Goal: Task Accomplishment & Management: Use online tool/utility

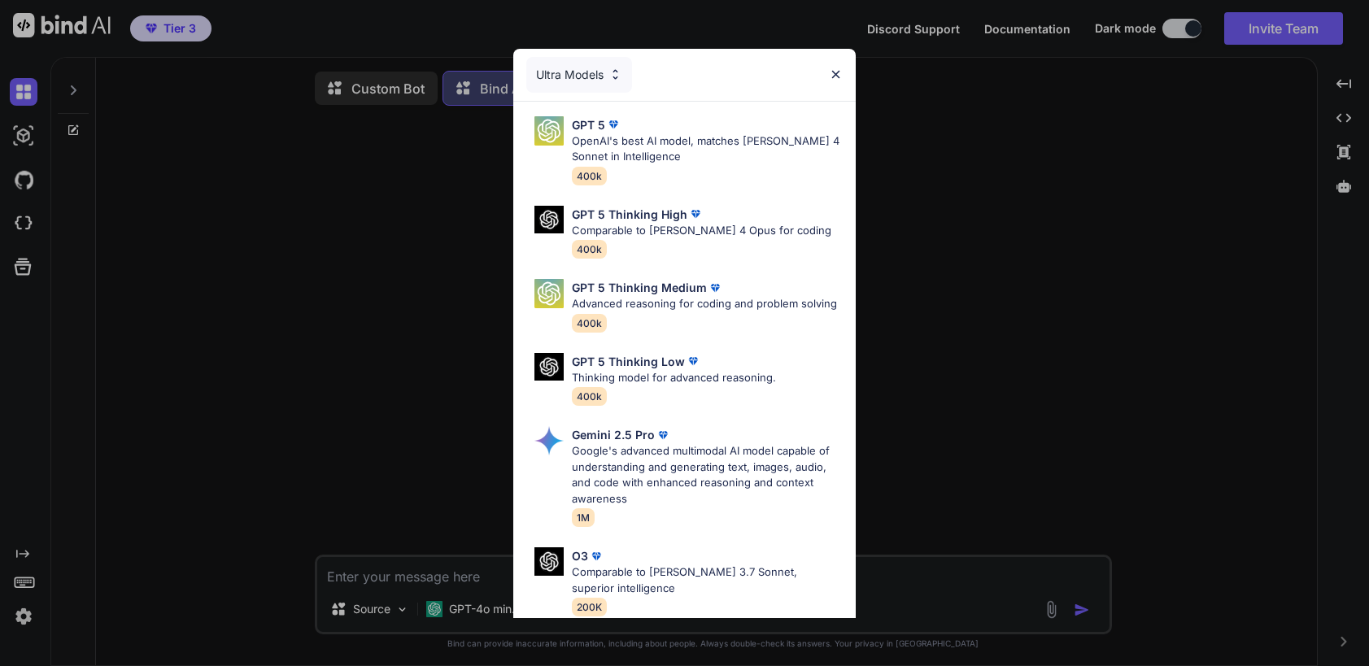
click at [839, 70] on img at bounding box center [836, 75] width 14 height 14
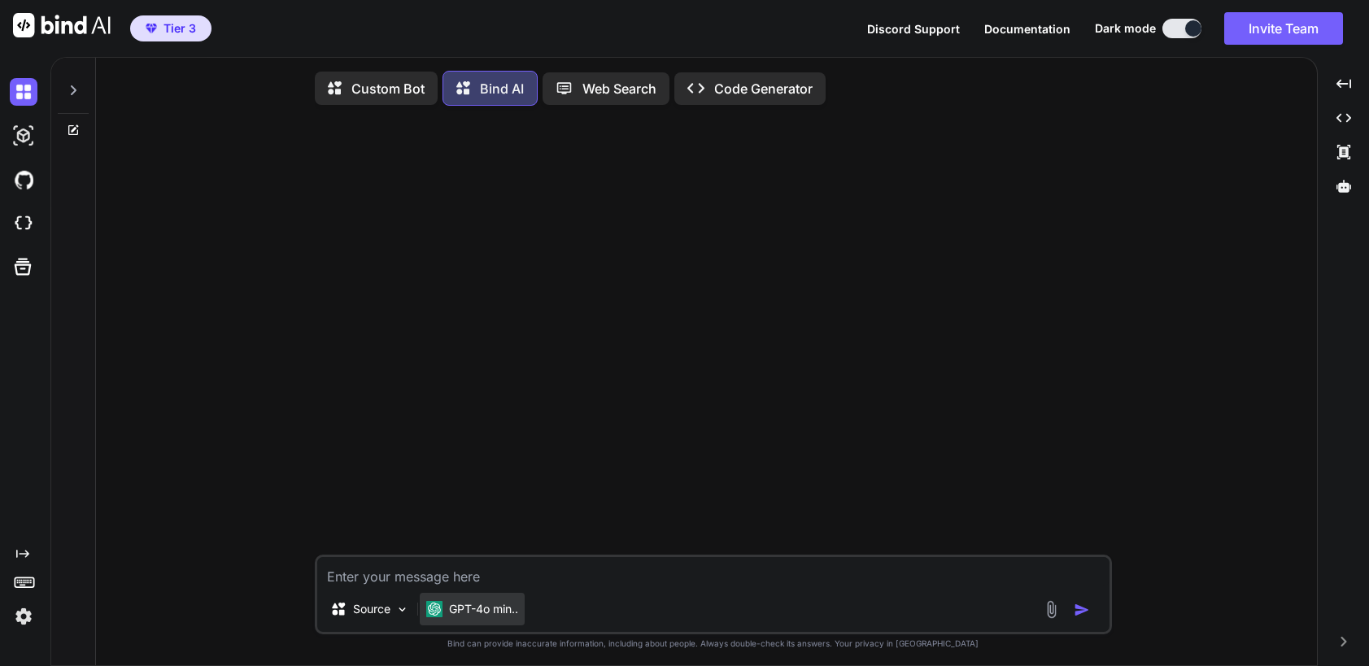
click at [488, 609] on p "GPT-4o min.." at bounding box center [483, 609] width 69 height 16
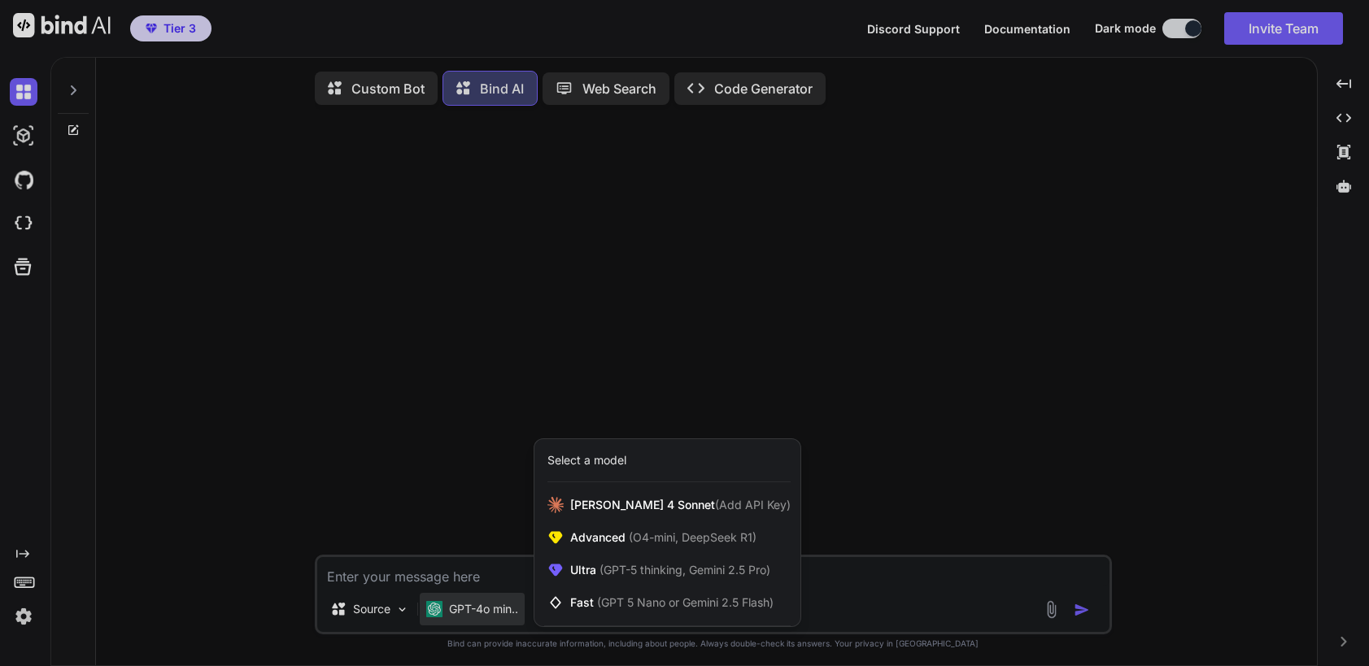
click at [606, 351] on div at bounding box center [684, 333] width 1369 height 666
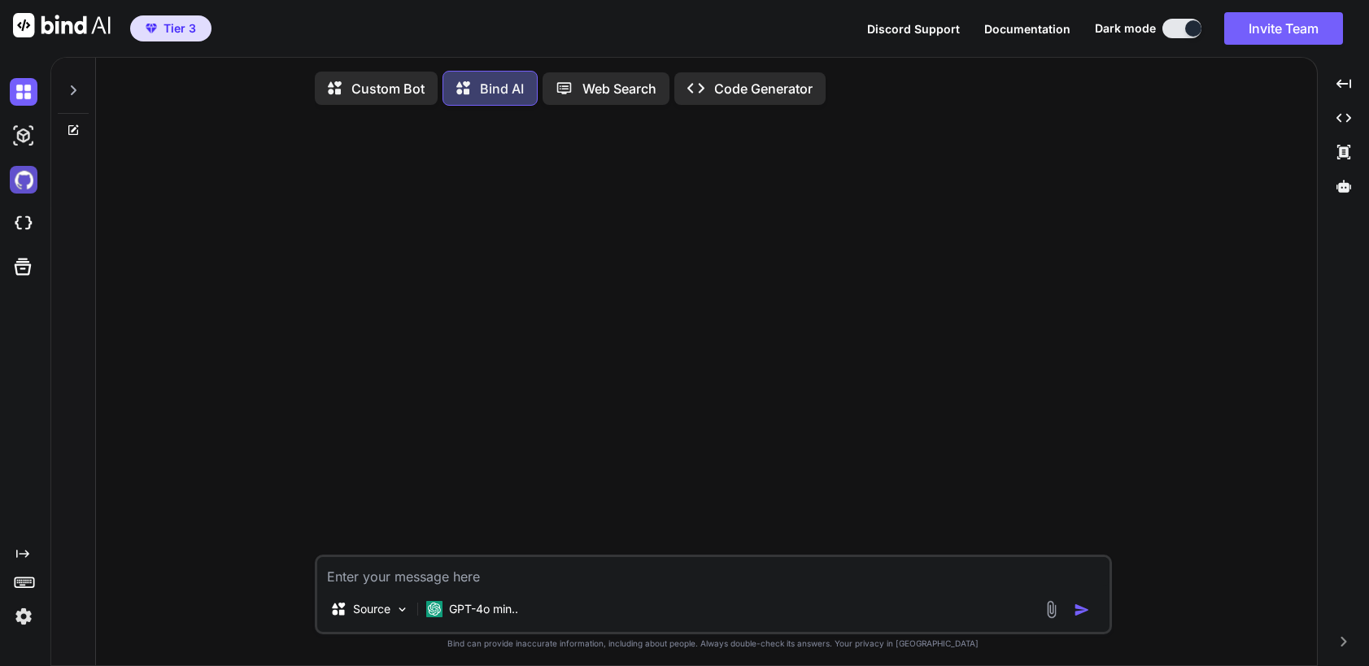
click at [24, 176] on img at bounding box center [24, 180] width 28 height 28
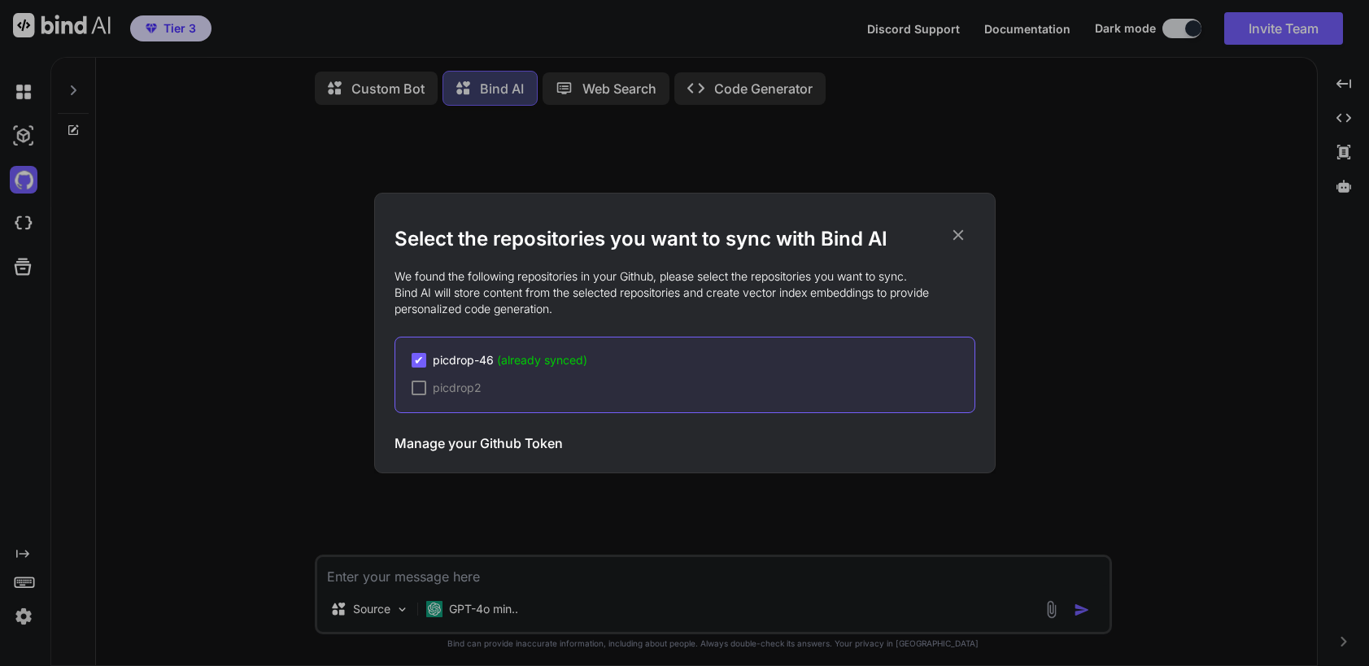
click at [152, 483] on div "Select the repositories you want to sync with Bind AI We found the following re…" at bounding box center [684, 333] width 1369 height 666
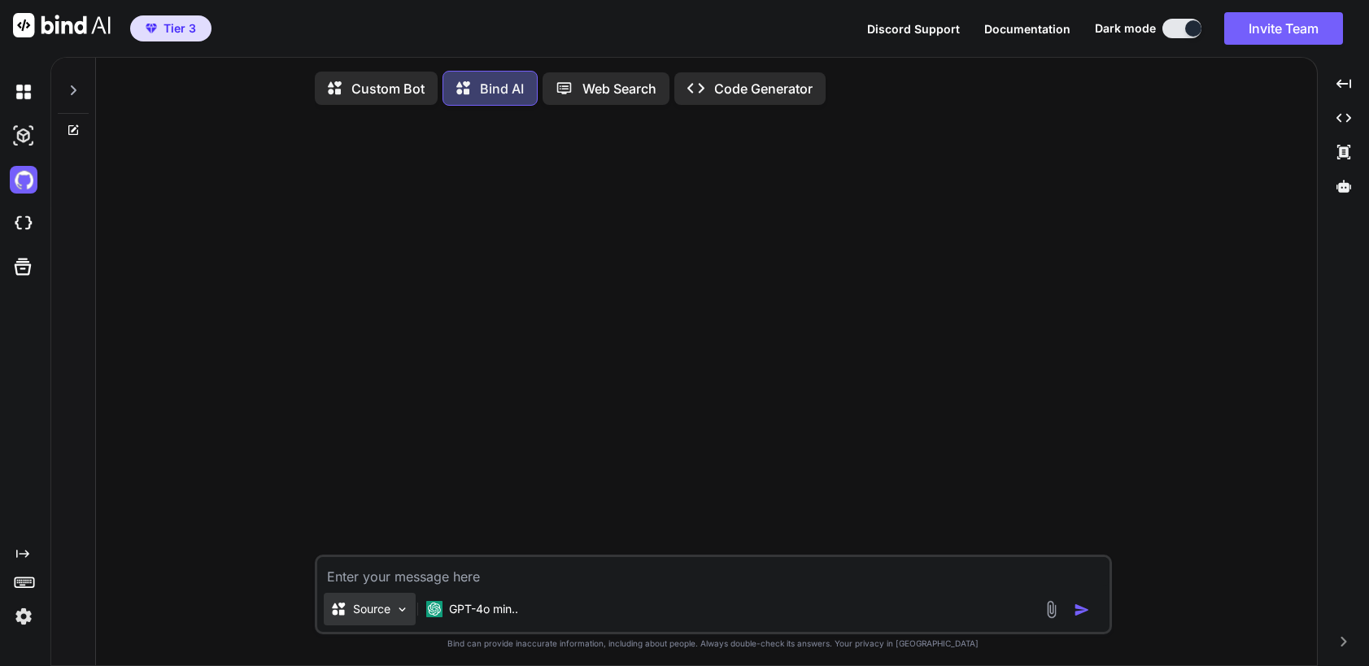
click at [360, 606] on p "Source" at bounding box center [371, 609] width 37 height 16
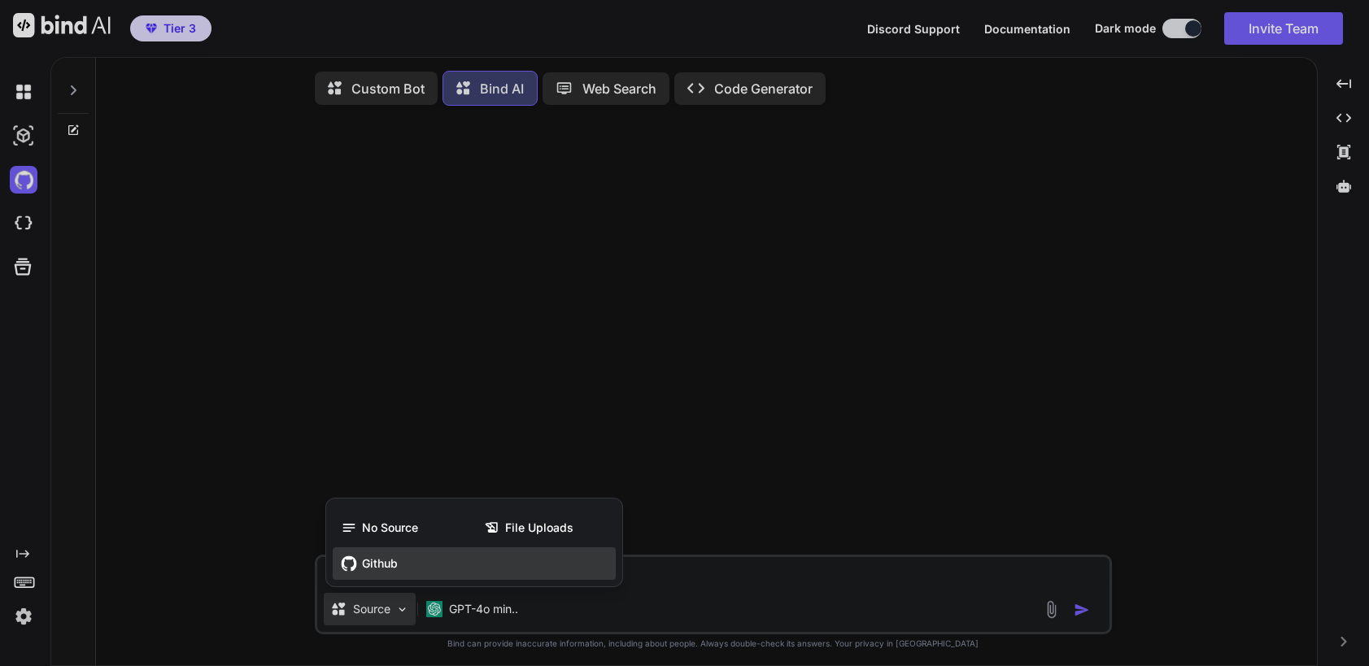
click at [369, 560] on span "Github" at bounding box center [380, 564] width 36 height 16
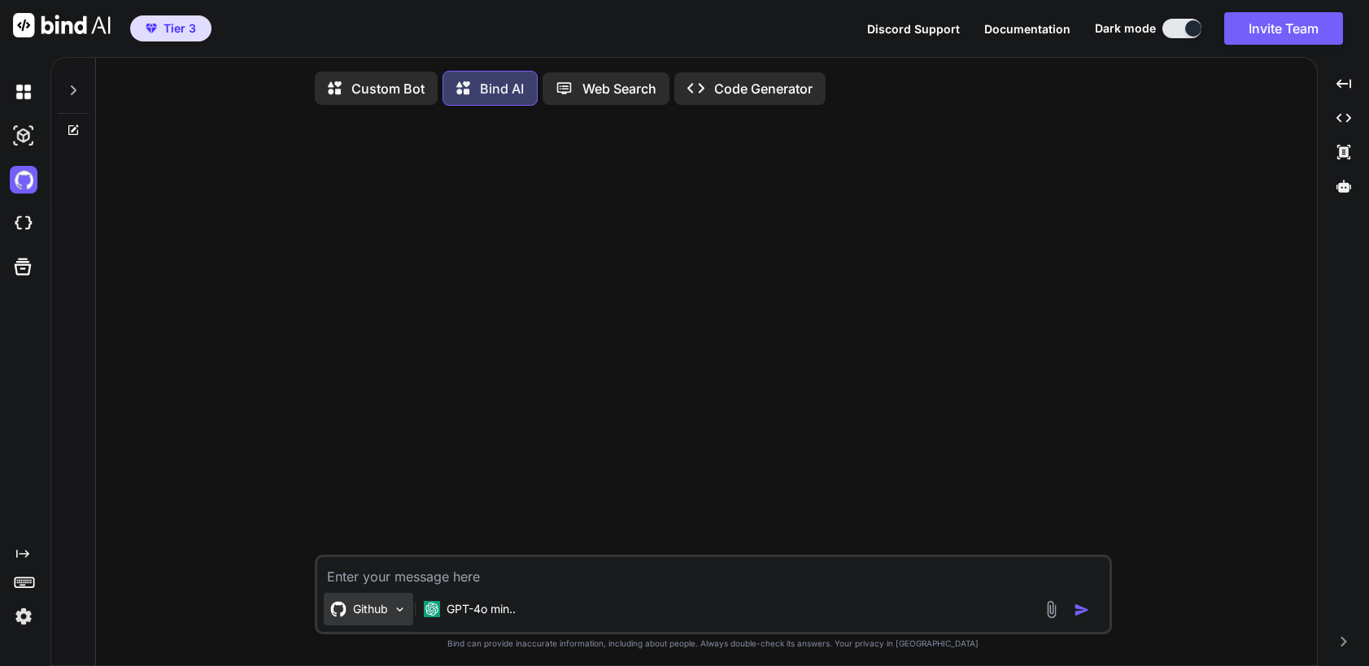
click at [388, 613] on p "Github" at bounding box center [370, 609] width 35 height 16
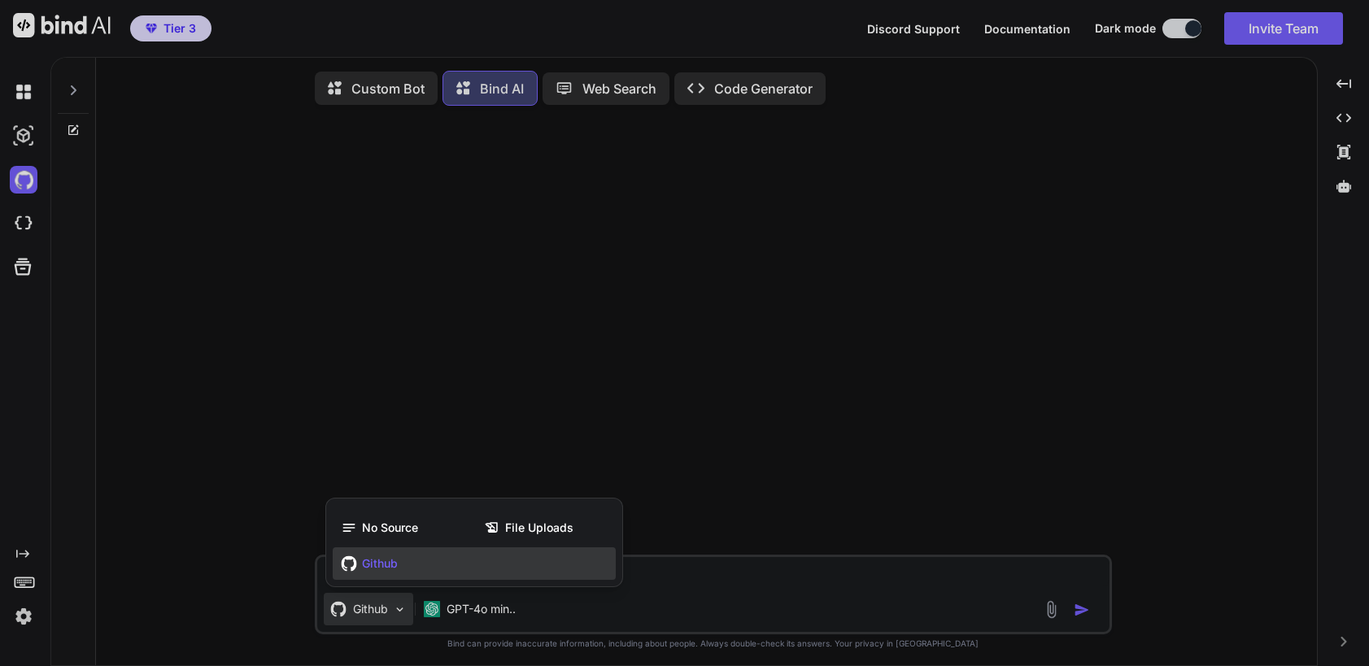
click at [390, 566] on span "Github" at bounding box center [380, 564] width 36 height 16
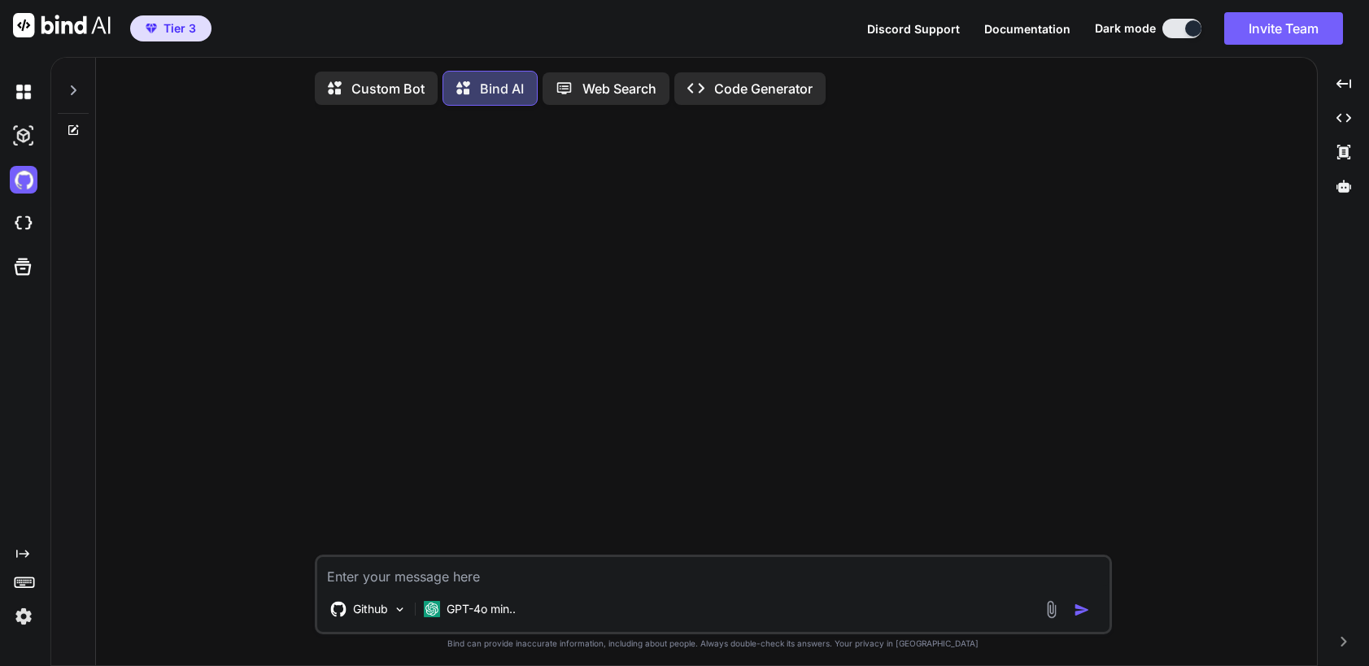
click at [24, 555] on icon "Created with Pixso." at bounding box center [22, 554] width 13 height 13
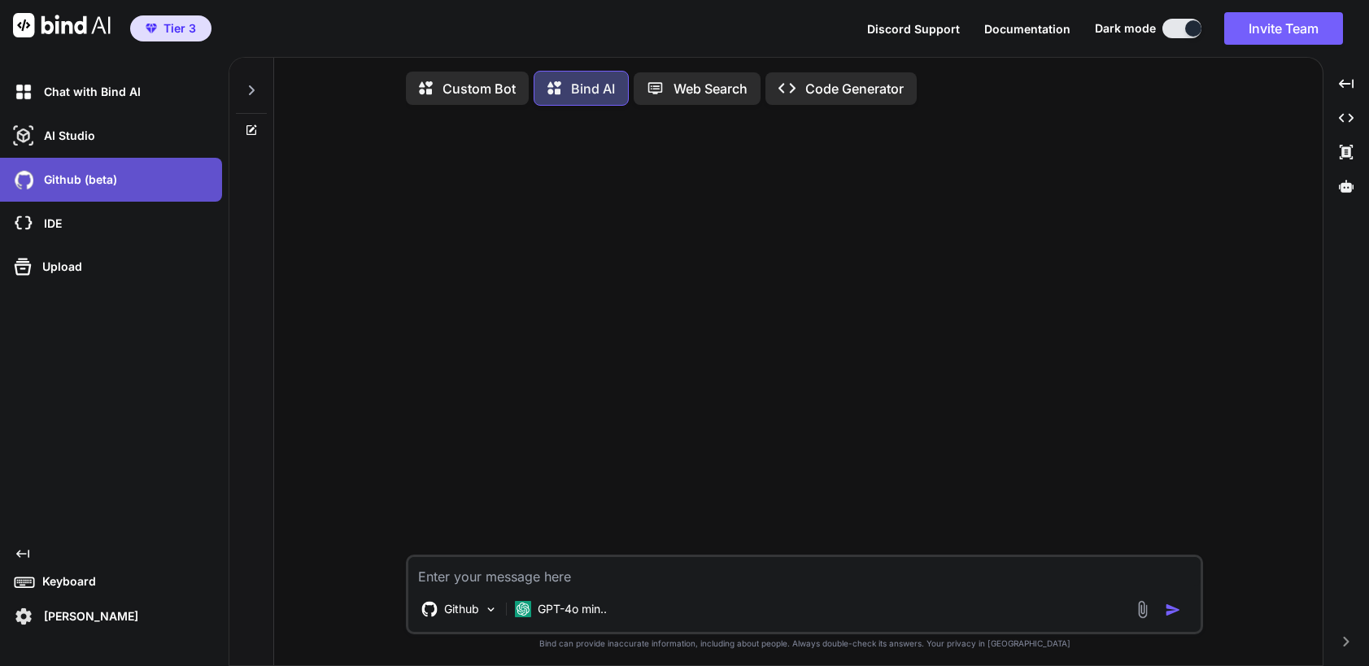
click at [76, 180] on p "Github (beta)" at bounding box center [77, 180] width 80 height 16
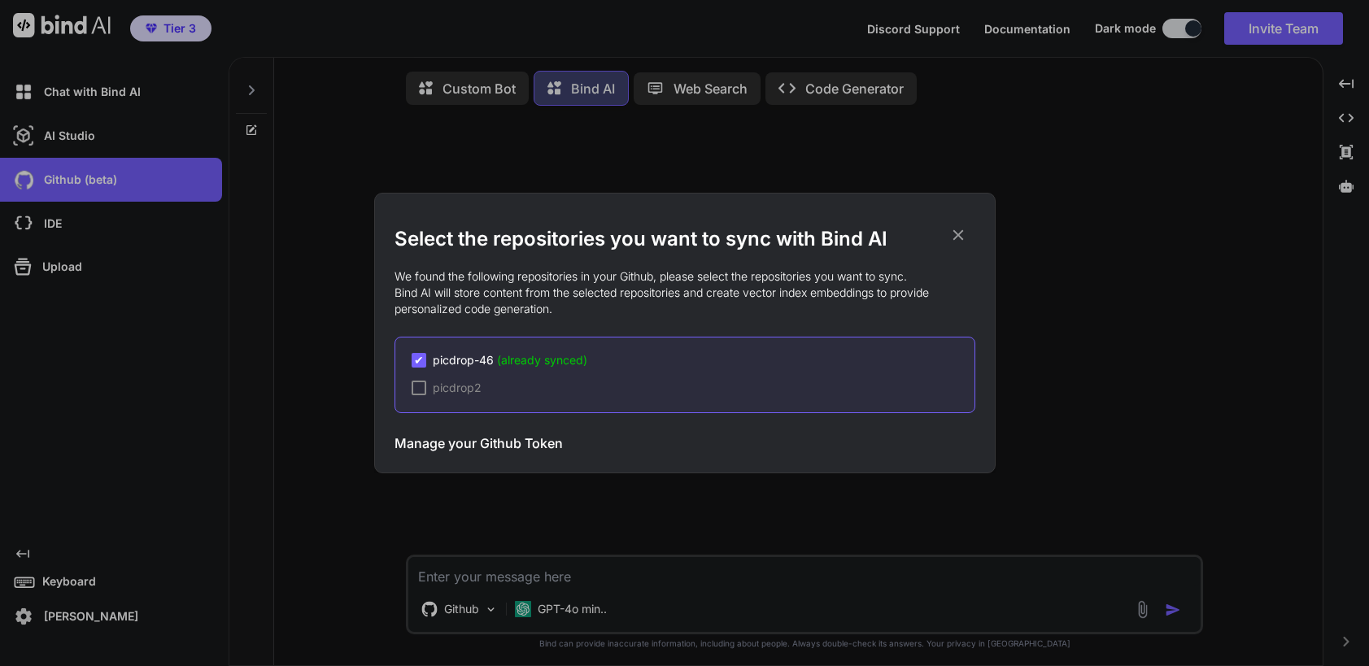
click at [425, 393] on div at bounding box center [419, 388] width 15 height 15
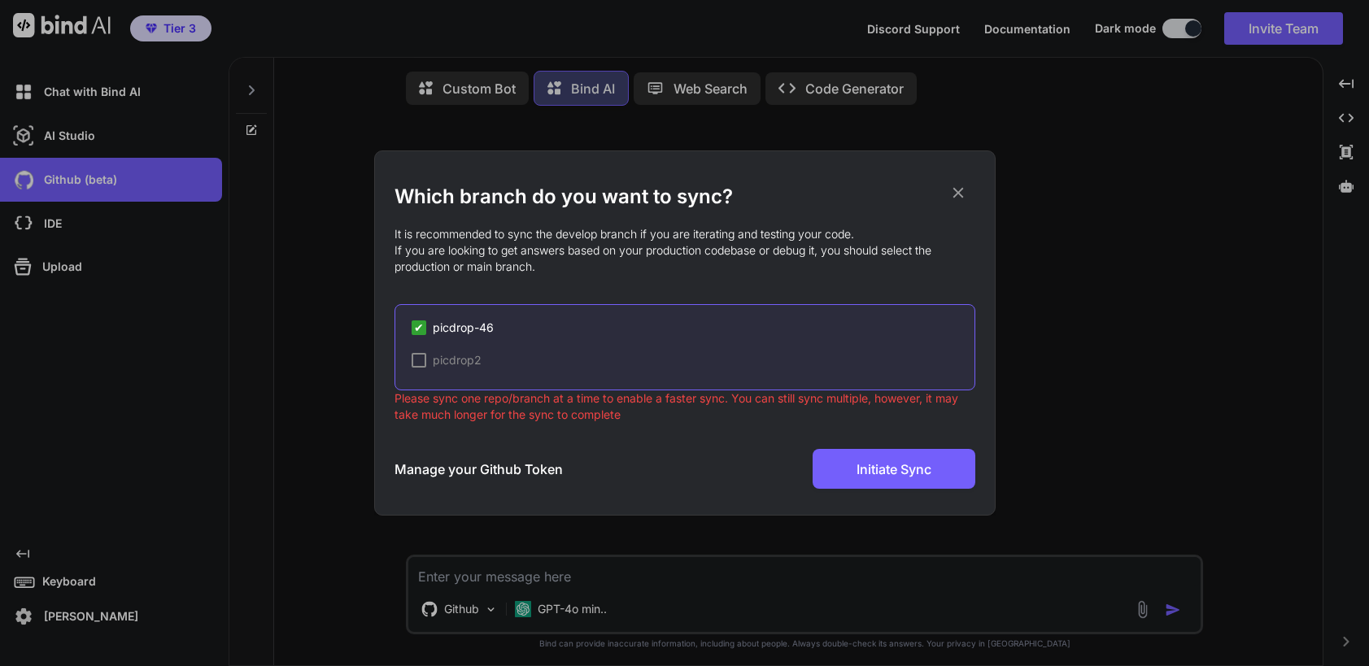
click at [963, 194] on icon at bounding box center [958, 193] width 18 height 18
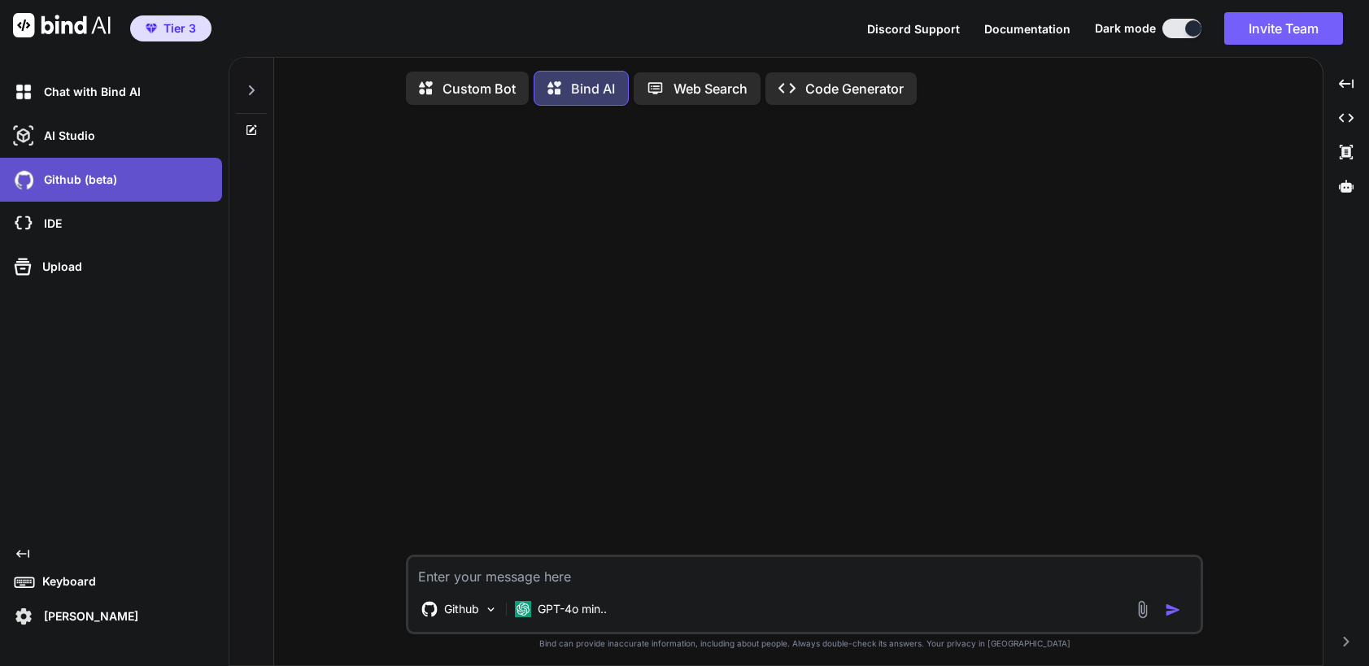
click at [81, 184] on p "Github (beta)" at bounding box center [77, 180] width 80 height 16
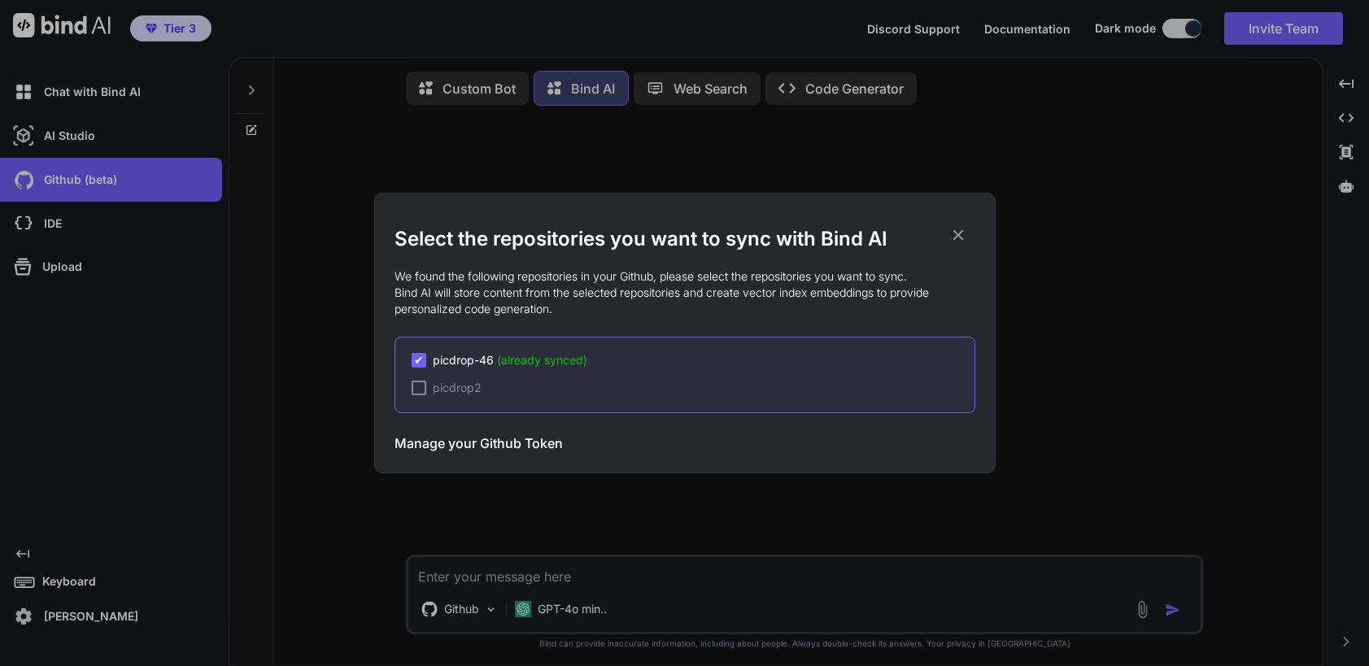
click at [958, 231] on icon at bounding box center [958, 235] width 18 height 18
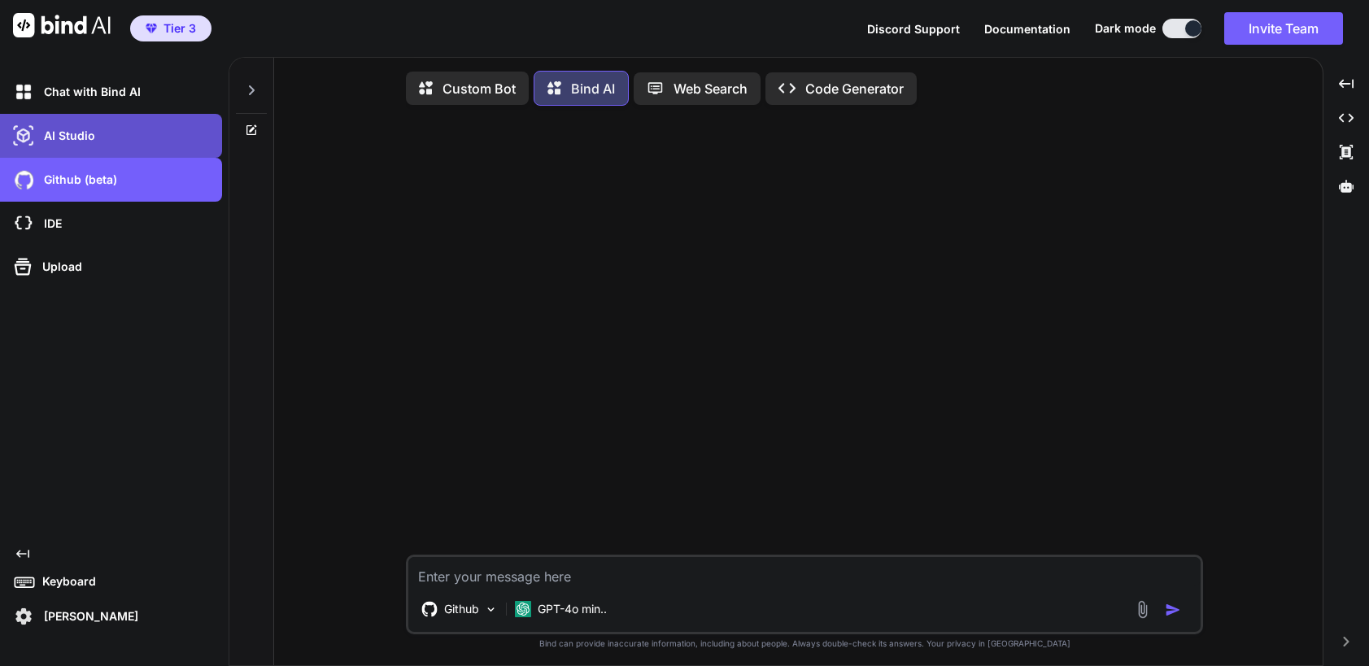
click at [114, 141] on div "AI Studio" at bounding box center [116, 136] width 212 height 28
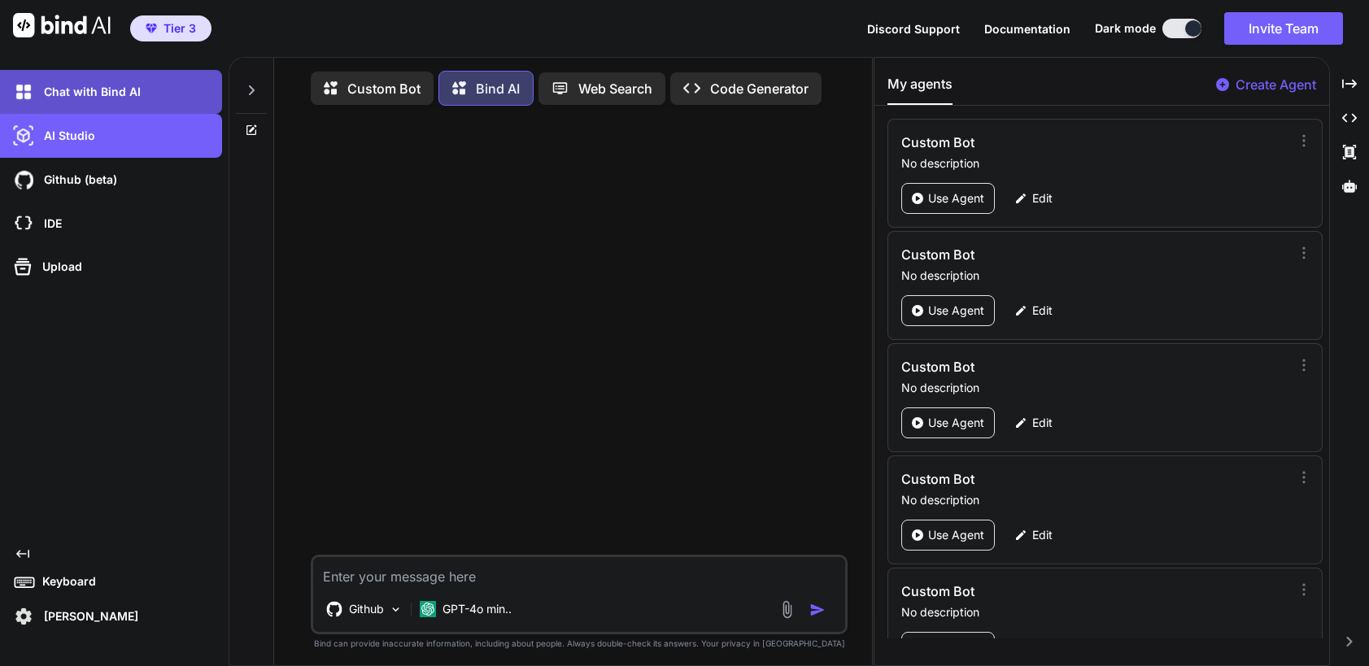
click at [56, 90] on p "Chat with Bind AI" at bounding box center [88, 92] width 103 height 16
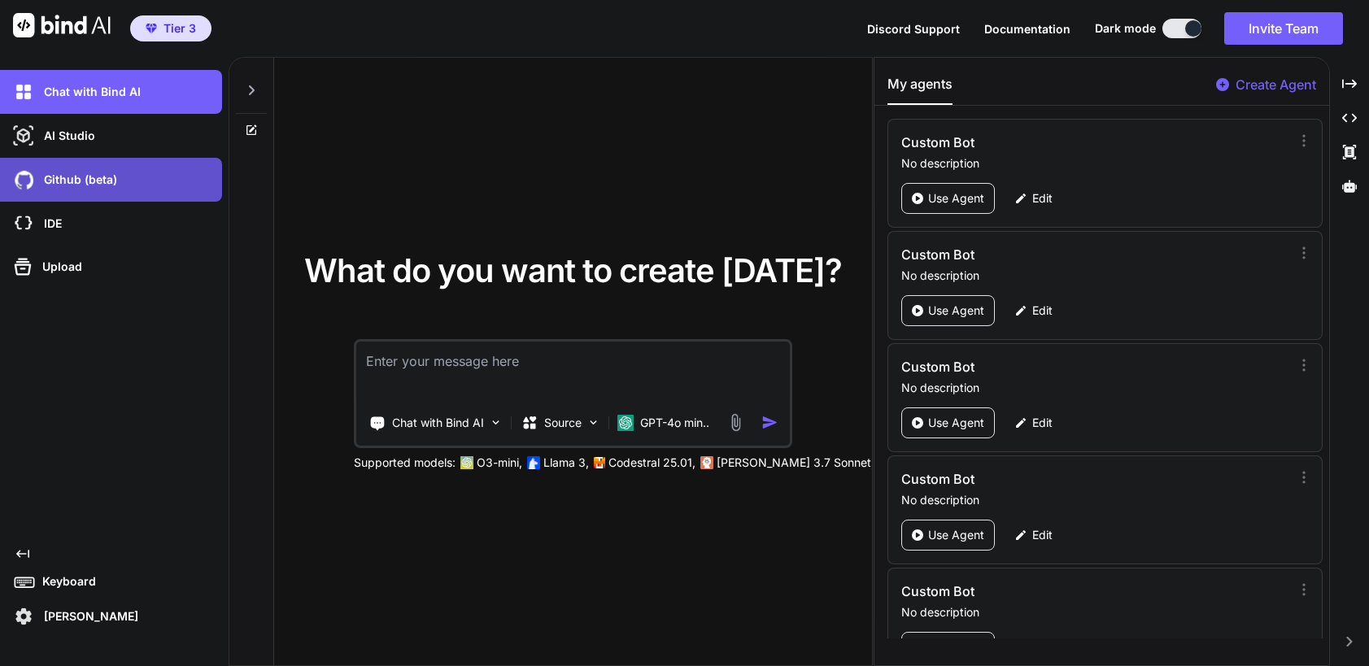
click at [85, 183] on p "Github (beta)" at bounding box center [77, 180] width 80 height 16
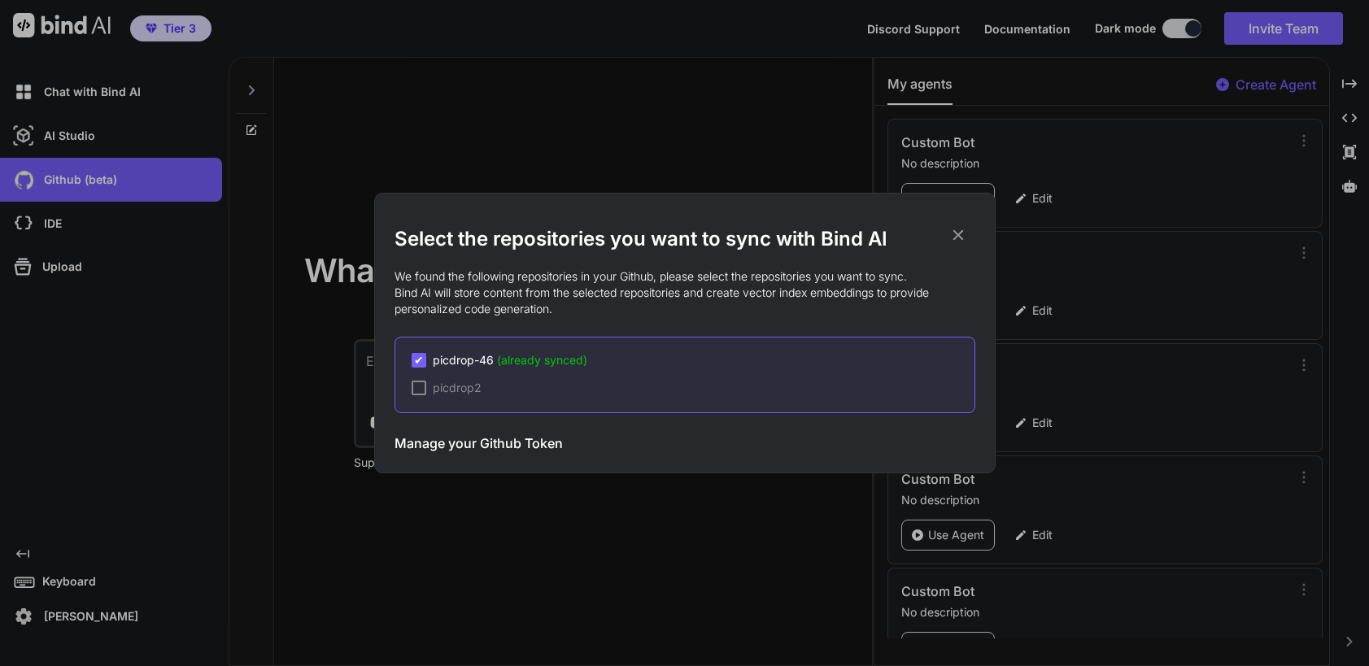
click at [963, 237] on icon at bounding box center [958, 235] width 18 height 18
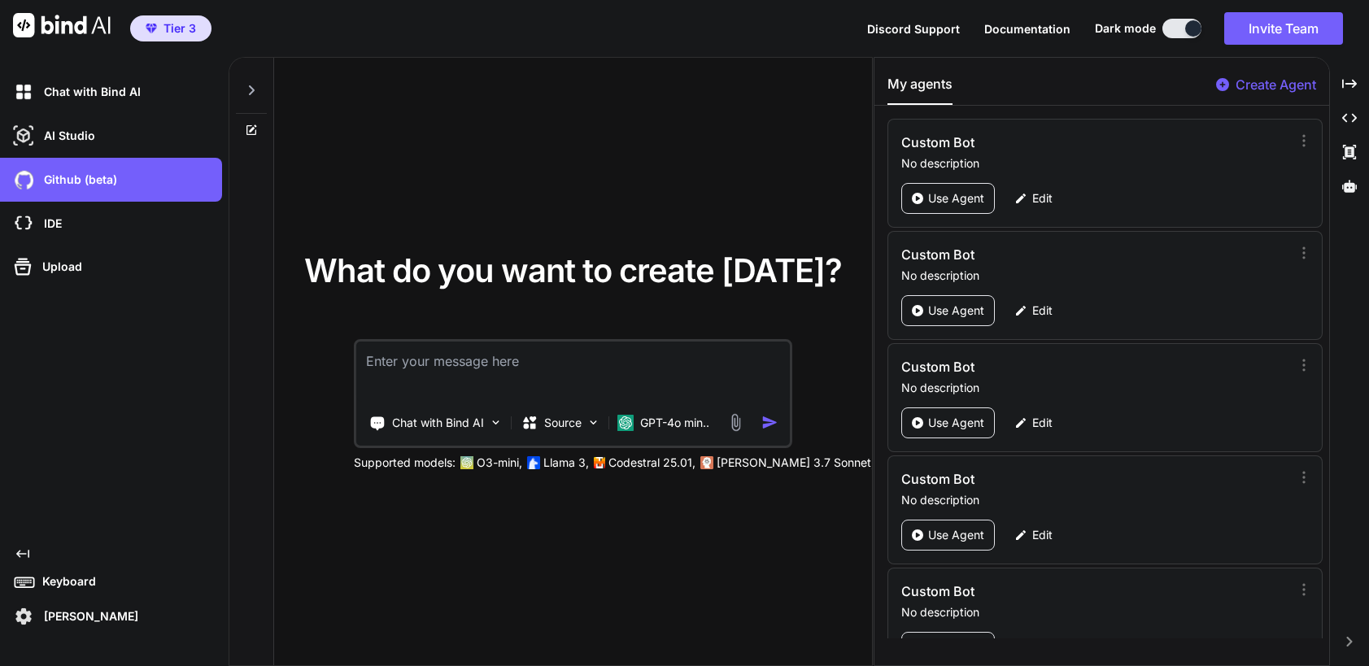
click at [1175, 26] on button at bounding box center [1182, 29] width 39 height 20
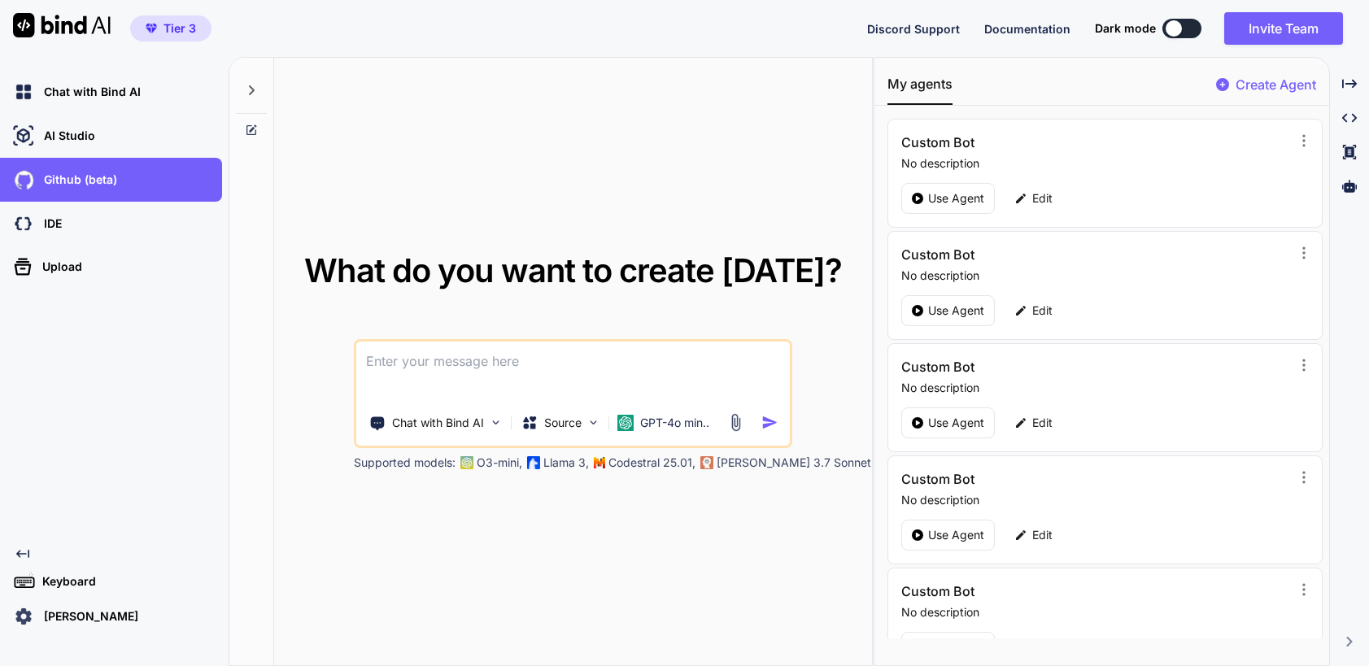
click at [1177, 27] on div at bounding box center [1174, 28] width 16 height 16
type textarea "x"
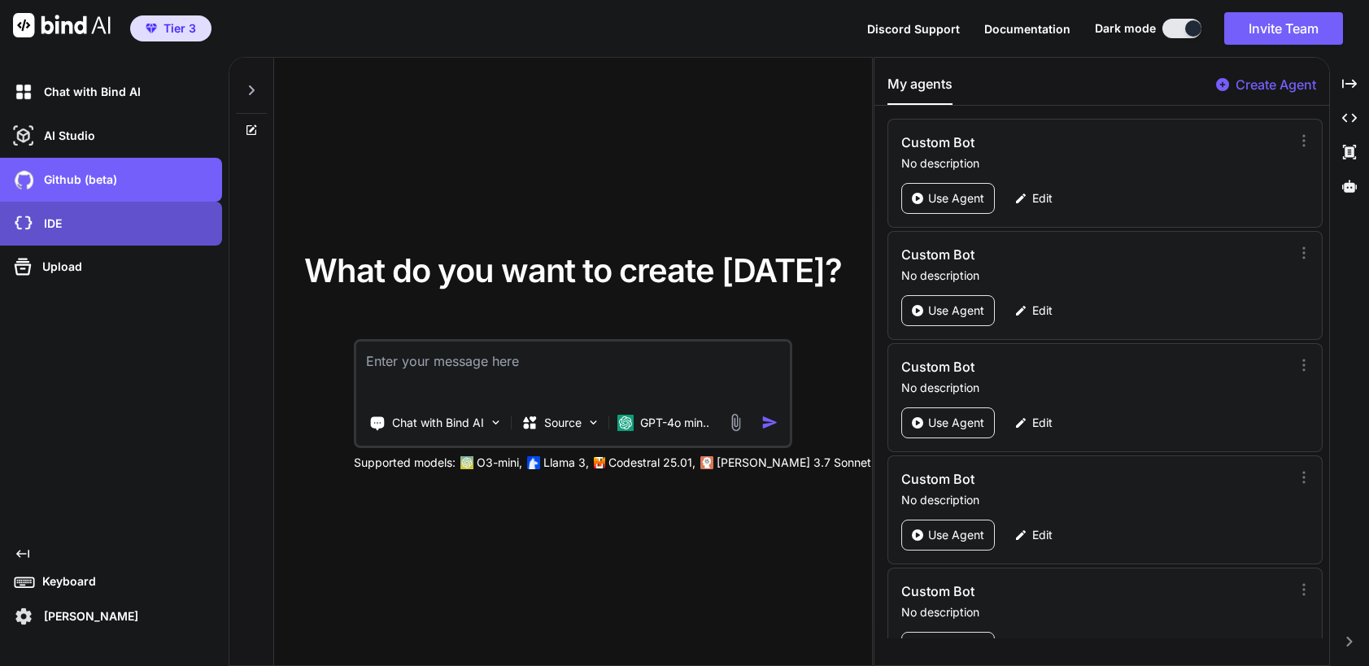
click at [80, 225] on div "IDE" at bounding box center [116, 224] width 212 height 28
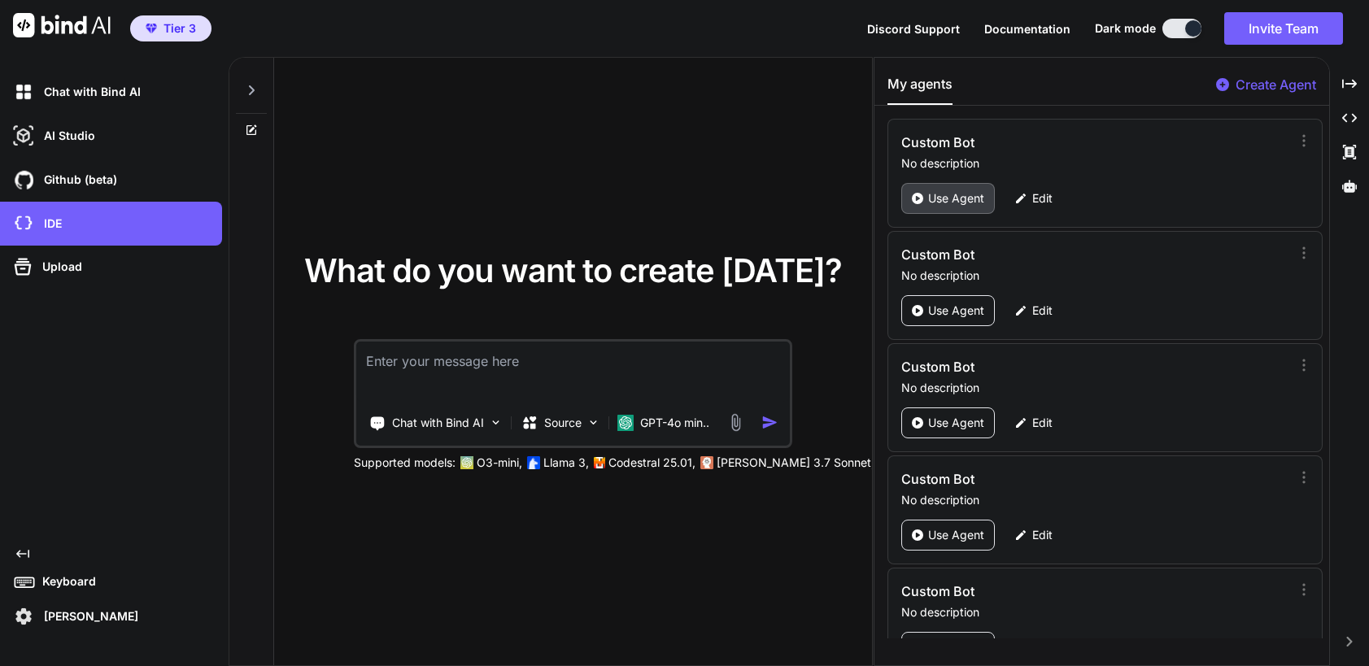
click at [944, 196] on p "Use Agent" at bounding box center [956, 198] width 56 height 16
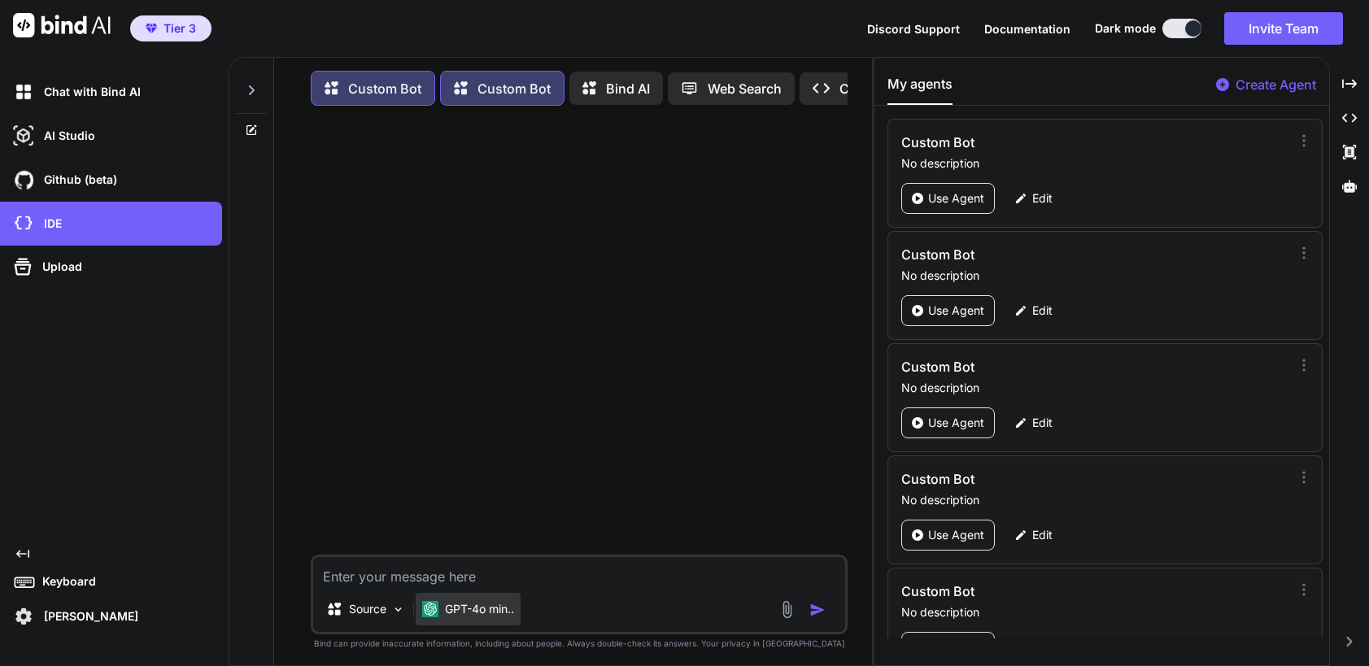
click at [495, 611] on p "GPT-4o min.." at bounding box center [479, 609] width 69 height 16
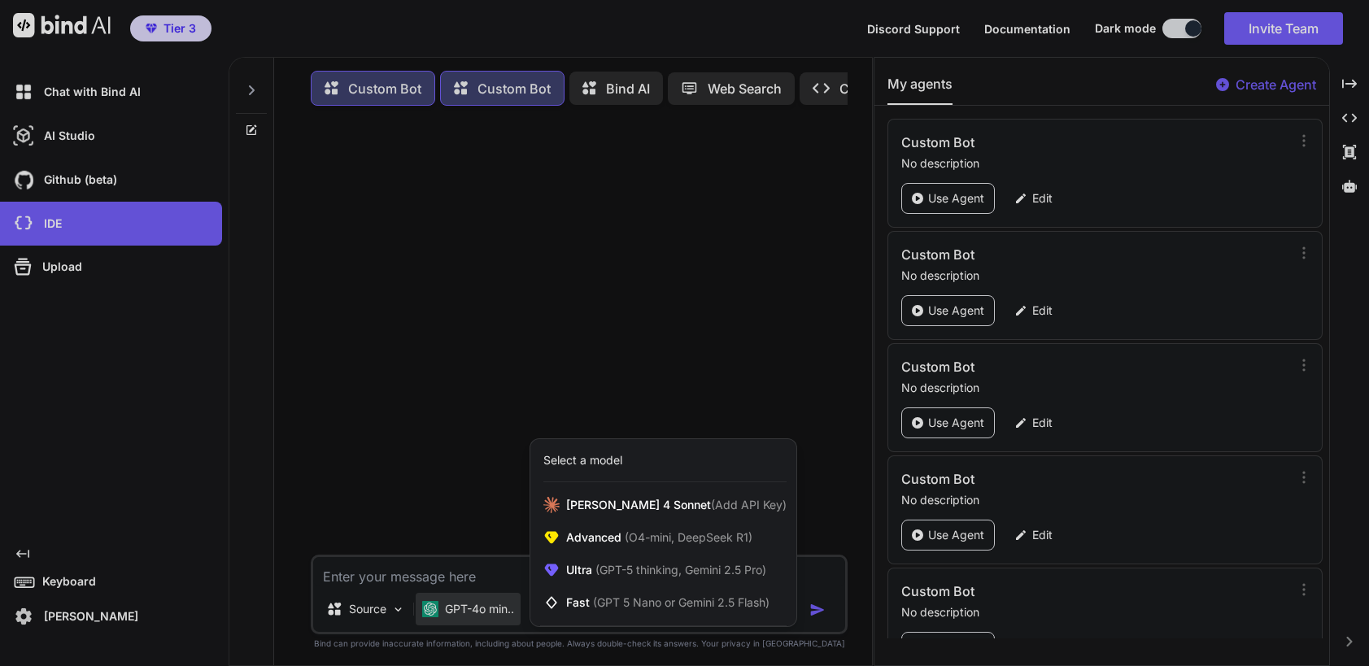
click at [565, 340] on div at bounding box center [684, 333] width 1369 height 666
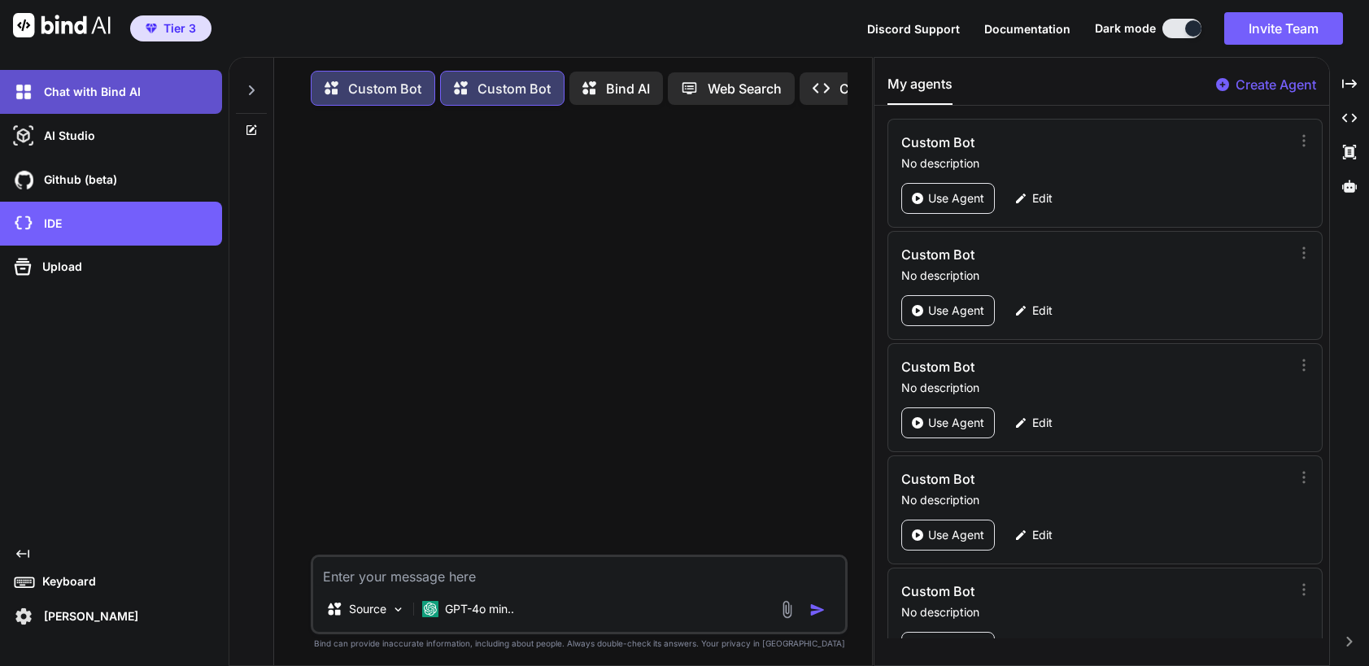
click at [104, 91] on p "Chat with Bind AI" at bounding box center [88, 92] width 103 height 16
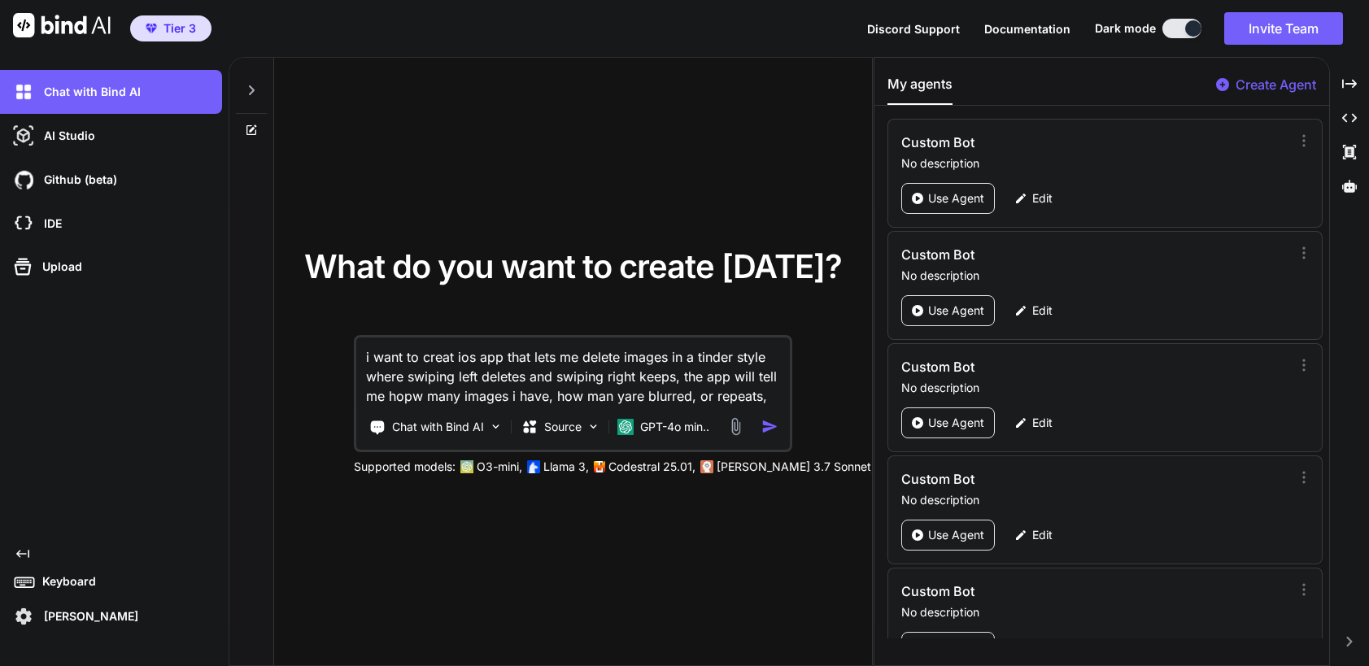
type textarea "i want to creat ios app that lets me delete images in a tinder style where swip…"
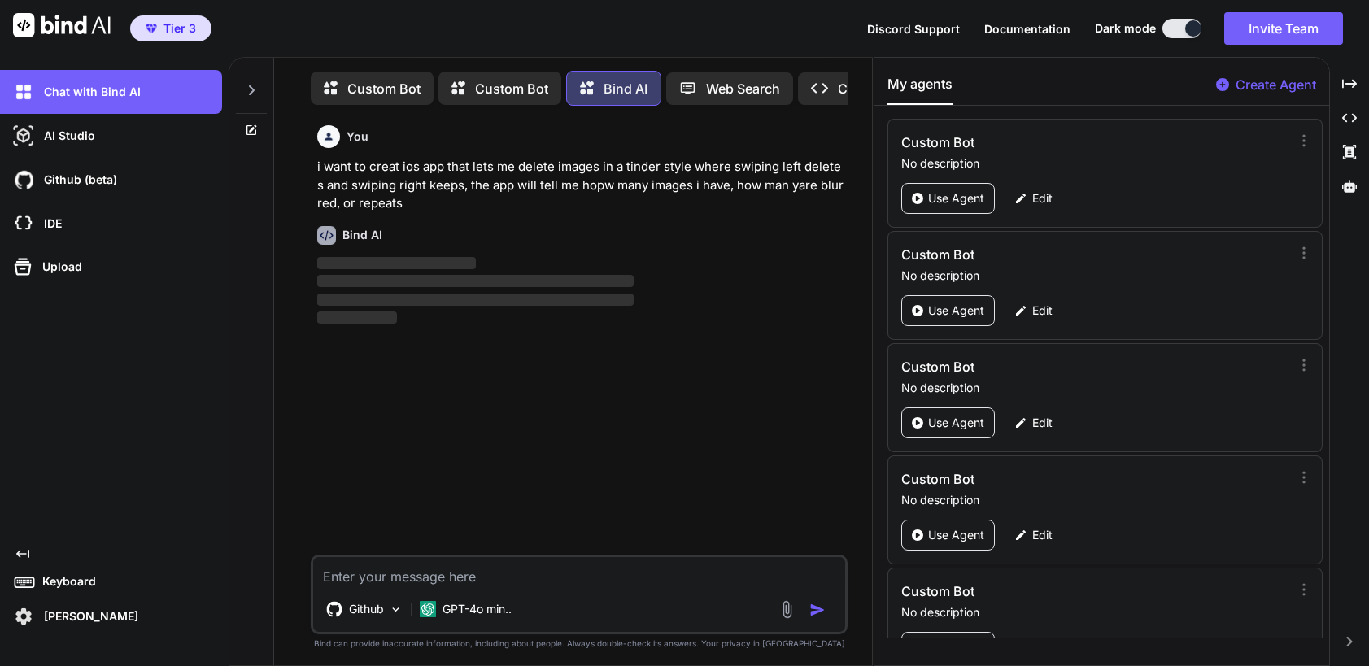
scroll to position [8, 0]
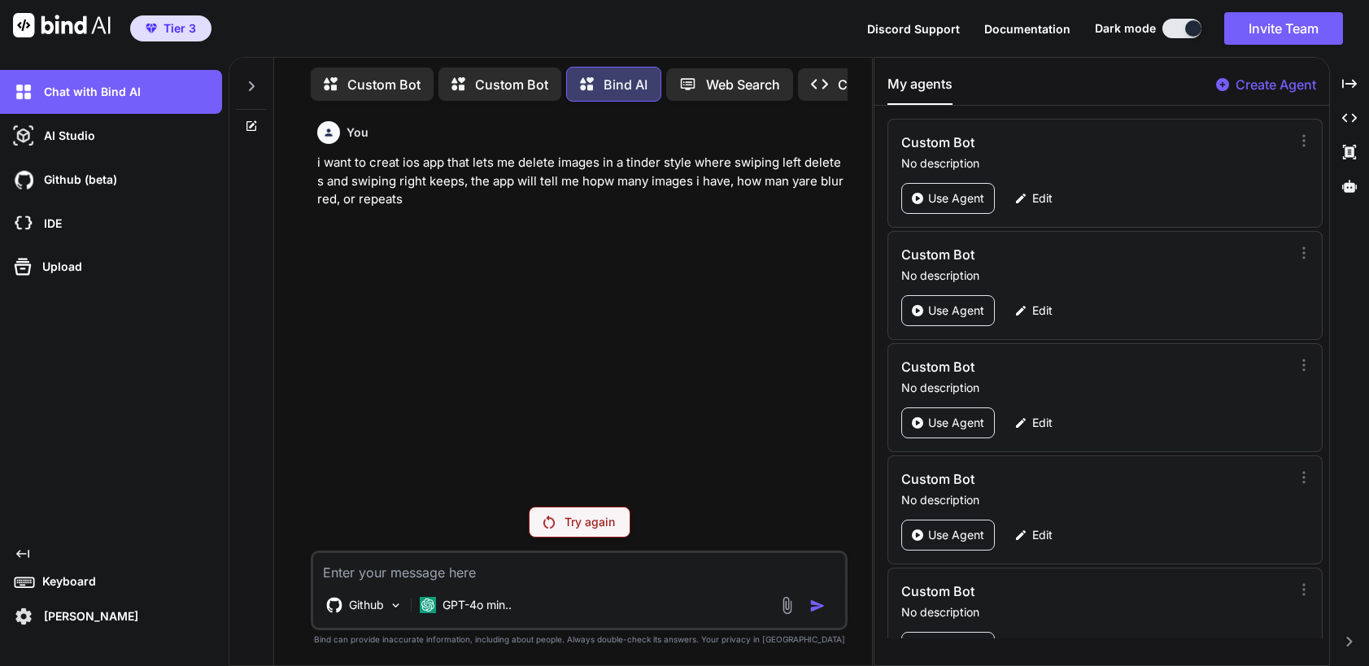
click at [567, 518] on p "Try again" at bounding box center [590, 522] width 50 height 16
click at [485, 605] on p "GPT-4o min.." at bounding box center [477, 605] width 69 height 16
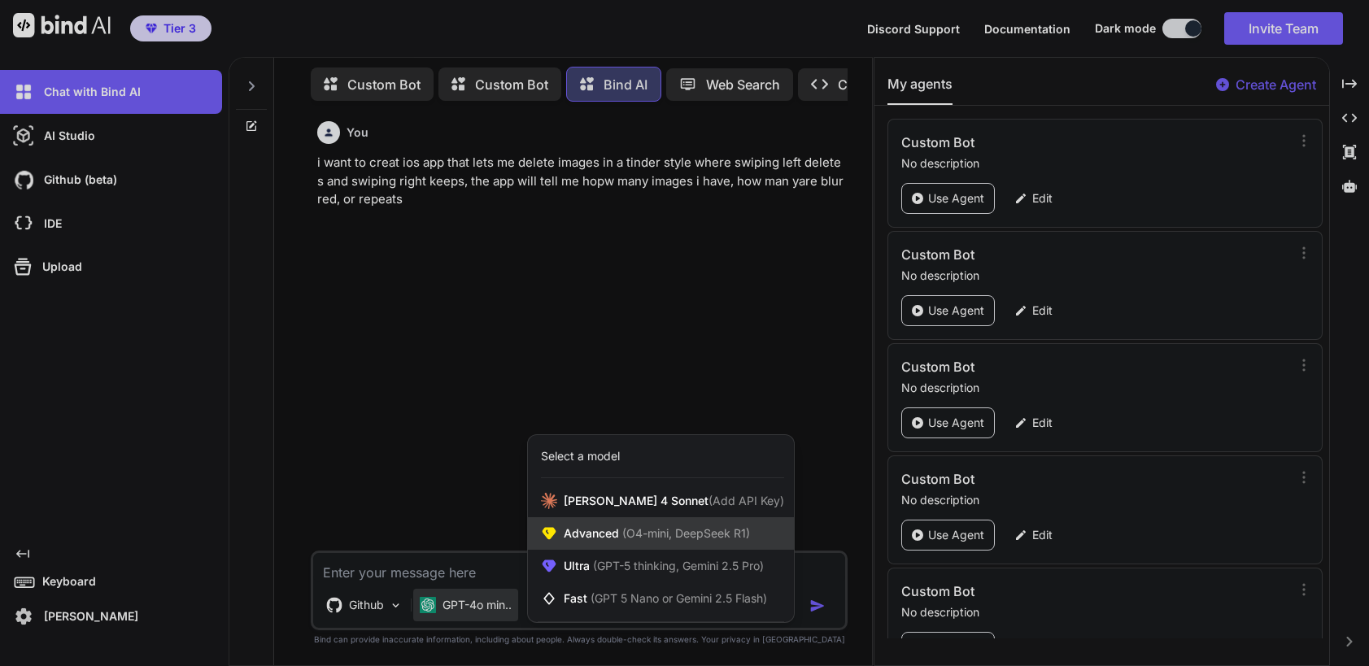
click at [569, 534] on span "Advanced (O4-mini, DeepSeek R1)" at bounding box center [657, 534] width 186 height 16
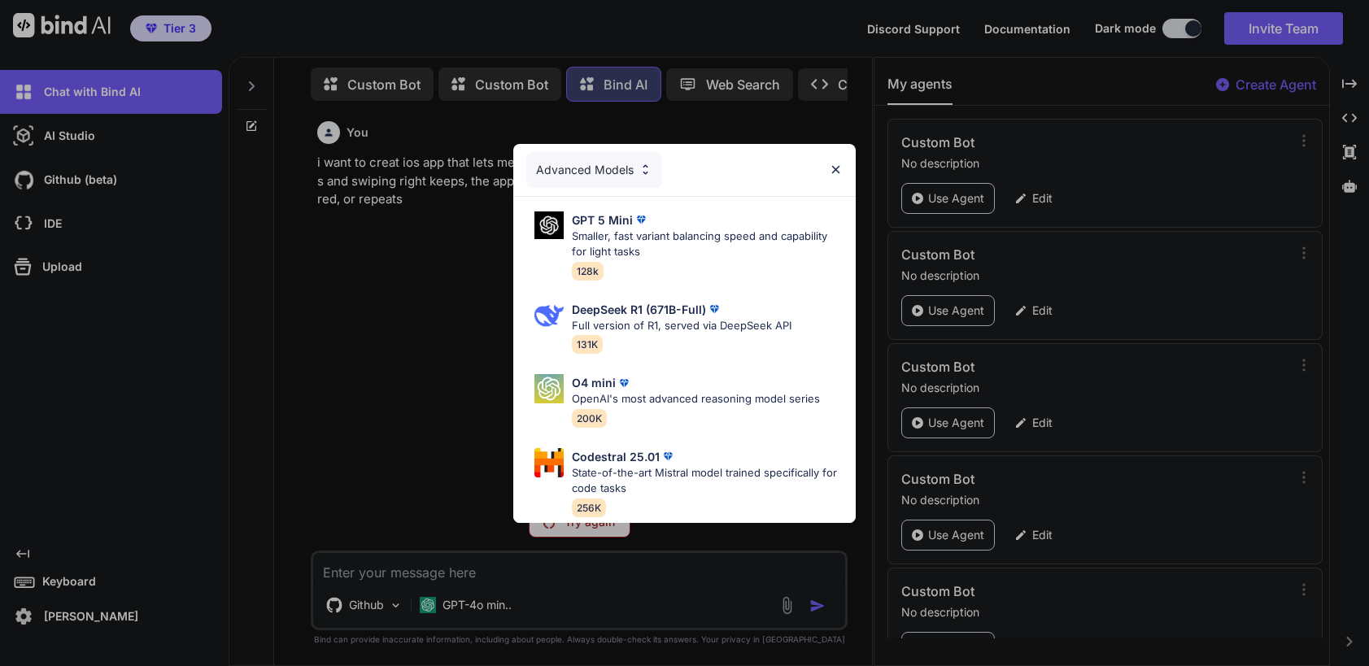
click at [835, 163] on img at bounding box center [836, 170] width 14 height 14
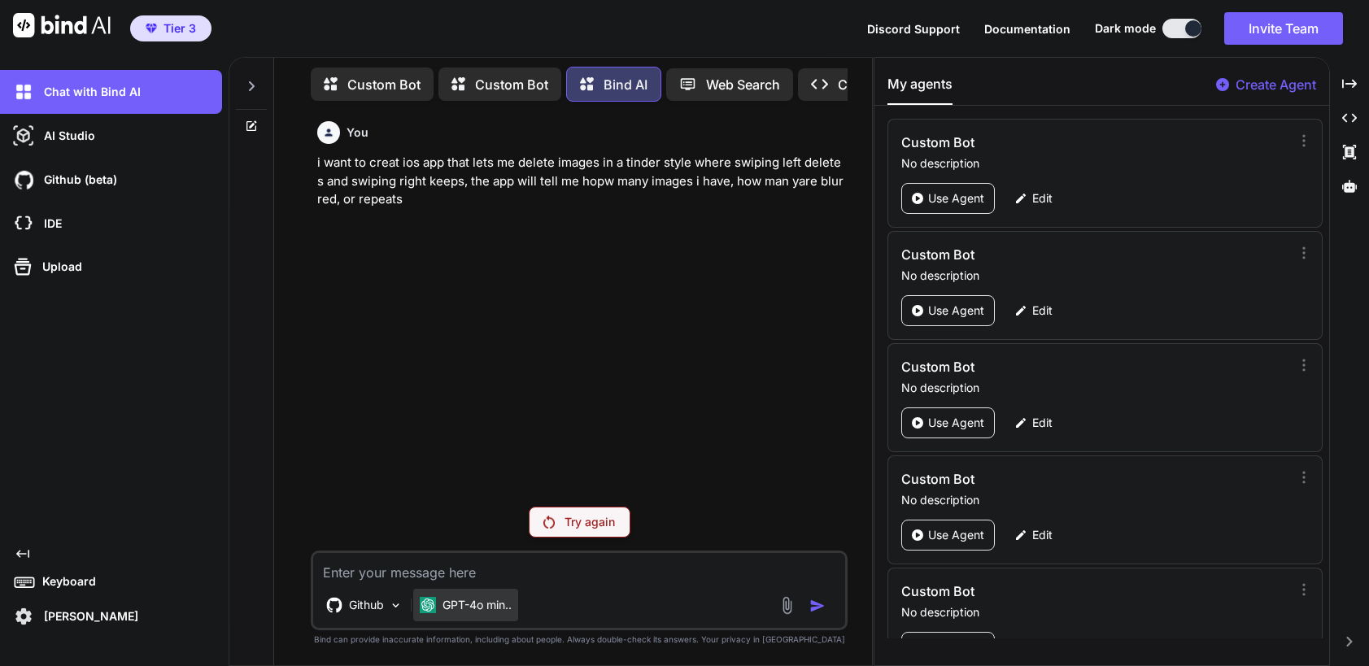
click at [471, 611] on p "GPT-4o min.." at bounding box center [477, 605] width 69 height 16
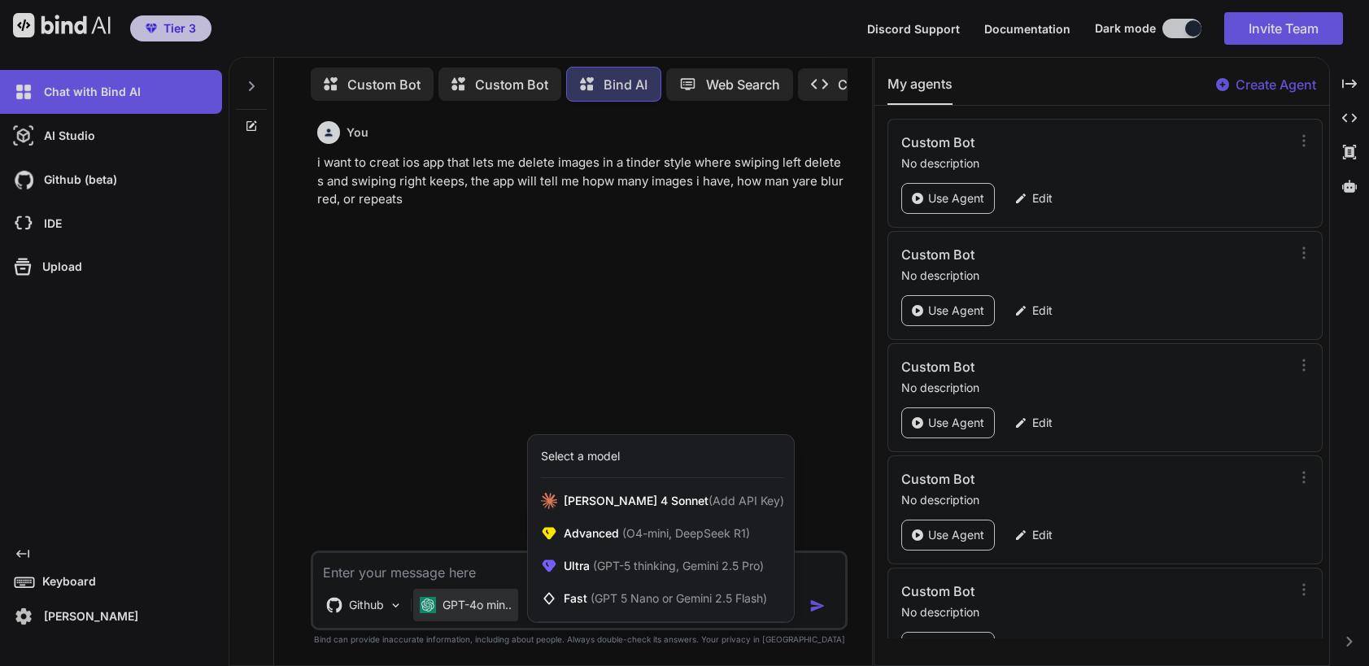
click at [374, 609] on div at bounding box center [684, 333] width 1369 height 666
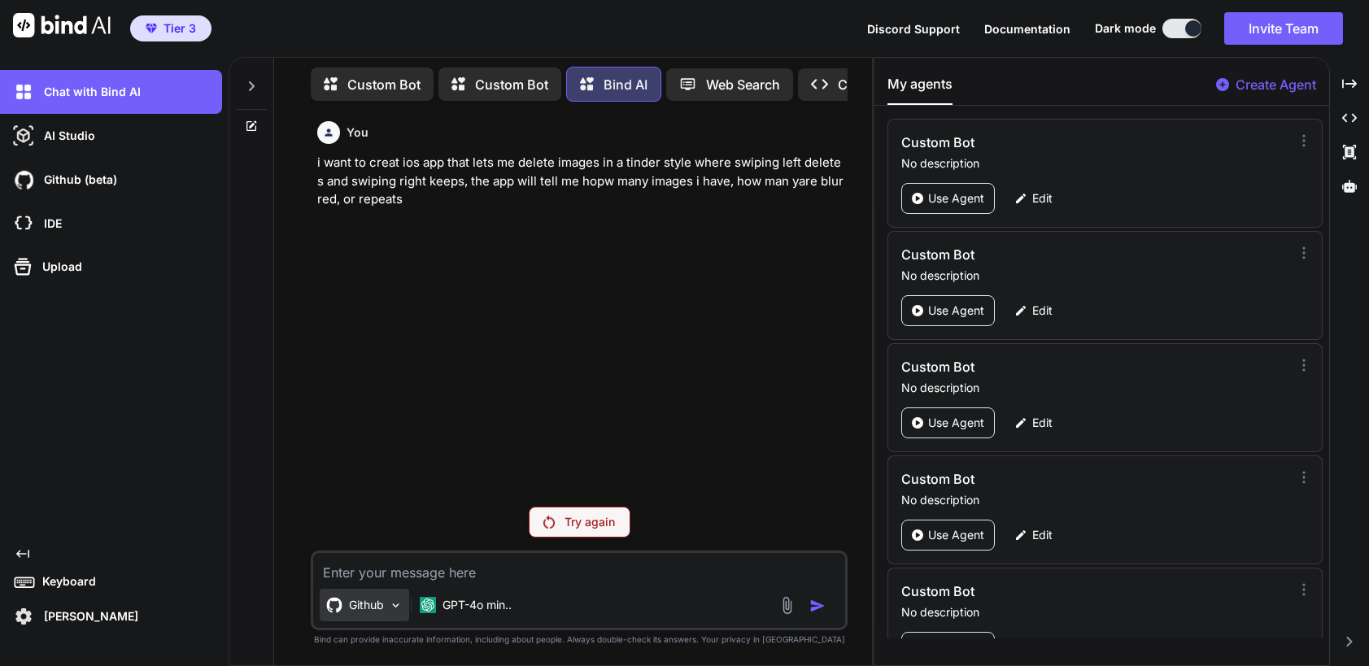
click at [357, 608] on p "Github" at bounding box center [366, 605] width 35 height 16
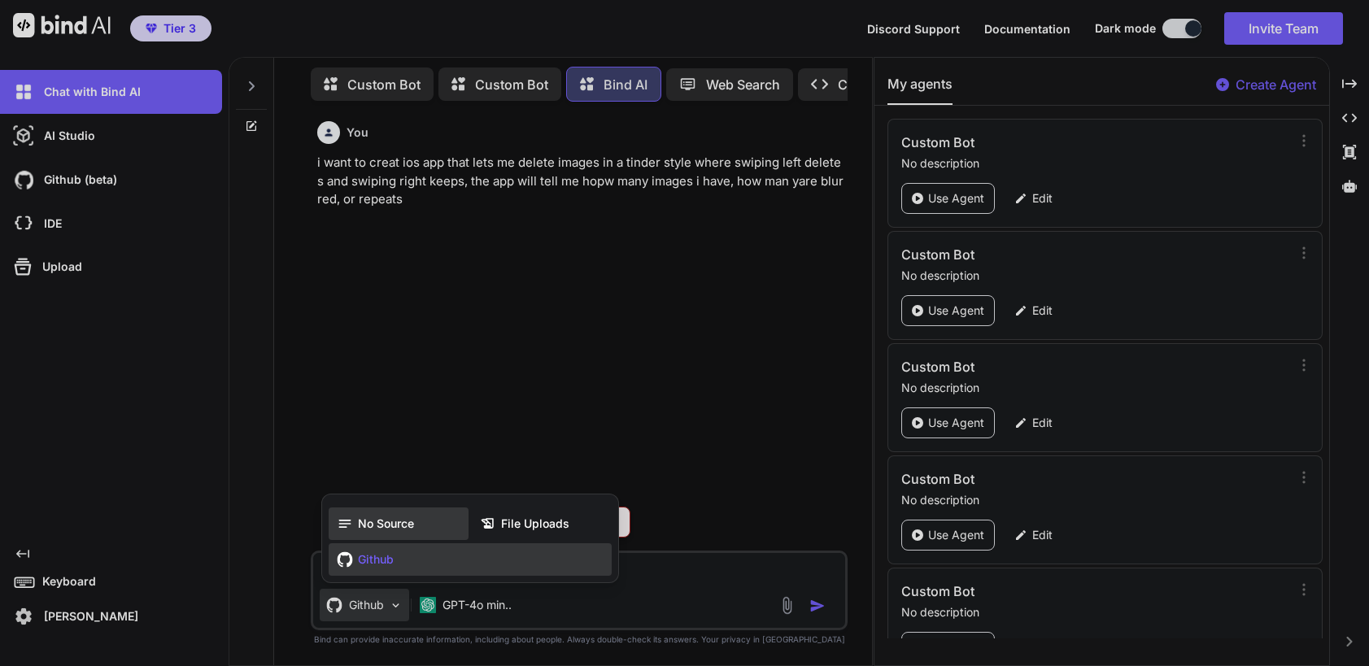
click at [369, 523] on span "No Source" at bounding box center [386, 524] width 56 height 16
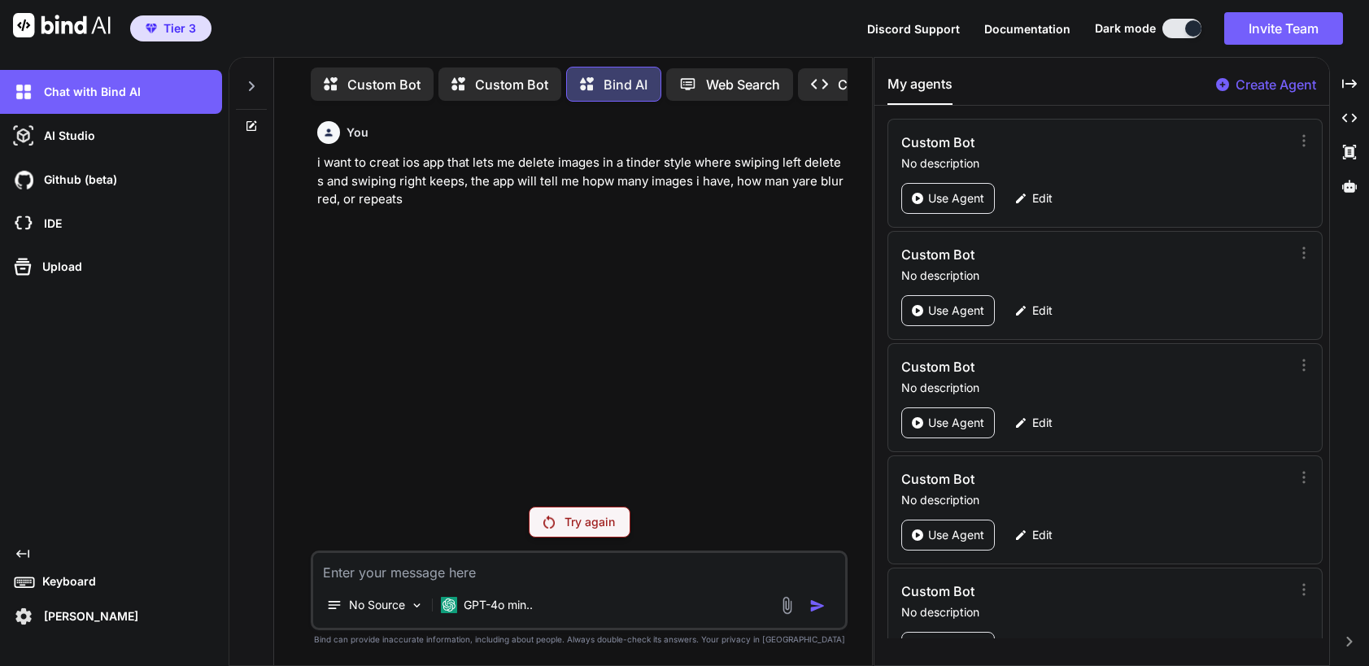
click at [574, 522] on p "Try again" at bounding box center [590, 522] width 50 height 16
click at [360, 181] on p "i want to creat ios app that lets me delete images in a tinder style where swip…" at bounding box center [580, 181] width 526 height 55
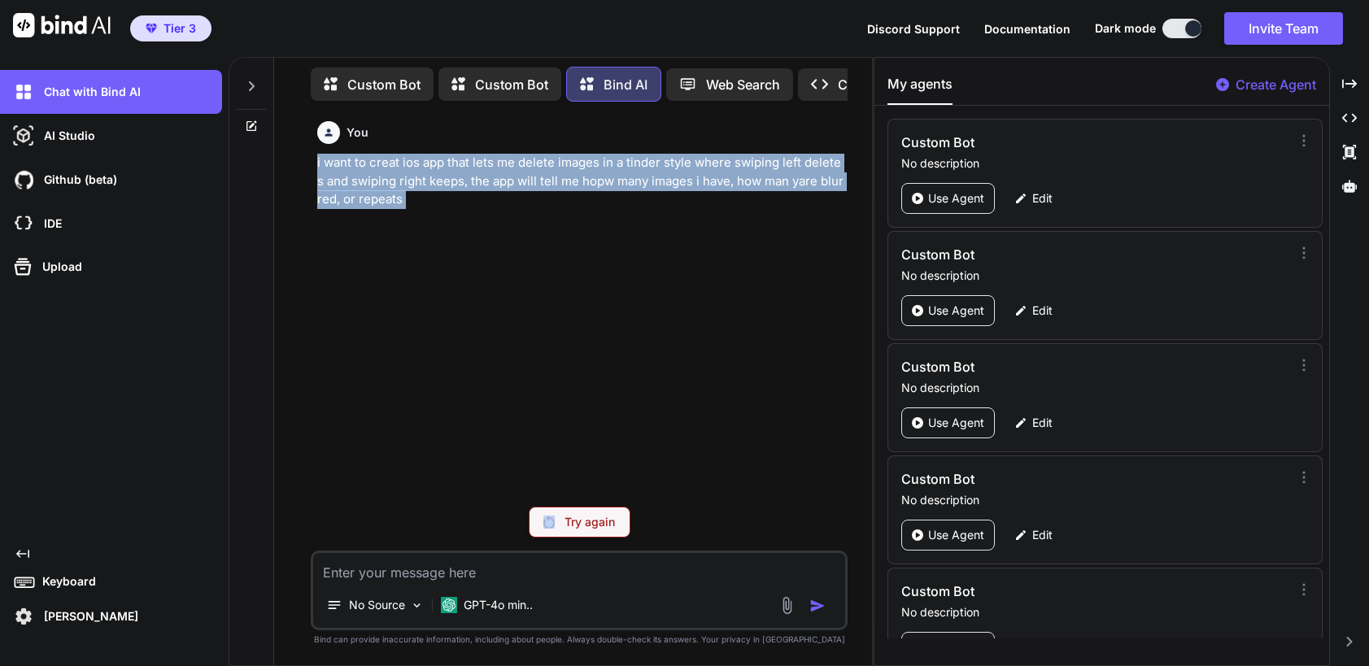
click at [360, 181] on p "i want to creat ios app that lets me delete images in a tinder style where swip…" at bounding box center [580, 181] width 526 height 55
copy p "i want to creat ios app that lets me delete images in a tinder style where swip…"
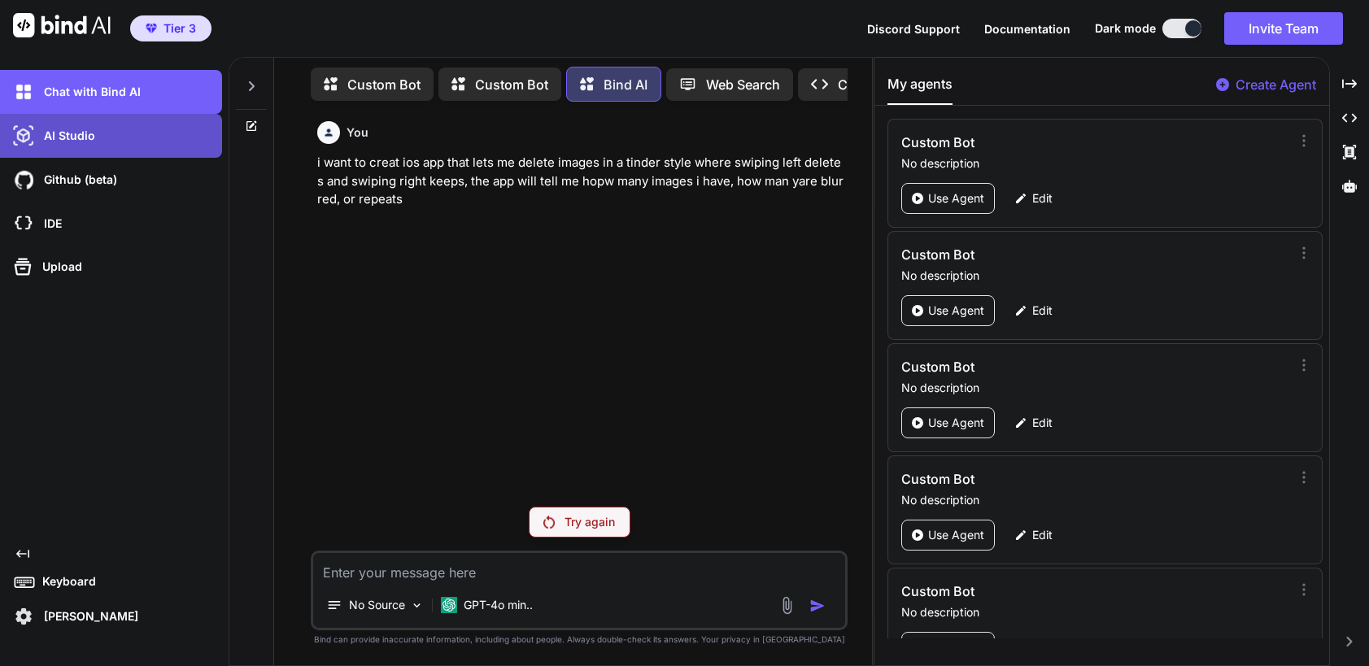
click at [120, 138] on div "AI Studio" at bounding box center [116, 136] width 212 height 28
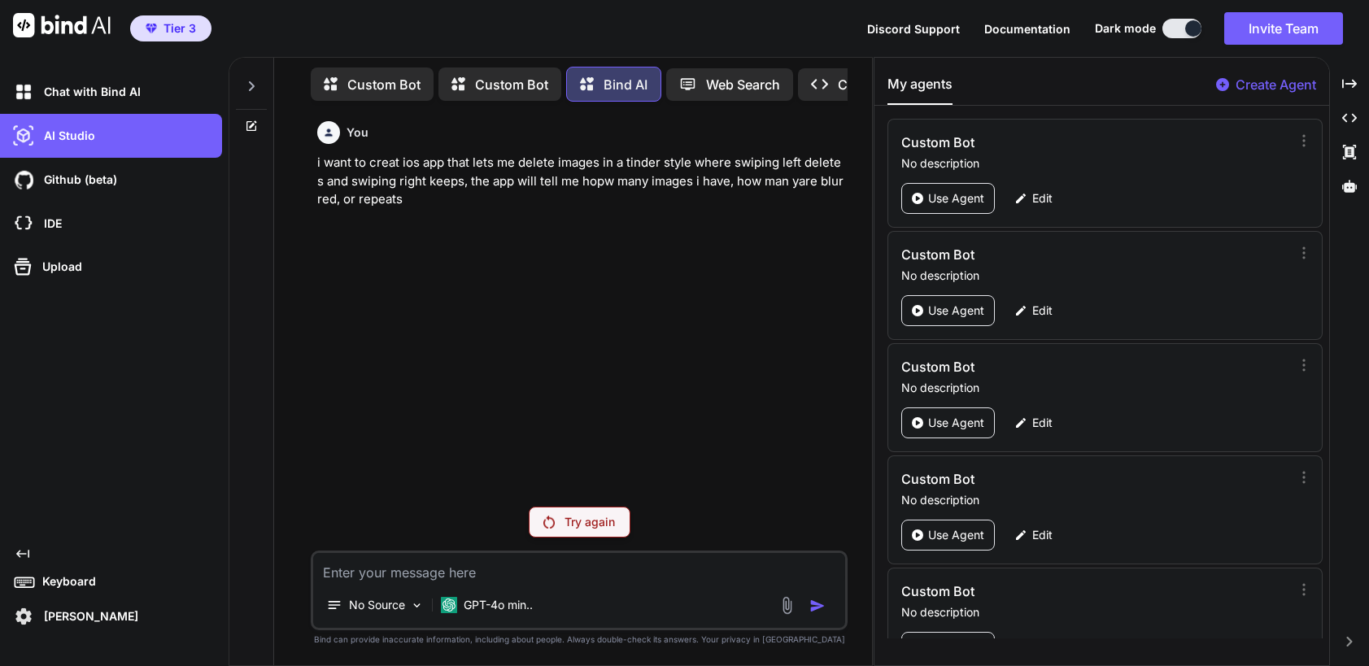
click at [519, 263] on div "You i want to creat ios app that lets me delete images in a tinder style where …" at bounding box center [580, 304] width 533 height 379
click at [613, 80] on p "Bind AI" at bounding box center [626, 85] width 44 height 20
click at [747, 88] on p "Web Search" at bounding box center [743, 85] width 74 height 20
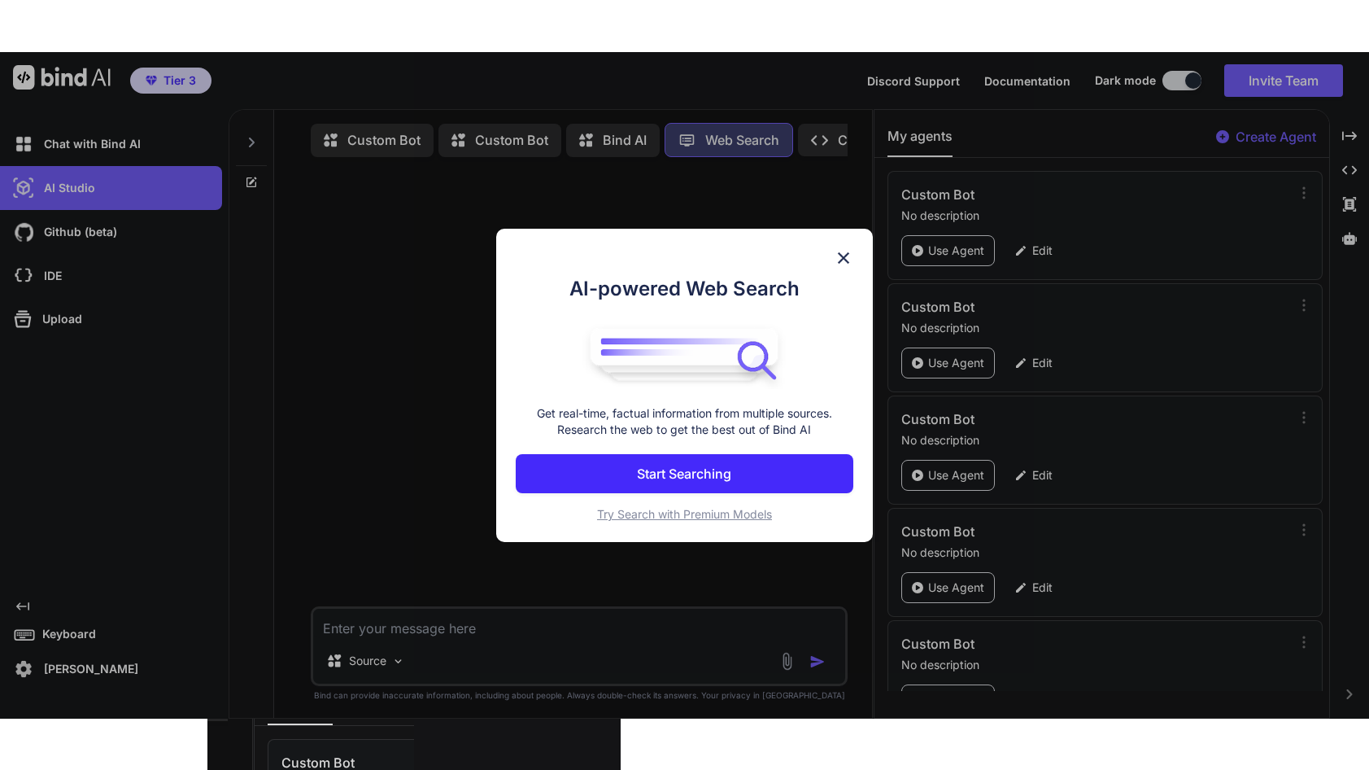
scroll to position [7, 0]
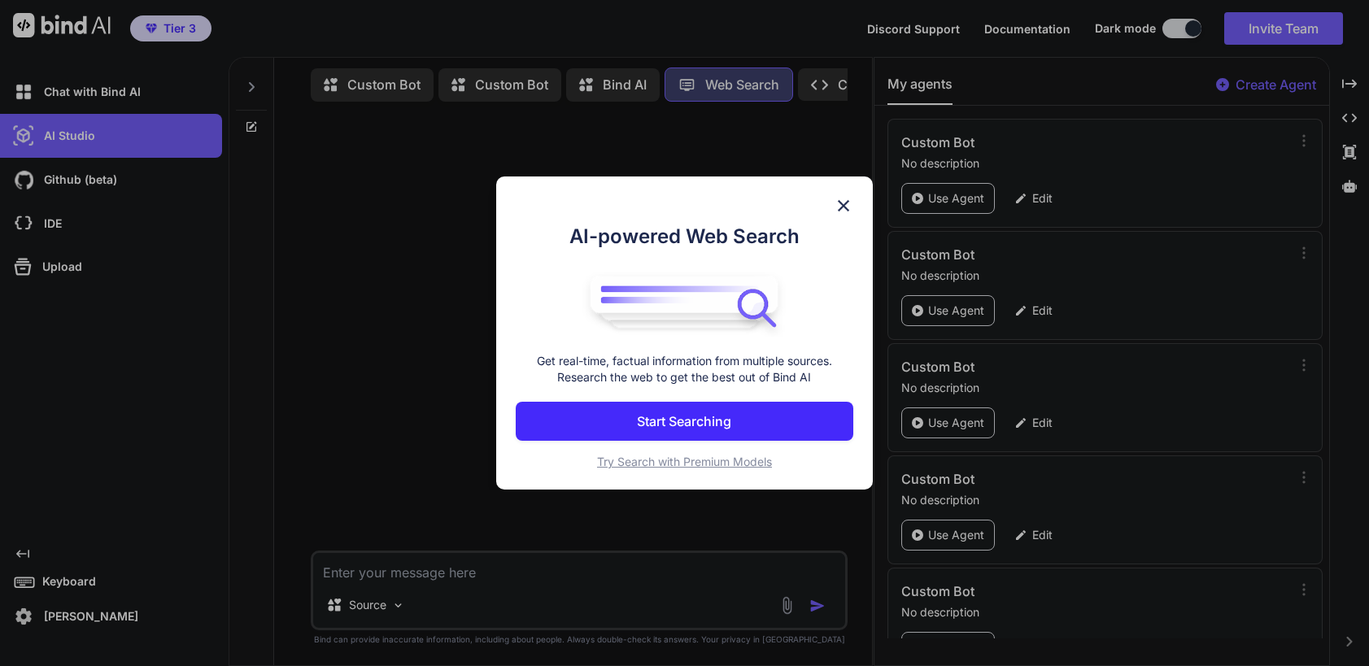
click at [373, 90] on div "AI-powered Web Search Get real-time, factual information from multiple sources.…" at bounding box center [684, 333] width 1369 height 666
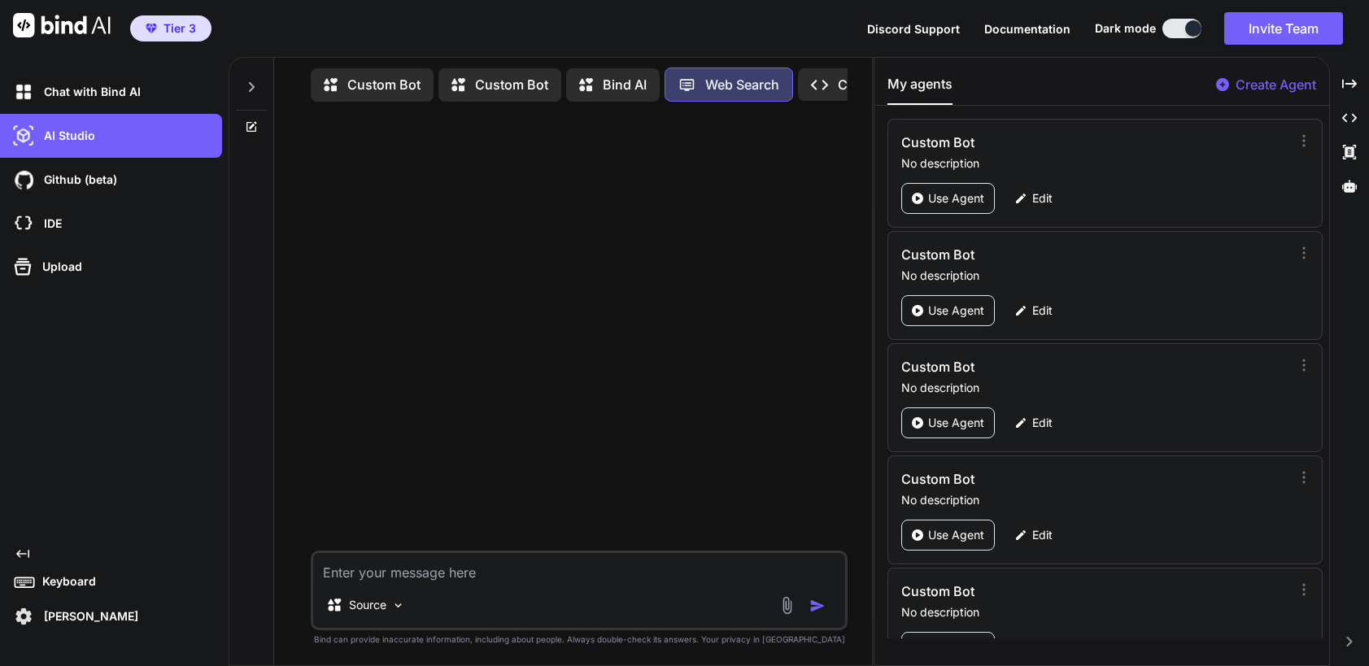
click at [352, 75] on p "Custom Bot" at bounding box center [383, 85] width 73 height 20
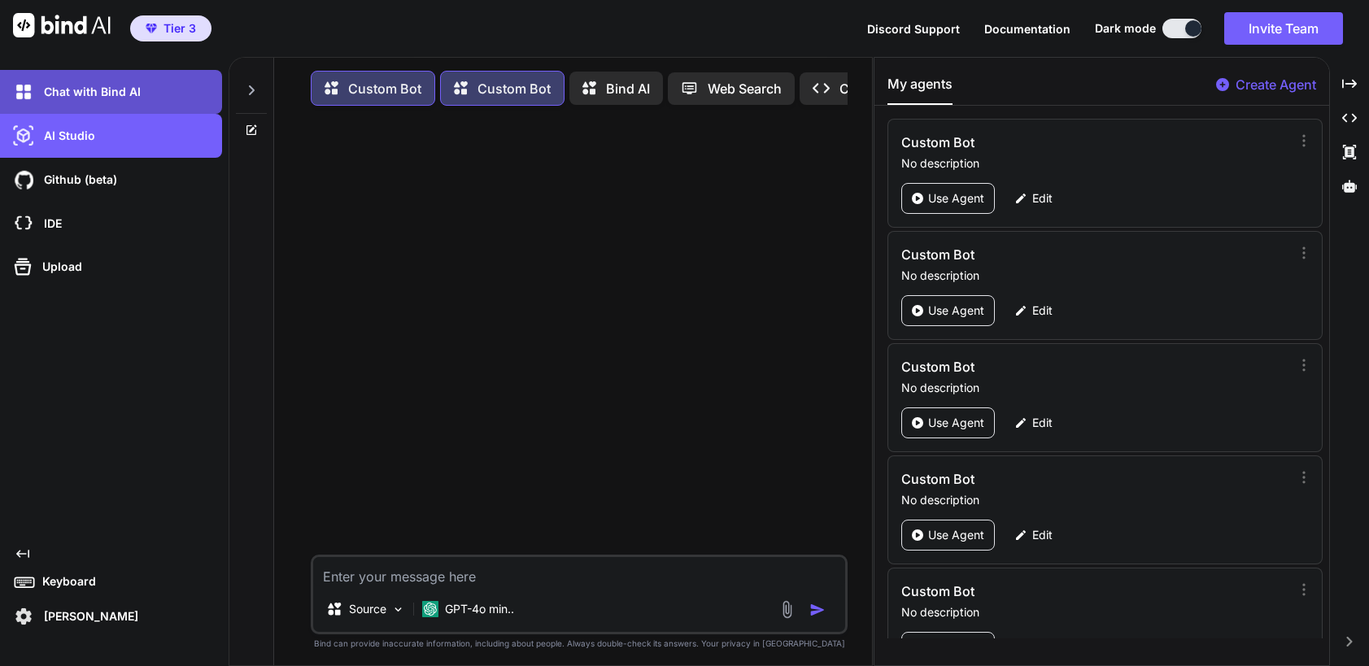
click at [130, 90] on p "Chat with Bind AI" at bounding box center [88, 92] width 103 height 16
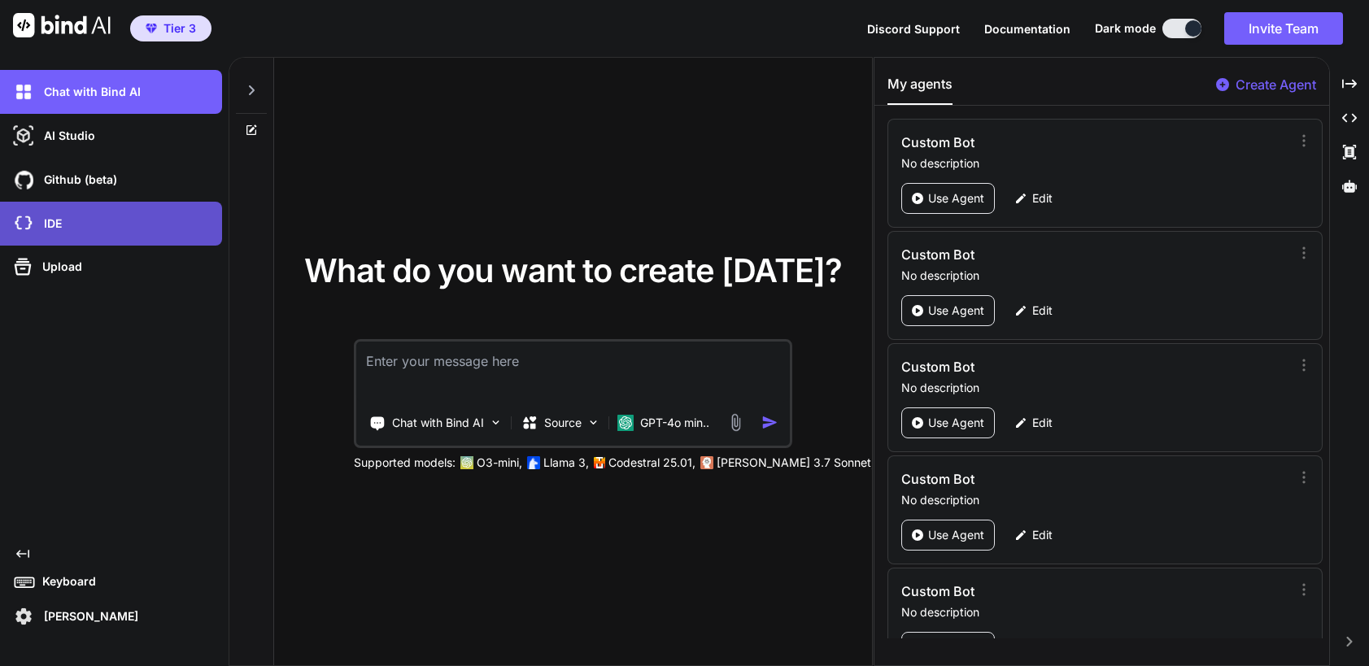
click at [37, 207] on div "IDE" at bounding box center [111, 224] width 222 height 44
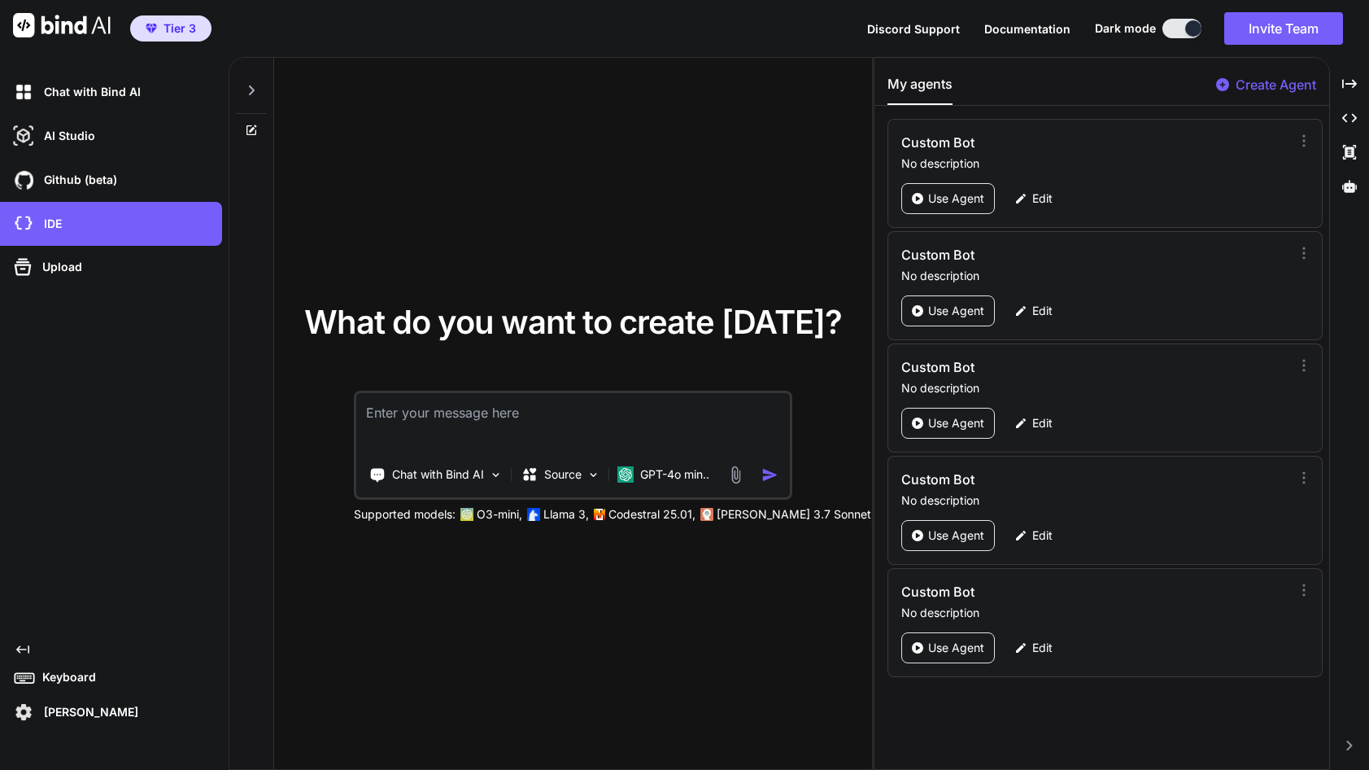
paste textarea "i want to creat ios app that lets me delete images in a tinder style where swip…"
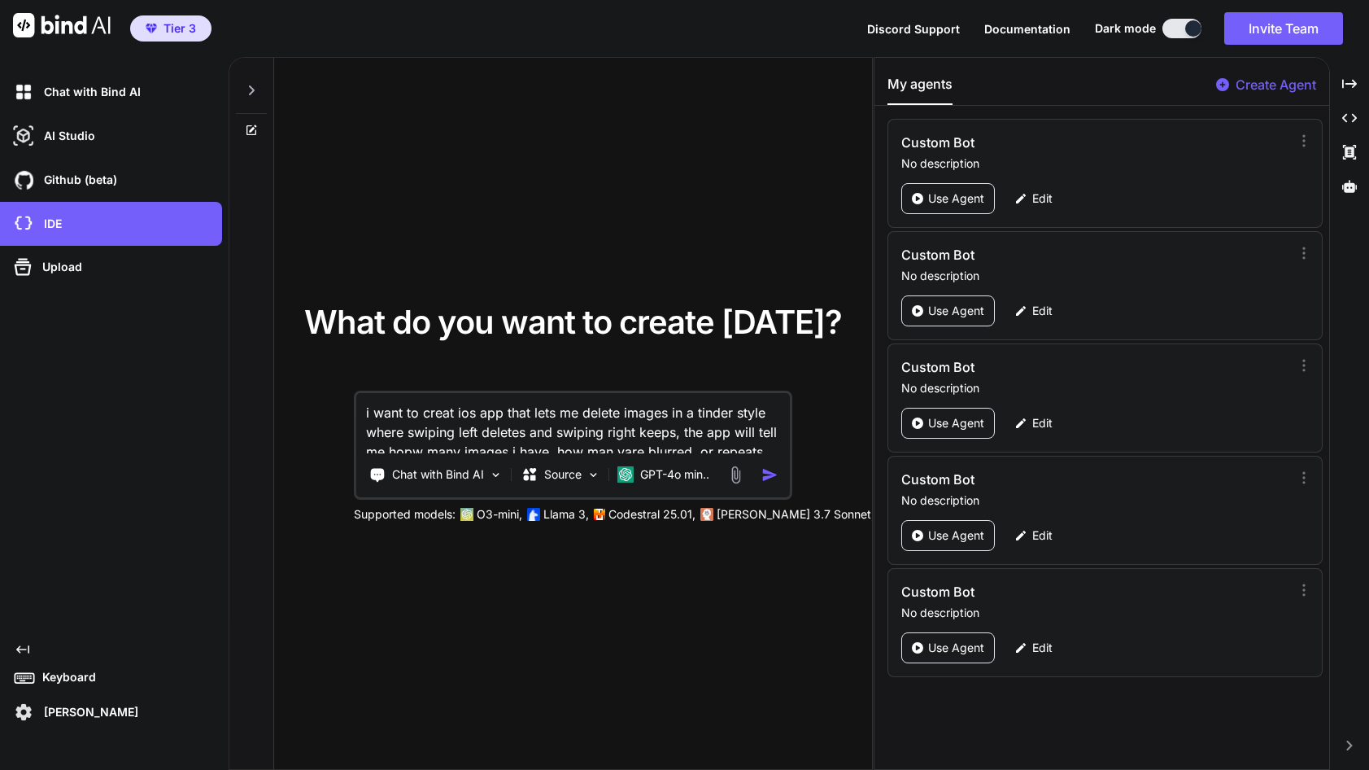
scroll to position [18, 0]
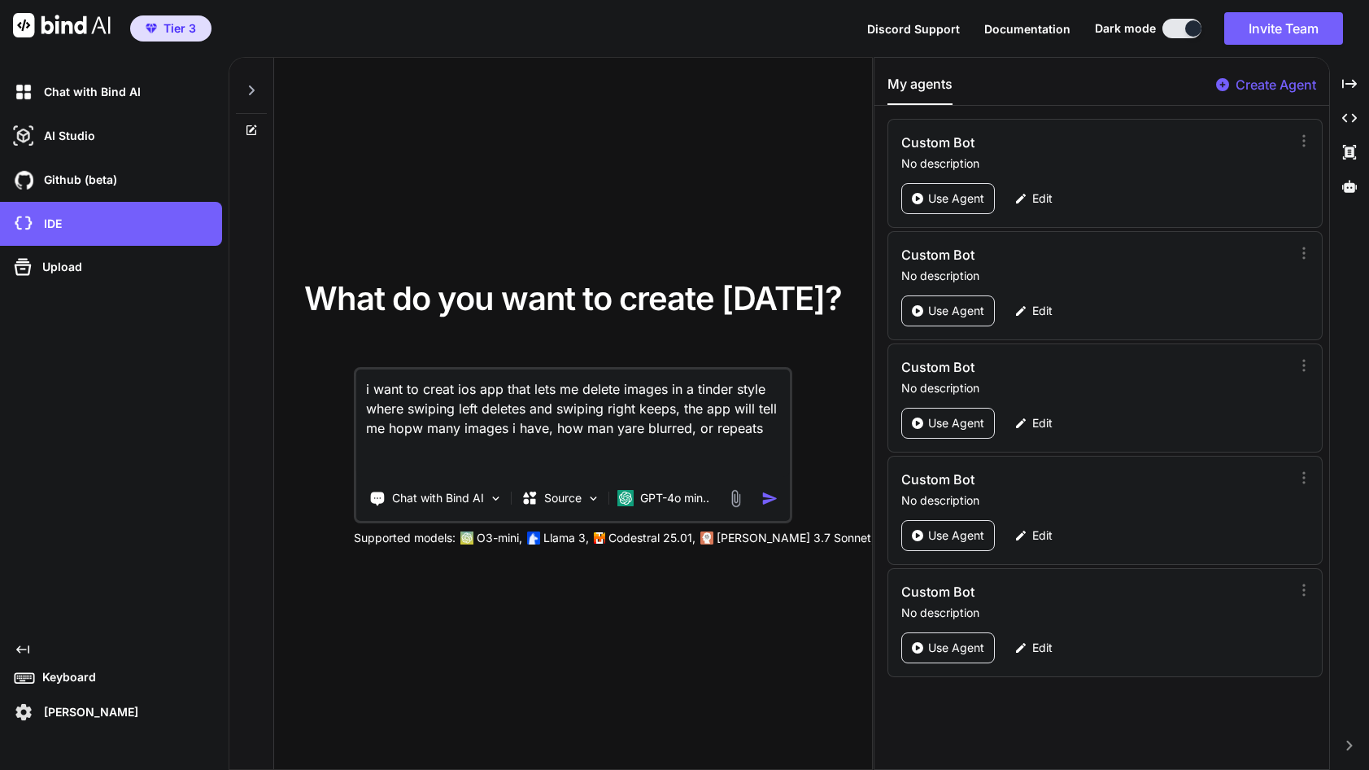
type textarea "i want to creat ios app that lets me delete images in a tinder style where swip…"
click at [763, 497] on img "button" at bounding box center [770, 498] width 17 height 17
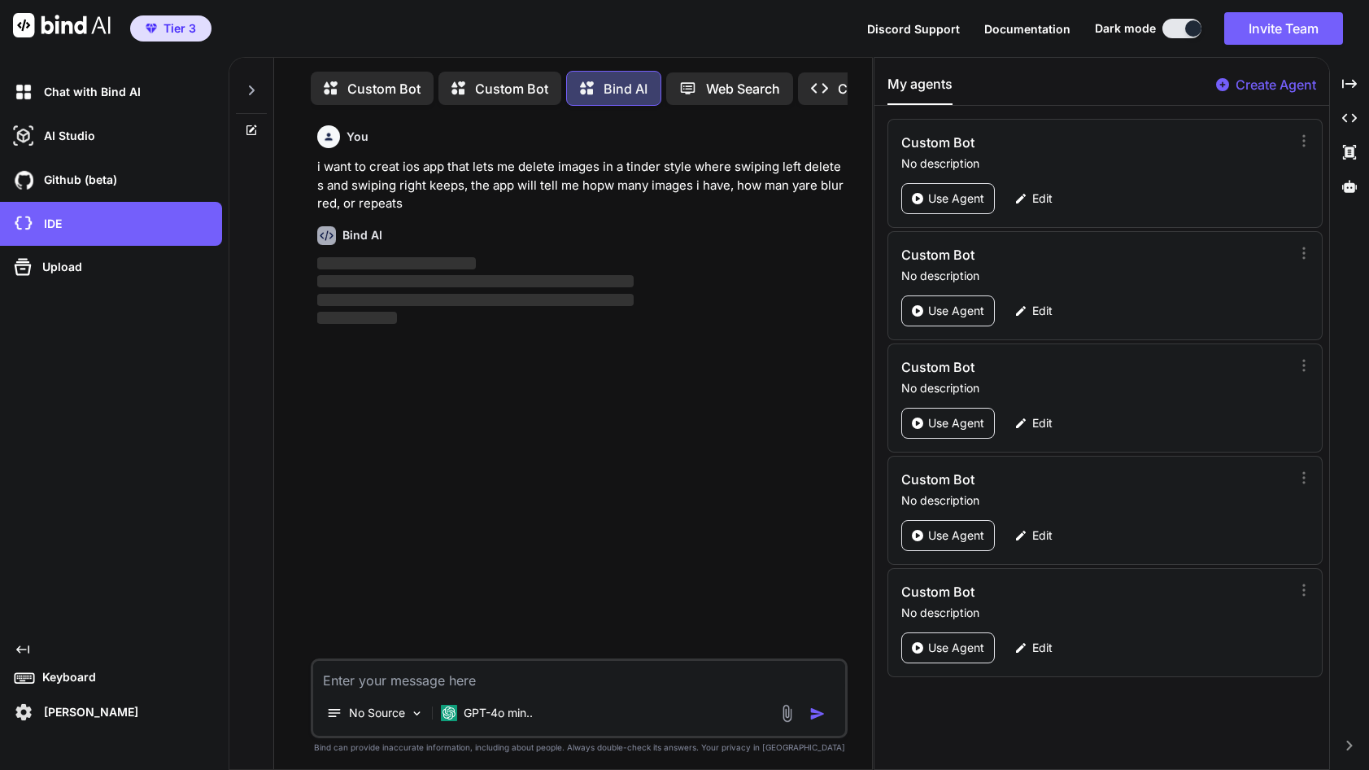
scroll to position [8, 0]
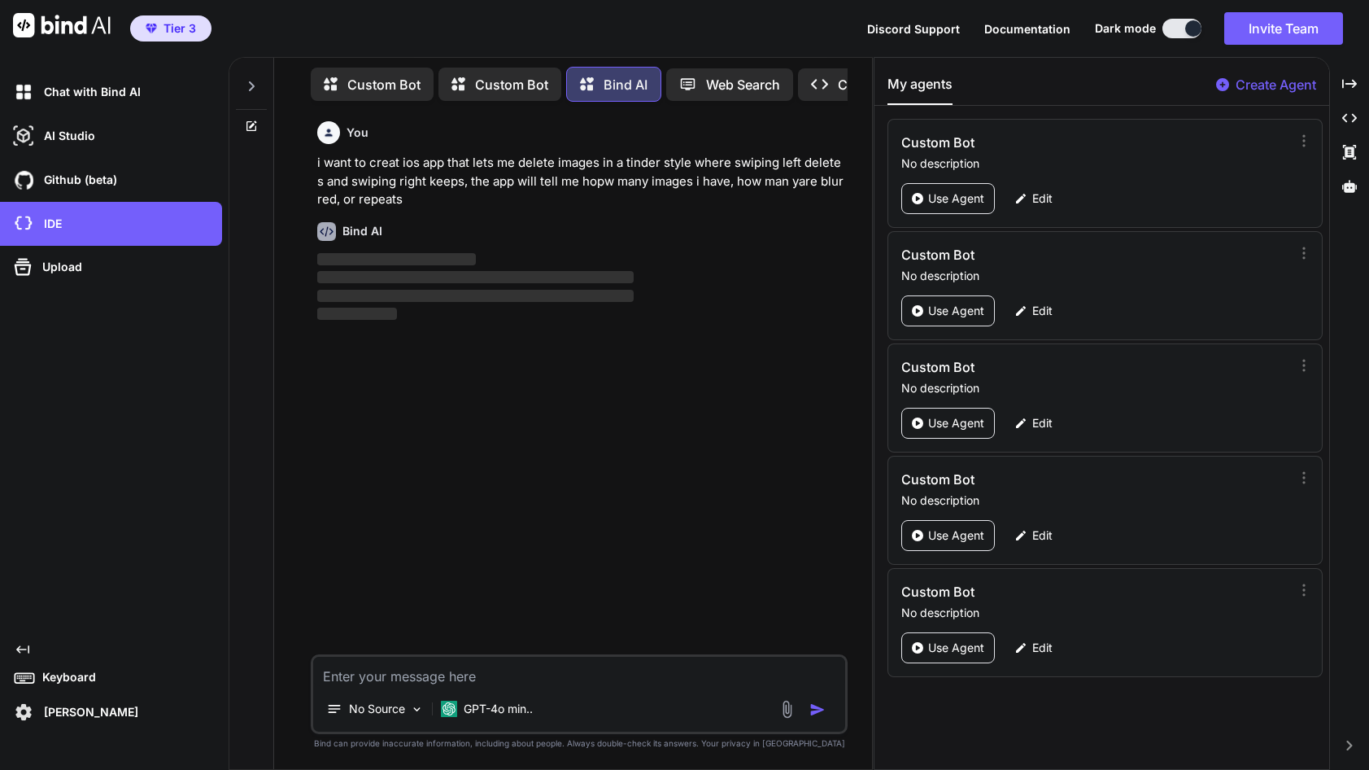
click at [810, 77] on div "Created with Pixso. Code Generator" at bounding box center [873, 84] width 151 height 33
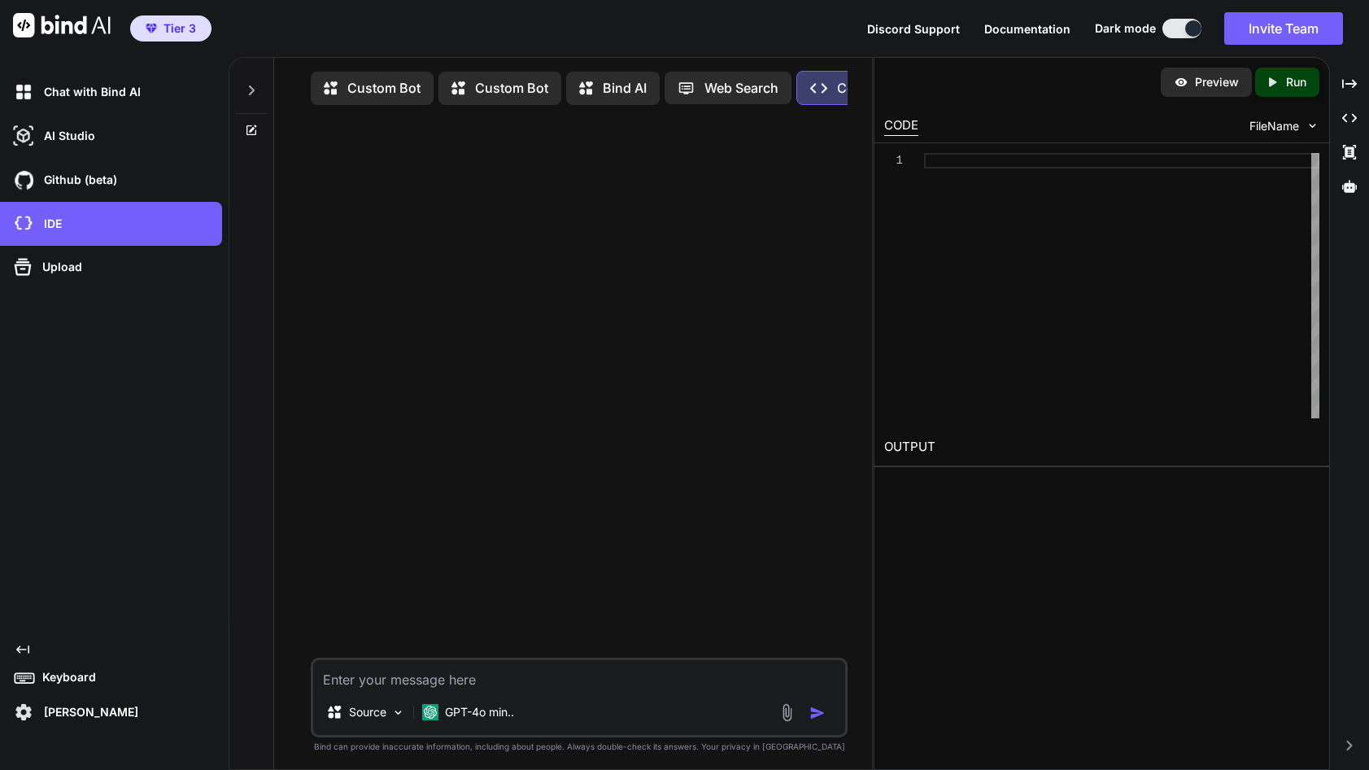
click at [734, 77] on div "Web Search" at bounding box center [728, 88] width 127 height 33
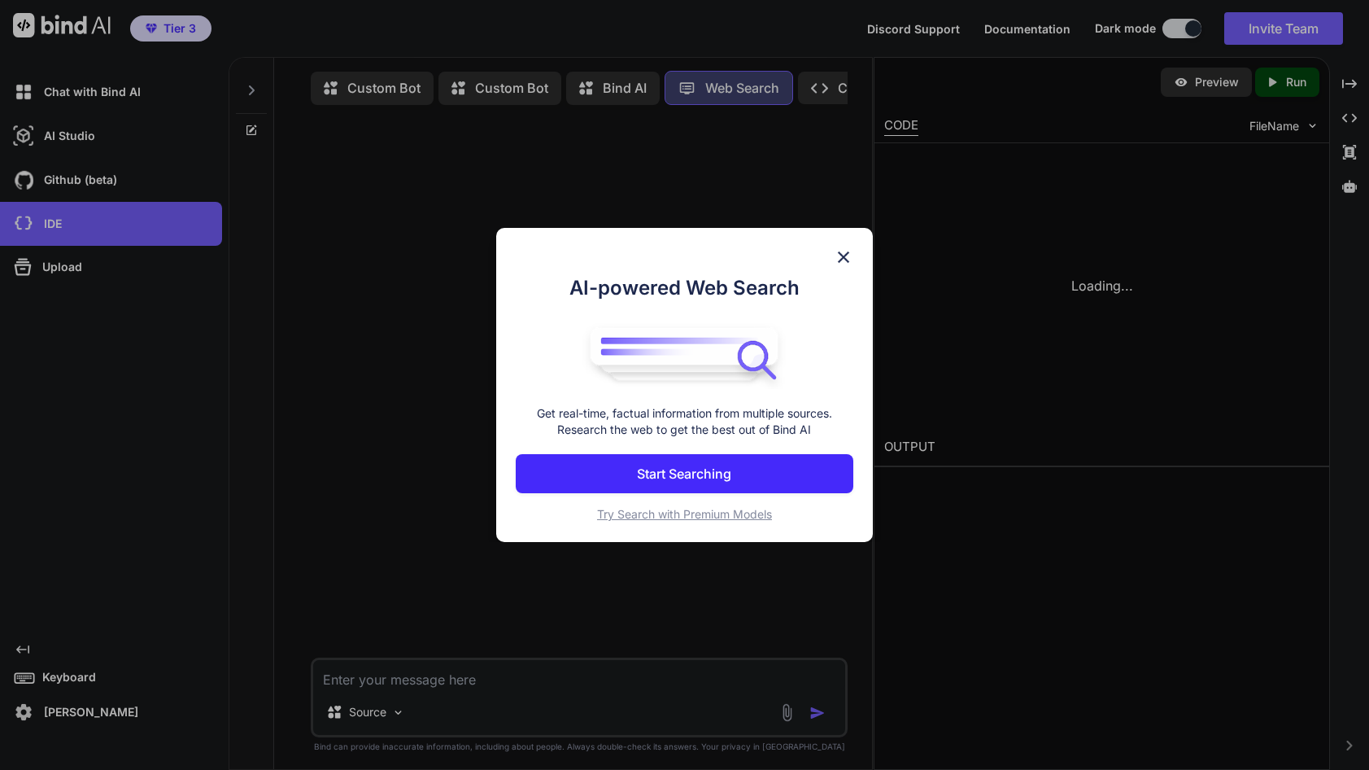
scroll to position [7, 0]
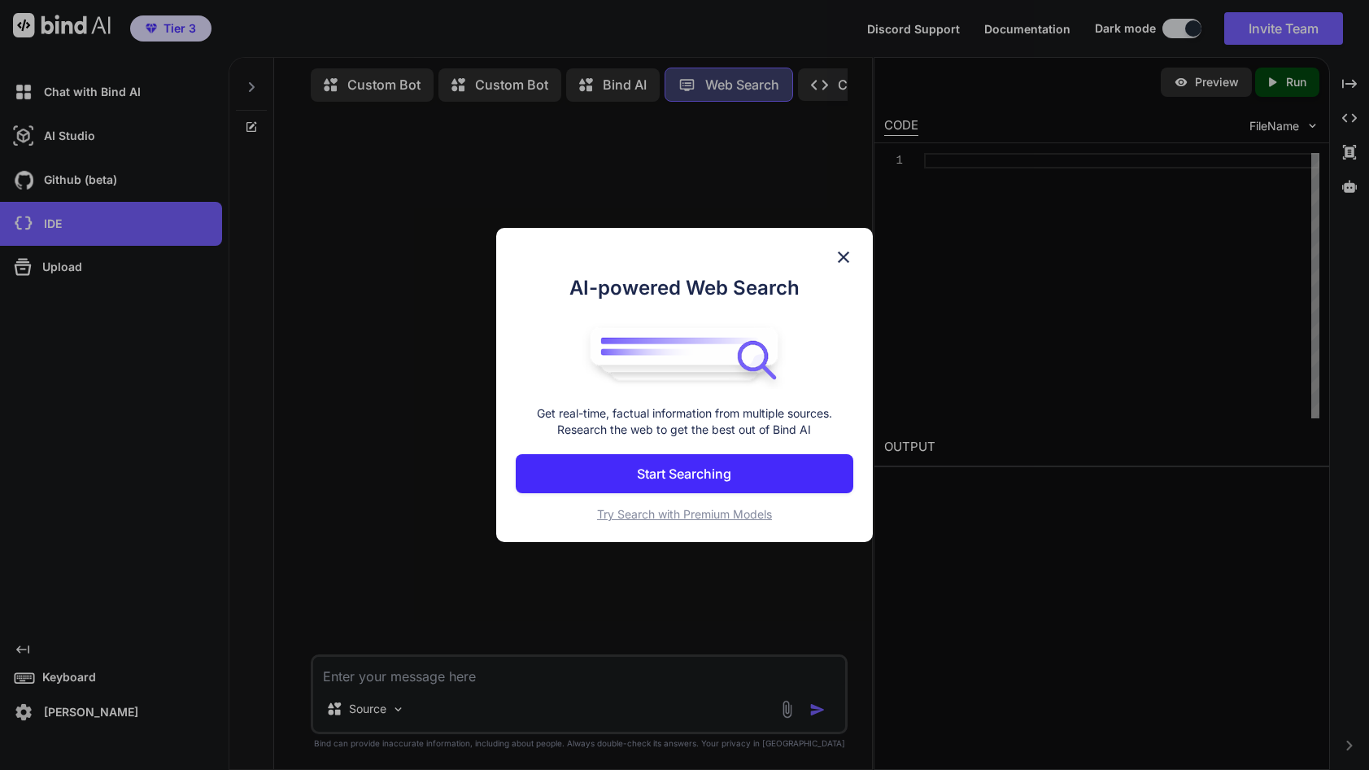
click at [621, 81] on div "AI-powered Web Search Get real-time, factual information from multiple sources.…" at bounding box center [684, 385] width 1369 height 770
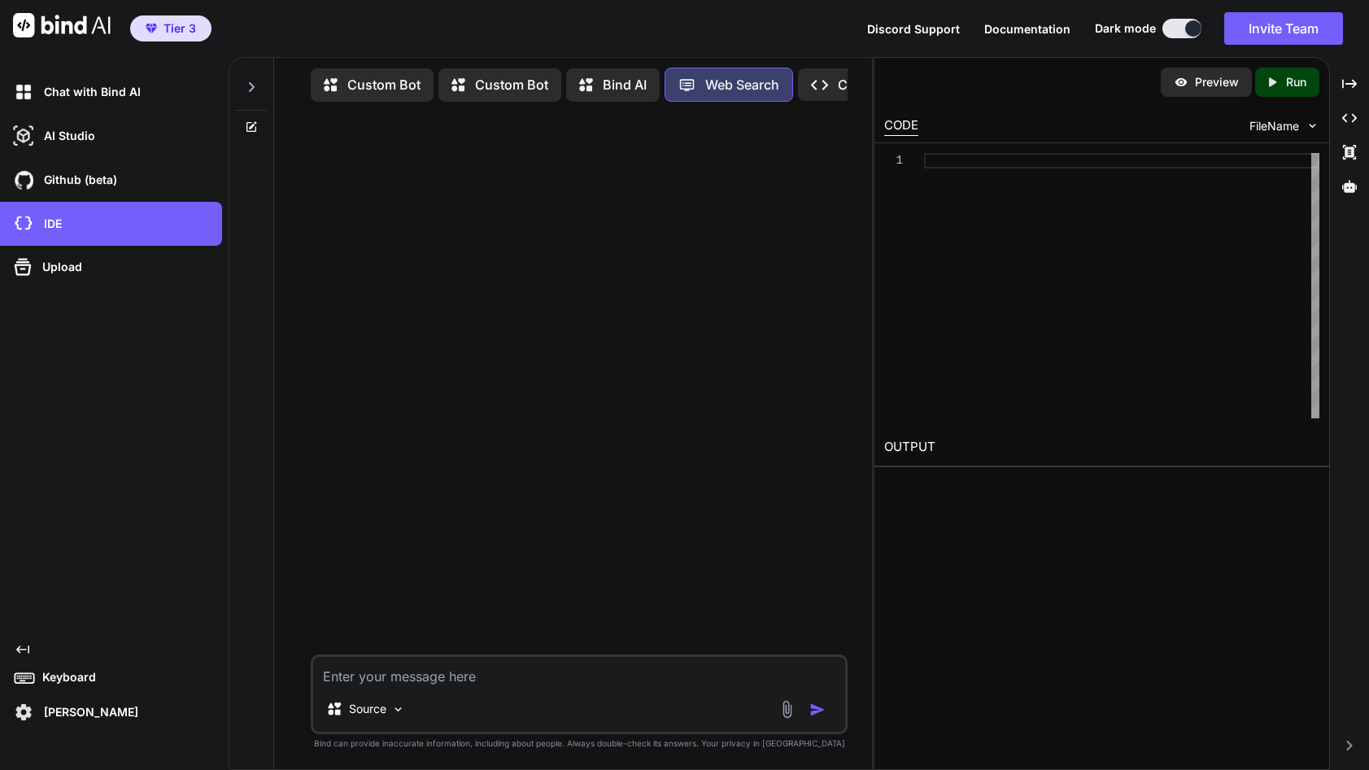
click at [509, 78] on p "Custom Bot" at bounding box center [511, 85] width 73 height 20
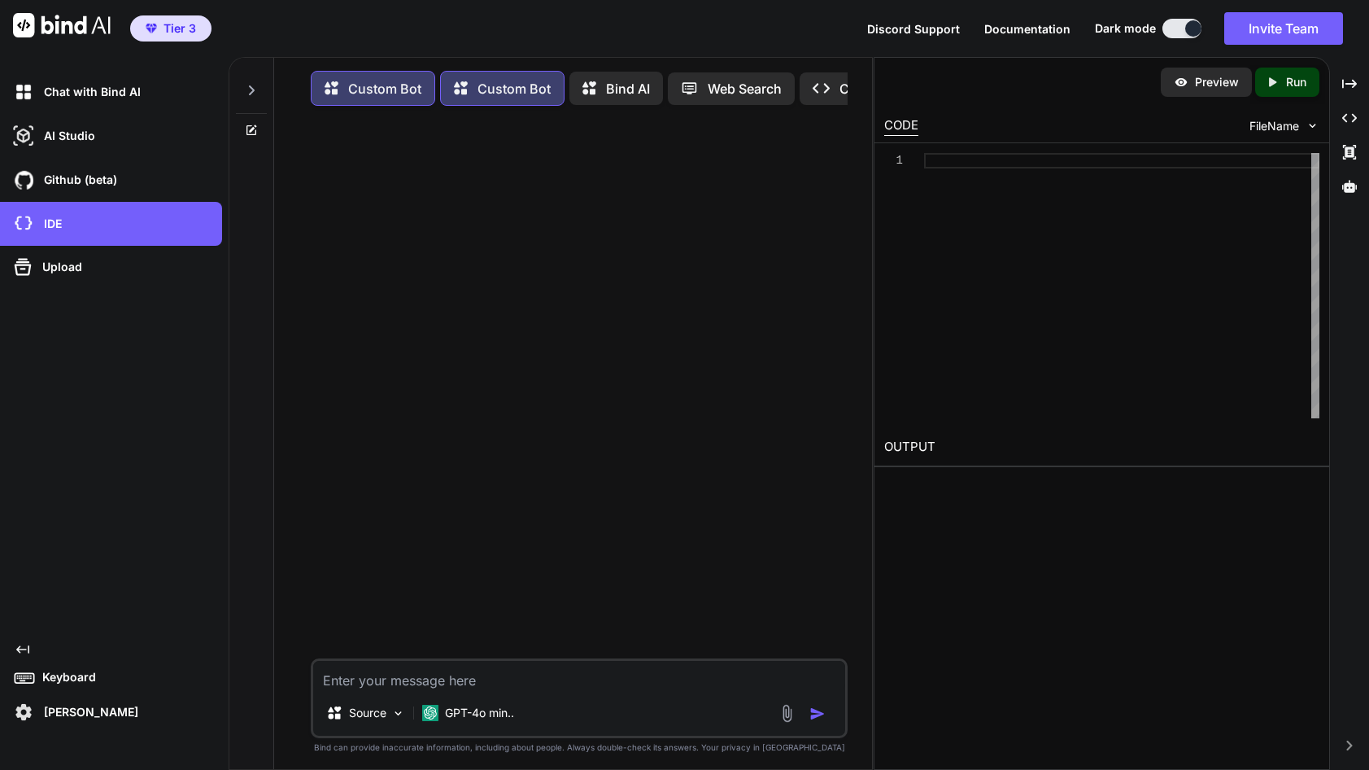
click at [367, 81] on p "Custom Bot" at bounding box center [384, 89] width 73 height 20
click at [504, 92] on p "Custom Bot" at bounding box center [514, 89] width 73 height 20
click at [387, 96] on p "Custom Bot" at bounding box center [384, 89] width 73 height 20
click at [289, 33] on div "Tier 3 Discord Support Documentation Dark mode Invite Team Created with Pixso." at bounding box center [684, 28] width 1369 height 57
click at [61, 225] on p "IDE" at bounding box center [49, 224] width 24 height 16
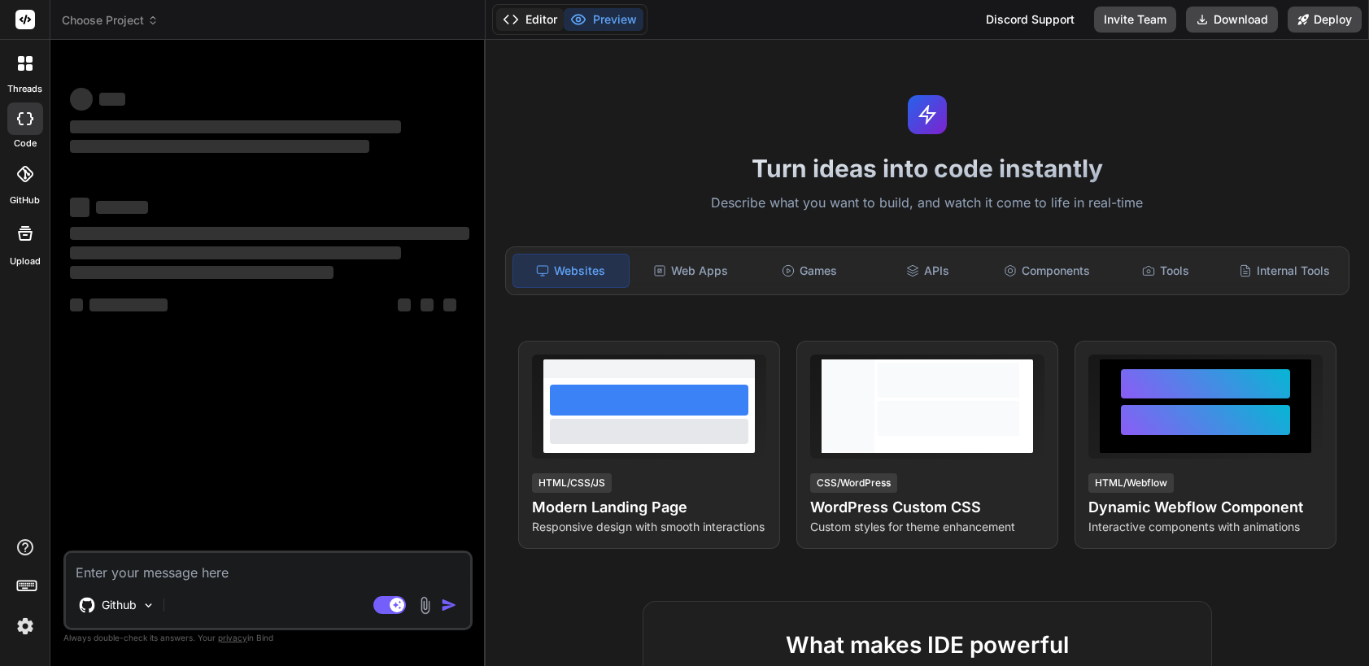
click at [532, 19] on button "Editor" at bounding box center [530, 19] width 68 height 23
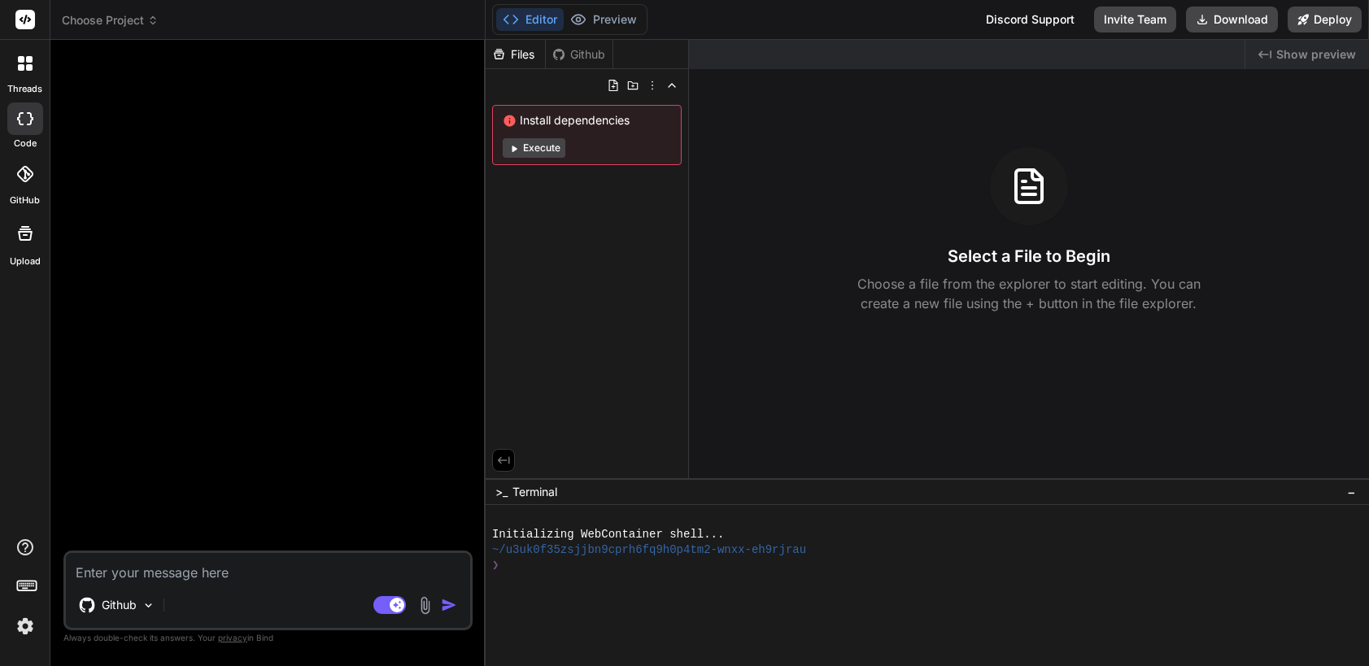
click at [535, 150] on button "Execute" at bounding box center [534, 148] width 63 height 20
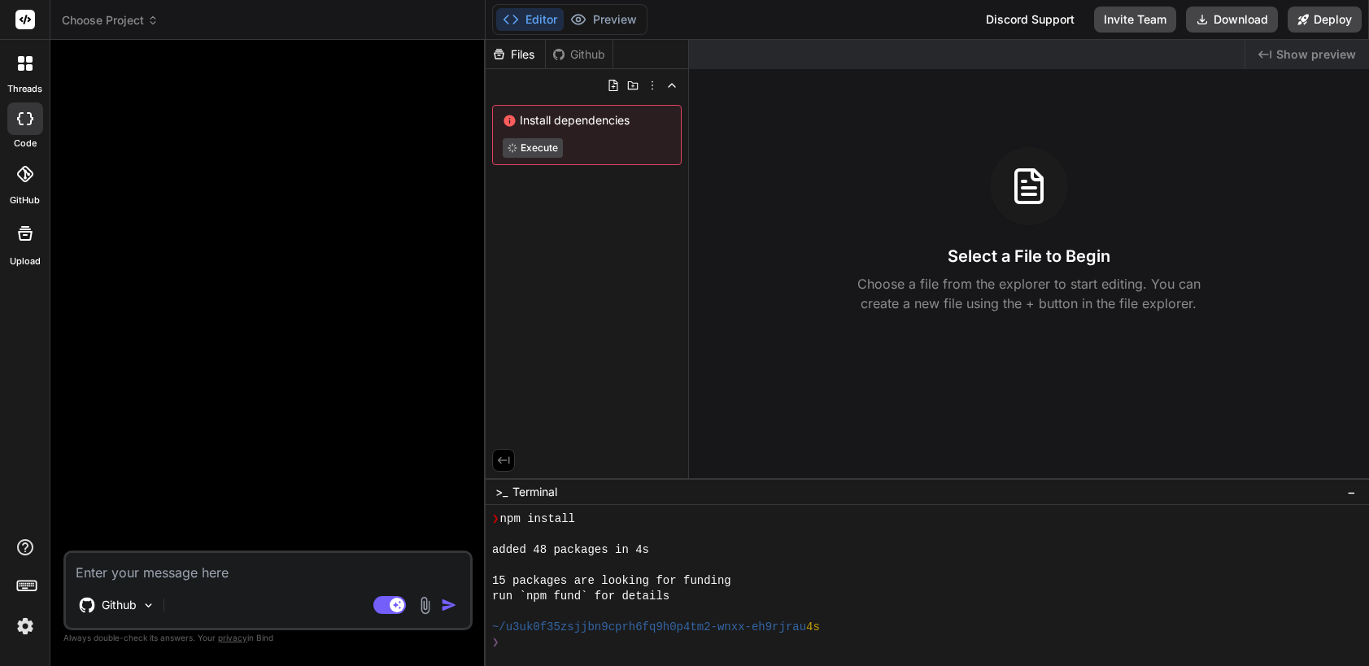
scroll to position [155, 0]
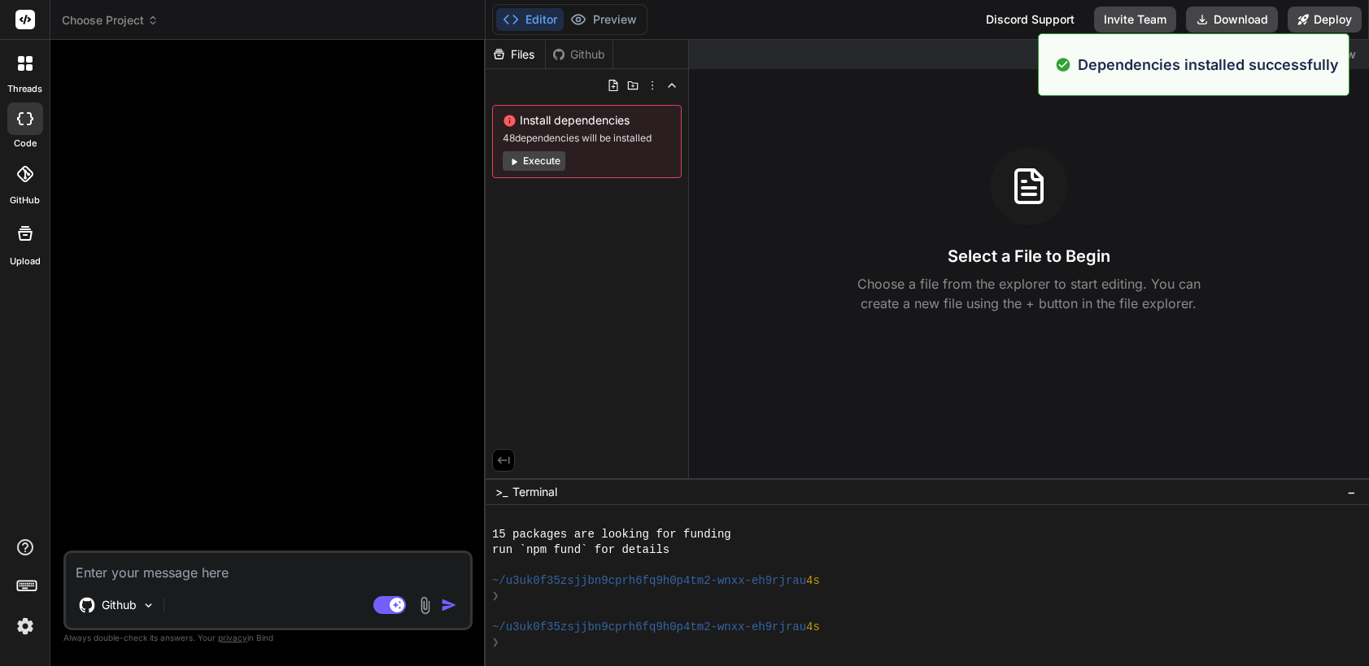
click at [543, 169] on button "Execute" at bounding box center [534, 161] width 63 height 20
click at [169, 567] on textarea at bounding box center [268, 567] width 404 height 29
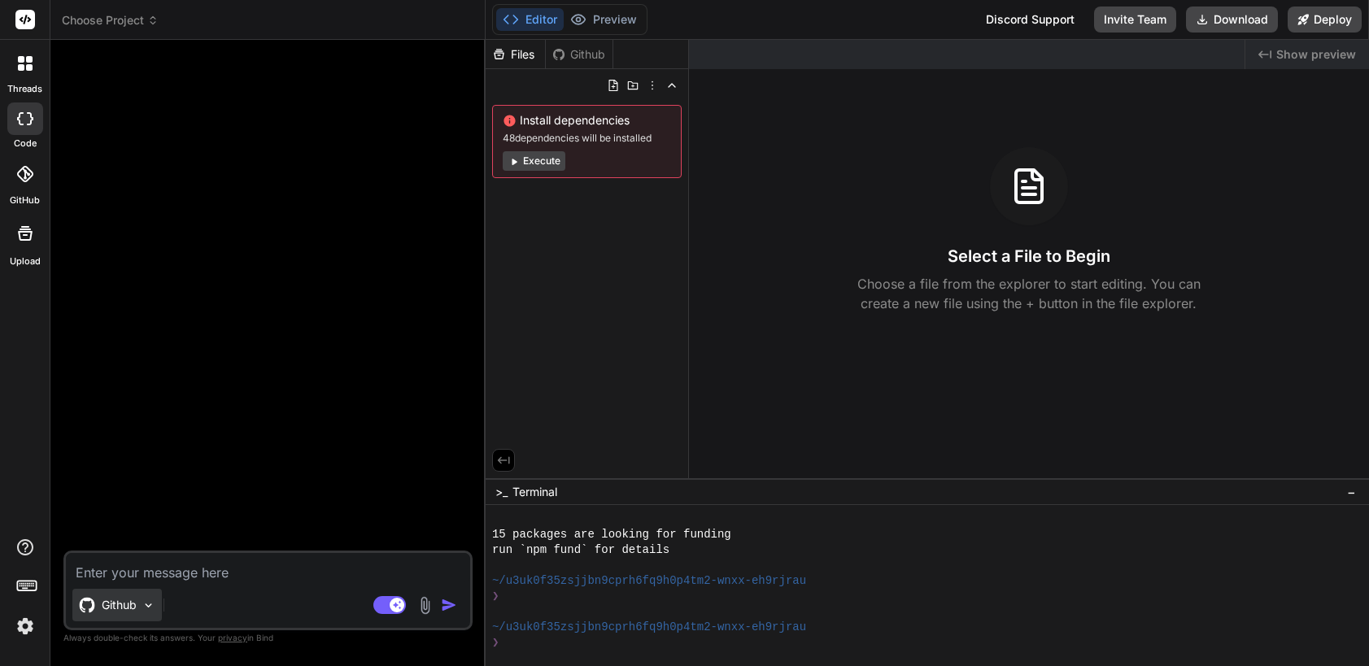
click at [151, 607] on img at bounding box center [149, 606] width 14 height 14
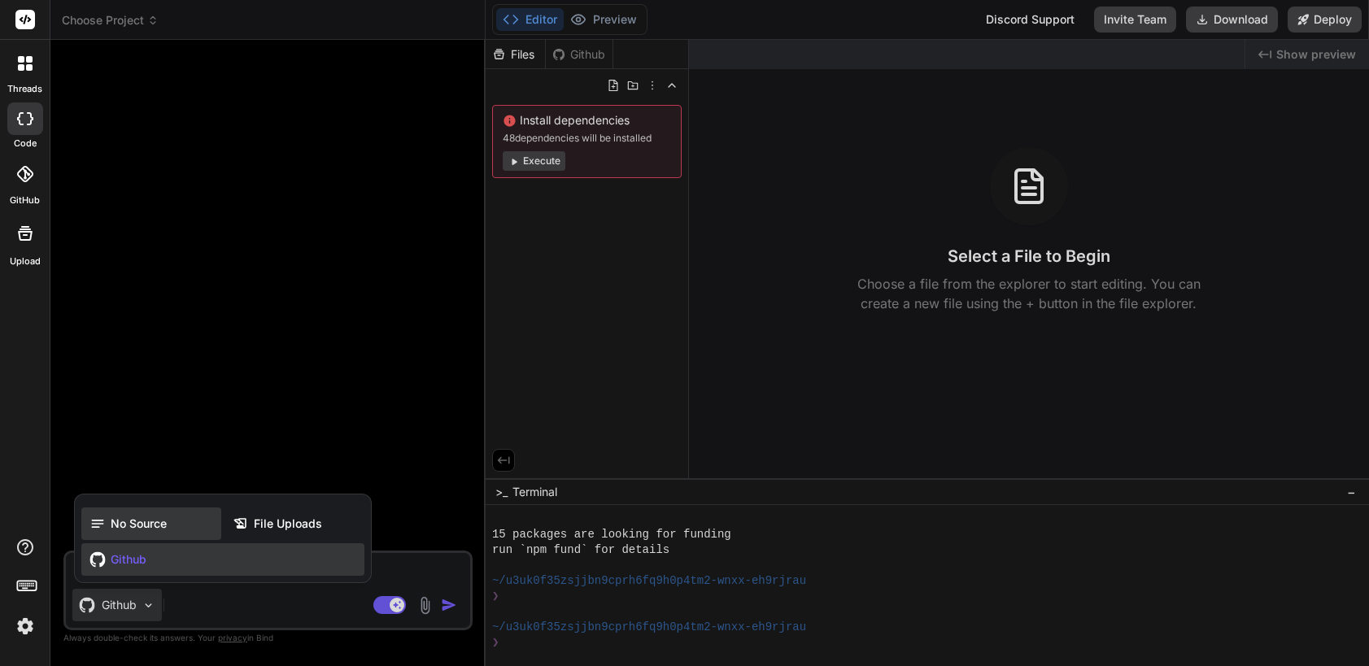
click at [140, 522] on span "No Source" at bounding box center [139, 524] width 56 height 16
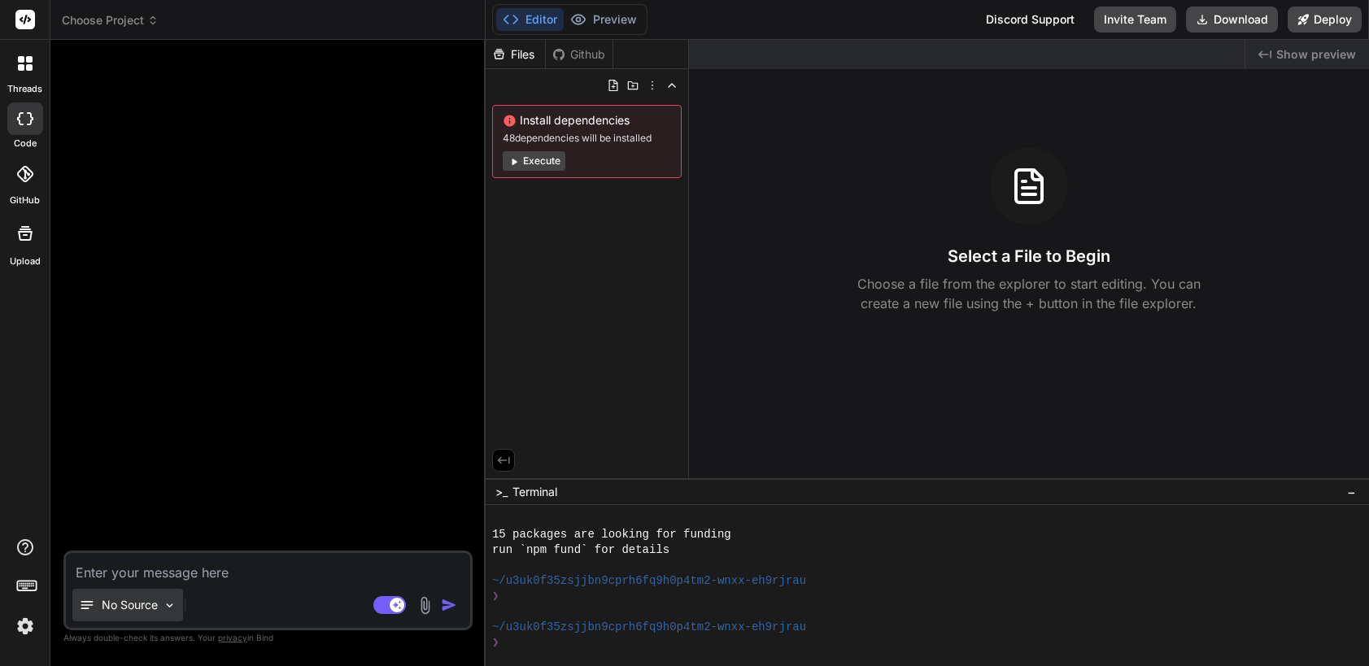
click at [172, 613] on div "No Source" at bounding box center [127, 605] width 111 height 33
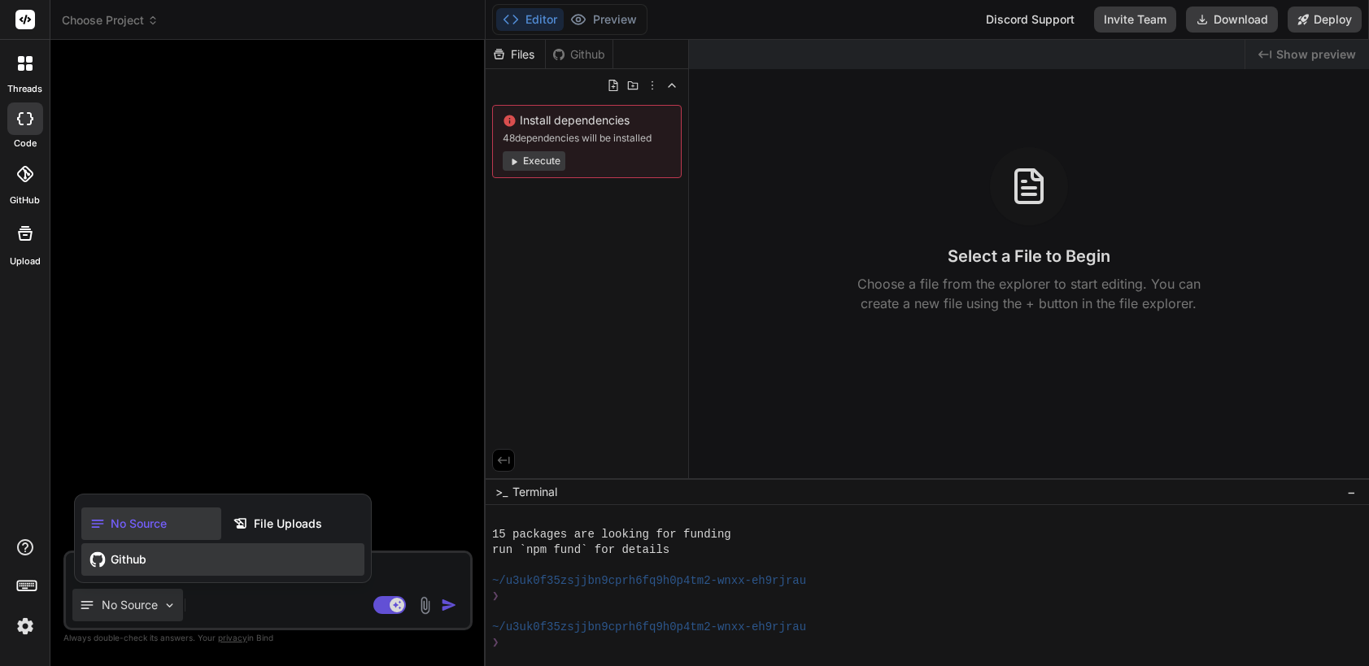
click at [142, 566] on span "Github" at bounding box center [129, 560] width 36 height 16
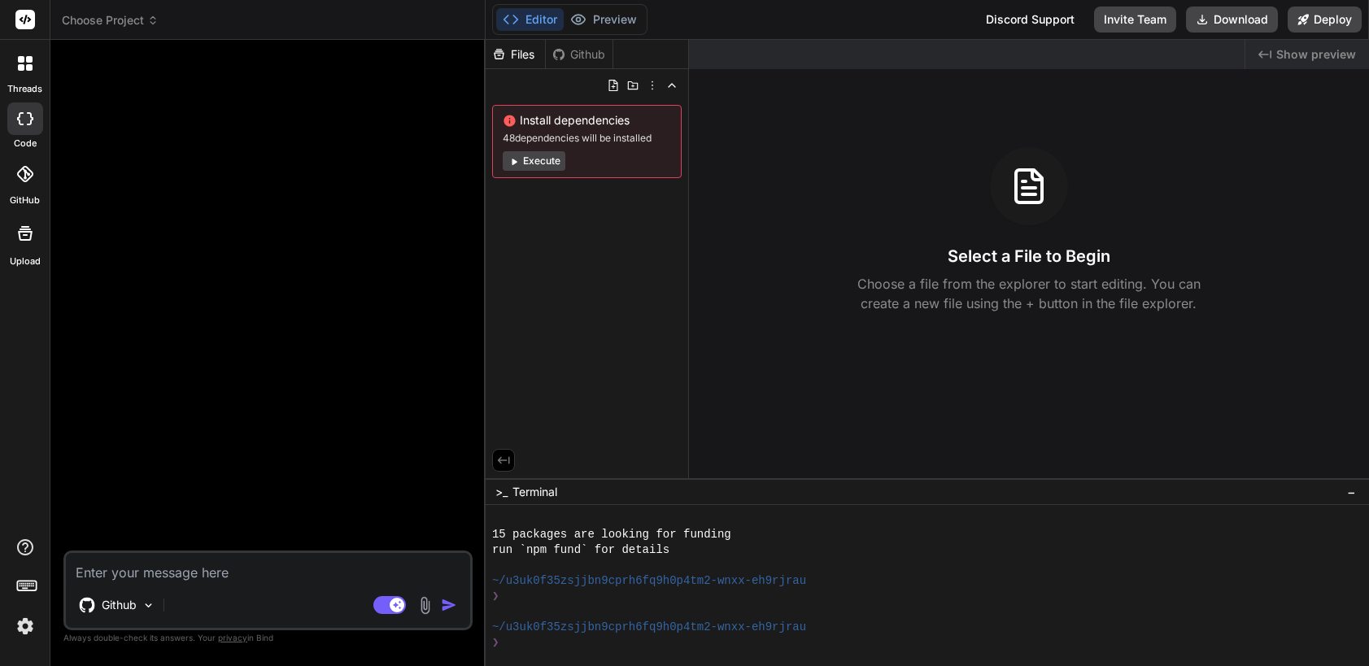
click at [451, 605] on img "button" at bounding box center [449, 605] width 16 height 16
click at [199, 573] on textarea at bounding box center [268, 567] width 404 height 29
click at [234, 583] on div "Github Agent Mode. When this toggle is activated, AI automatically makes decisi…" at bounding box center [267, 591] width 409 height 80
click at [138, 14] on span "Choose Project" at bounding box center [110, 20] width 97 height 16
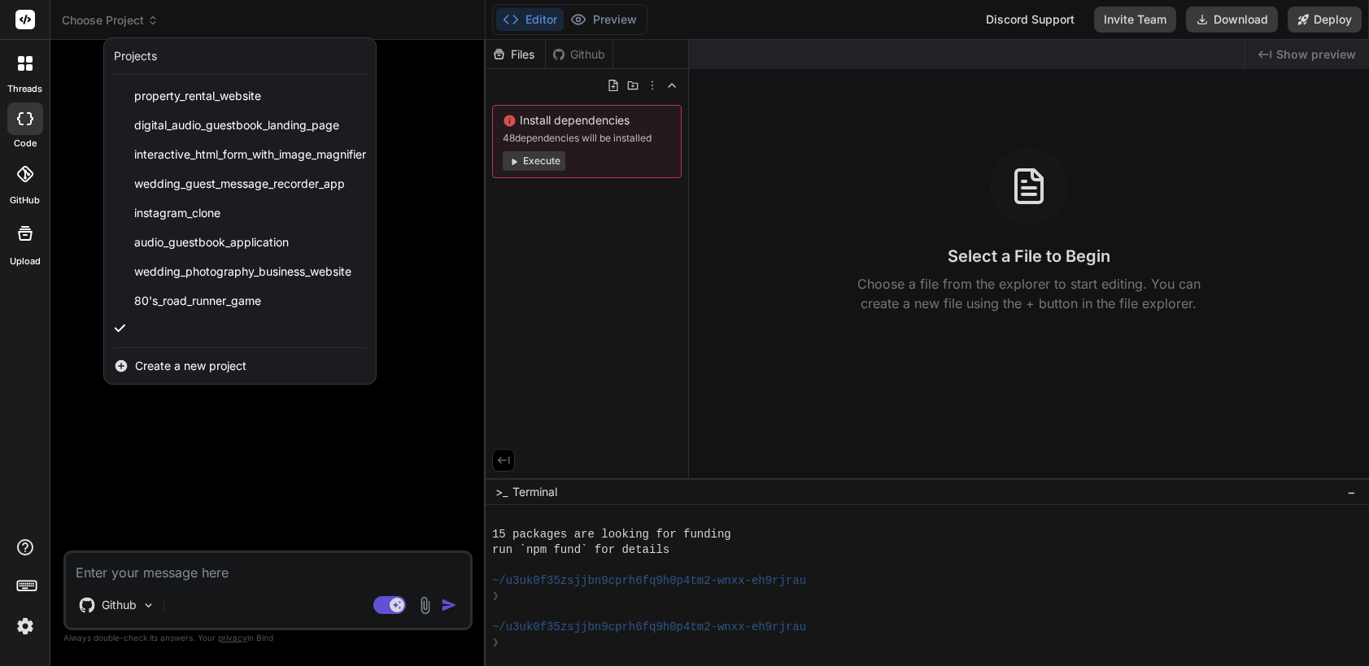
click at [198, 455] on div at bounding box center [684, 333] width 1369 height 666
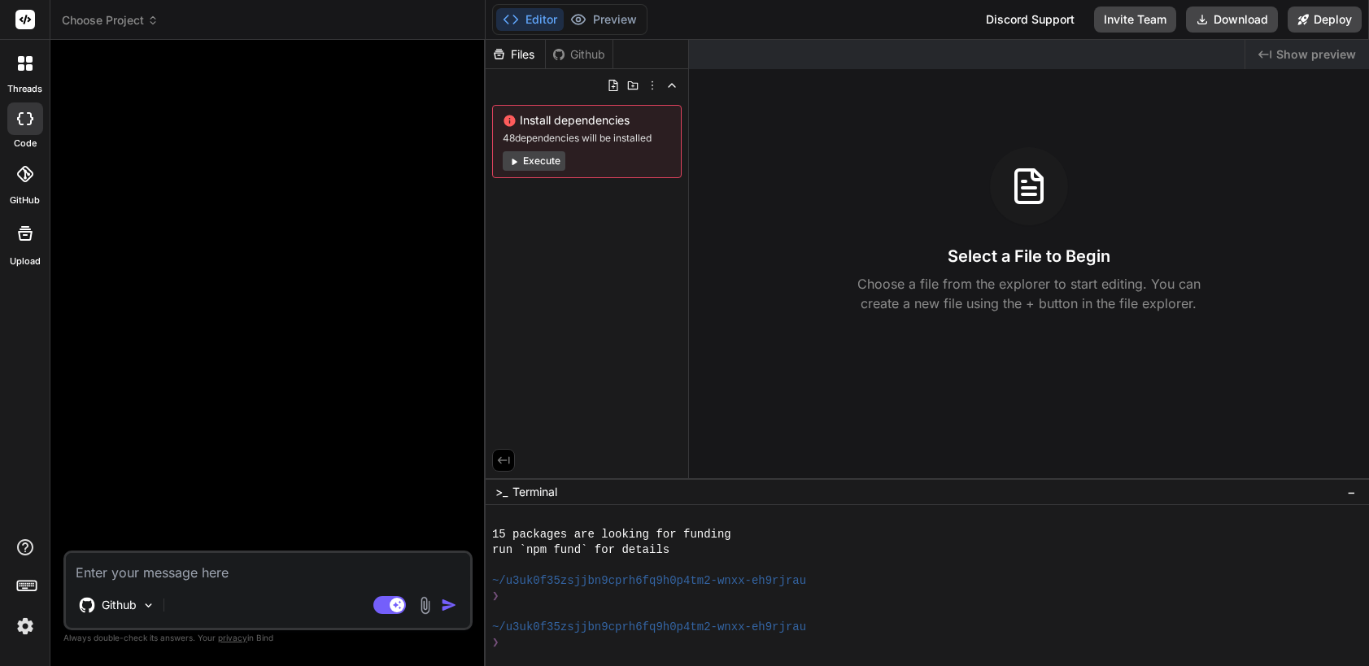
click at [151, 573] on textarea at bounding box center [268, 567] width 404 height 29
click at [532, 160] on button "Execute" at bounding box center [534, 161] width 63 height 20
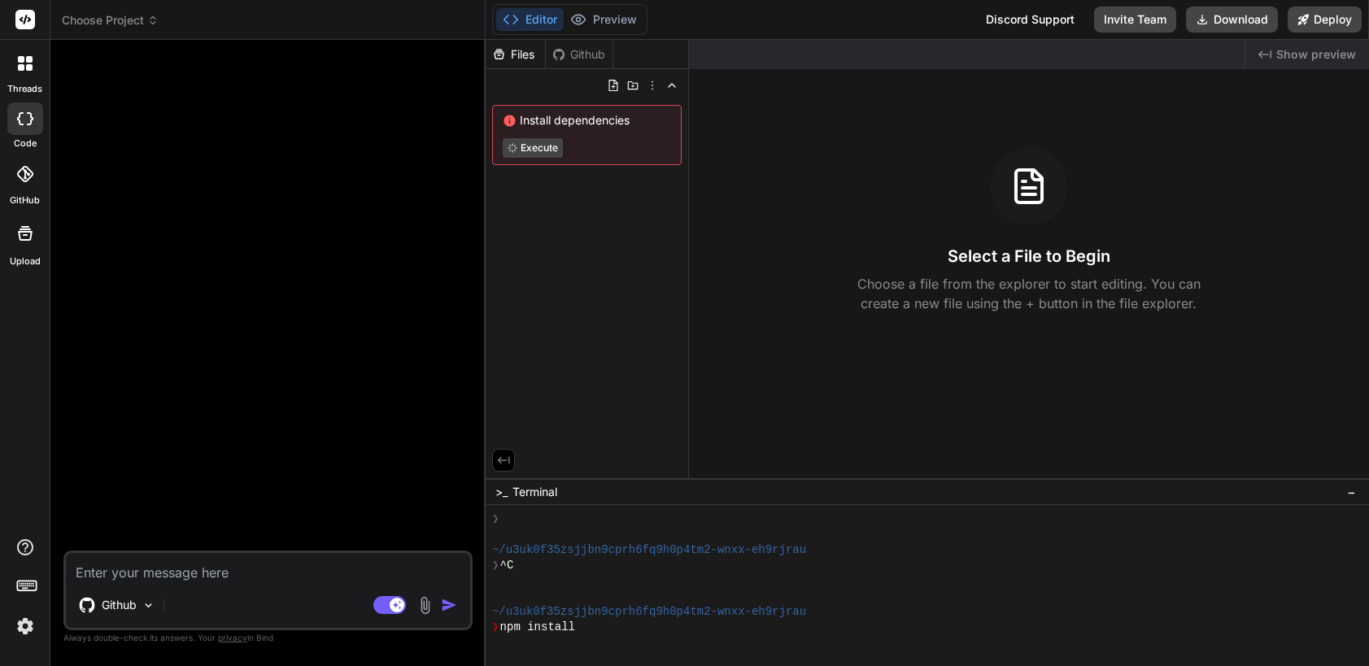
scroll to position [572, 0]
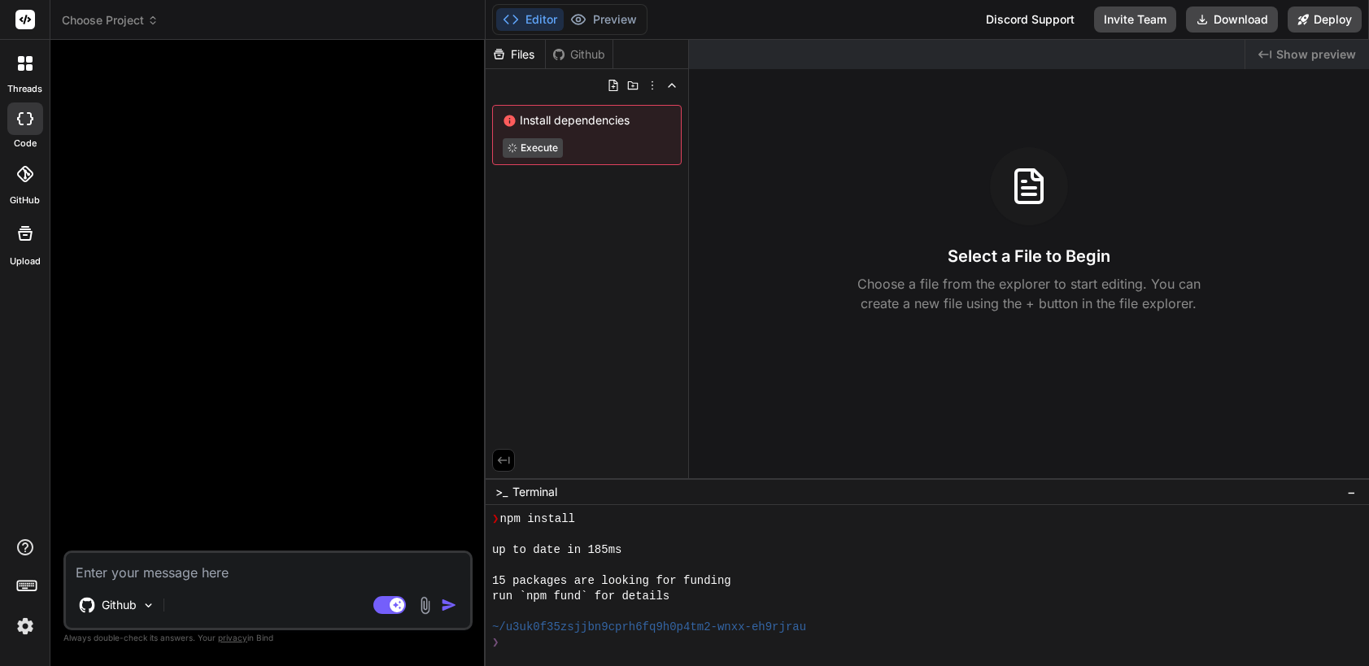
type textarea "x"
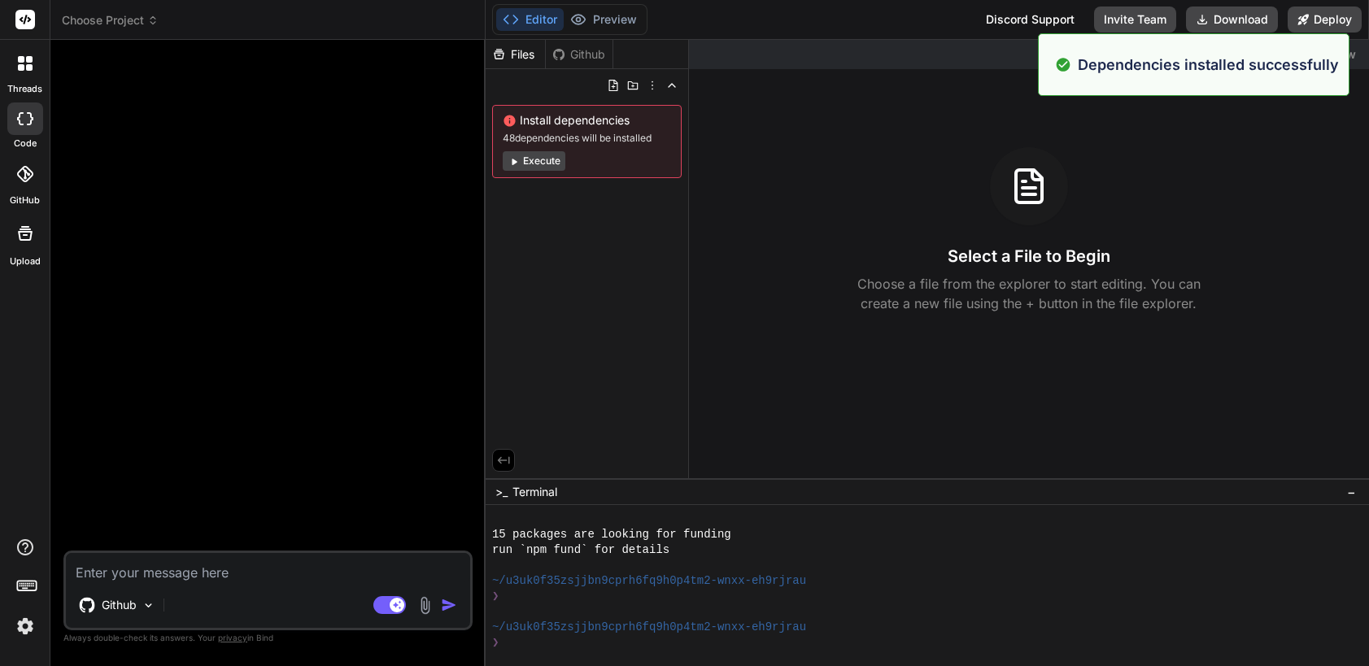
click at [665, 359] on div "Files Github Install dependencies 48 dependencies will be installed Execute" at bounding box center [587, 259] width 203 height 439
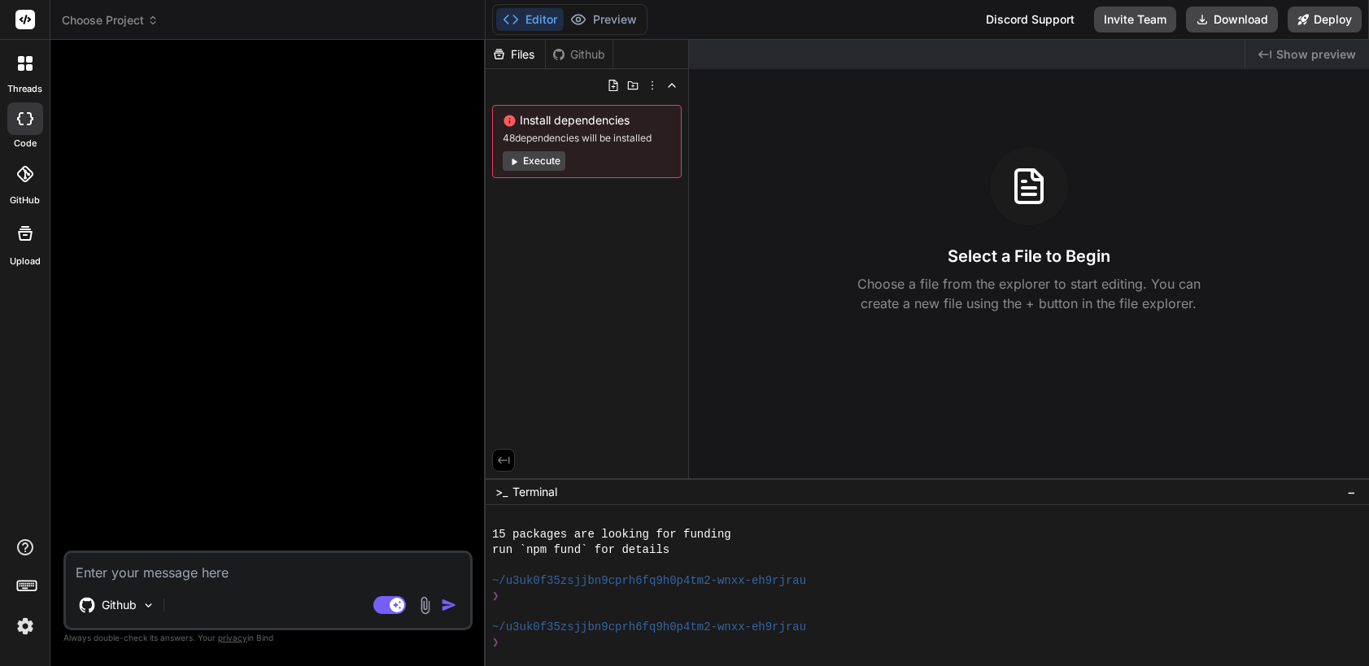
click at [581, 59] on div "Github" at bounding box center [579, 54] width 67 height 16
click at [565, 52] on div "Github" at bounding box center [579, 54] width 67 height 16
click at [570, 54] on div "Github" at bounding box center [579, 54] width 67 height 16
click at [583, 54] on div "Github" at bounding box center [579, 54] width 67 height 16
click at [591, 51] on div "Github" at bounding box center [579, 54] width 67 height 16
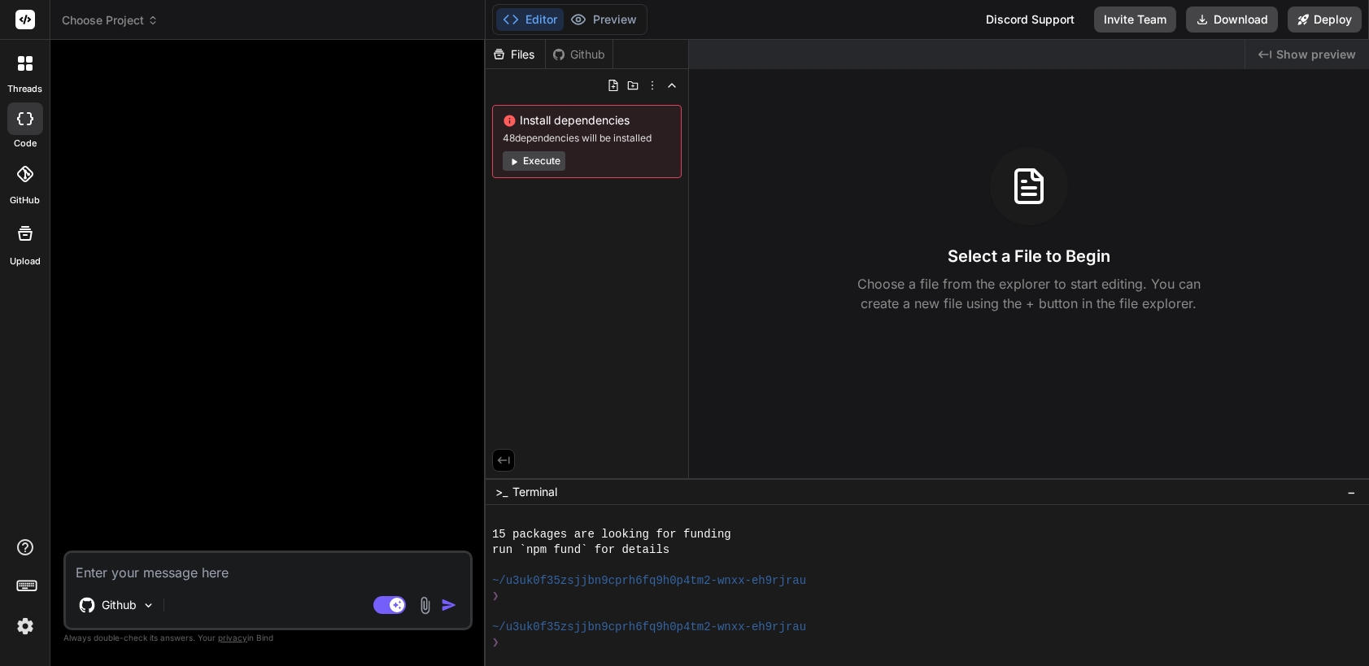
click at [640, 50] on div "Files Github" at bounding box center [587, 54] width 203 height 29
click at [613, 17] on button "Preview" at bounding box center [604, 19] width 80 height 23
click at [519, 50] on div "Files" at bounding box center [515, 54] width 59 height 16
click at [569, 50] on div "Github" at bounding box center [579, 54] width 67 height 16
click at [295, 576] on textarea at bounding box center [268, 567] width 404 height 29
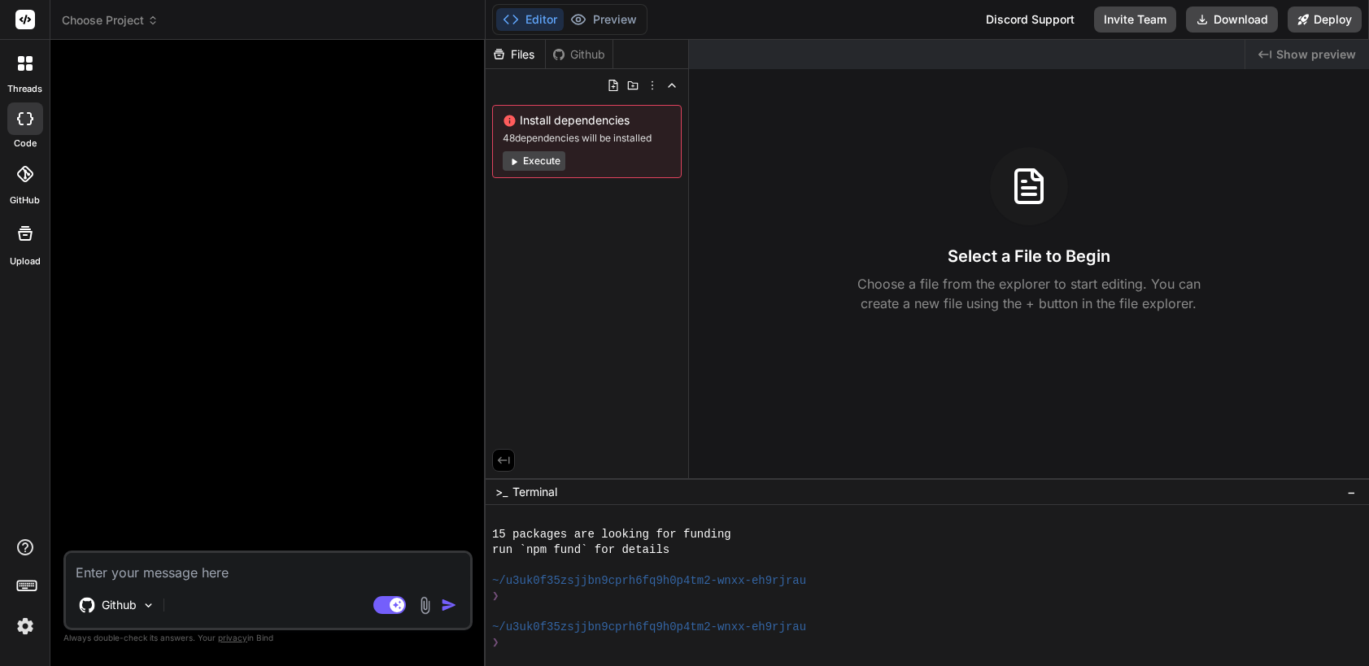
type textarea "r"
type textarea "x"
type textarea "ru"
type textarea "x"
type textarea "run"
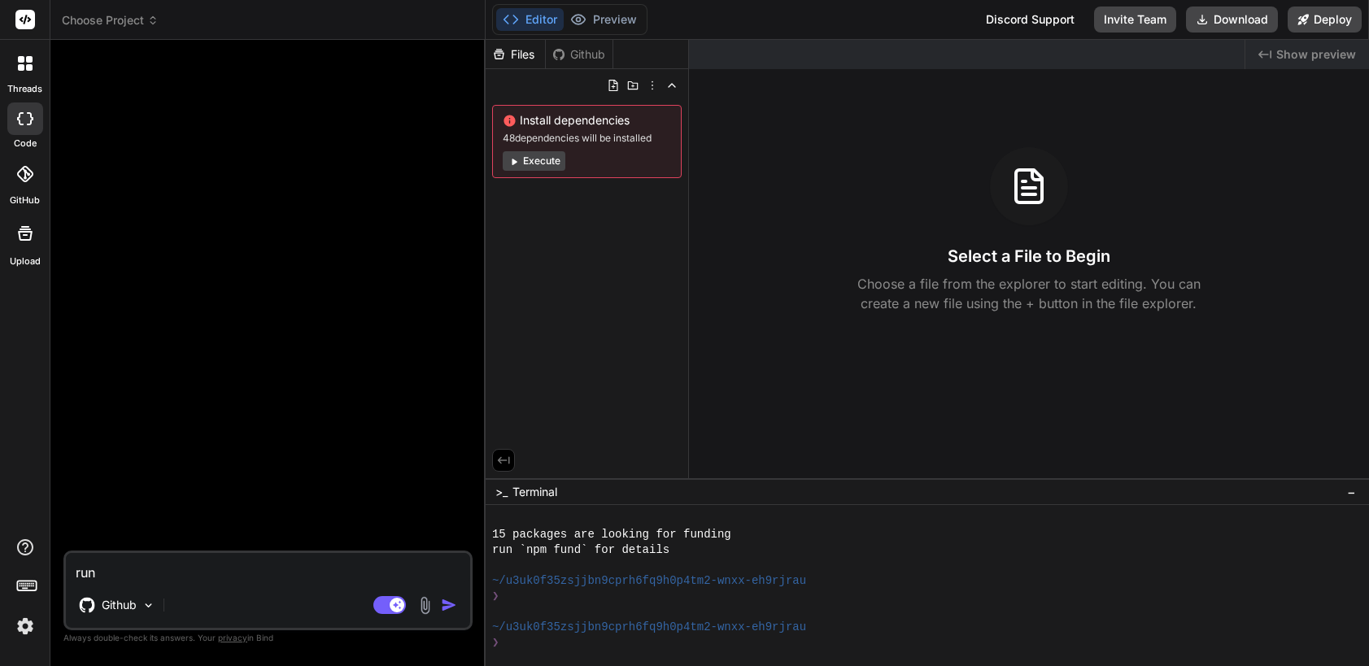
type textarea "x"
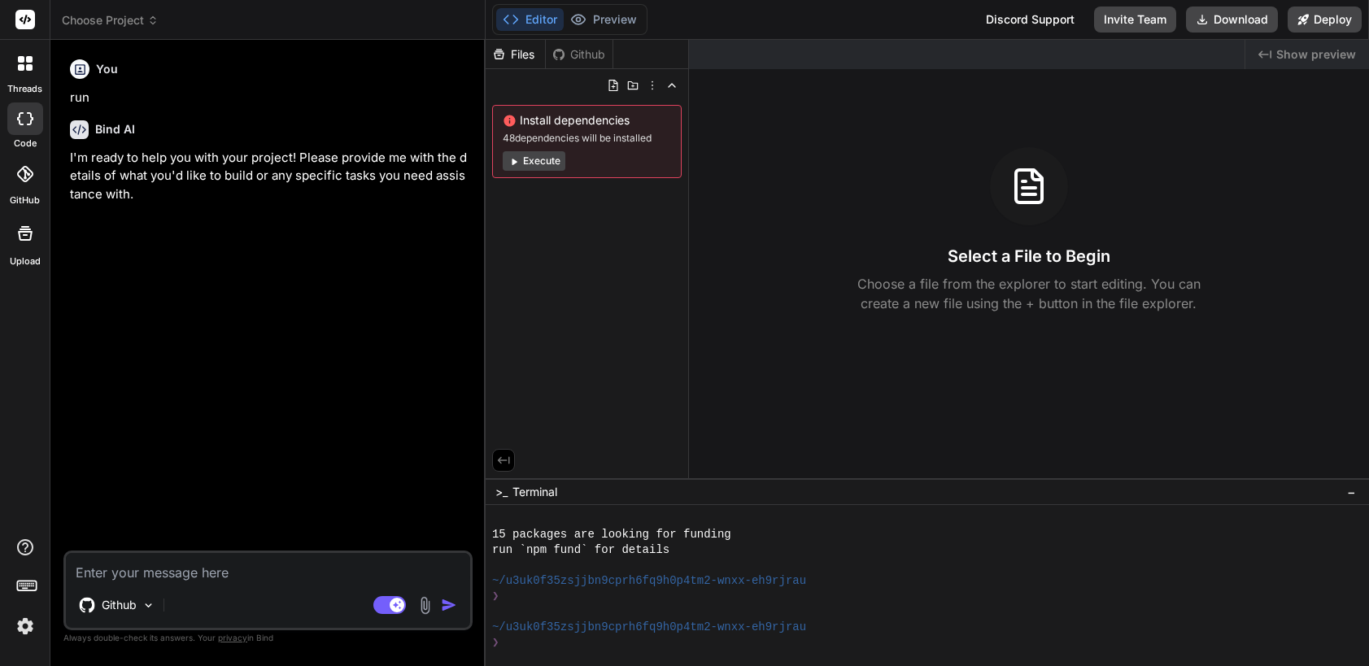
type textarea "x"
click at [168, 575] on textarea at bounding box center [268, 567] width 404 height 29
type textarea "h"
type textarea "x"
type textarea "ho"
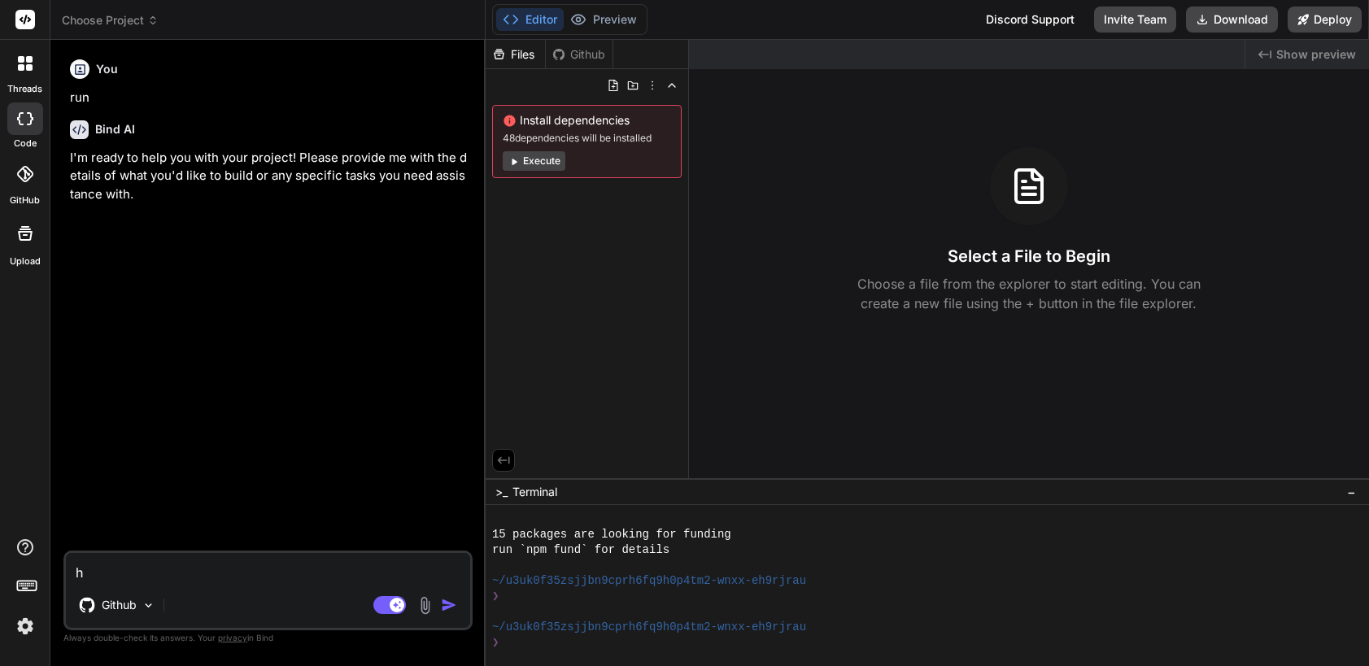
type textarea "x"
type textarea "hoe"
type textarea "x"
type textarea "hoe"
type textarea "x"
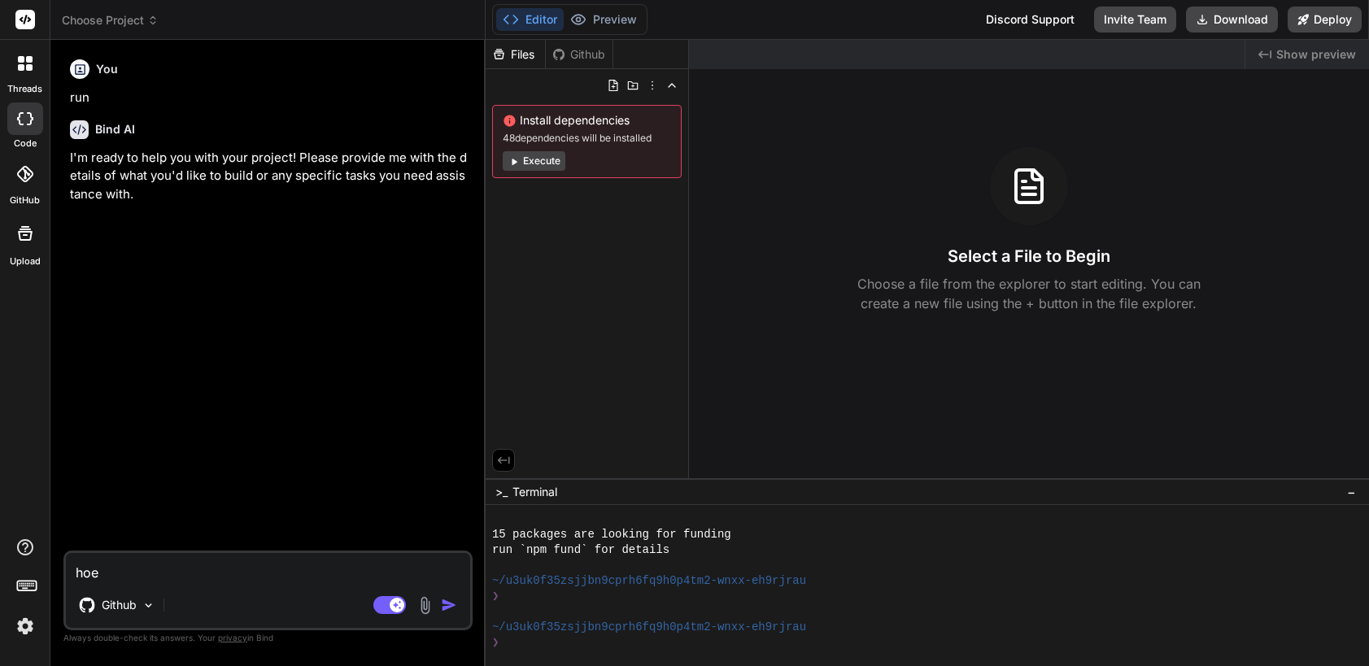
type textarea "hoe d"
type textarea "x"
type textarea "hoe do"
type textarea "x"
type textarea "hoe do"
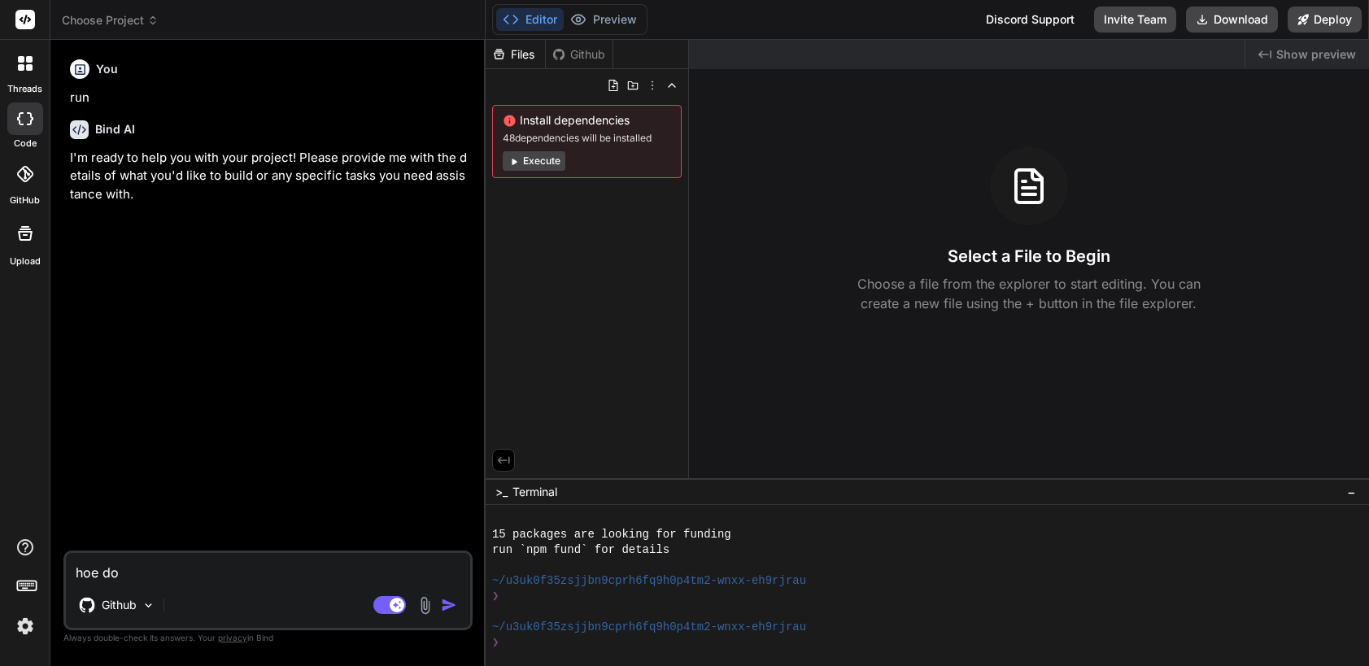
type textarea "x"
type textarea "hoe do i"
type textarea "x"
type textarea "hoe do i"
type textarea "x"
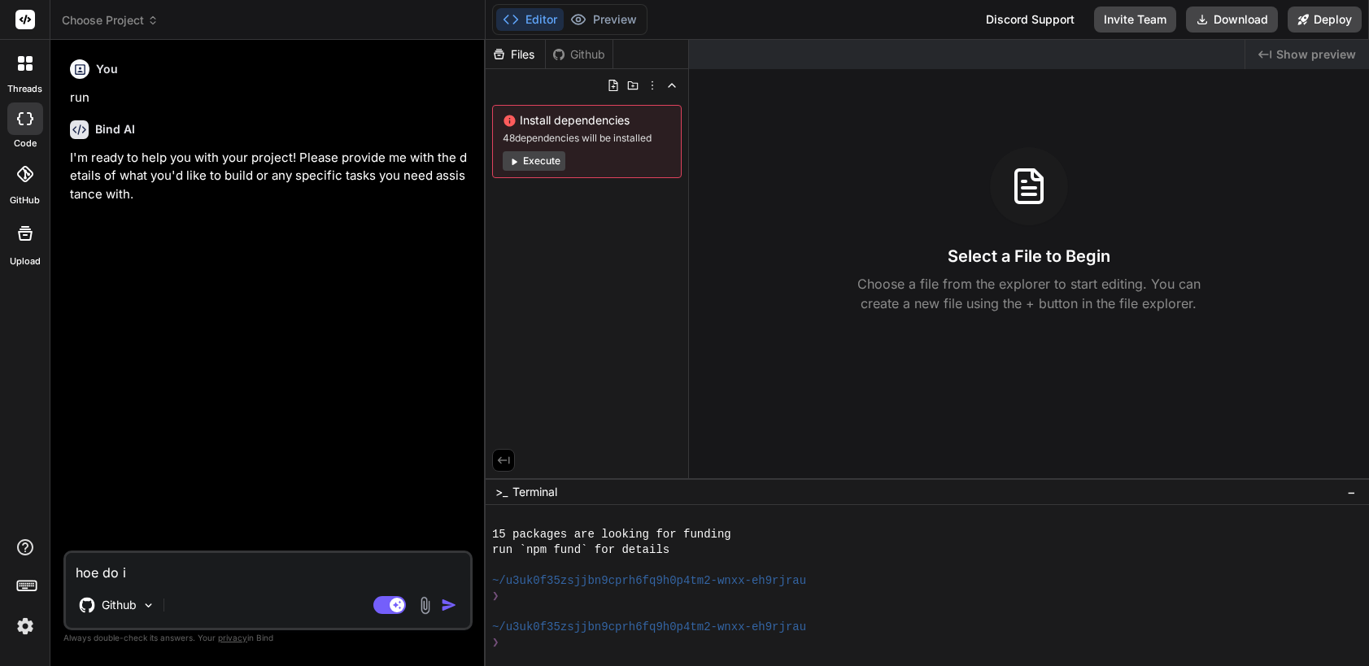
type textarea "hoe do i r"
type textarea "x"
type textarea "hoe do i ru"
type textarea "x"
type textarea "hoe do i run"
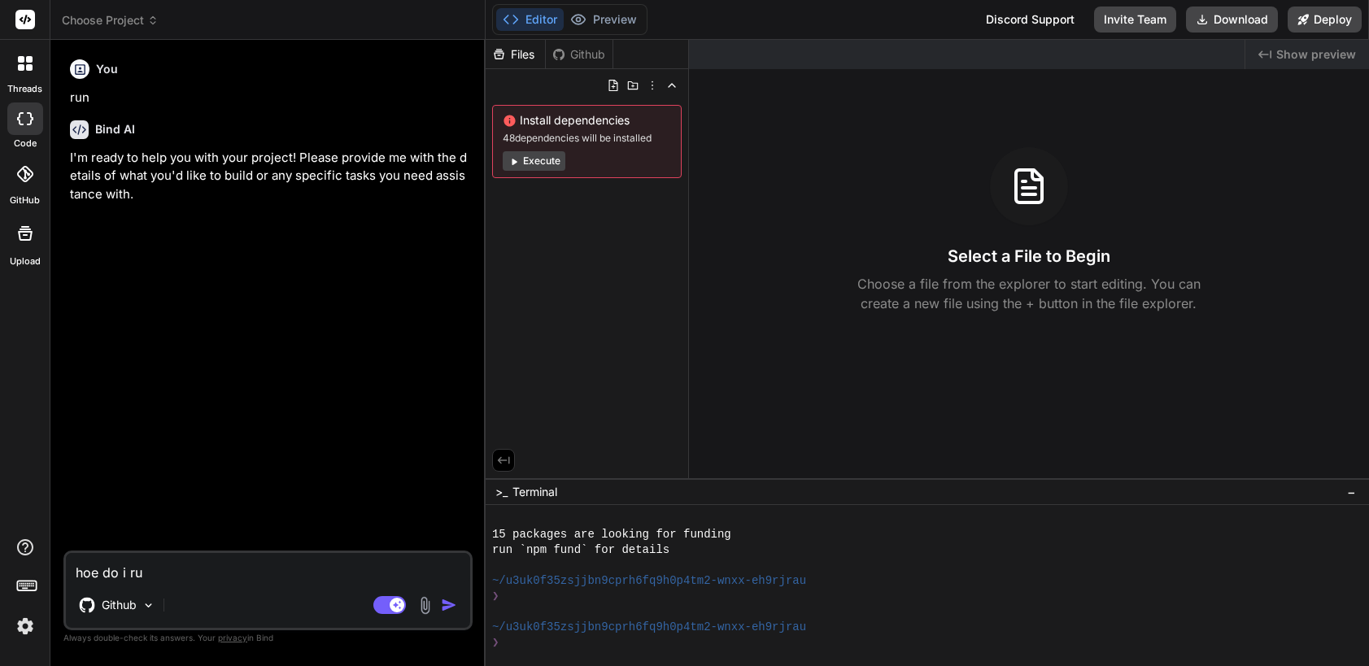
type textarea "x"
type textarea "hoe do i run"
type textarea "x"
type textarea "hoe do i run m"
type textarea "x"
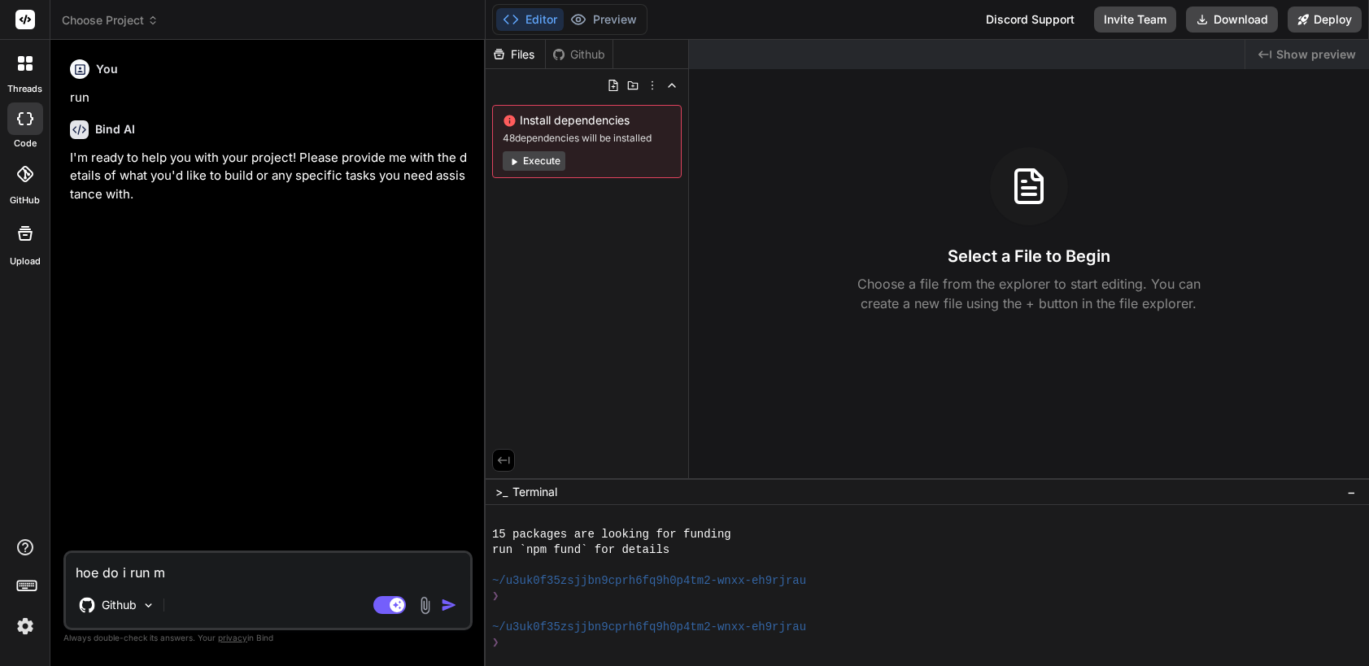
type textarea "hoe do i run my"
type textarea "x"
type textarea "hoe do i run my"
type textarea "x"
type textarea "hoe do i run my g"
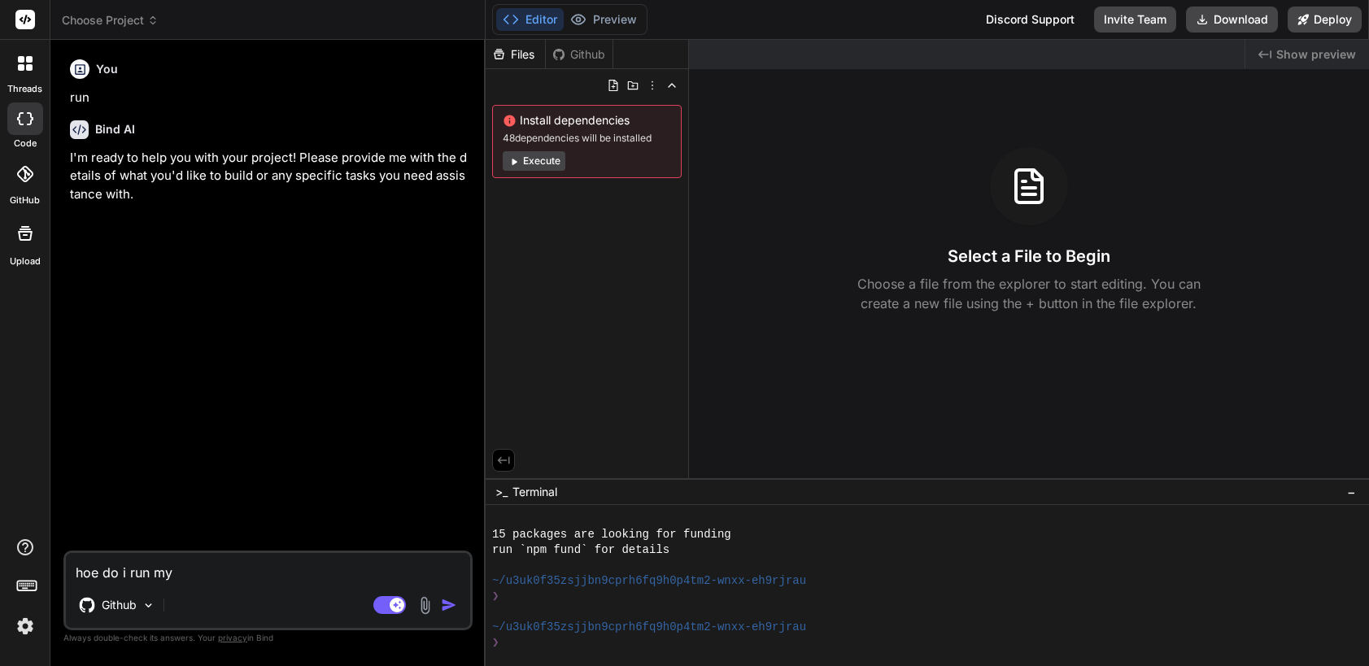
type textarea "x"
type textarea "hoe do i run my gi"
type textarea "x"
type textarea "hoe do i run my git"
type textarea "x"
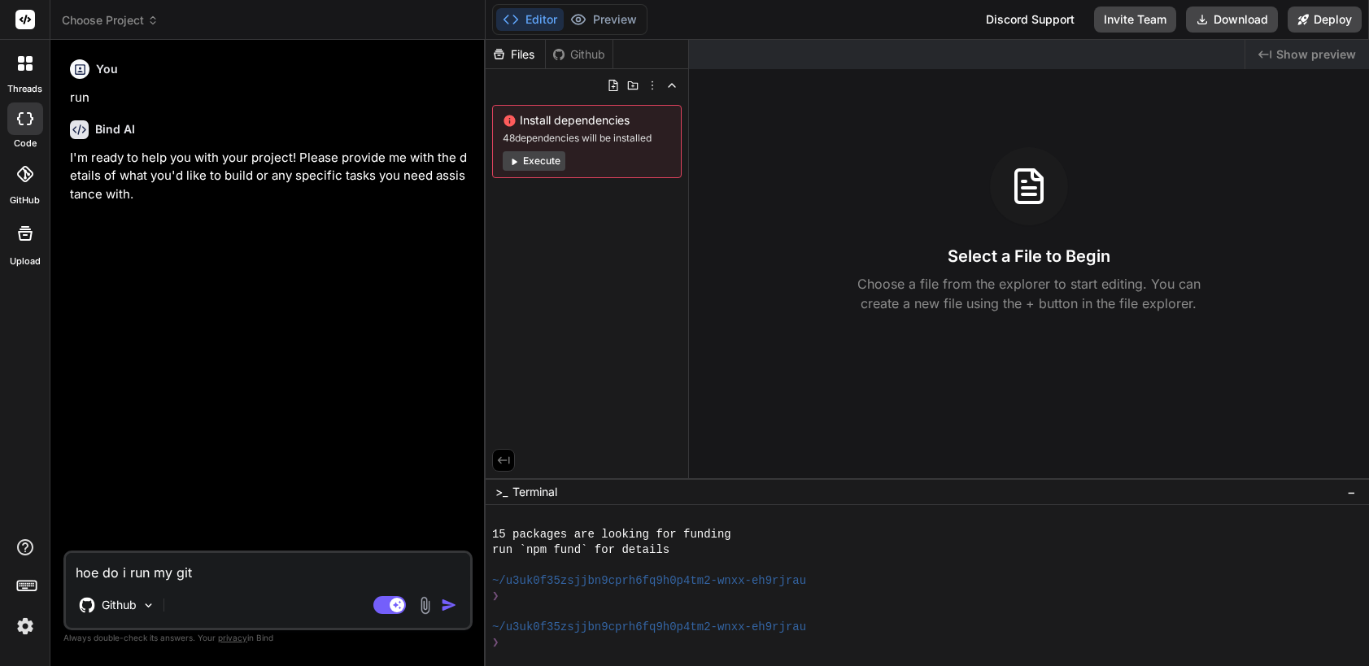
type textarea "hoe do i run my gith"
type textarea "x"
type textarea "hoe do i run my githu"
type textarea "x"
type textarea "hoe do i run my github"
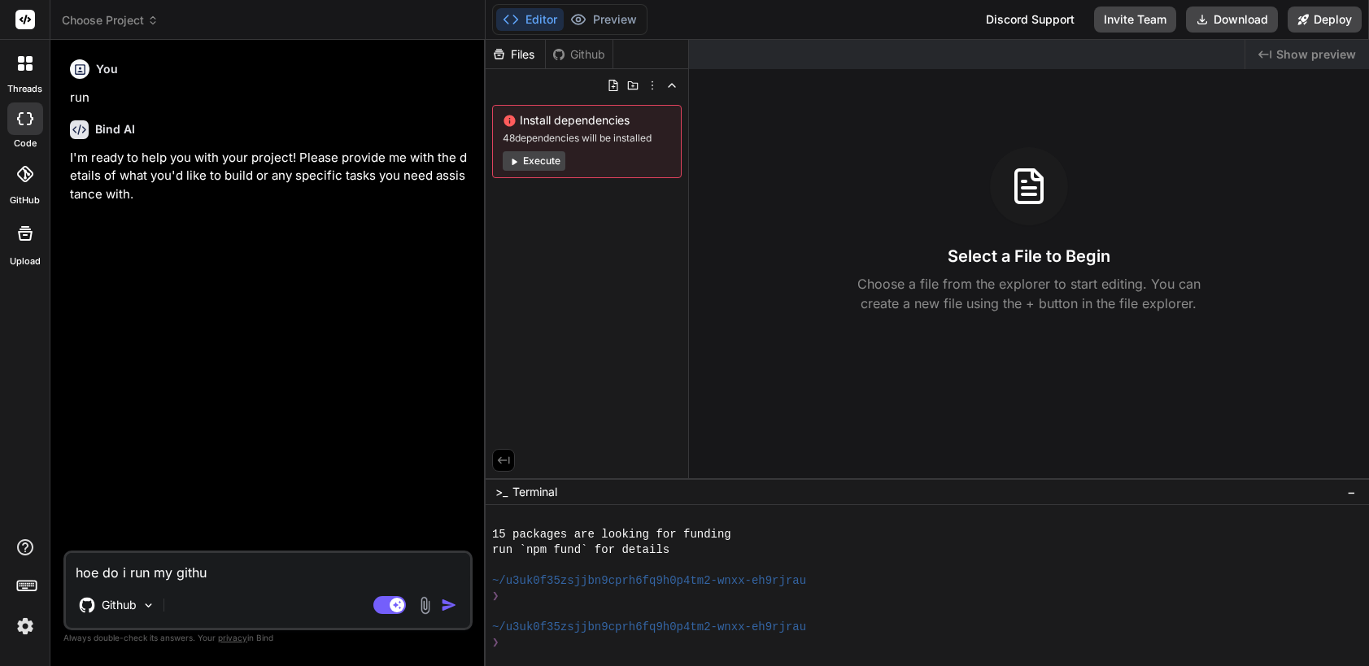
type textarea "x"
type textarea "hoe do i run my github"
type textarea "x"
type textarea "hoe do i run my github p"
type textarea "x"
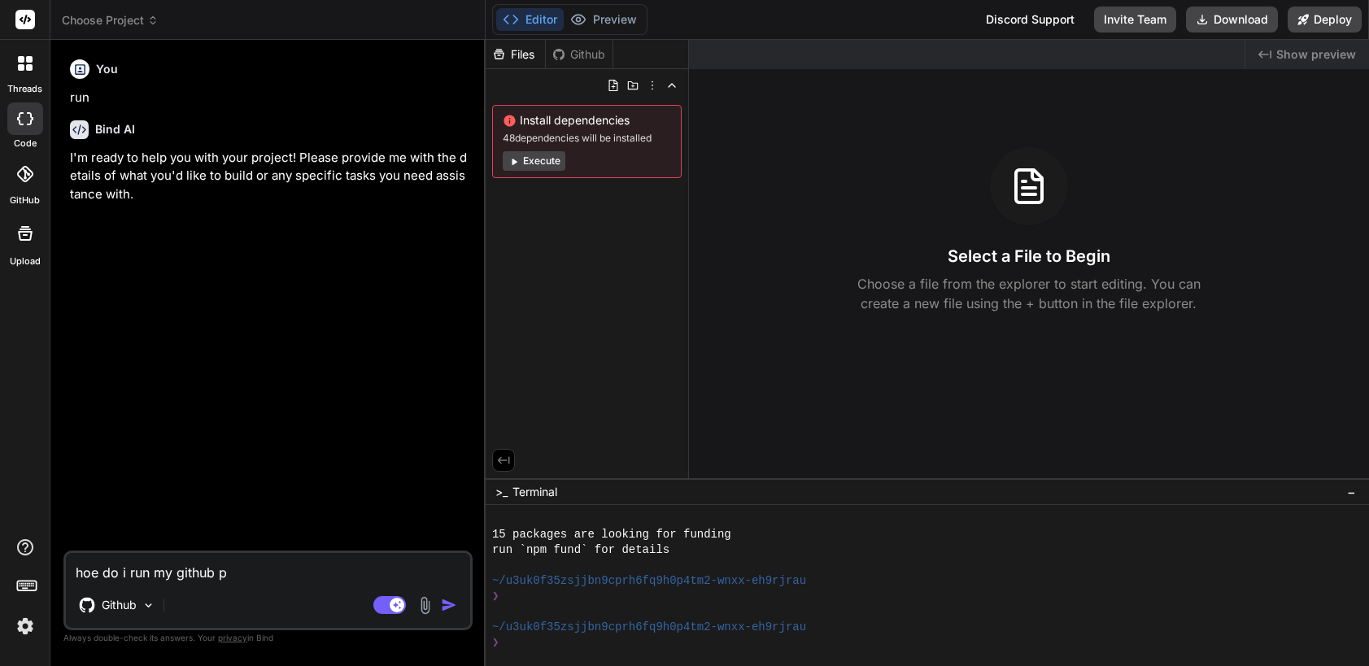
type textarea "hoe do i run my github pr"
type textarea "x"
type textarea "hoe do i run my github pro"
type textarea "x"
type textarea "hoe do i run my github proj"
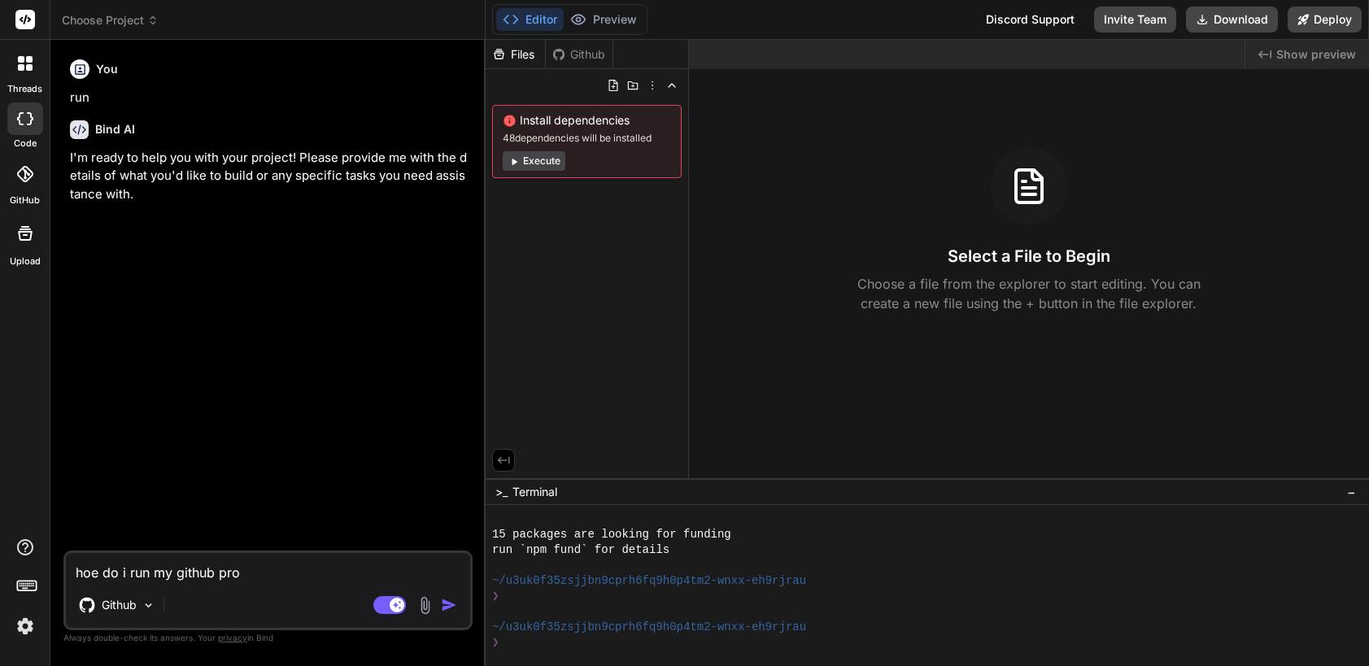
type textarea "x"
type textarea "hoe do i run my github proje"
type textarea "x"
type textarea "hoe do i run my github projec"
type textarea "x"
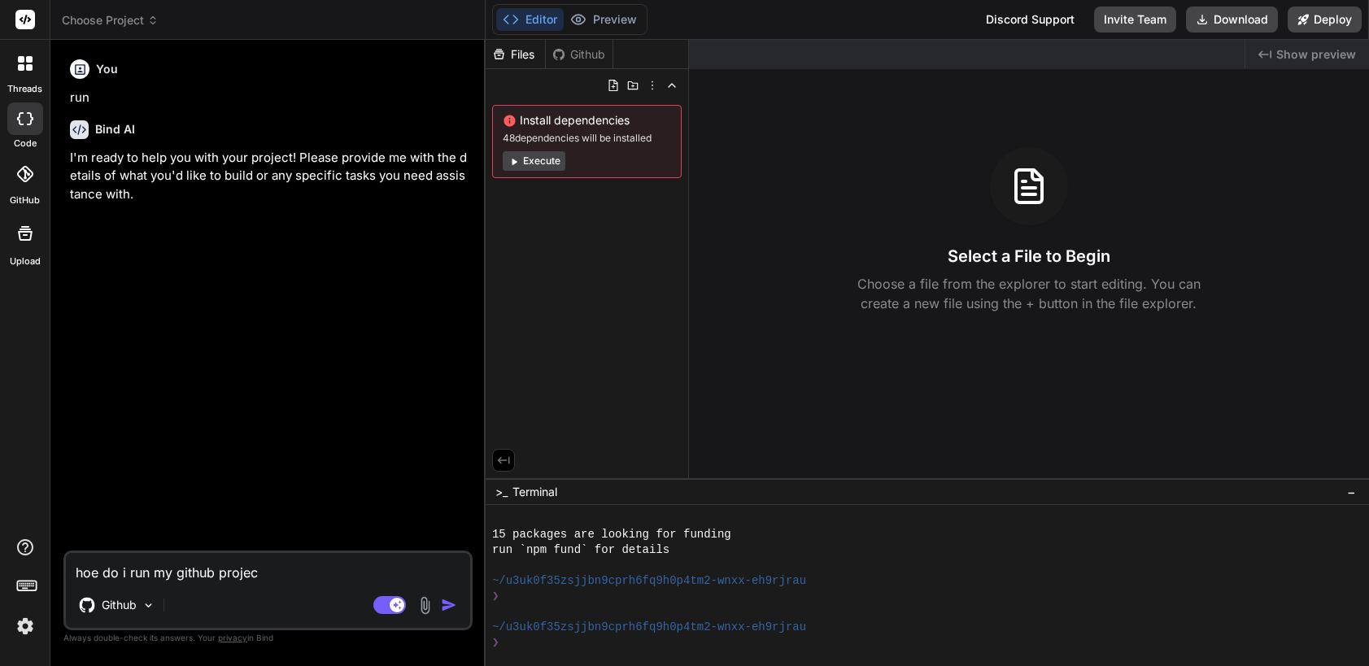
type textarea "hoe do i run my github project"
type textarea "x"
type textarea "hoe do i run my github project?"
type textarea "x"
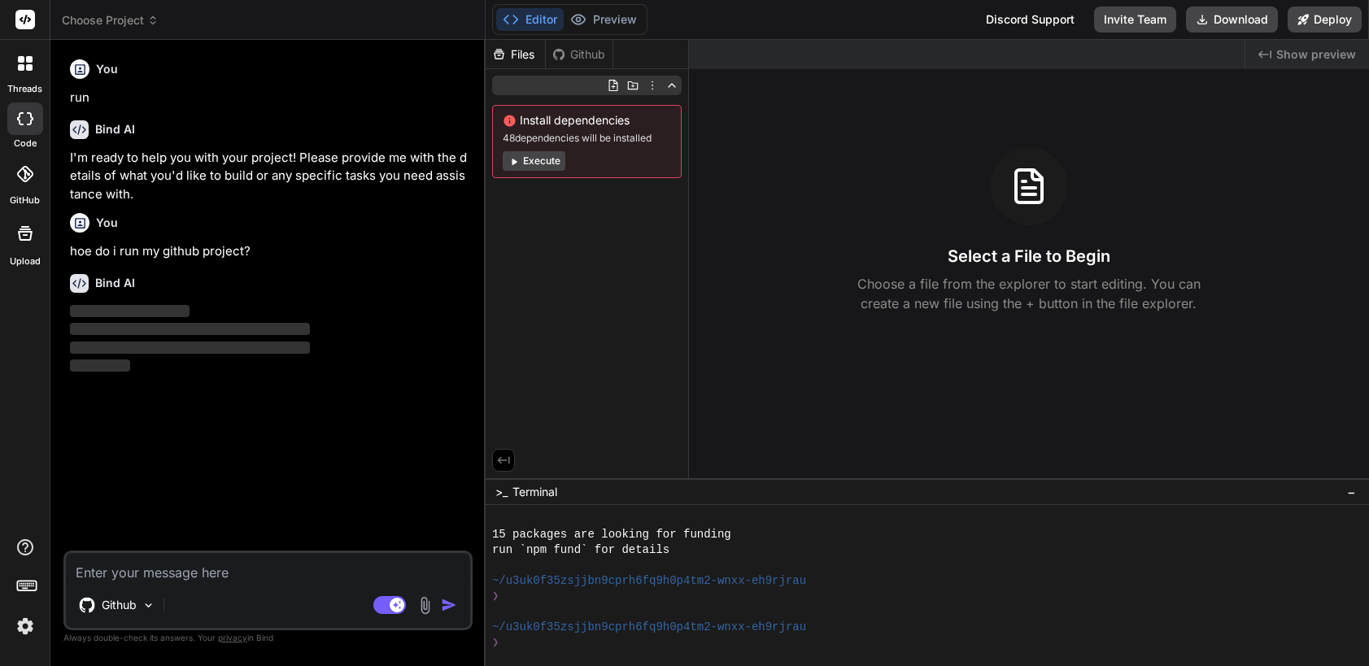
click at [669, 84] on icon at bounding box center [672, 85] width 13 height 13
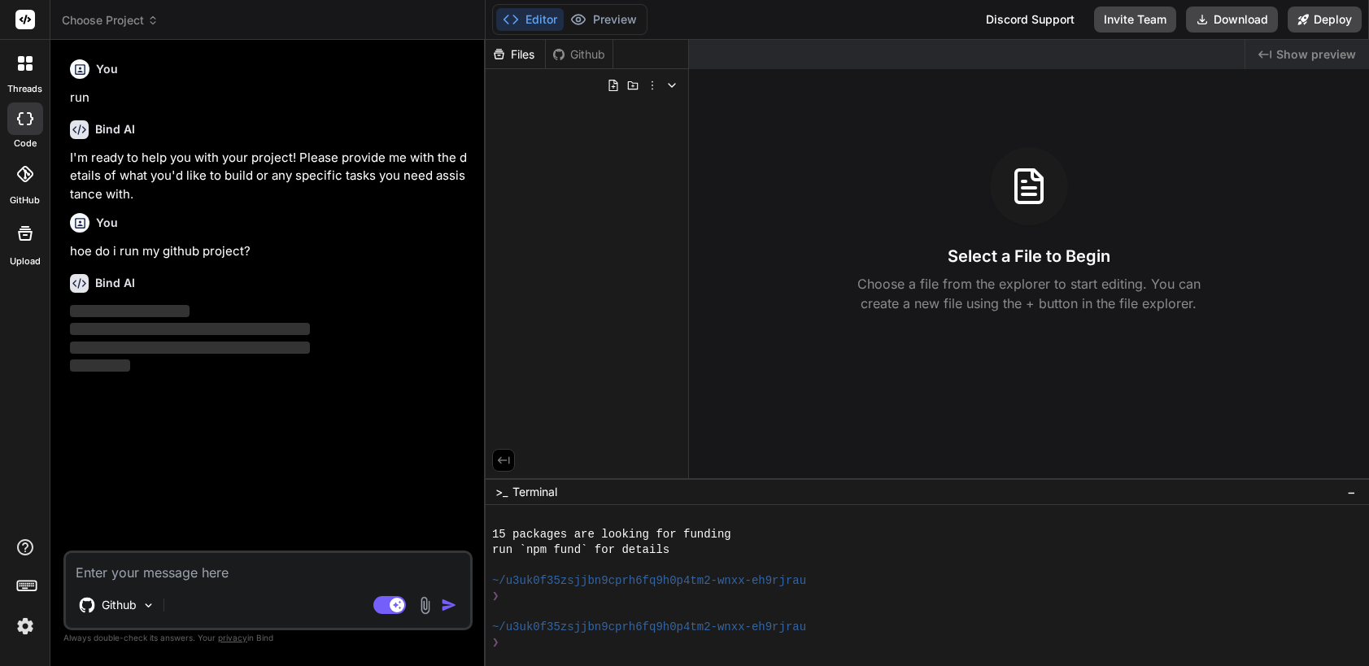
click at [573, 50] on div "Github" at bounding box center [579, 54] width 67 height 16
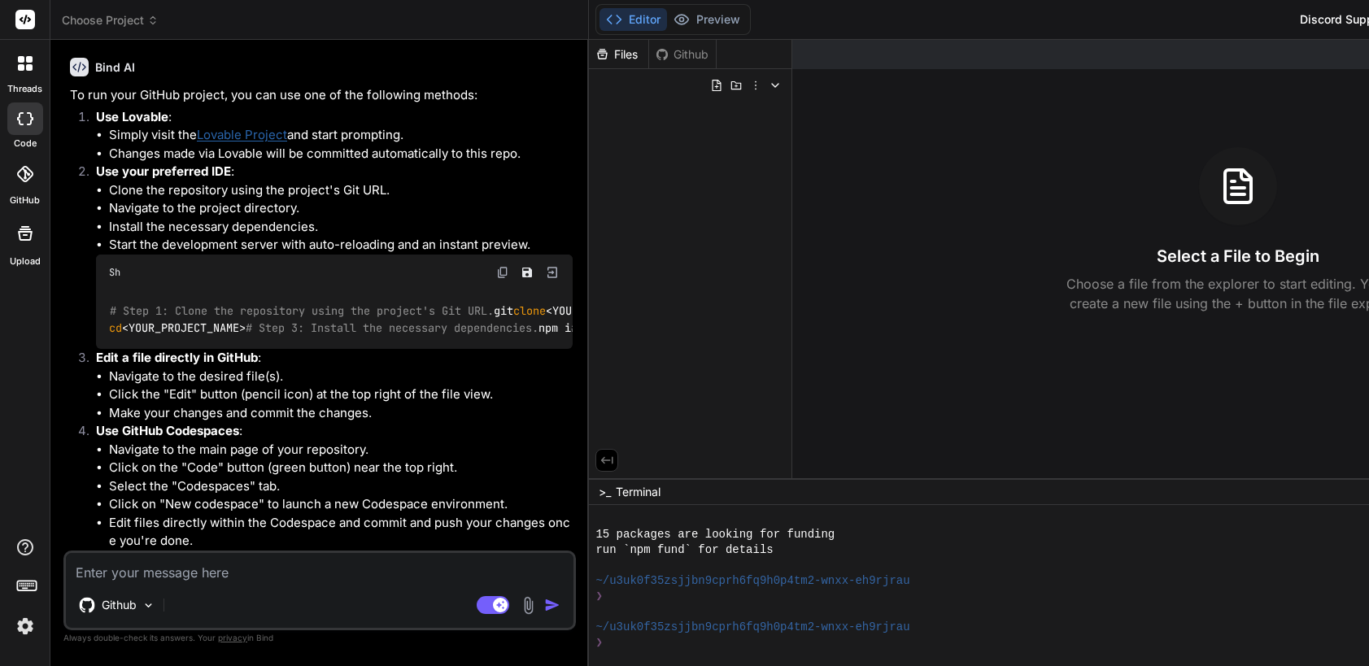
scroll to position [469, 0]
click at [31, 185] on div at bounding box center [25, 174] width 36 height 36
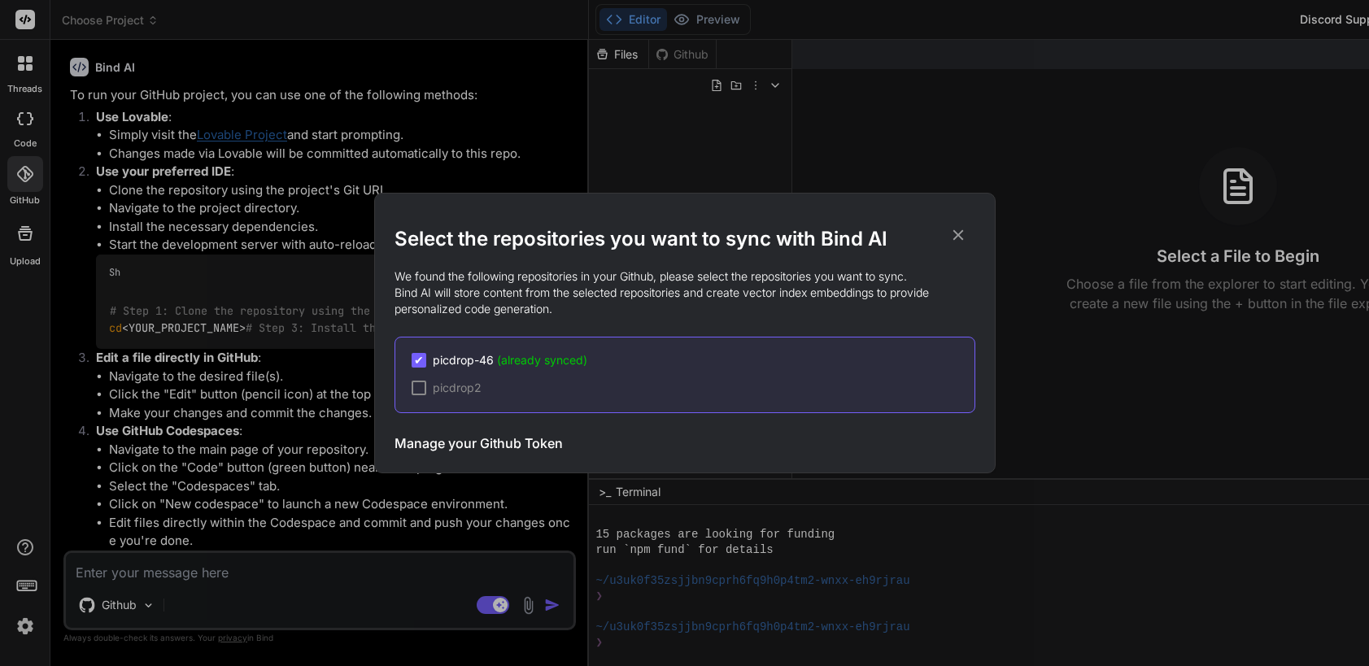
click at [474, 443] on h3 "Manage your Github Token" at bounding box center [479, 444] width 168 height 20
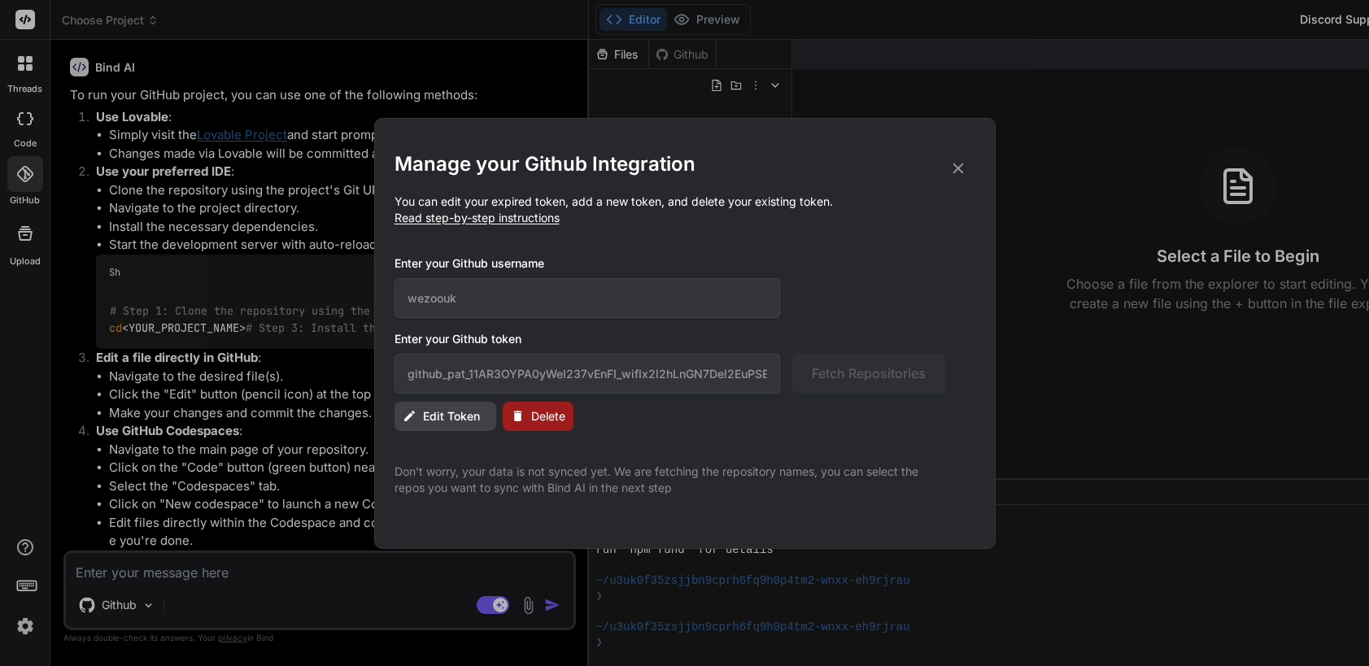
click at [484, 212] on span "Read step-by-step instructions" at bounding box center [477, 218] width 165 height 14
click at [527, 224] on span "Read step-by-step instructions" at bounding box center [477, 218] width 165 height 14
click at [543, 208] on p "You can edit your expired token, add a new token, and delete your existing toke…" at bounding box center [685, 210] width 581 height 33
click at [753, 197] on p "You can edit your expired token, add a new token, and delete your existing toke…" at bounding box center [685, 210] width 581 height 33
click at [814, 203] on p "You can edit your expired token, add a new token, and delete your existing toke…" at bounding box center [685, 210] width 581 height 33
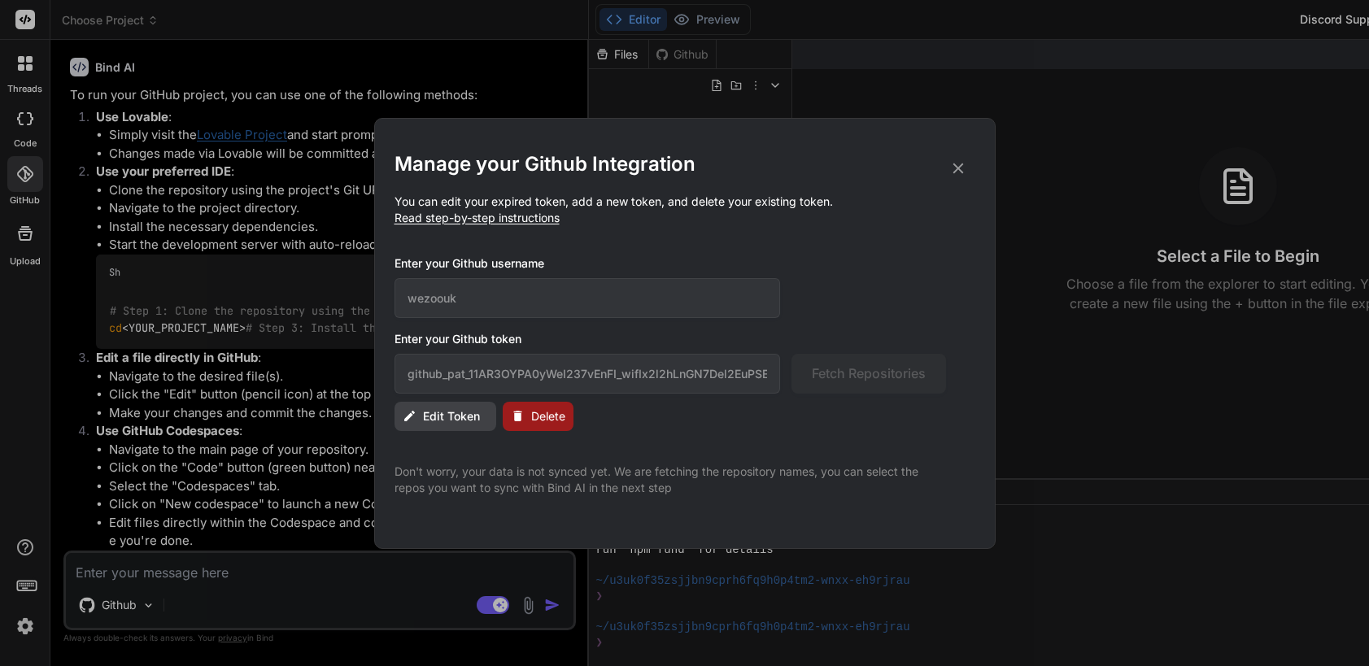
click at [443, 220] on span "Read step-by-step instructions" at bounding box center [477, 218] width 165 height 14
click at [423, 222] on span "Read step-by-step instructions" at bounding box center [477, 218] width 165 height 14
click at [955, 169] on icon at bounding box center [958, 168] width 18 height 18
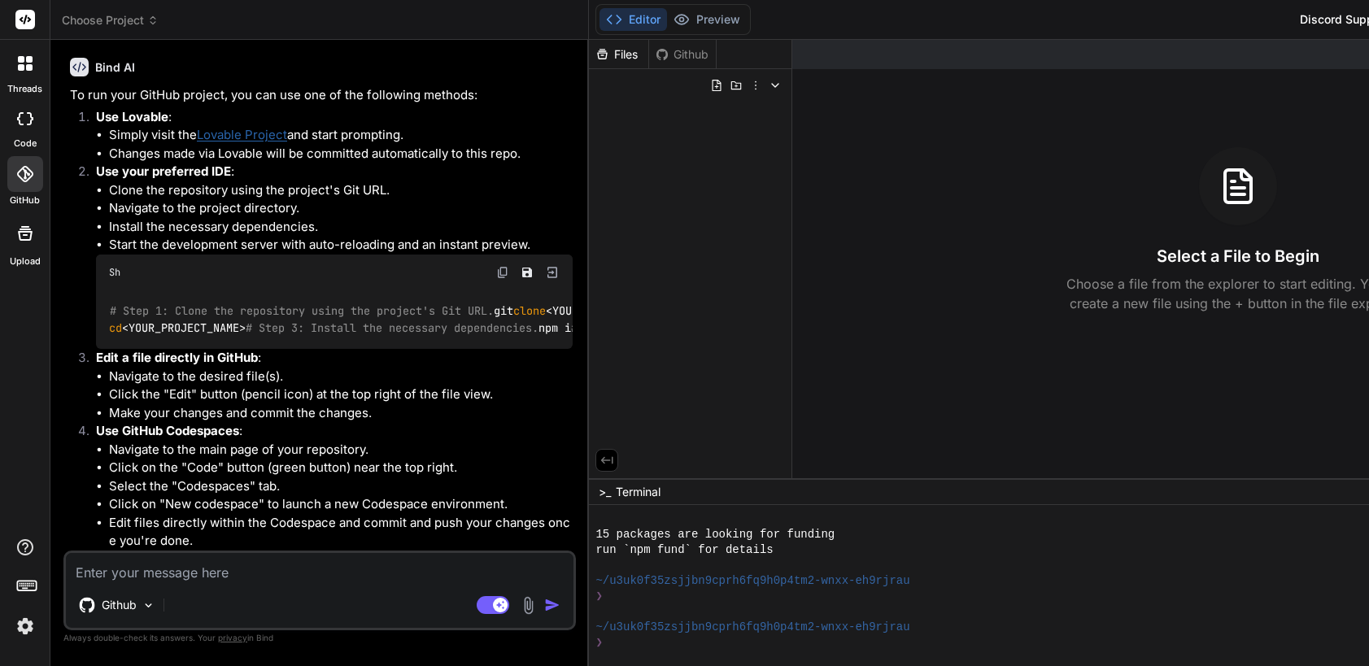
click at [28, 635] on img at bounding box center [25, 627] width 28 height 28
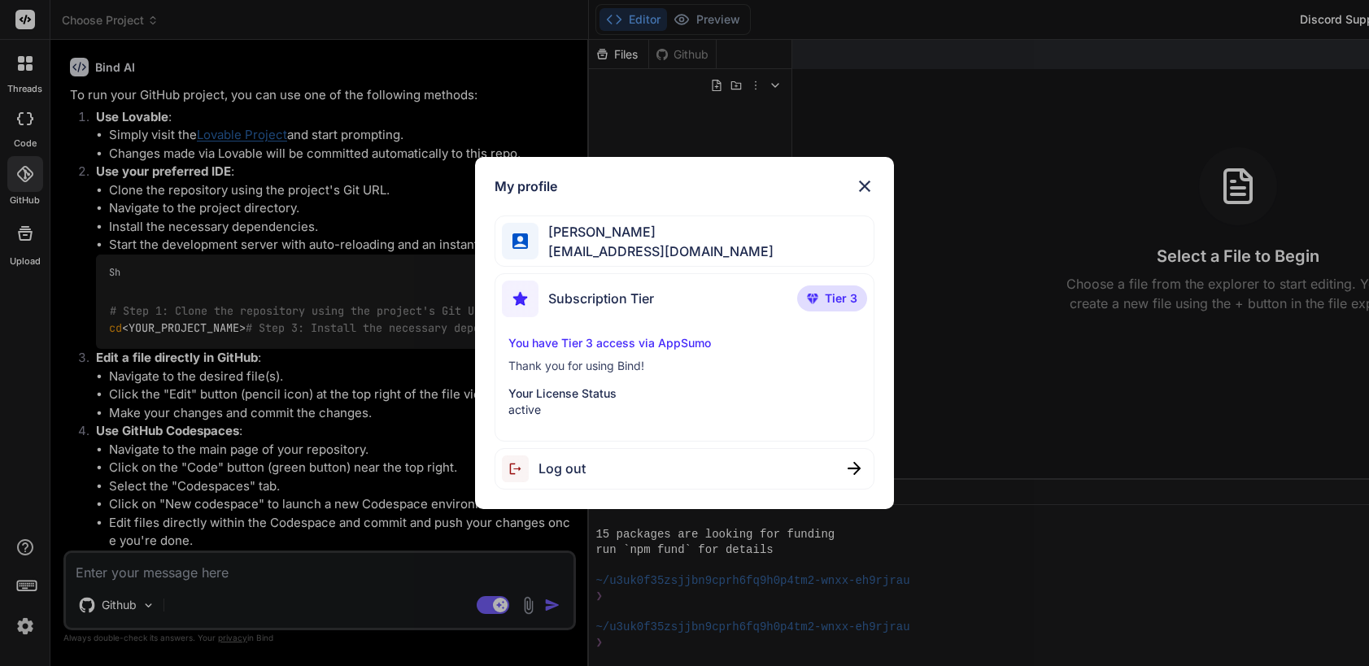
click at [863, 177] on img at bounding box center [865, 187] width 20 height 20
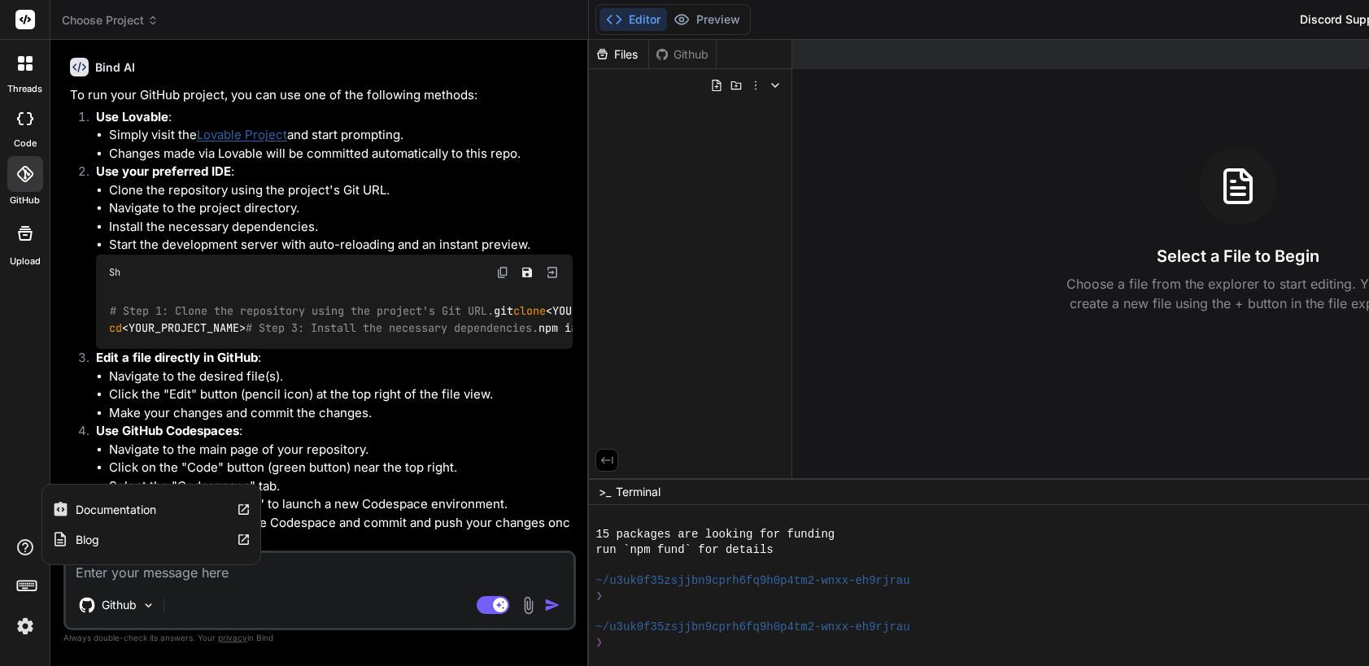
click at [27, 548] on icon at bounding box center [25, 547] width 16 height 16
click at [121, 512] on label "Documentation" at bounding box center [116, 510] width 81 height 16
click at [23, 179] on icon at bounding box center [25, 174] width 16 height 16
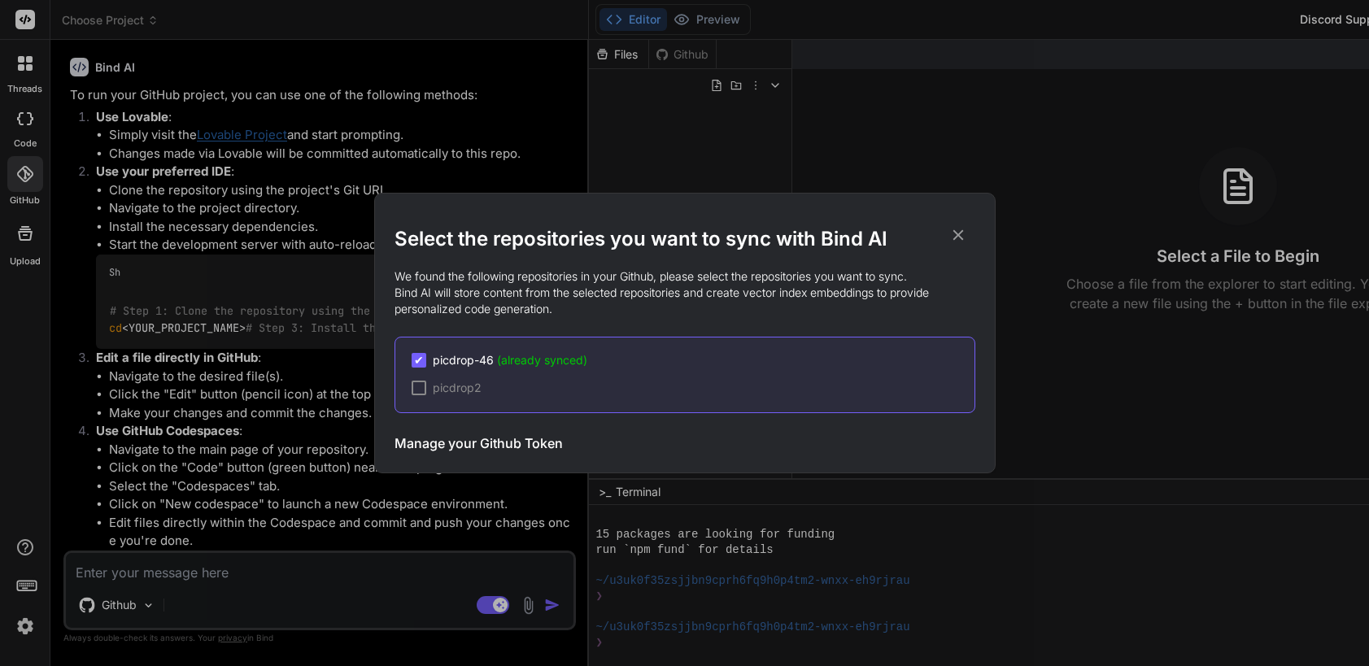
click at [504, 359] on span "(already synced)" at bounding box center [542, 360] width 90 height 14
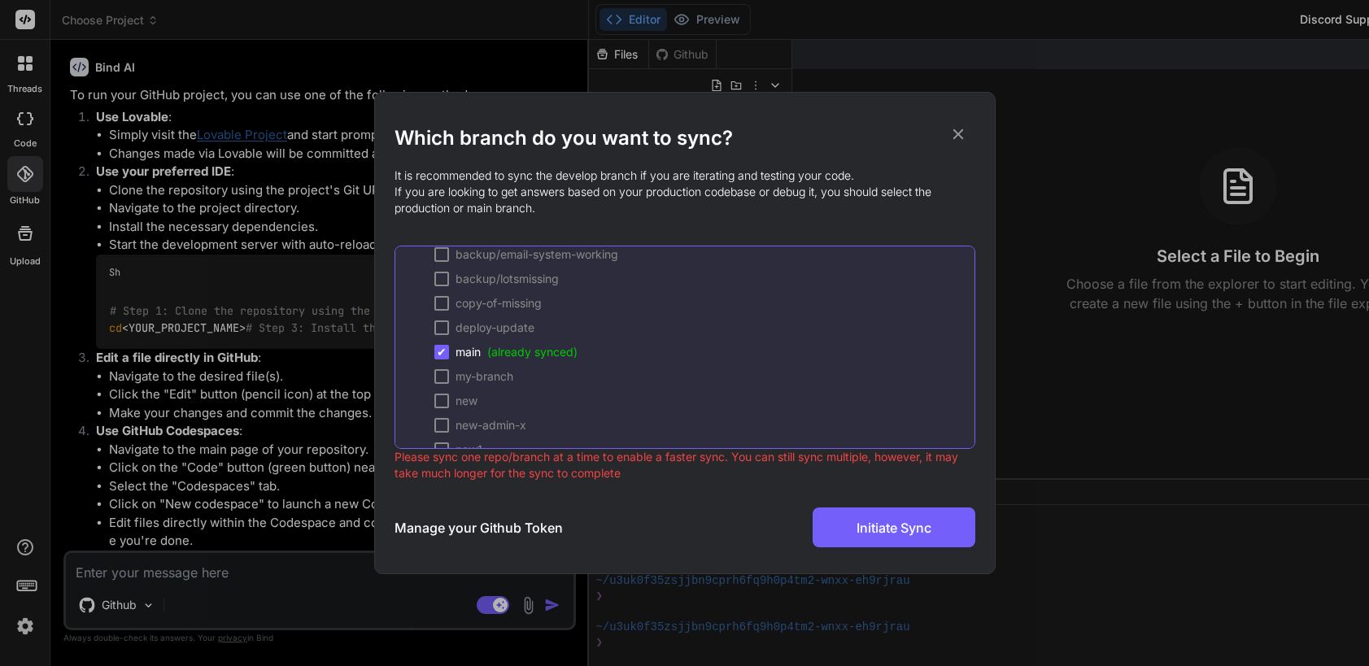
scroll to position [0, 0]
click at [437, 295] on div at bounding box center [441, 293] width 15 height 15
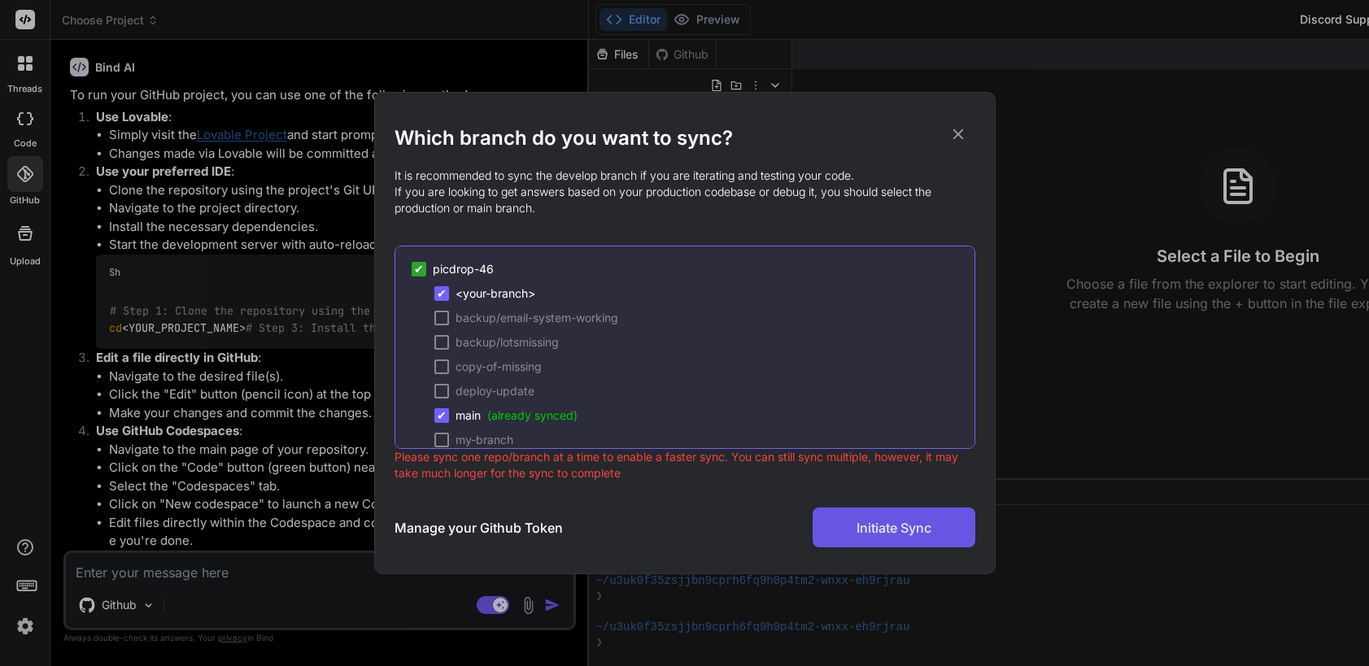
click at [875, 520] on span "Initiate Sync" at bounding box center [894, 528] width 75 height 20
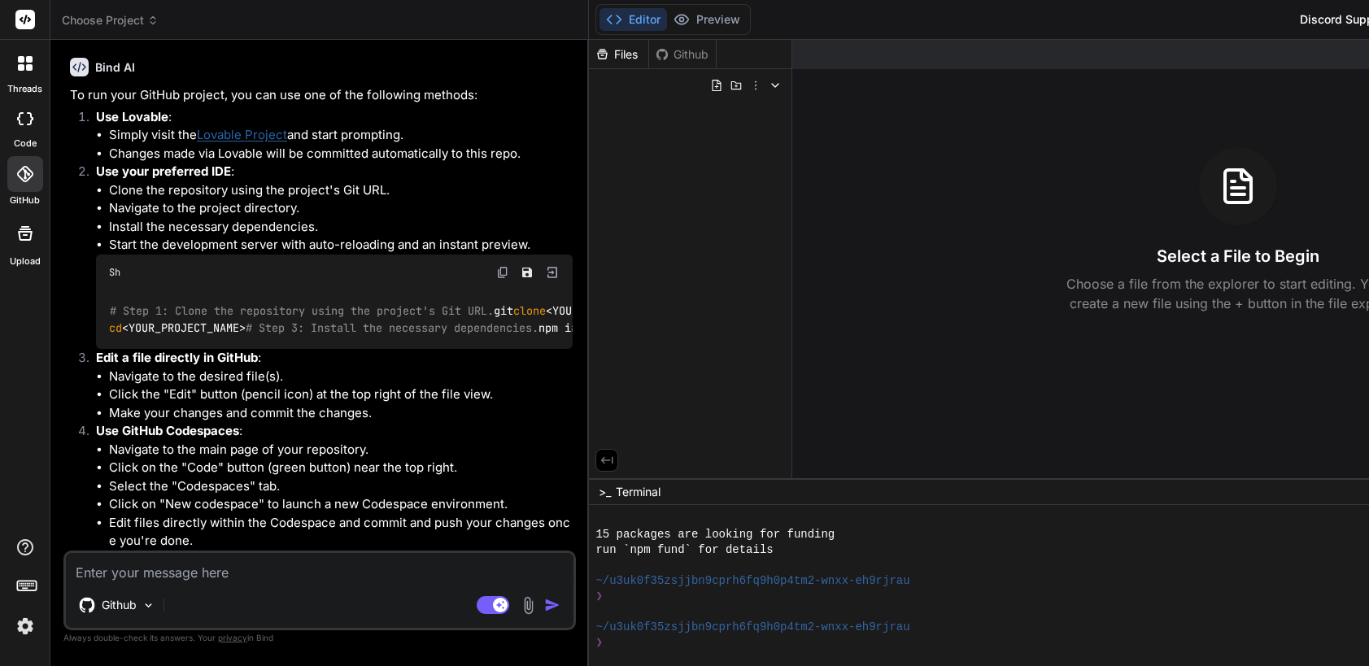
click at [20, 208] on div "Upload" at bounding box center [25, 237] width 50 height 61
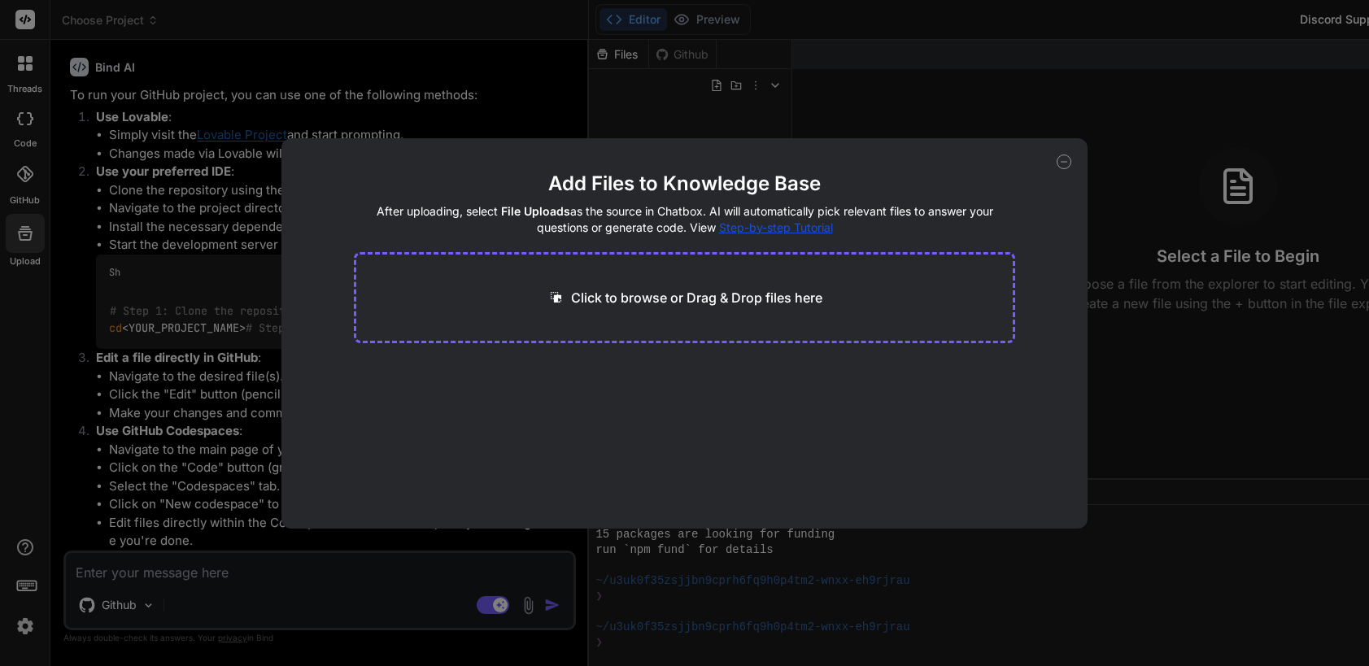
click at [1064, 162] on icon at bounding box center [1064, 162] width 6 height 0
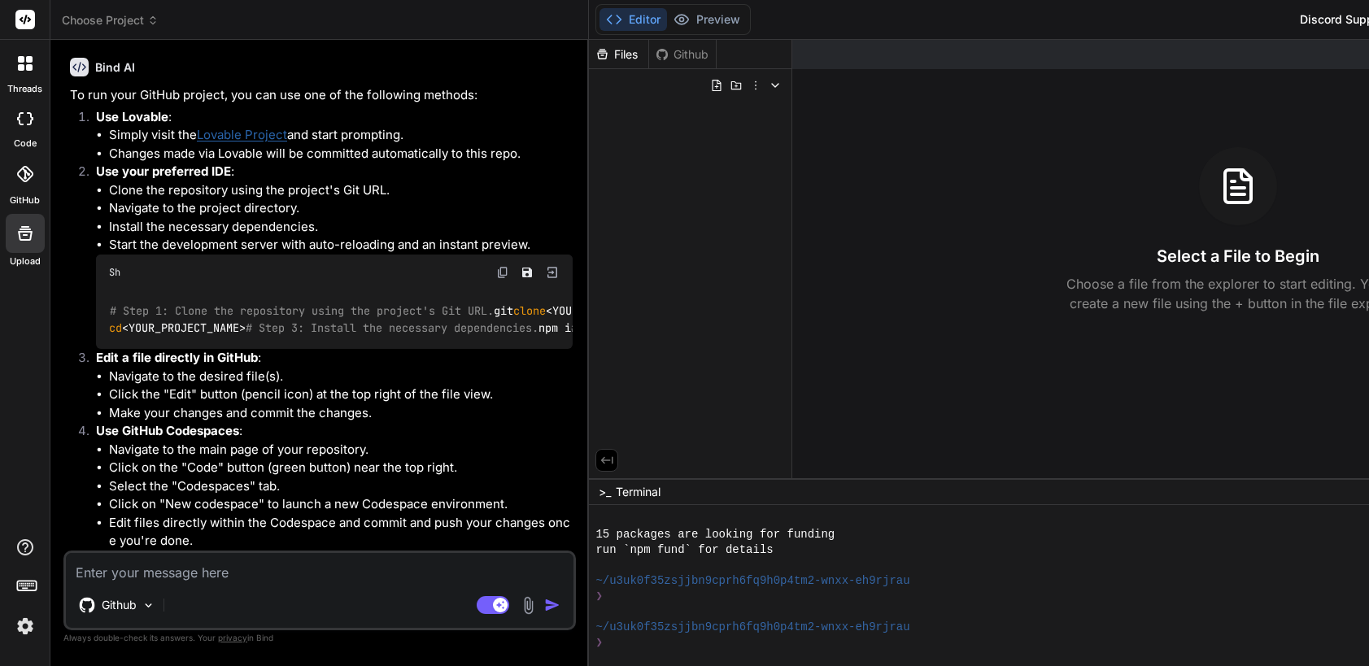
click at [27, 64] on icon at bounding box center [25, 63] width 15 height 15
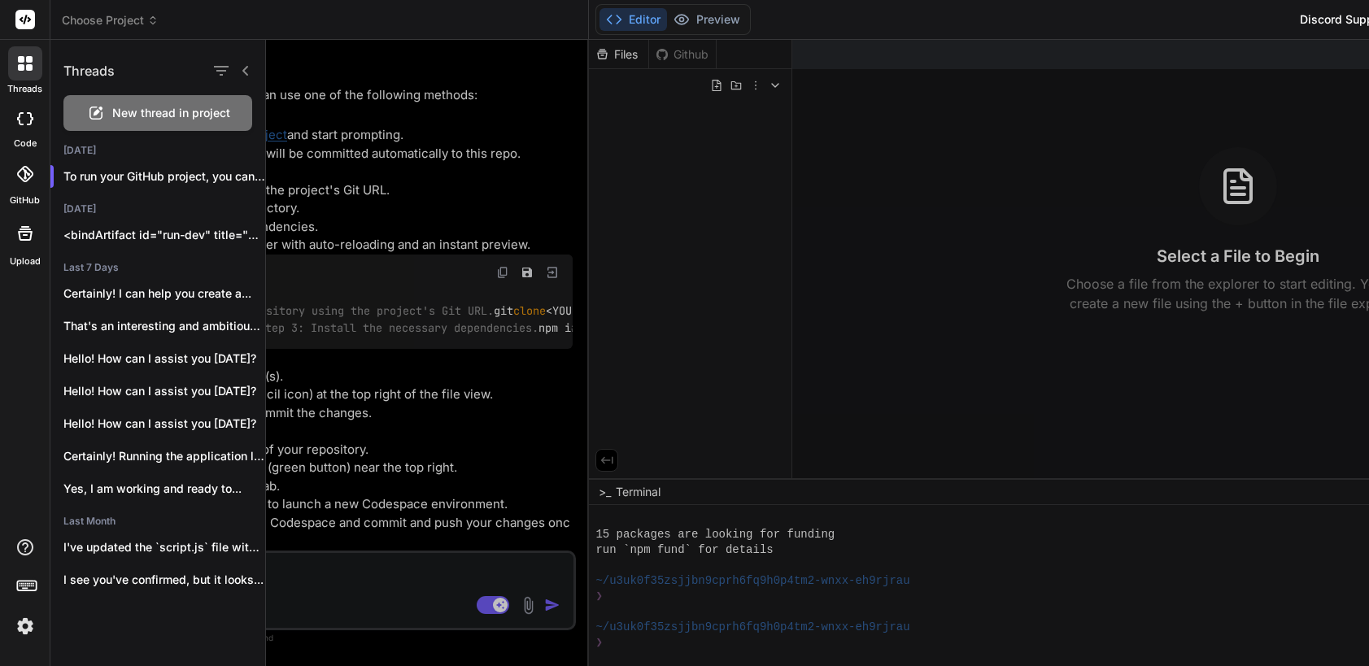
click at [21, 123] on icon at bounding box center [25, 118] width 16 height 13
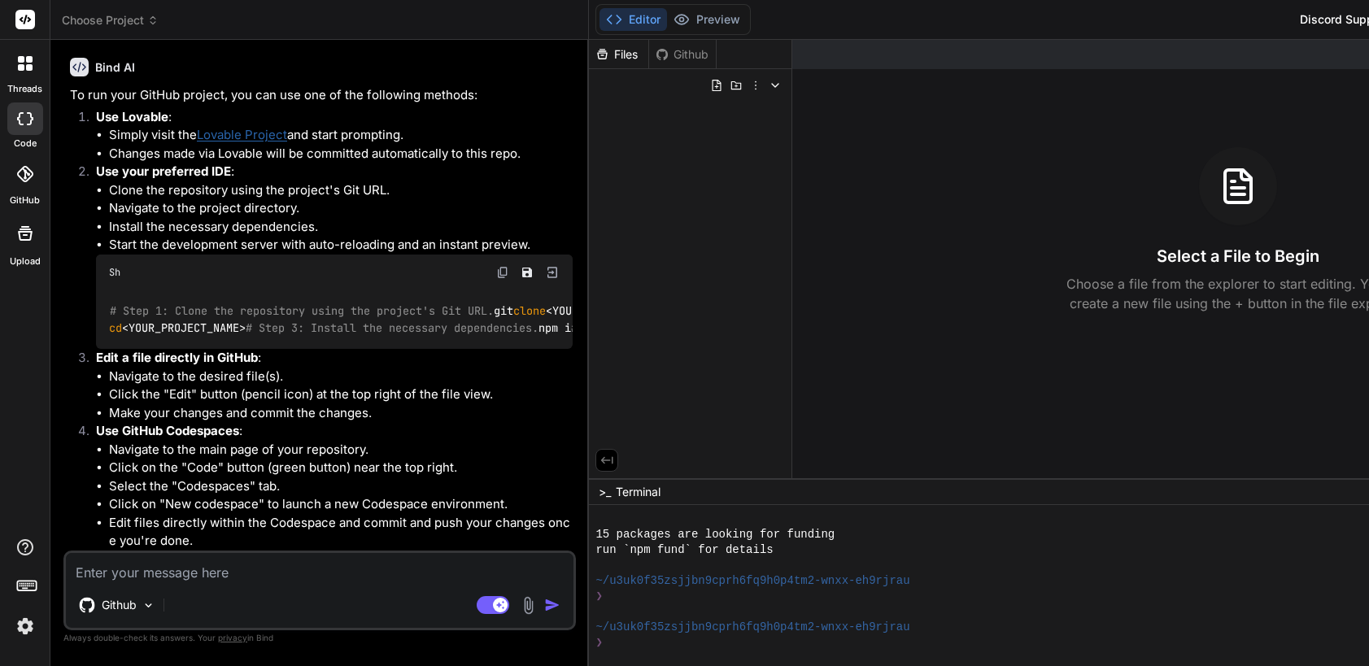
click at [1290, 19] on div "Discord Support" at bounding box center [1344, 20] width 108 height 26
click at [33, 162] on div at bounding box center [25, 174] width 36 height 36
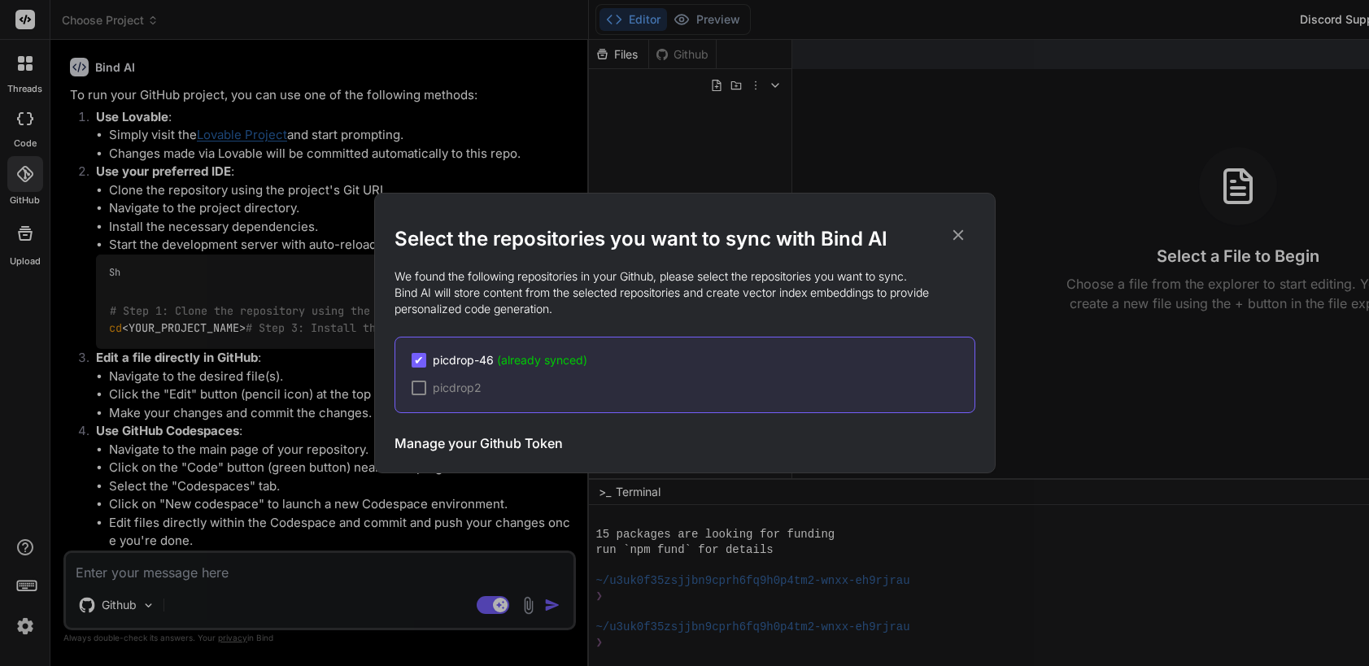
click at [951, 235] on icon at bounding box center [958, 235] width 18 height 18
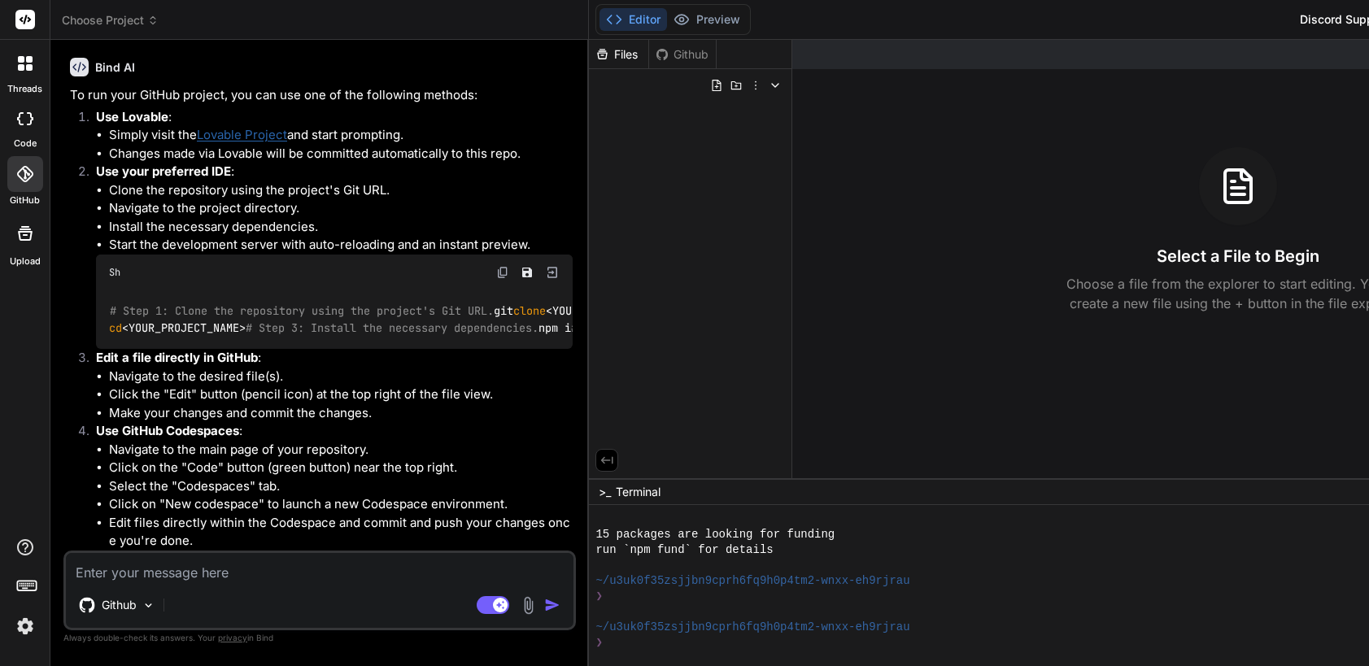
scroll to position [306, 0]
click at [24, 181] on icon at bounding box center [24, 174] width 16 height 16
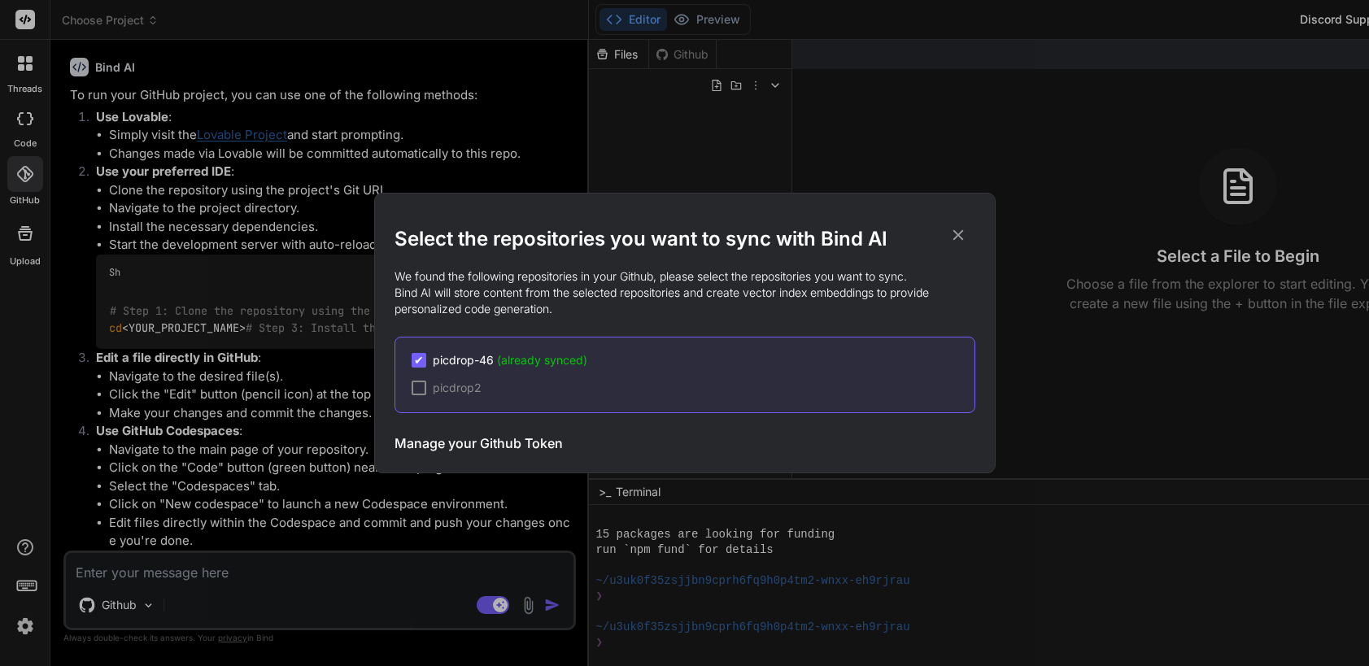
click at [957, 233] on icon at bounding box center [958, 235] width 18 height 18
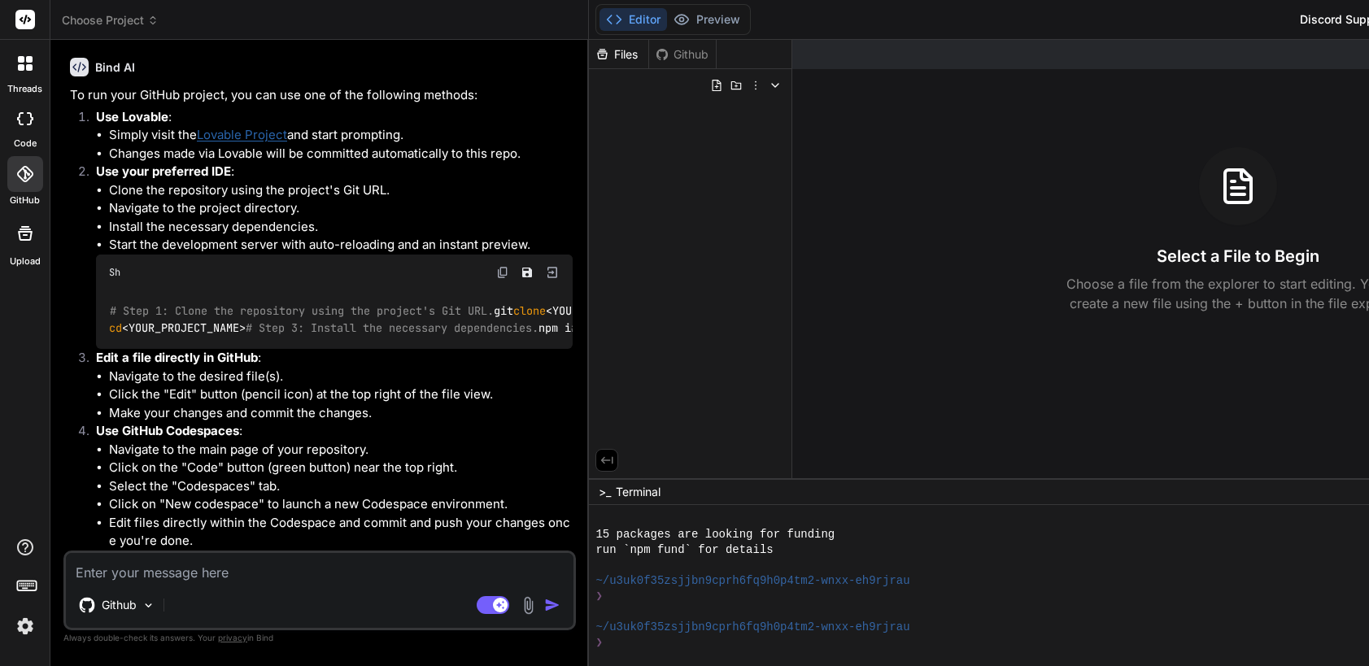
click at [757, 37] on div "Editor Preview Disabled until preview for your project is generated Discord Sup…" at bounding box center [1136, 20] width 1094 height 40
click at [649, 54] on div "Github" at bounding box center [682, 54] width 67 height 16
click at [589, 52] on div "Files" at bounding box center [618, 54] width 59 height 16
click at [730, 86] on icon at bounding box center [736, 85] width 13 height 13
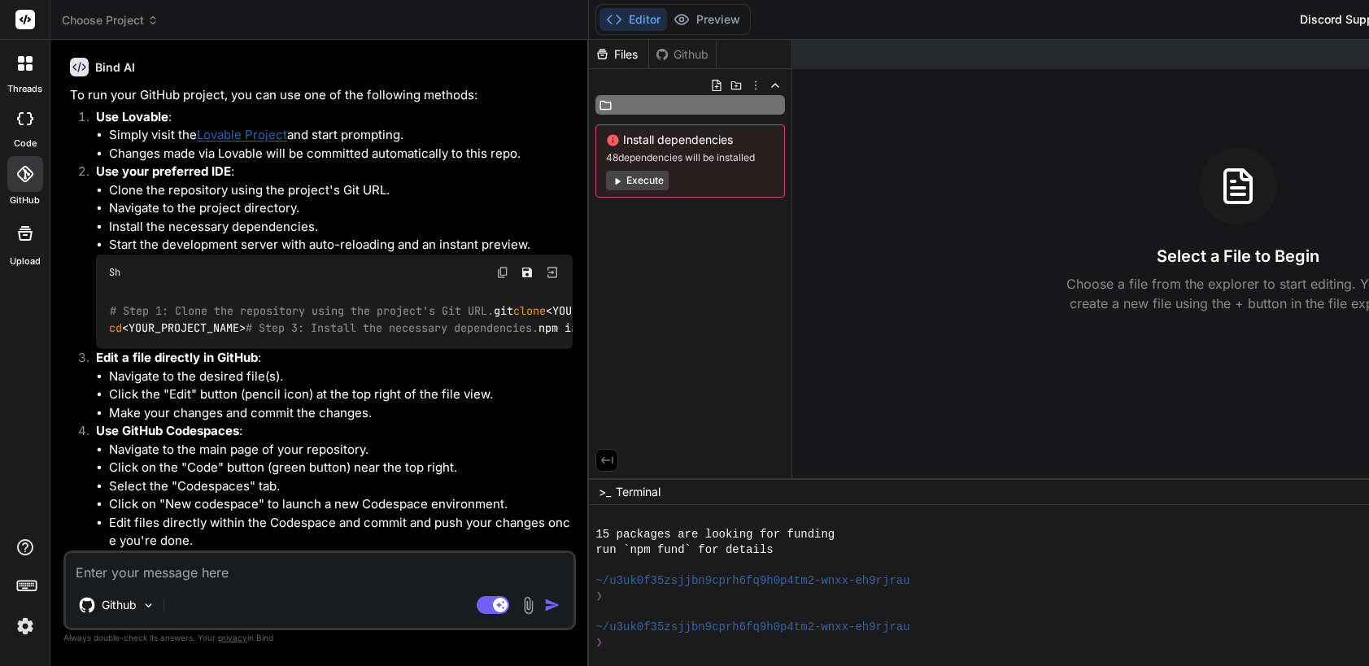
click at [611, 182] on icon at bounding box center [617, 181] width 12 height 12
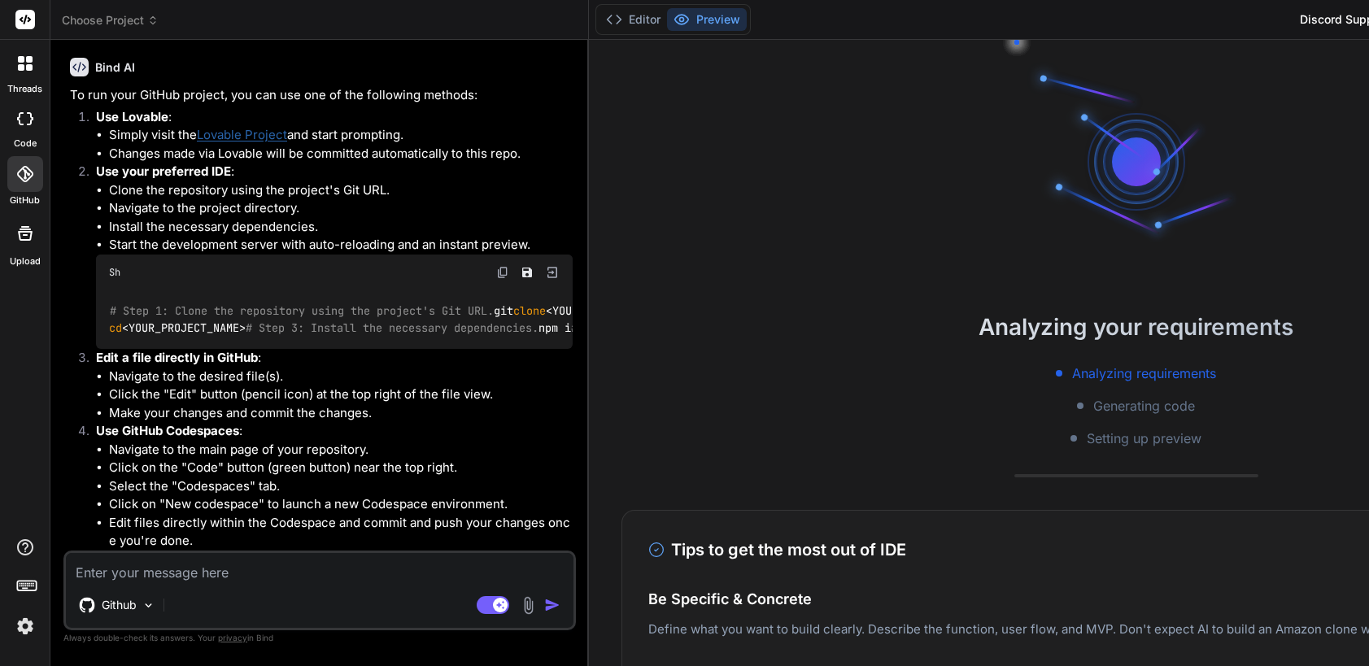
scroll to position [804, 0]
type textarea "x"
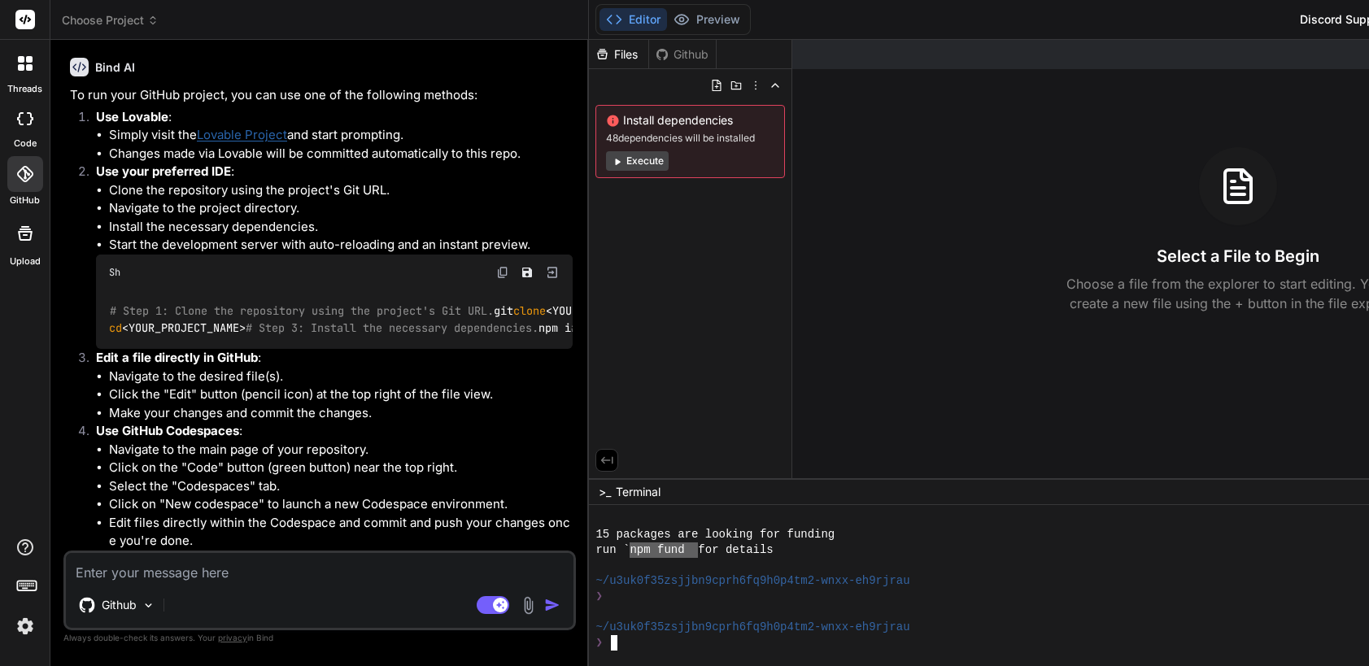
drag, startPoint x: 598, startPoint y: 552, endPoint x: 537, endPoint y: 552, distance: 61.0
click at [225, 578] on textarea at bounding box center [320, 567] width 508 height 29
type textarea "r"
type textarea "x"
type textarea "ru"
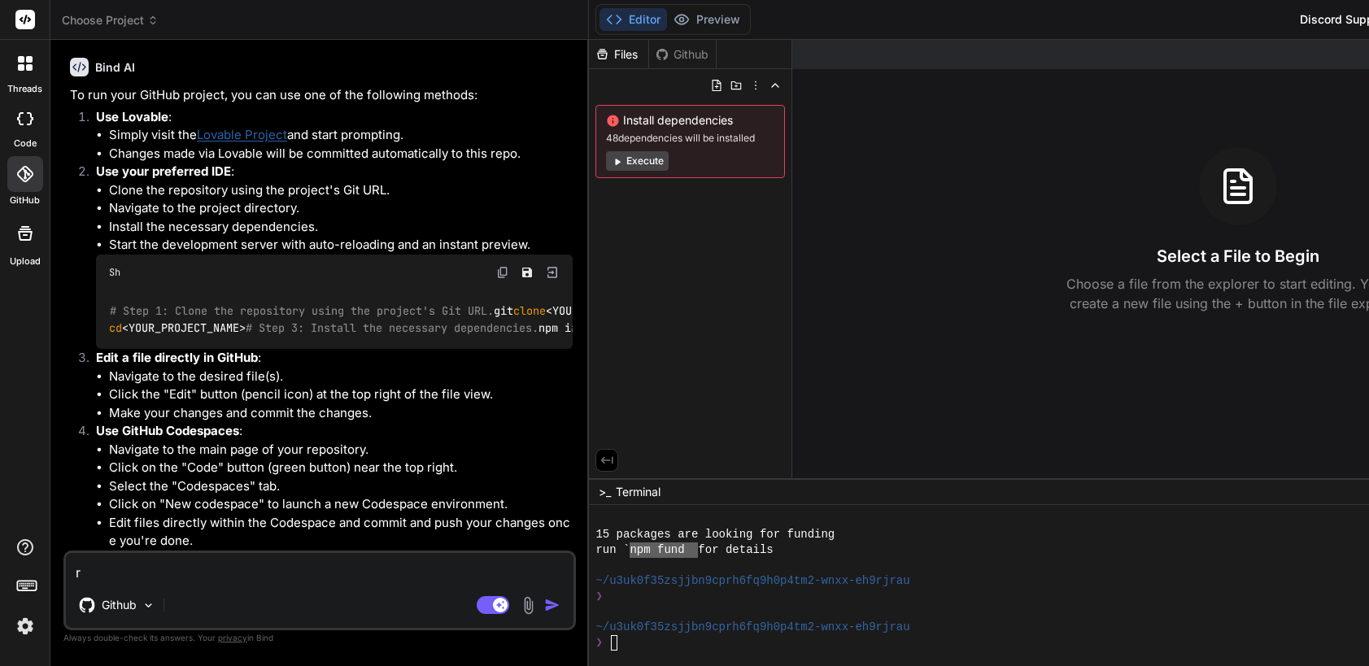
type textarea "x"
type textarea "run"
type textarea "x"
type textarea "run"
type textarea "x"
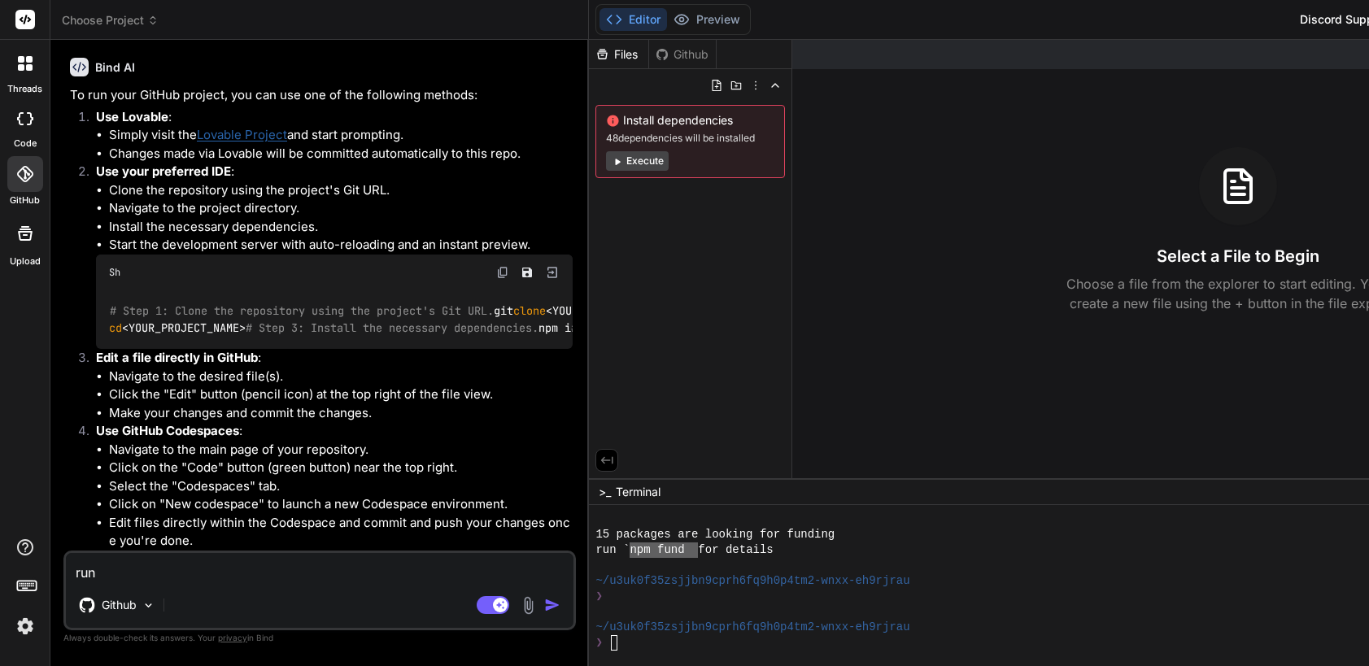
type textarea "run n"
type textarea "x"
type textarea "run np"
type textarea "x"
type textarea "run npm"
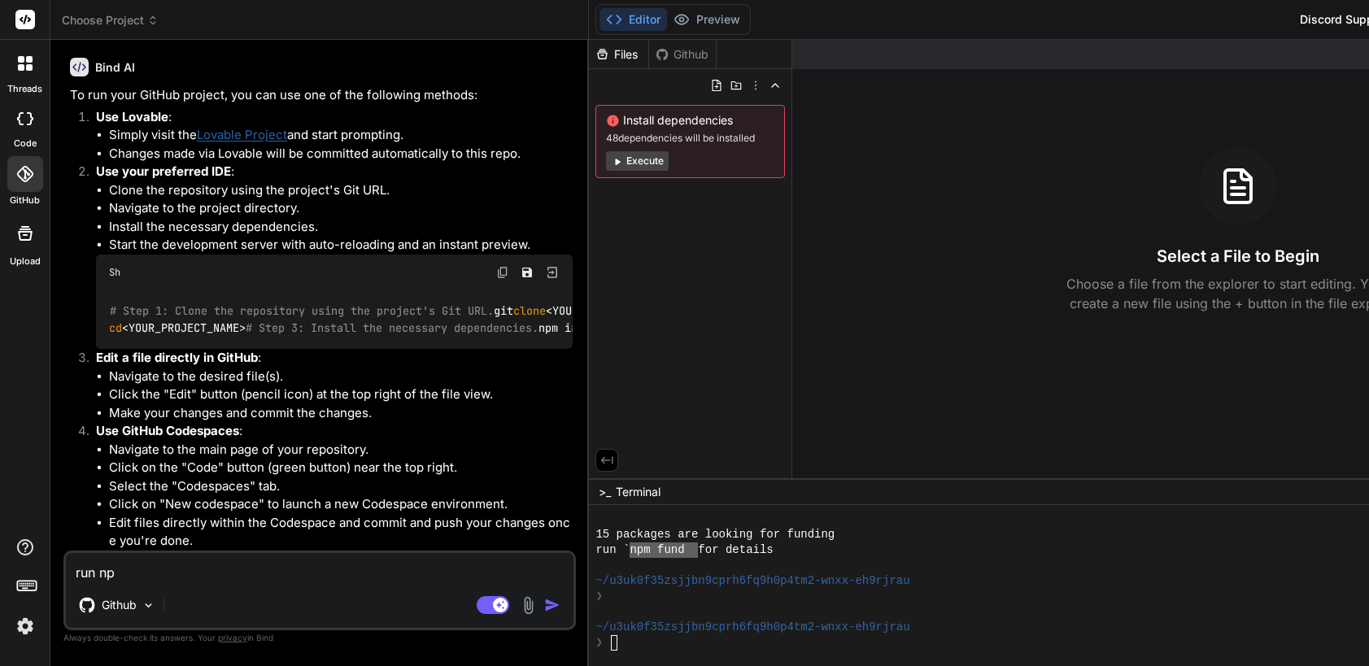
type textarea "x"
type textarea "run npm"
type textarea "x"
type textarea "run npm f"
type textarea "x"
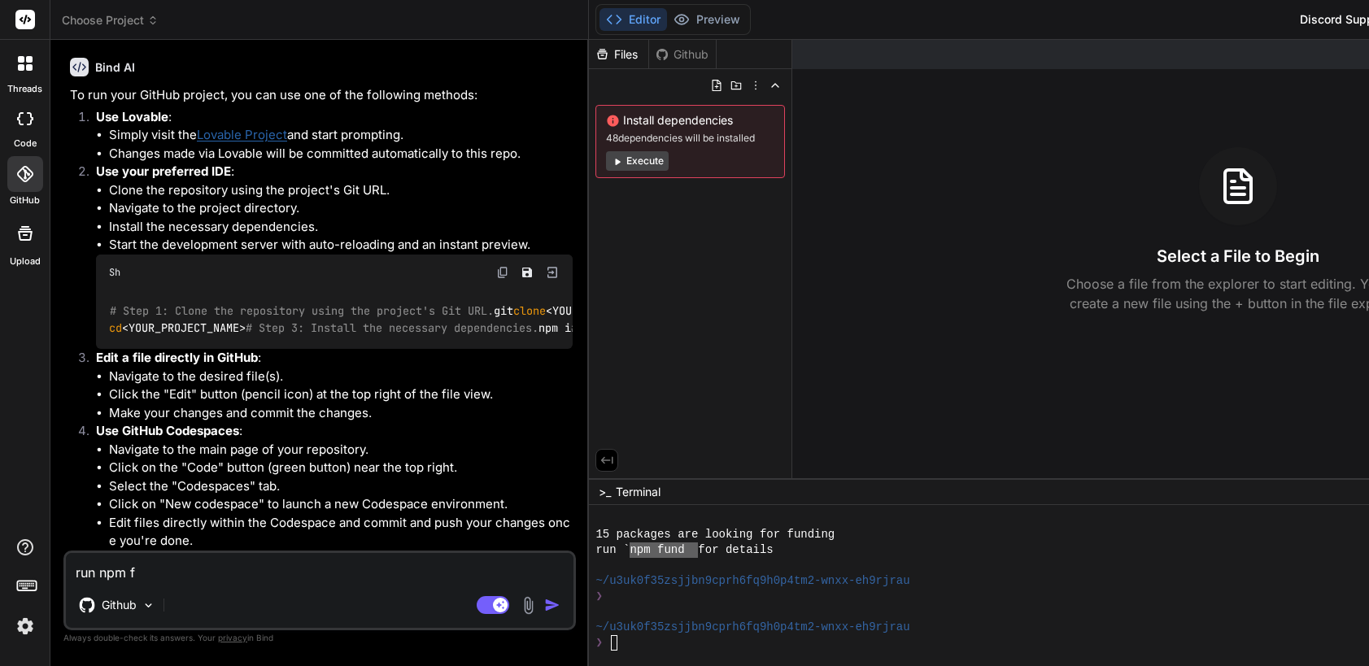
type textarea "run npm fu"
type textarea "x"
type textarea "run npm fun"
type textarea "x"
type textarea "run npm fund"
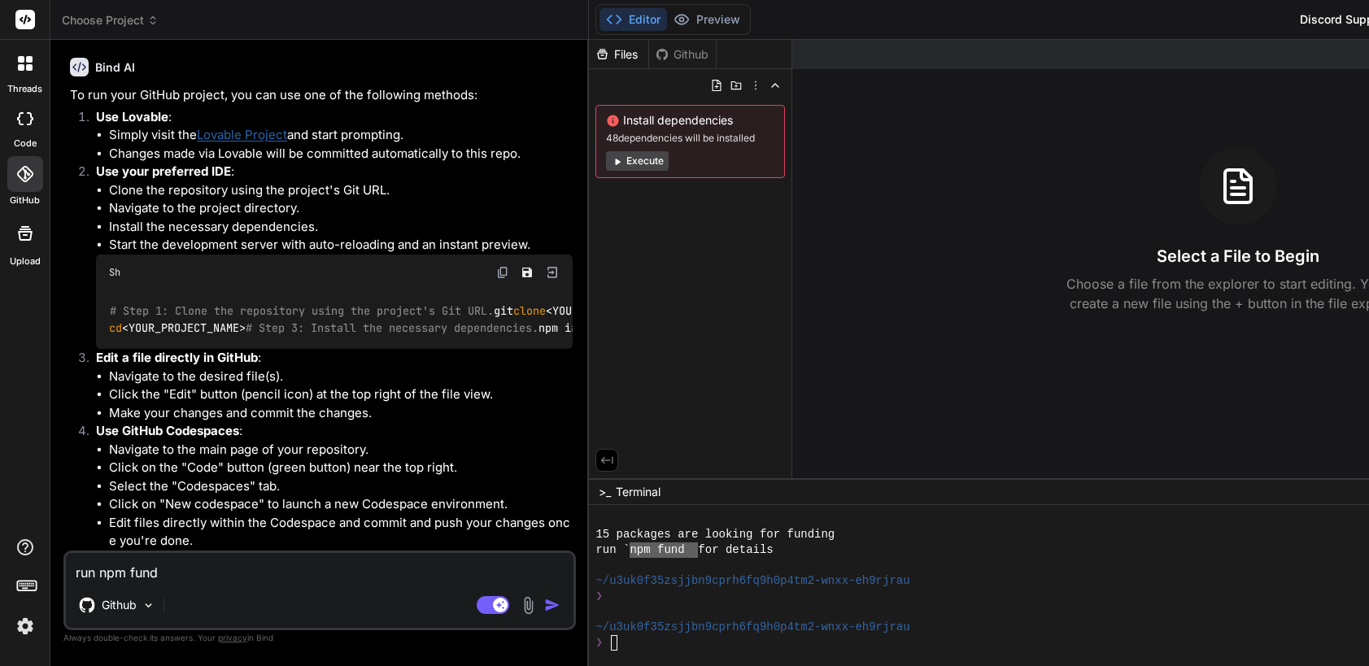
type textarea "x"
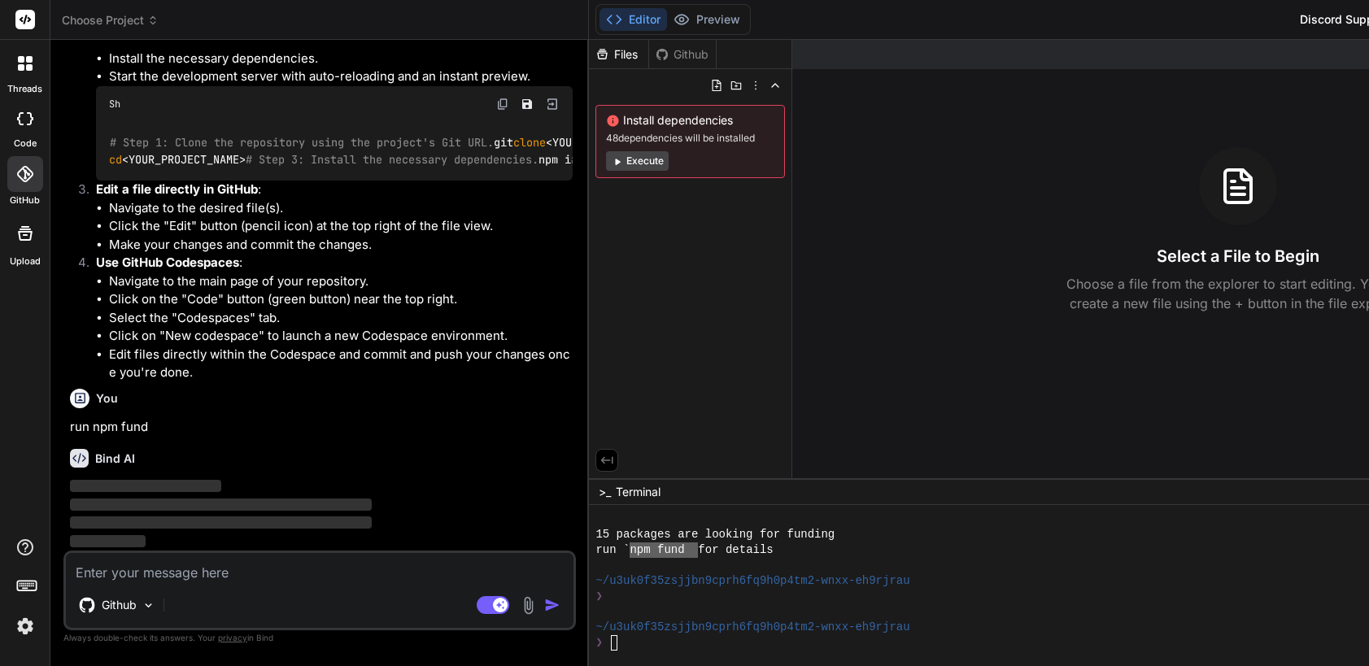
scroll to position [638, 0]
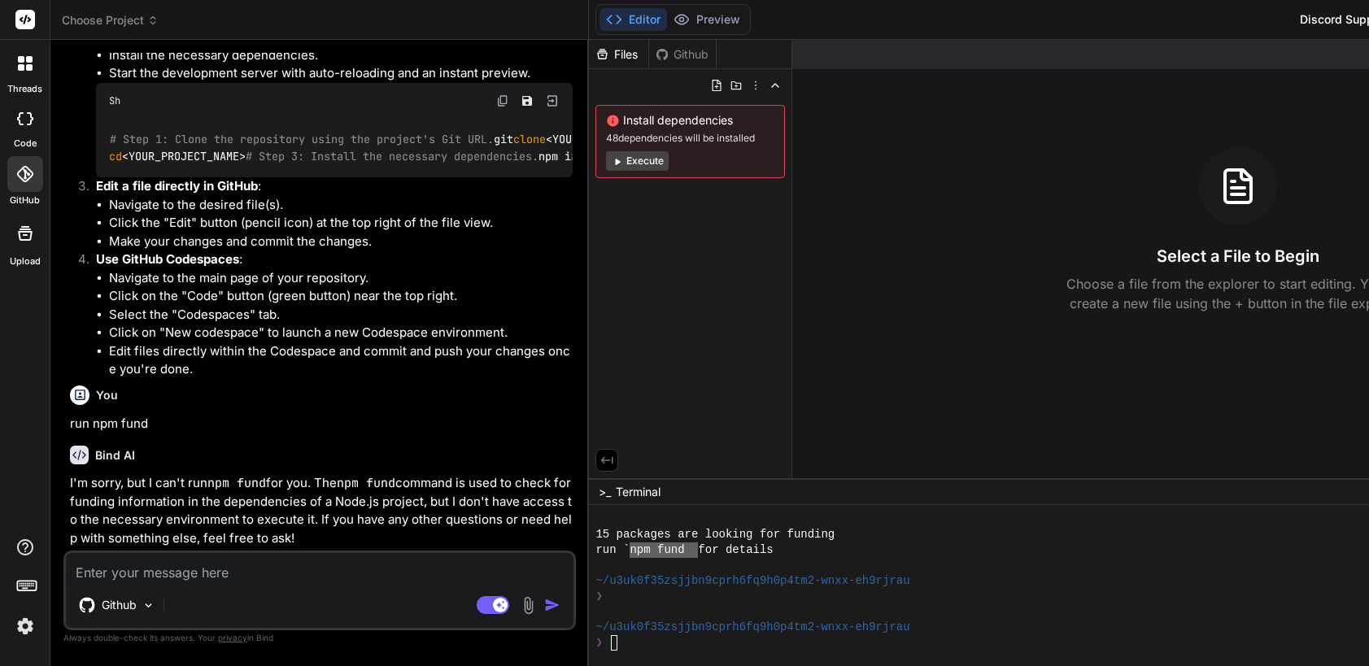
type textarea "x"
click at [596, 642] on div "❯" at bounding box center [1023, 642] width 854 height 15
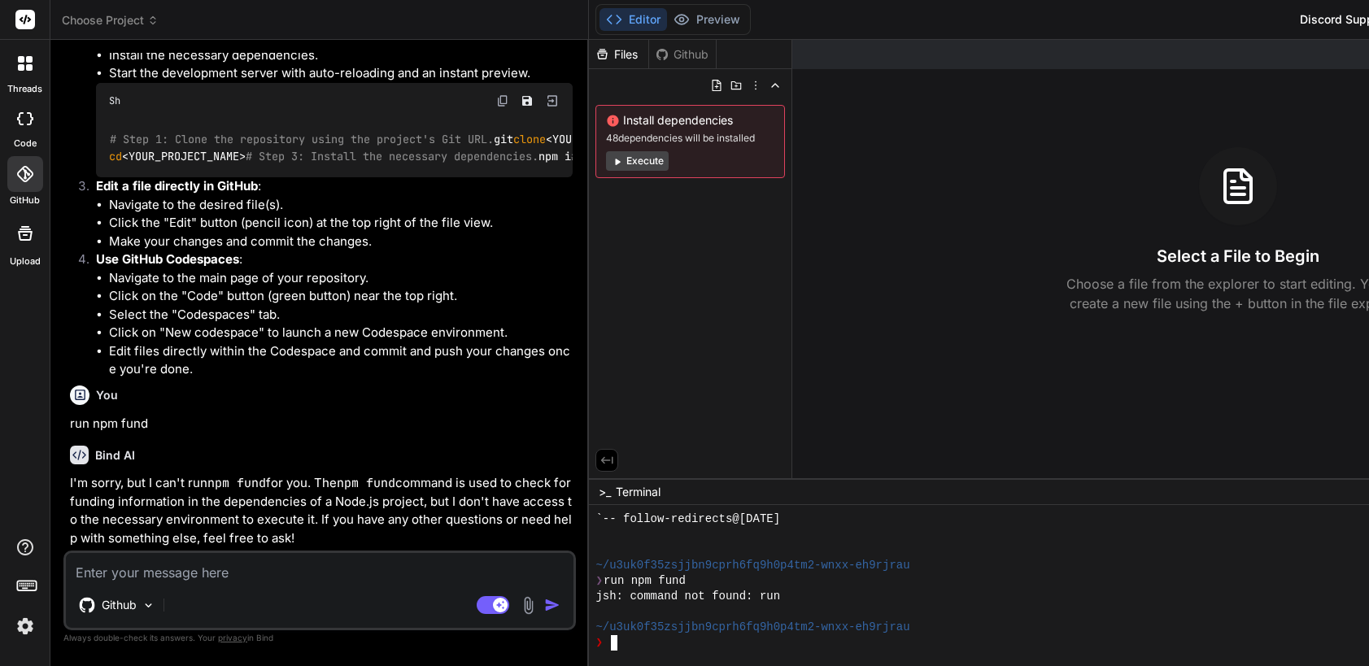
scroll to position [803, 0]
click at [116, 11] on header "Choose Project Created with Pixso." at bounding box center [319, 20] width 539 height 40
click at [148, 18] on icon at bounding box center [152, 20] width 11 height 11
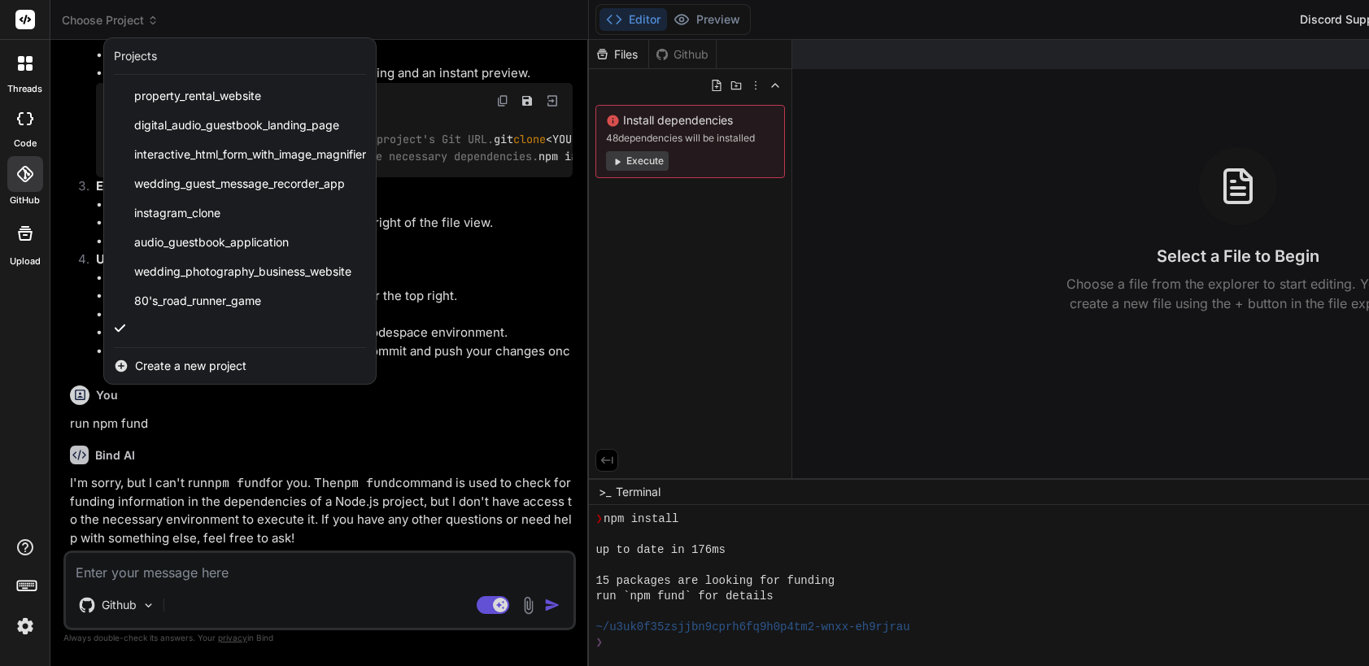
click at [148, 360] on span "Create a new project" at bounding box center [190, 366] width 111 height 16
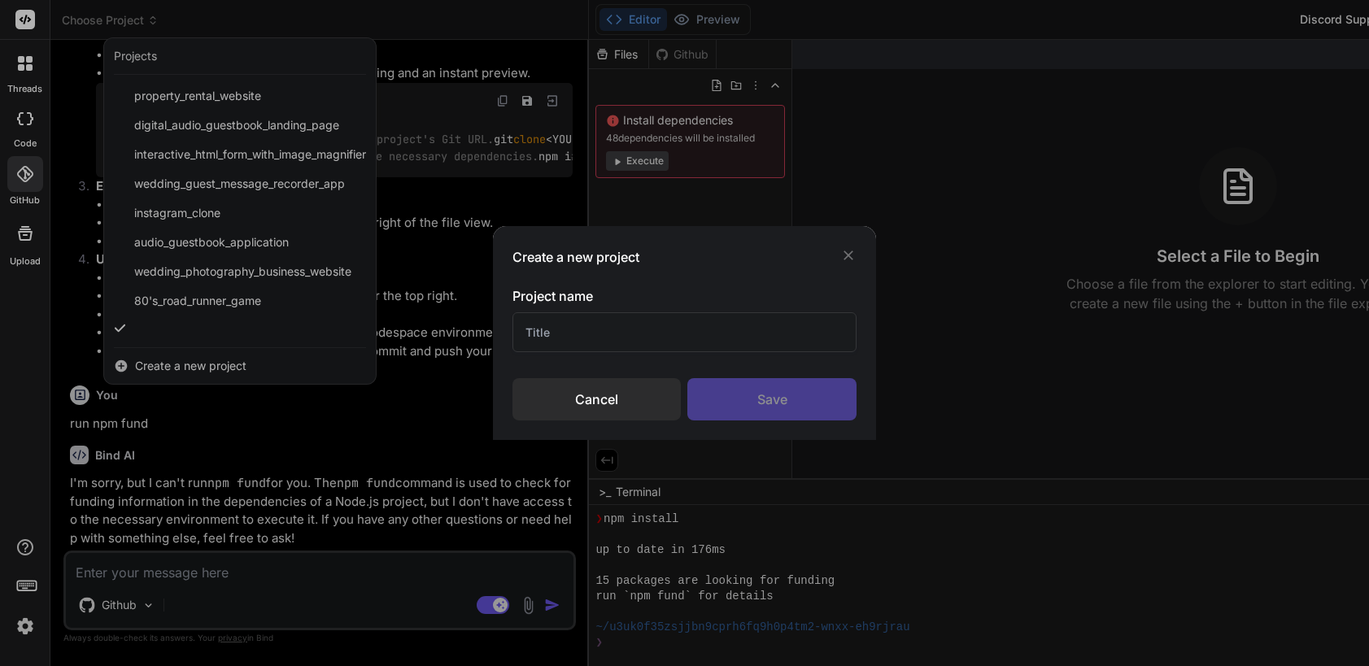
click at [602, 334] on input "text" at bounding box center [685, 332] width 344 height 40
type input "nmo idea"
click at [757, 395] on div "Save" at bounding box center [772, 399] width 169 height 42
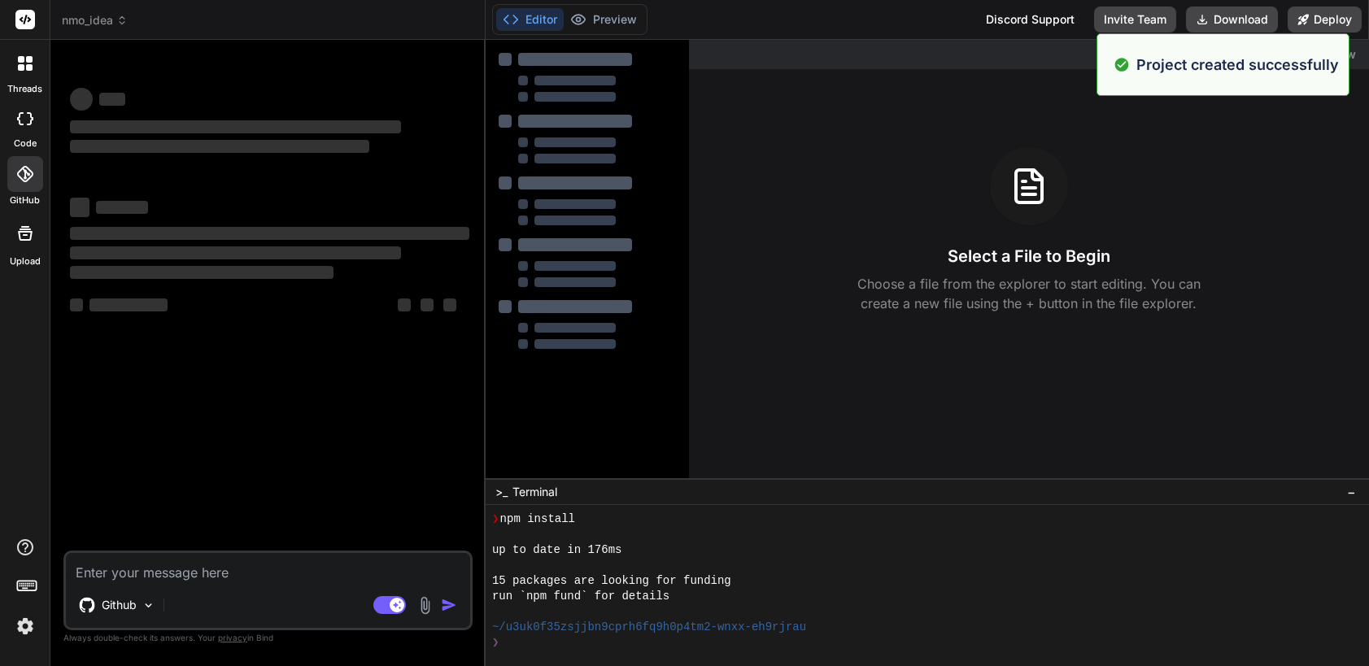
scroll to position [804, 0]
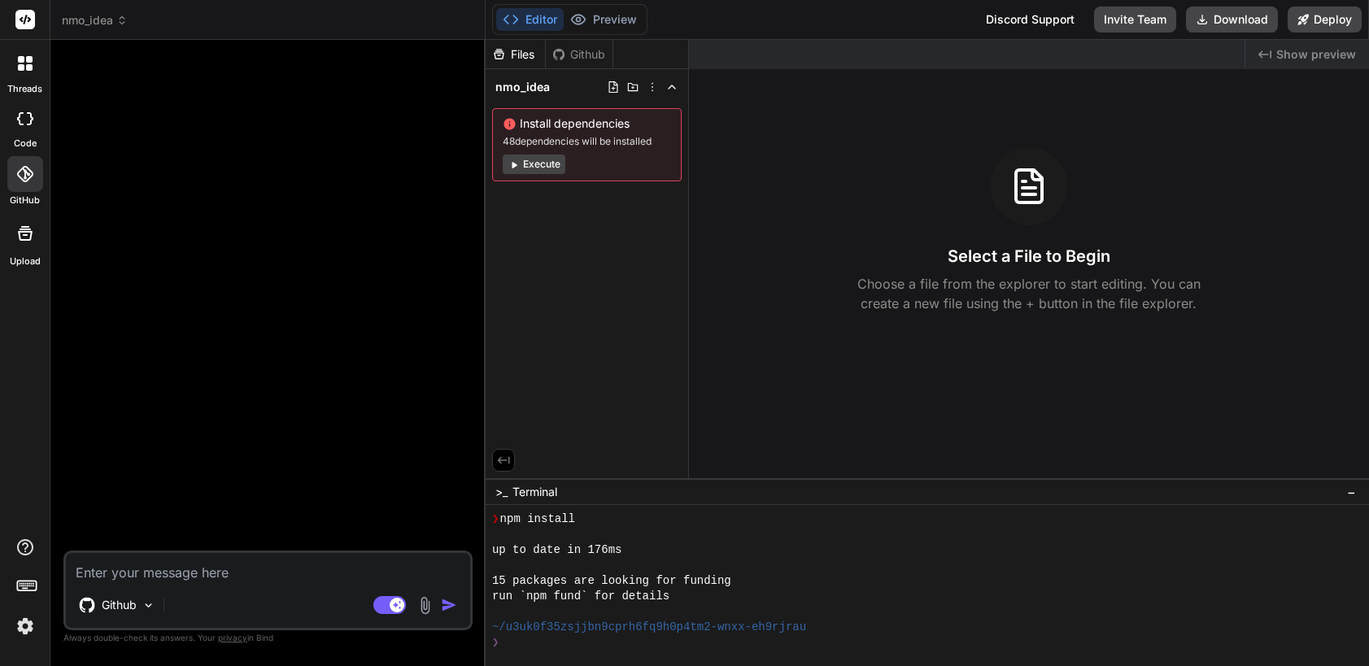
click at [590, 58] on div "Github" at bounding box center [579, 54] width 67 height 16
click at [134, 618] on div "Github" at bounding box center [116, 605] width 89 height 33
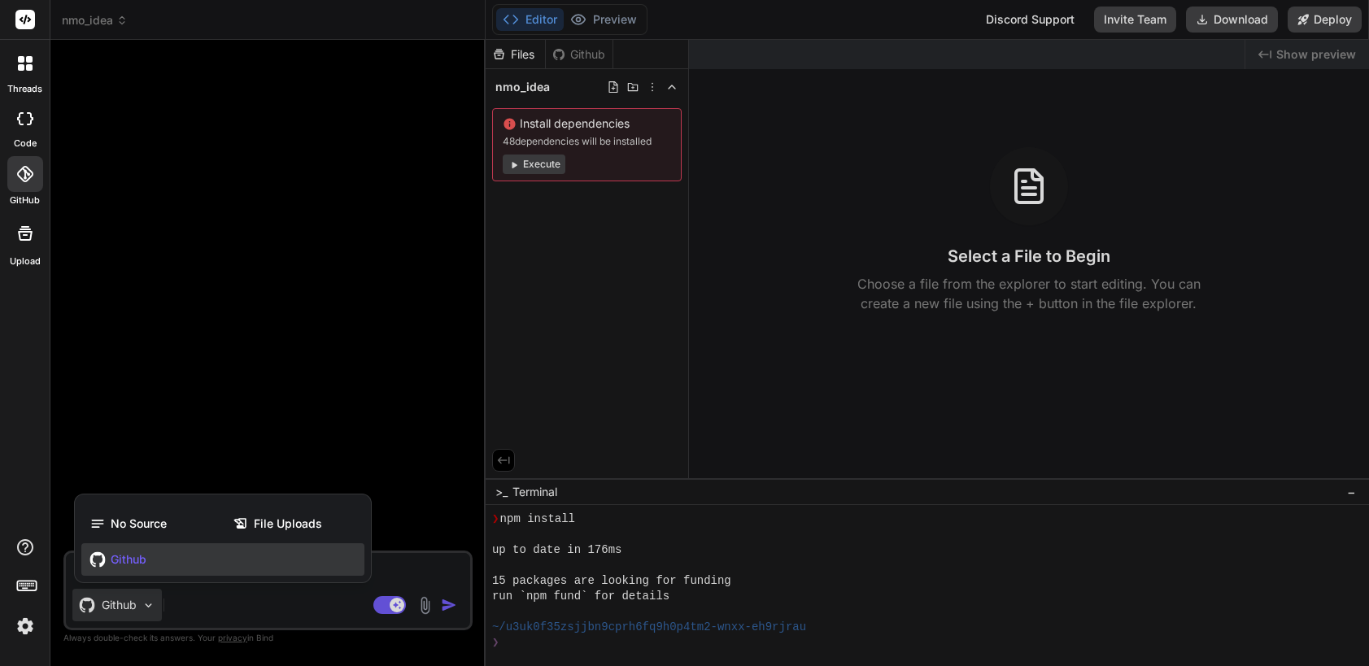
click at [113, 551] on div "Github" at bounding box center [222, 559] width 283 height 33
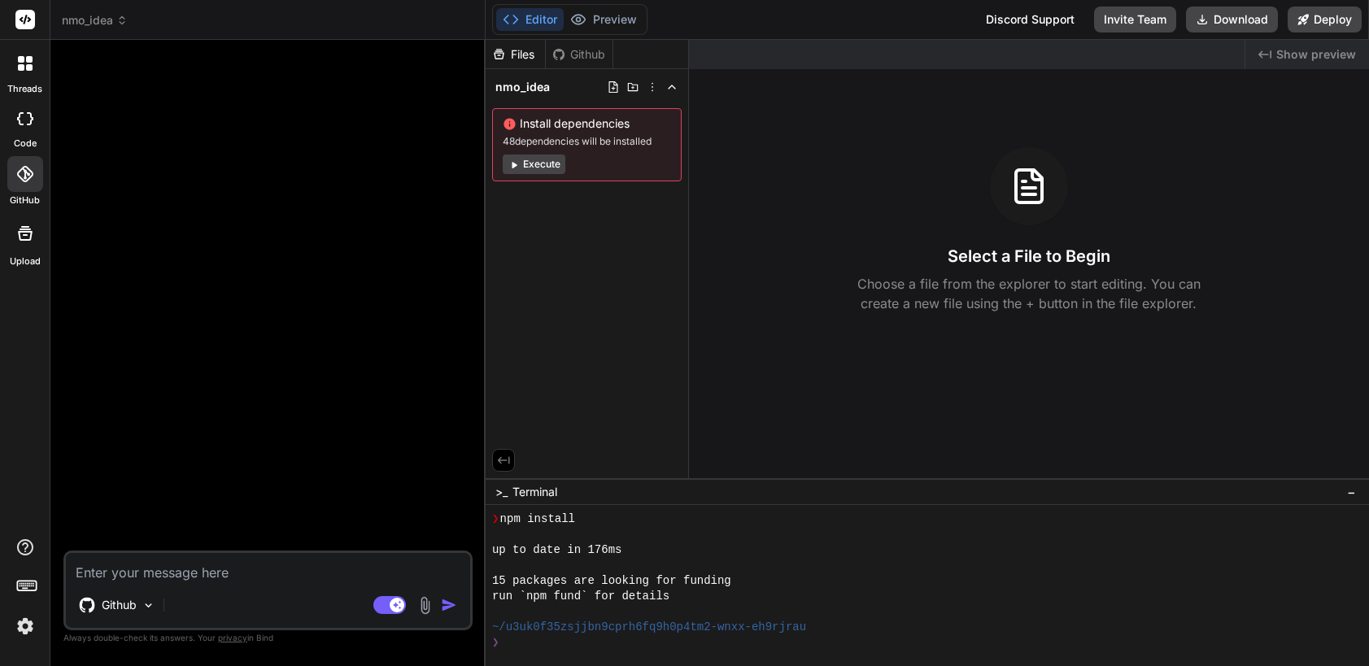
click at [572, 53] on div "Github" at bounding box center [579, 54] width 67 height 16
click at [98, 577] on textarea at bounding box center [268, 567] width 404 height 29
click at [25, 116] on icon at bounding box center [25, 118] width 16 height 13
click at [28, 18] on icon at bounding box center [26, 20] width 12 height 10
click at [84, 17] on span "nmo_idea" at bounding box center [95, 20] width 66 height 16
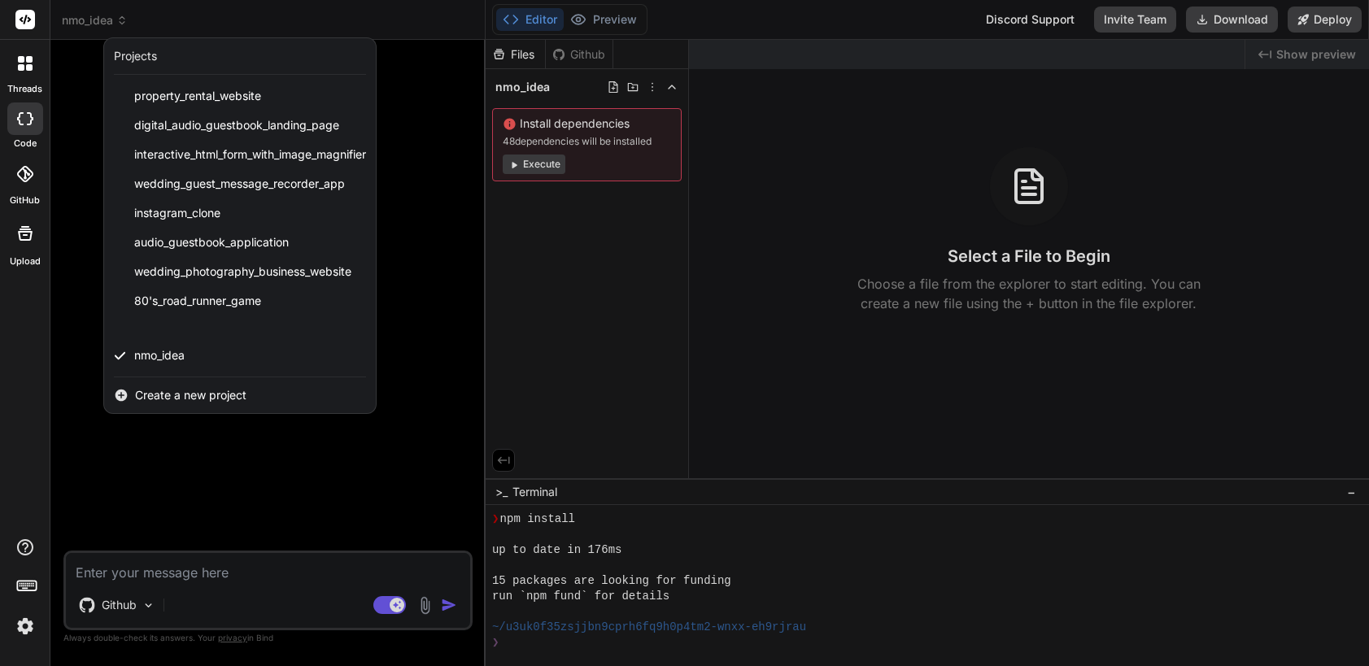
click at [56, 382] on div at bounding box center [684, 333] width 1369 height 666
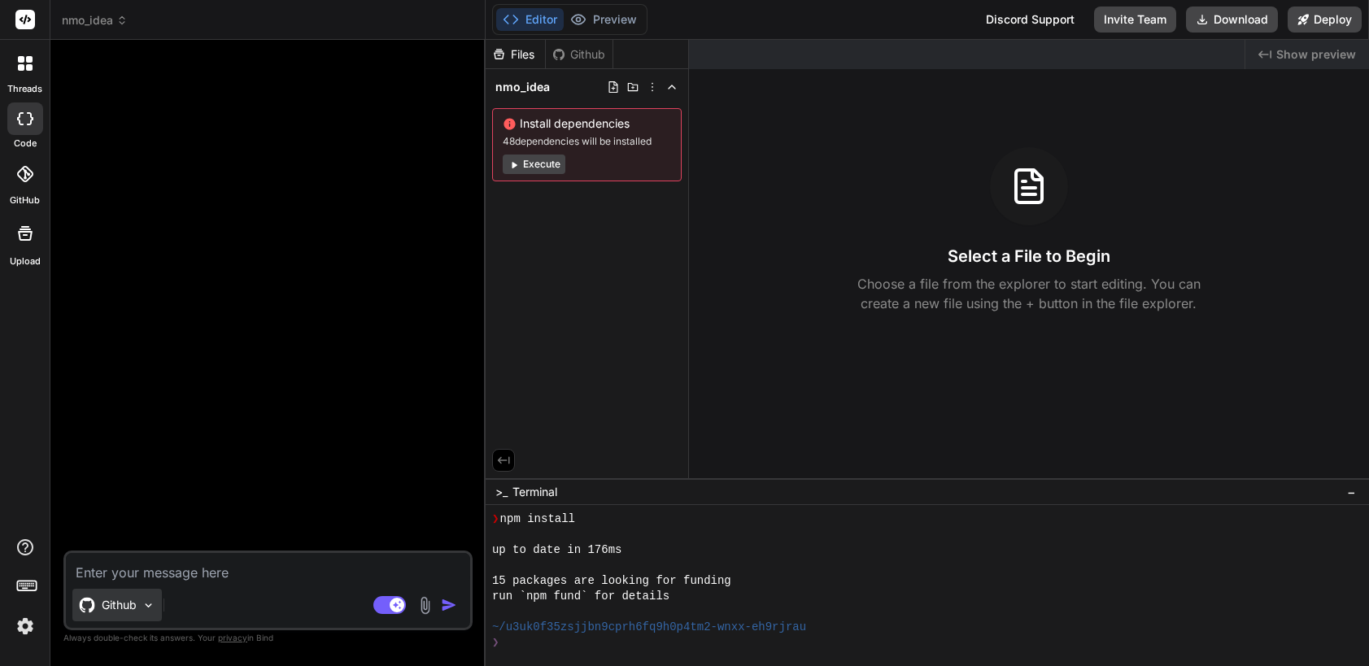
click at [147, 613] on div "Github" at bounding box center [116, 605] width 89 height 33
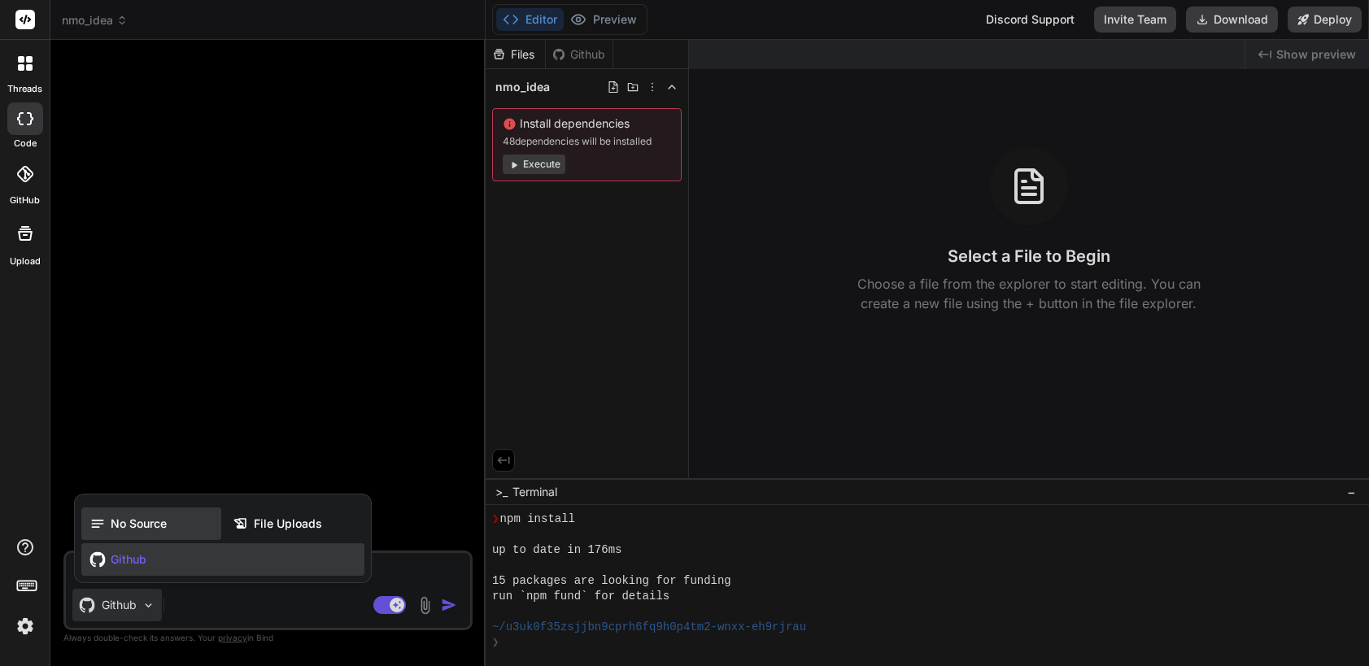
click at [112, 523] on span "No Source" at bounding box center [139, 524] width 56 height 16
type textarea "x"
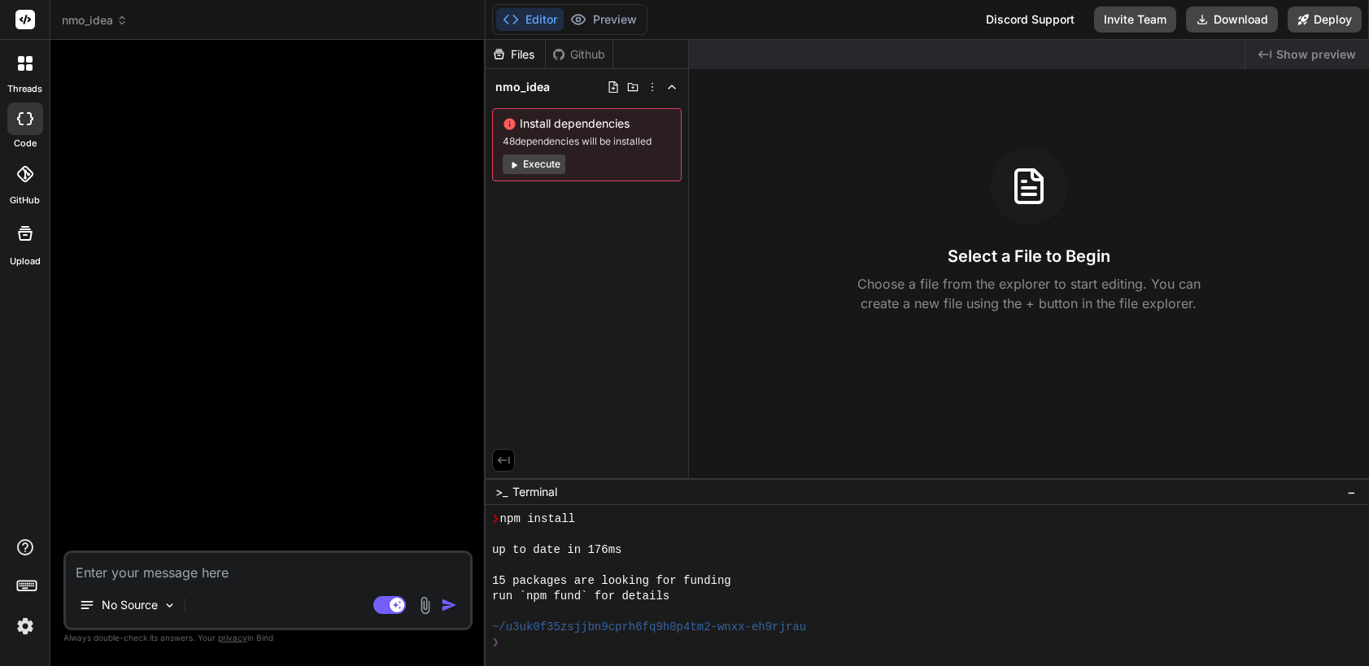
paste textarea "i want to creat ios app that lets me delete images in a tinder style where swip…"
type textarea "i want to creat ios app that lets me delete images in a tinder style where swip…"
type textarea "x"
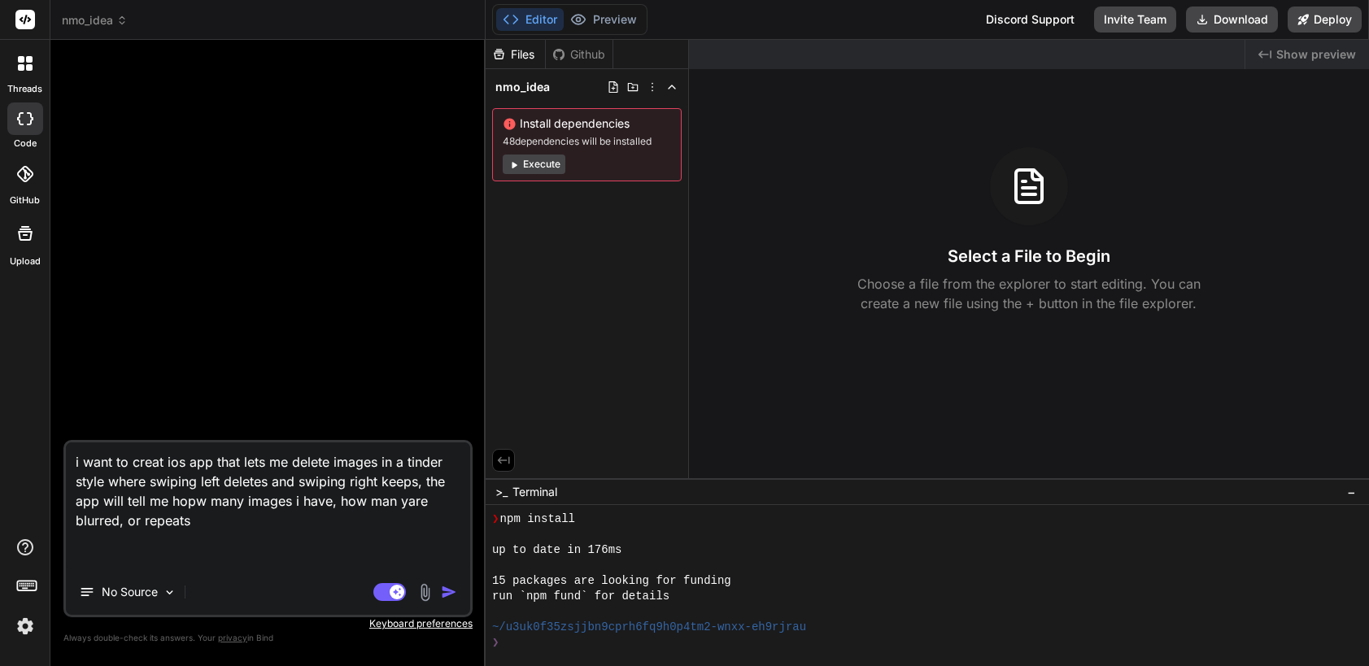
type textarea "i want to creat ios app that lets me delete images in a tinder style where swip…"
click at [446, 591] on img "button" at bounding box center [449, 592] width 16 height 16
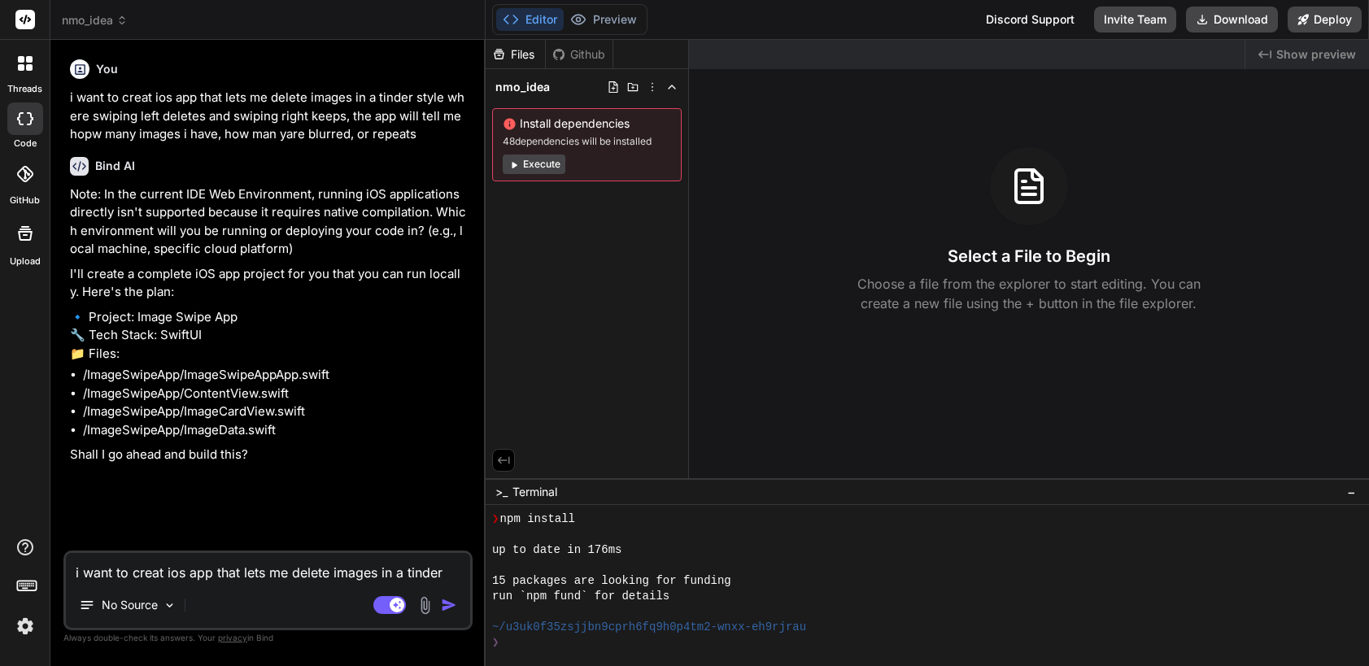
type textarea "x"
click at [452, 604] on img "button" at bounding box center [449, 605] width 16 height 16
click at [194, 578] on textarea "i want to creat ios app that lets me delete images in a tinder style where swip…" at bounding box center [268, 567] width 404 height 29
type textarea "y"
type textarea "x"
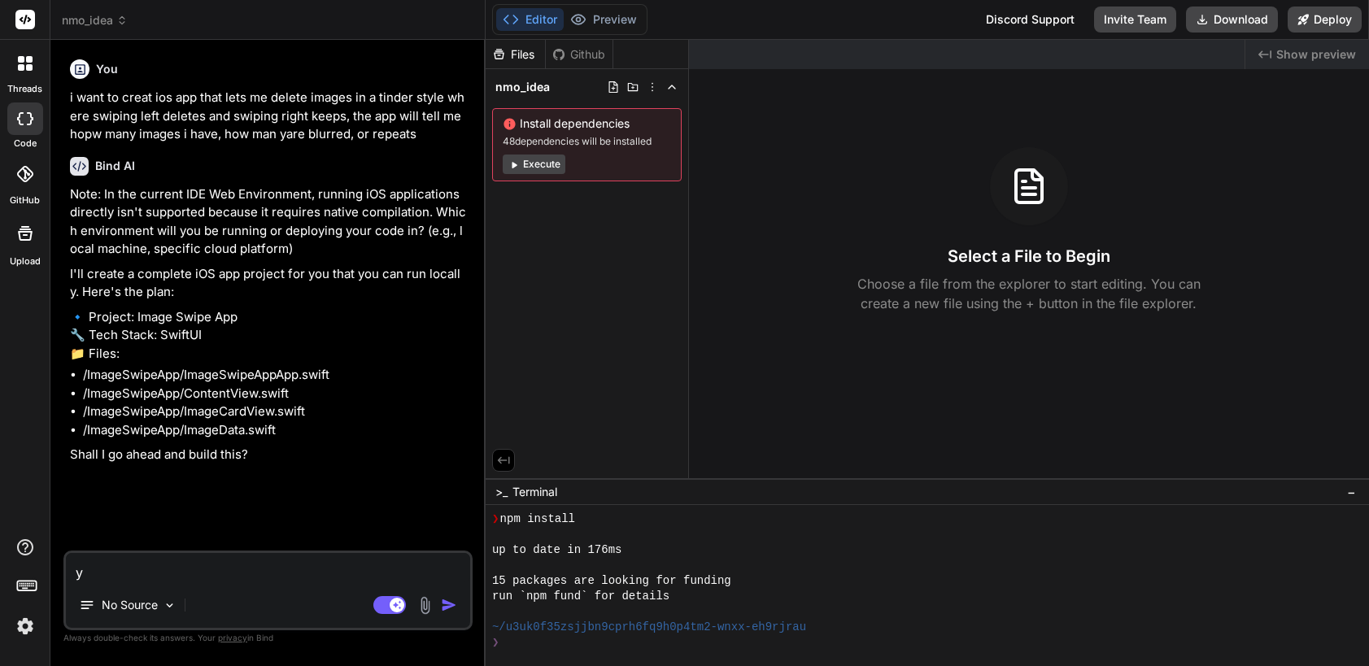
type textarea "ye"
type textarea "x"
type textarea "yes"
type textarea "x"
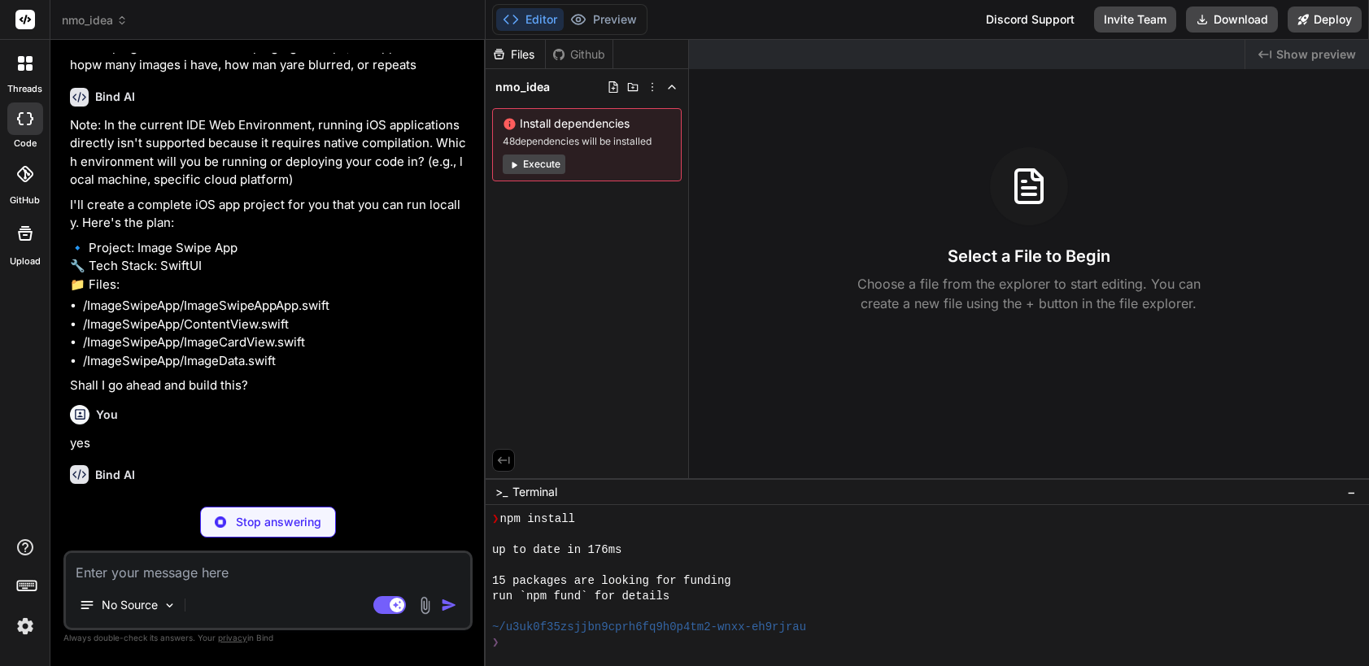
scroll to position [85, 0]
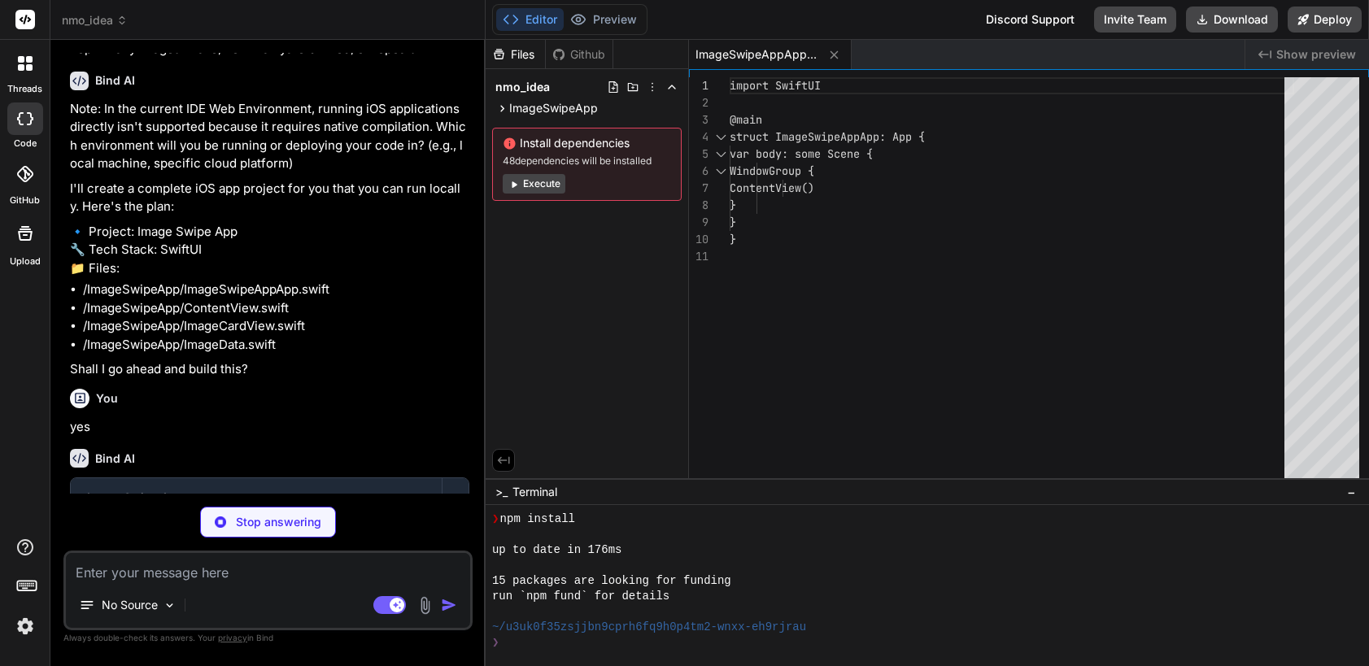
type textarea "x"
type textarea ".padding() } }"
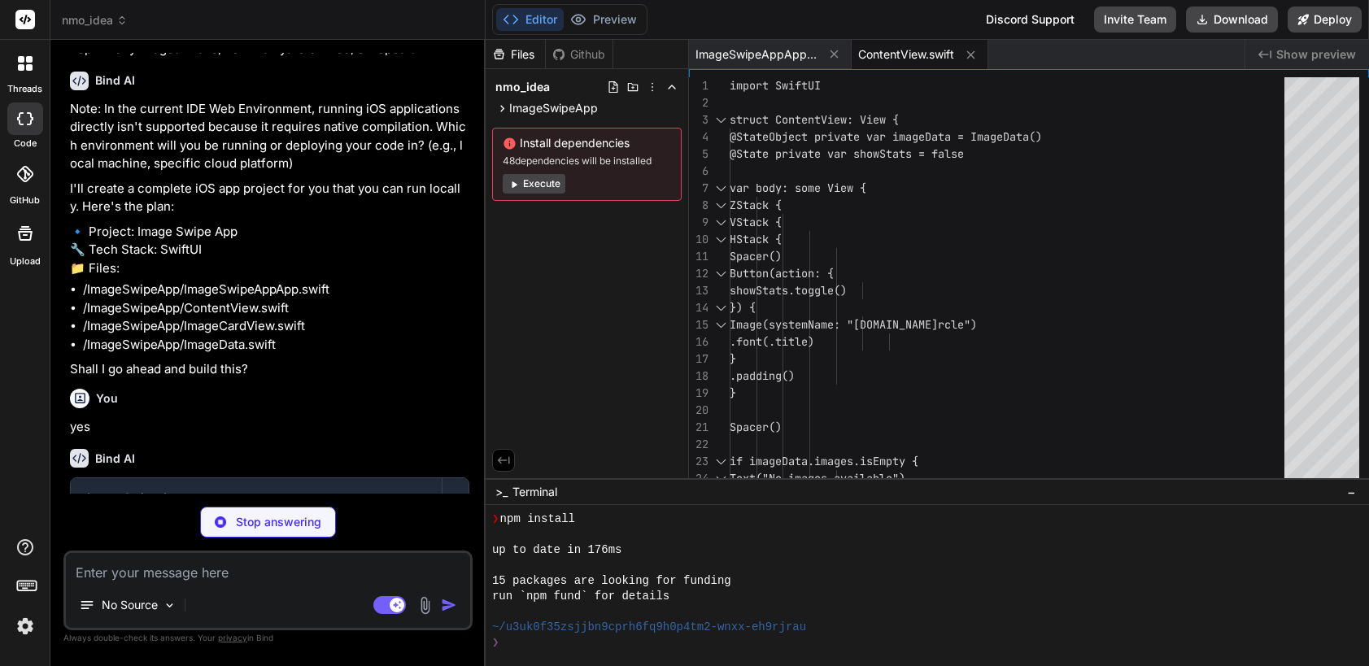
type textarea "x"
type textarea "} } } } }"
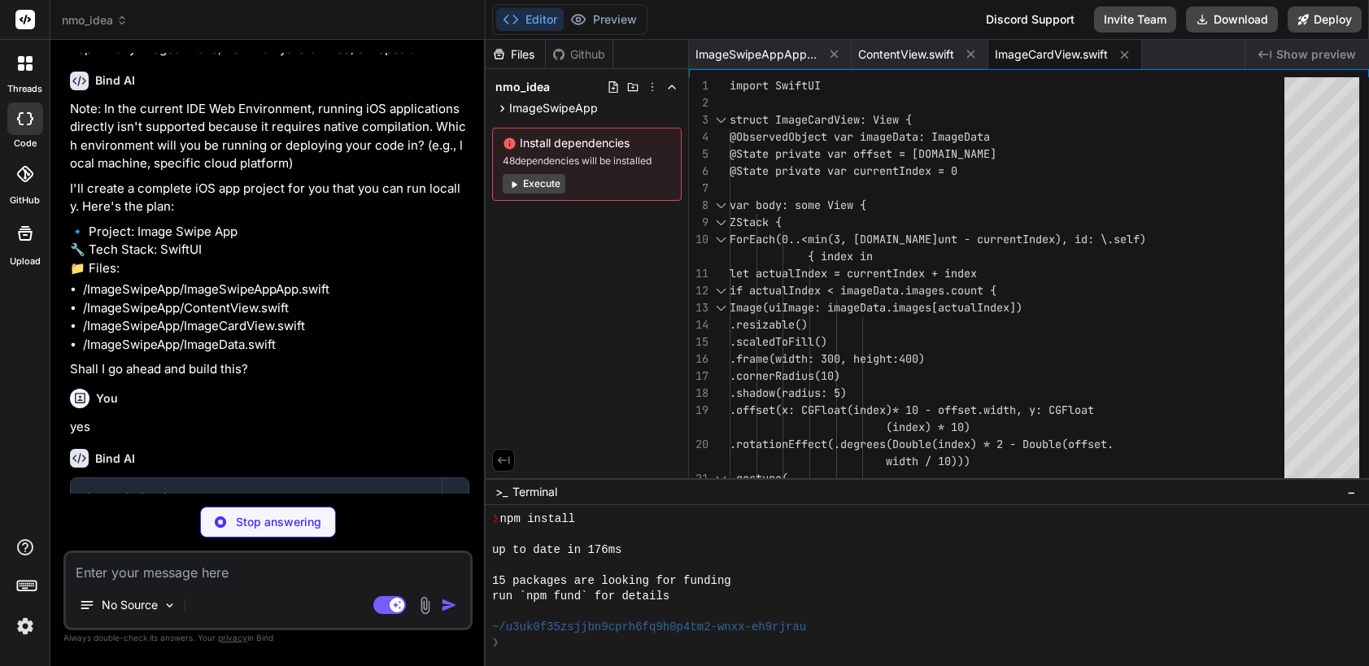
type textarea "x"
type textarea "// For now, we'll just update the stats countImageStats() } }"
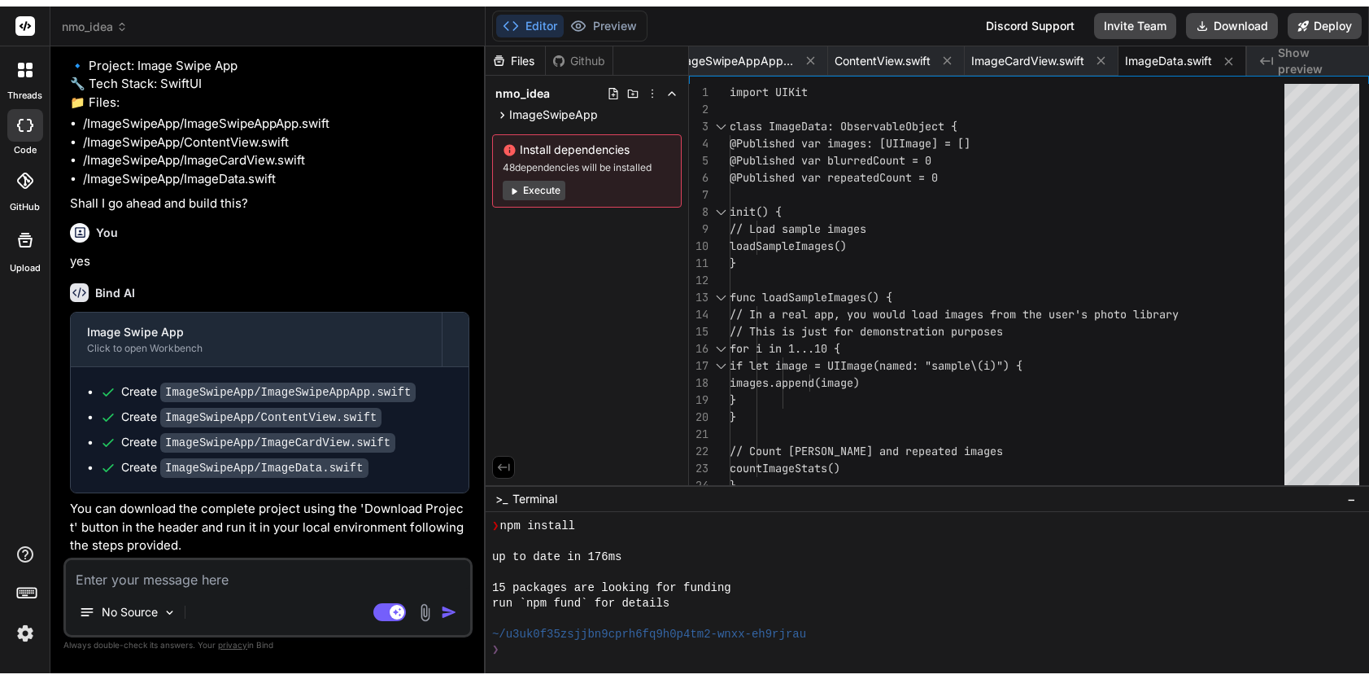
scroll to position [259, 0]
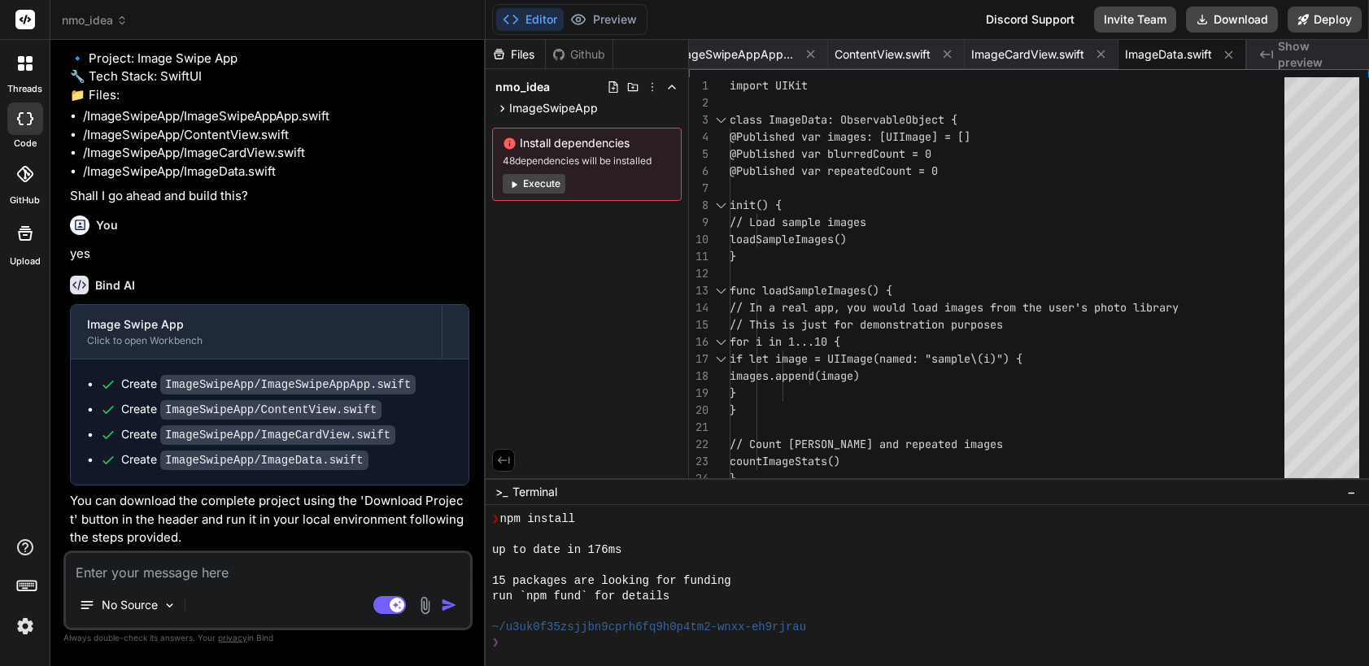
click at [523, 51] on div "Files" at bounding box center [515, 54] width 59 height 16
click at [545, 188] on button "Execute" at bounding box center [534, 184] width 63 height 20
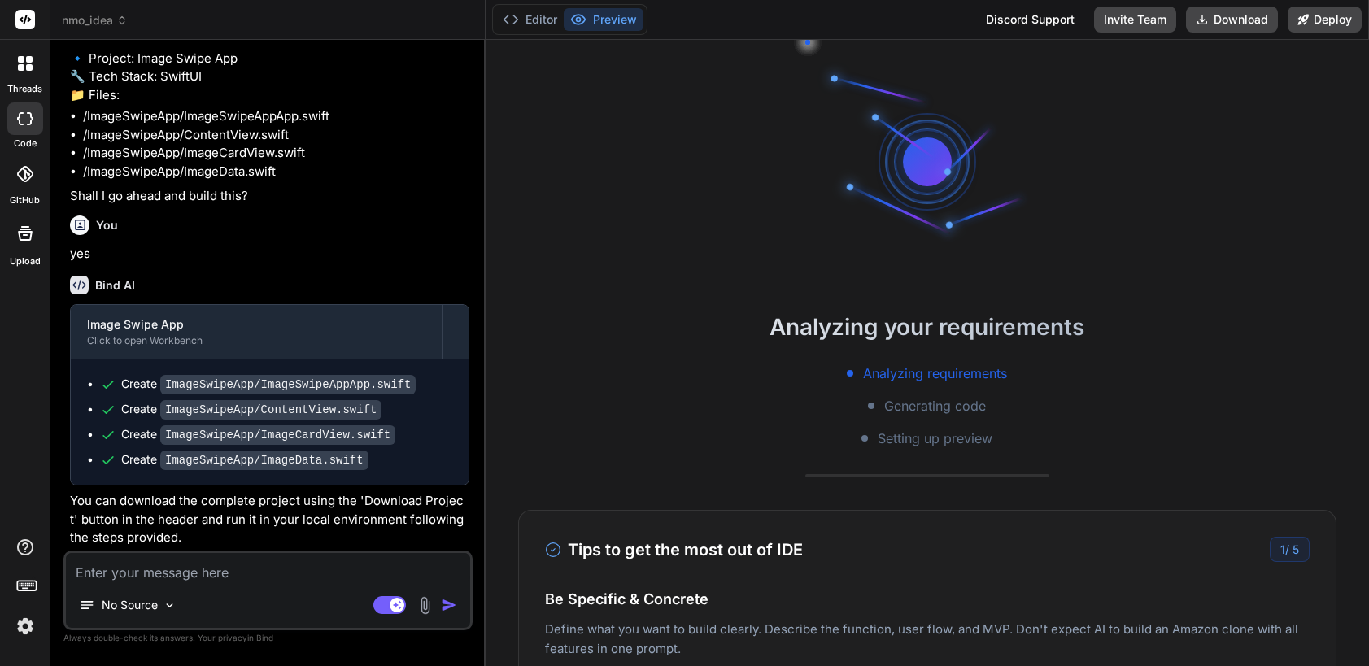
drag, startPoint x: 1159, startPoint y: 576, endPoint x: 833, endPoint y: 571, distance: 325.5
click at [833, 571] on div "Tips to get the most out of IDE 1 / 5 Be Specific & Concrete Define what you wa…" at bounding box center [927, 624] width 818 height 229
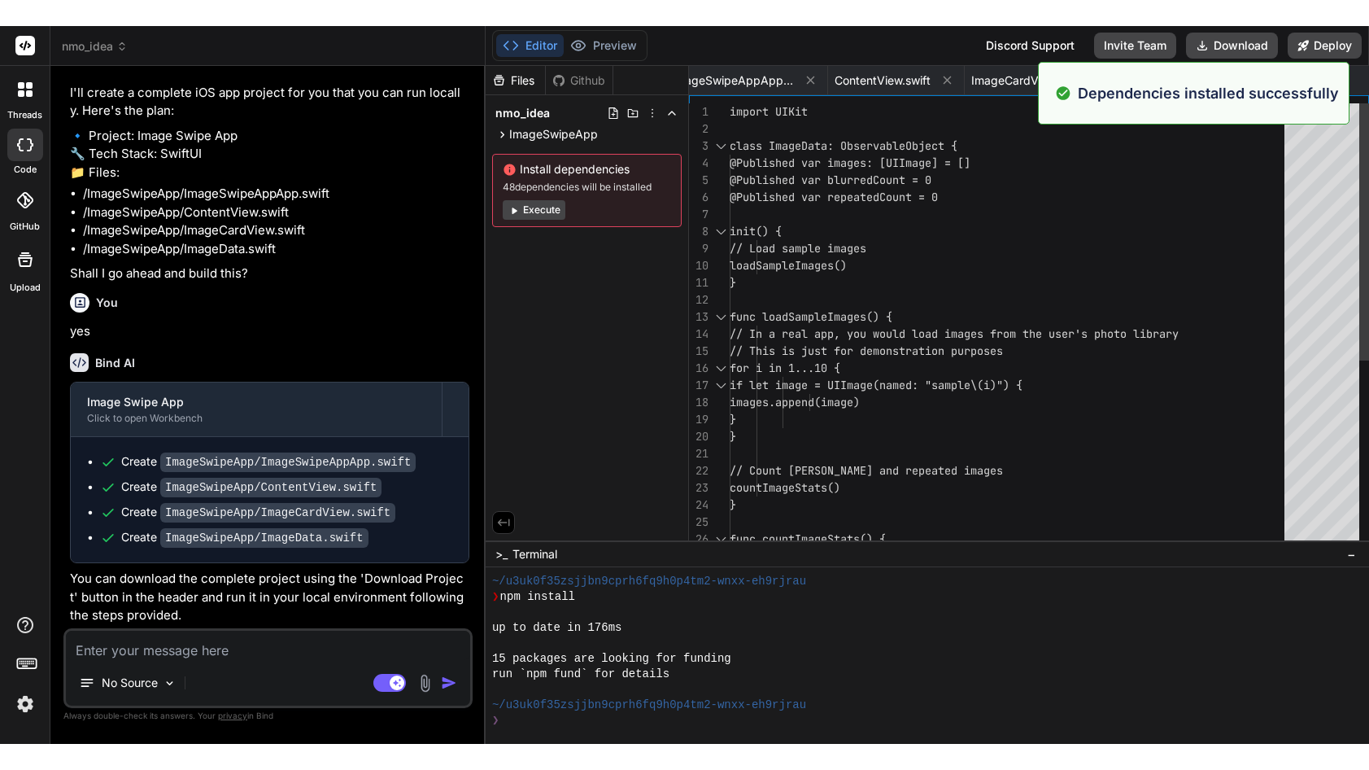
scroll to position [155, 0]
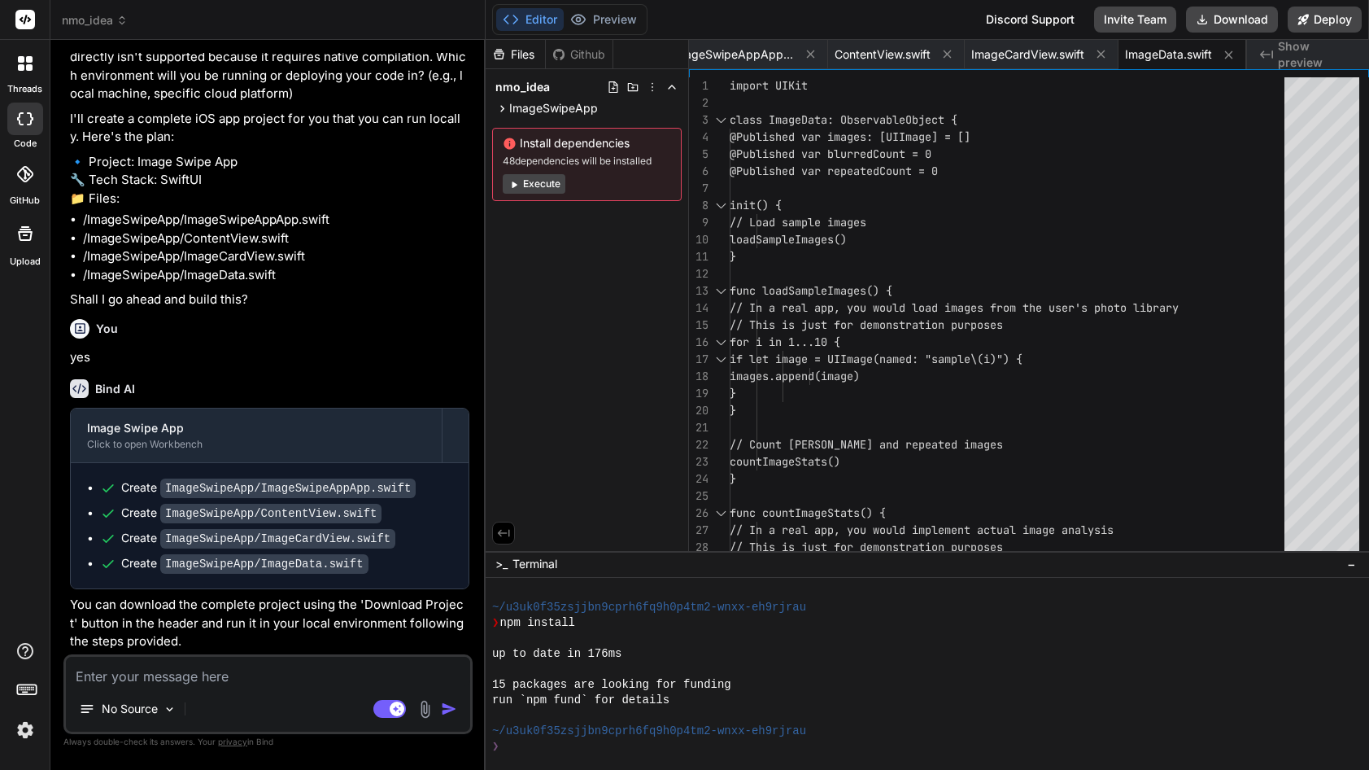
click at [26, 9] on div at bounding box center [25, 20] width 50 height 40
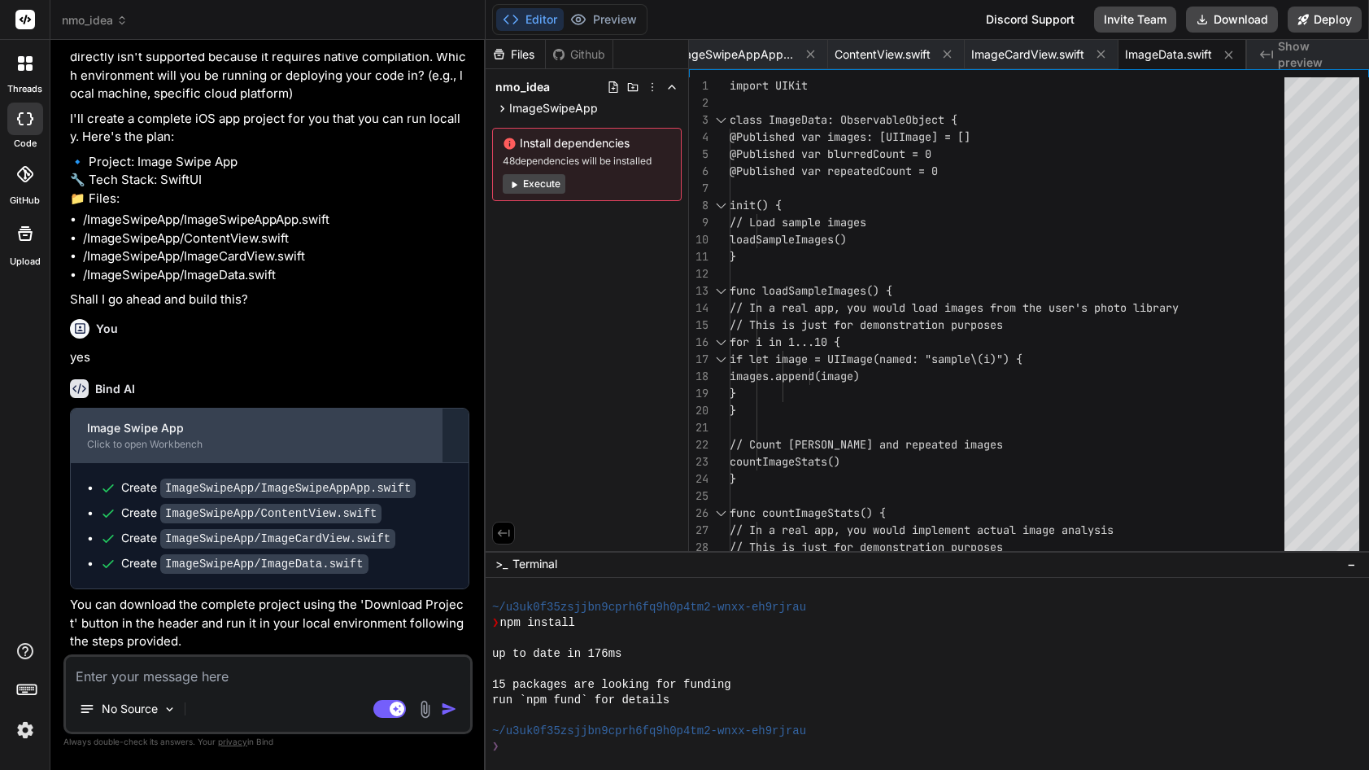
click at [170, 437] on div "Image Swipe App Click to open Workbench" at bounding box center [256, 435] width 371 height 54
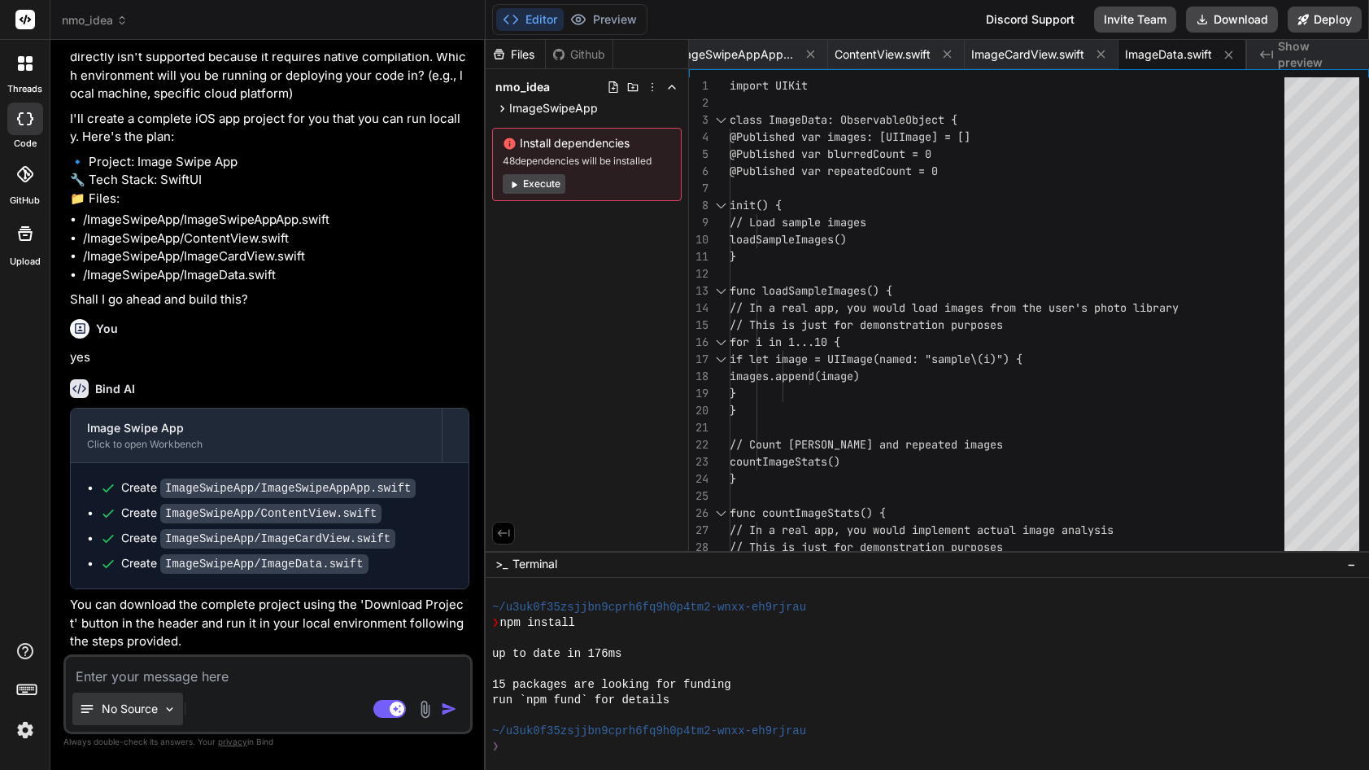
click at [158, 666] on p "No Source" at bounding box center [130, 709] width 56 height 16
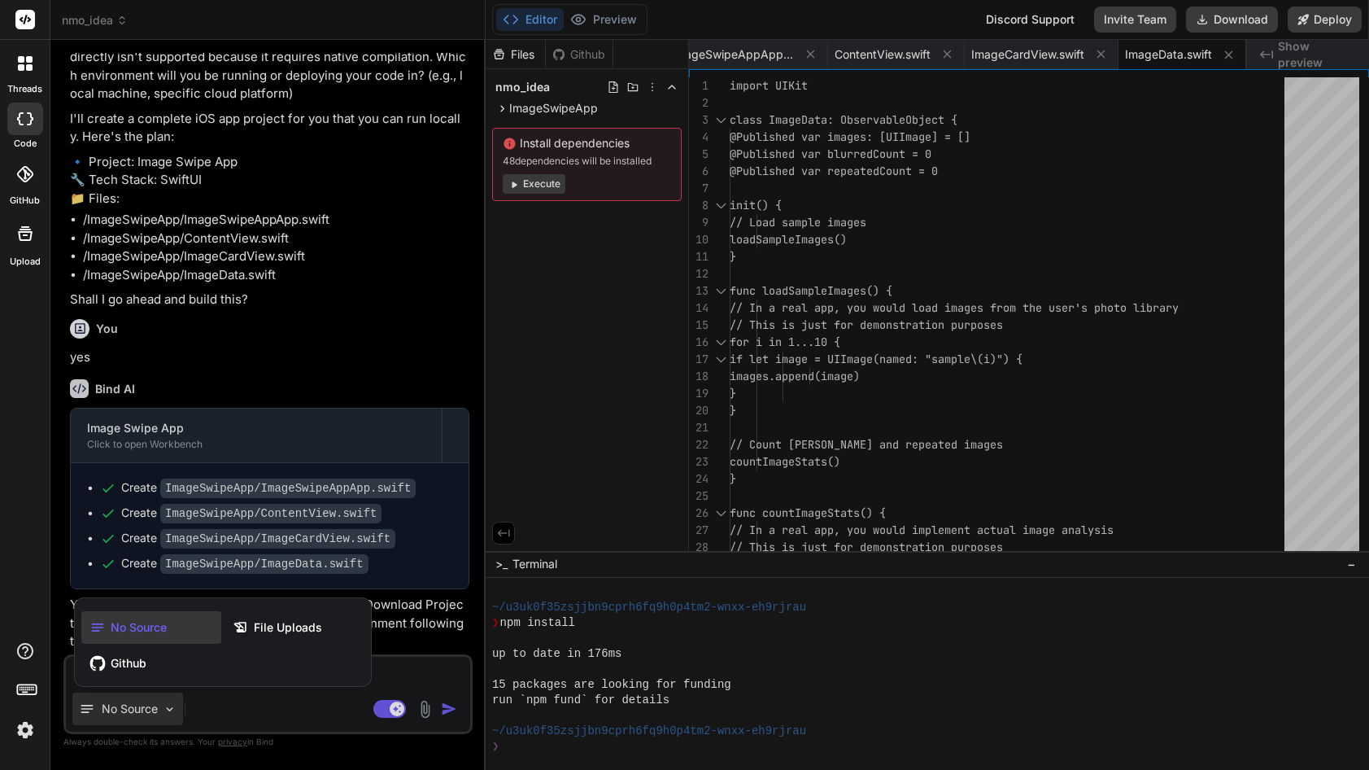
click at [341, 343] on div at bounding box center [684, 385] width 1369 height 770
type textarea "x"
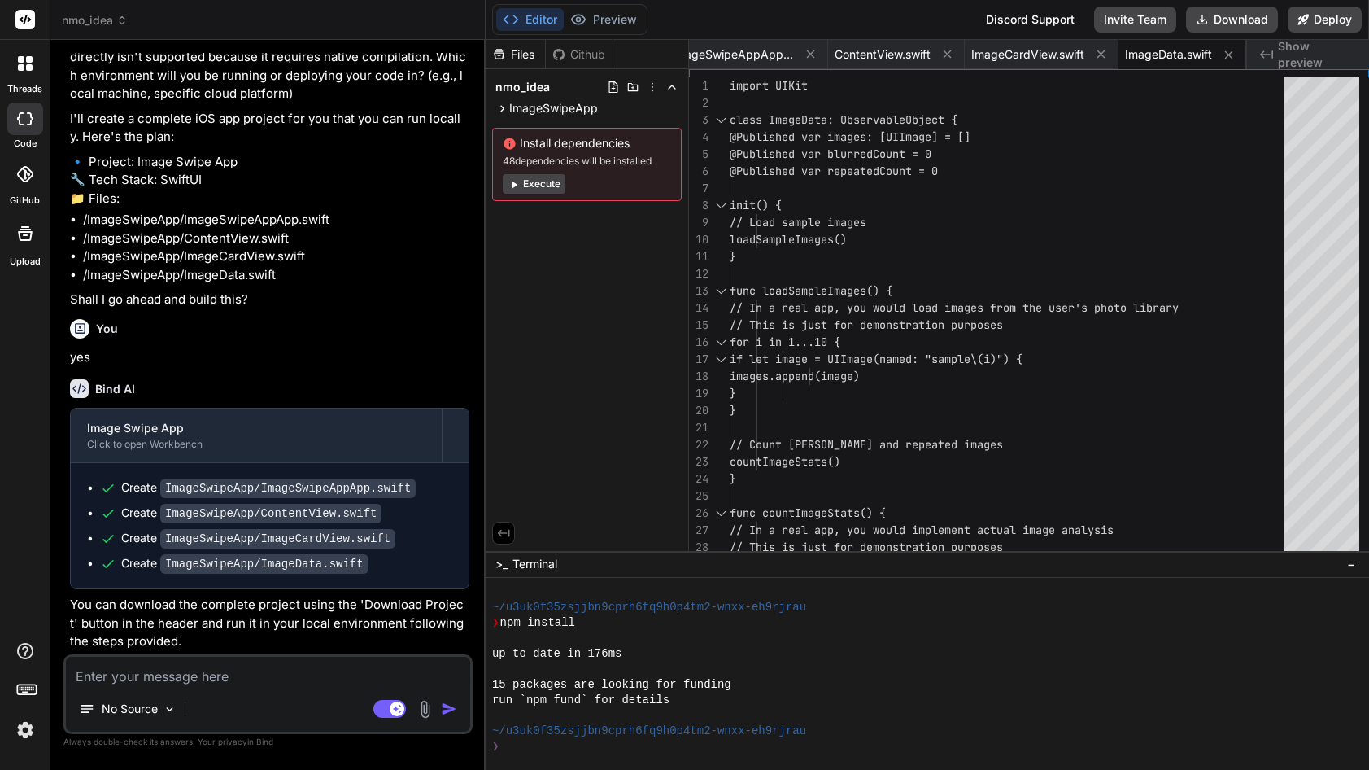
click at [529, 172] on div "Install dependencies 48 dependencies will be installed Execute" at bounding box center [587, 164] width 190 height 73
click at [589, 55] on div "Github" at bounding box center [579, 54] width 67 height 16
click at [855, 55] on span "ContentView.swift" at bounding box center [883, 54] width 96 height 16
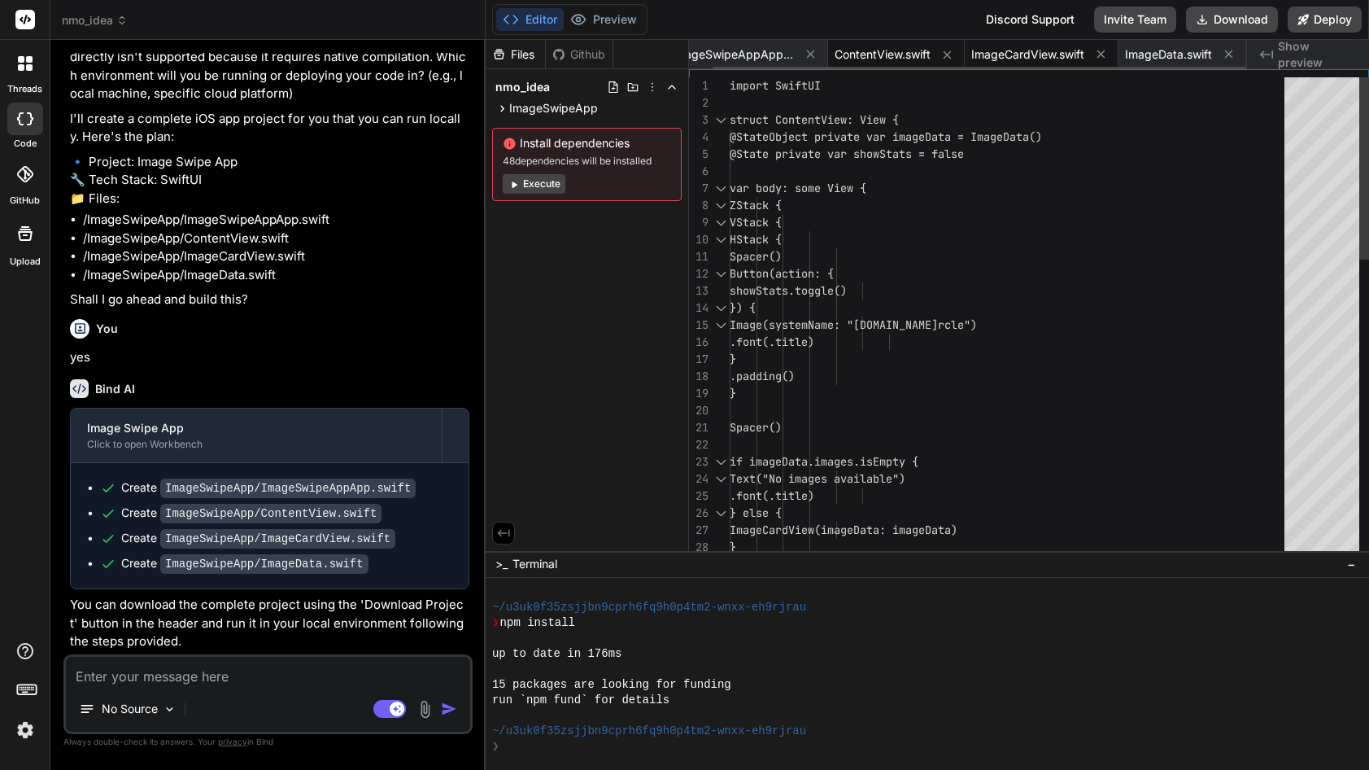
click at [1028, 53] on span "ImageCardView.swift" at bounding box center [1027, 54] width 113 height 16
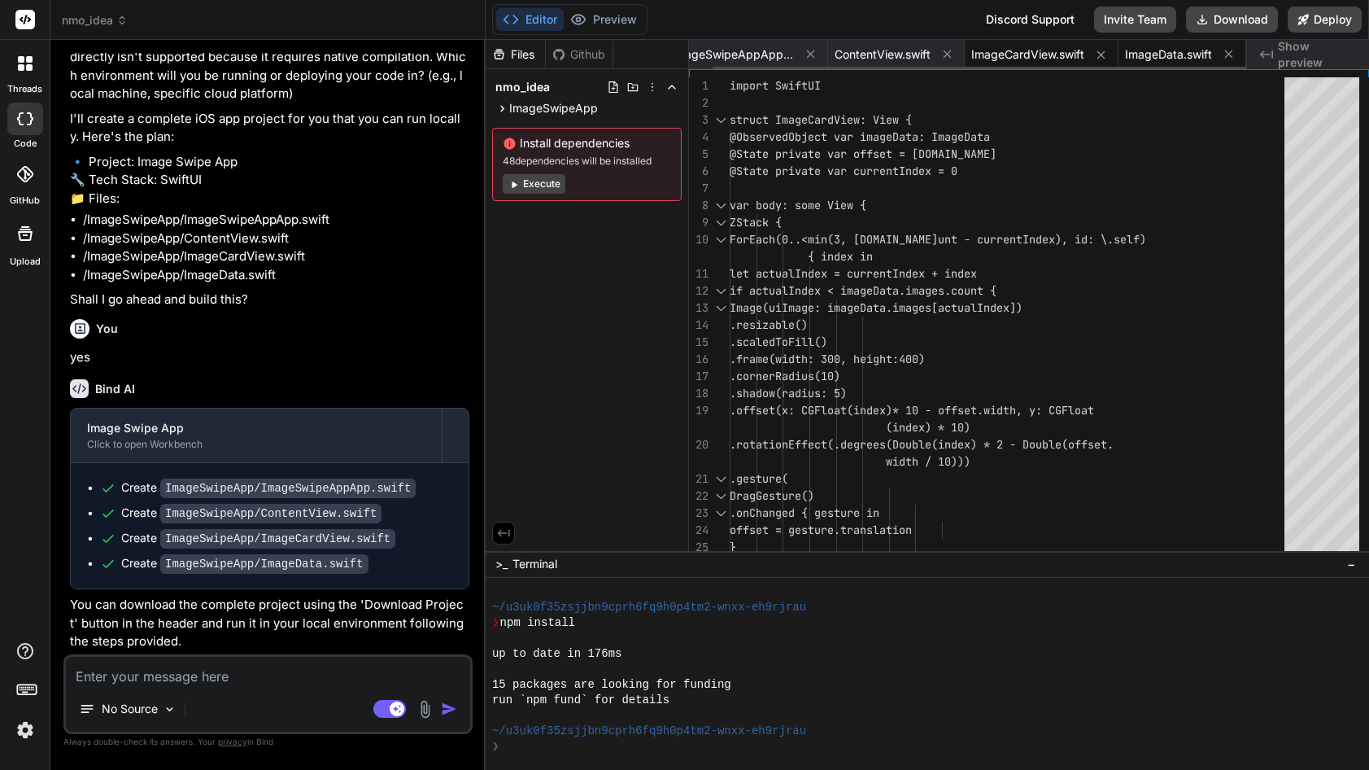
click at [1149, 57] on span "ImageData.swift" at bounding box center [1168, 54] width 87 height 16
type textarea "// For now, we'll just update the stats countImageStats() } }"
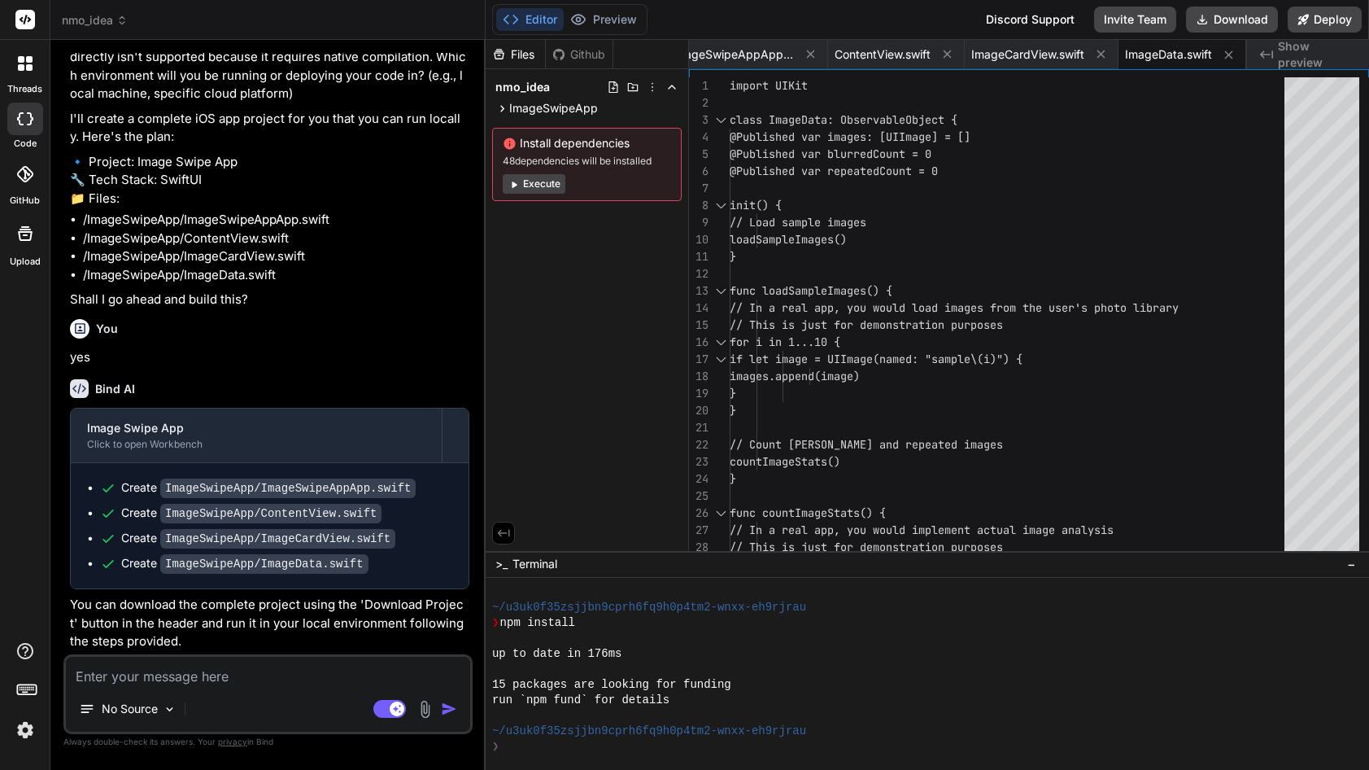
click at [31, 62] on icon at bounding box center [29, 59] width 7 height 7
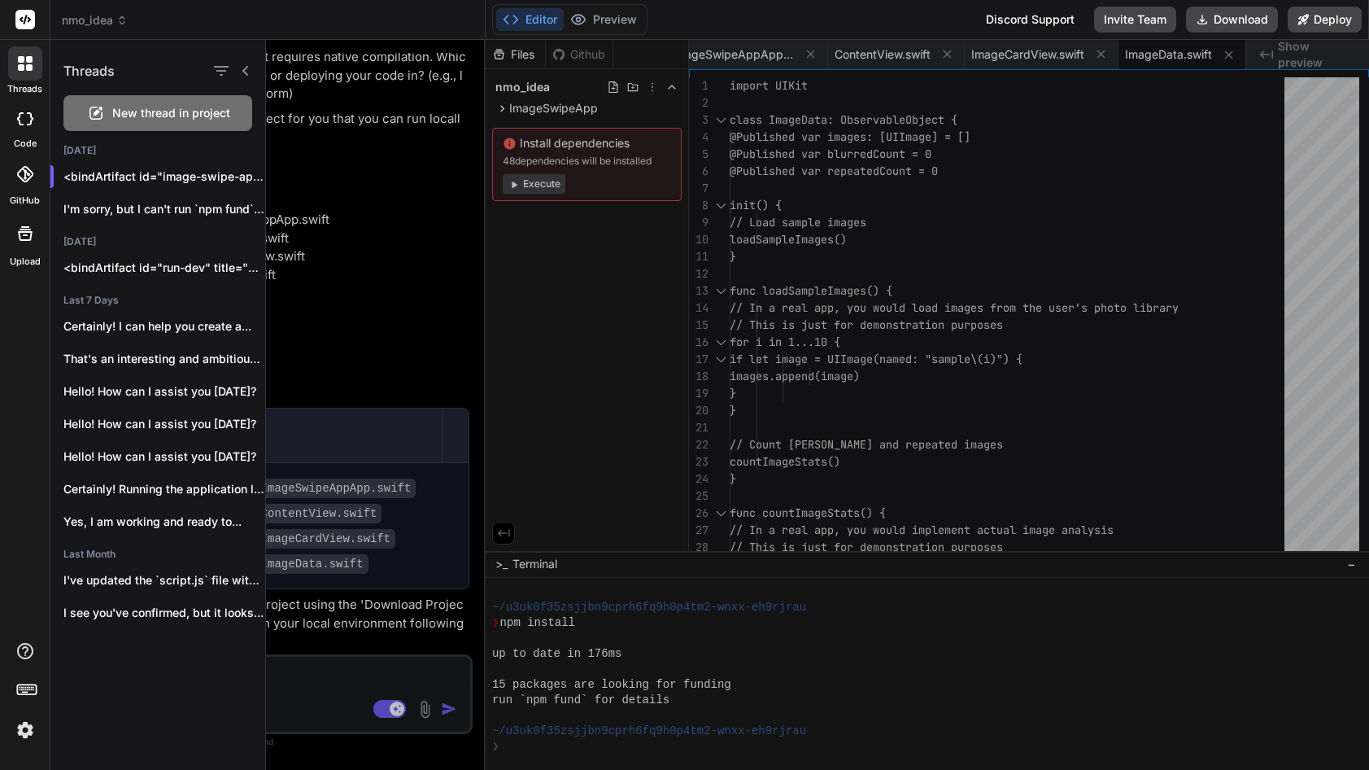
click at [25, 112] on icon at bounding box center [25, 118] width 16 height 13
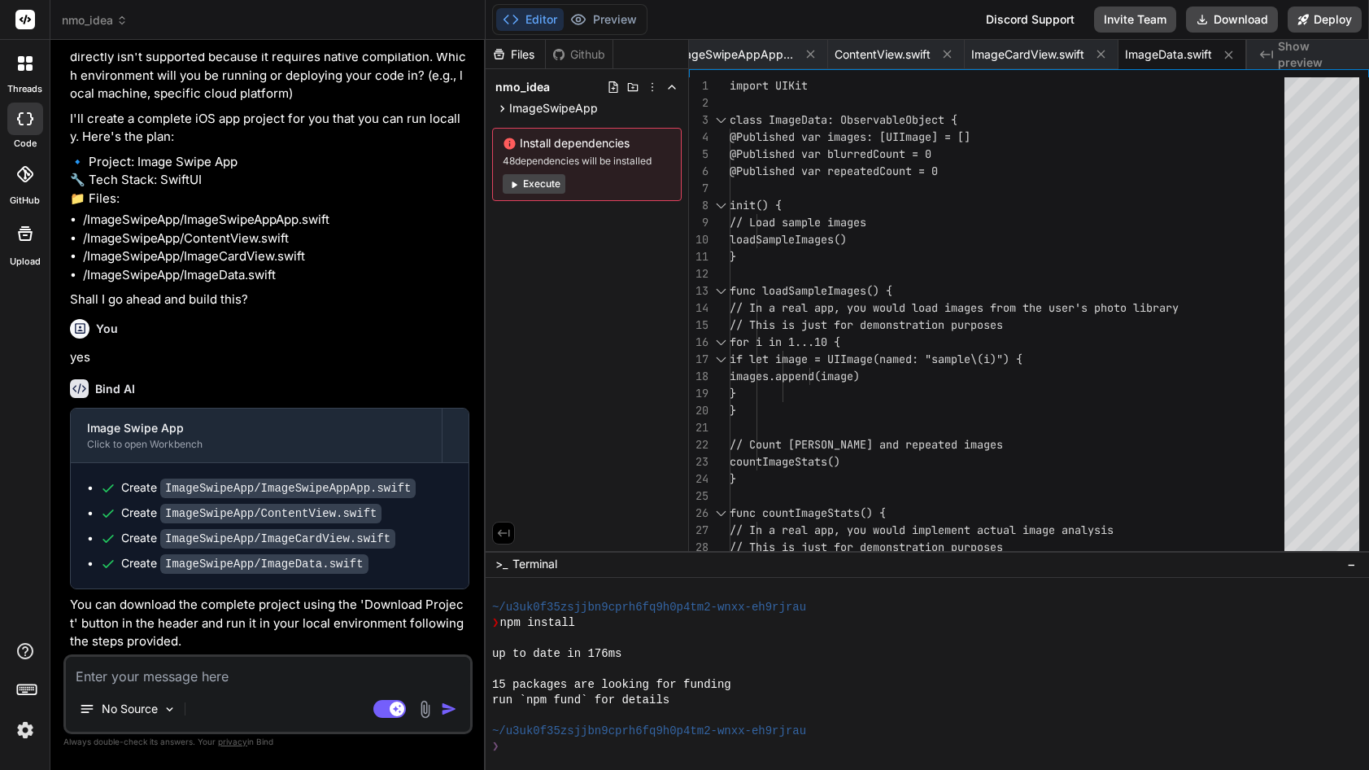
click at [25, 121] on icon at bounding box center [25, 118] width 16 height 13
click at [27, 180] on icon at bounding box center [24, 174] width 16 height 16
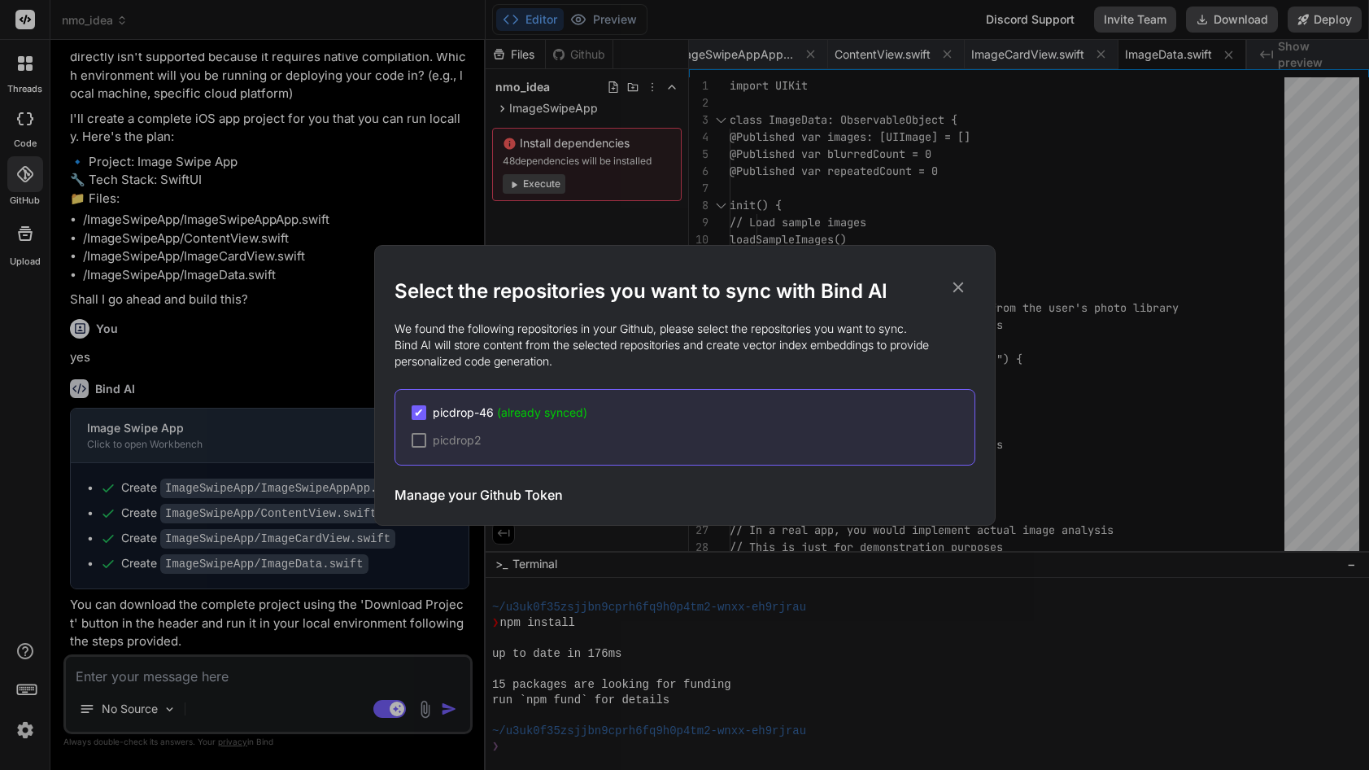
click at [971, 290] on h2 "Select the repositories you want to sync with Bind AI" at bounding box center [685, 291] width 581 height 26
click at [954, 299] on h2 "Select the repositories you want to sync with Bind AI" at bounding box center [685, 291] width 581 height 26
click at [932, 295] on h2 "Select the repositories you want to sync with Bind AI" at bounding box center [685, 291] width 581 height 26
click at [958, 288] on icon at bounding box center [958, 287] width 11 height 11
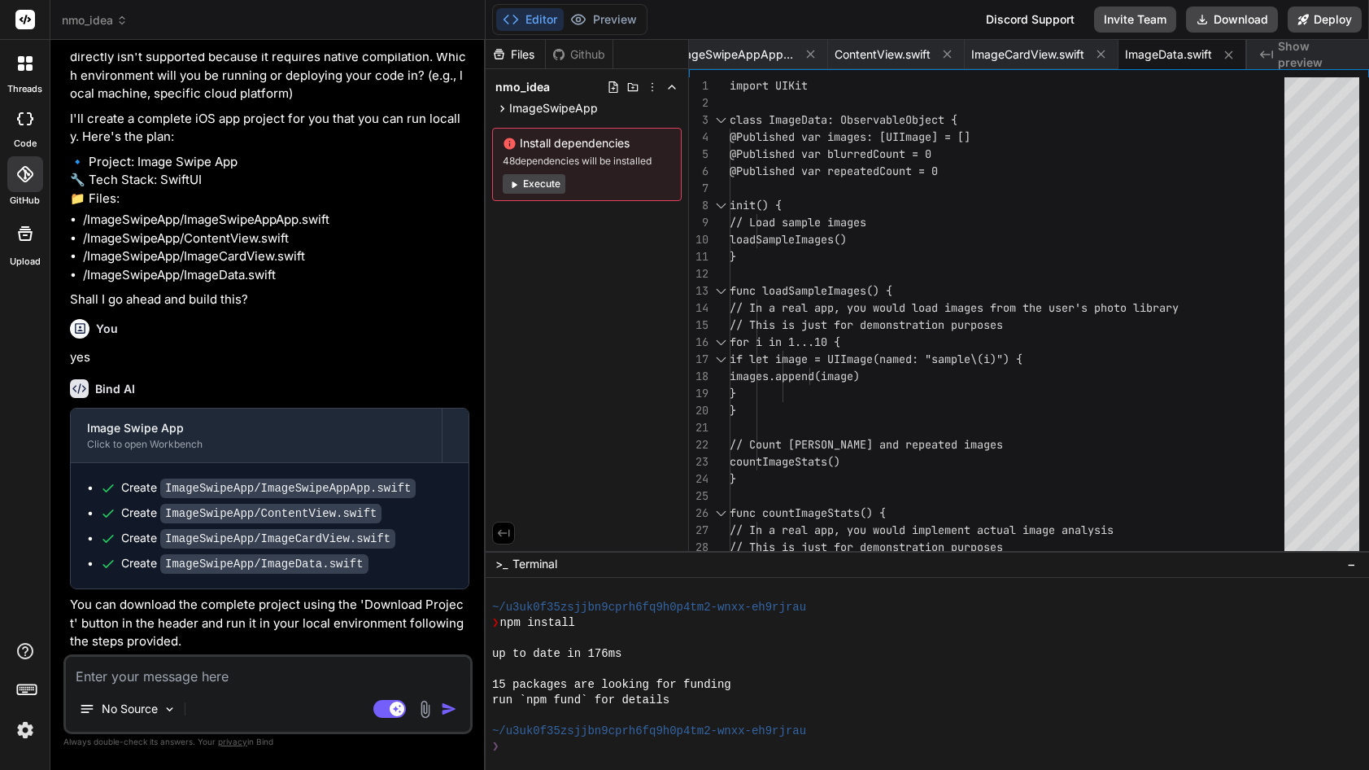
click at [13, 232] on div at bounding box center [25, 233] width 39 height 39
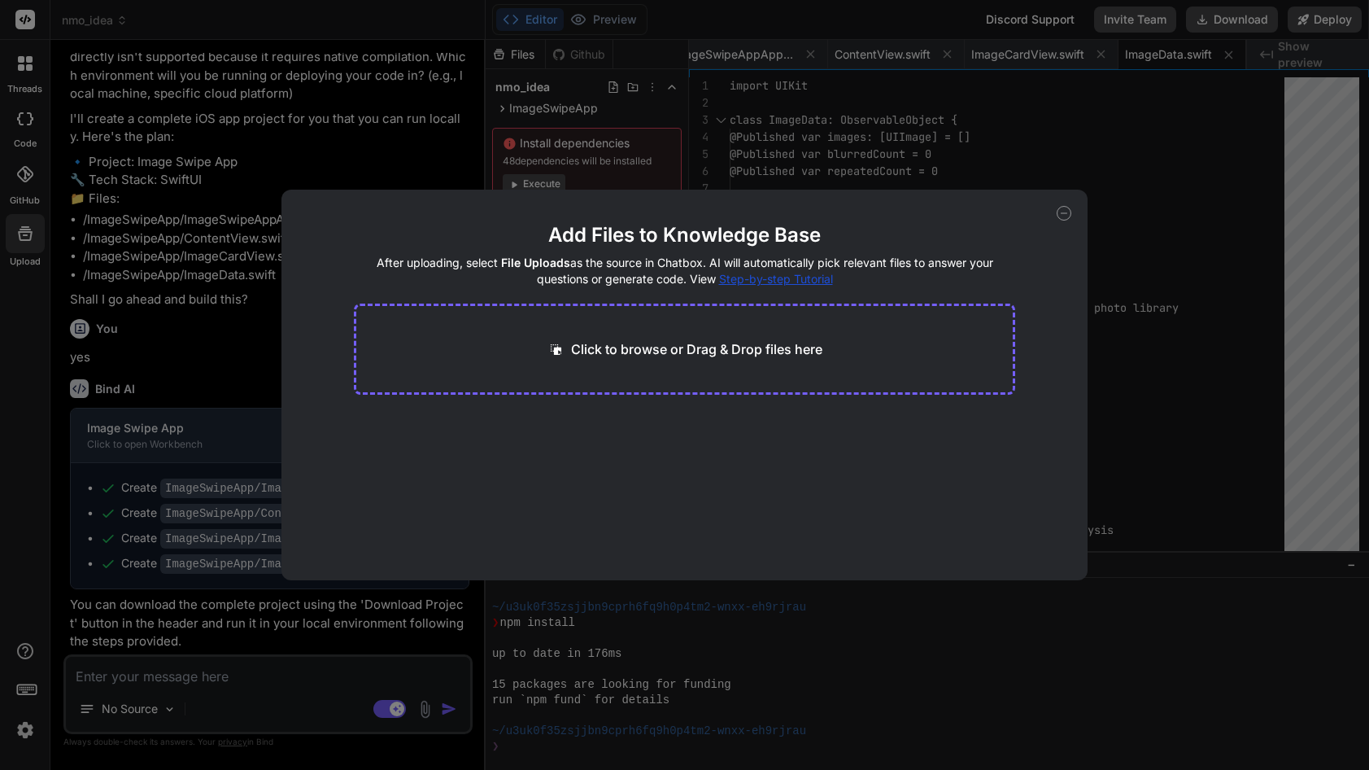
click at [1063, 213] on icon at bounding box center [1064, 213] width 15 height 15
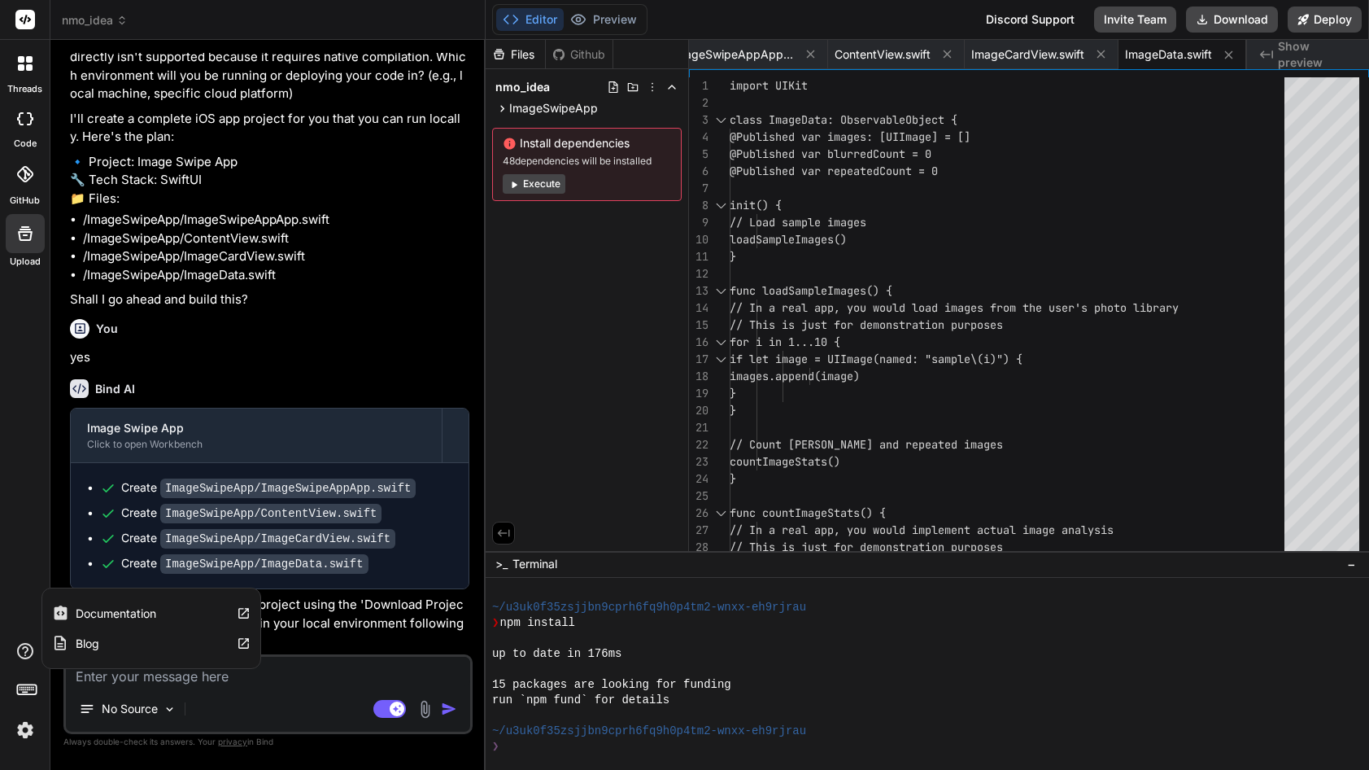
click at [24, 652] on icon at bounding box center [25, 651] width 20 height 20
click at [25, 15] on rect at bounding box center [25, 20] width 20 height 20
click at [26, 59] on icon at bounding box center [29, 59] width 7 height 7
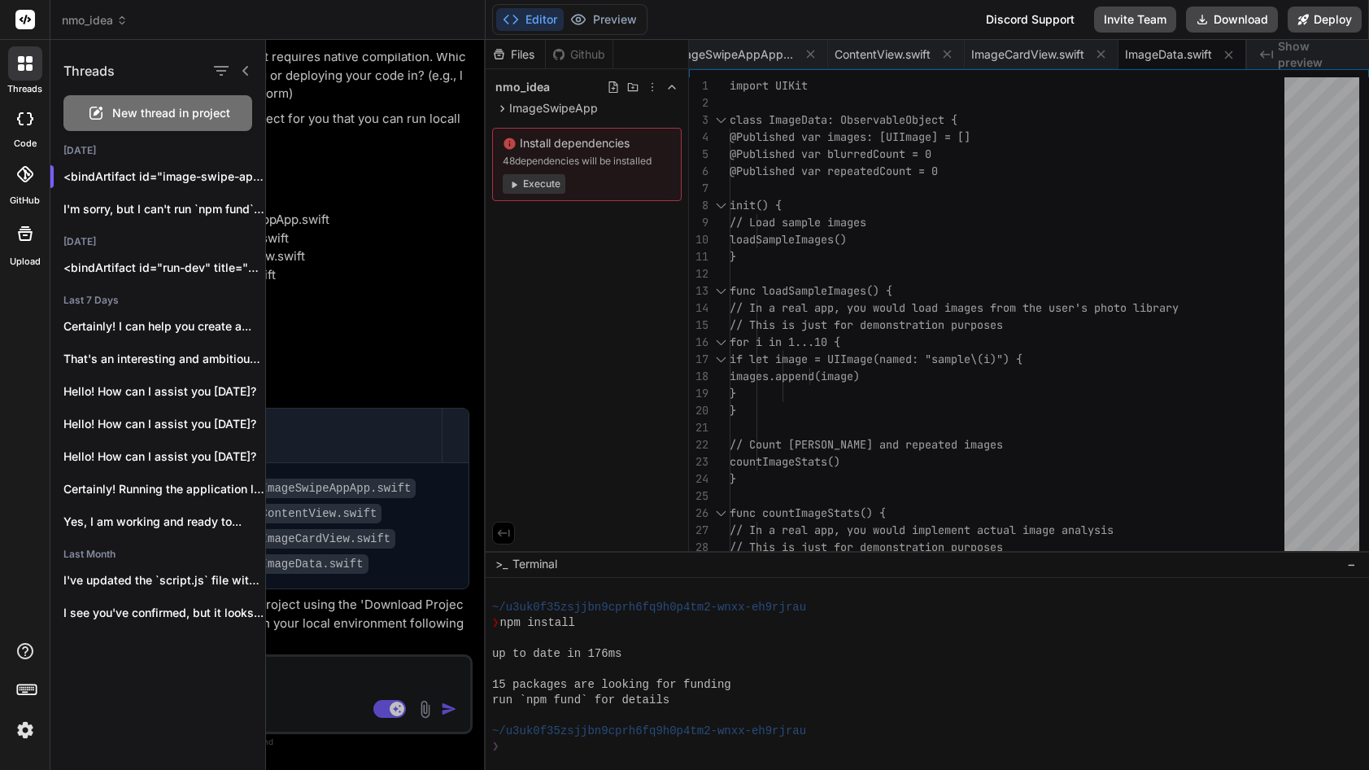
click at [77, 19] on span "nmo_idea" at bounding box center [95, 20] width 66 height 16
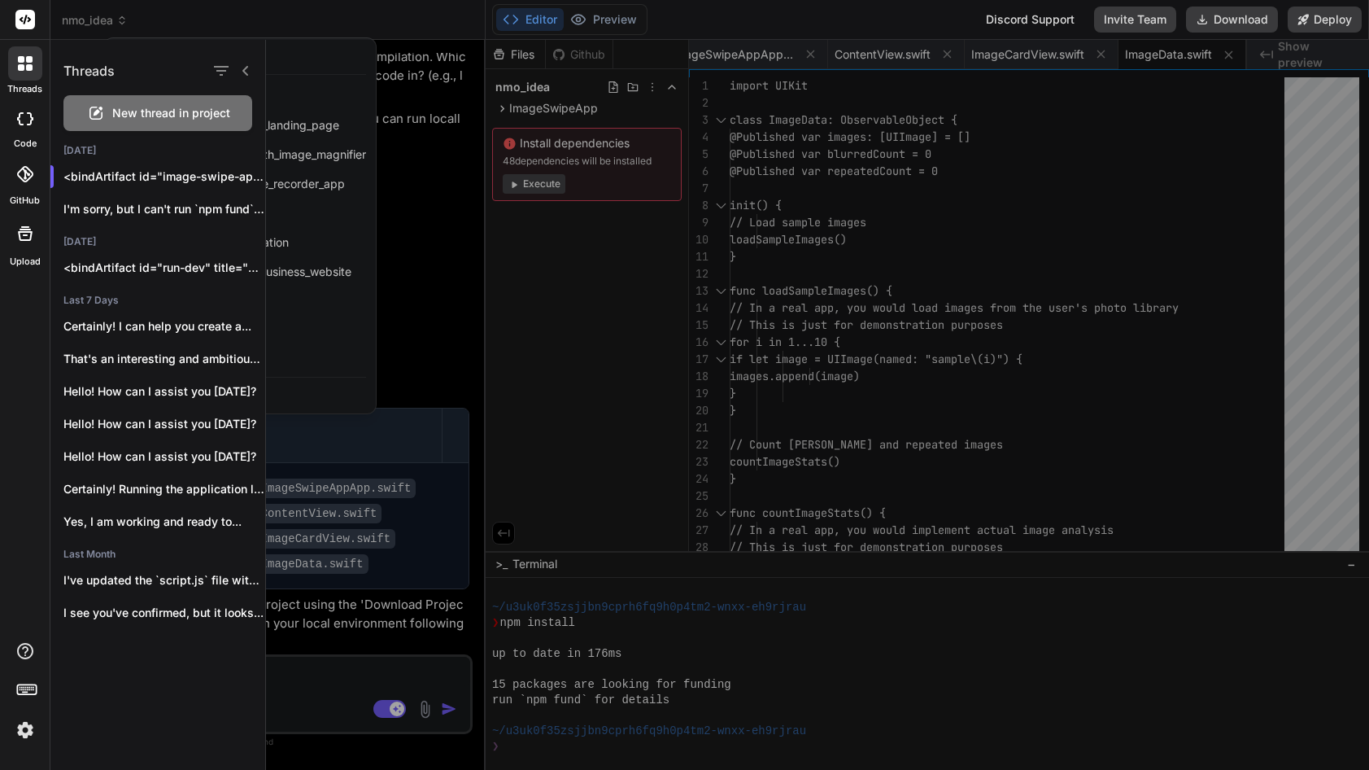
click at [1, 321] on div "threads code GitHub Upload" at bounding box center [25, 385] width 50 height 770
click at [20, 123] on icon at bounding box center [25, 118] width 16 height 13
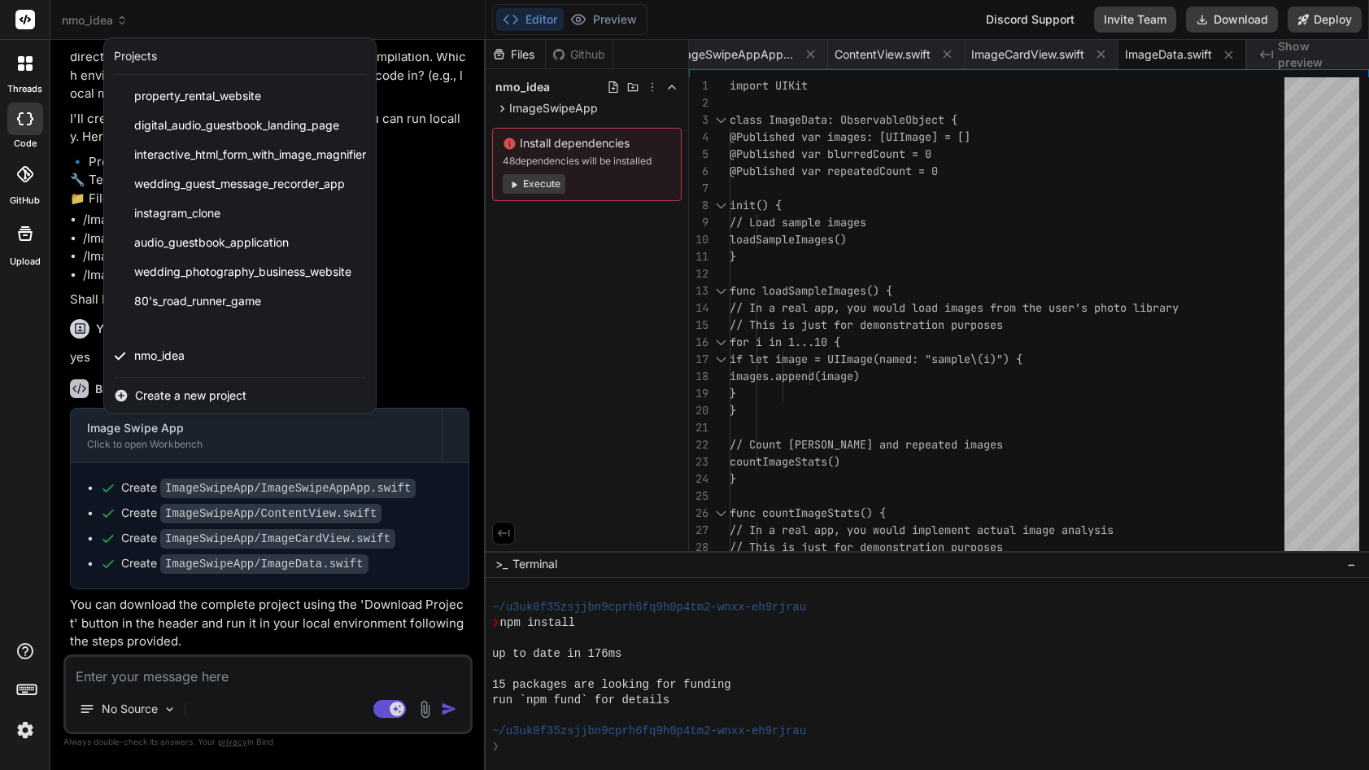
click at [28, 118] on icon at bounding box center [25, 118] width 16 height 13
type textarea "x"
click at [26, 175] on icon at bounding box center [25, 174] width 16 height 16
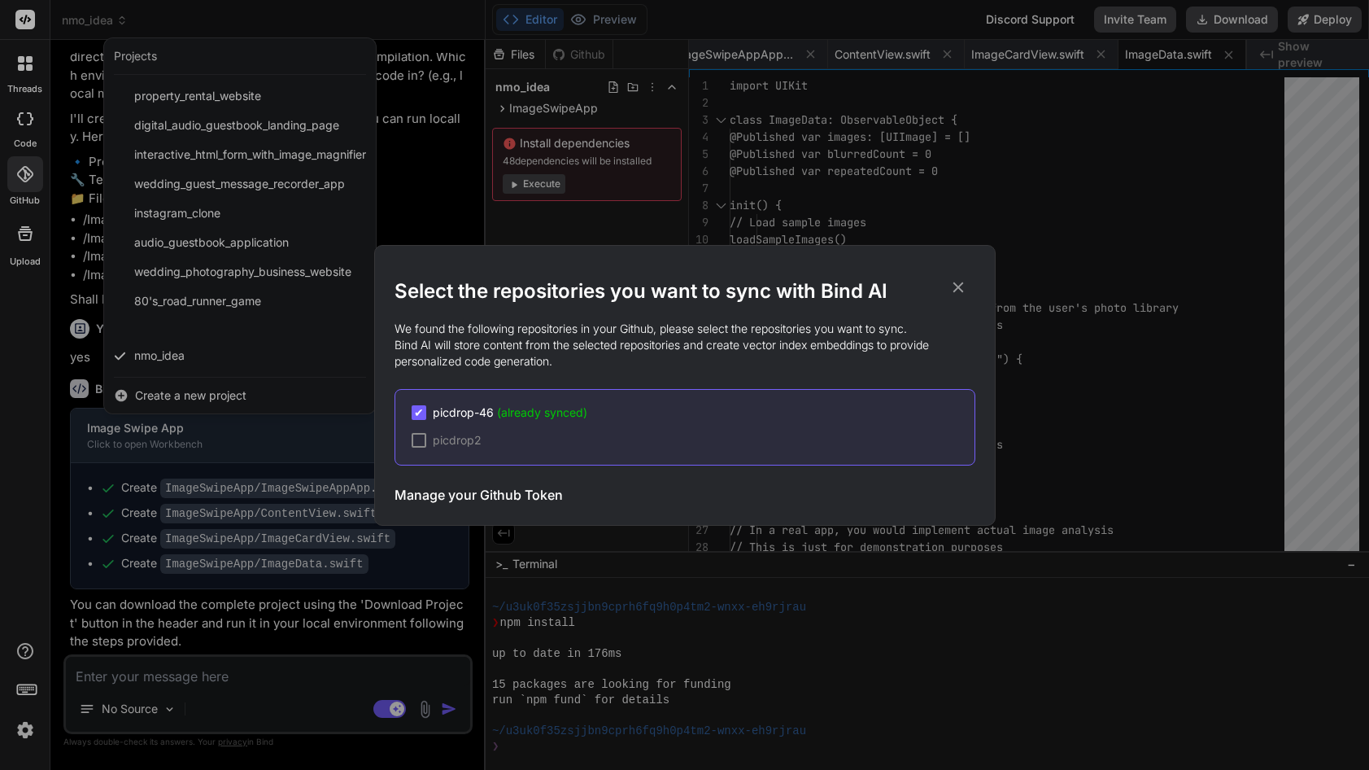
click at [953, 282] on icon at bounding box center [958, 287] width 18 height 18
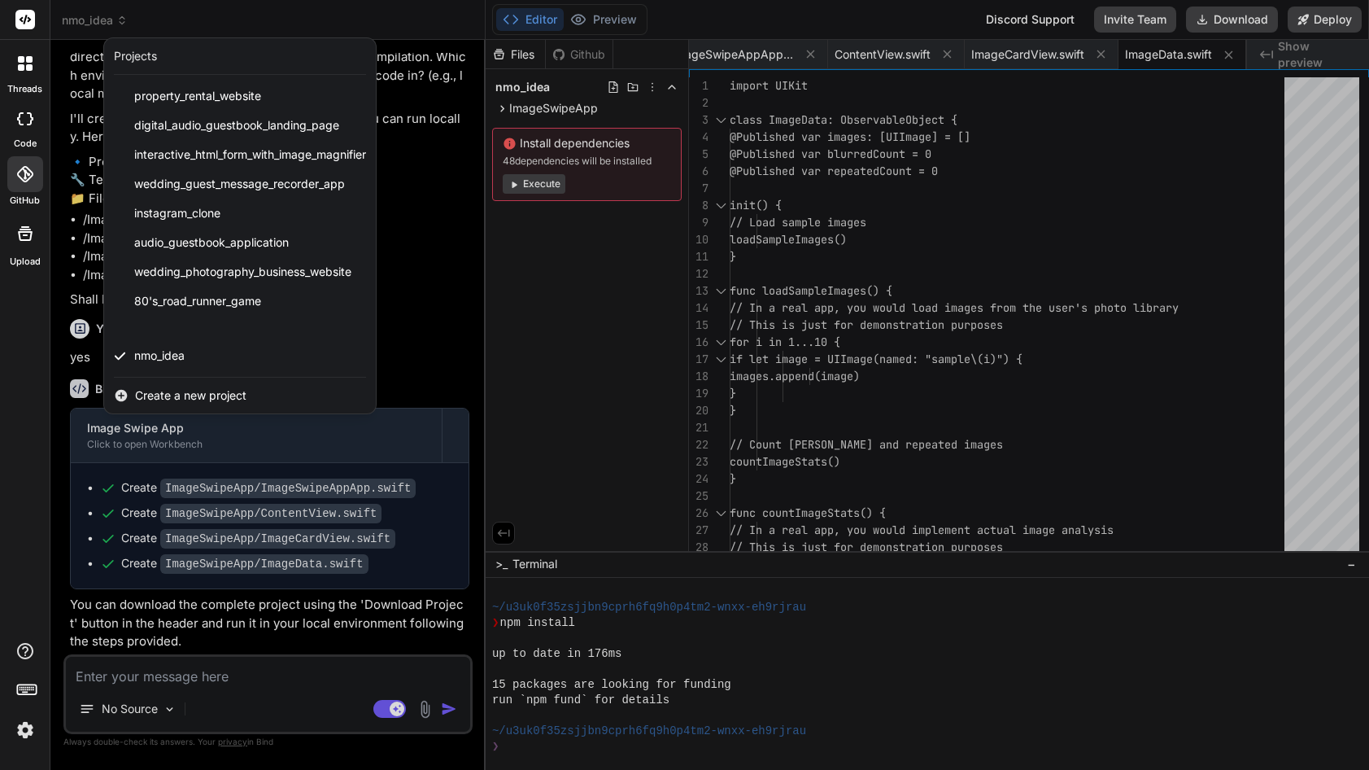
click at [29, 56] on icon at bounding box center [29, 59] width 7 height 7
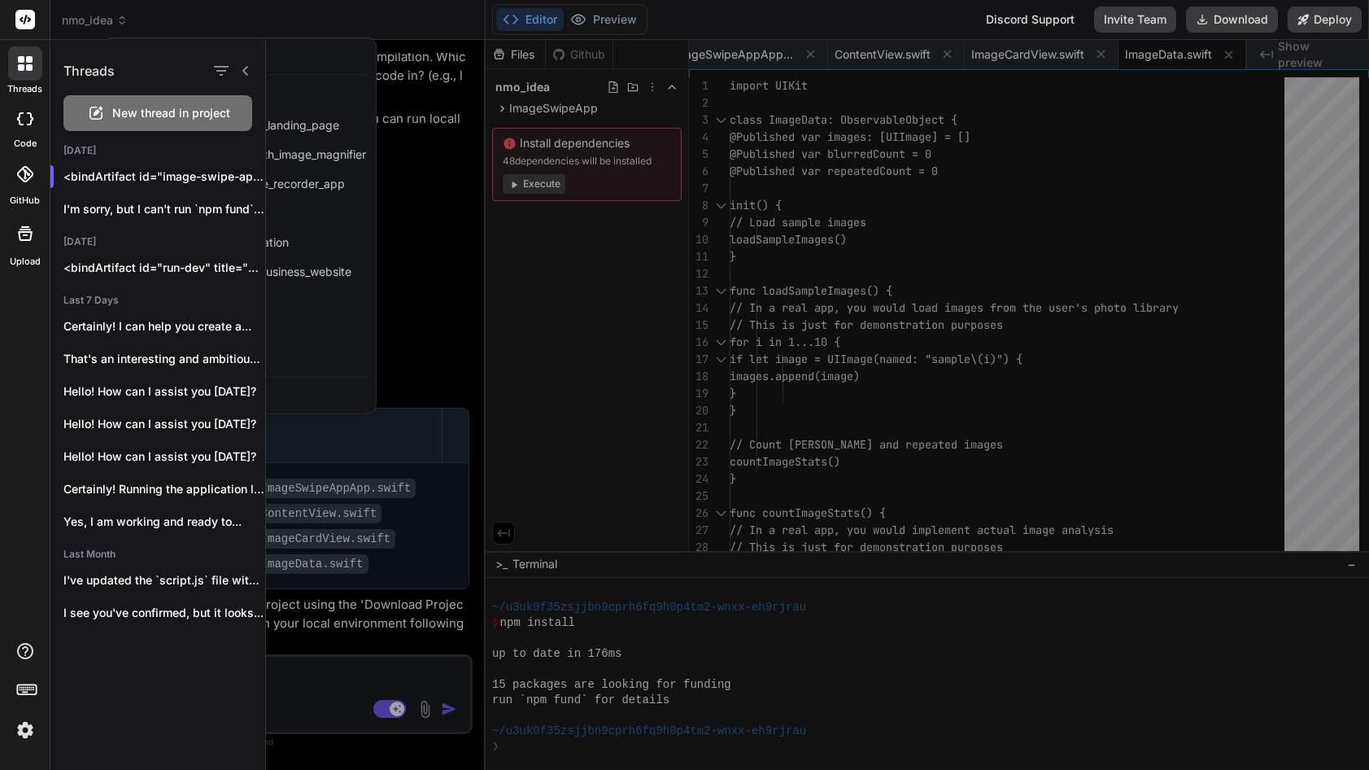
click at [19, 666] on img at bounding box center [25, 730] width 28 height 28
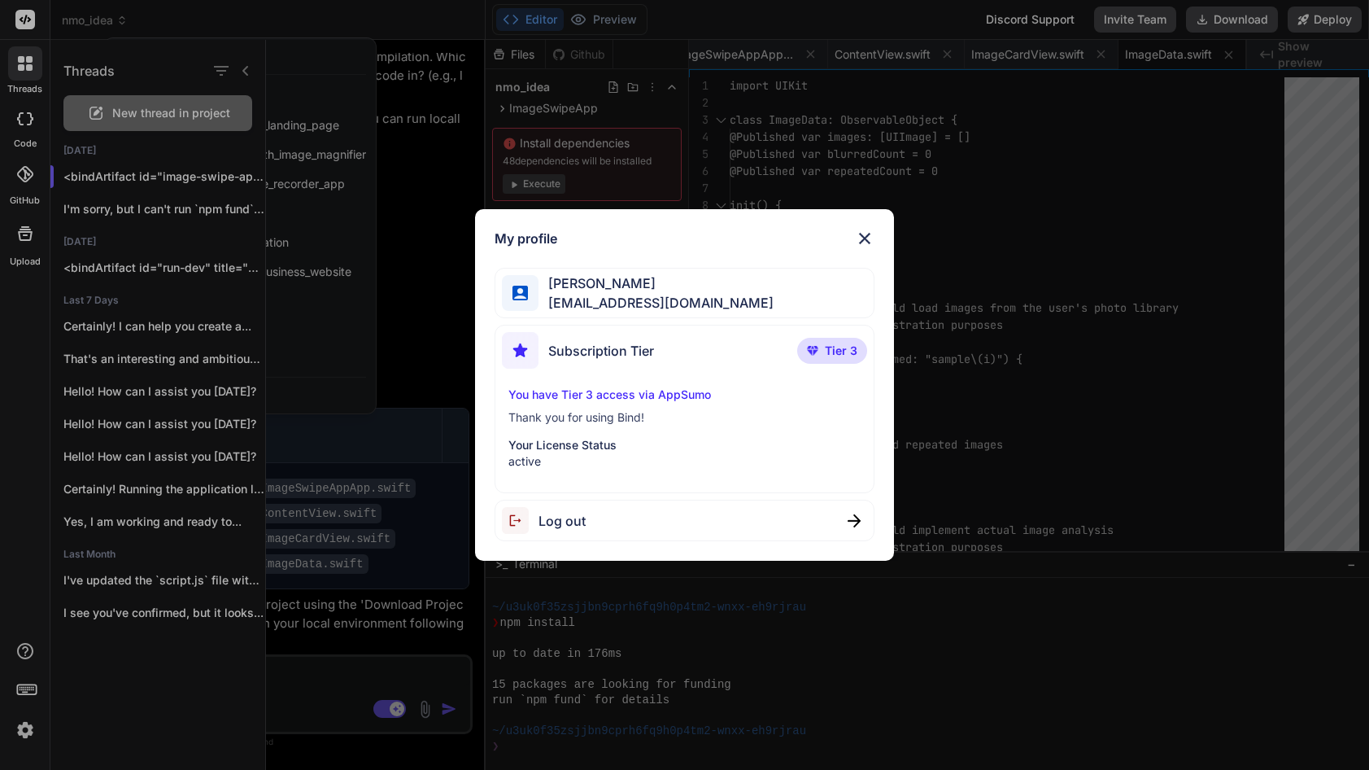
click at [862, 242] on img at bounding box center [865, 239] width 20 height 20
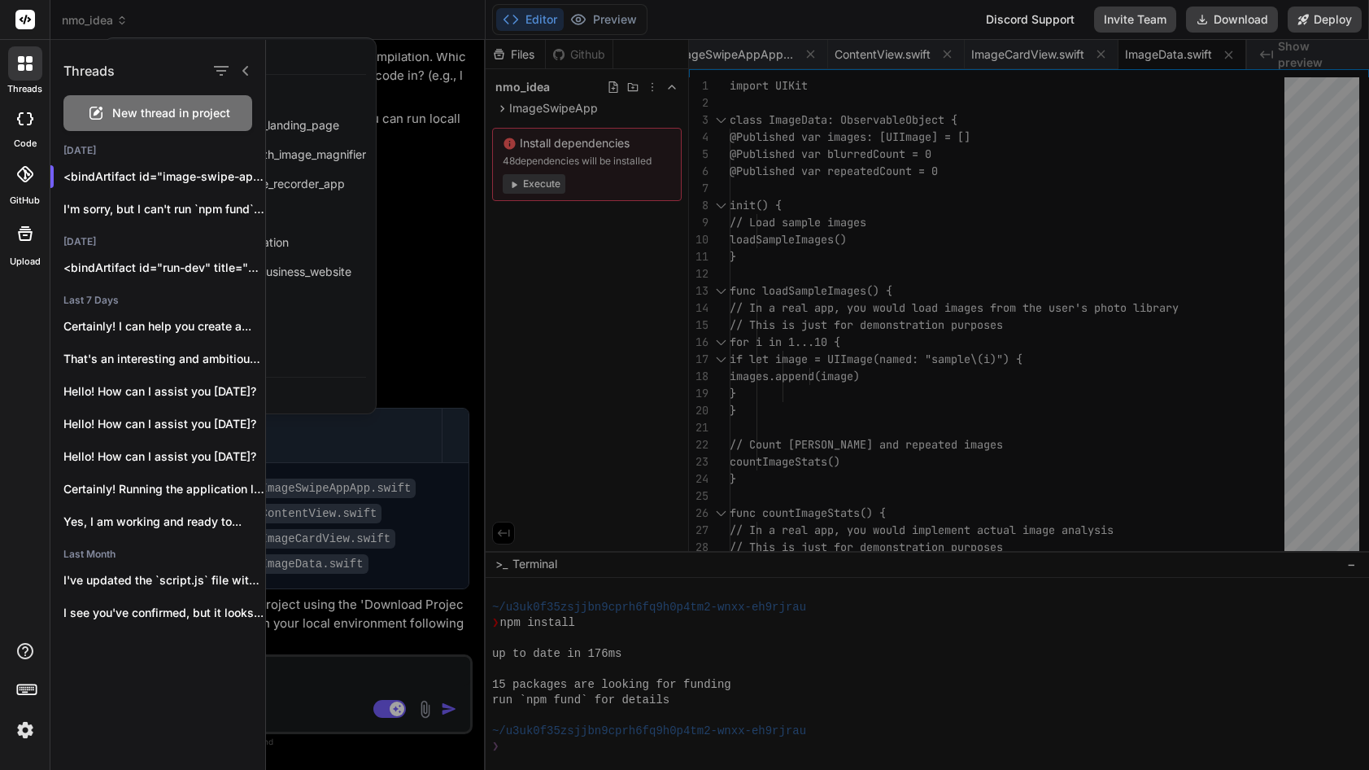
click at [586, 55] on div at bounding box center [817, 405] width 1103 height 730
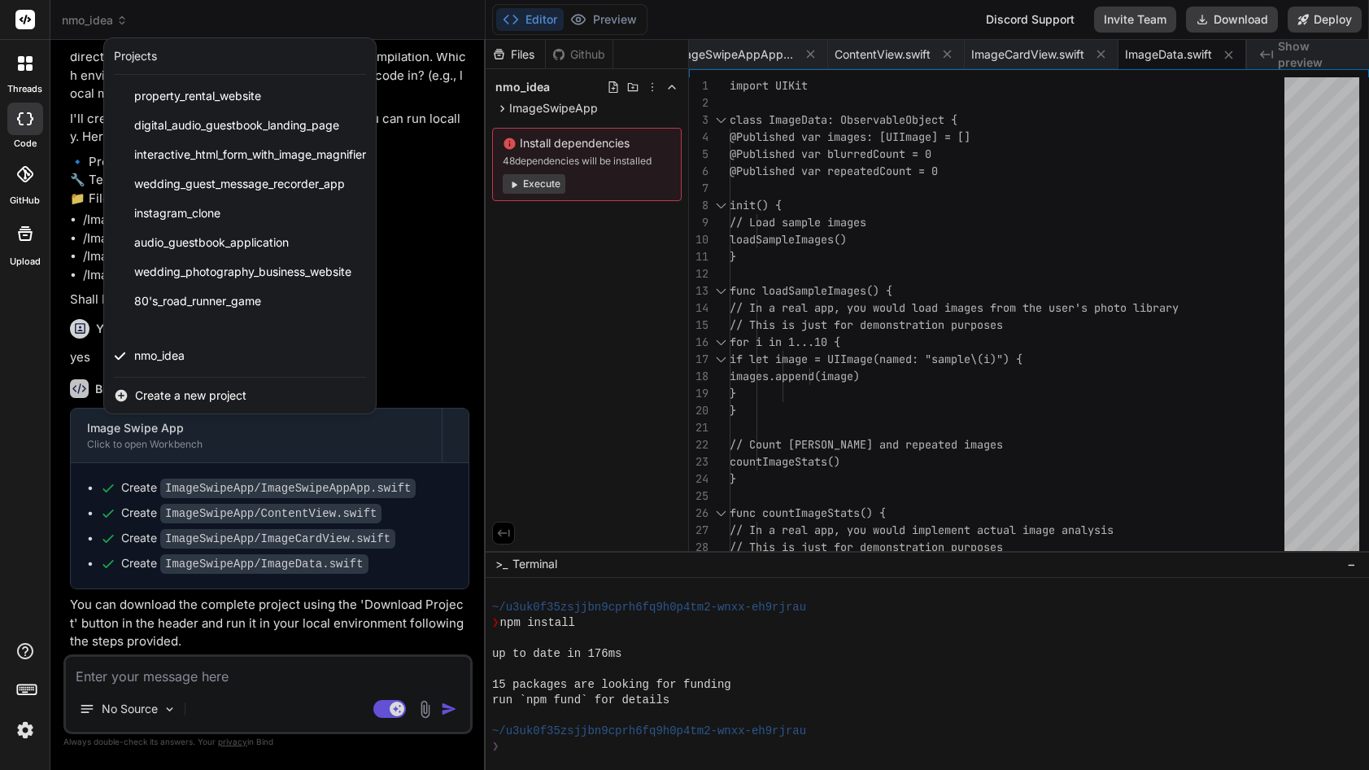
click at [526, 54] on div at bounding box center [684, 385] width 1369 height 770
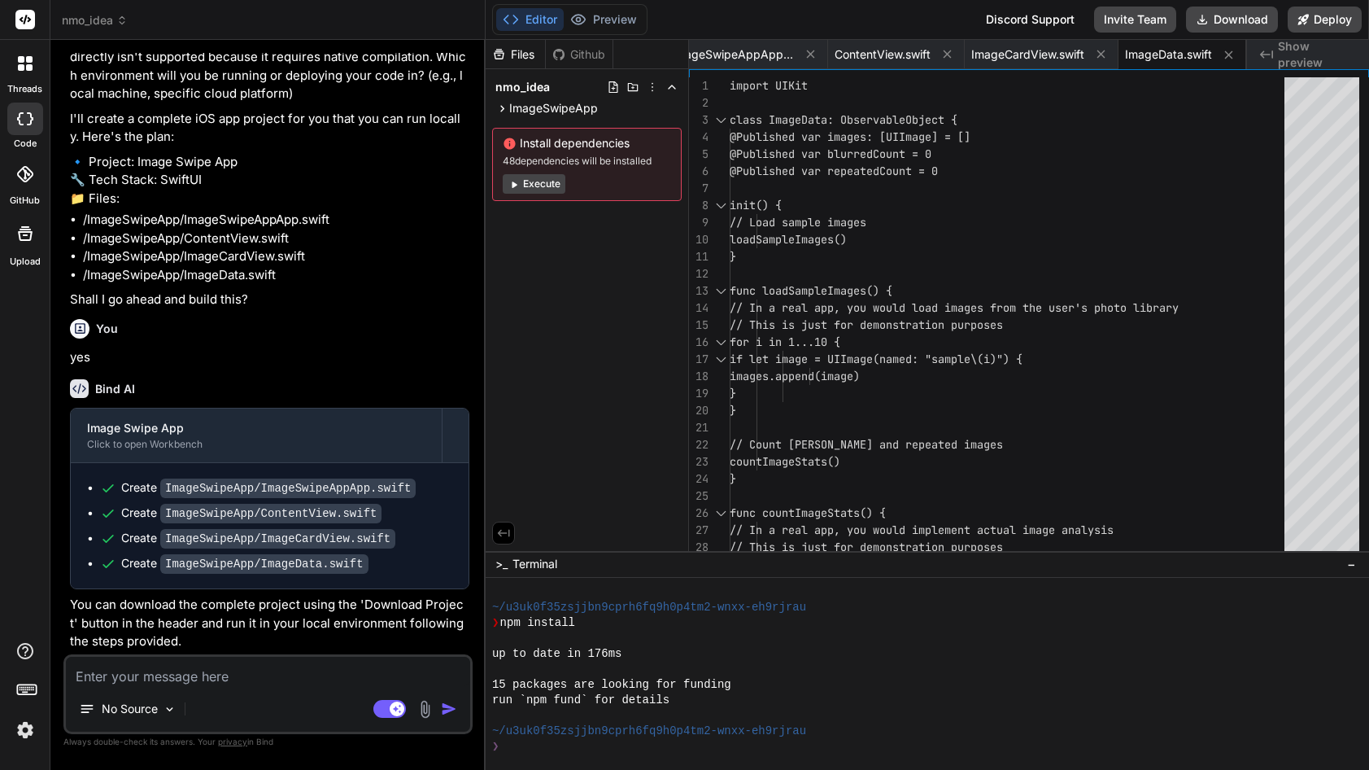
click at [575, 55] on div "Github" at bounding box center [579, 54] width 67 height 16
click at [522, 52] on div "Files" at bounding box center [515, 54] width 59 height 16
click at [34, 20] on rect at bounding box center [25, 20] width 20 height 20
click at [28, 17] on rect at bounding box center [25, 20] width 20 height 20
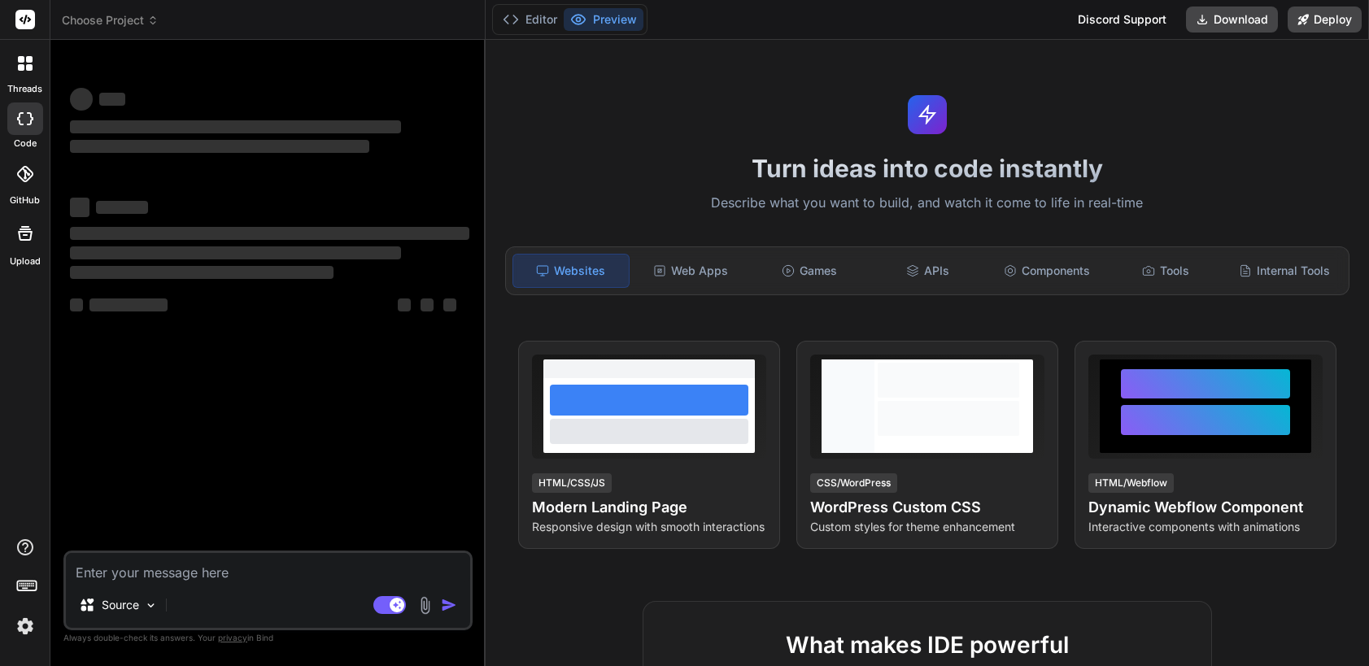
click at [147, 567] on textarea at bounding box center [268, 567] width 404 height 29
type textarea "x"
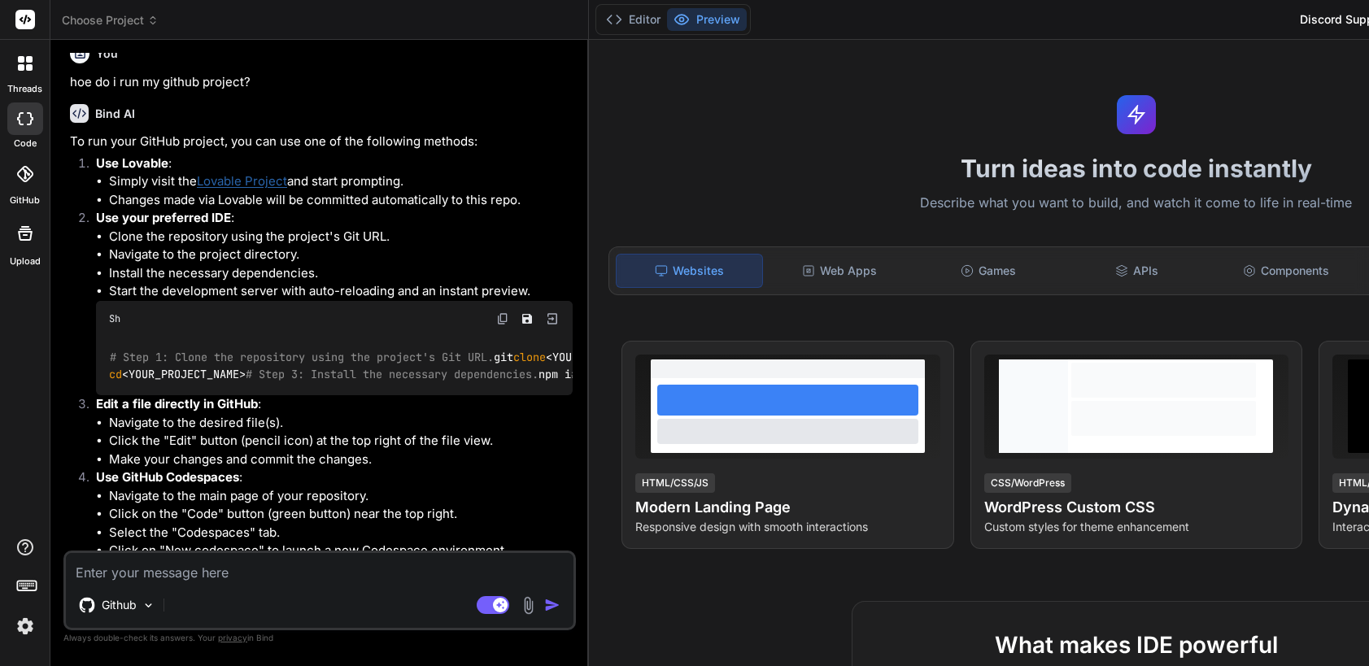
scroll to position [154, 0]
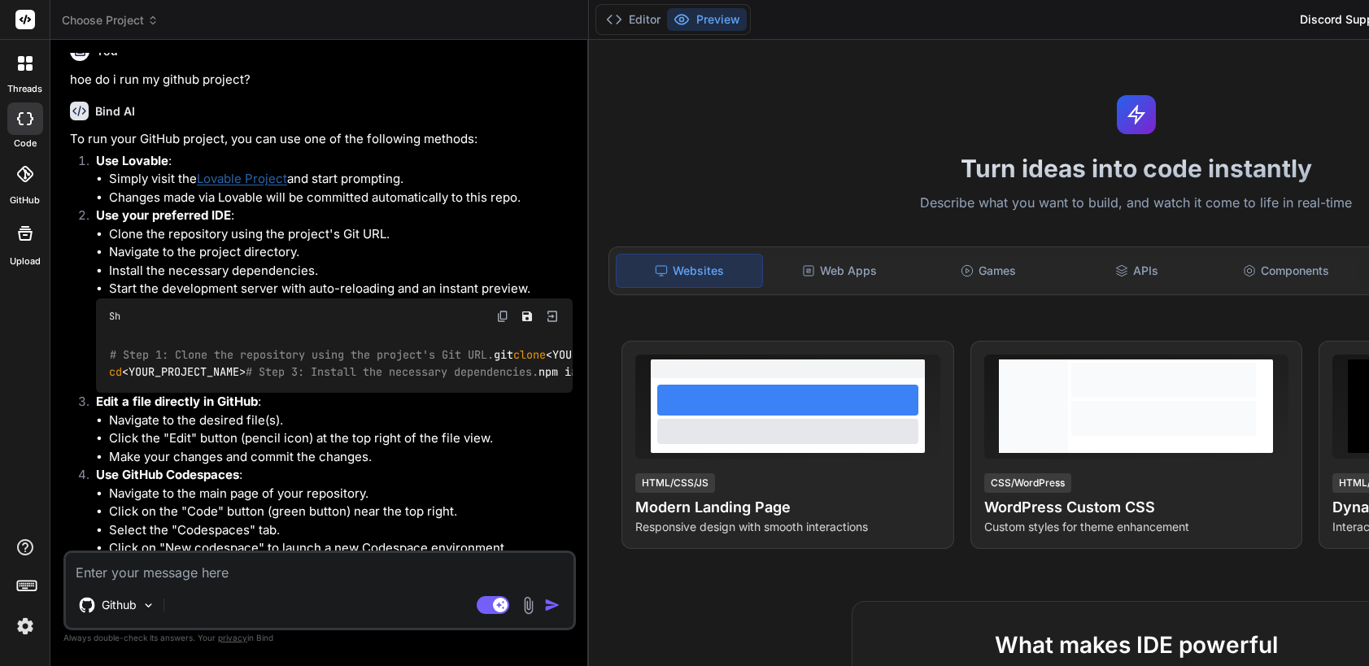
type textarea "i want to creat ios app that lets me delete images in a tinder style where swip…"
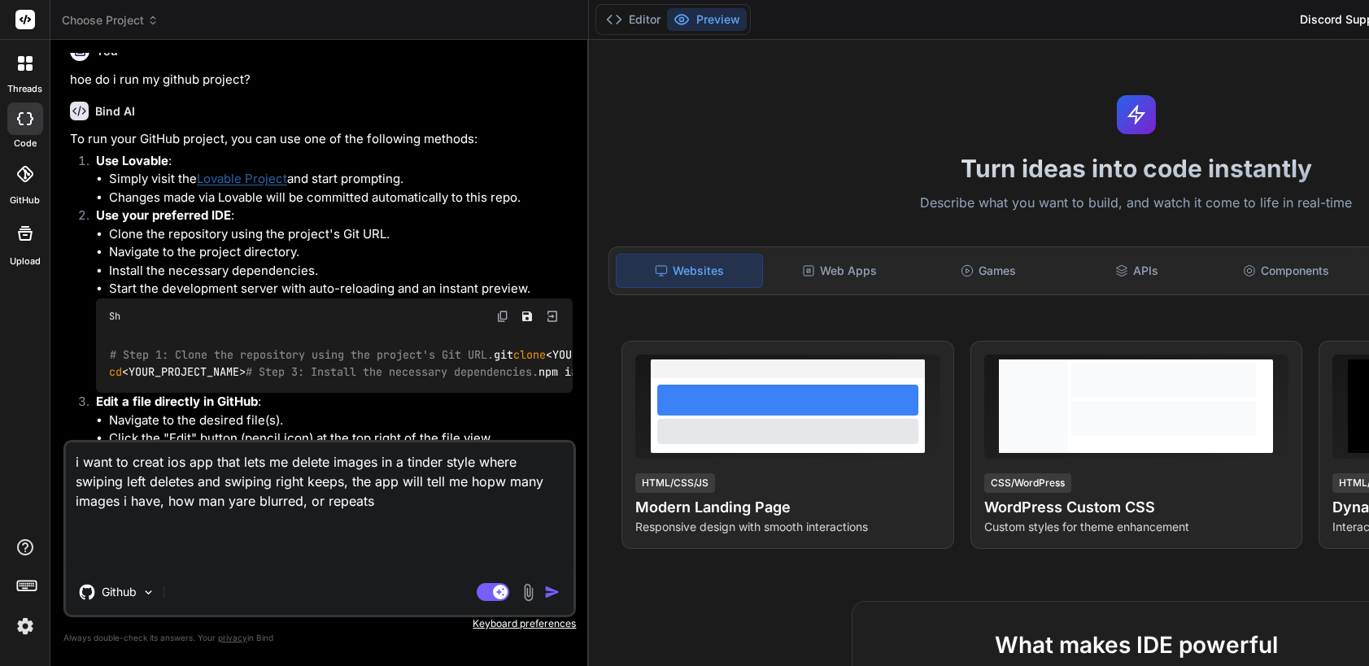
type textarea "x"
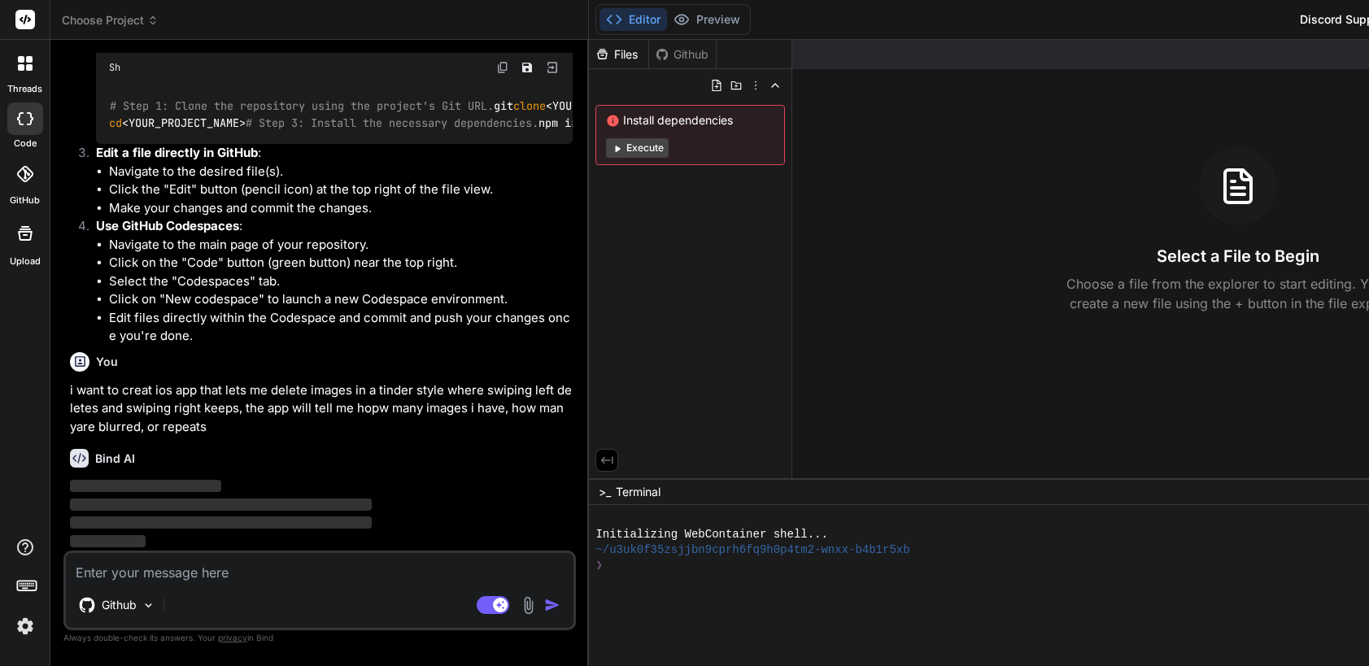
scroll to position [674, 0]
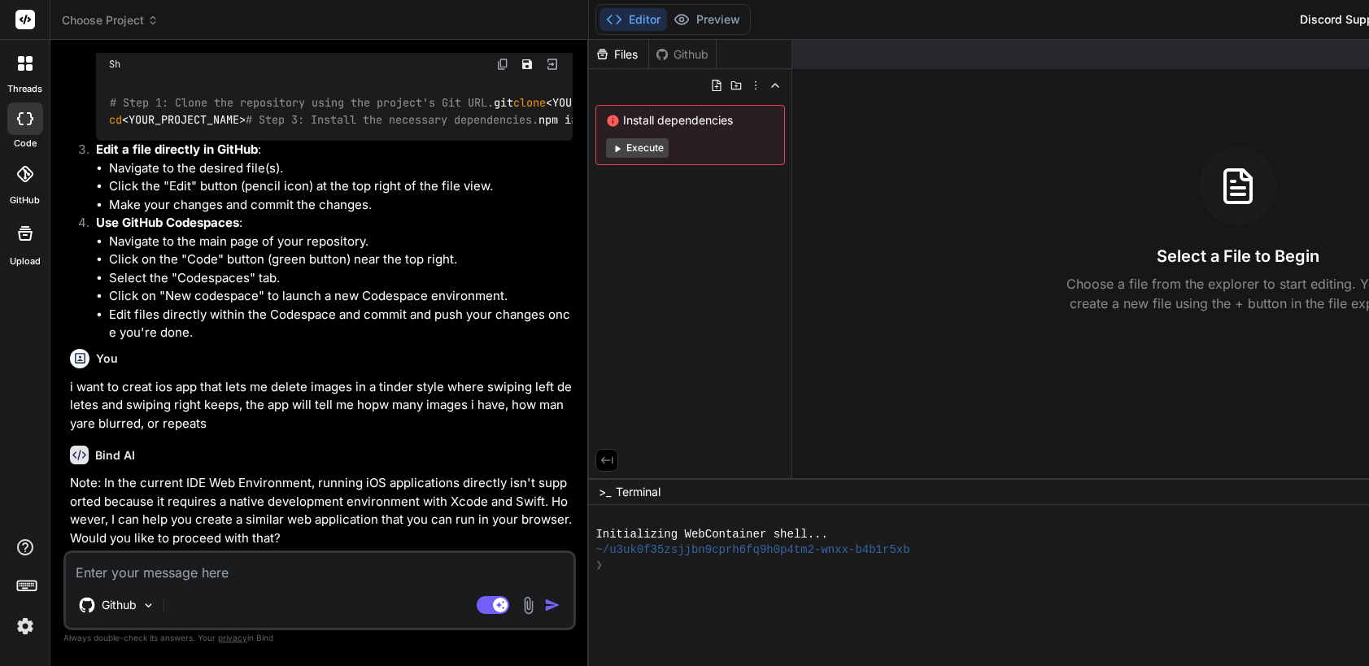
type textarea "x"
type textarea "y"
type textarea "x"
type textarea "ye"
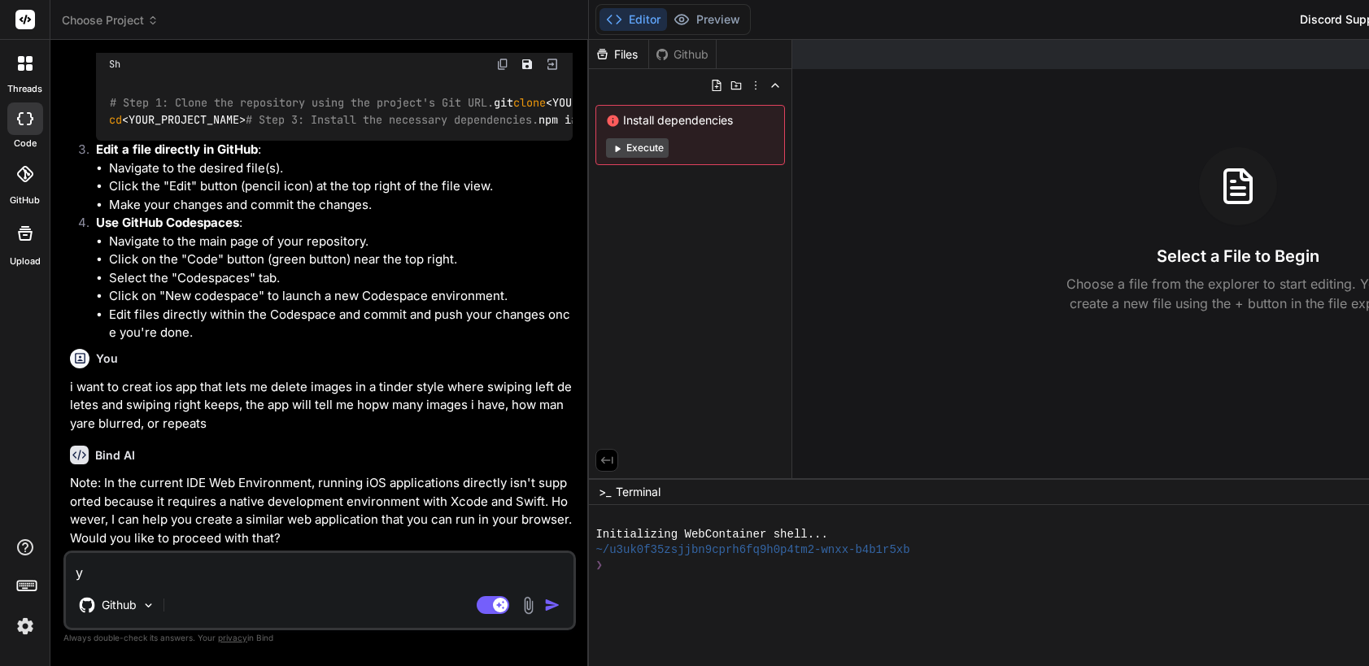
type textarea "x"
type textarea "yea"
type textarea "x"
type textarea "yeah"
type textarea "x"
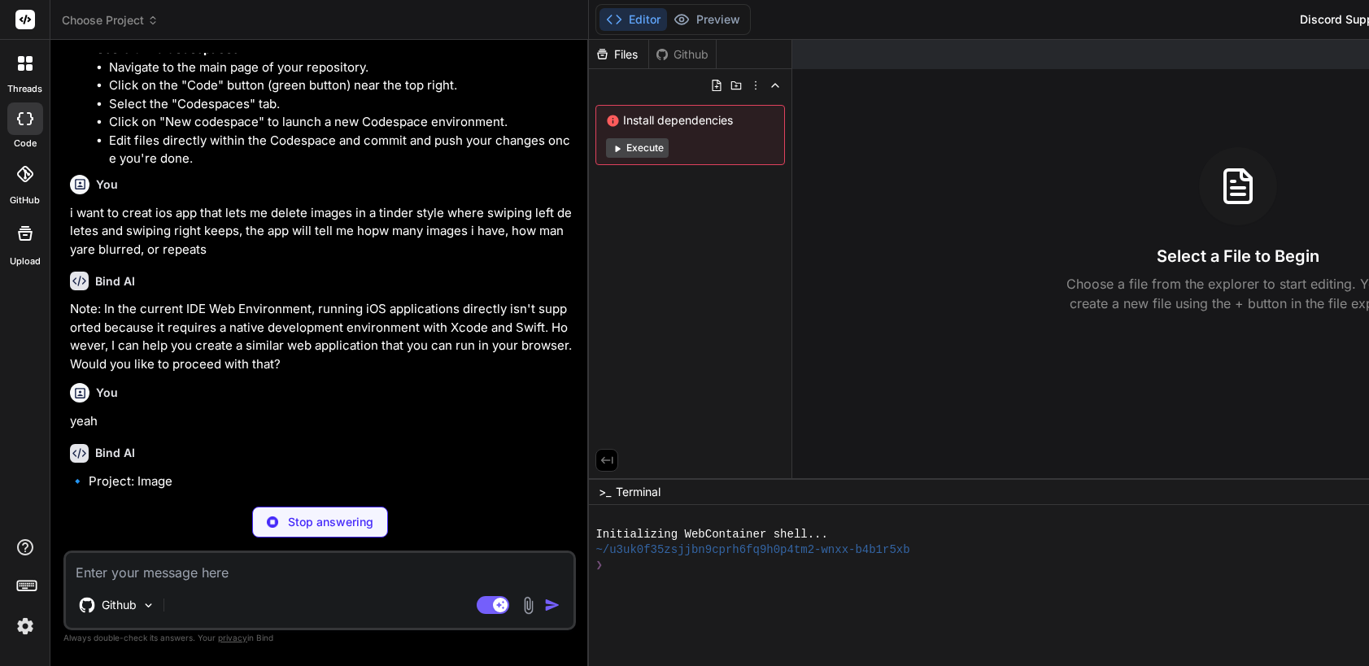
scroll to position [865, 0]
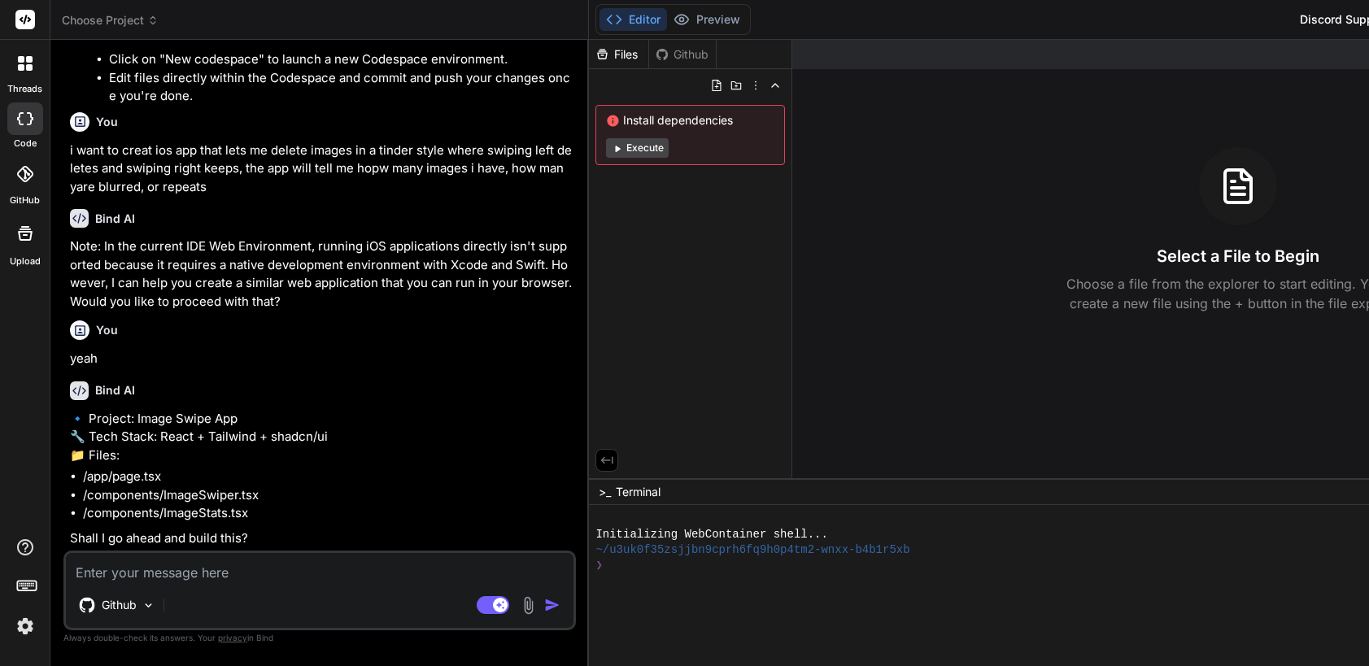
type textarea "x"
click at [216, 574] on textarea at bounding box center [320, 567] width 508 height 29
type textarea "x"
type textarea "i"
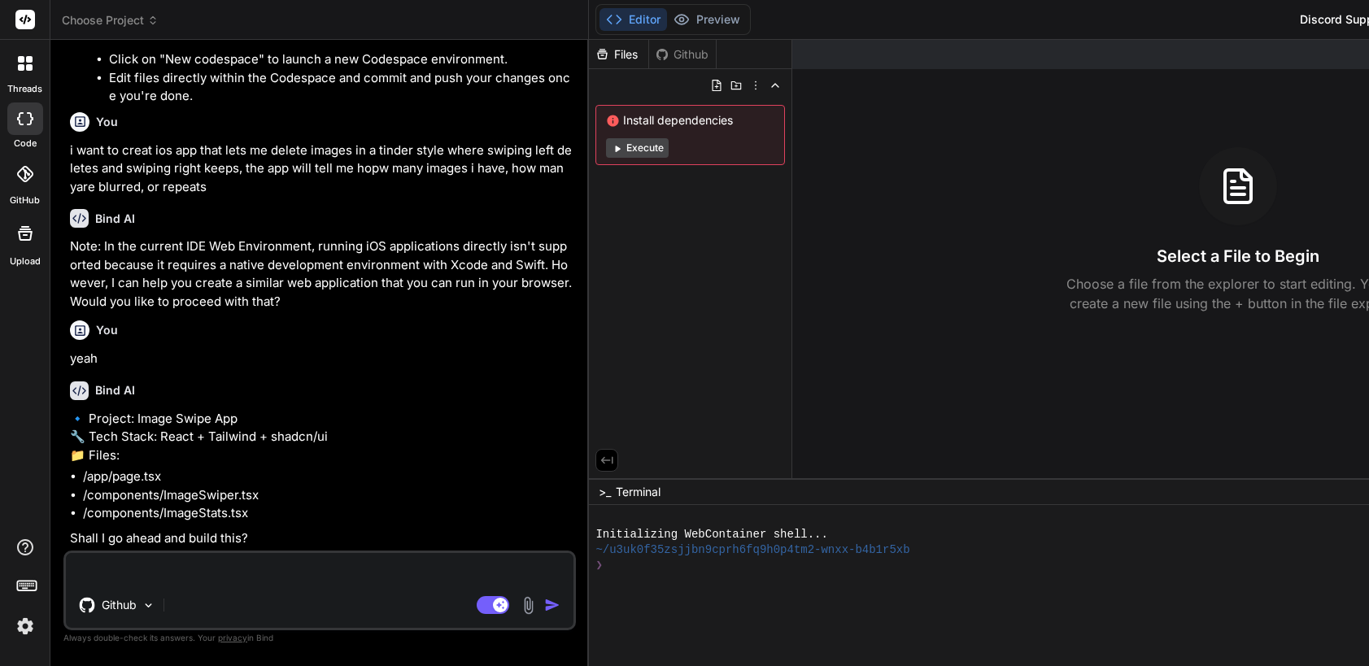
type textarea "x"
type textarea "iw"
type textarea "x"
type textarea "iwa"
type textarea "x"
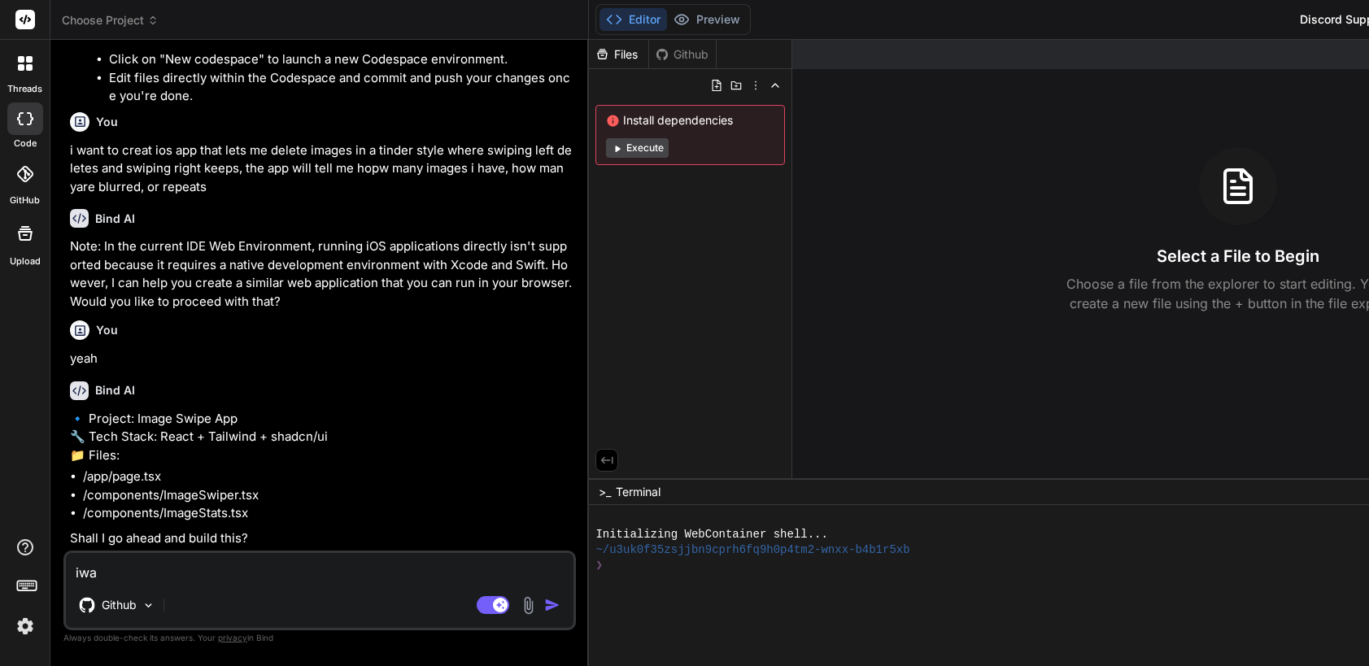
type textarea "iwan"
type textarea "x"
type textarea "iwant"
type textarea "x"
type textarea "iwant"
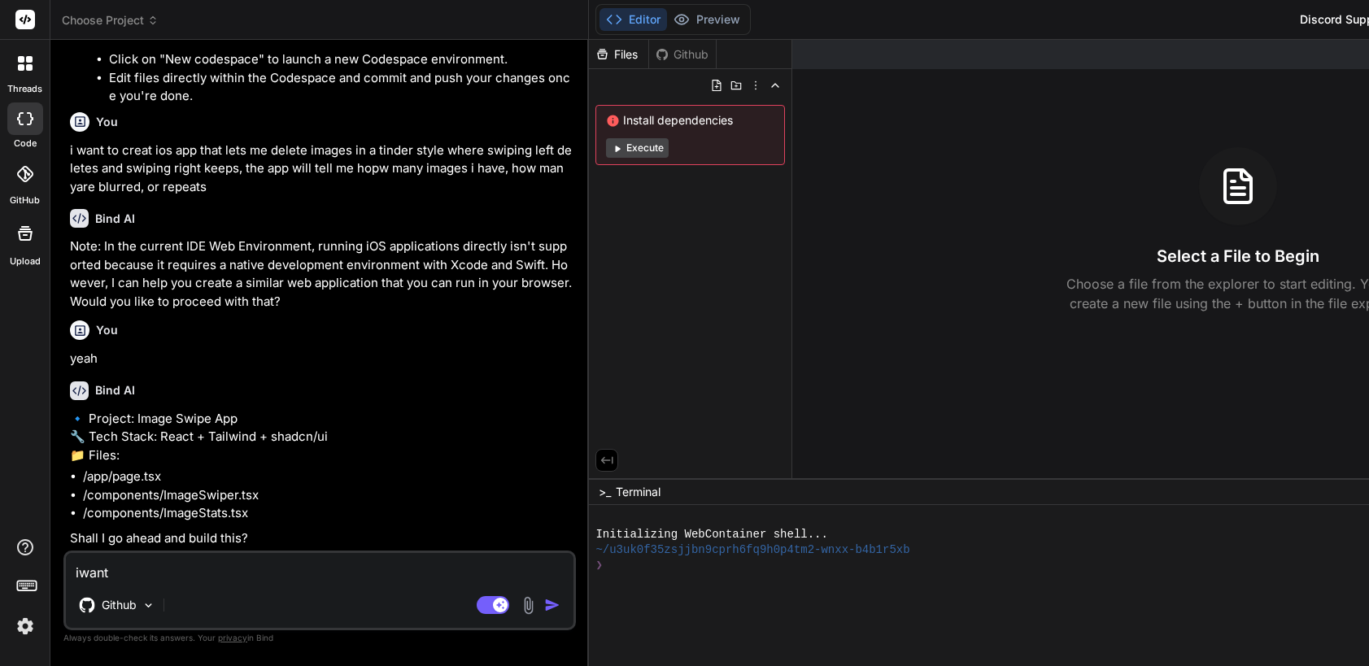
type textarea "x"
type textarea "iwant i"
type textarea "x"
type textarea "iwant in"
type textarea "x"
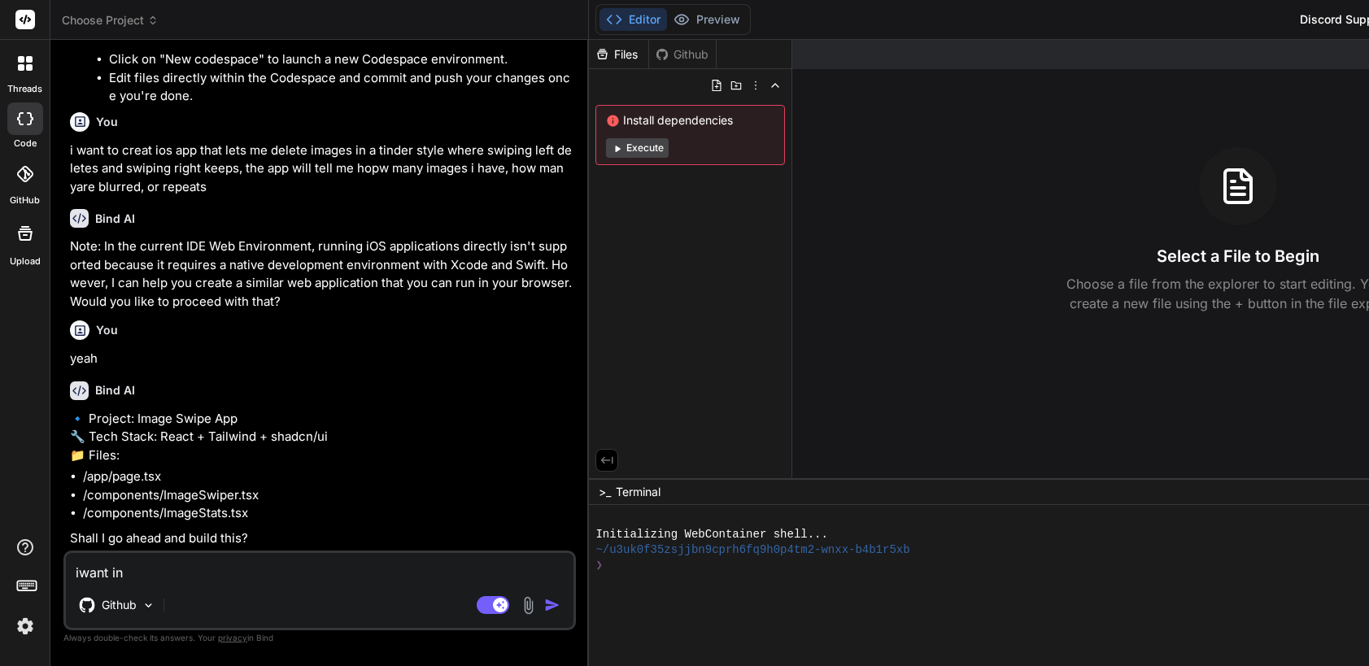
type textarea "iwant in"
type textarea "x"
type textarea "iwant in i"
type textarea "x"
type textarea "iwant in in"
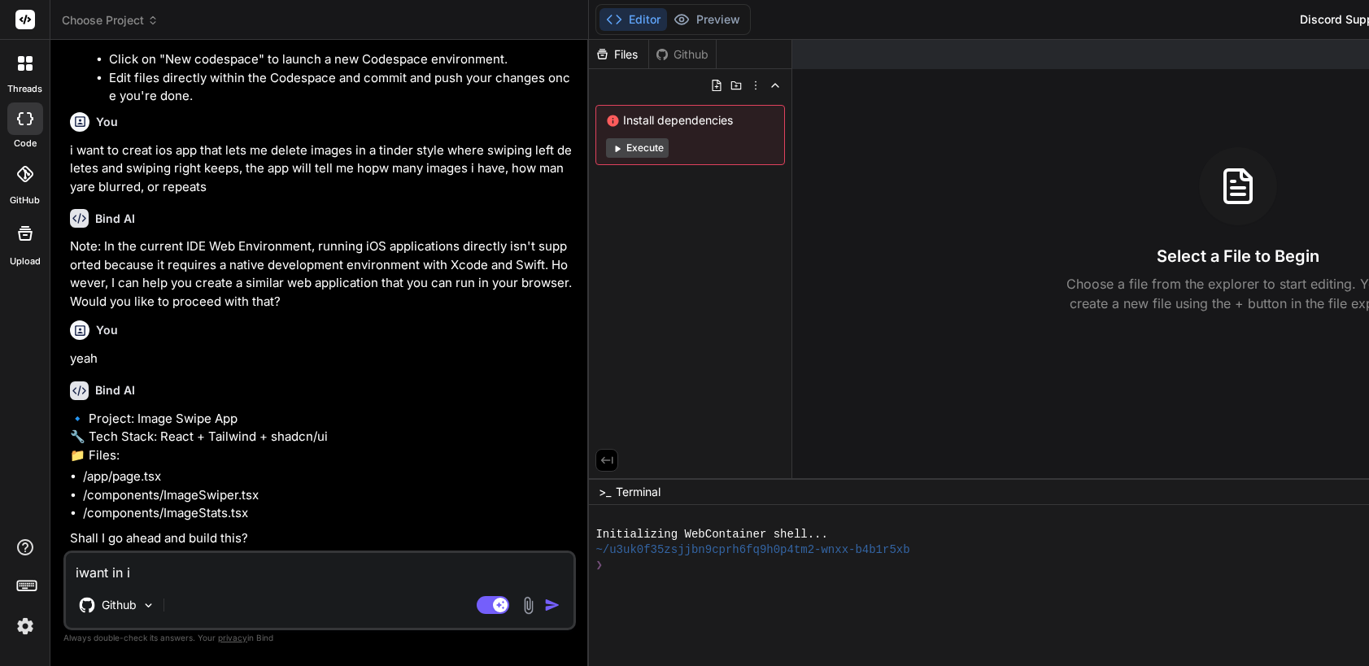
type textarea "x"
type textarea "iwant in in"
type textarea "x"
type textarea "iwant in in"
type textarea "x"
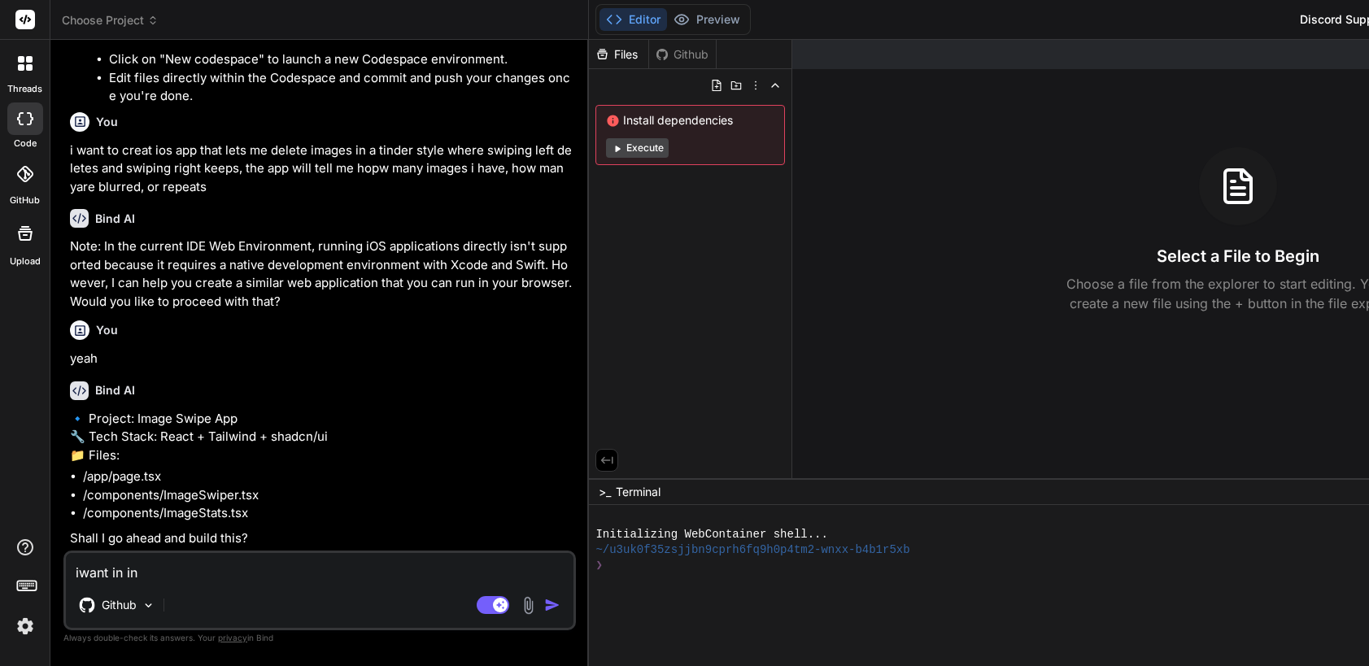
type textarea "iwant in i"
type textarea "x"
type textarea "iwant in"
type textarea "x"
type textarea "iwant in"
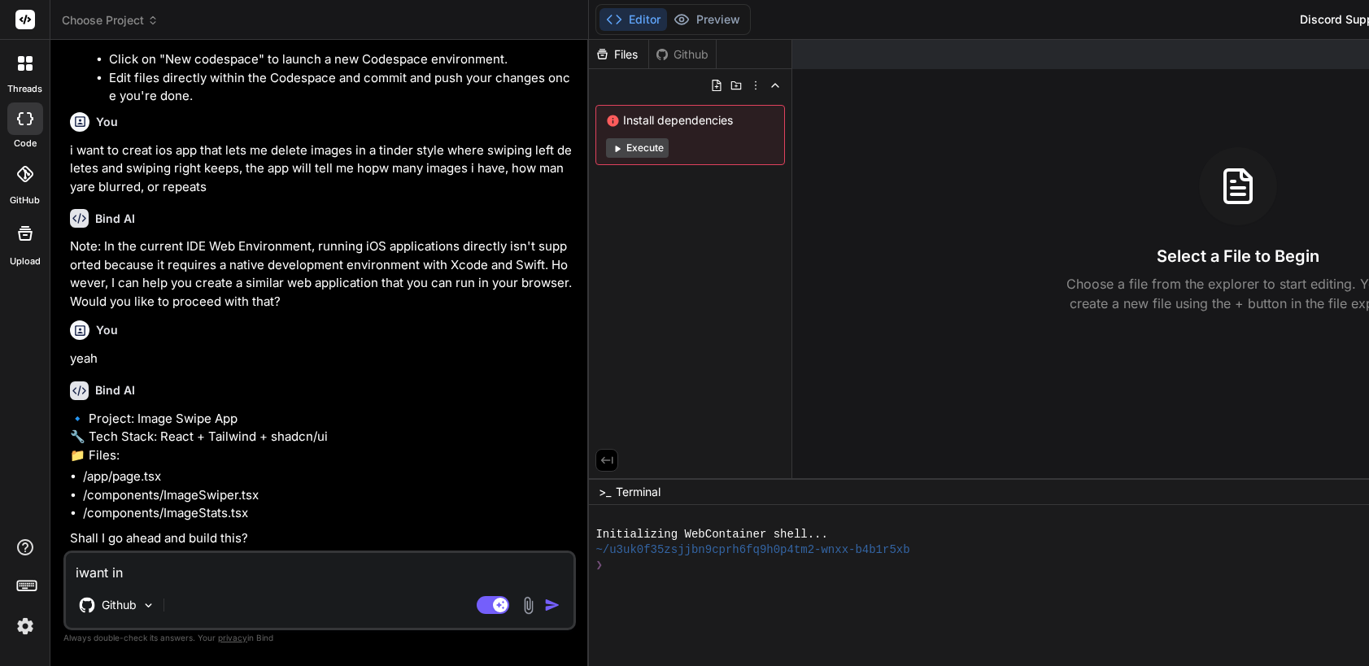
type textarea "x"
type textarea "iwant i"
type textarea "x"
type textarea "iwant"
type textarea "x"
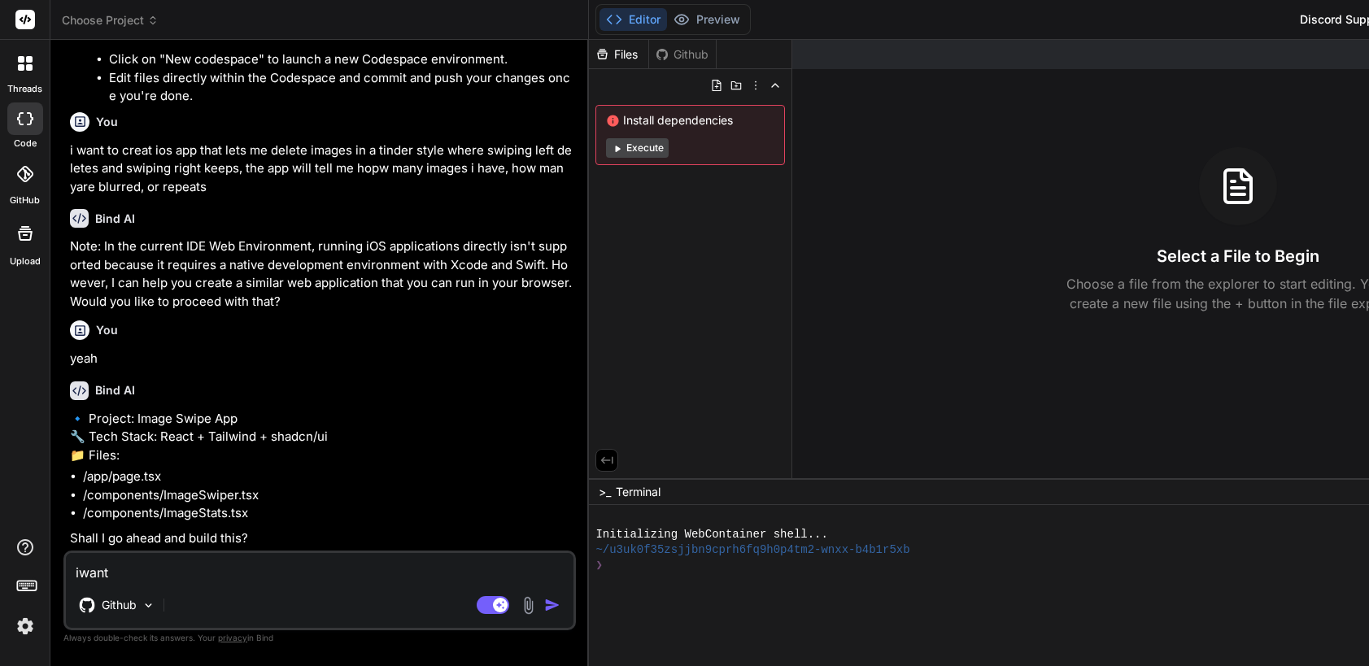
type textarea "iwant"
type textarea "x"
type textarea "iwan"
type textarea "x"
type textarea "iwa"
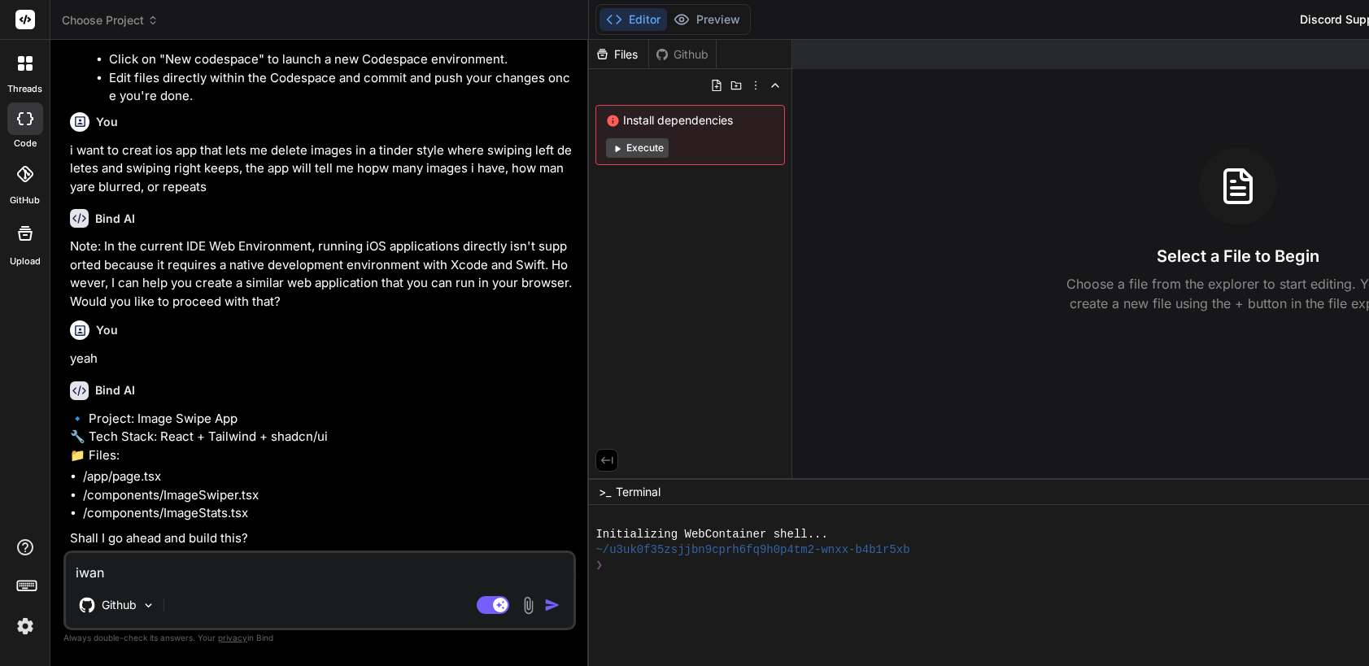
type textarea "x"
type textarea "iw"
type textarea "x"
type textarea "i"
type textarea "x"
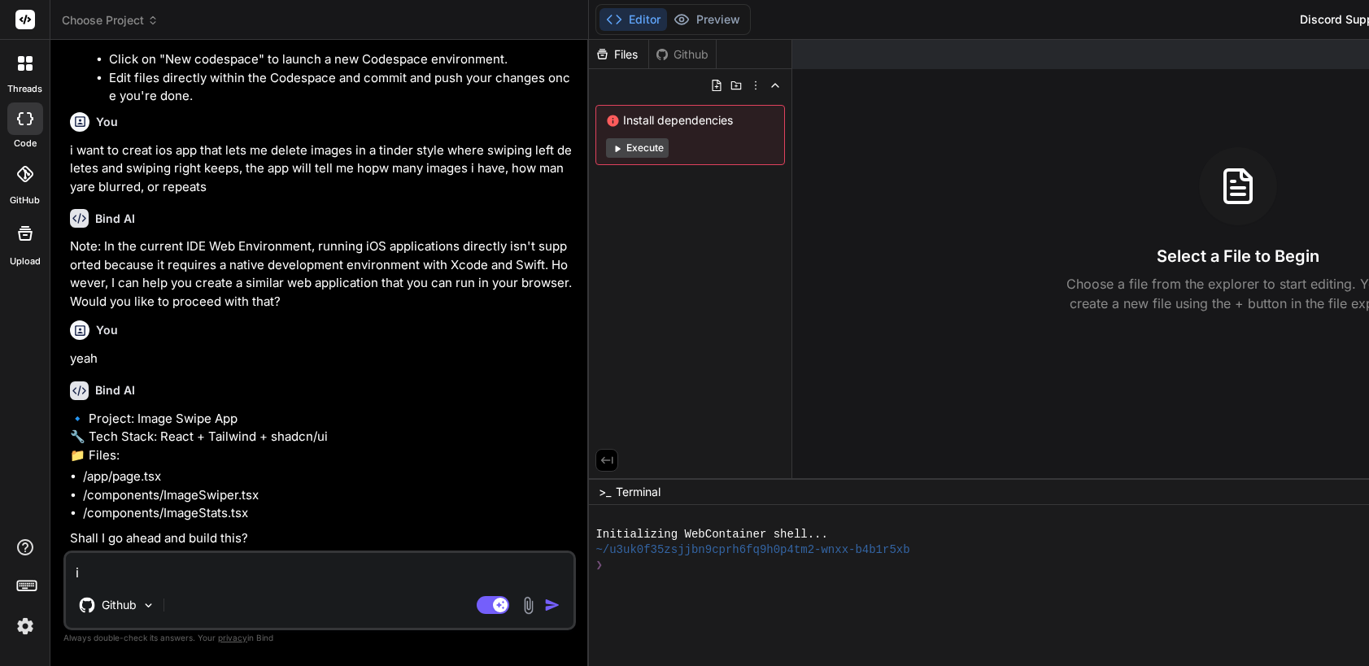
type textarea "x"
type textarea "d"
type textarea "x"
type textarea "do"
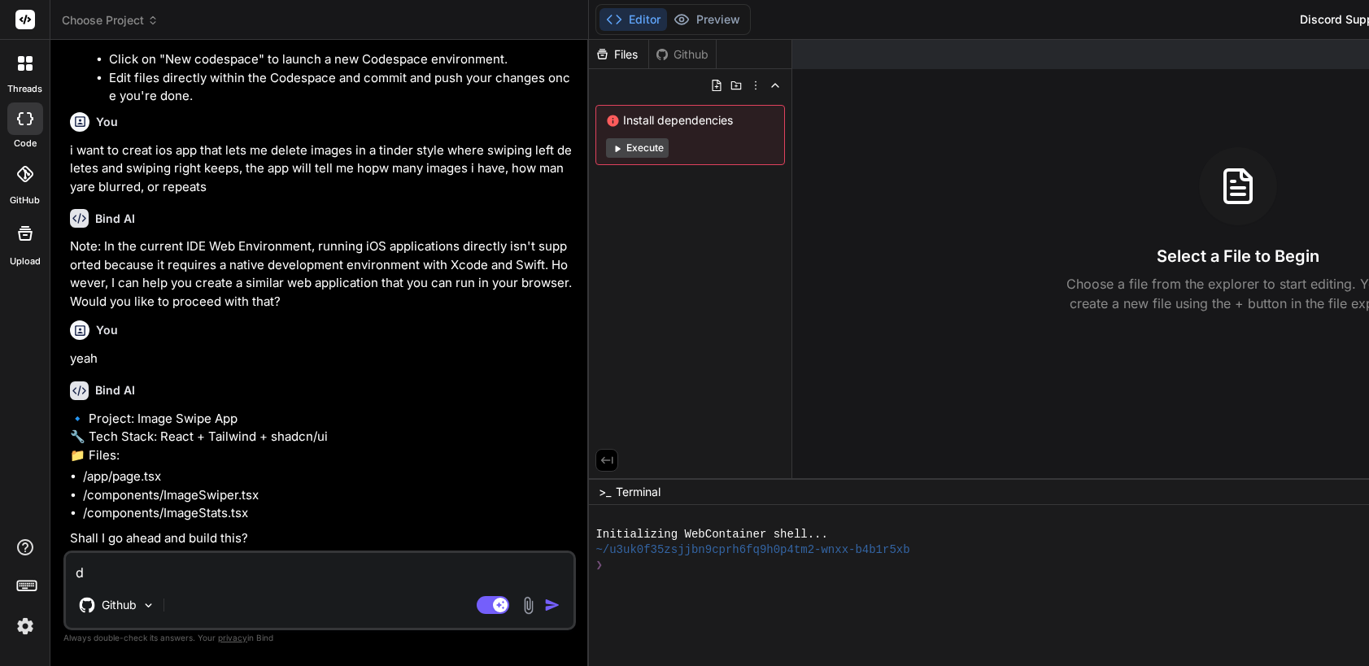
type textarea "x"
type textarea "doe"
type textarea "x"
type textarea "does"
type textarea "x"
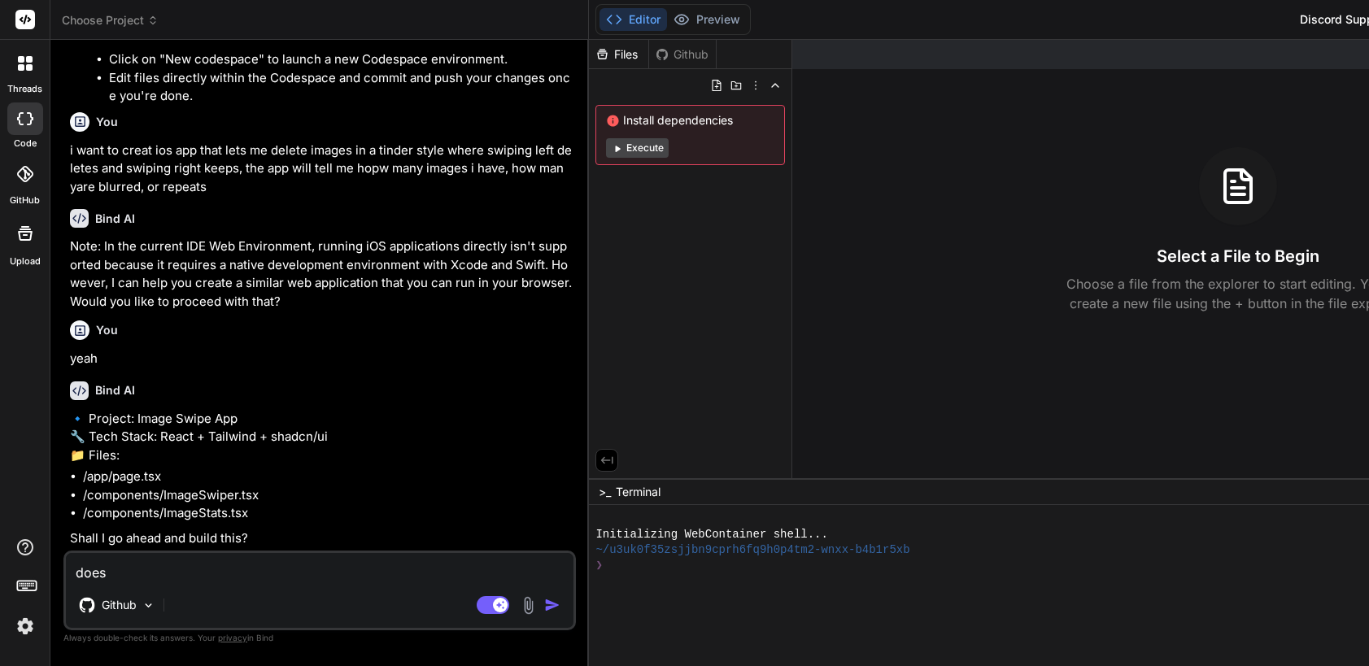
type textarea "does"
type textarea "x"
type textarea "does i"
type textarea "x"
type textarea "does it"
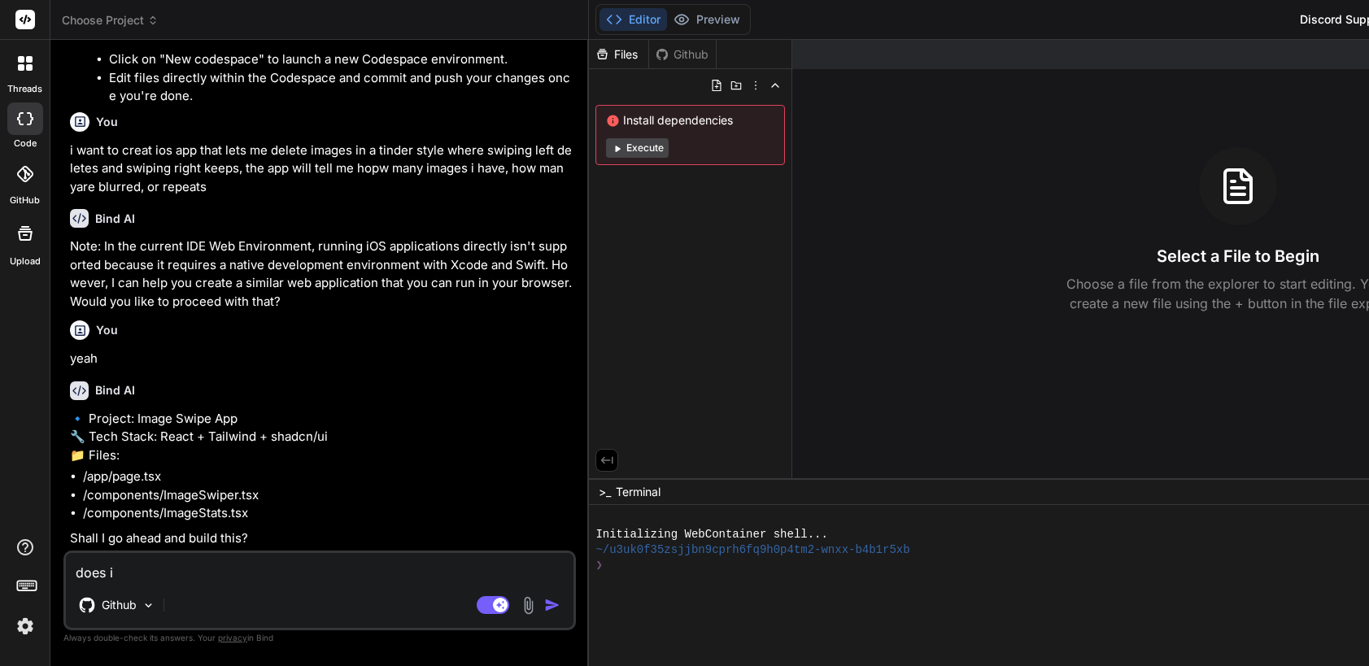
type textarea "x"
type textarea "does it"
type textarea "x"
type textarea "does it h"
type textarea "x"
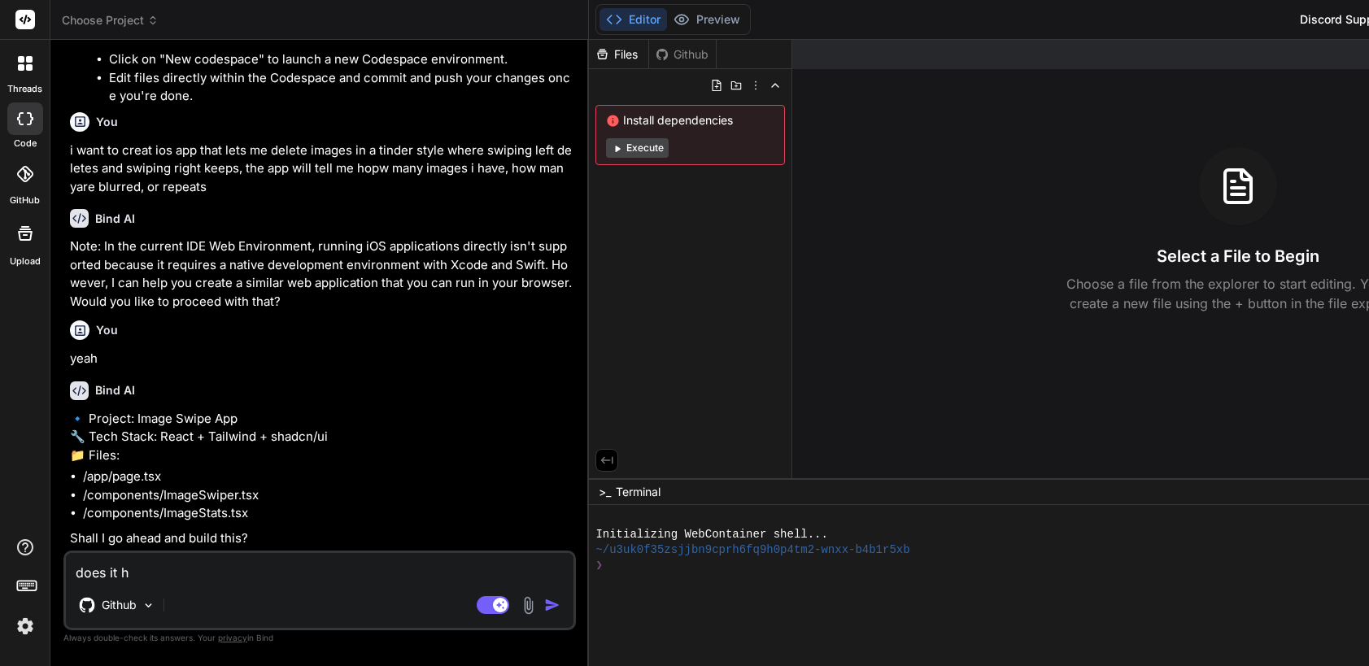
type textarea "does it ha"
type textarea "x"
type textarea "does it hav"
type textarea "x"
type textarea "does it have"
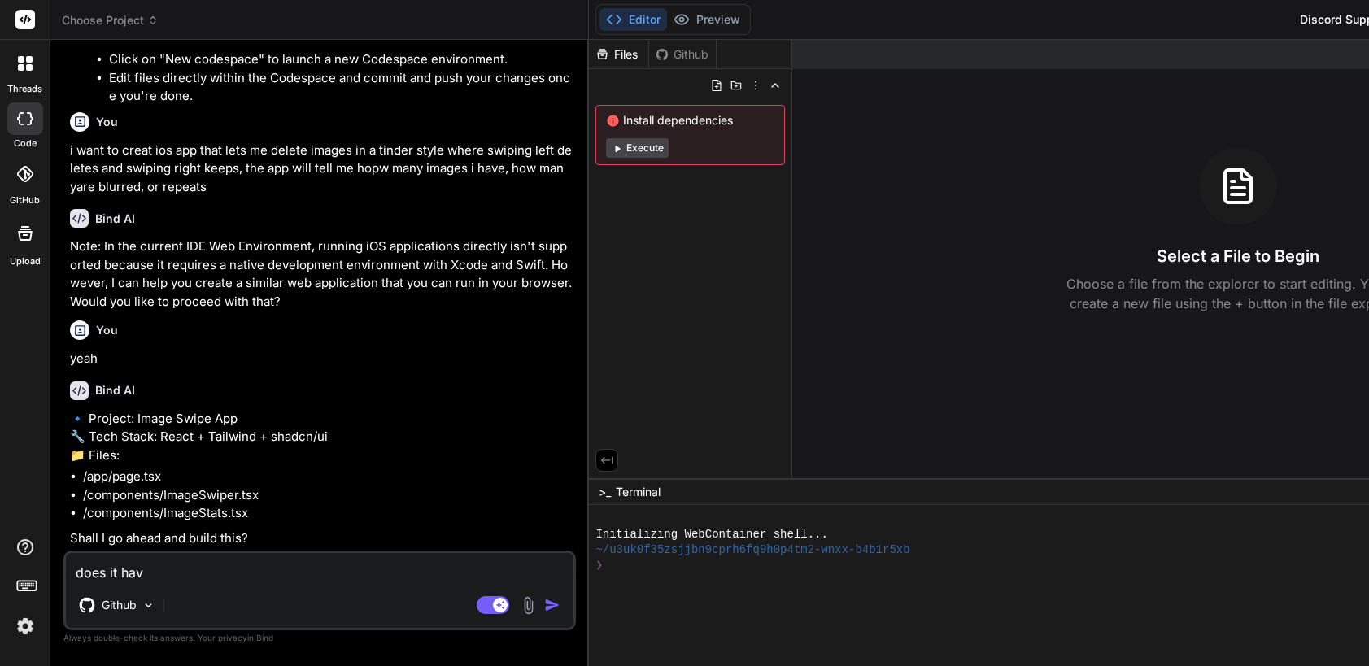
type textarea "x"
type textarea "does it have"
type textarea "x"
type textarea "does it have t"
type textarea "x"
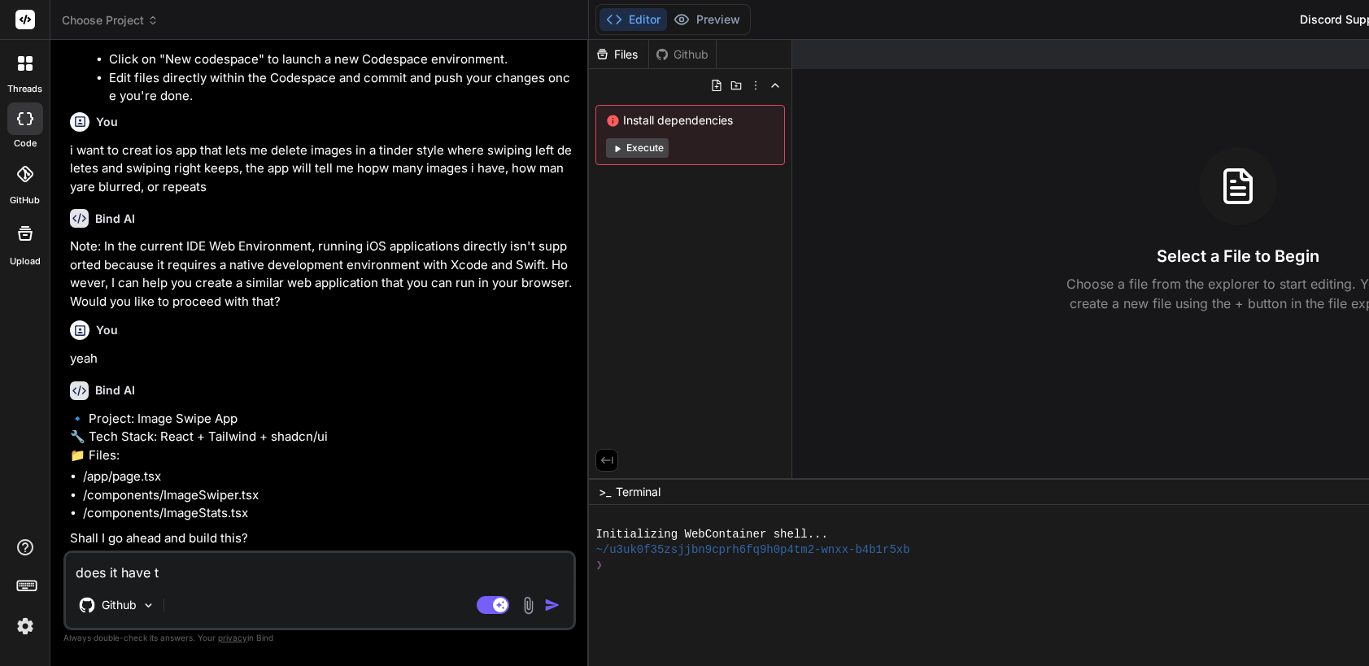
type textarea "does it have to"
type textarea "x"
type textarea "does it have to"
type textarea "x"
type textarea "does it have to b"
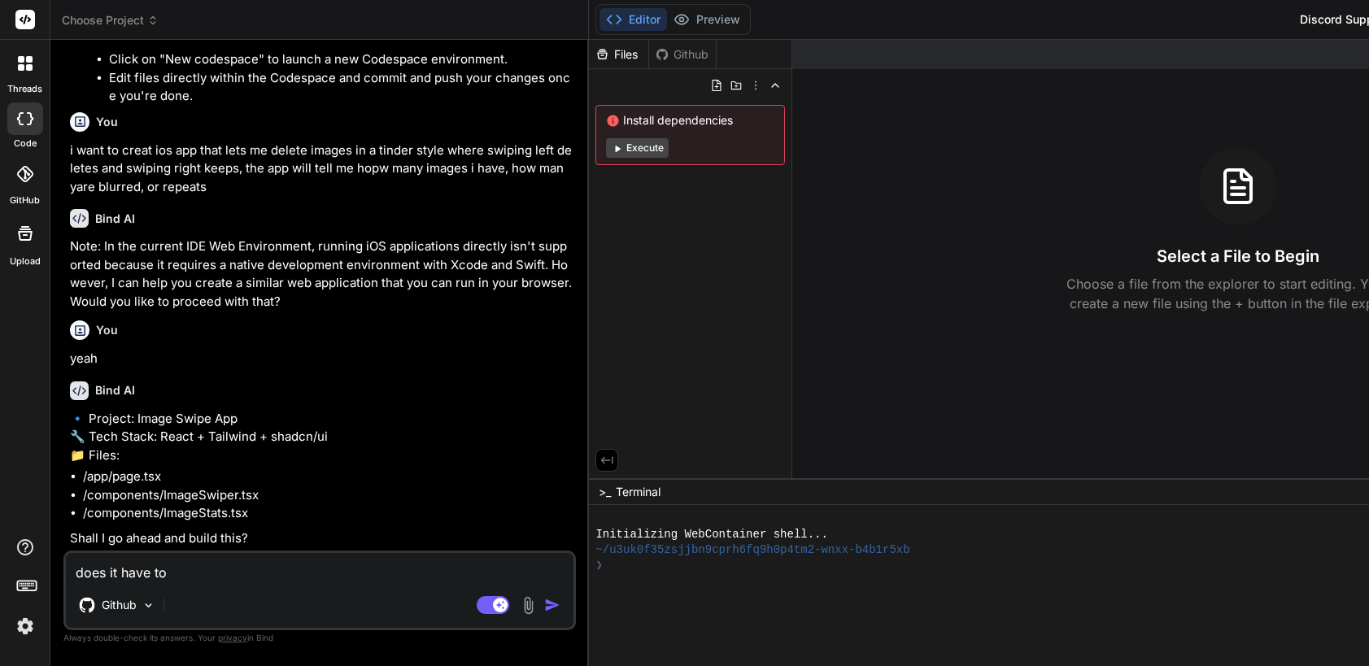
type textarea "x"
type textarea "does it have to be"
type textarea "x"
type textarea "does it have to be"
type textarea "x"
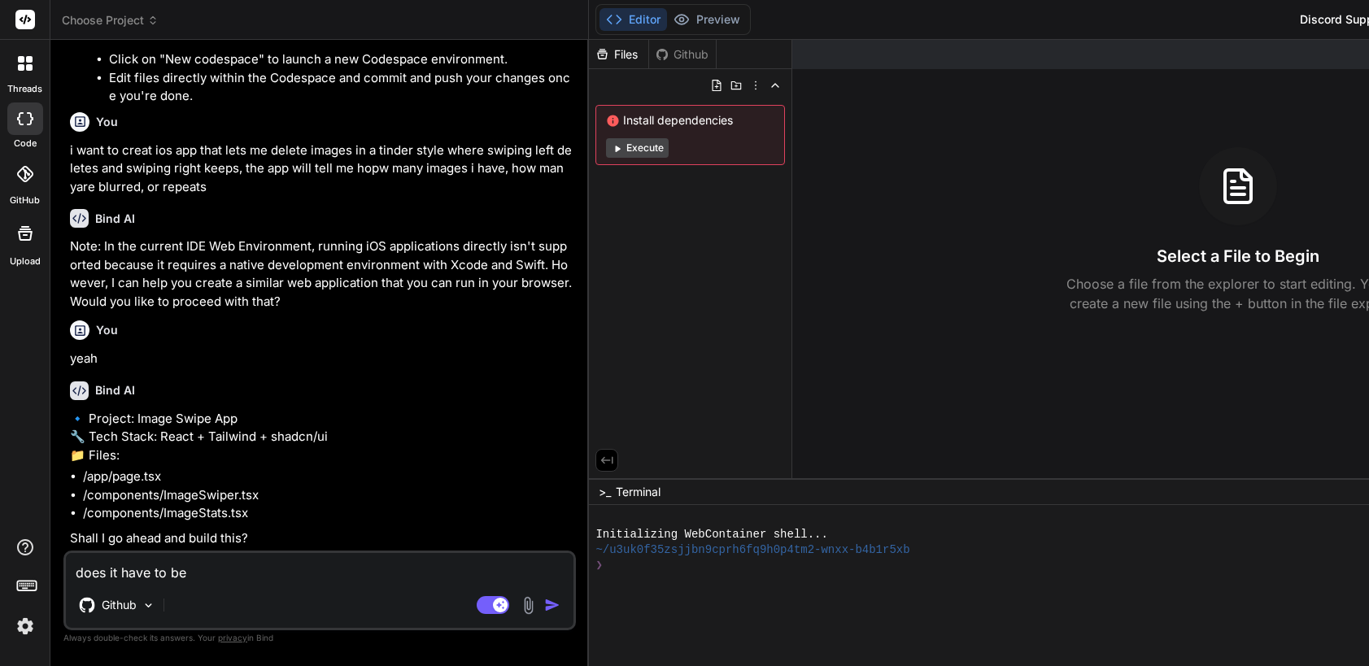
type textarea "does it have to be i"
type textarea "x"
type textarea "does it have to be in"
type textarea "x"
type textarea "does it have to be in"
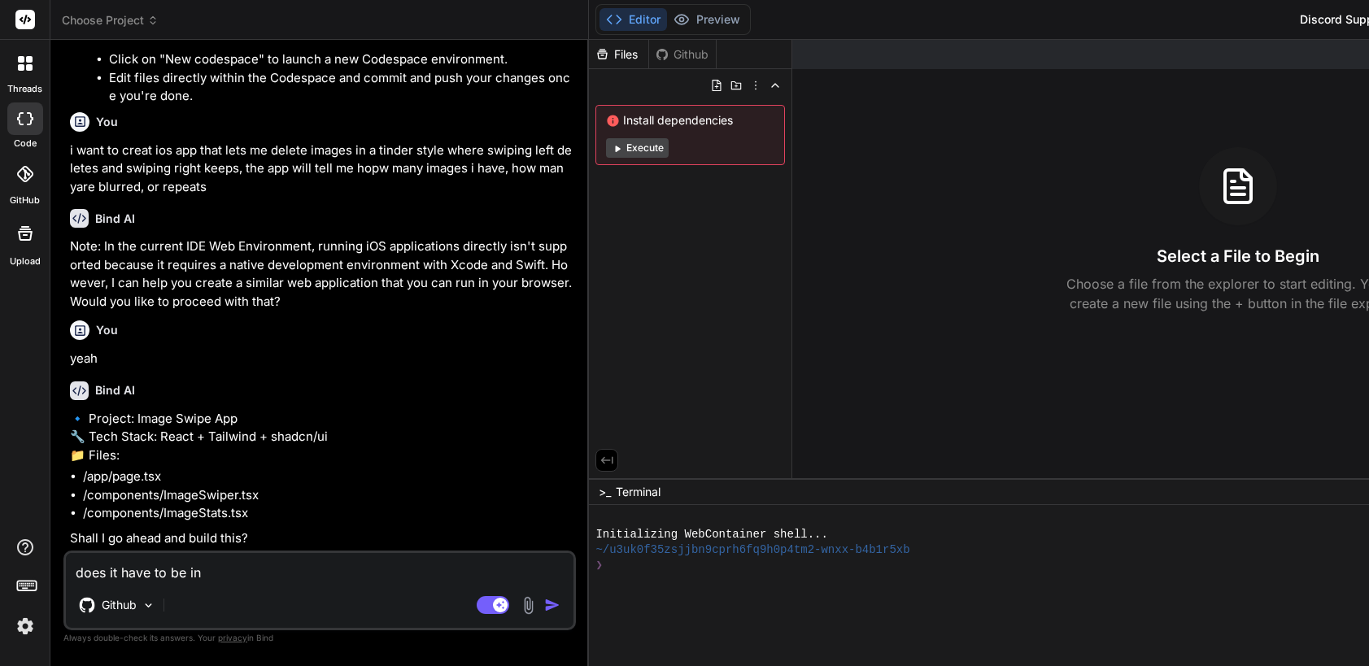
type textarea "x"
type textarea "does it have to be in r"
type textarea "x"
type textarea "does it have to be in re"
type textarea "x"
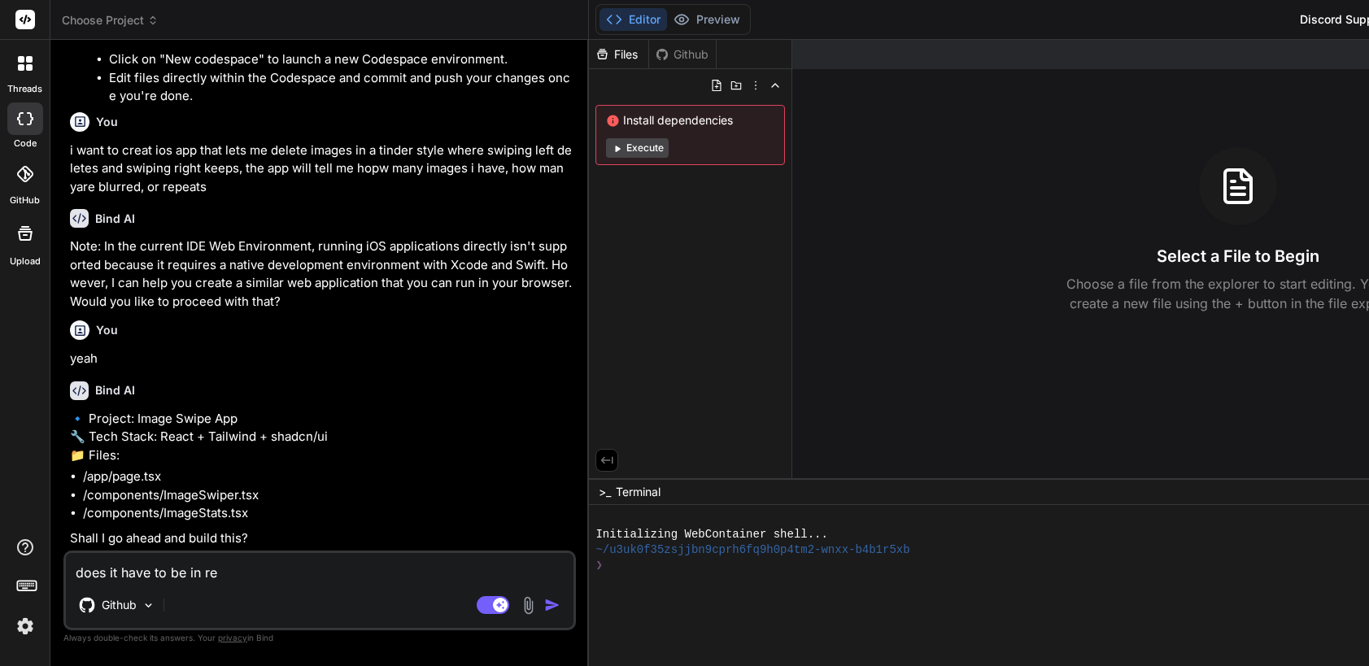
type textarea "does it have to be in rea"
type textarea "x"
type textarea "does it have to be in reac"
type textarea "x"
type textarea "does it have to be in react"
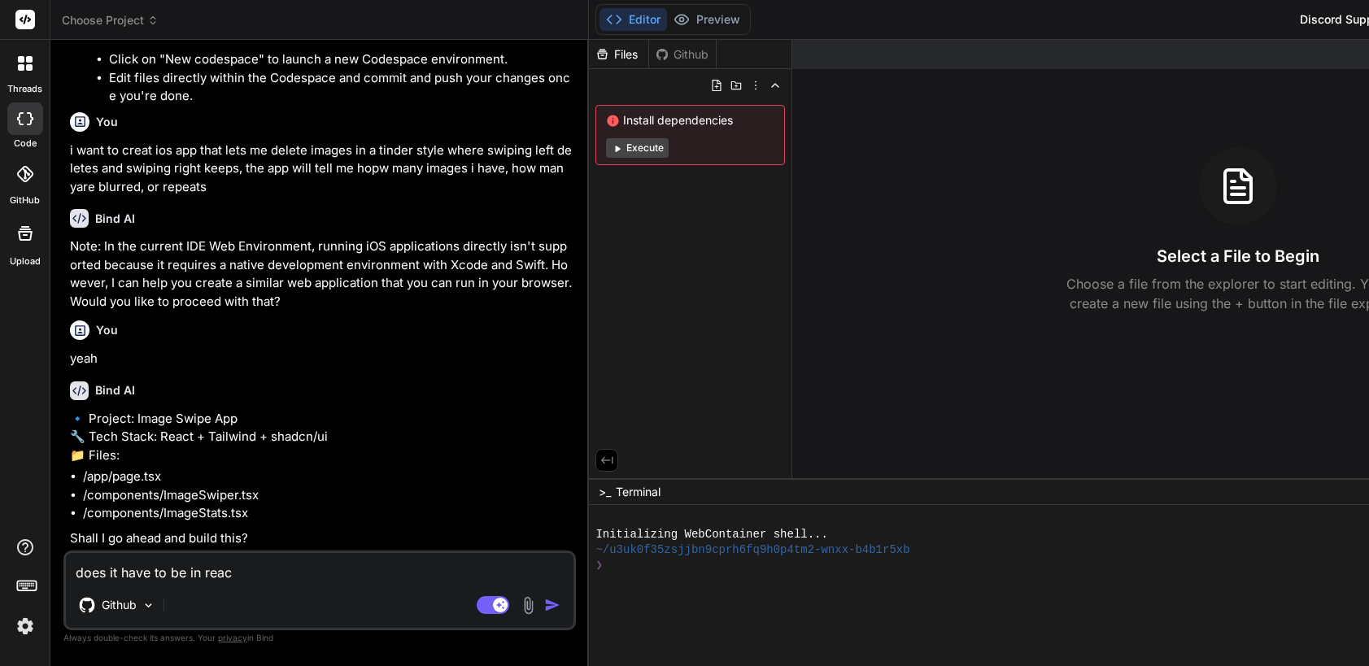
type textarea "x"
type textarea "does it have to be in react?"
type textarea "x"
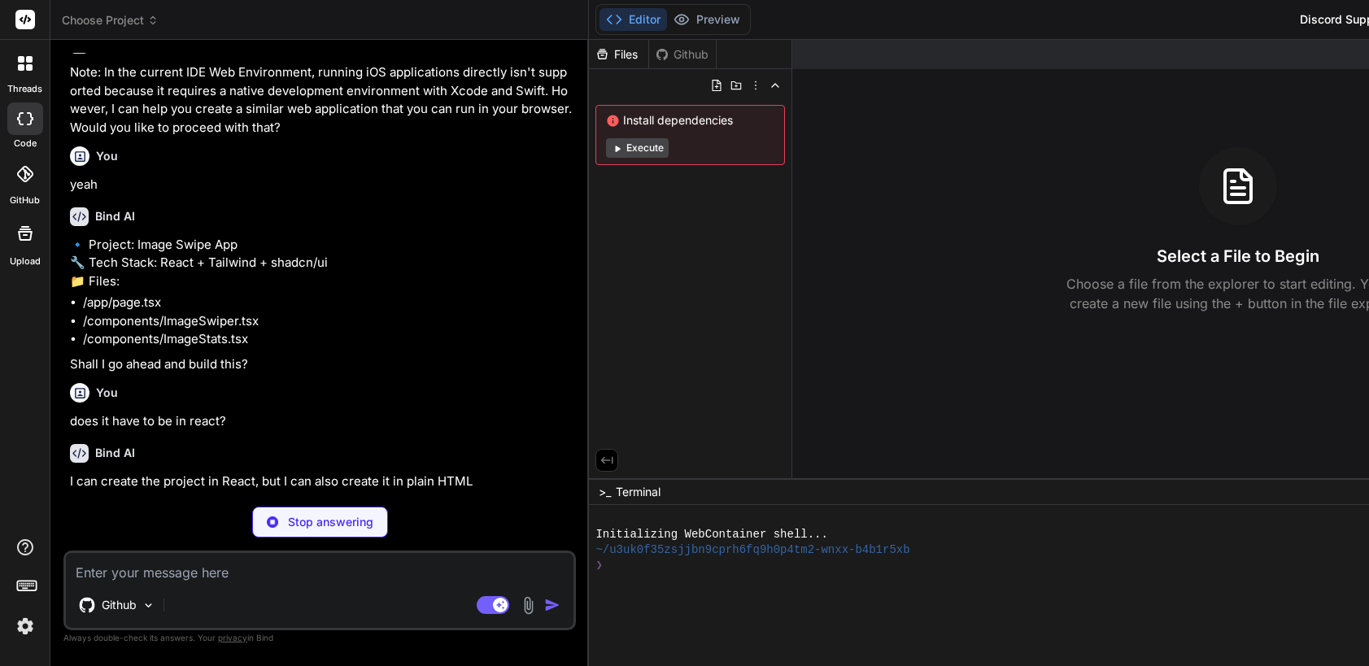
scroll to position [1068, 0]
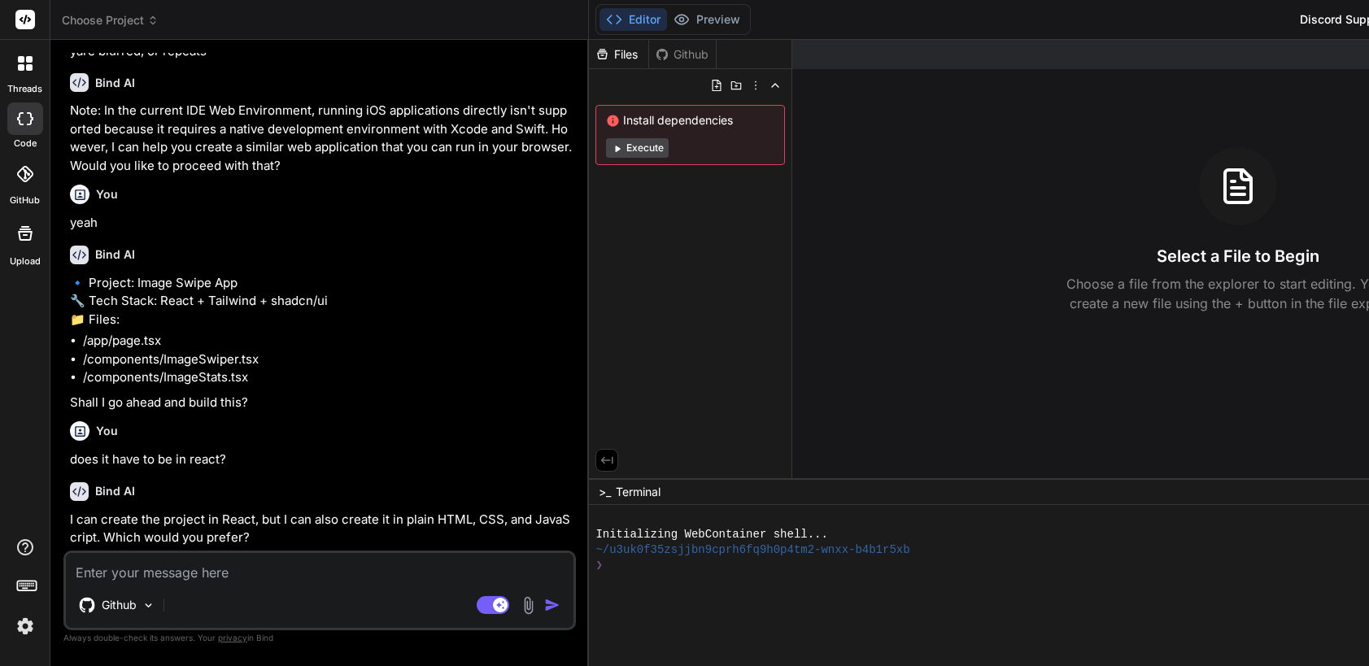
type textarea "x"
type textarea "w"
type textarea "x"
type textarea "wh"
type textarea "x"
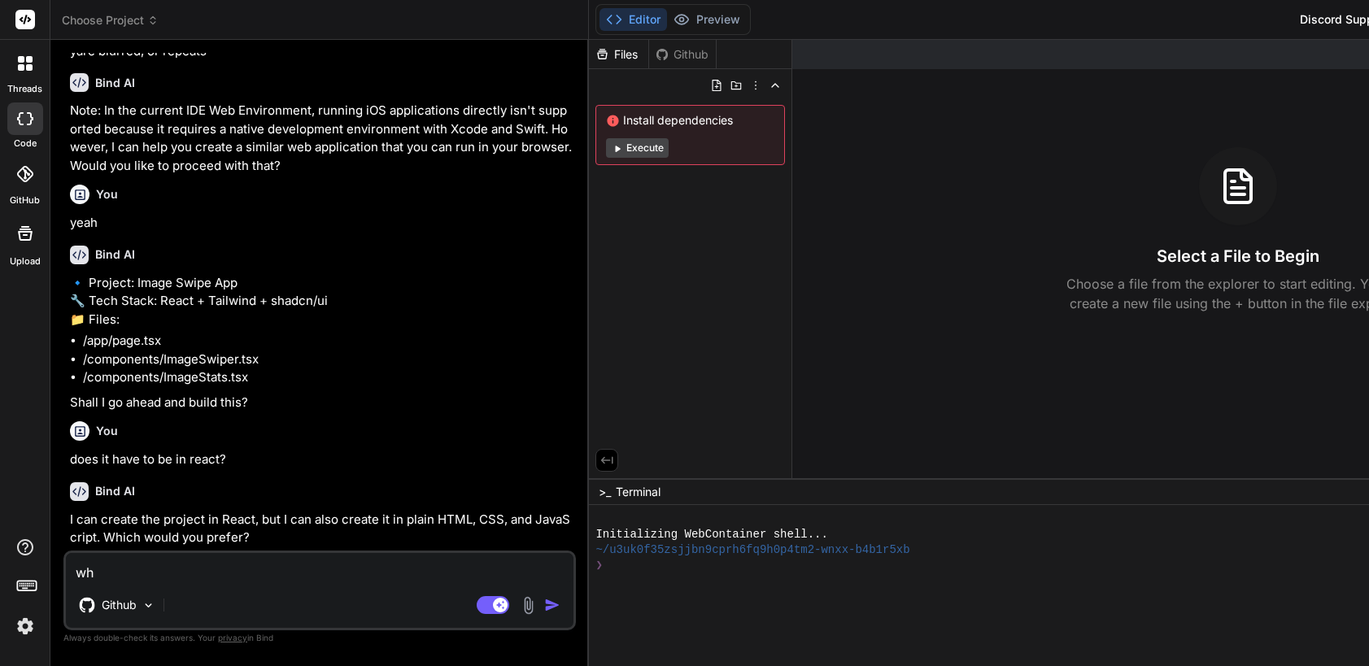
type textarea "wha"
type textarea "x"
type textarea "what"
type textarea "x"
type textarea "what"
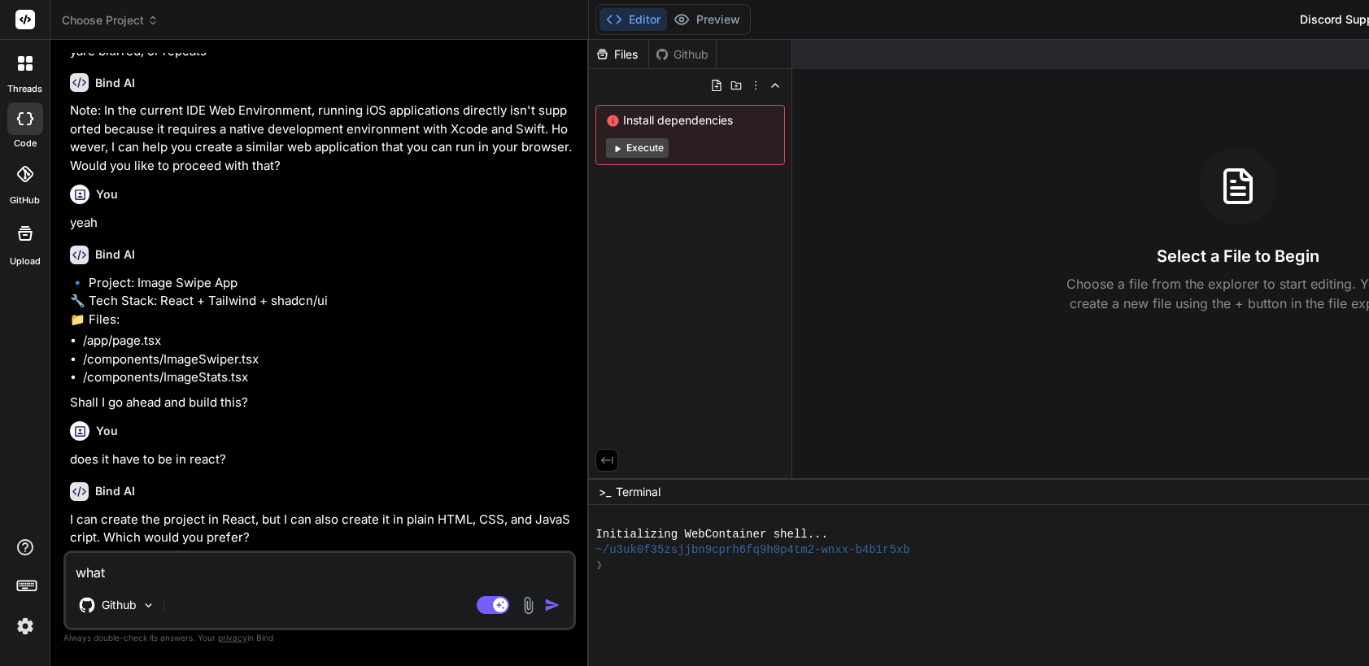
type textarea "x"
type textarea "what w"
type textarea "x"
type textarea "what wo"
type textarea "x"
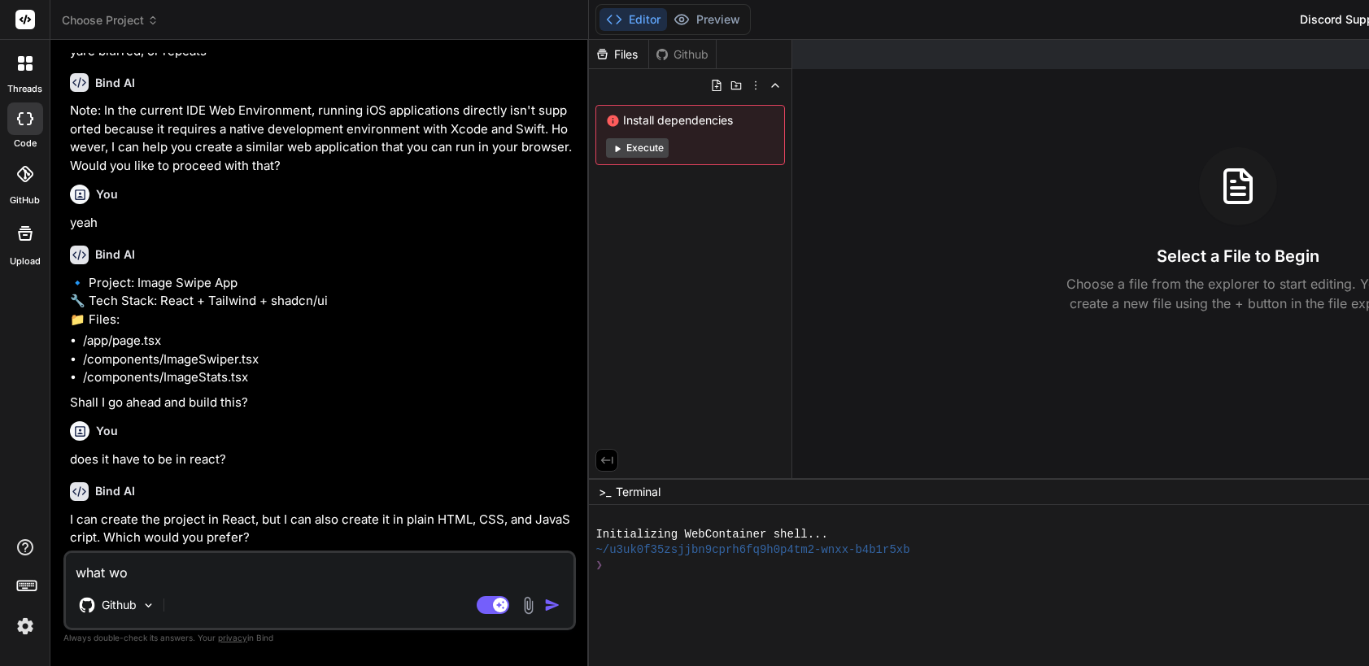
type textarea "what wou"
type textarea "x"
type textarea "what woul"
type textarea "x"
type textarea "what would"
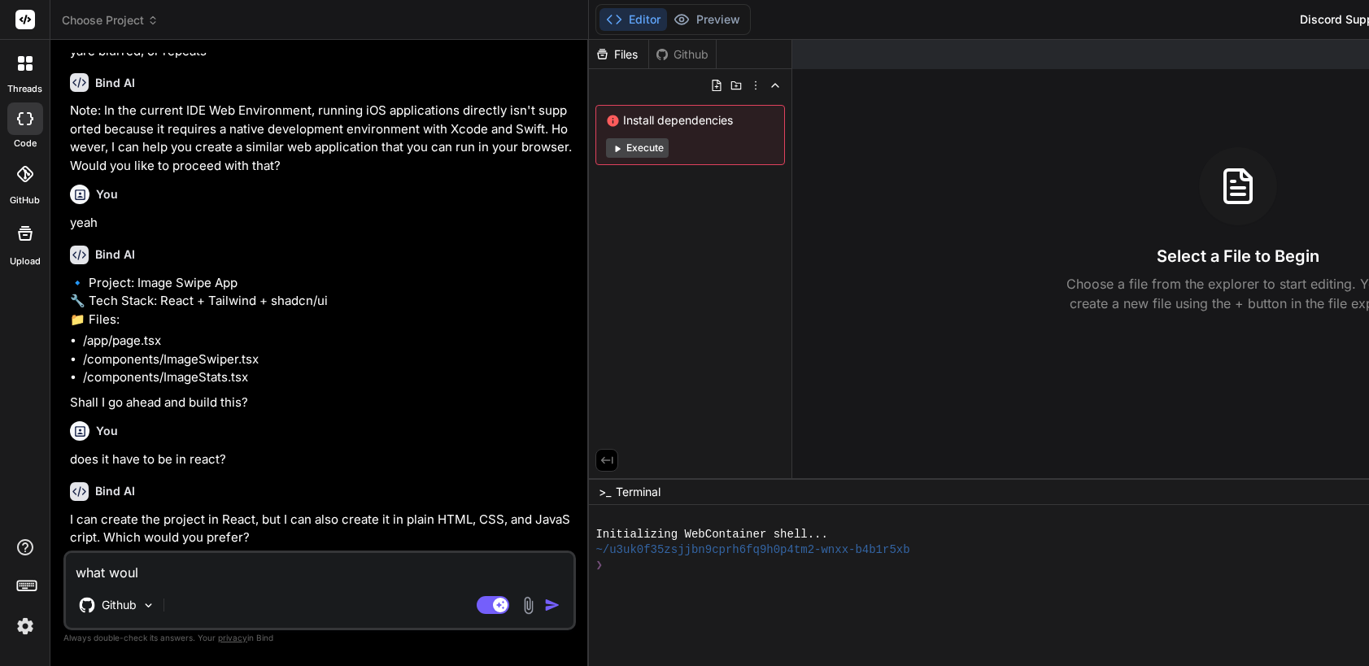
type textarea "x"
type textarea "what would"
type textarea "x"
type textarea "what would w"
type textarea "x"
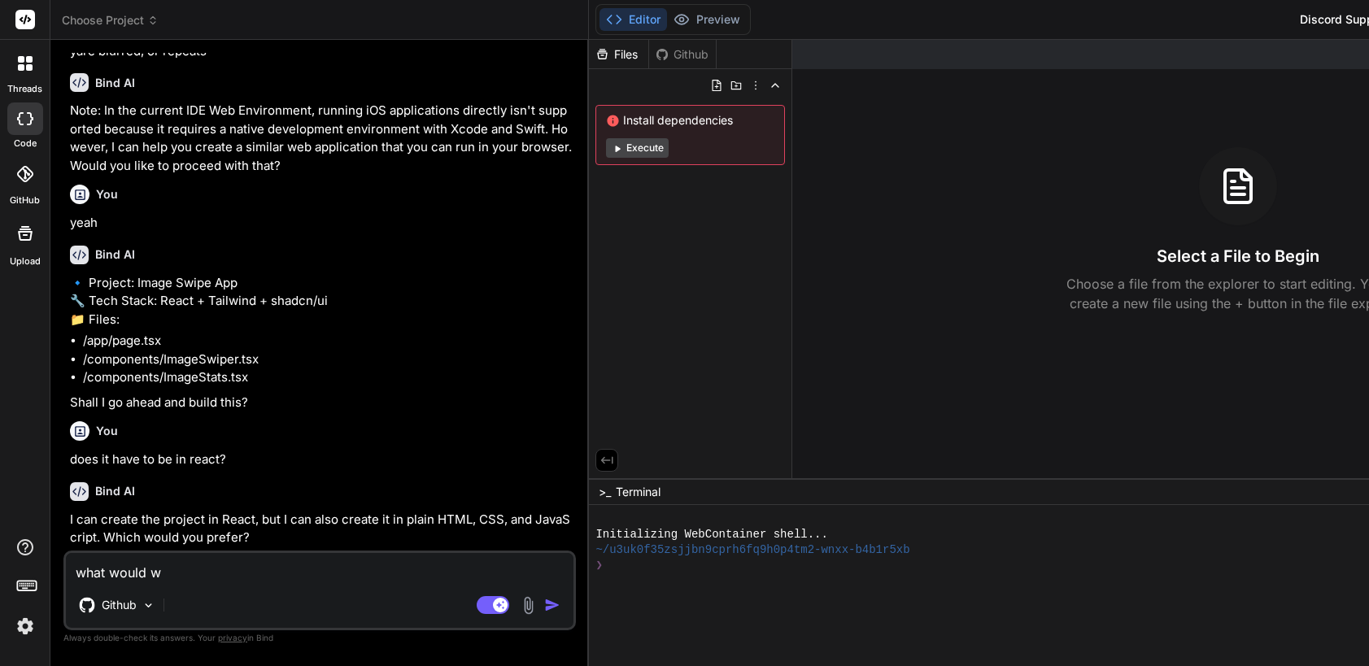
type textarea "what would wo"
type textarea "x"
type textarea "what would wor"
type textarea "x"
type textarea "what would work"
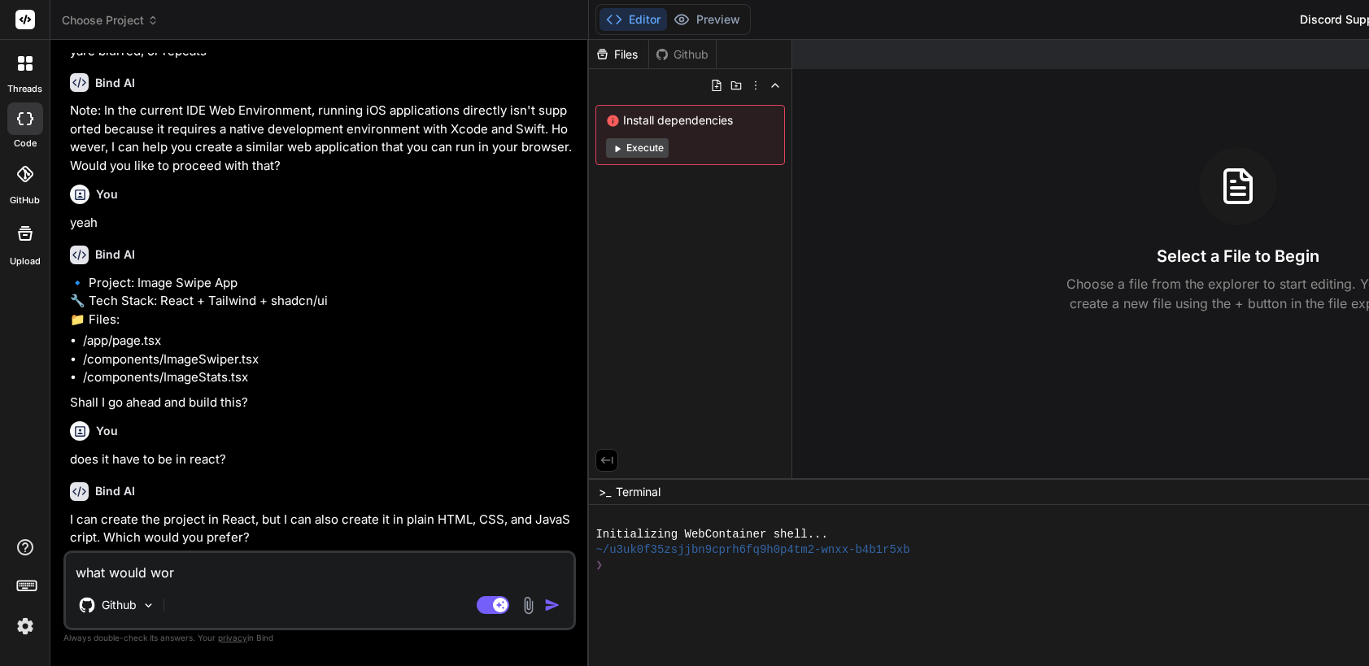
type textarea "x"
type textarea "what would work"
type textarea "x"
type textarea "what would work b"
type textarea "x"
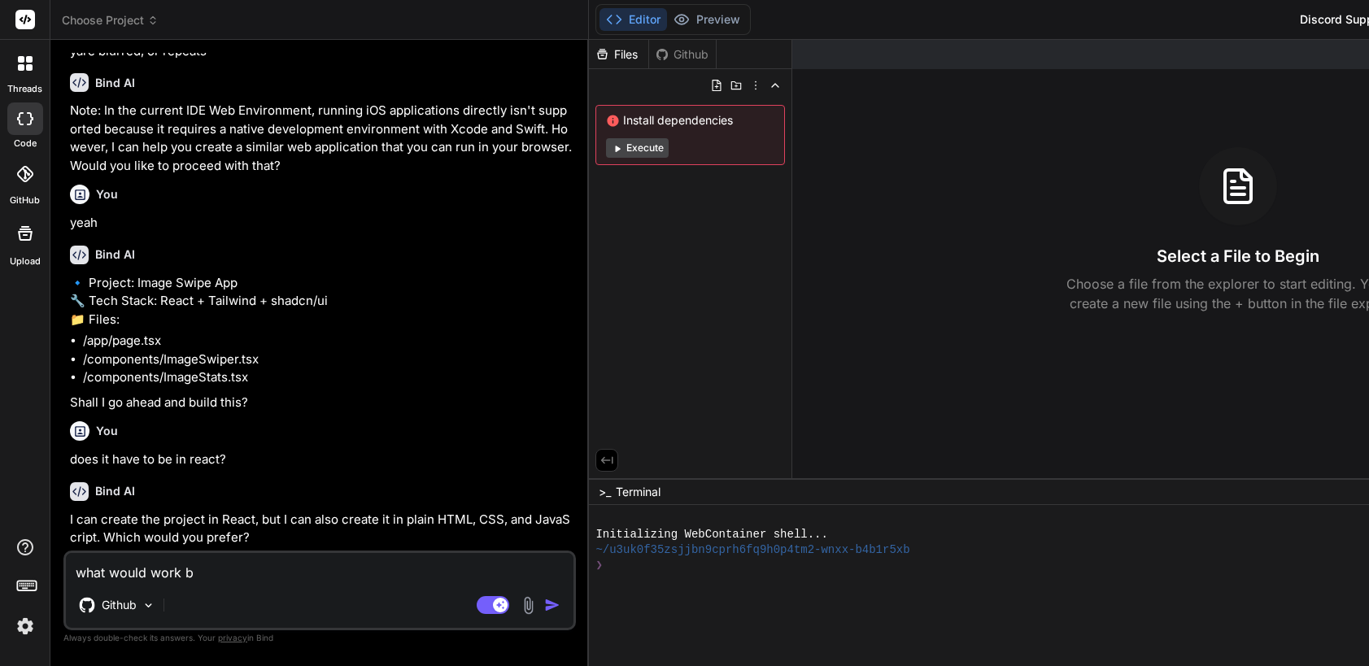
type textarea "what would work be"
type textarea "x"
type textarea "what would work bes"
type textarea "x"
type textarea "what would work best"
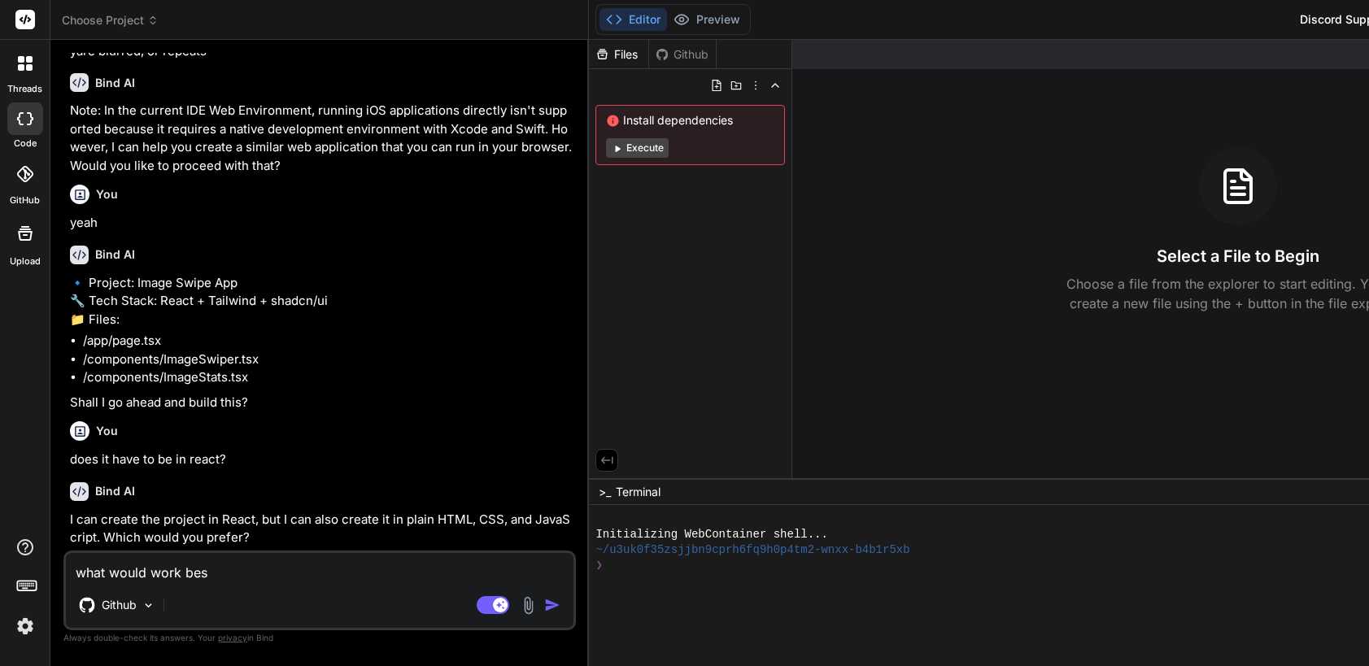
type textarea "x"
type textarea "what would work best"
type textarea "x"
type textarea "what would work best o"
type textarea "x"
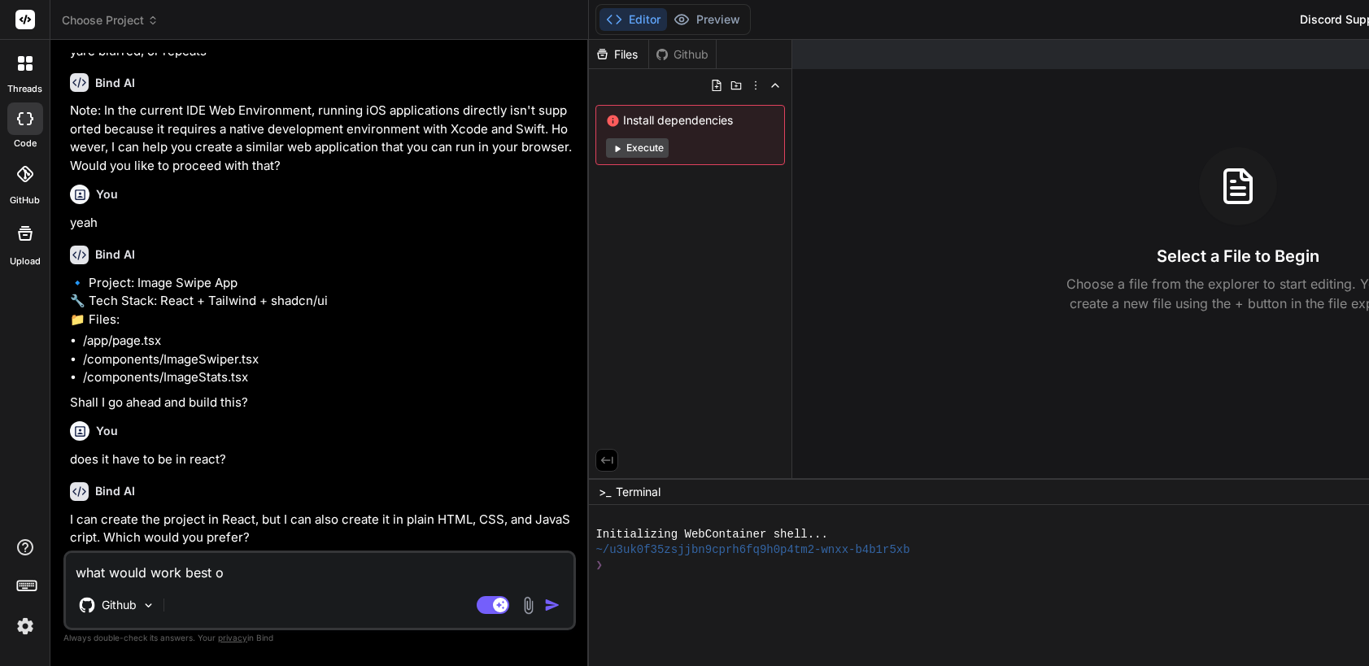
type textarea "what would work best on"
type textarea "x"
type textarea "what would work best on"
type textarea "x"
type textarea "what would work best on p"
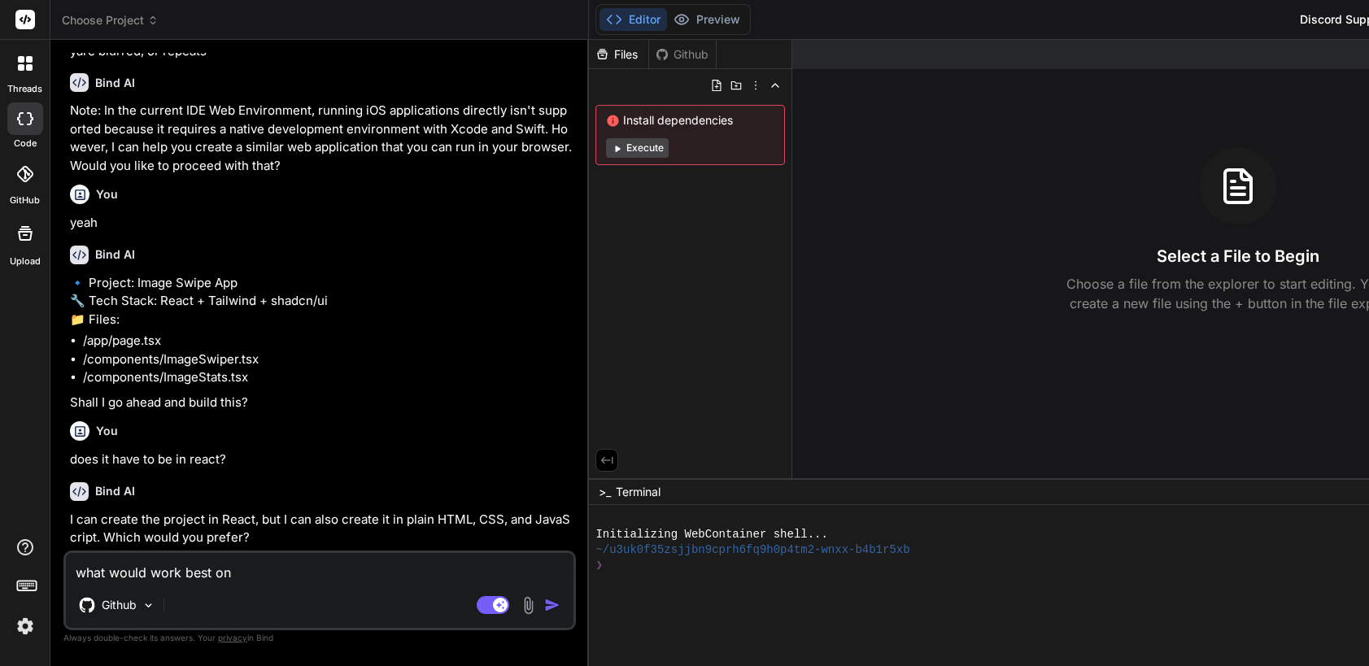
type textarea "x"
type textarea "what would work best on ph"
type textarea "x"
type textarea "what would work best on pho"
type textarea "x"
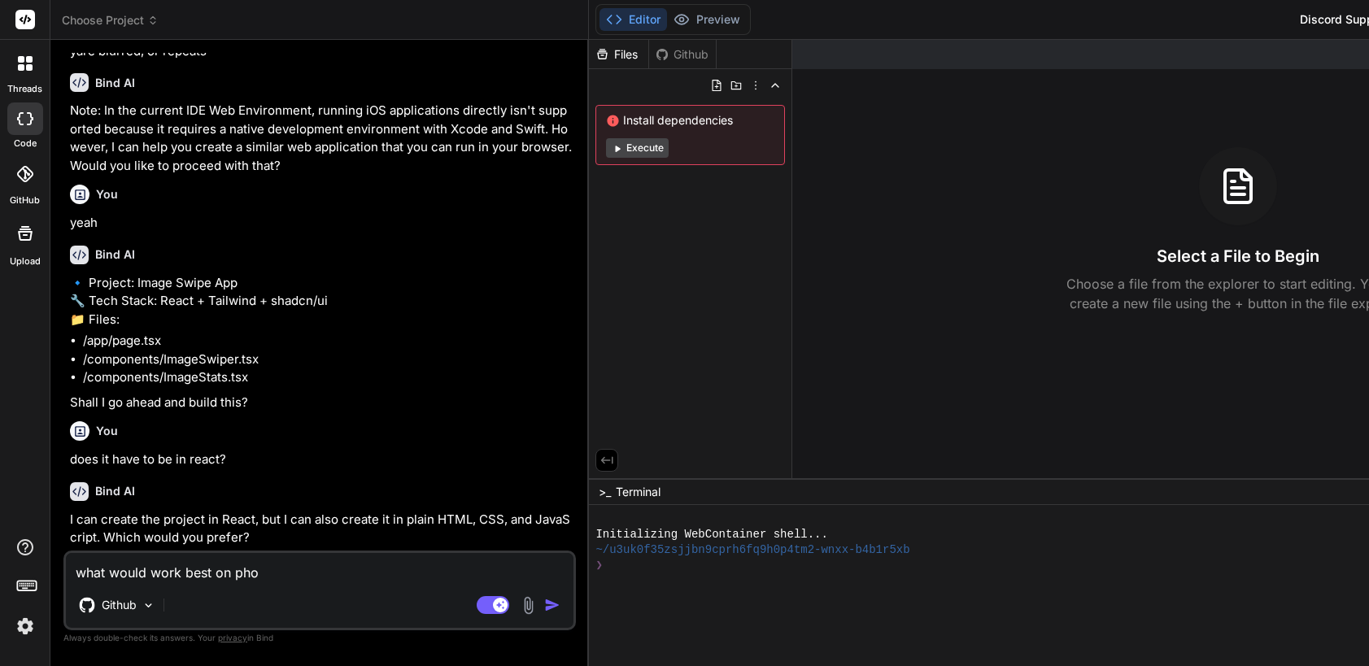
type textarea "what would work best on phon"
type textarea "x"
type textarea "what would work best on phone"
type textarea "x"
type textarea "what would work best on phone?"
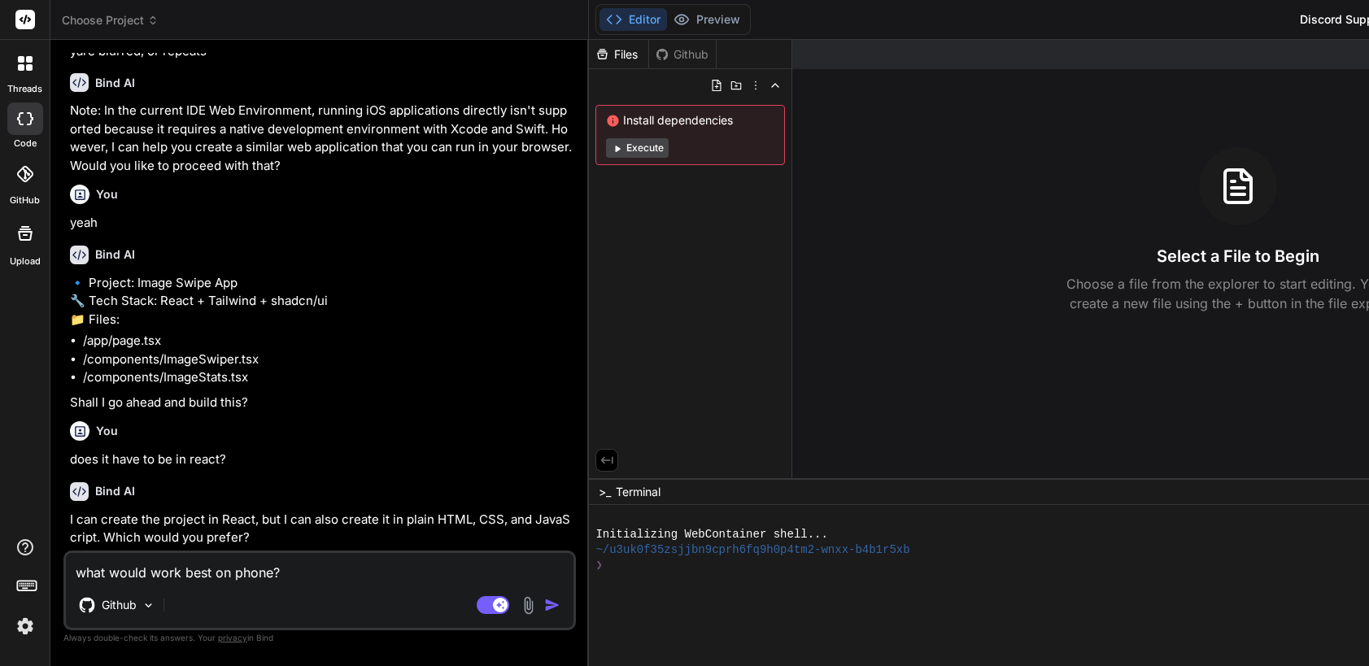
type textarea "x"
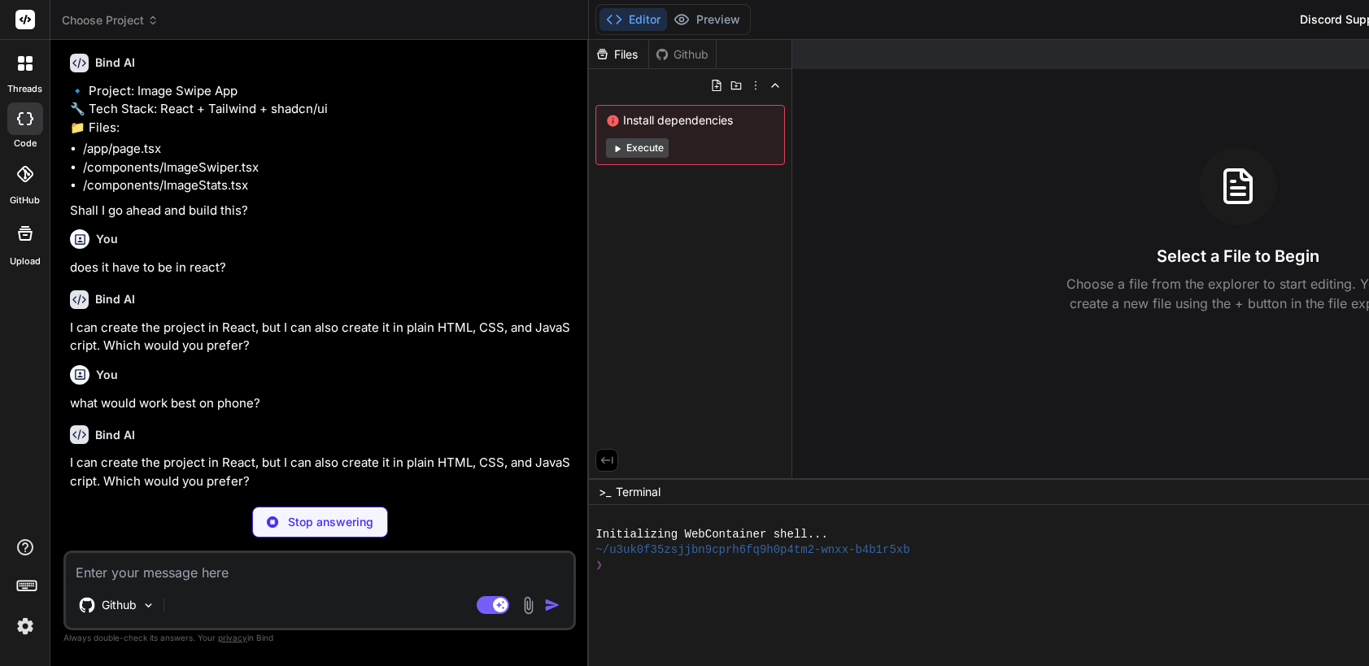
scroll to position [1203, 0]
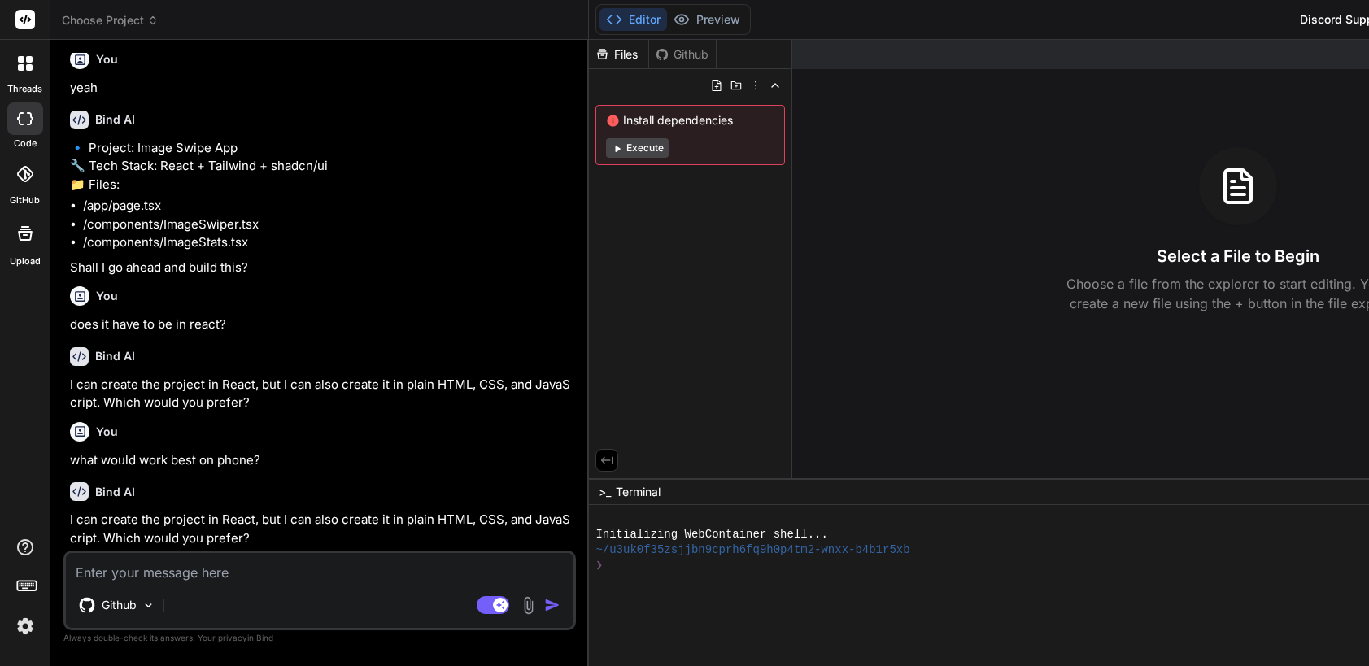
click at [649, 50] on div "Github" at bounding box center [682, 54] width 67 height 16
click at [649, 51] on div "Github" at bounding box center [682, 54] width 67 height 16
drag, startPoint x: 575, startPoint y: 51, endPoint x: 557, endPoint y: 54, distance: 18.9
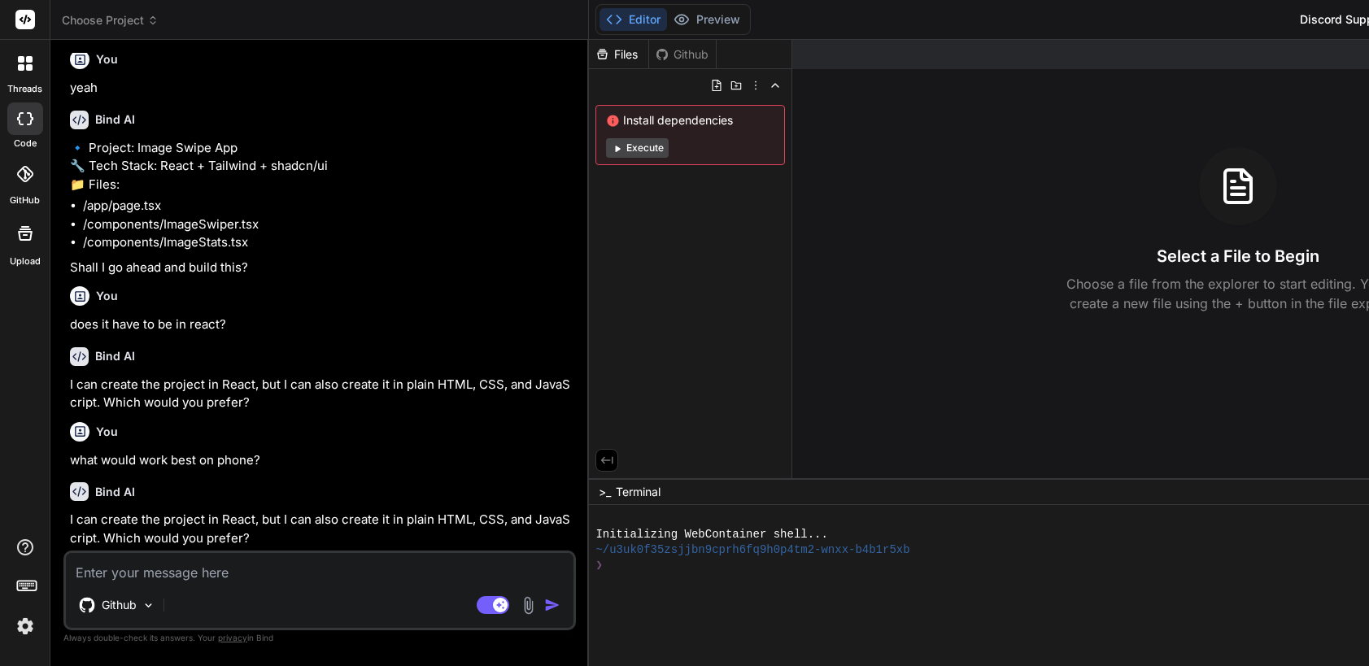
click at [656, 54] on icon at bounding box center [662, 54] width 13 height 13
click at [606, 144] on button "Execute" at bounding box center [637, 148] width 63 height 20
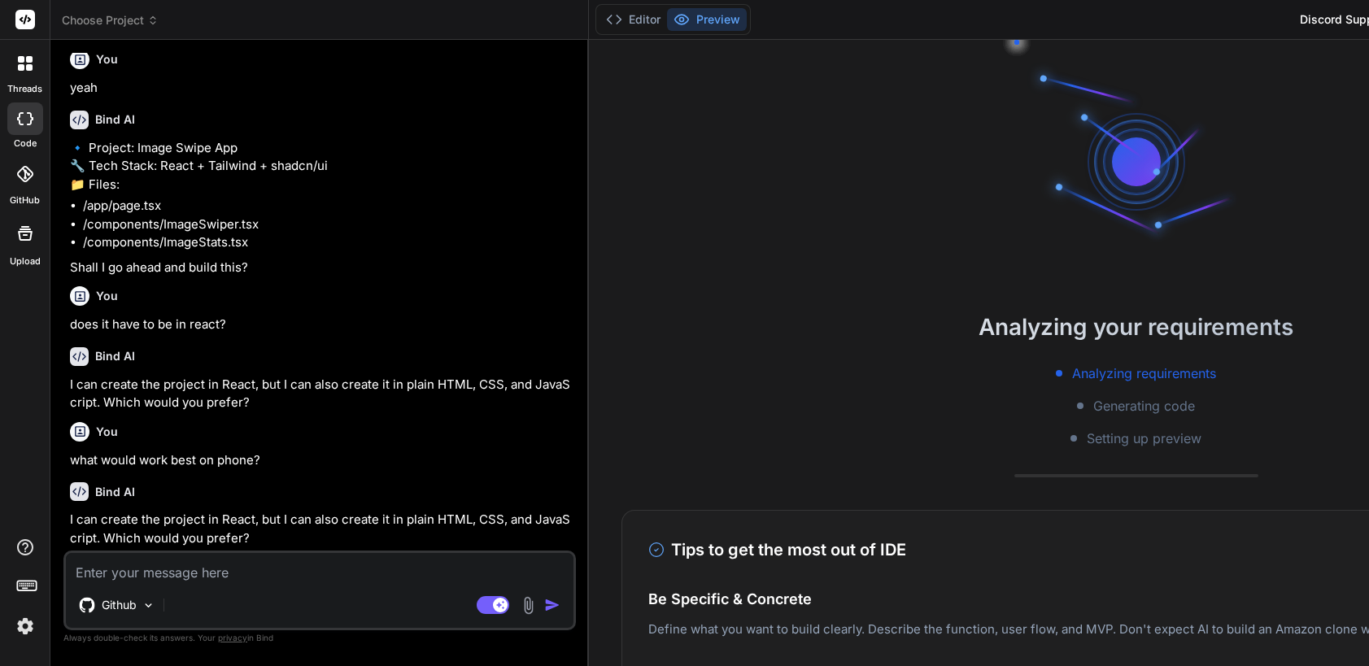
scroll to position [155, 0]
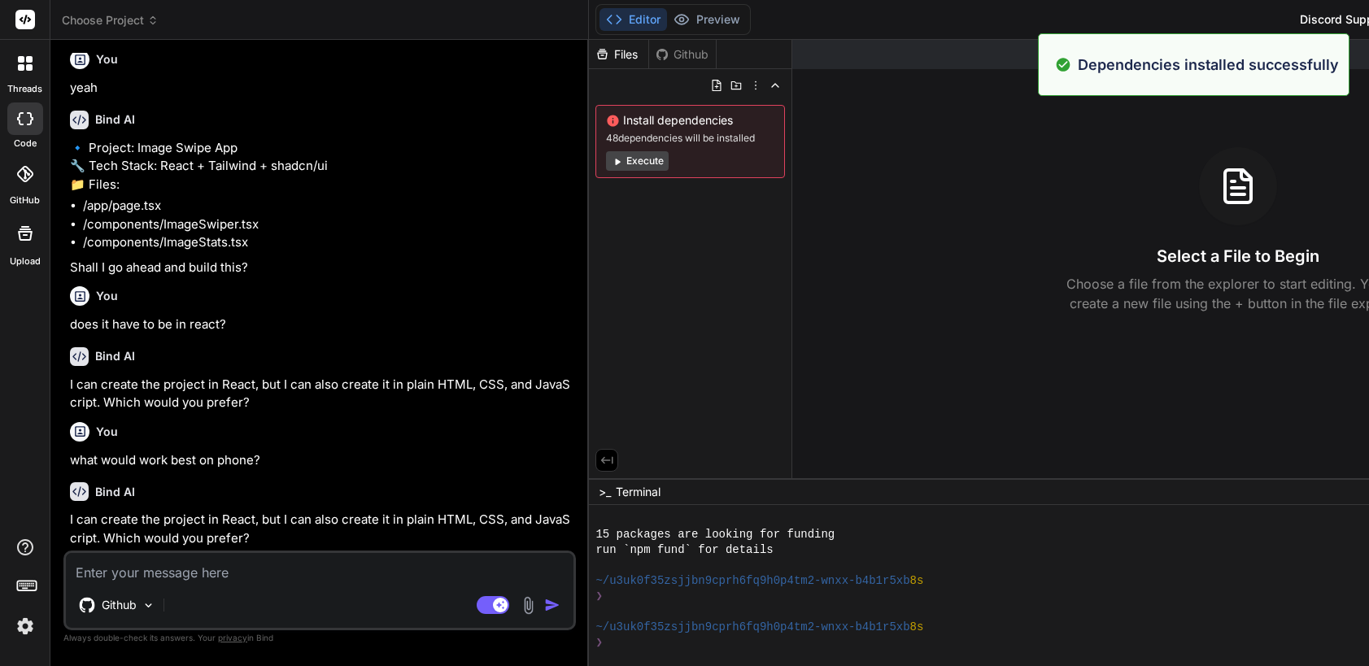
click at [974, 243] on div "Select a File to Begin Choose a file from the explorer to start editing. You ca…" at bounding box center [1237, 230] width 891 height 166
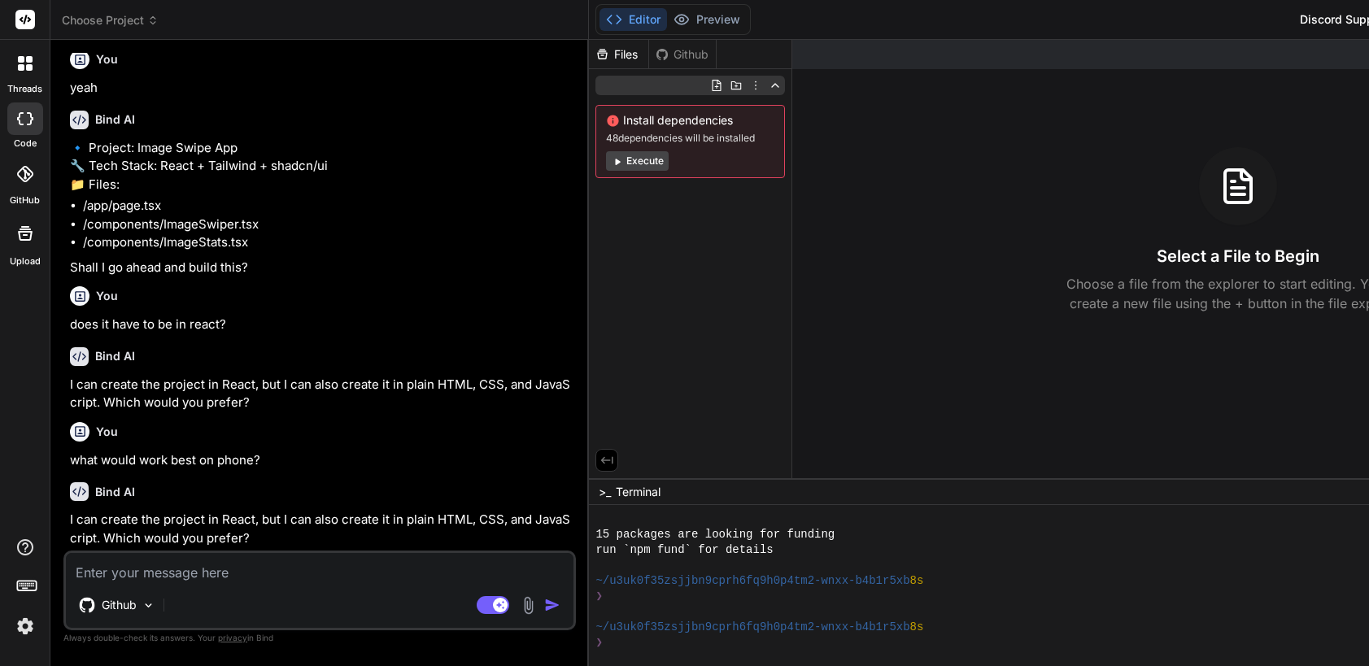
click at [772, 84] on polyline at bounding box center [775, 85] width 7 height 3
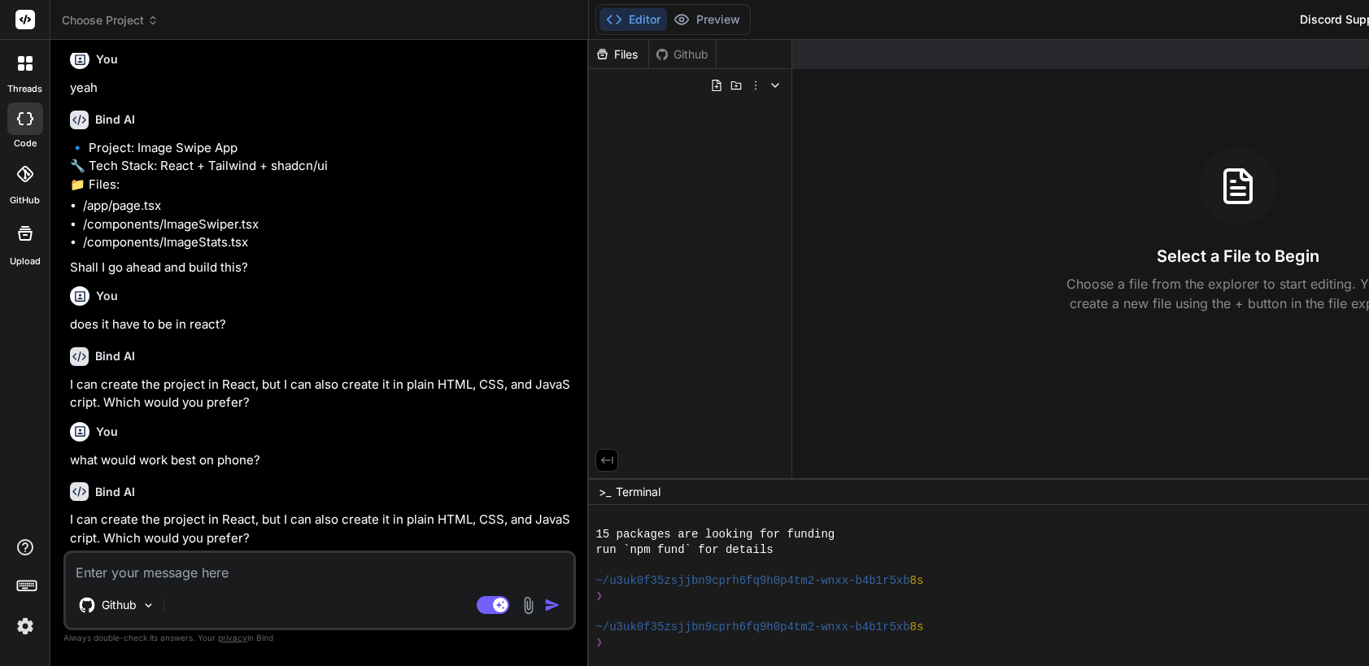
click at [769, 84] on icon at bounding box center [775, 85] width 13 height 13
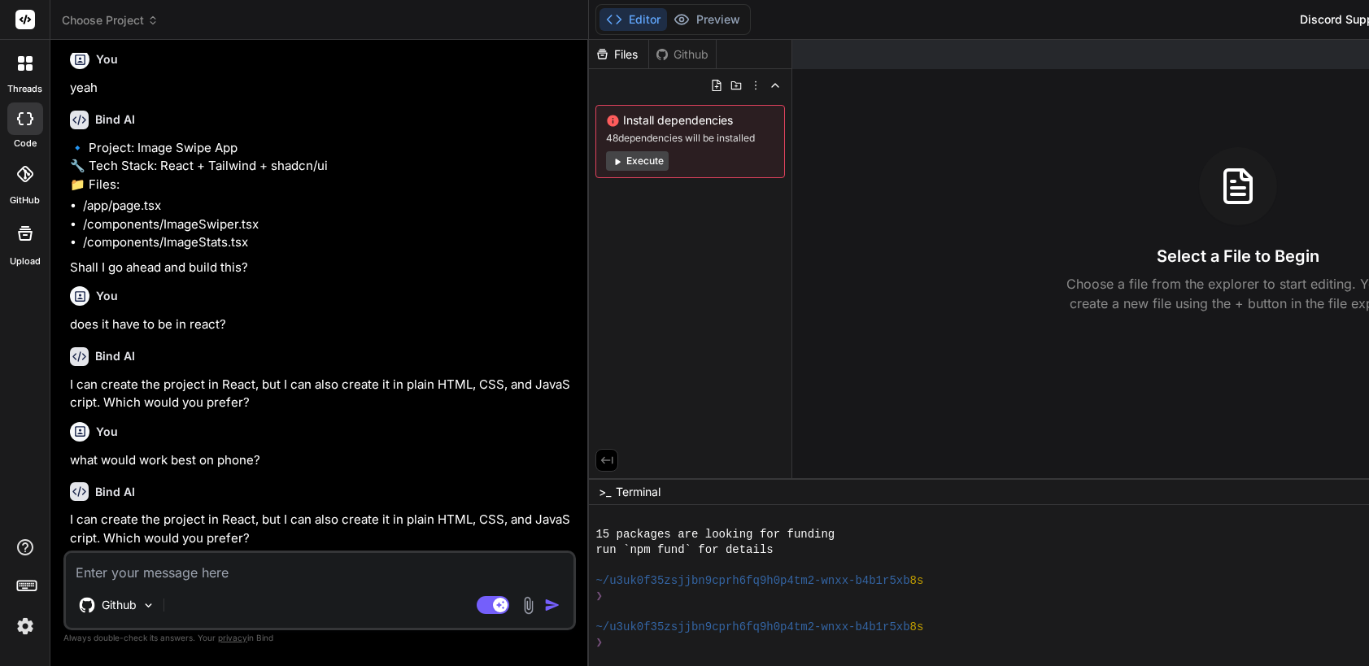
click at [616, 162] on icon at bounding box center [618, 162] width 5 height 7
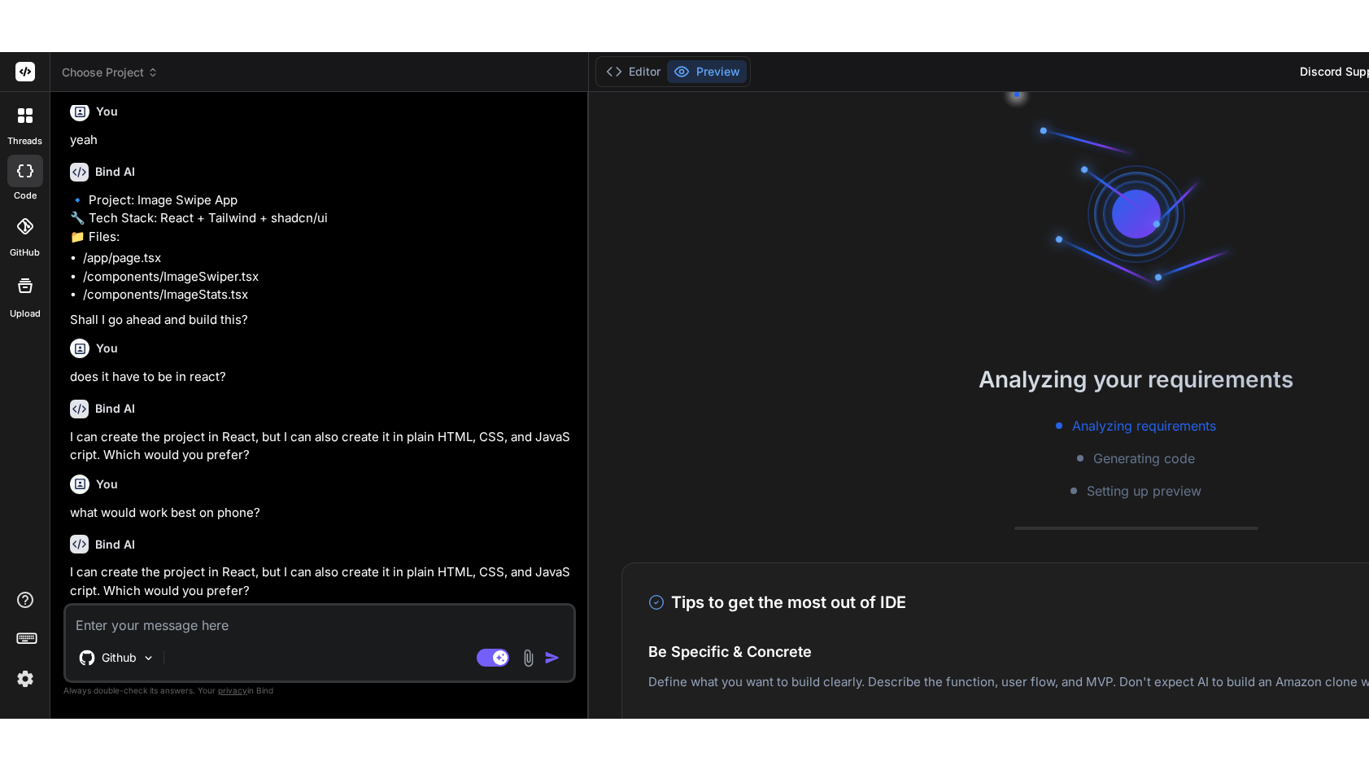
scroll to position [386, 0]
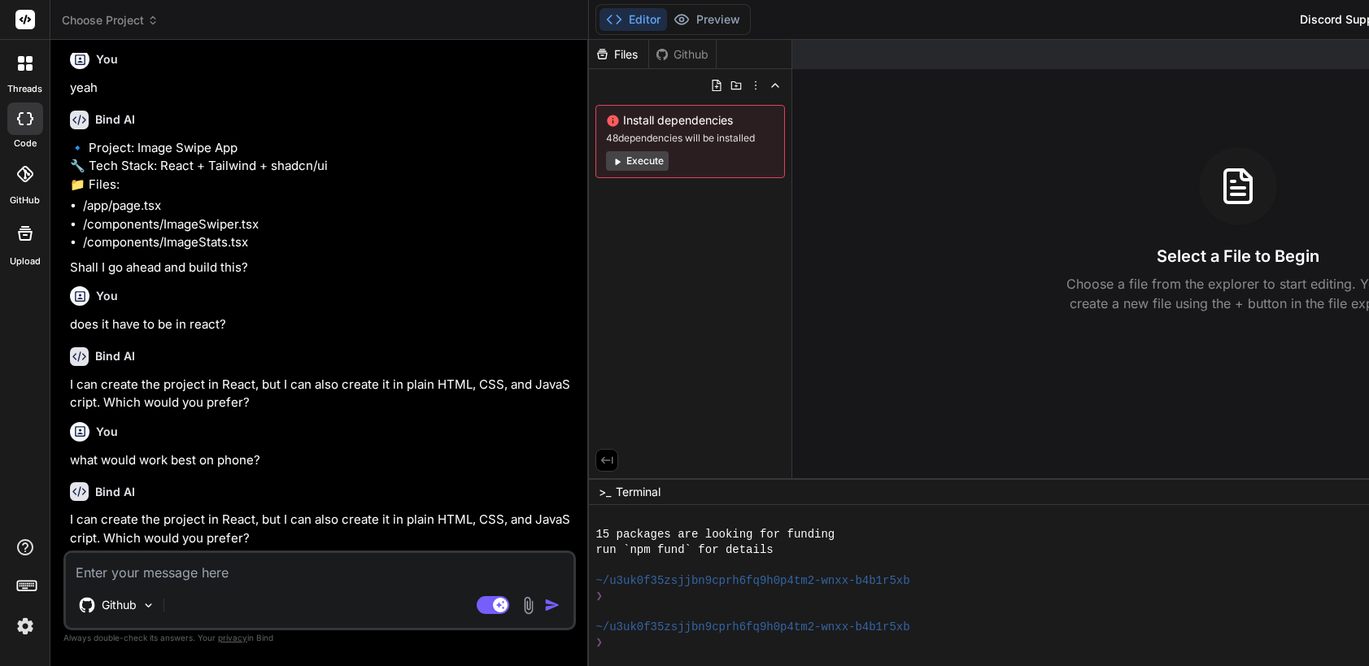
click at [600, 24] on button "Editor" at bounding box center [634, 19] width 68 height 23
click at [606, 12] on icon at bounding box center [614, 19] width 16 height 16
click at [18, 166] on icon at bounding box center [25, 174] width 16 height 16
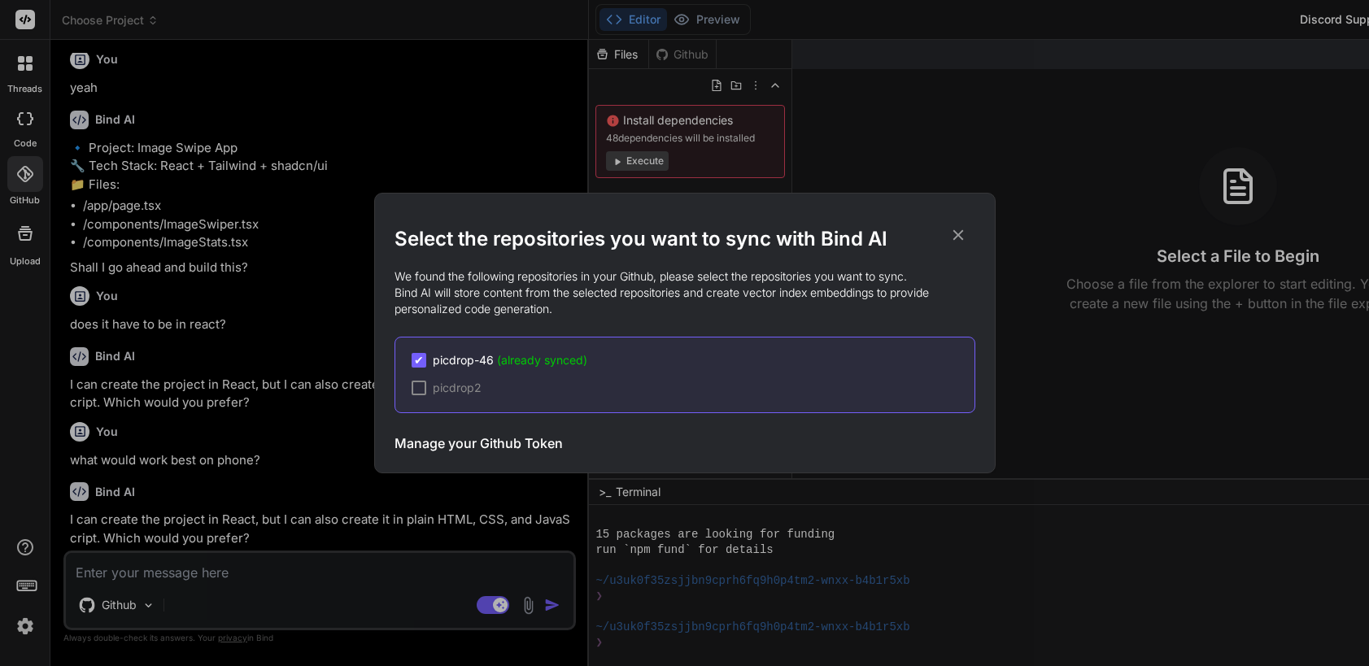
click at [419, 391] on div at bounding box center [419, 388] width 15 height 15
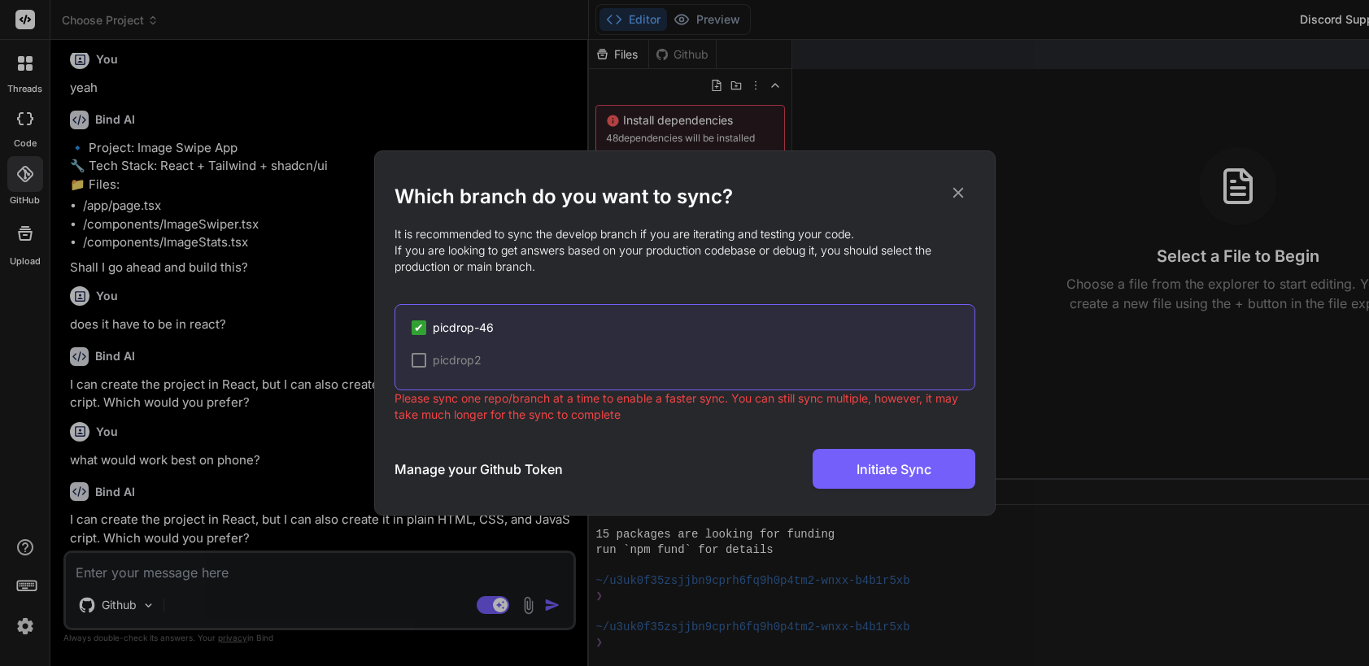
click at [727, 459] on div "Manage your Github Token Initiate Sync" at bounding box center [685, 469] width 581 height 40
click at [966, 190] on icon at bounding box center [958, 193] width 18 height 18
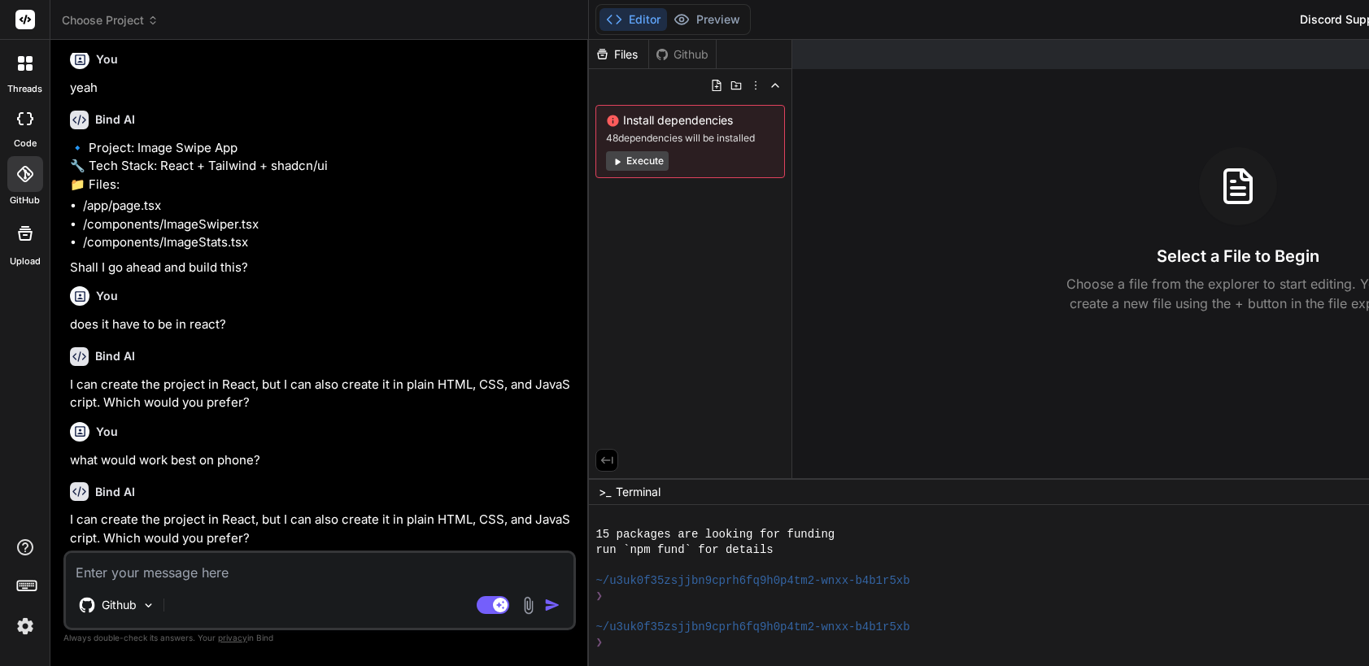
click at [22, 124] on icon at bounding box center [20, 118] width 7 height 13
click at [24, 72] on div at bounding box center [25, 63] width 34 height 34
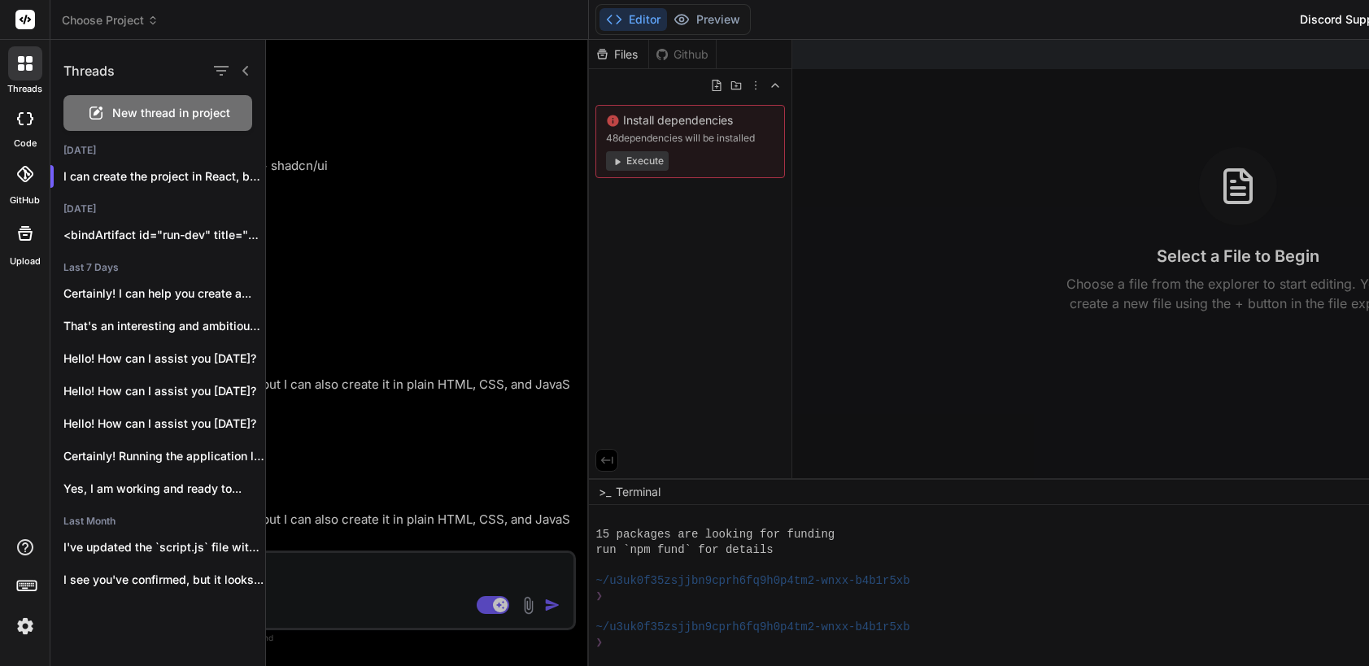
click at [26, 148] on label "code" at bounding box center [25, 144] width 23 height 14
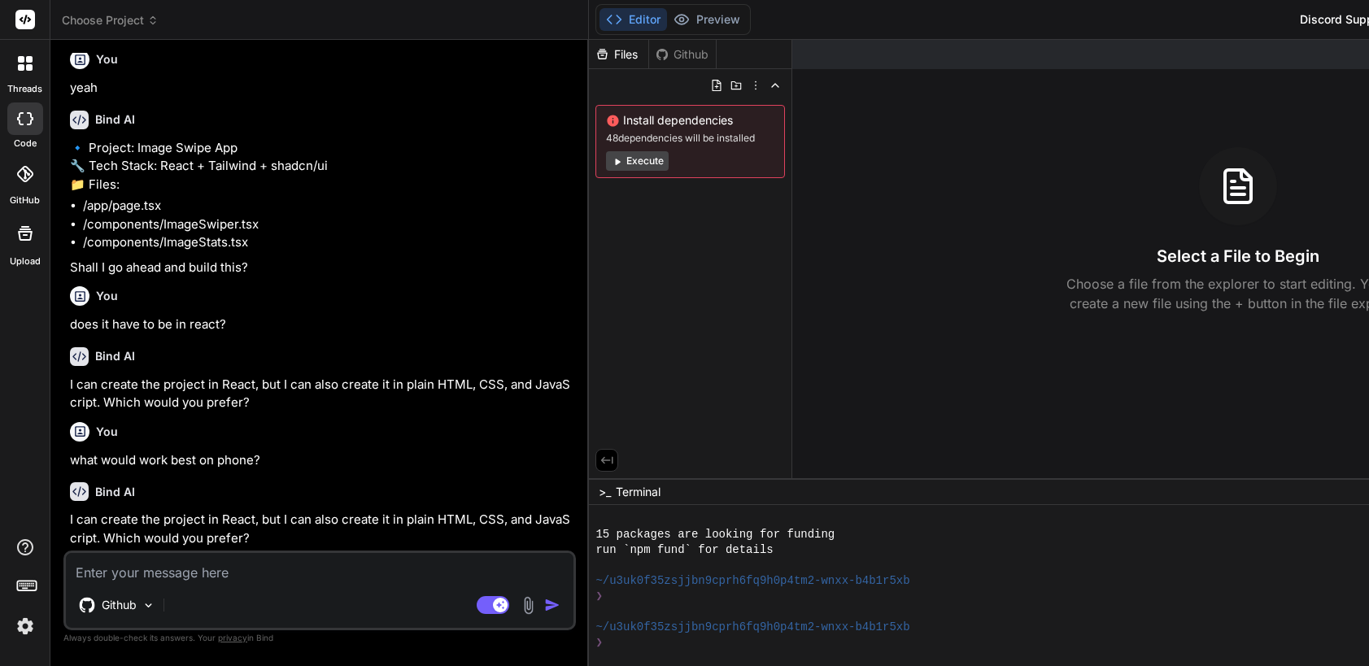
click at [24, 629] on img at bounding box center [25, 627] width 28 height 28
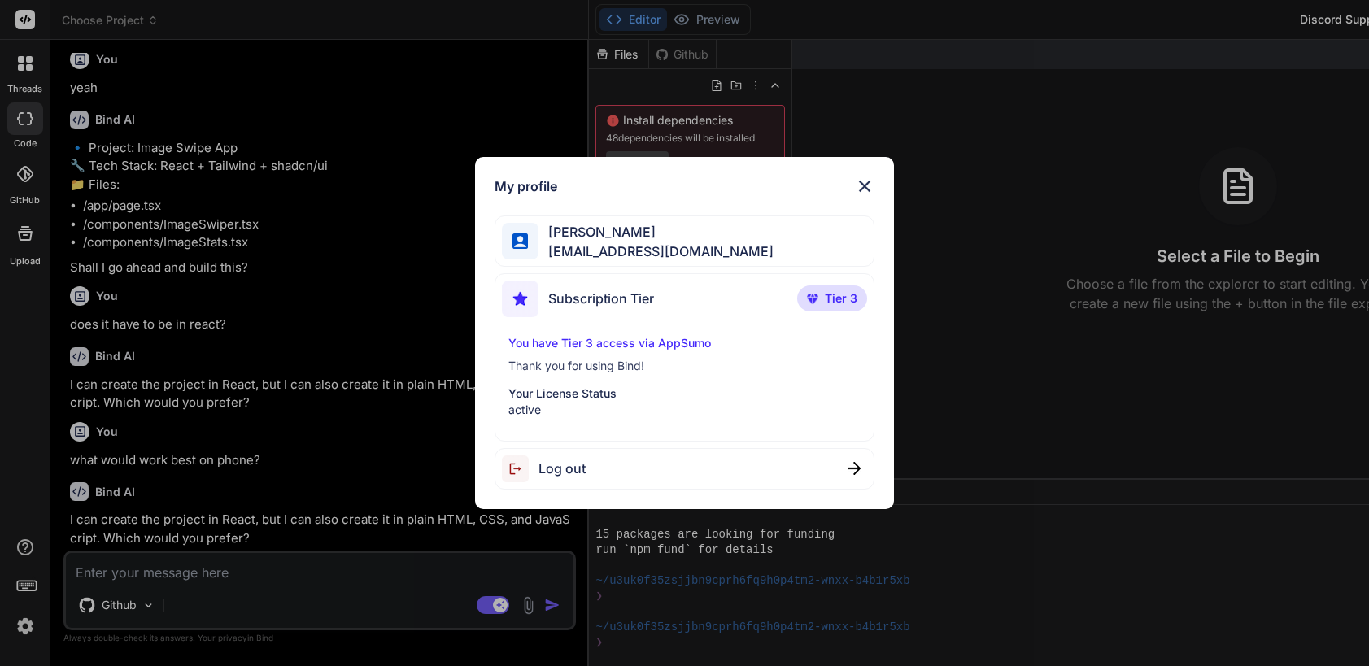
click at [862, 183] on img at bounding box center [865, 187] width 20 height 20
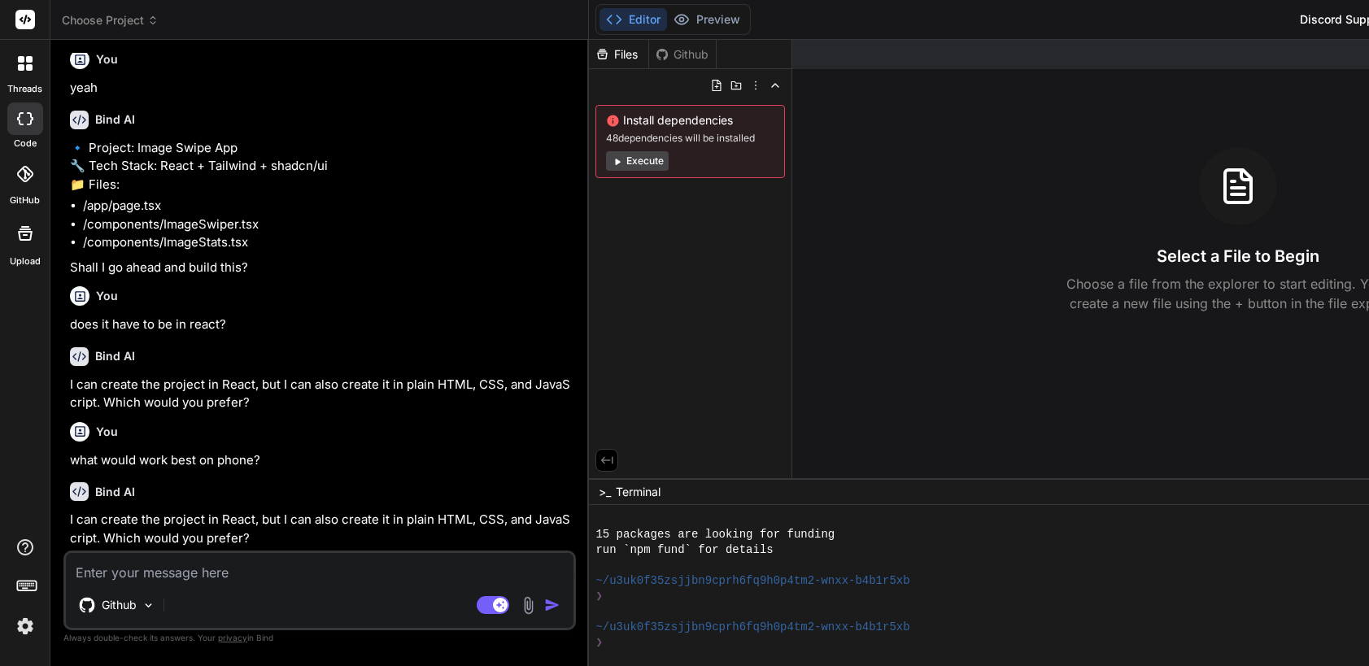
click at [20, 171] on icon at bounding box center [24, 174] width 16 height 16
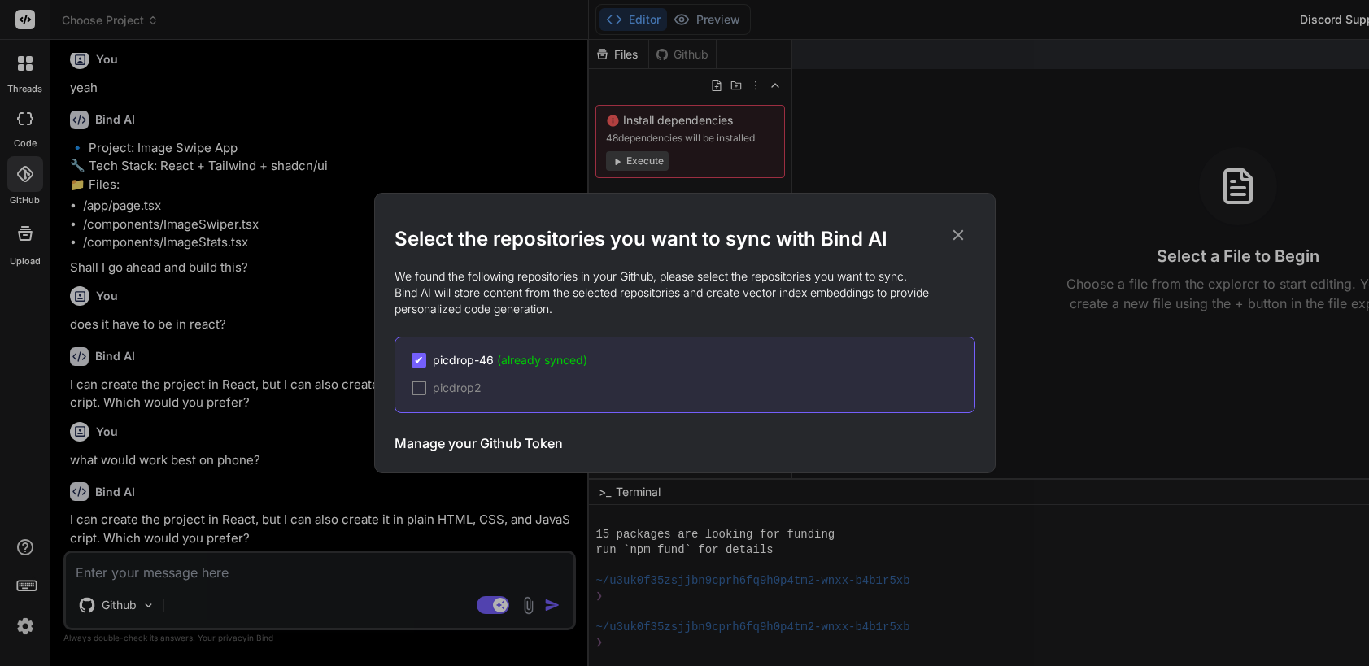
click at [953, 235] on icon at bounding box center [958, 235] width 18 height 18
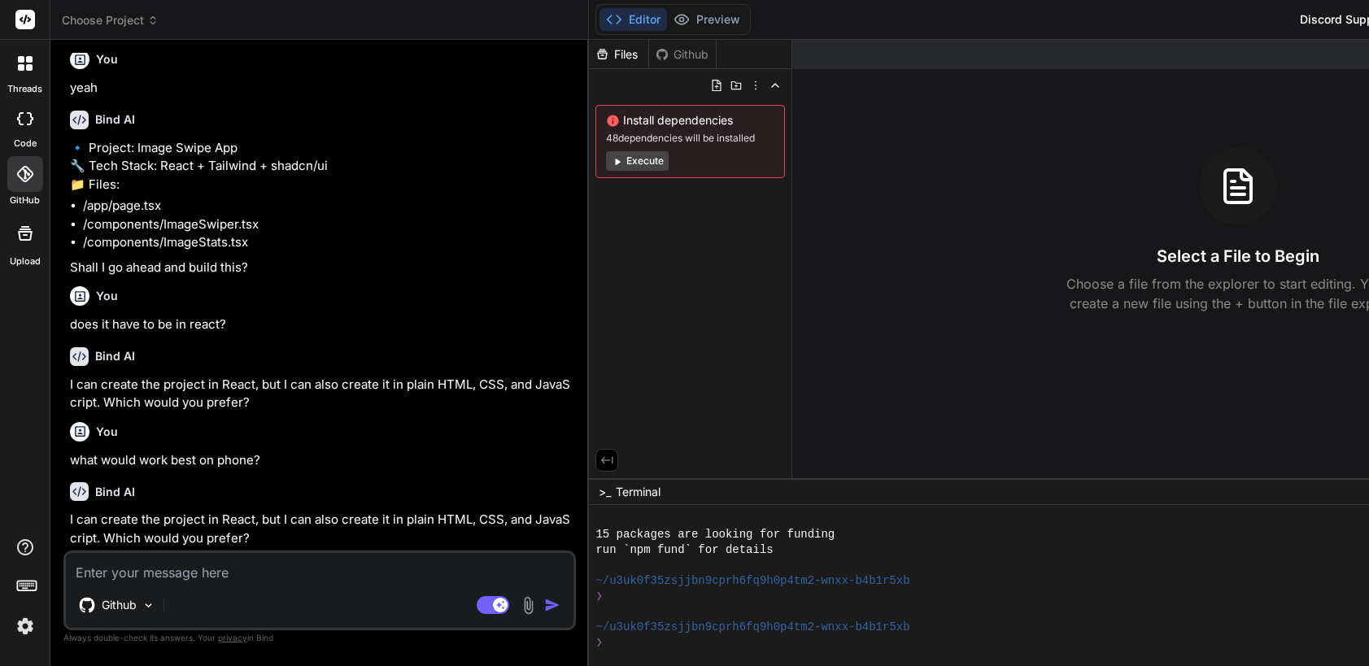
click at [25, 126] on div at bounding box center [25, 119] width 36 height 33
click at [24, 82] on label "threads" at bounding box center [24, 89] width 35 height 14
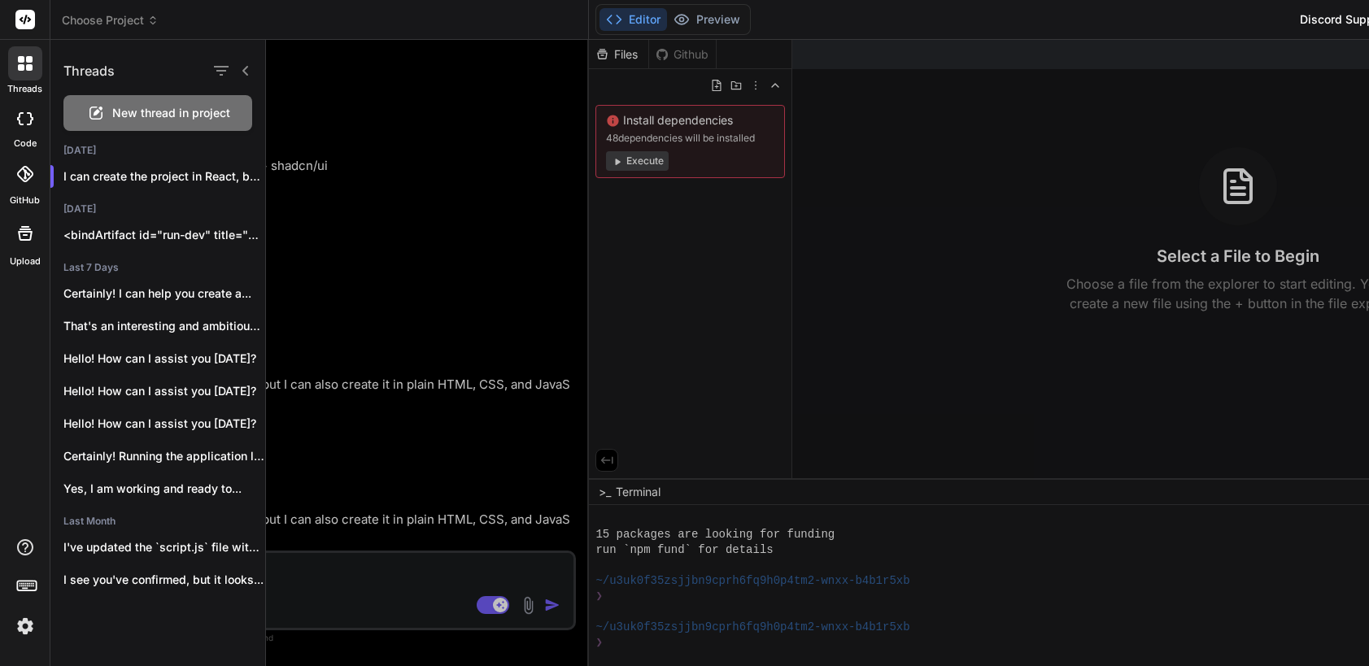
click at [423, 235] on div at bounding box center [817, 353] width 1103 height 626
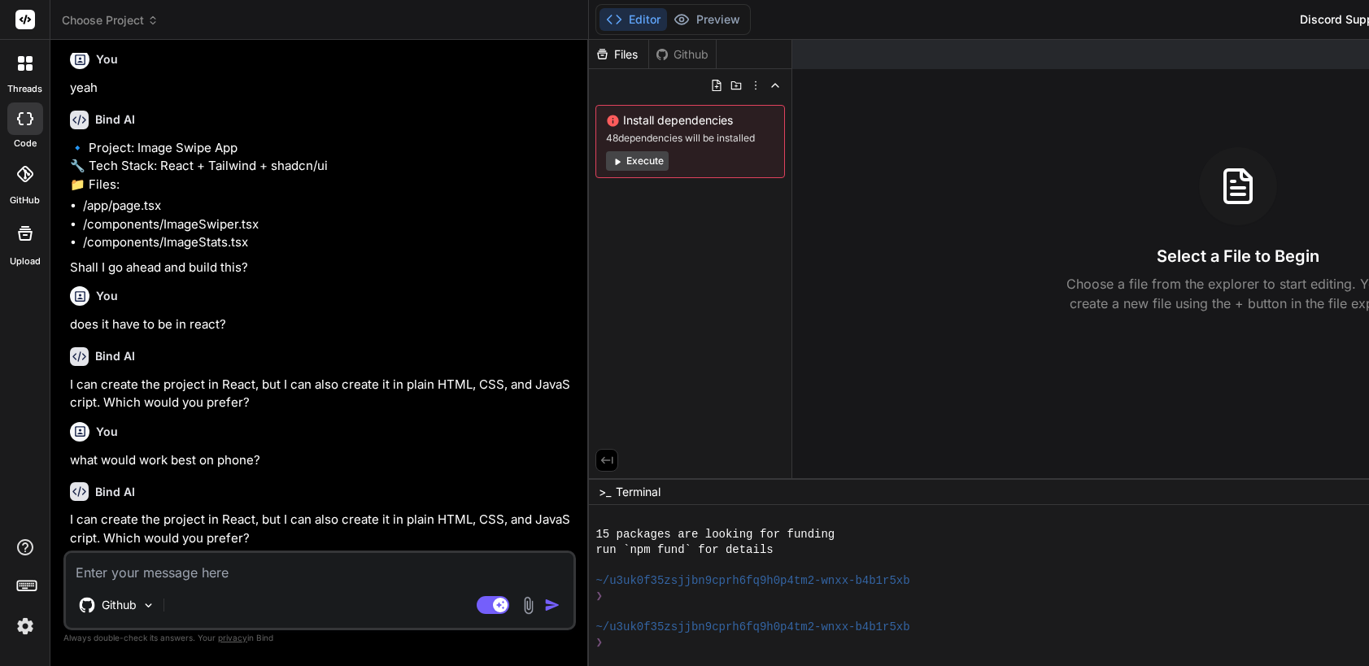
type textarea "x"
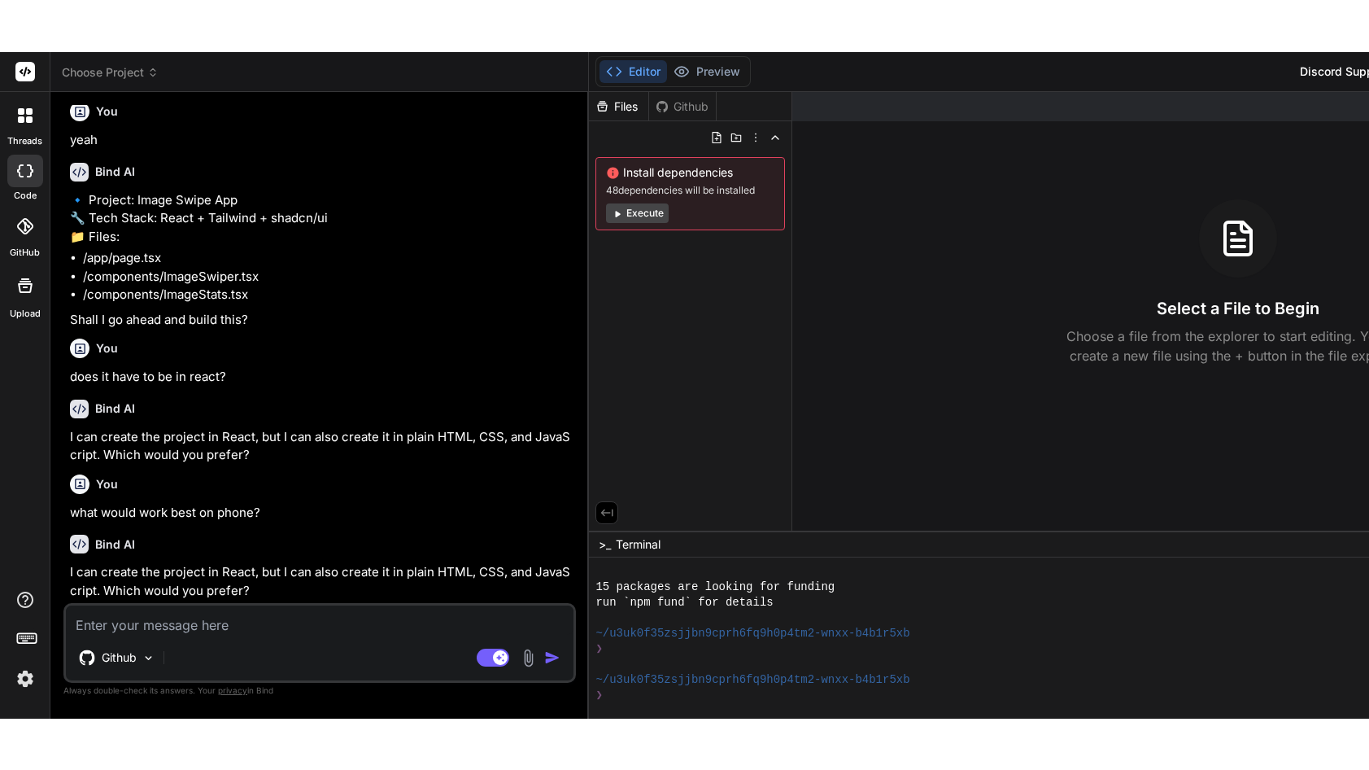
scroll to position [356, 0]
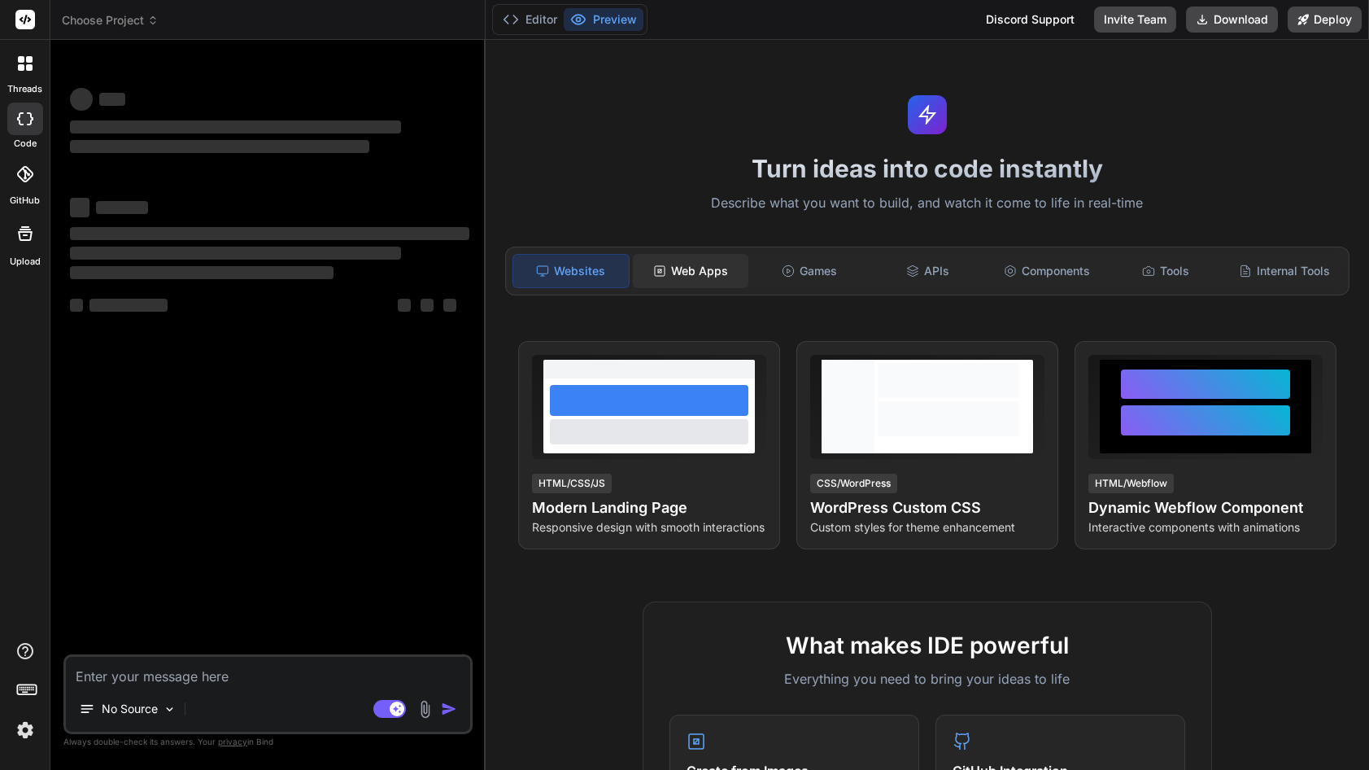
click at [696, 271] on div "Web Apps" at bounding box center [691, 271] width 116 height 34
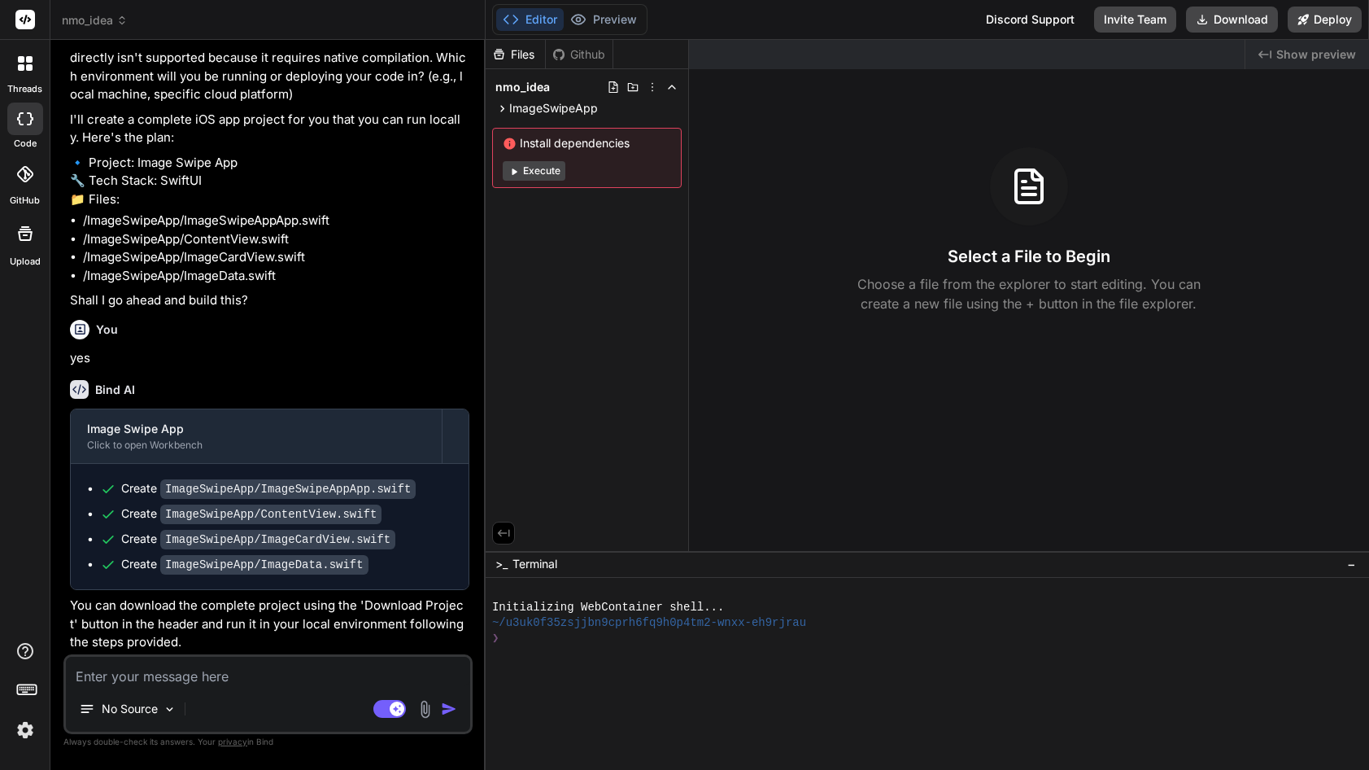
scroll to position [155, 0]
click at [539, 170] on button "Execute" at bounding box center [534, 171] width 63 height 20
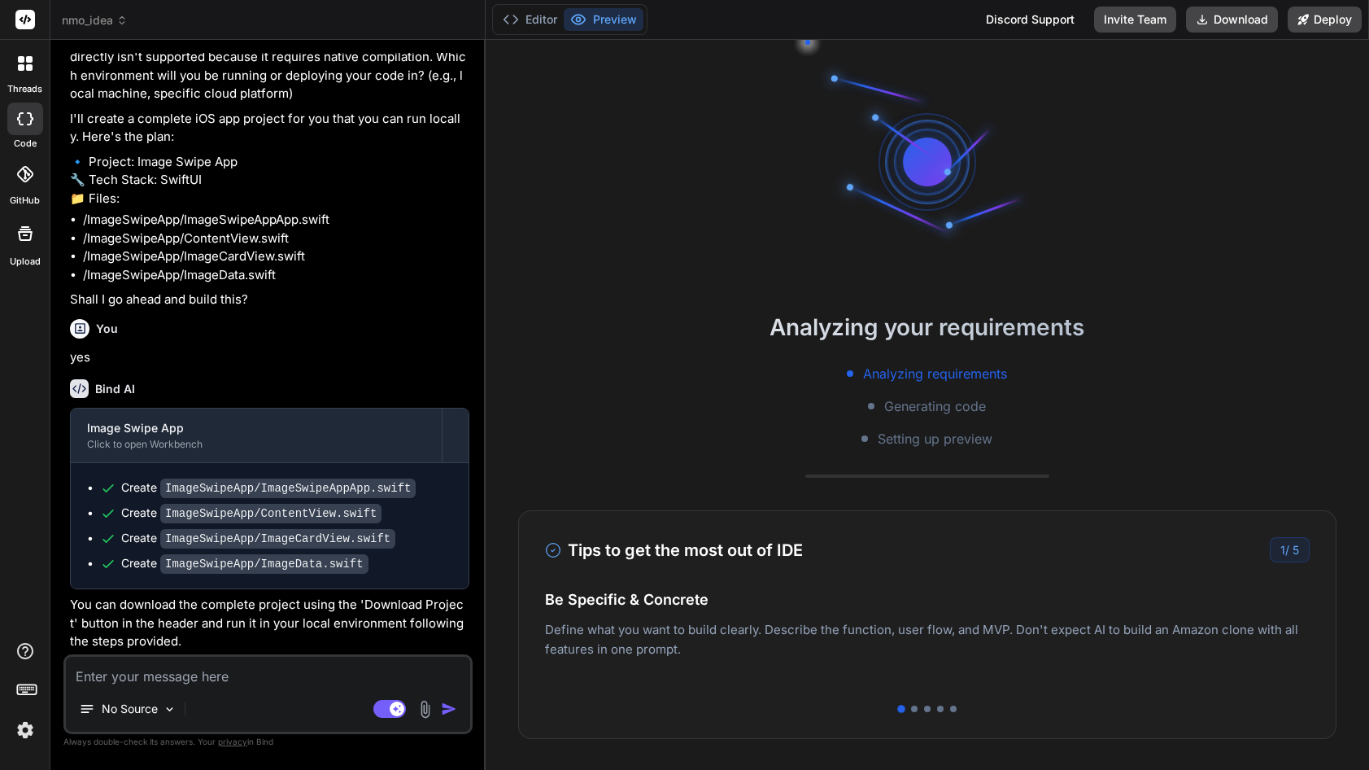
scroll to position [77, 0]
type textarea "x"
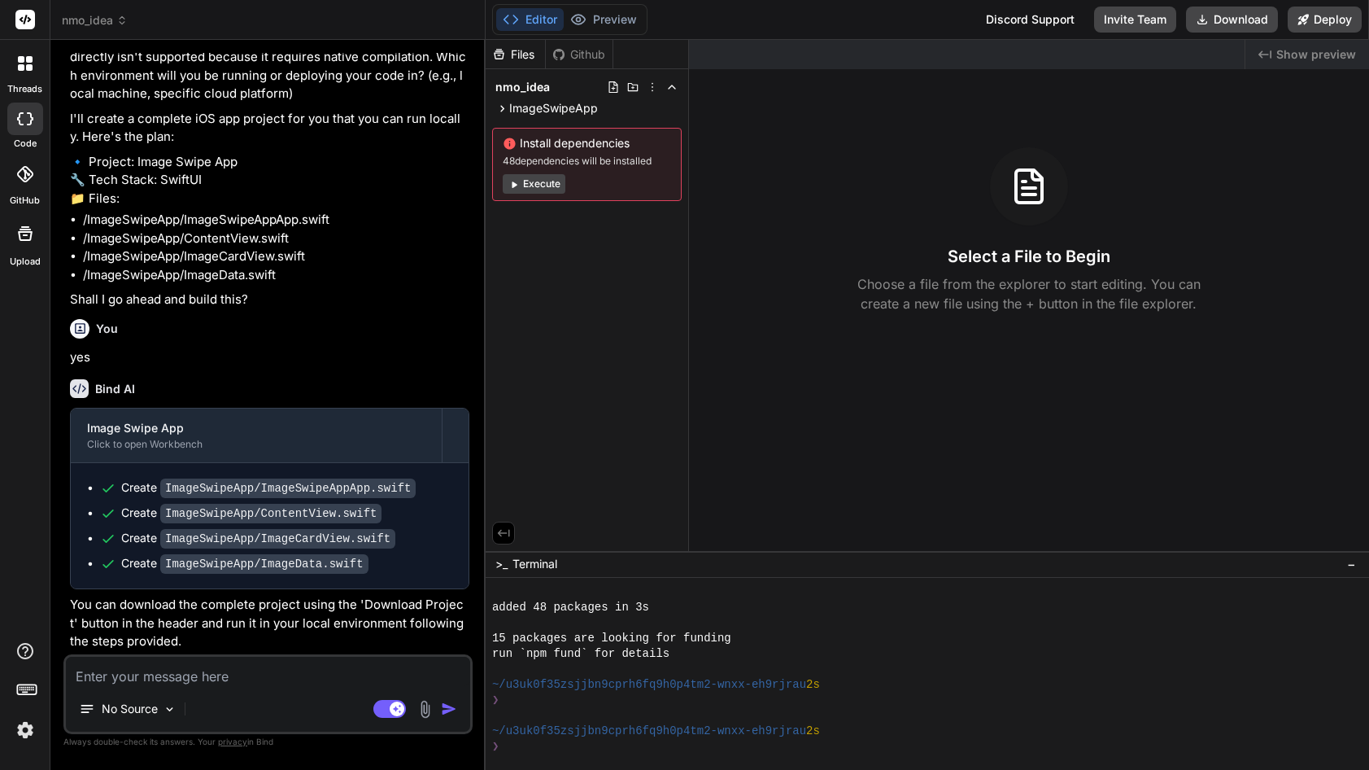
scroll to position [0, 0]
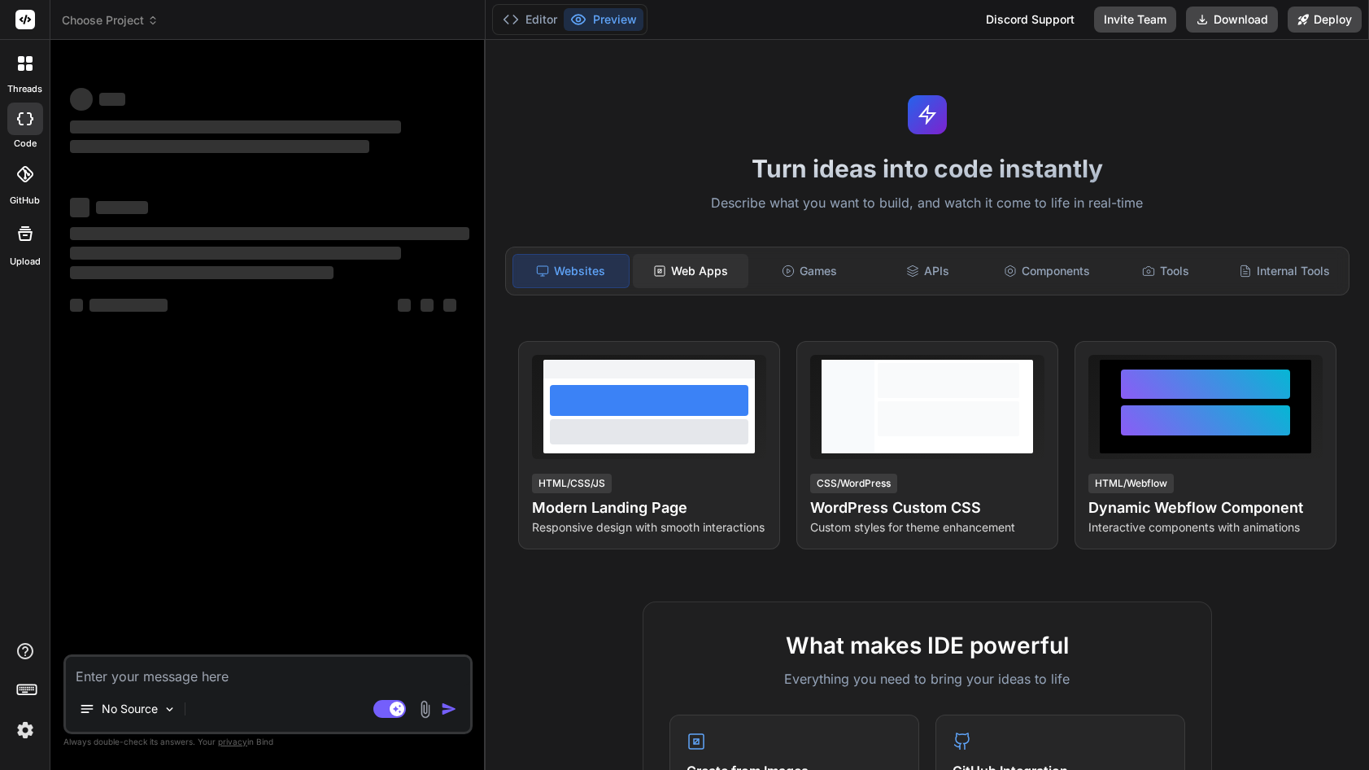
click at [683, 273] on div "Web Apps" at bounding box center [691, 271] width 116 height 34
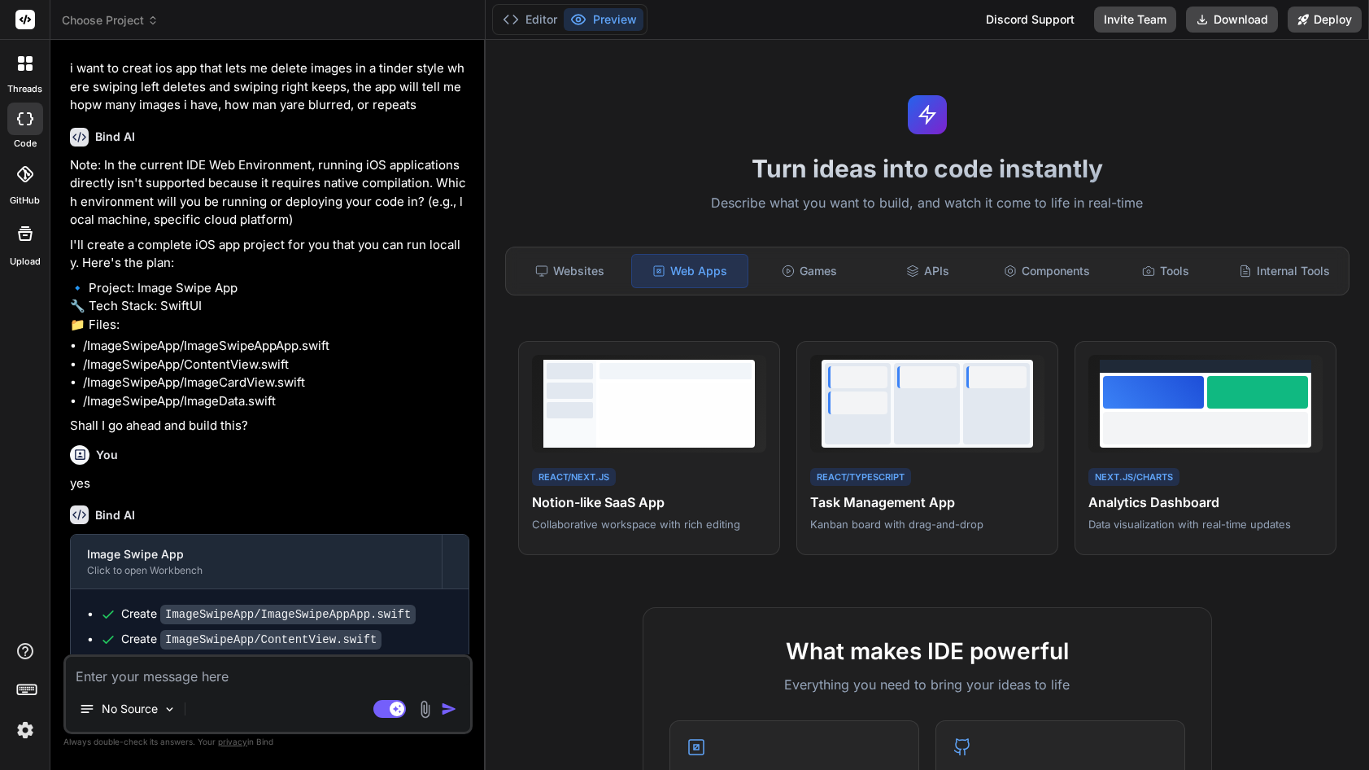
type textarea "x"
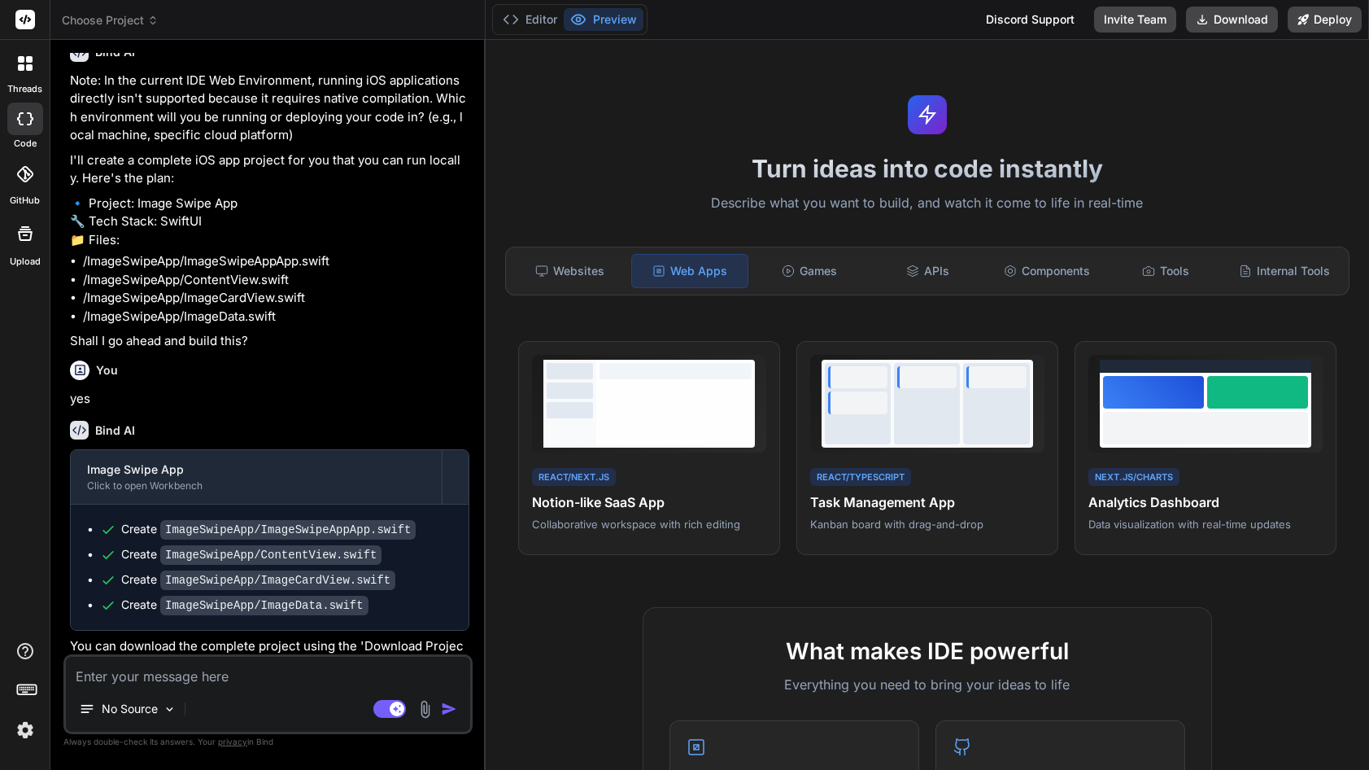
scroll to position [155, 0]
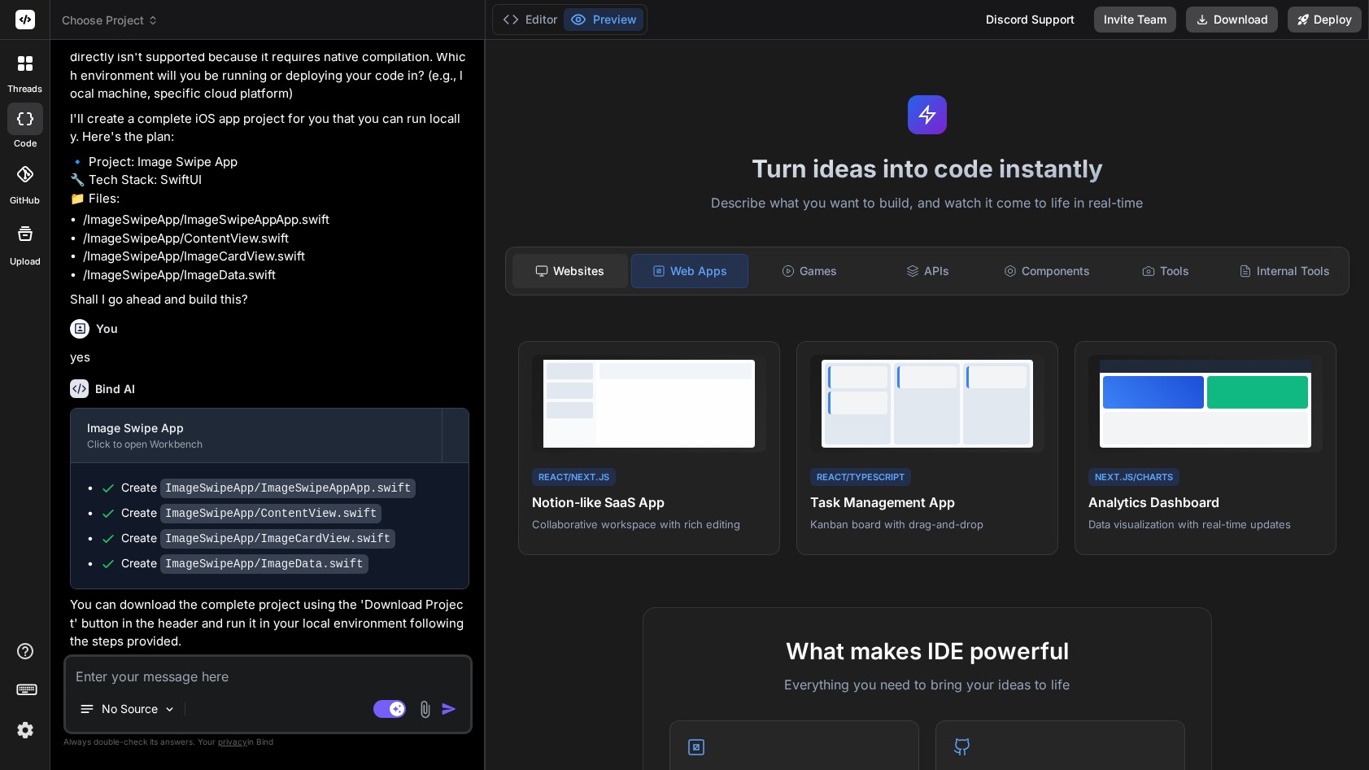
click at [573, 263] on div "Websites" at bounding box center [571, 271] width 116 height 34
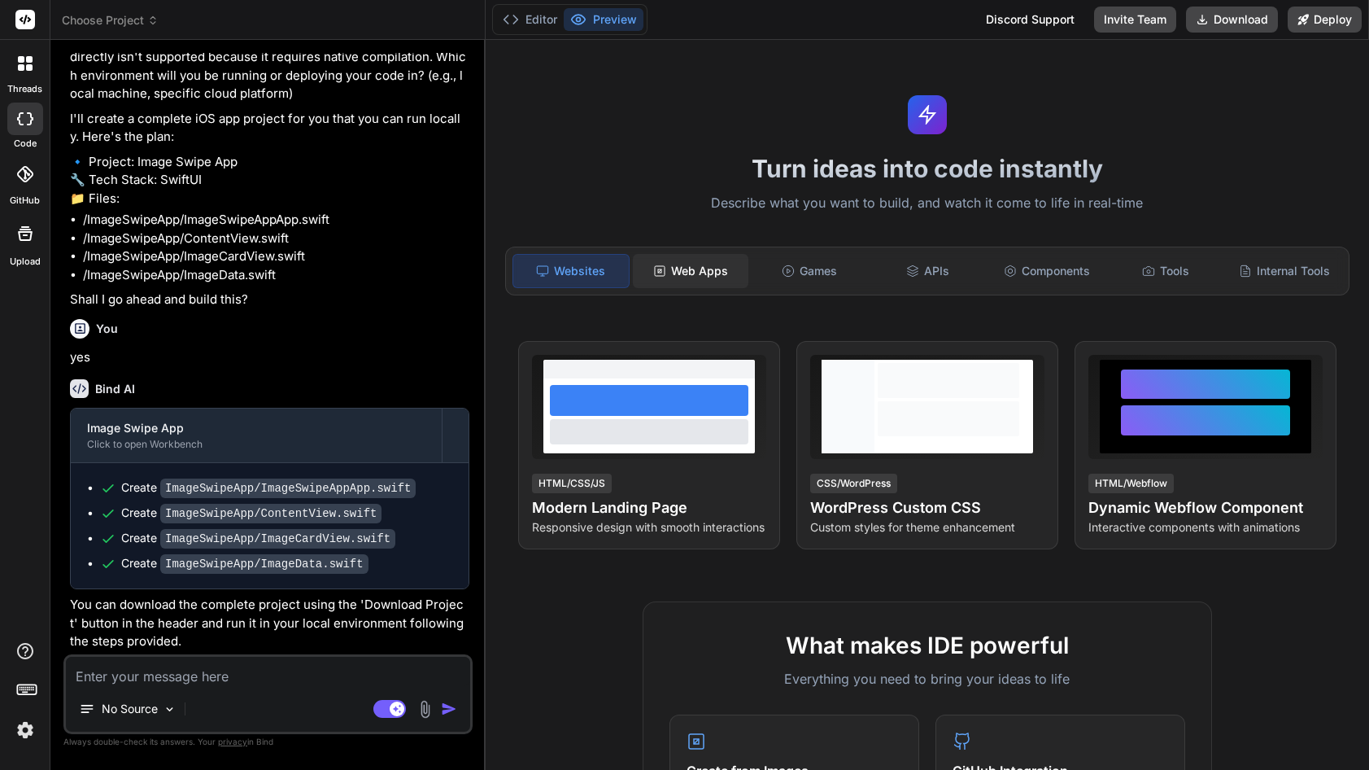
click at [661, 274] on icon at bounding box center [659, 270] width 13 height 13
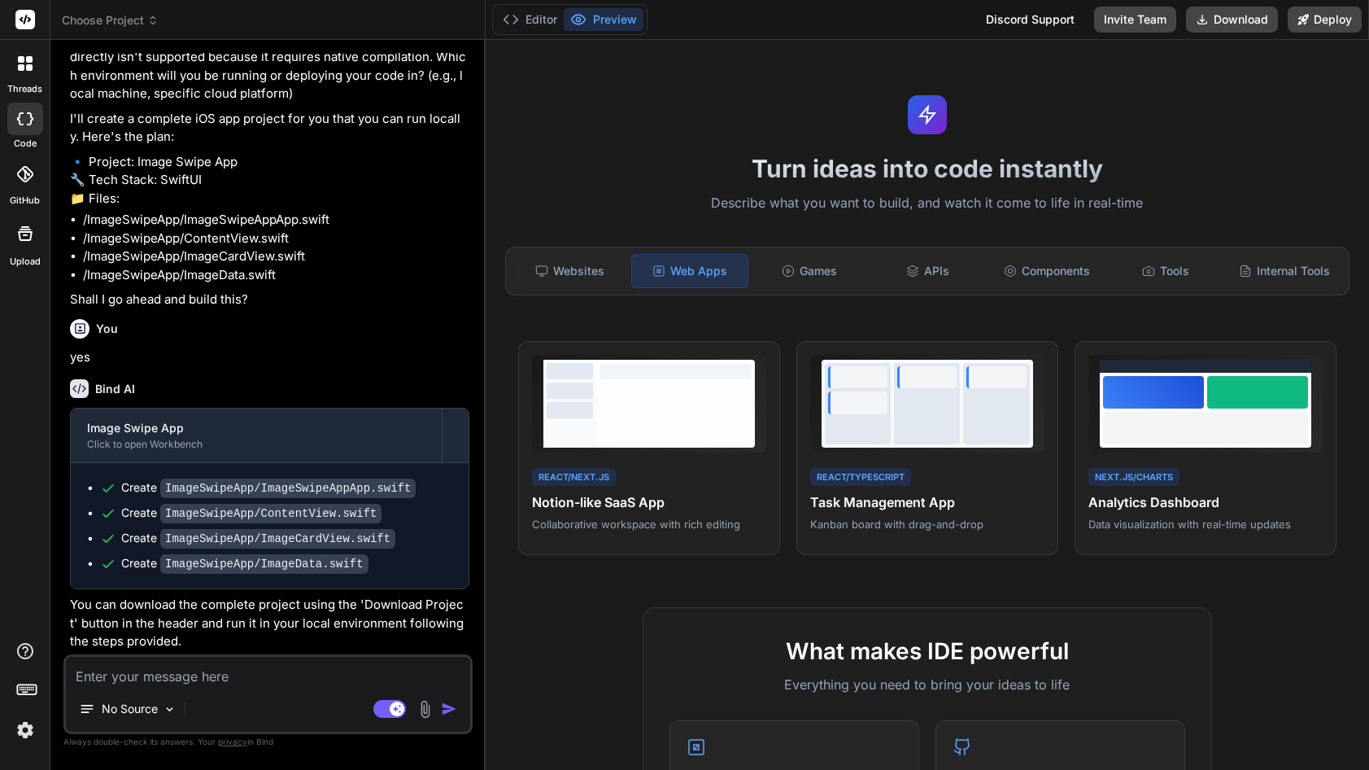
click at [600, 20] on button "Preview" at bounding box center [604, 19] width 80 height 23
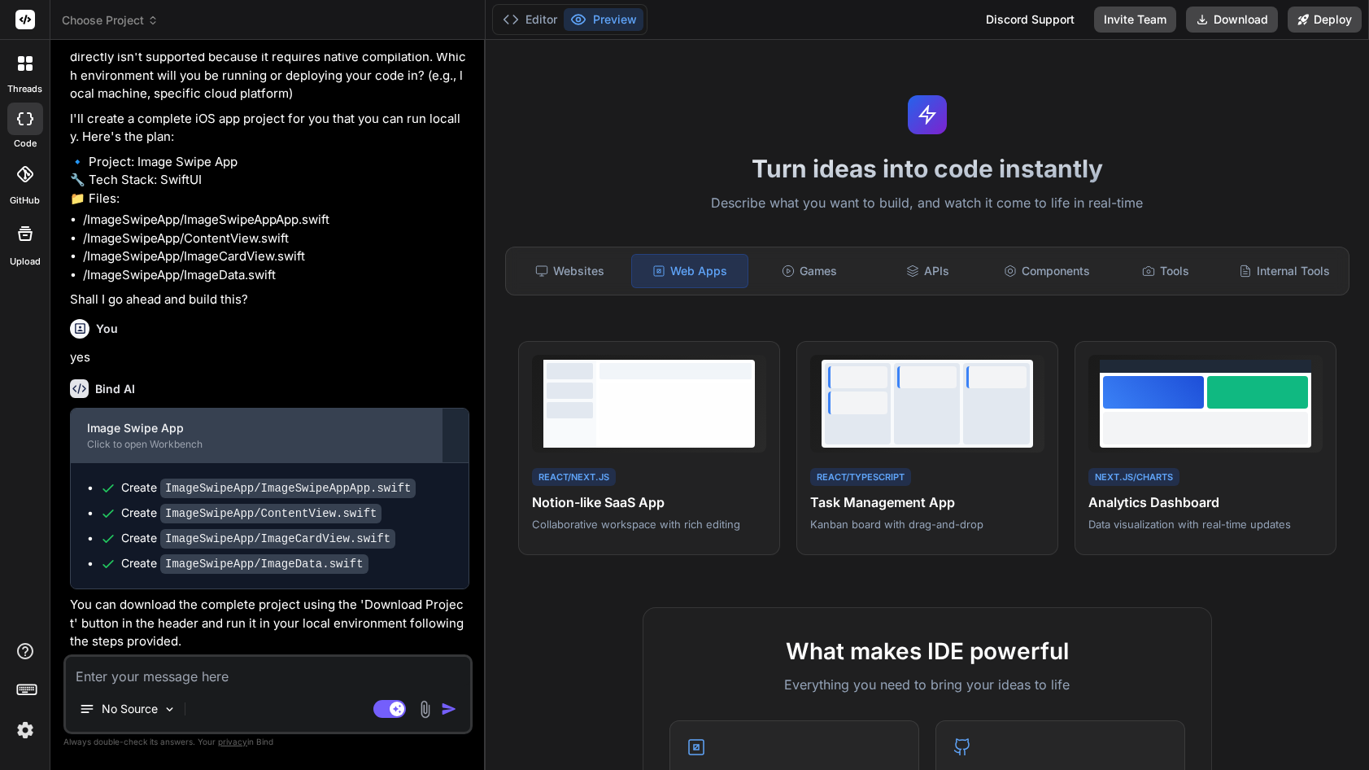
click at [247, 431] on div "Image Swipe App" at bounding box center [256, 428] width 338 height 16
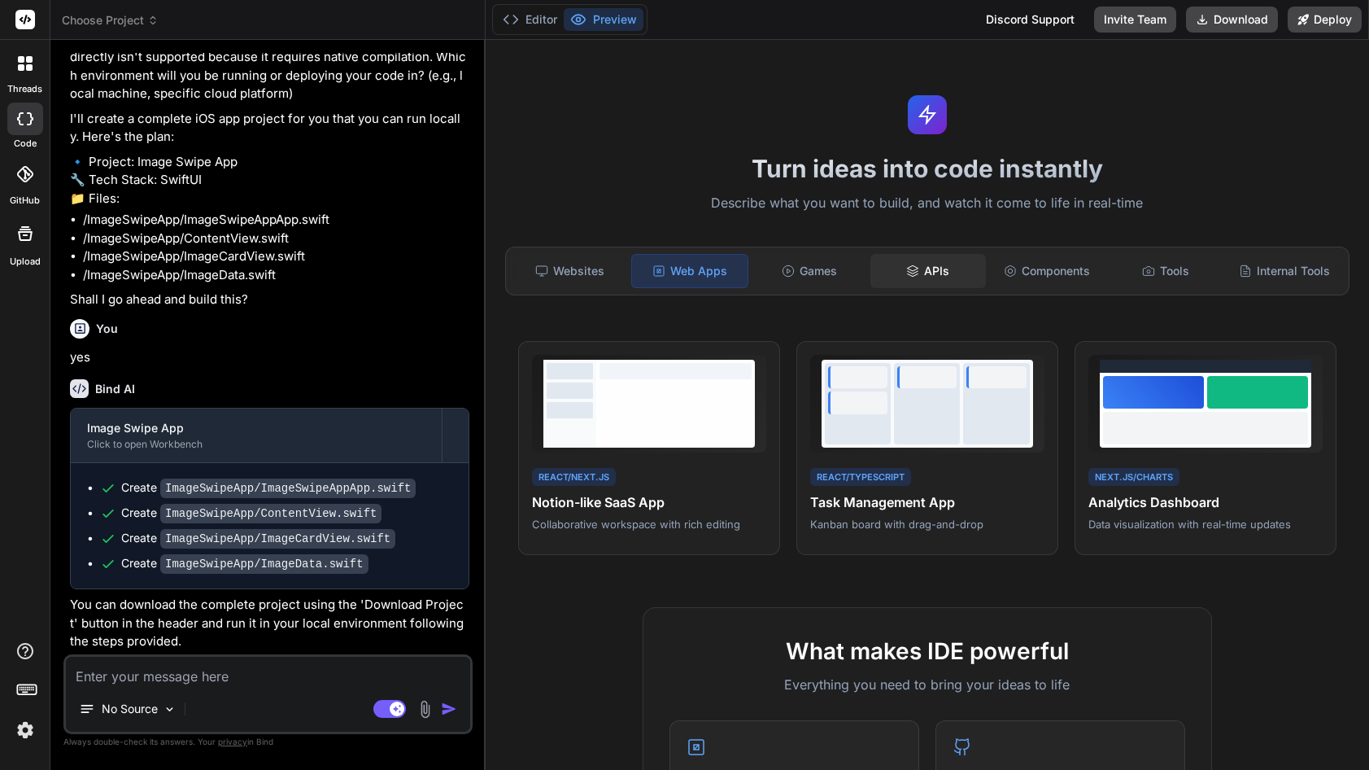
click at [925, 272] on div "APIs" at bounding box center [929, 271] width 116 height 34
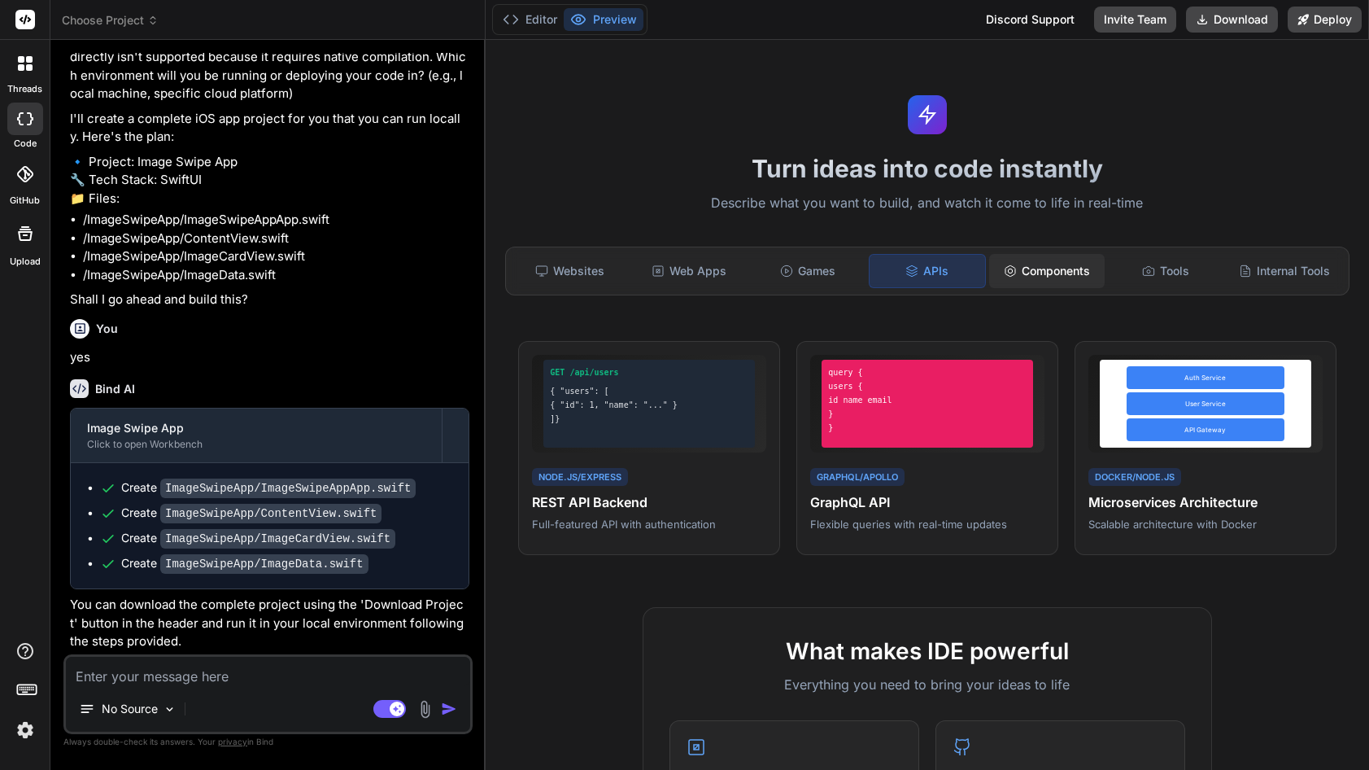
click at [1040, 271] on div "Components" at bounding box center [1047, 271] width 116 height 34
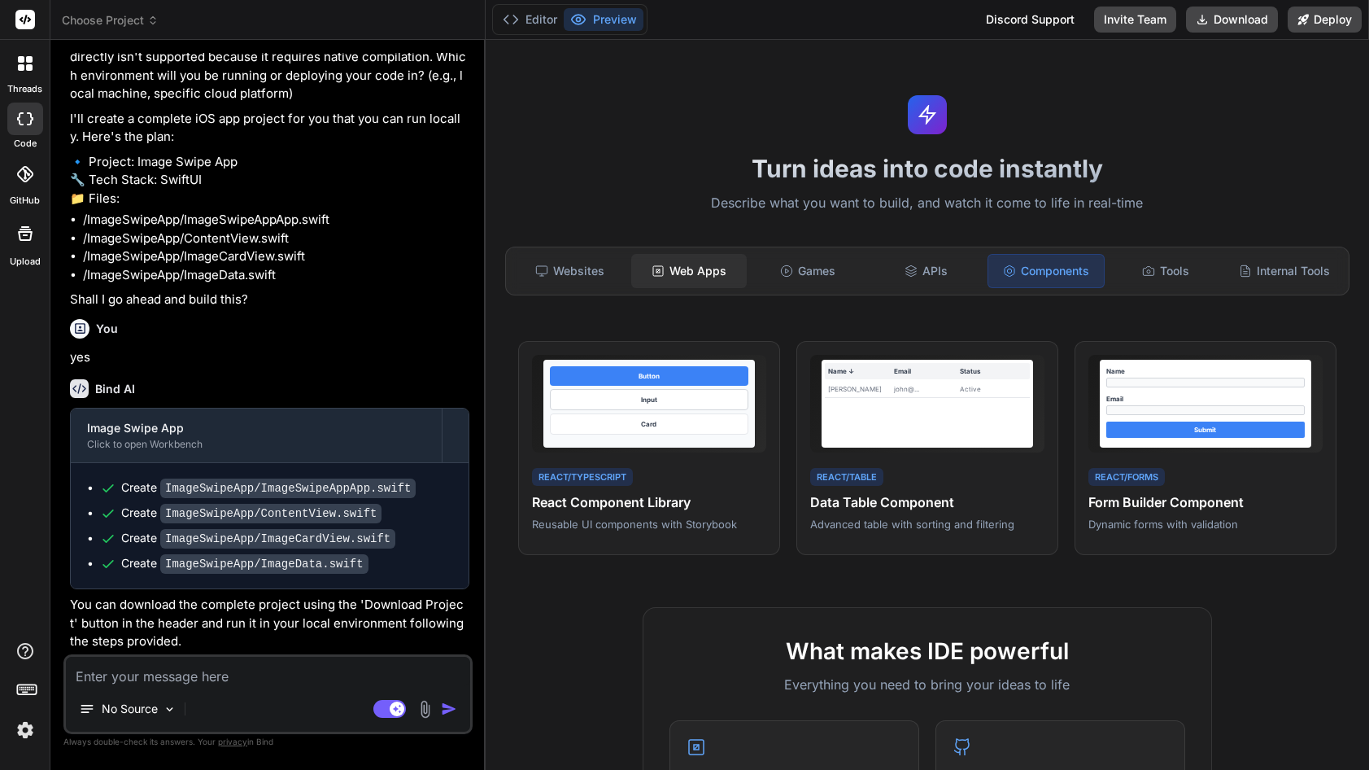
click at [636, 263] on div "Web Apps" at bounding box center [689, 271] width 116 height 34
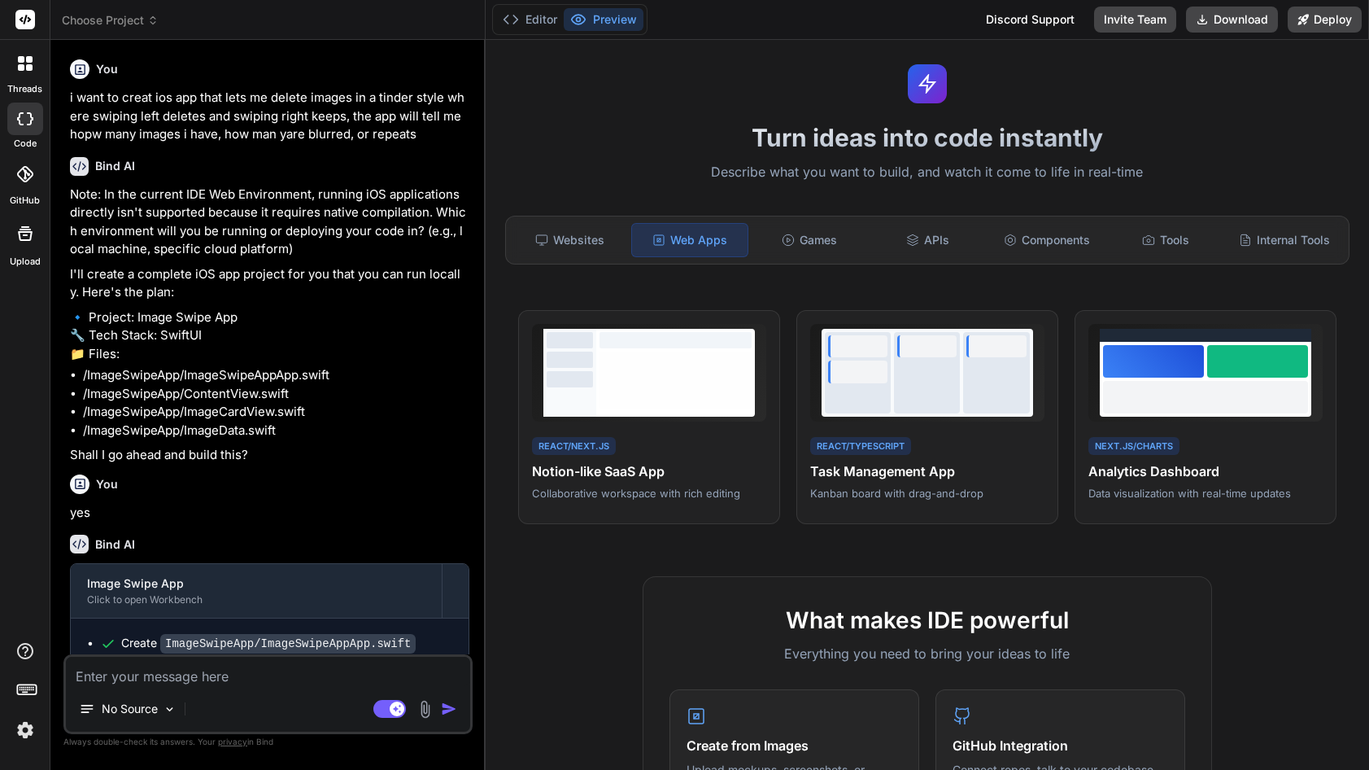
scroll to position [0, 0]
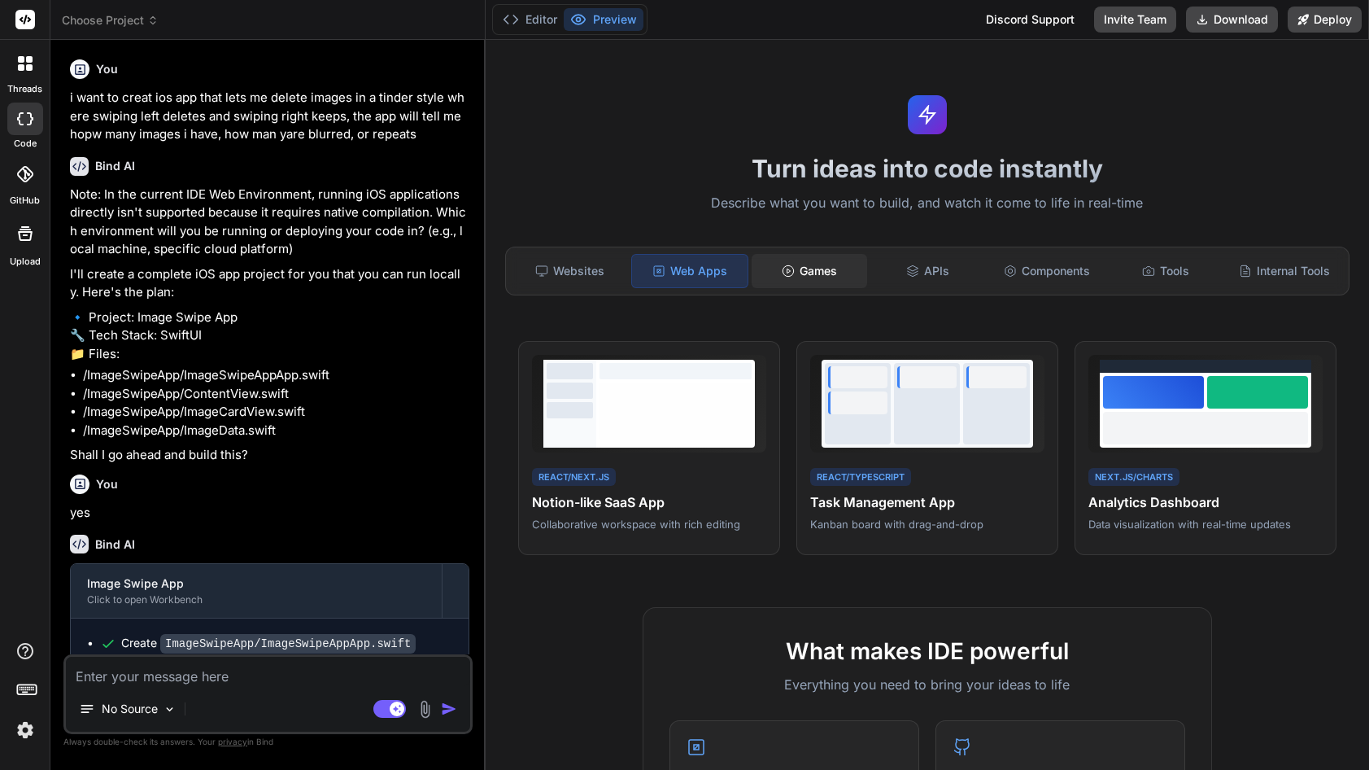
click at [806, 278] on div "Games" at bounding box center [810, 271] width 116 height 34
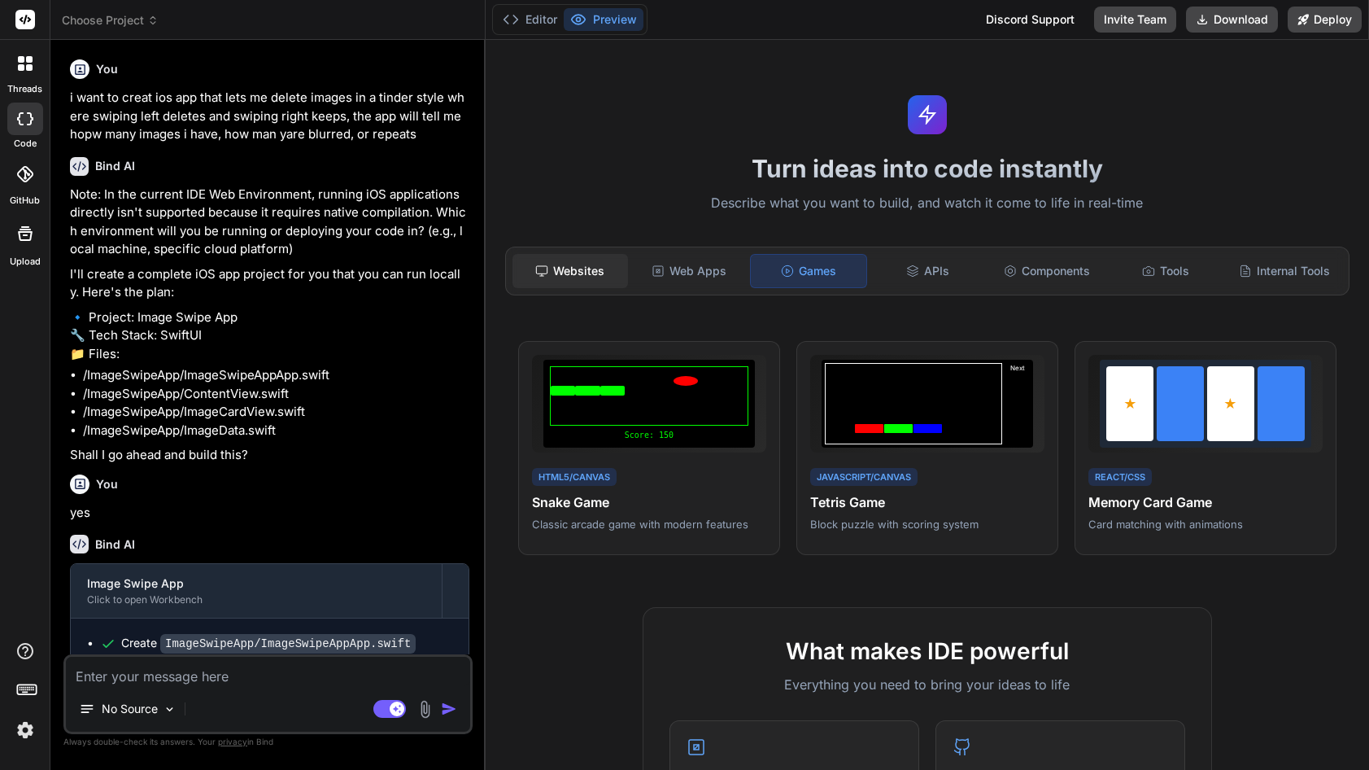
click at [568, 268] on div "Websites" at bounding box center [571, 271] width 116 height 34
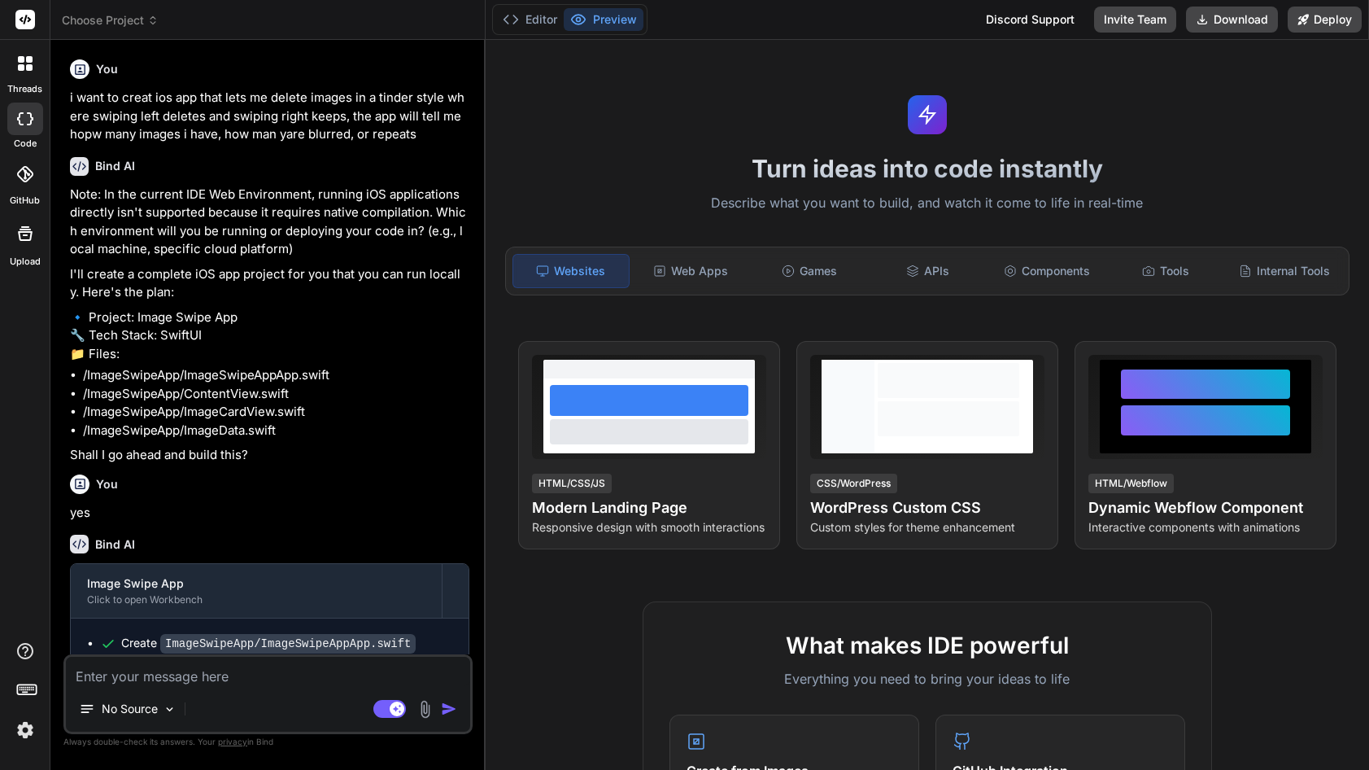
click at [218, 247] on p "Note: In the current IDE Web Environment, running iOS applications directly isn…" at bounding box center [269, 222] width 399 height 73
click at [539, 22] on button "Editor" at bounding box center [530, 19] width 68 height 23
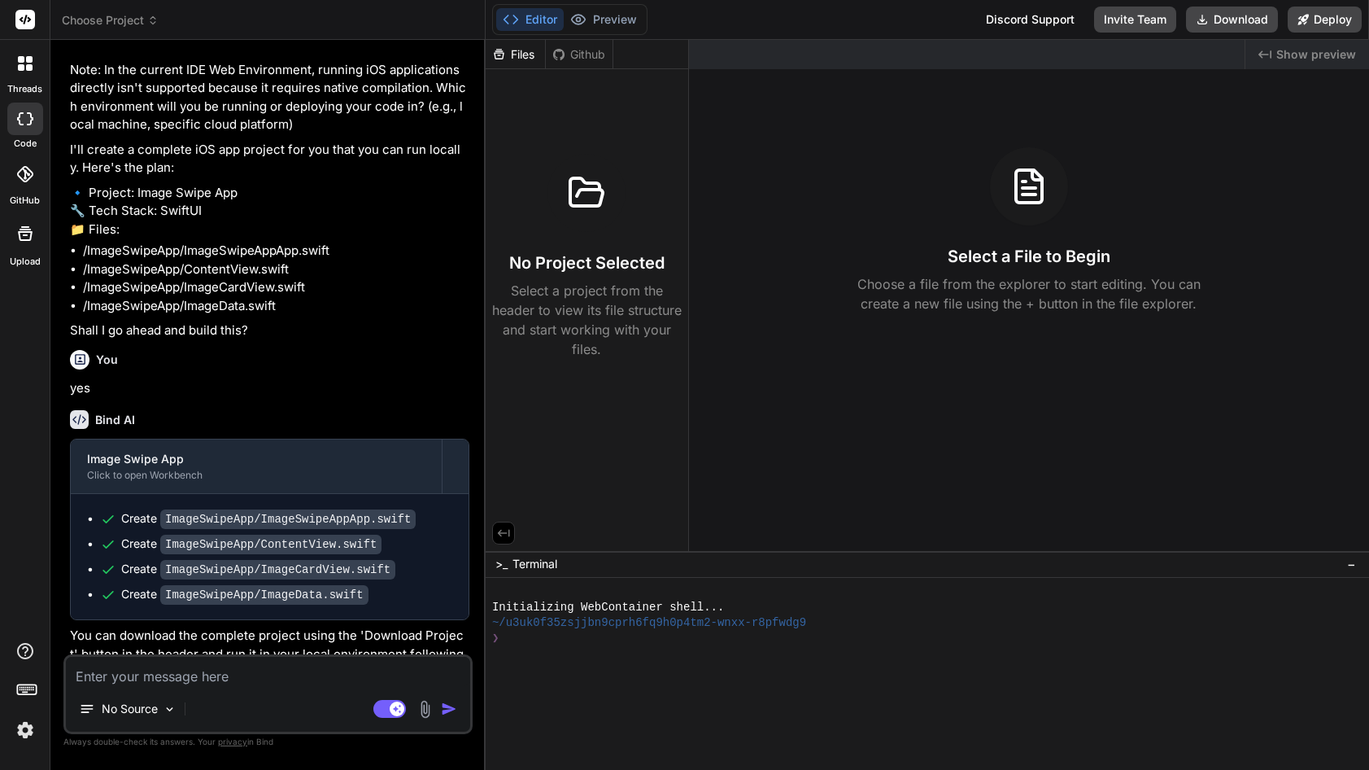
scroll to position [155, 0]
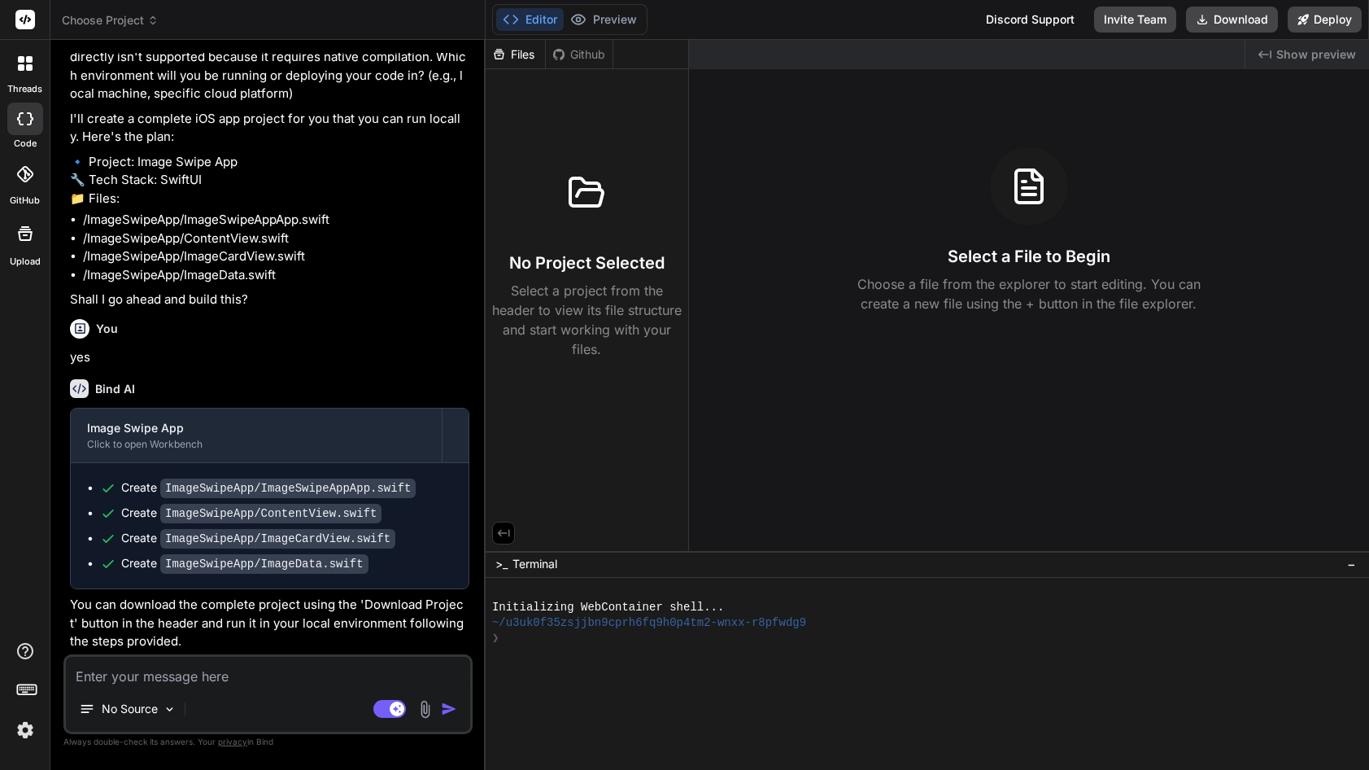
click at [594, 50] on div "Github" at bounding box center [579, 54] width 67 height 16
click at [526, 55] on div "Files" at bounding box center [515, 54] width 59 height 16
click at [543, 252] on h3 "No Project Selected" at bounding box center [586, 262] width 155 height 23
click at [195, 522] on code "ImageSwipeApp/ContentView.swift" at bounding box center [270, 514] width 221 height 20
click at [200, 495] on code "ImageSwipeApp/ImageSwipeAppApp.swift" at bounding box center [287, 488] width 255 height 20
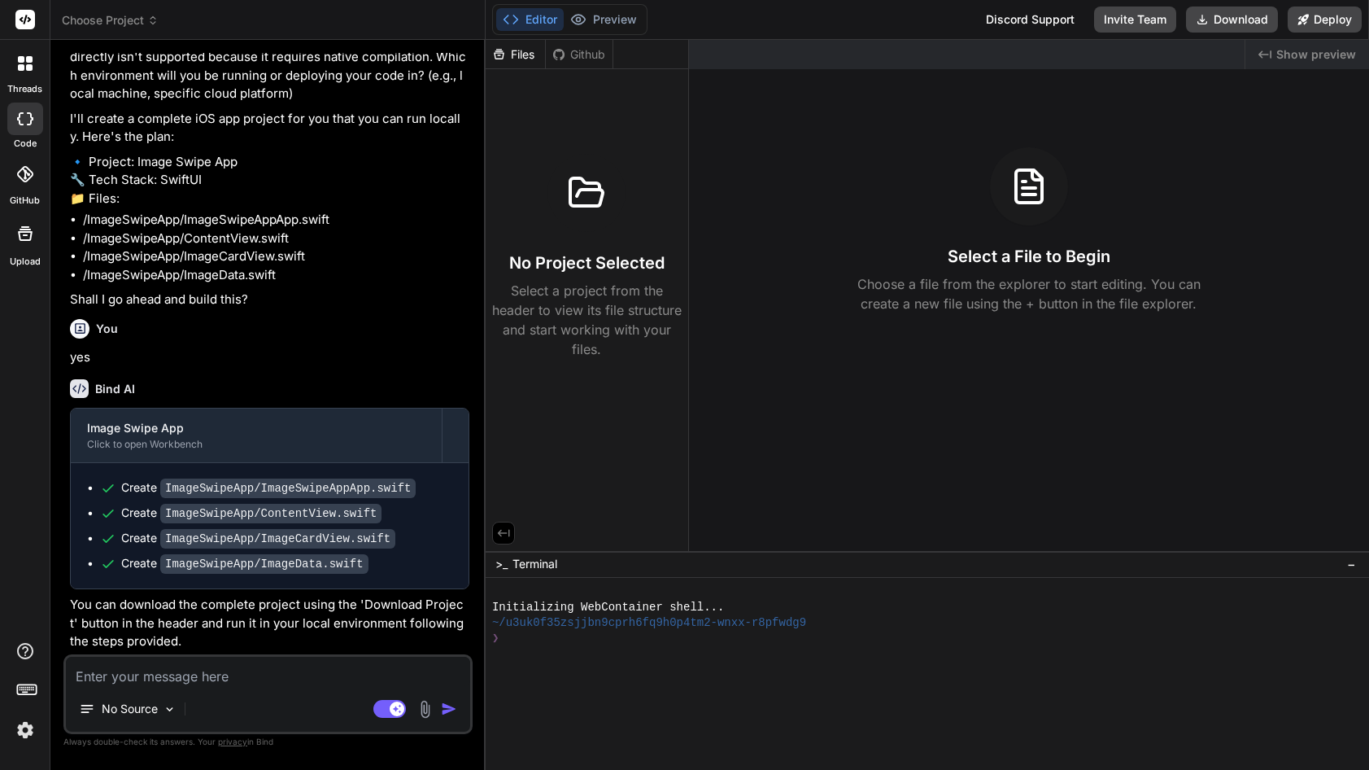
click at [122, 18] on span "Choose Project" at bounding box center [110, 20] width 97 height 16
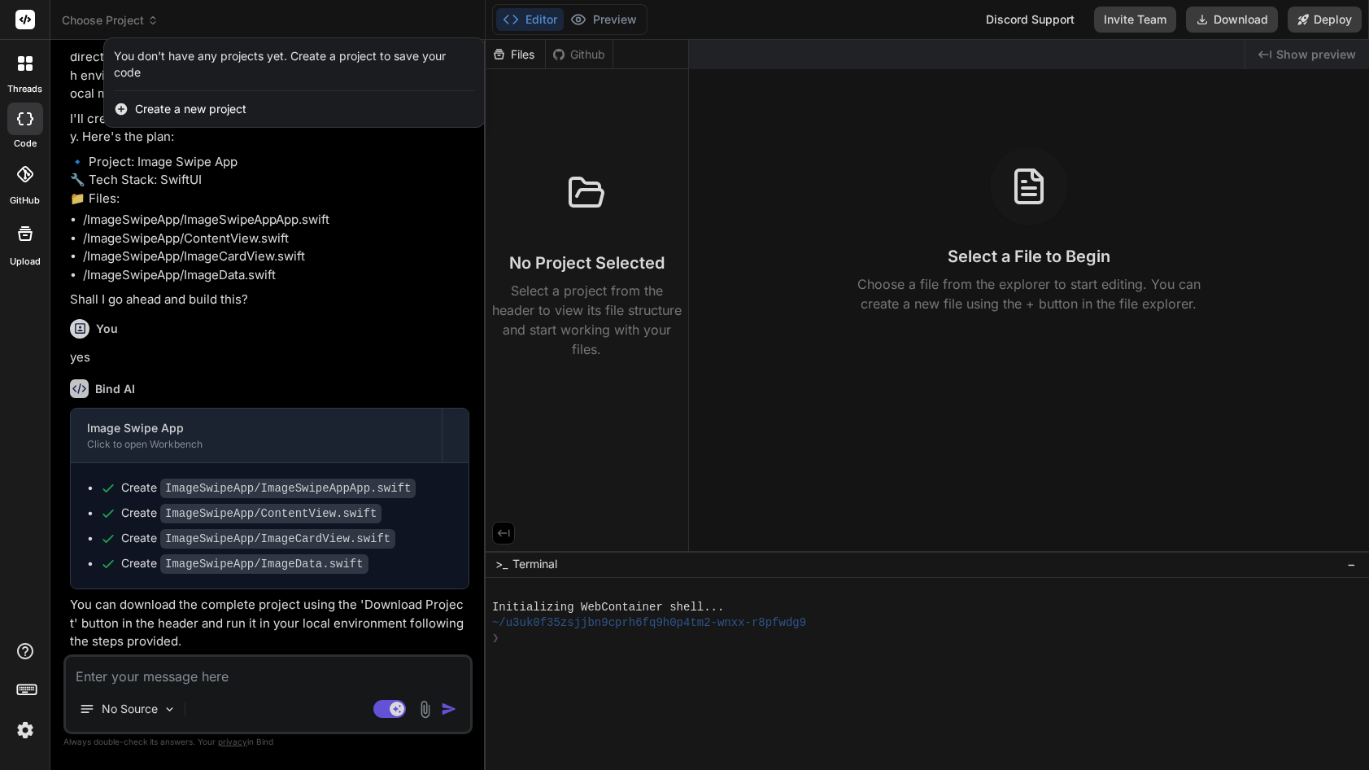
click at [187, 109] on span "Create a new project" at bounding box center [190, 109] width 111 height 16
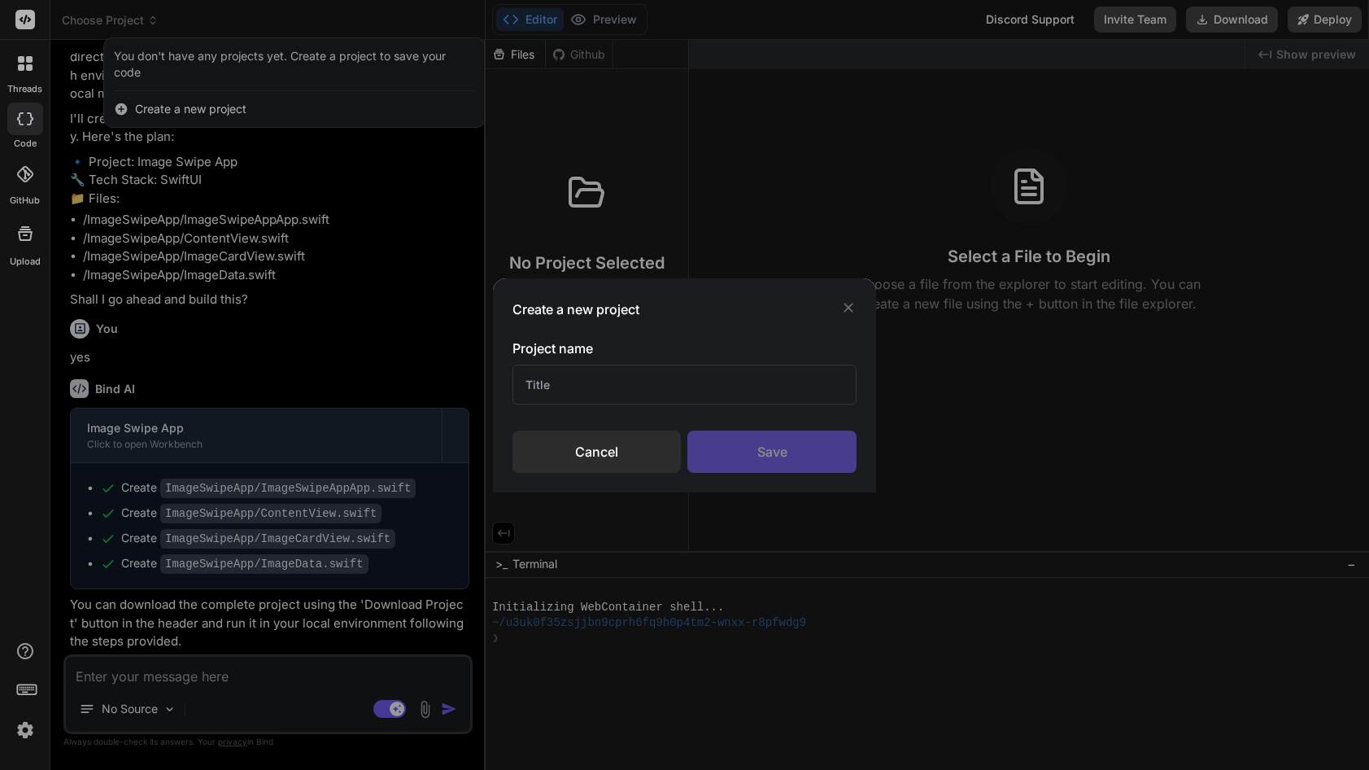
click at [537, 390] on input "text" at bounding box center [685, 384] width 344 height 40
type input "no idea"
click at [698, 443] on div "Save" at bounding box center [772, 451] width 169 height 42
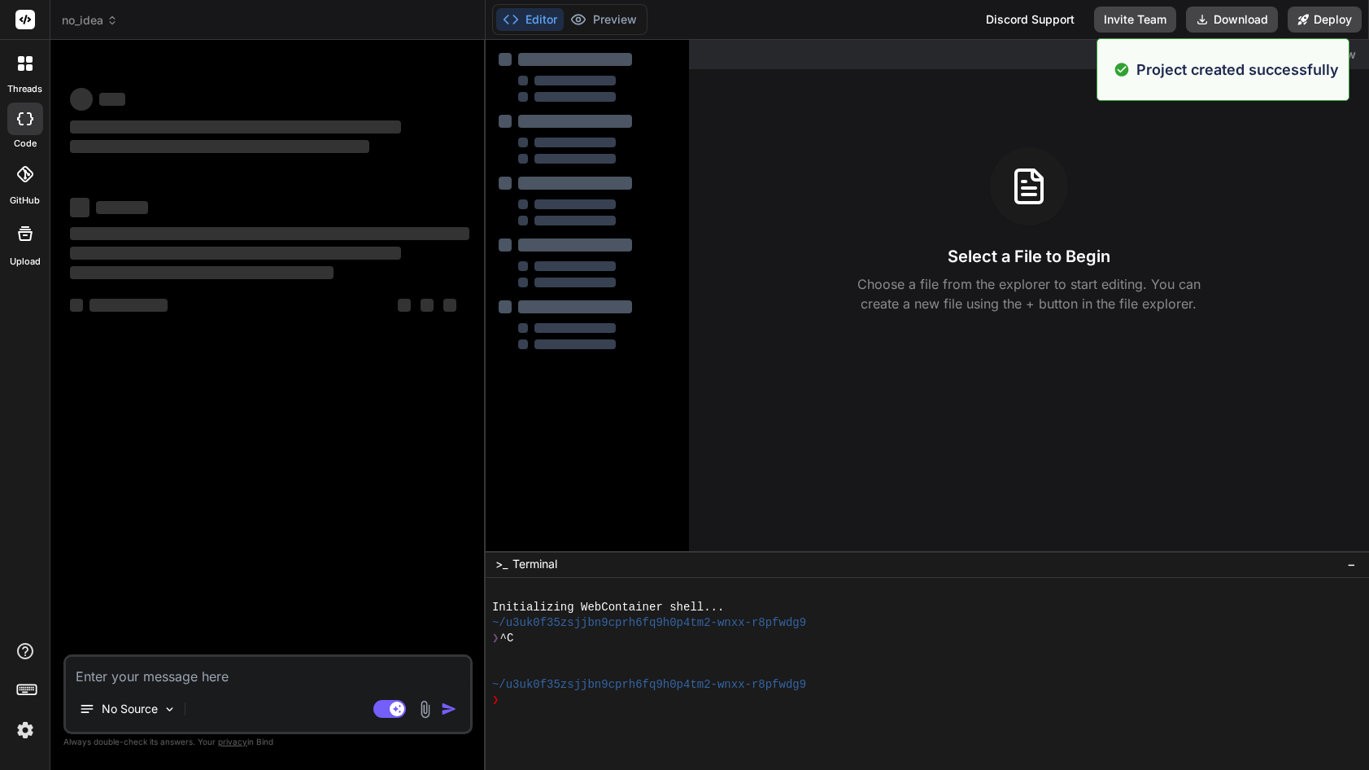
scroll to position [0, 0]
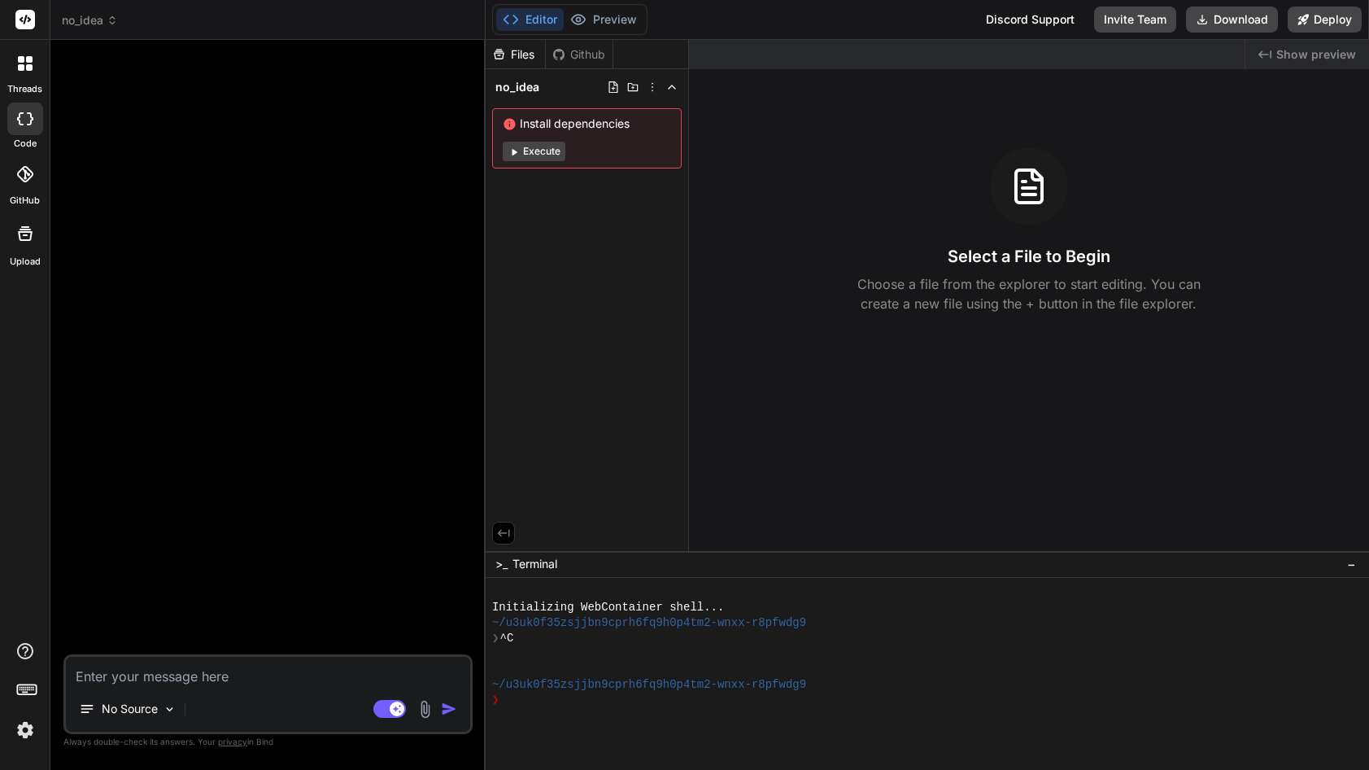
click at [103, 20] on span "no_idea" at bounding box center [90, 20] width 56 height 16
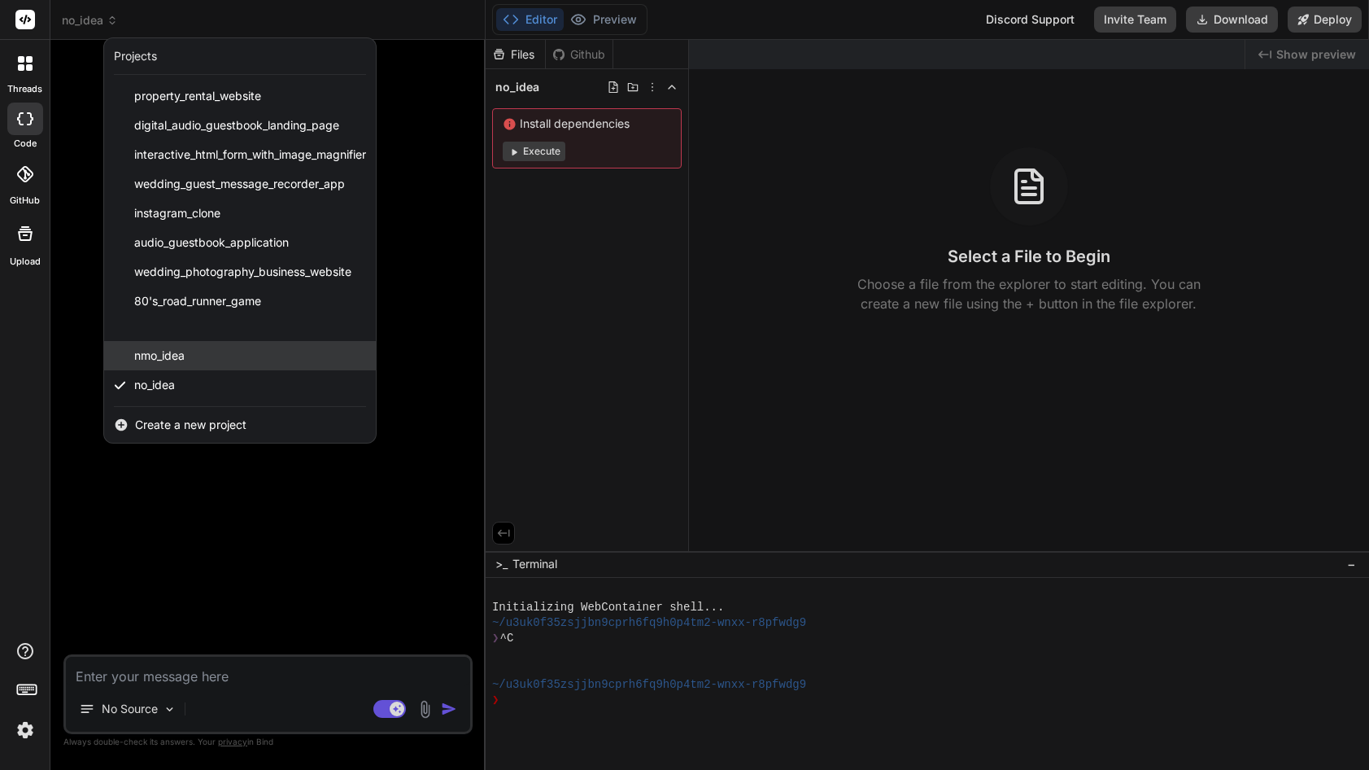
click at [133, 352] on div "nmo_idea" at bounding box center [240, 355] width 272 height 29
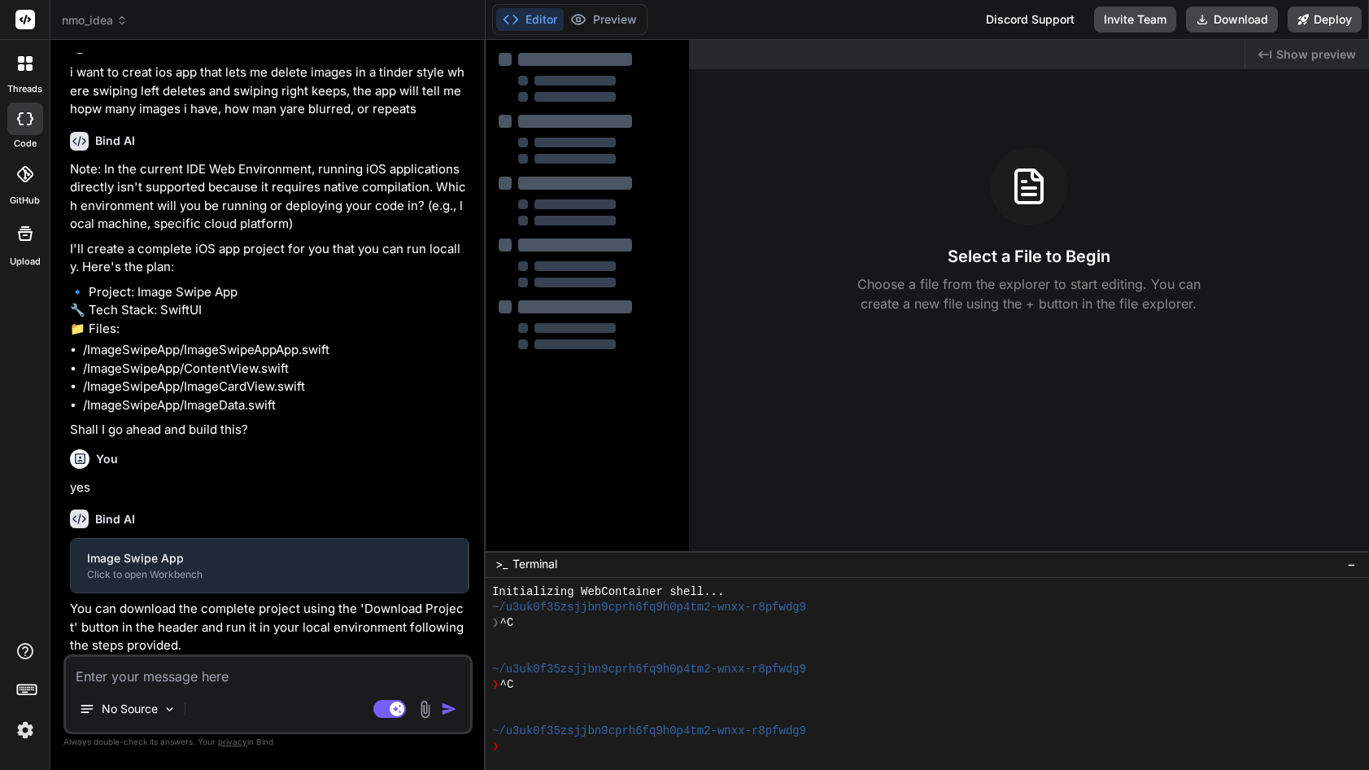
scroll to position [29, 0]
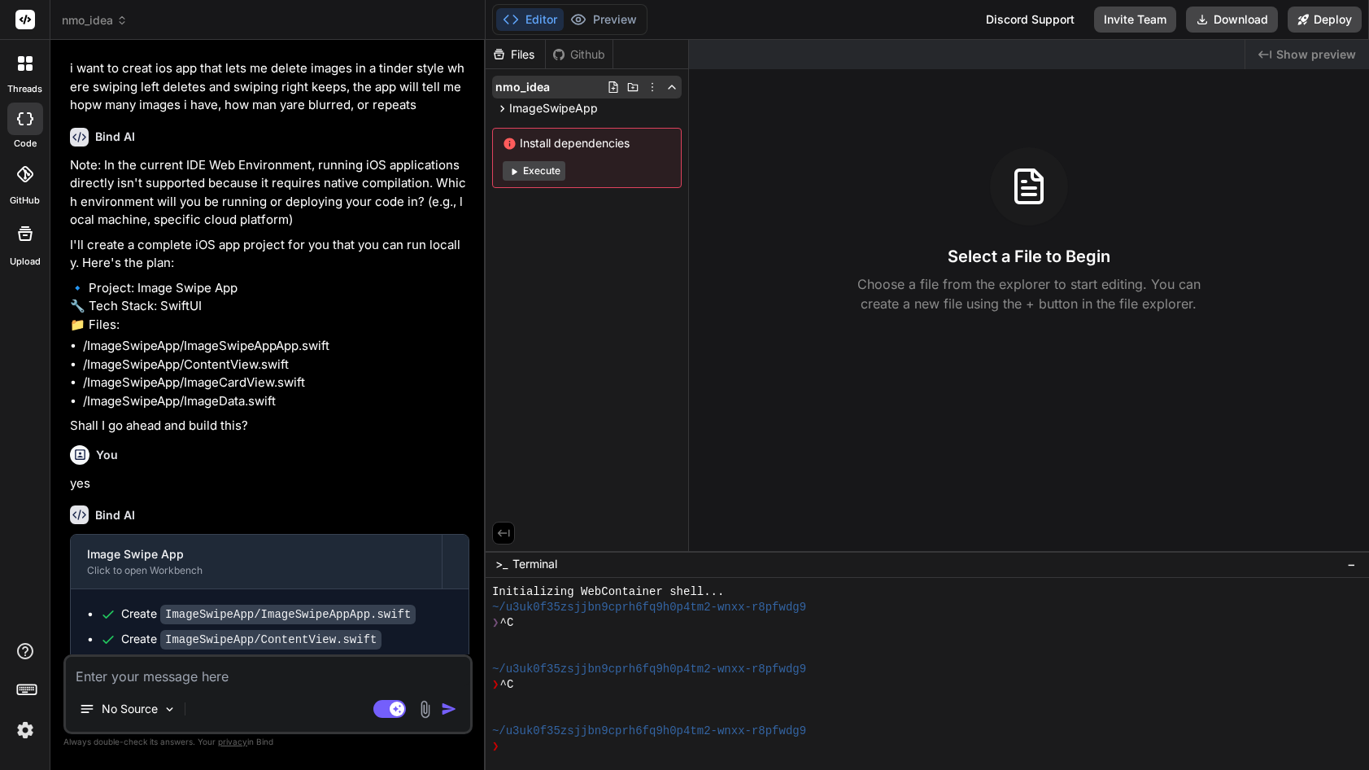
click at [616, 87] on icon at bounding box center [613, 87] width 13 height 13
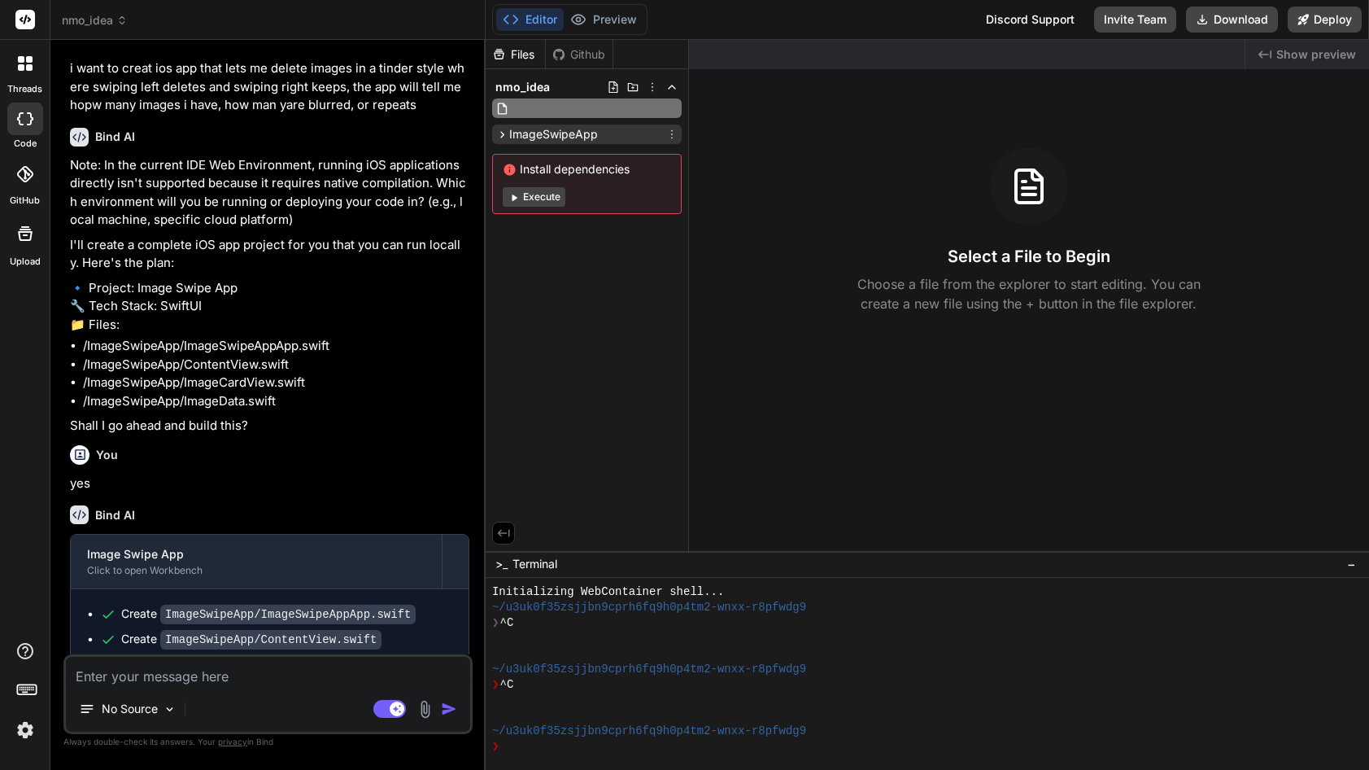
click at [562, 129] on span "ImageSwipeApp" at bounding box center [553, 134] width 89 height 16
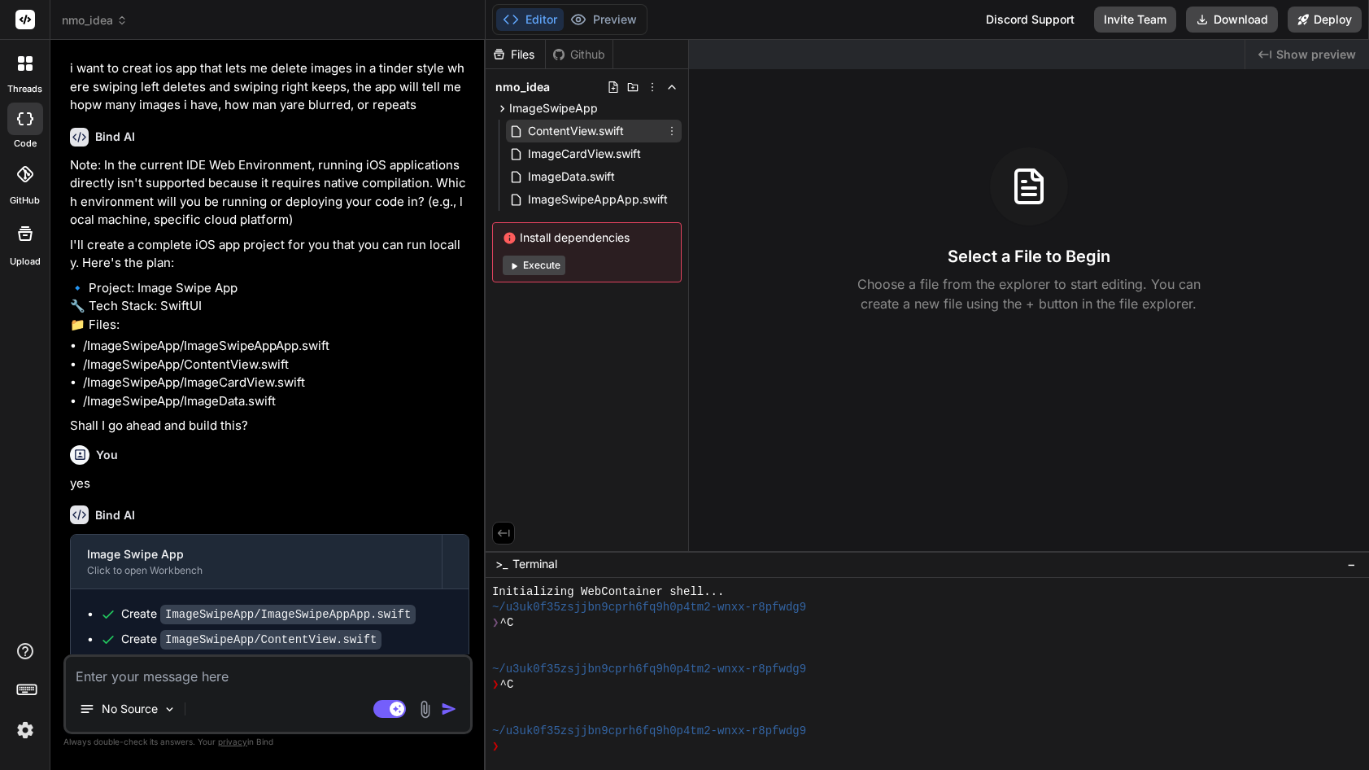
click at [558, 133] on span "ContentView.swift" at bounding box center [575, 131] width 99 height 20
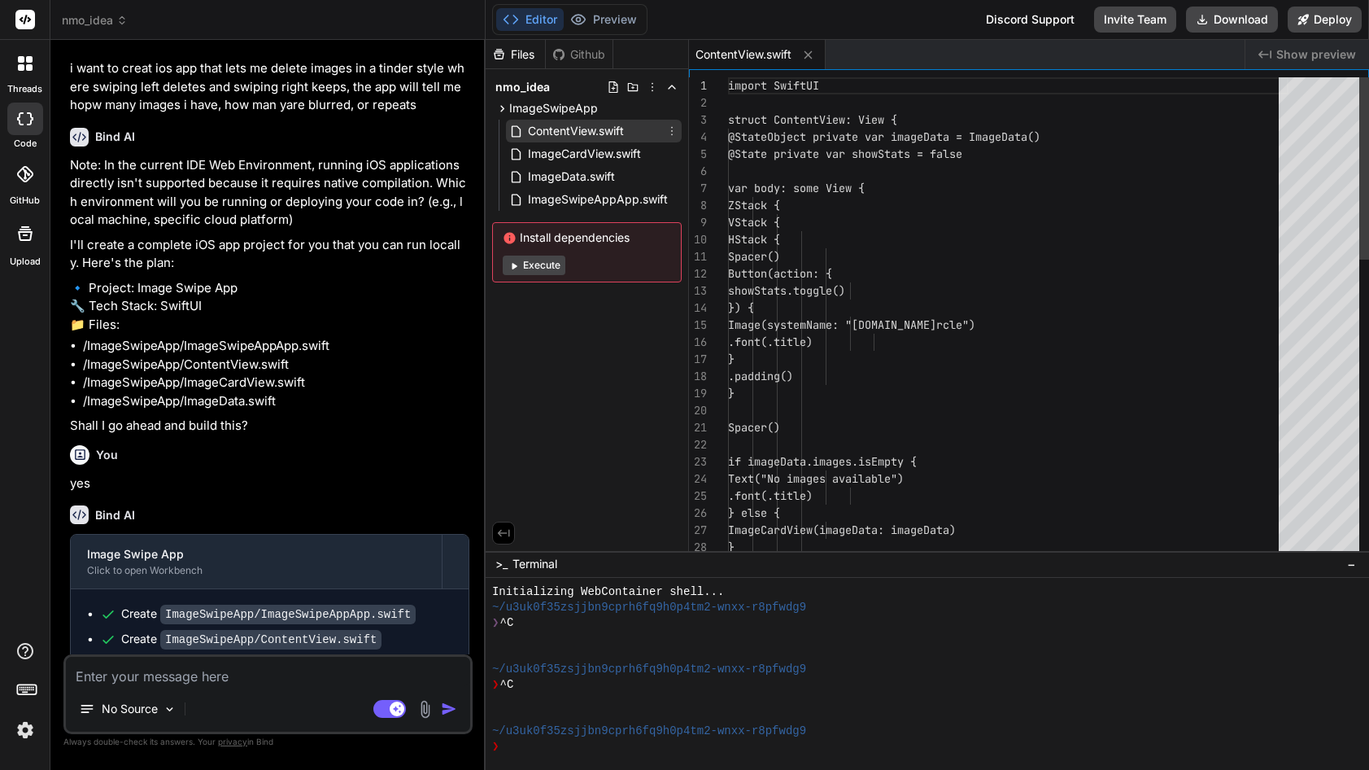
type textarea "x"
click at [558, 148] on span "ImageCardView.swift" at bounding box center [584, 154] width 116 height 20
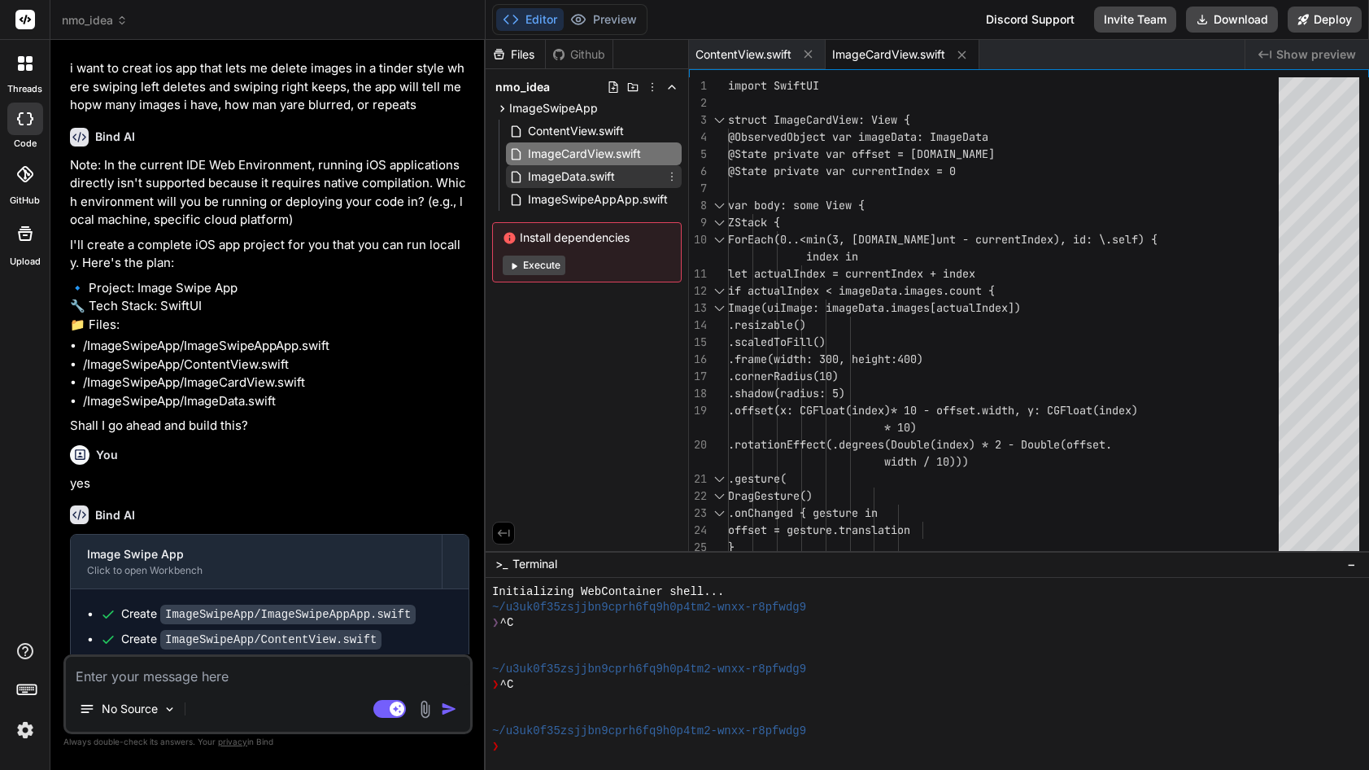
click at [562, 179] on span "ImageData.swift" at bounding box center [571, 177] width 90 height 20
type textarea "// For now, we'll just update the stats countImageStats() } }"
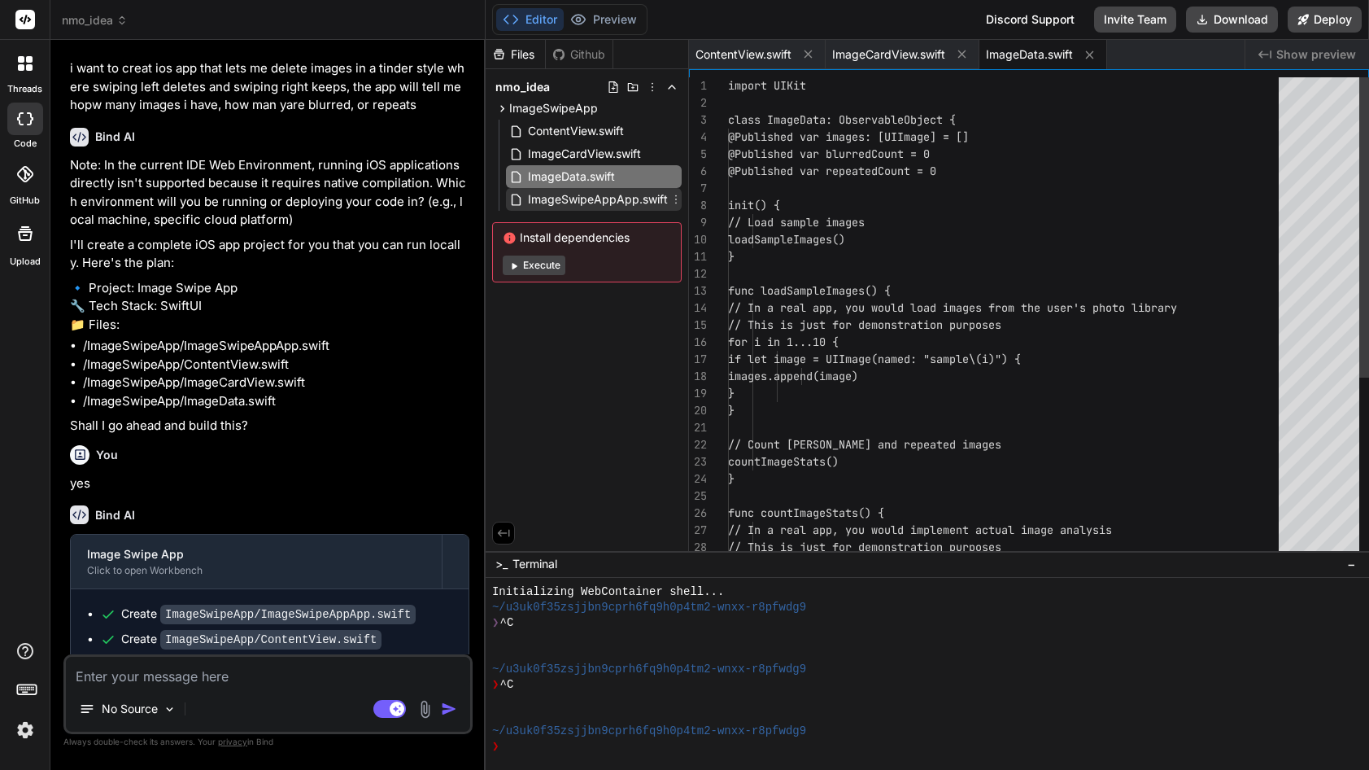
click at [563, 210] on div "ImageSwipeAppApp.swift" at bounding box center [594, 199] width 176 height 23
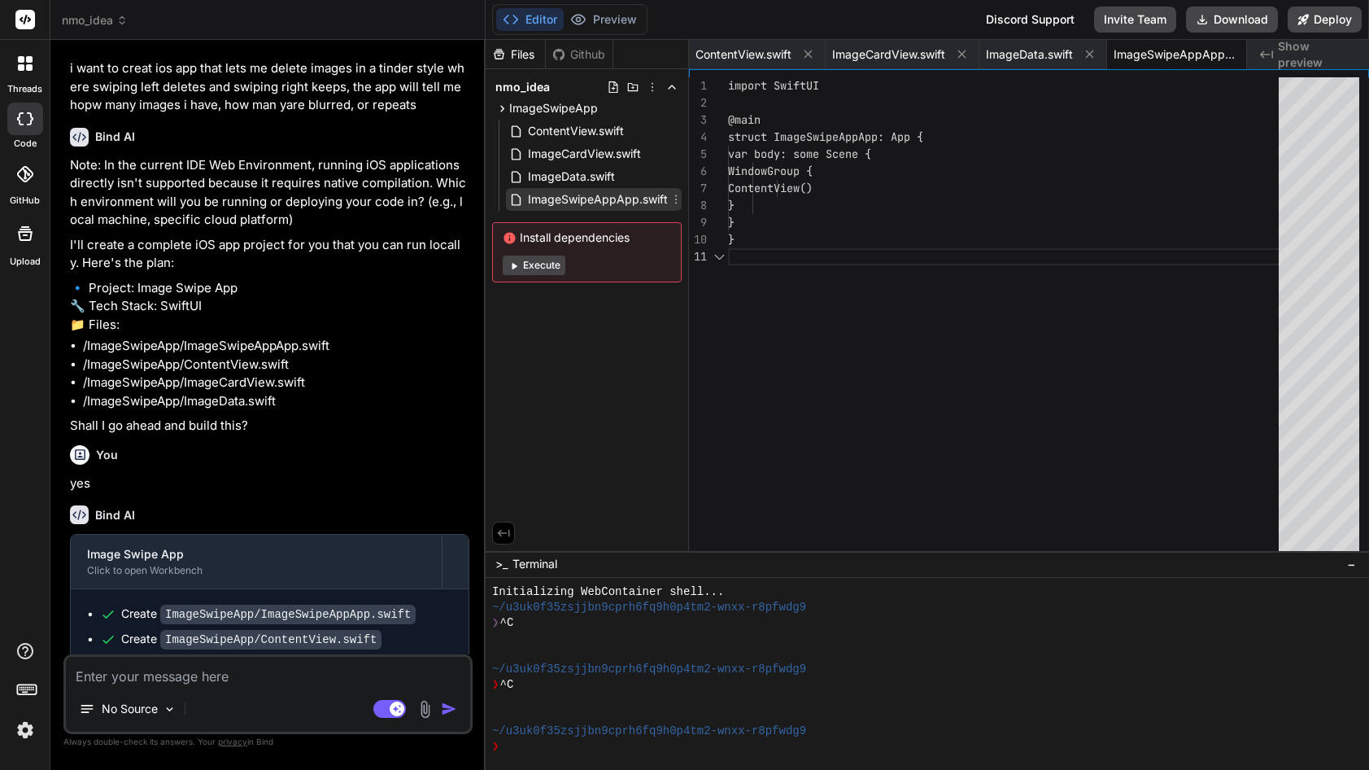
scroll to position [0, 24]
click at [540, 134] on span "ContentView.swift" at bounding box center [575, 131] width 99 height 20
type textarea ".padding() } }"
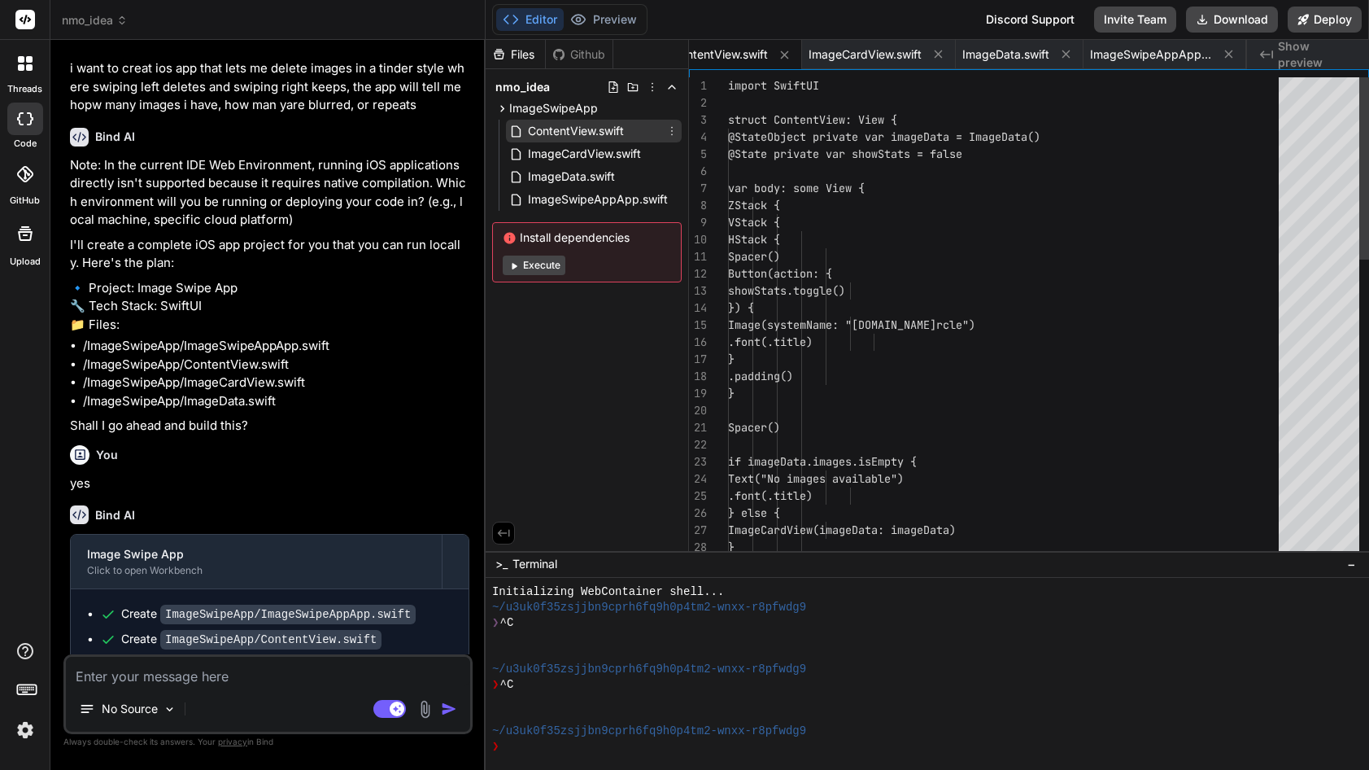
scroll to position [0, 0]
click at [539, 112] on span "ImageSwipeApp" at bounding box center [553, 108] width 89 height 16
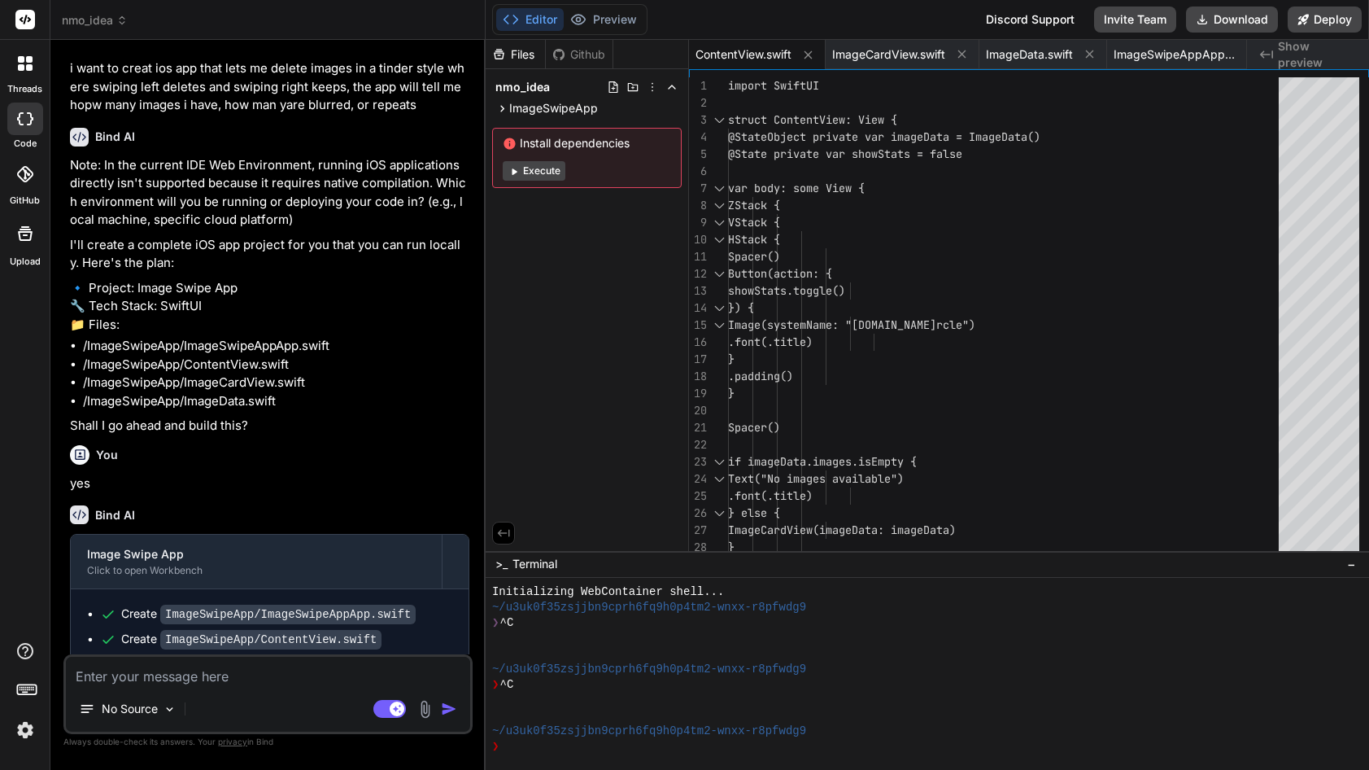
click at [539, 168] on button "Execute" at bounding box center [534, 171] width 63 height 20
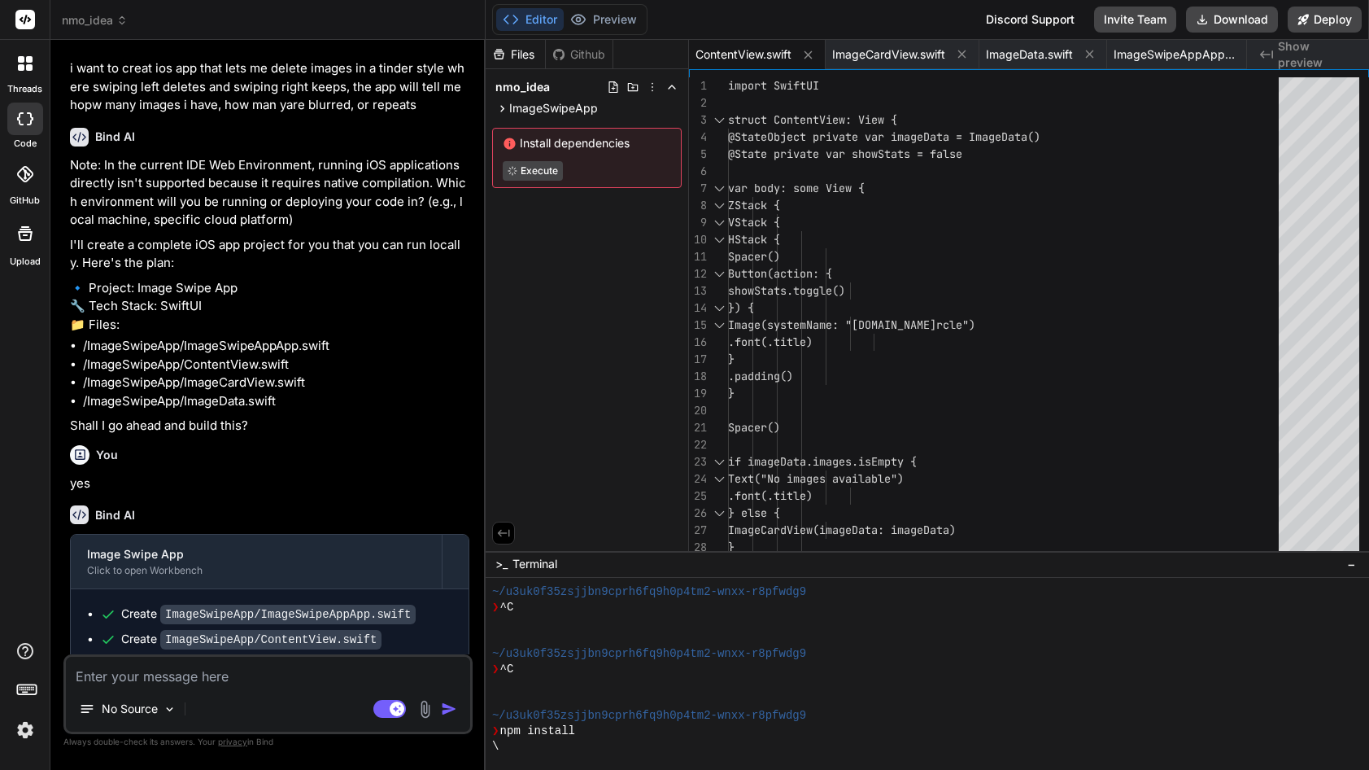
scroll to position [201, 0]
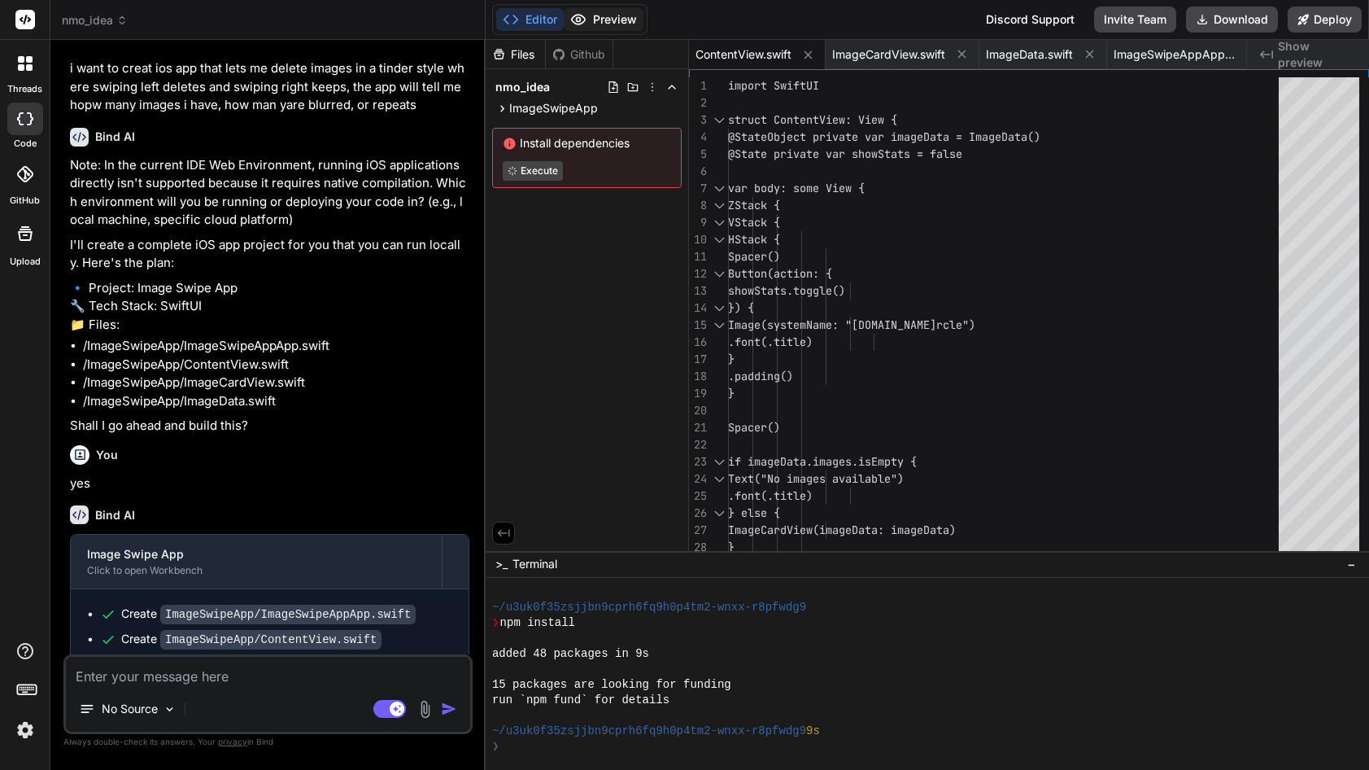
type textarea "x"
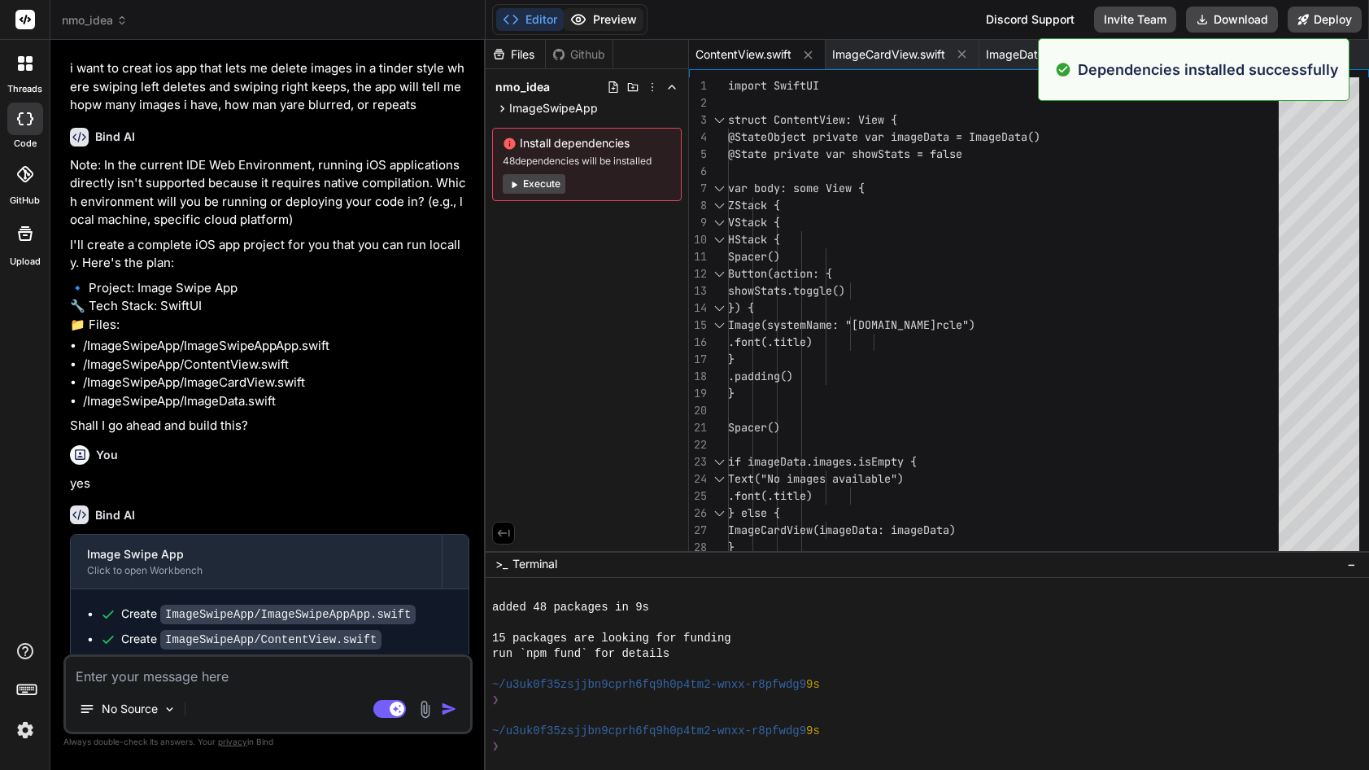
click at [607, 25] on button "Preview" at bounding box center [604, 19] width 80 height 23
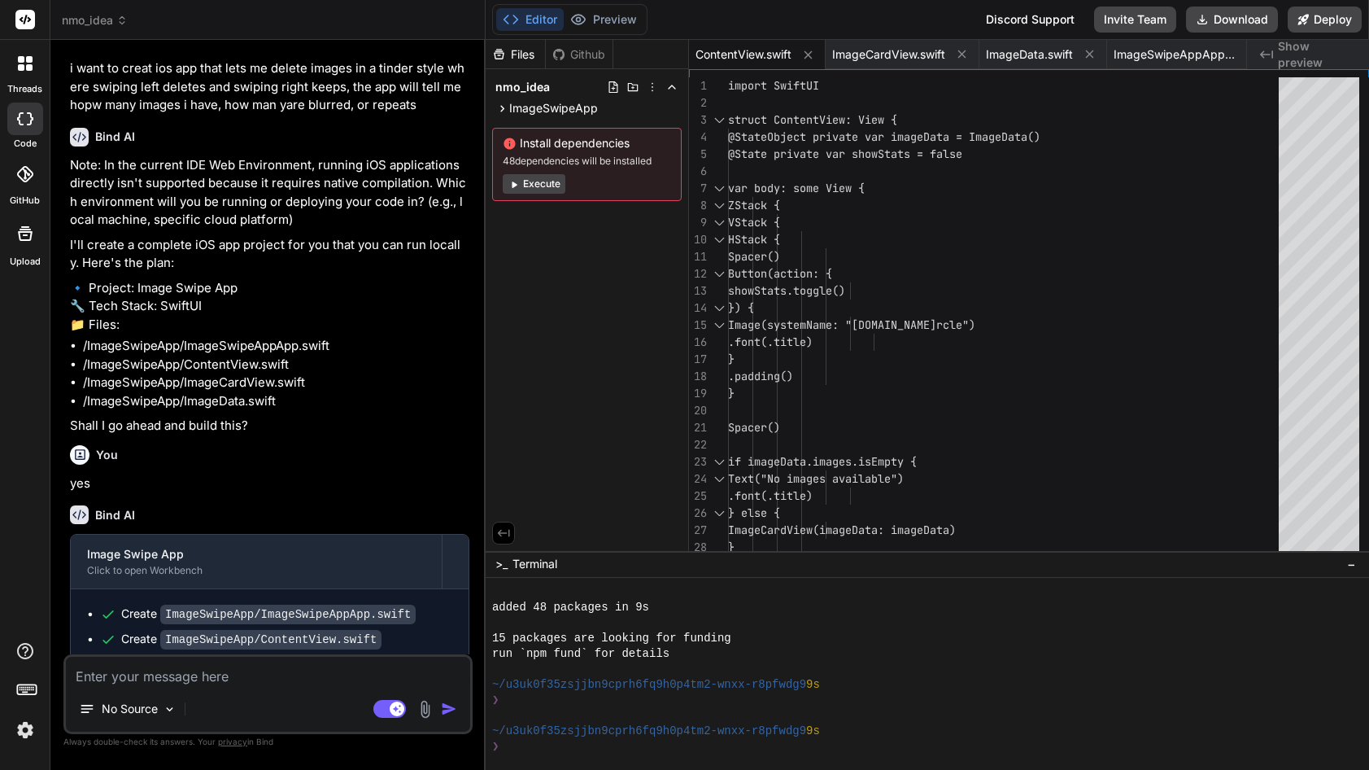
click at [1325, 53] on span "Show preview" at bounding box center [1317, 54] width 78 height 33
click at [1301, 54] on span "Show preview" at bounding box center [1317, 54] width 78 height 33
click at [1163, 54] on span "ImageSwipeAppApp.swift" at bounding box center [1175, 54] width 122 height 16
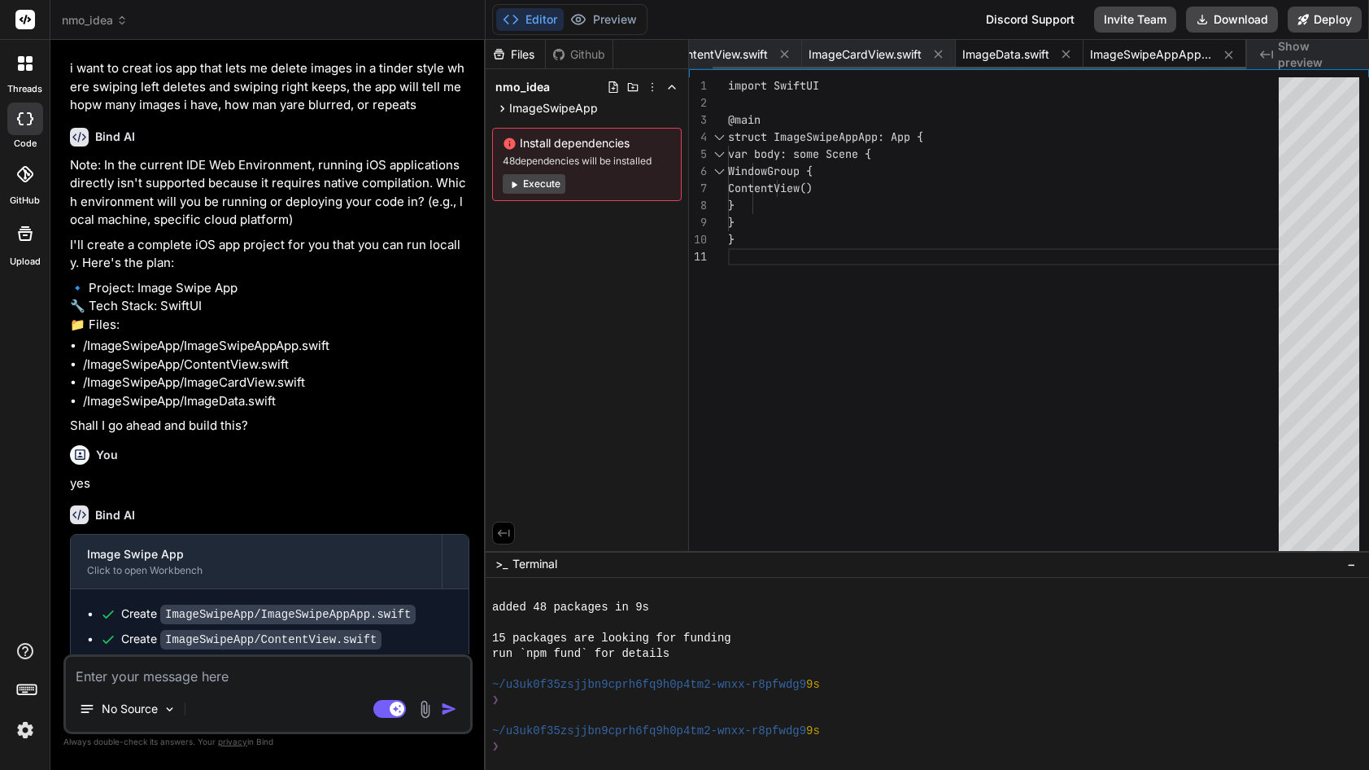
click at [991, 48] on span "ImageData.swift" at bounding box center [1006, 54] width 87 height 16
type textarea "// For now, we'll just update the stats countImageStats() } }"
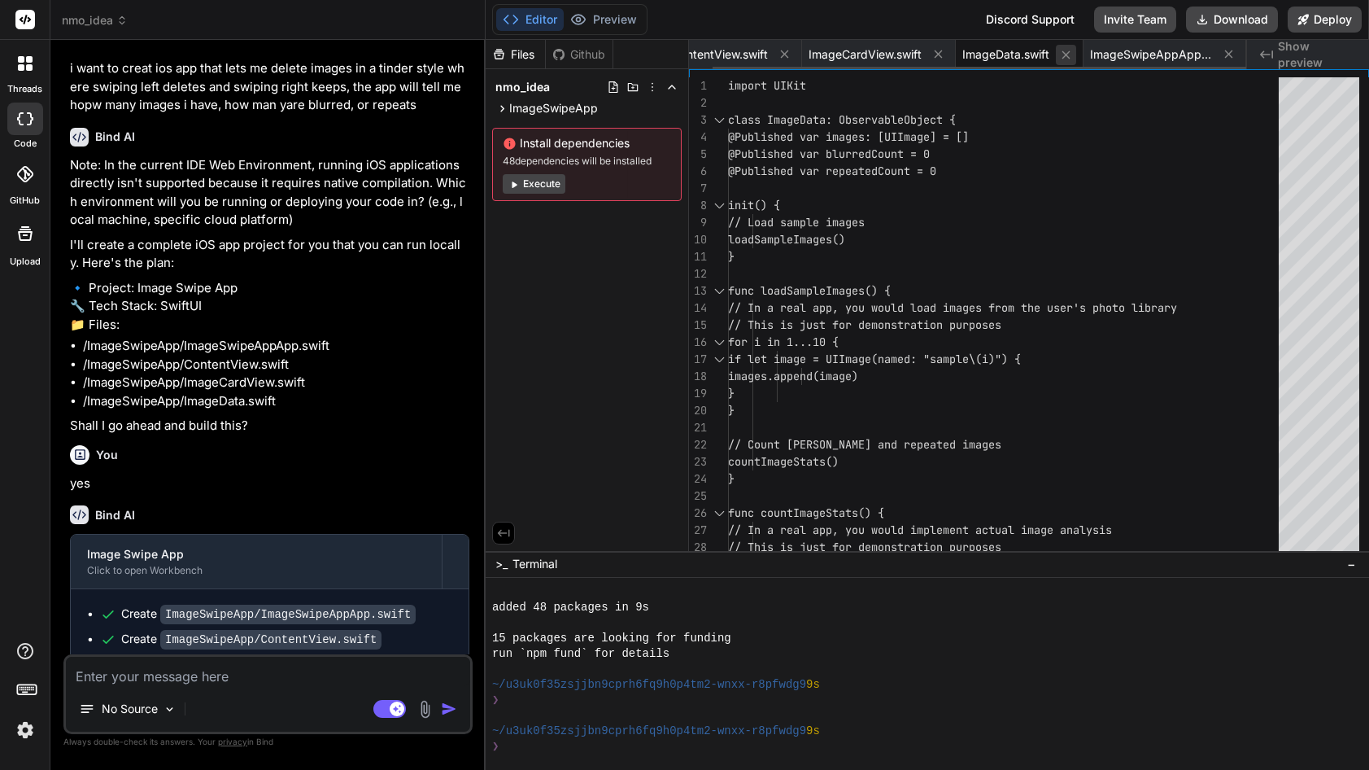
click at [1066, 51] on icon at bounding box center [1066, 55] width 14 height 14
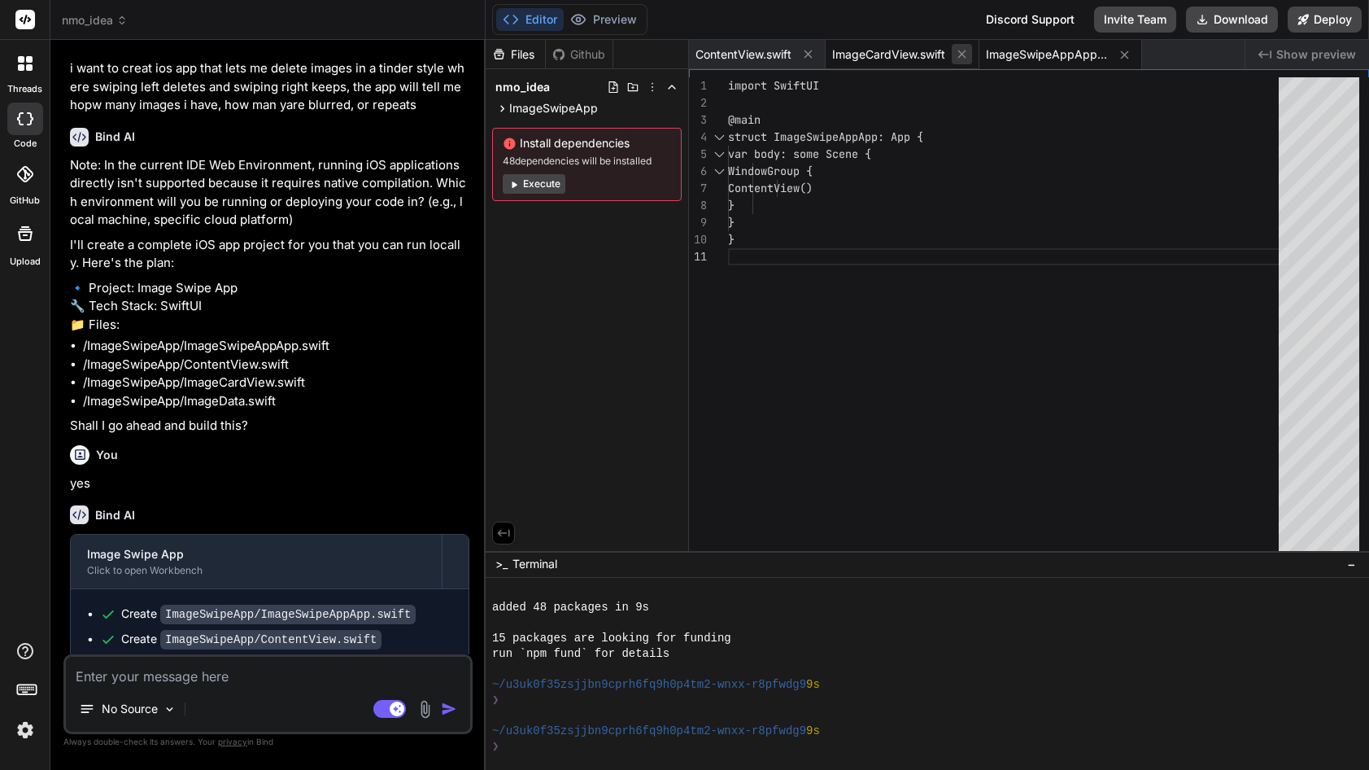
click at [964, 56] on icon at bounding box center [962, 54] width 14 height 14
click at [973, 53] on icon at bounding box center [971, 54] width 8 height 8
type textarea ".padding() } }"
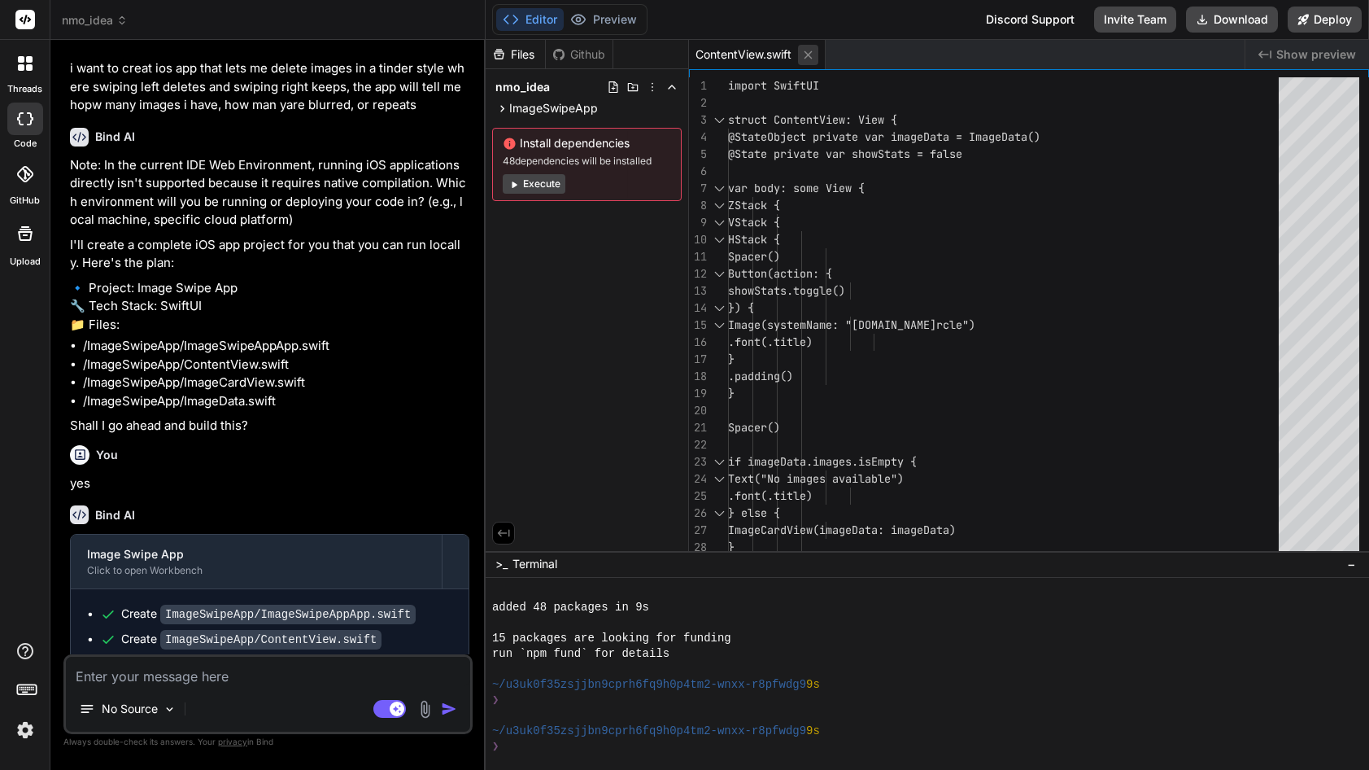
click at [808, 50] on icon at bounding box center [808, 55] width 14 height 14
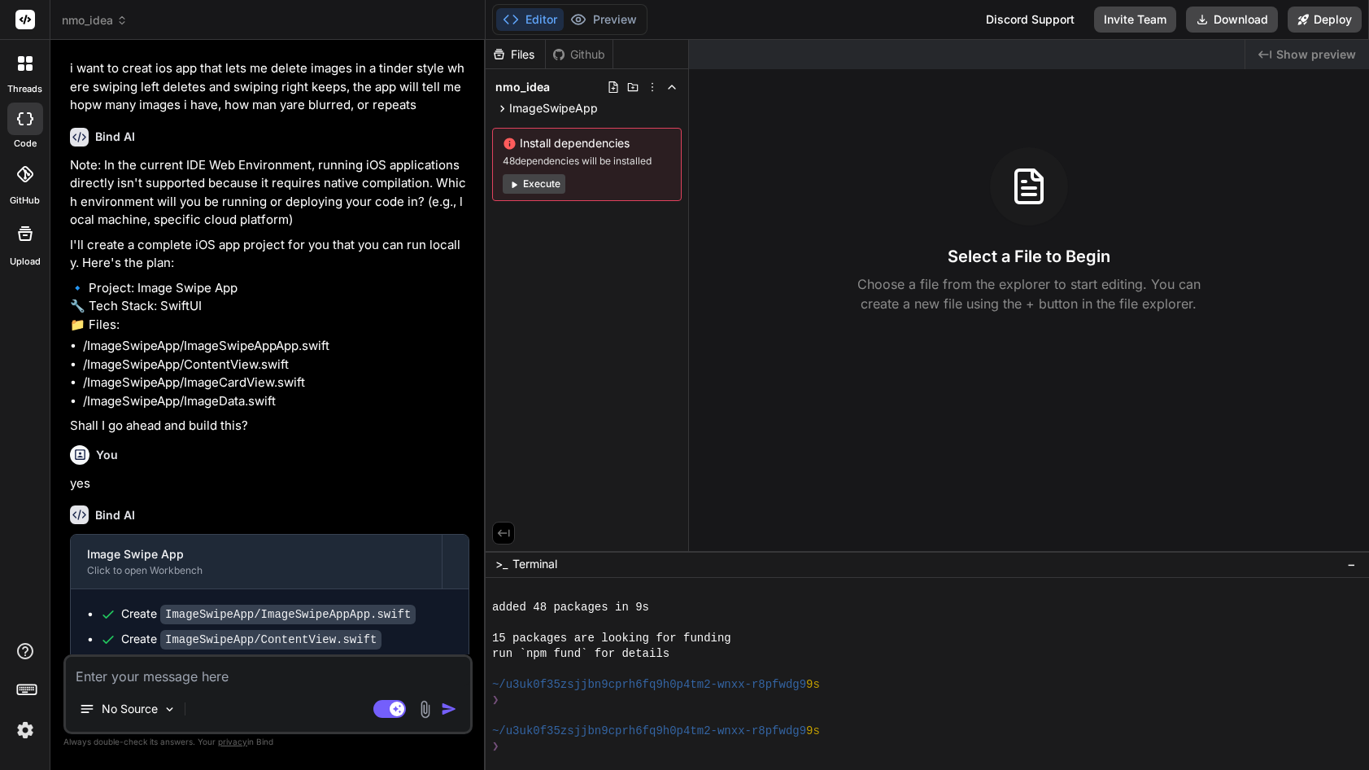
click at [1294, 56] on span "Show preview" at bounding box center [1317, 54] width 80 height 16
drag, startPoint x: 1246, startPoint y: 53, endPoint x: 1257, endPoint y: 53, distance: 10.6
click at [1247, 53] on div "Created with Pixso. Show preview" at bounding box center [1029, 54] width 680 height 29
click at [1269, 53] on icon "Created with Pixso." at bounding box center [1265, 54] width 13 height 13
click at [1262, 54] on icon "Created with Pixso." at bounding box center [1265, 54] width 13 height 13
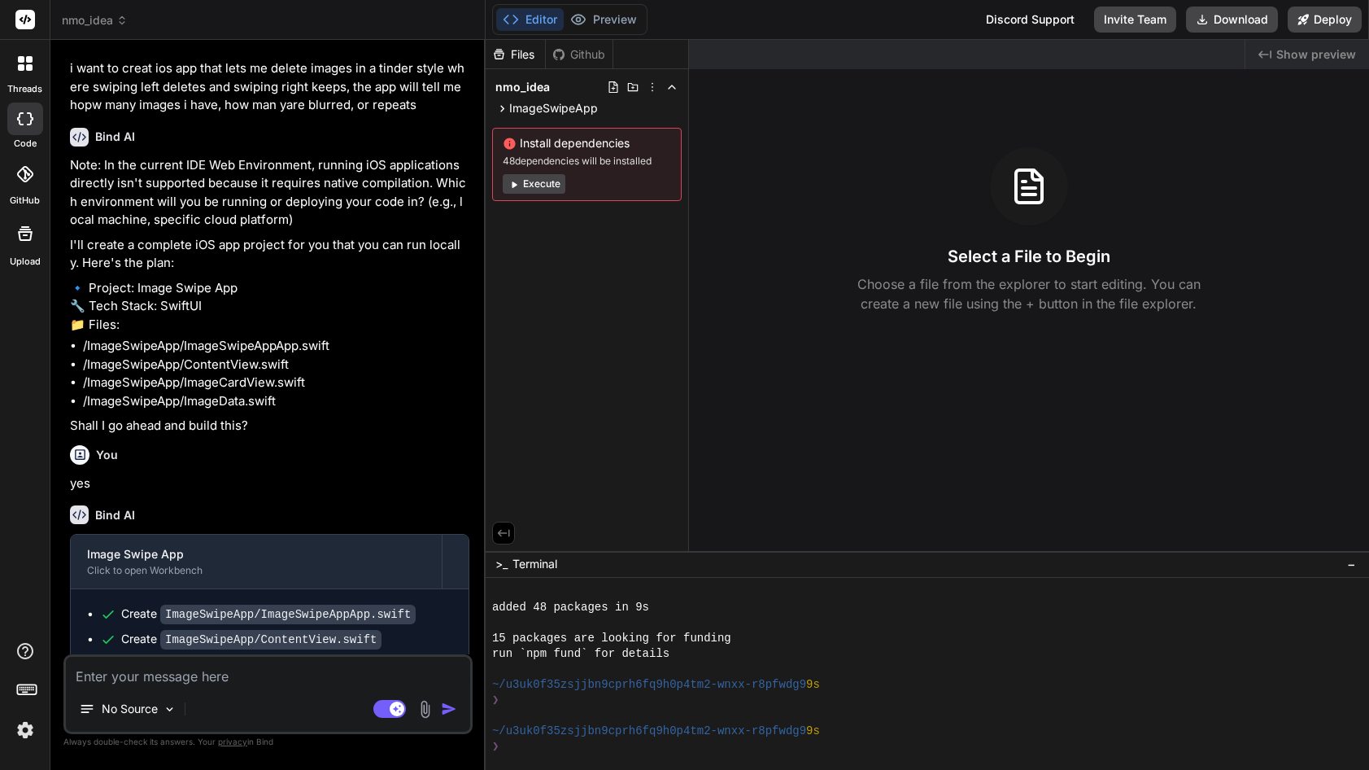
click at [570, 48] on div "Github" at bounding box center [579, 54] width 67 height 16
click at [500, 49] on icon at bounding box center [499, 54] width 14 height 14
click at [937, 294] on p "Choose a file from the explorer to start editing. You can create a new file usi…" at bounding box center [1029, 293] width 364 height 39
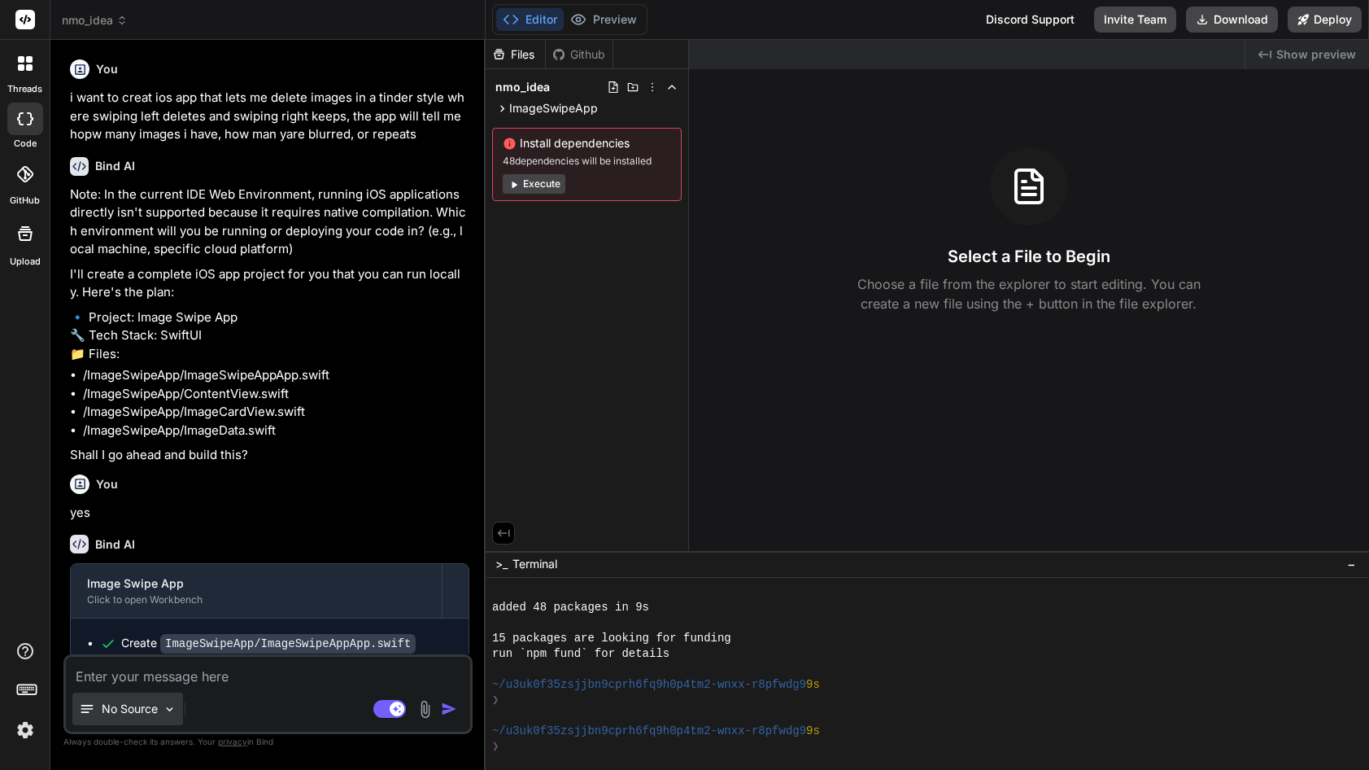
click at [120, 709] on p "No Source" at bounding box center [130, 709] width 56 height 16
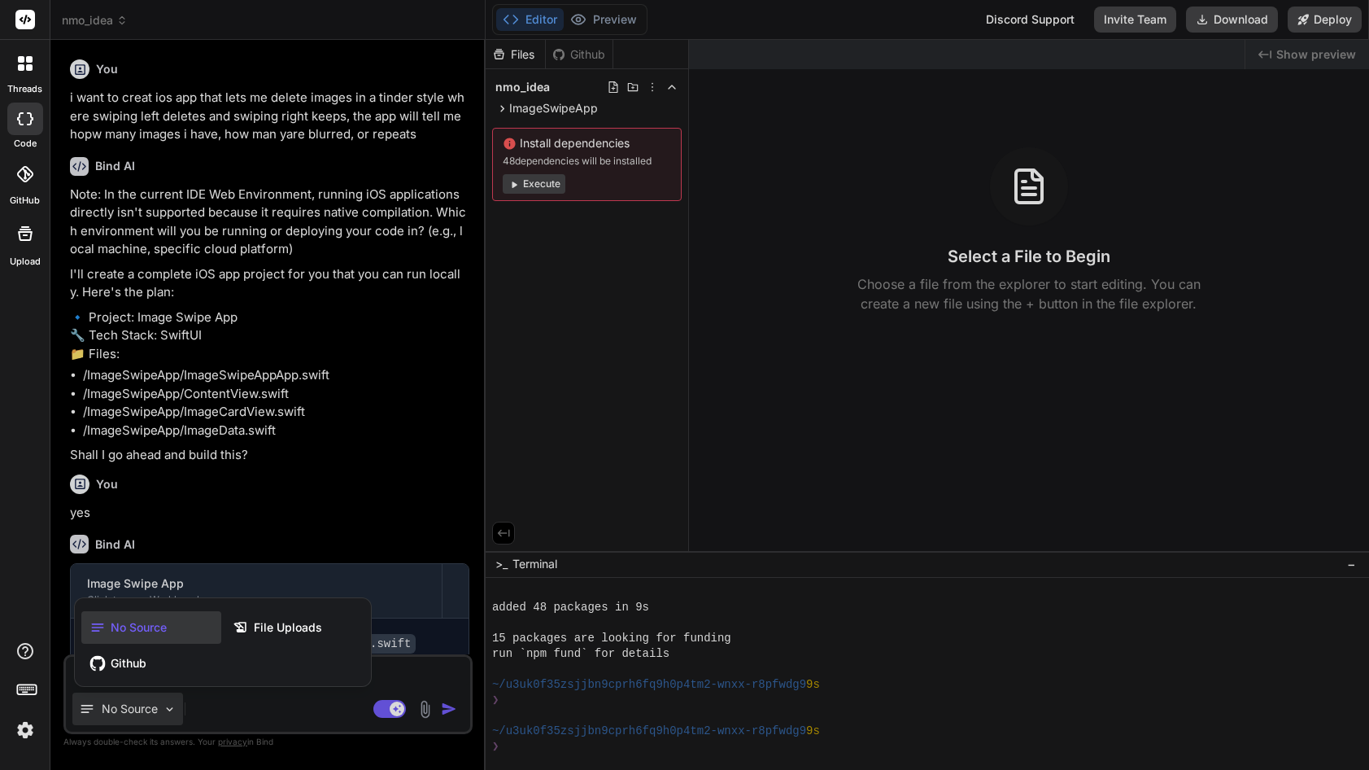
click at [267, 710] on div at bounding box center [684, 385] width 1369 height 770
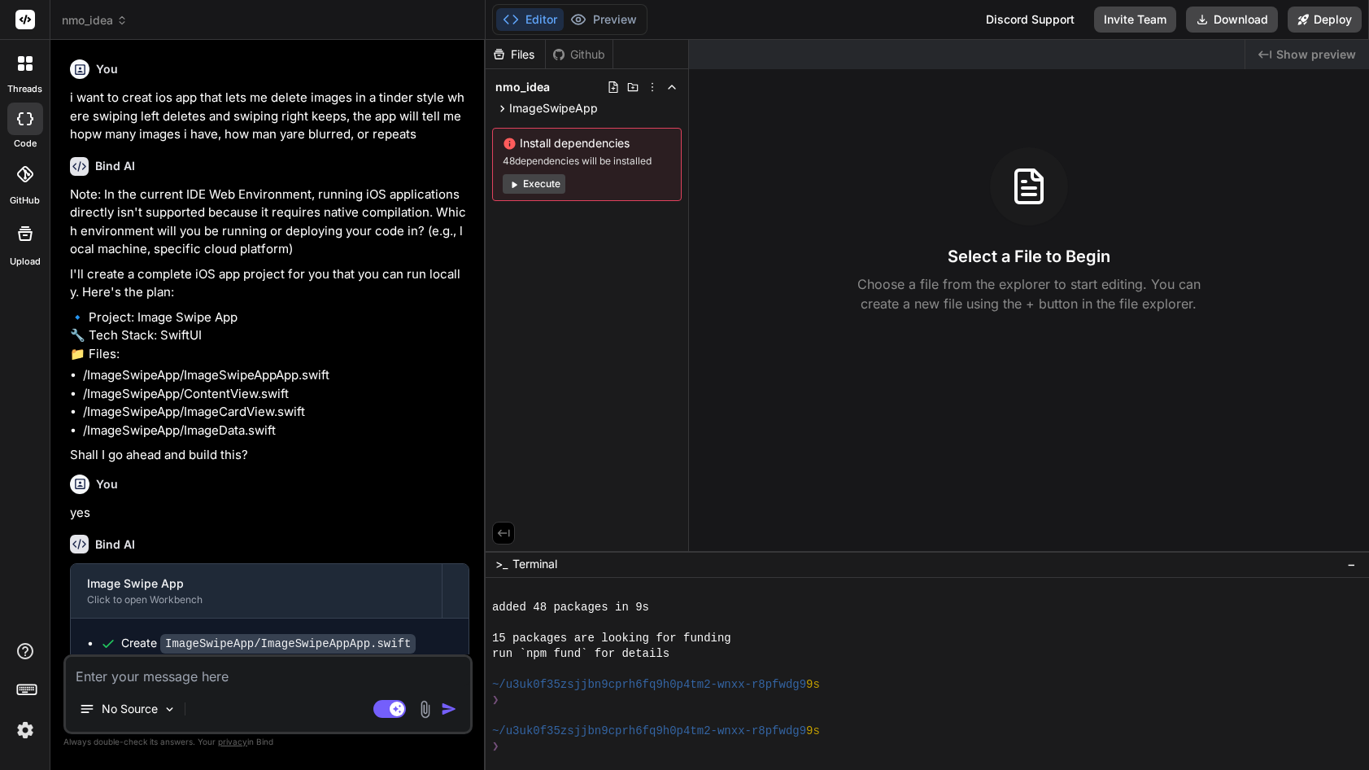
click at [27, 174] on icon at bounding box center [24, 174] width 16 height 16
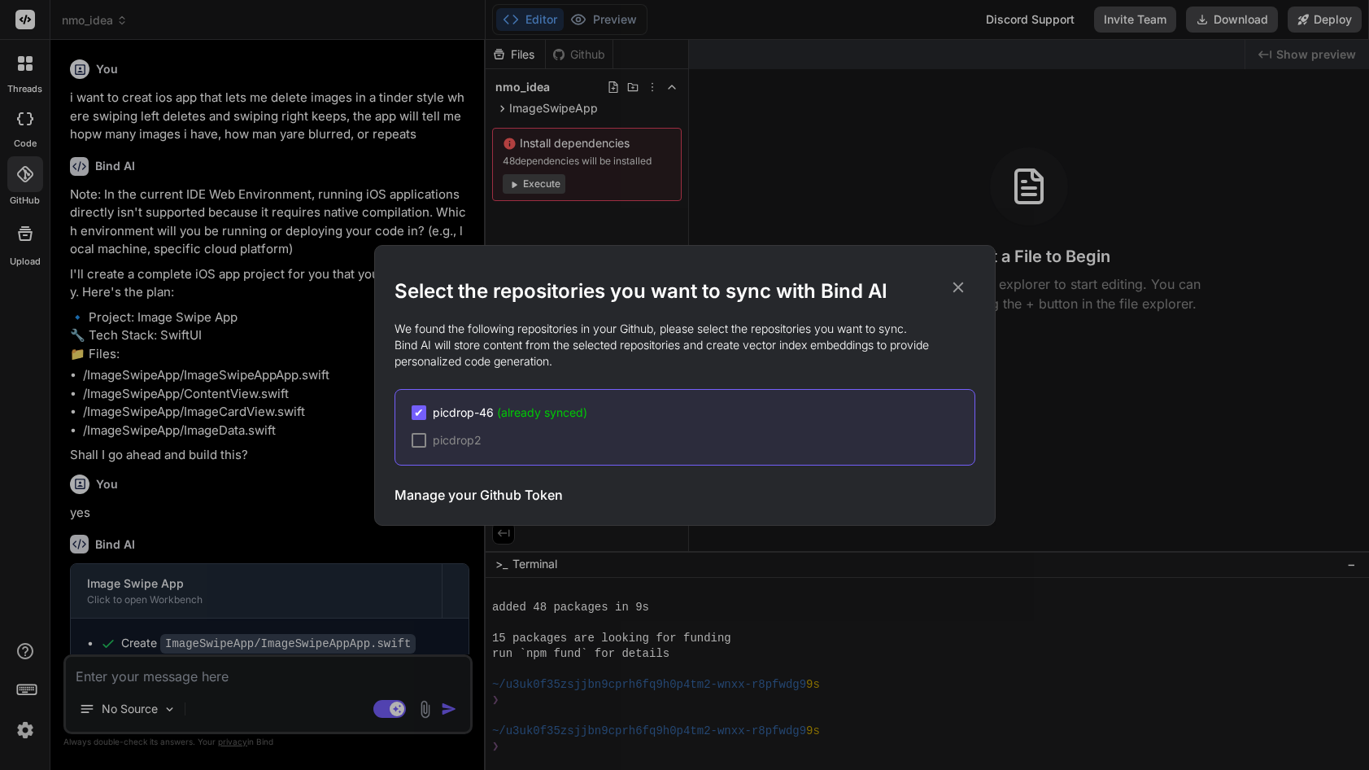
click at [957, 290] on icon at bounding box center [958, 287] width 18 height 18
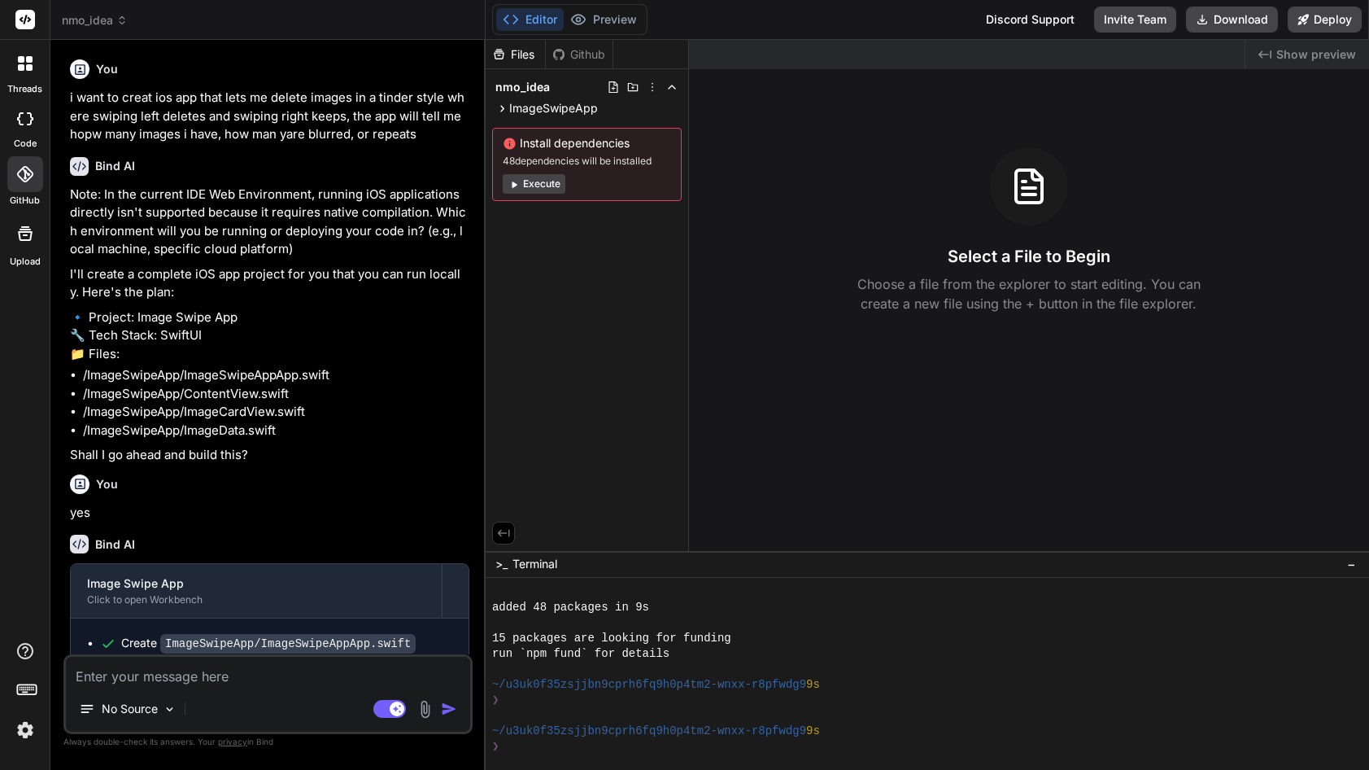
click at [28, 21] on icon at bounding box center [26, 20] width 12 height 10
click at [1334, 23] on button "Deploy" at bounding box center [1325, 20] width 74 height 26
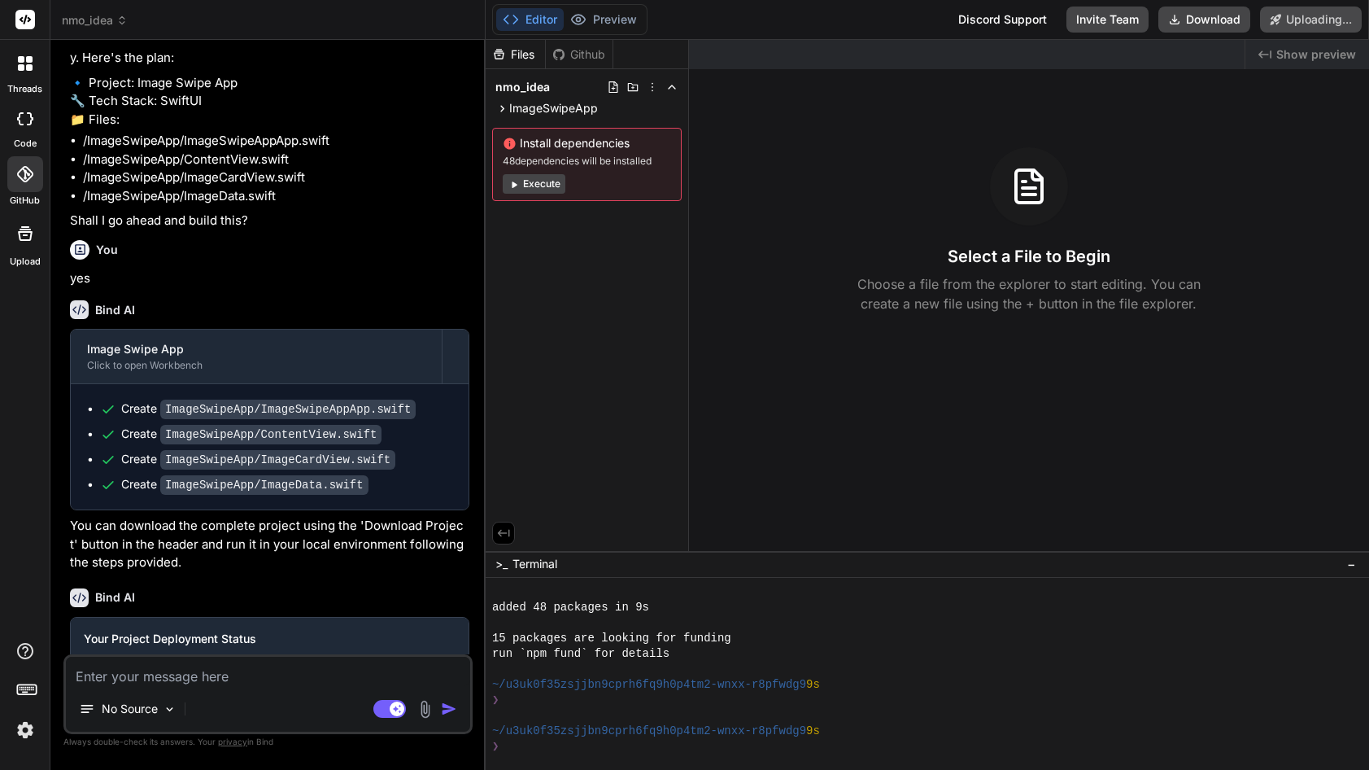
scroll to position [297, 0]
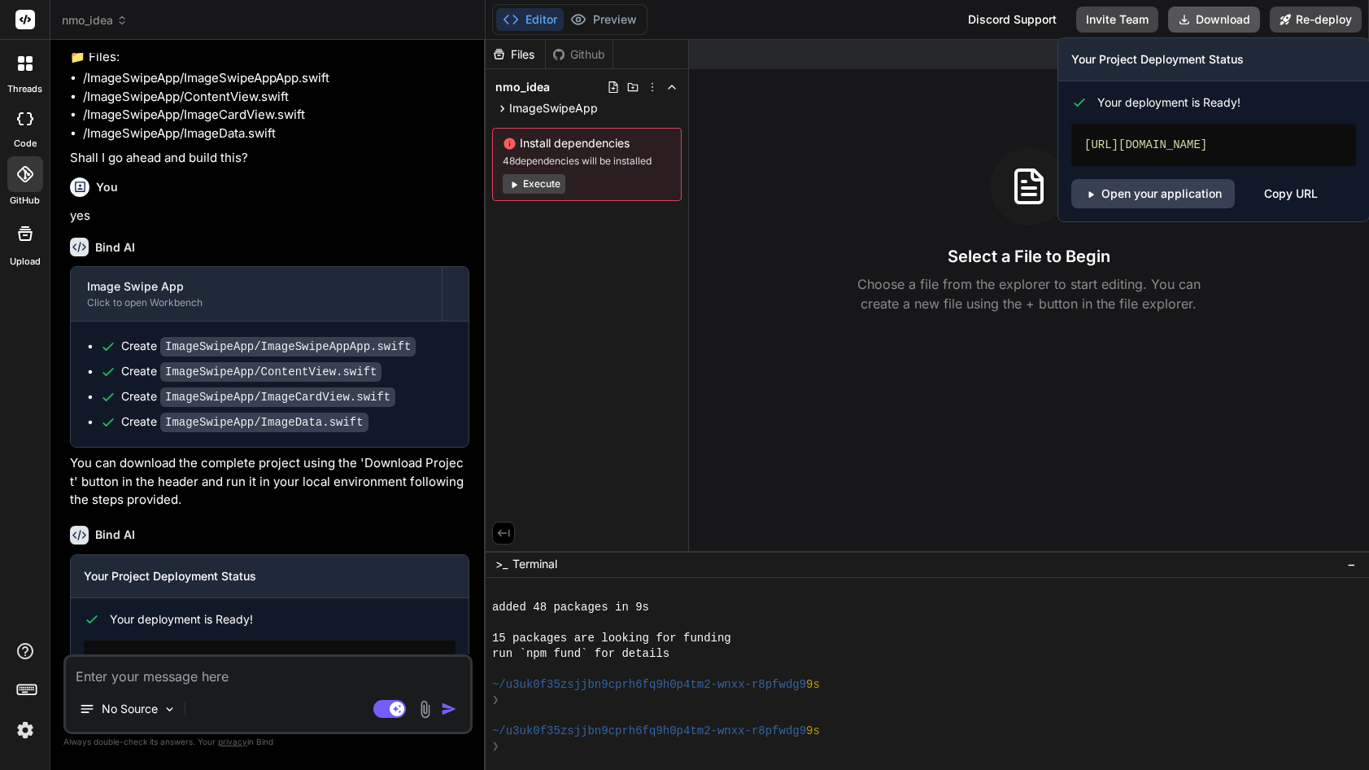
type textarea "x"
click at [1183, 190] on link "Open your application" at bounding box center [1154, 193] width 164 height 29
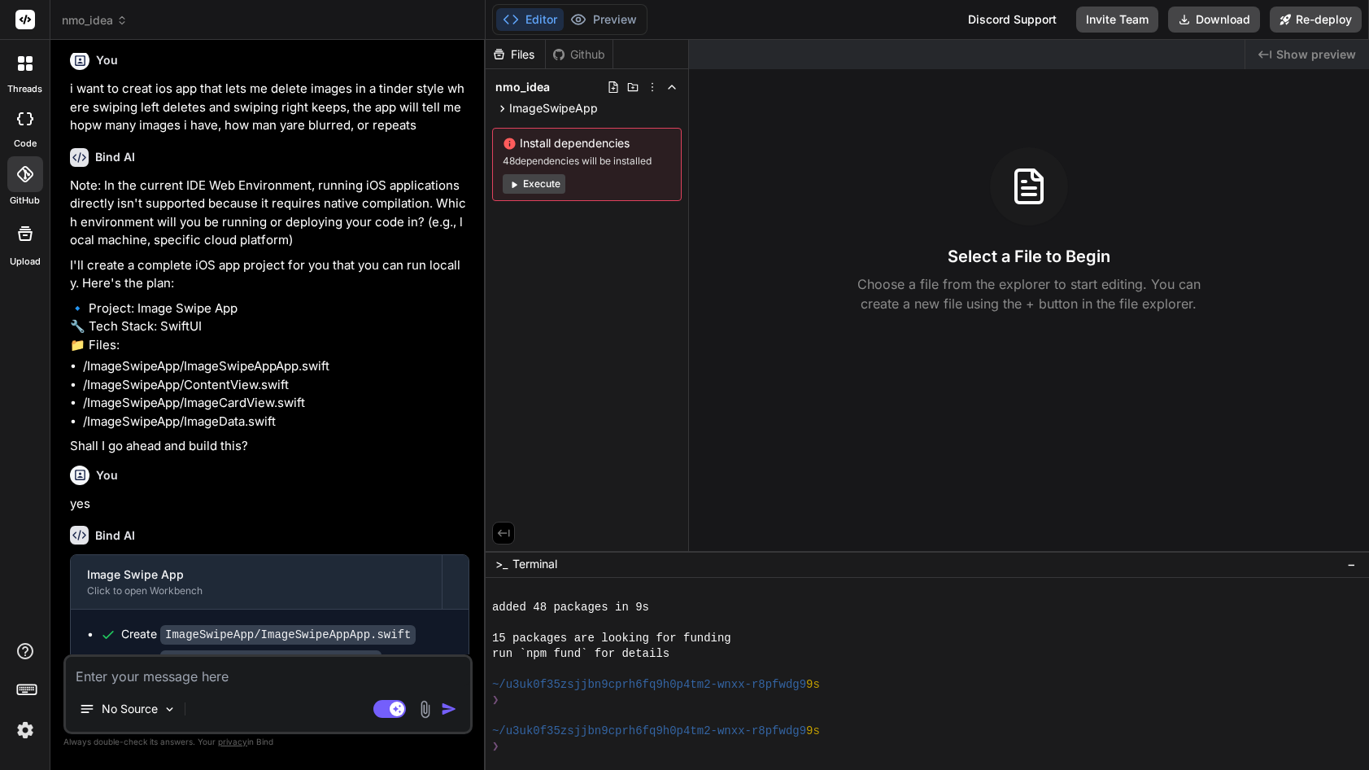
scroll to position [0, 0]
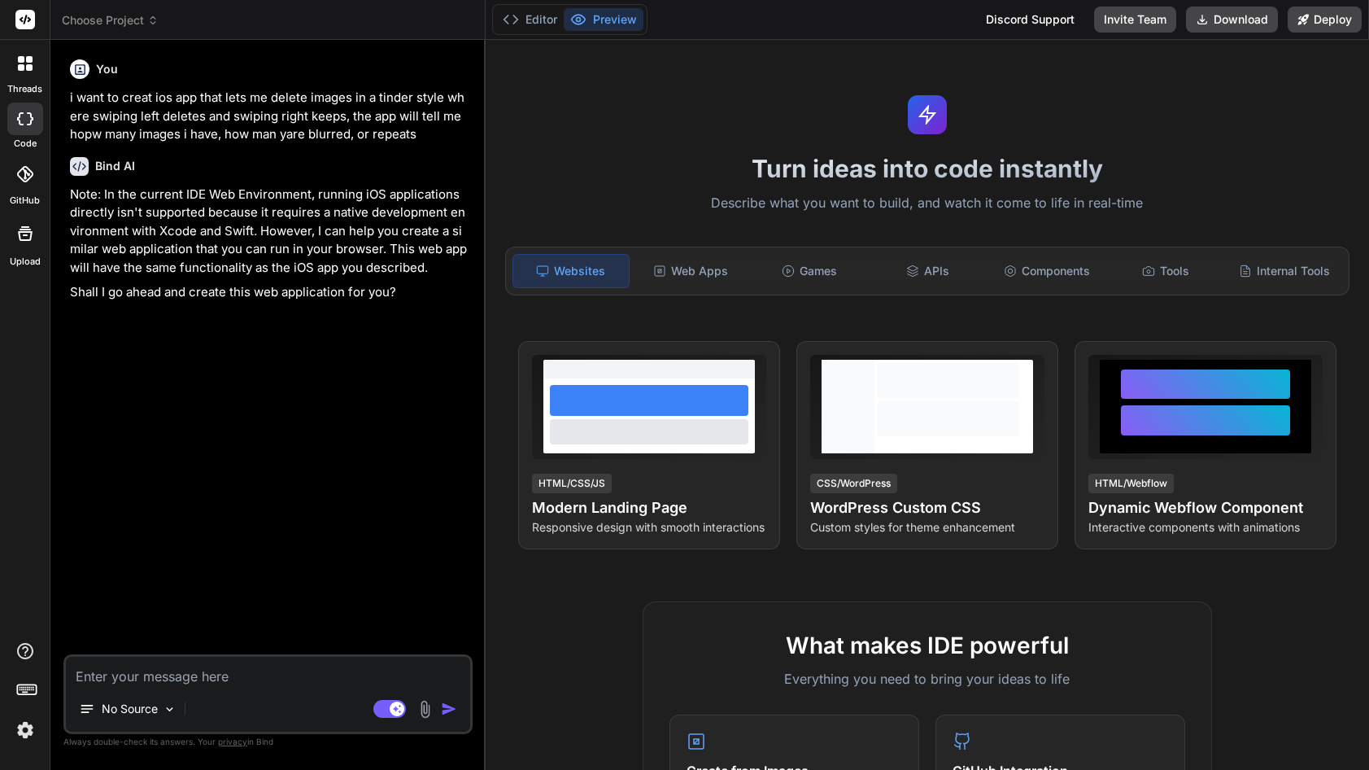
click at [187, 679] on textarea at bounding box center [268, 671] width 404 height 29
type textarea "x"
type textarea "y"
type textarea "x"
type textarea "yr"
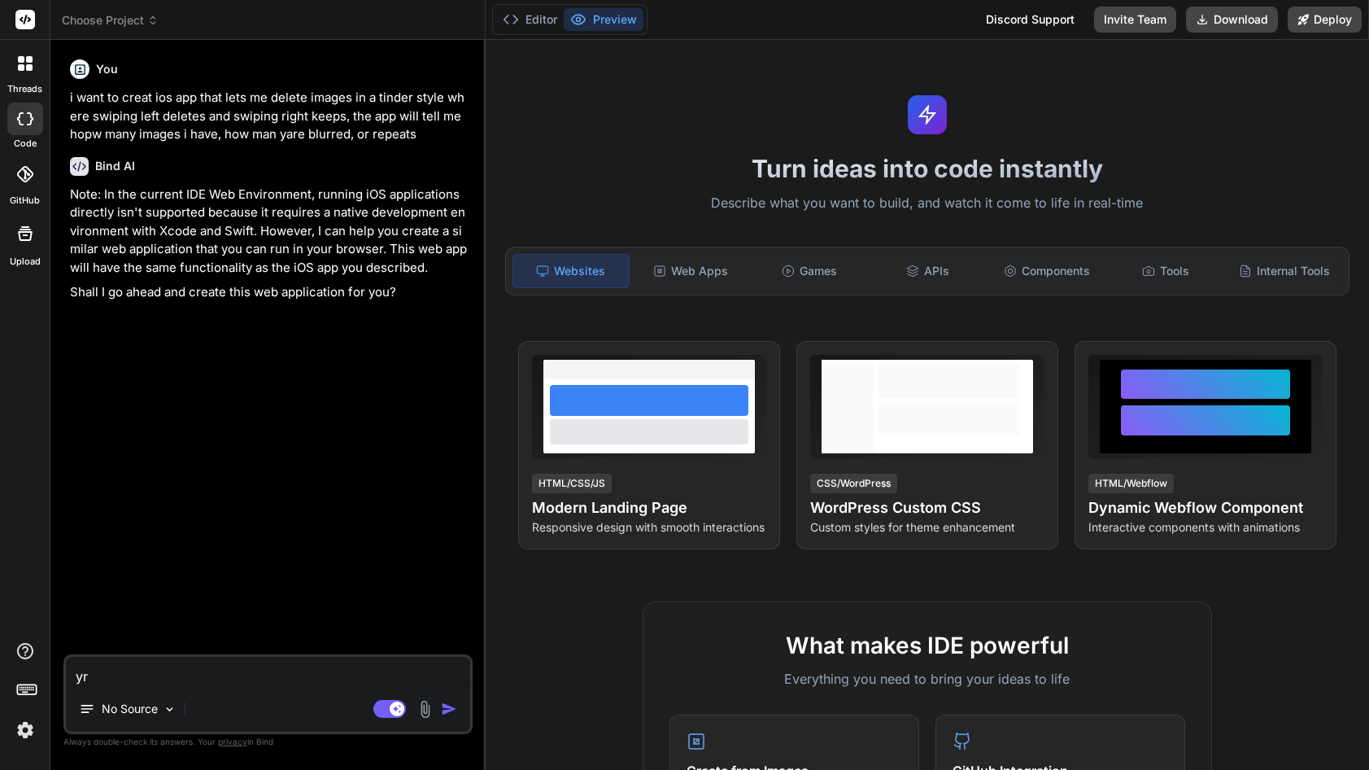
type textarea "x"
type textarea "y"
type textarea "x"
type textarea "ye"
type textarea "x"
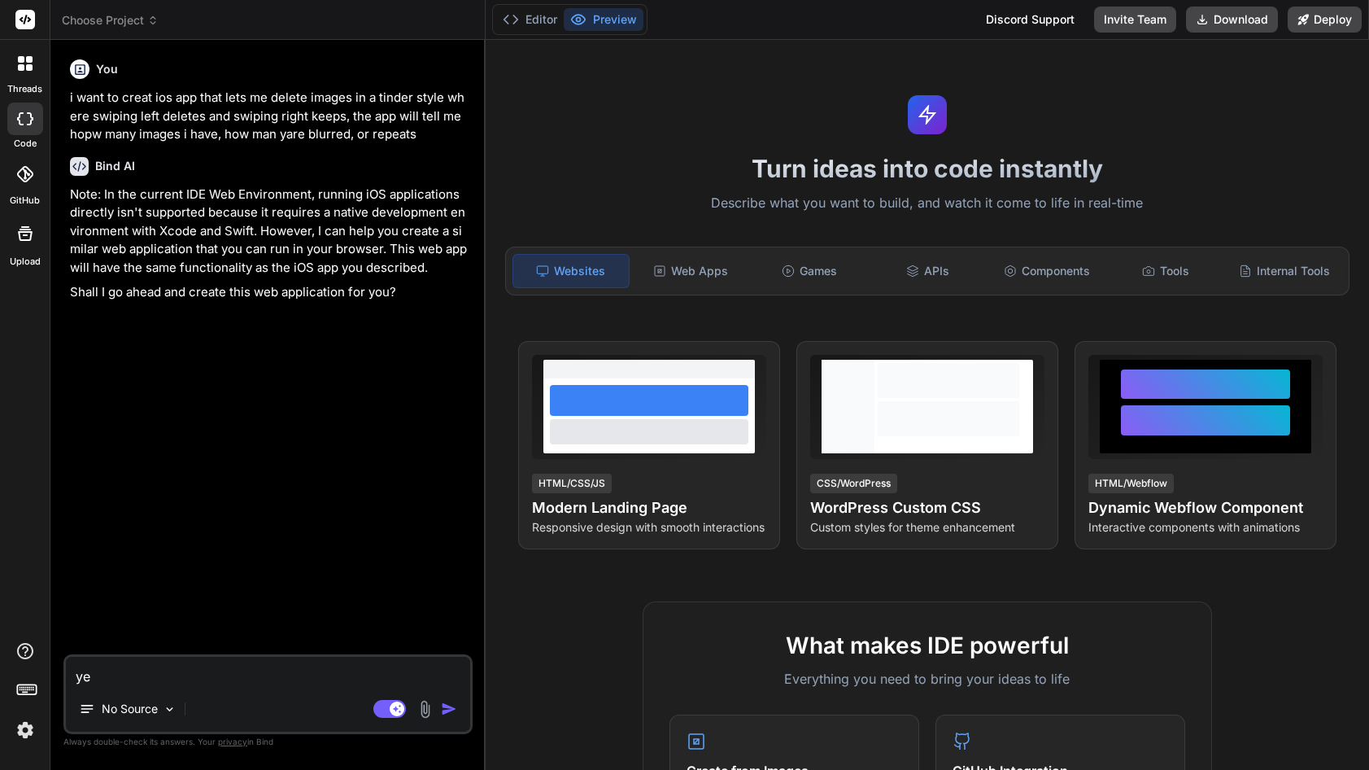
type textarea "yes"
type textarea "x"
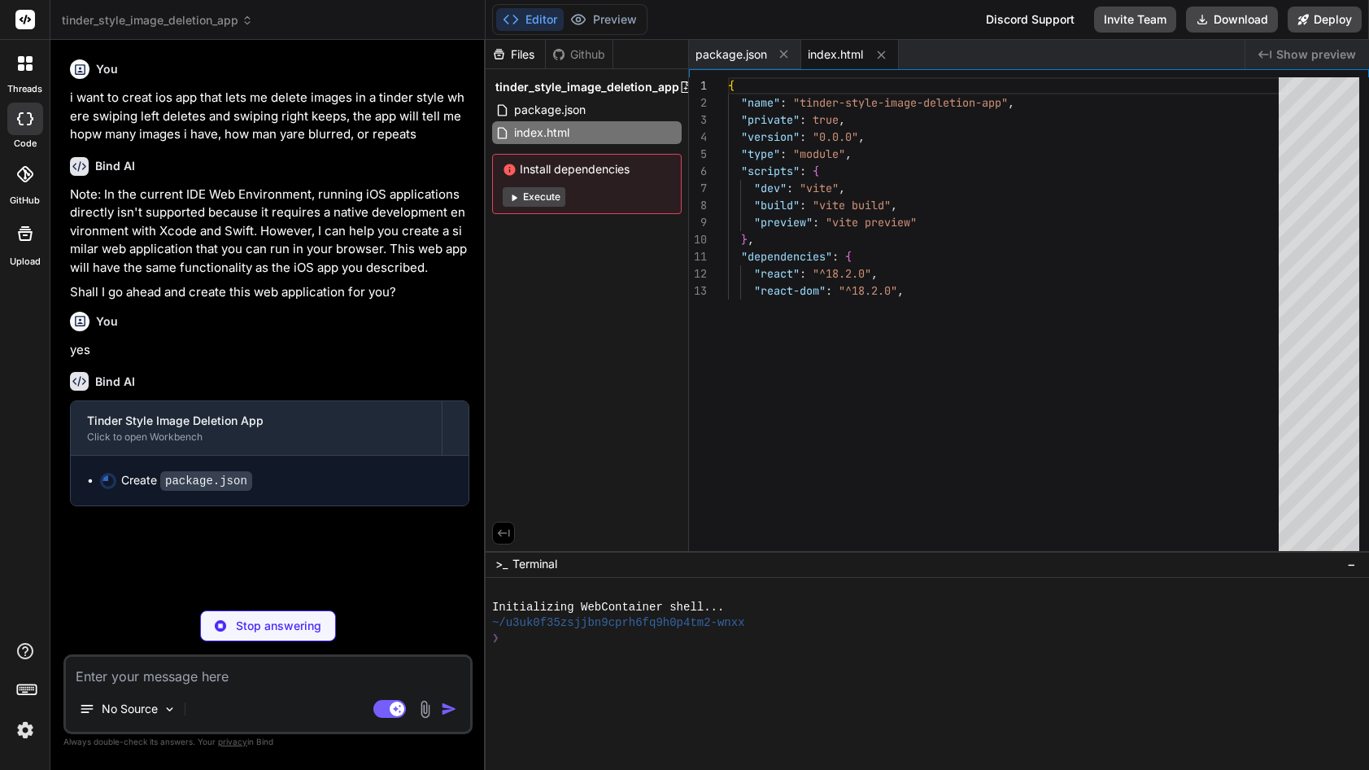
type textarea "x"
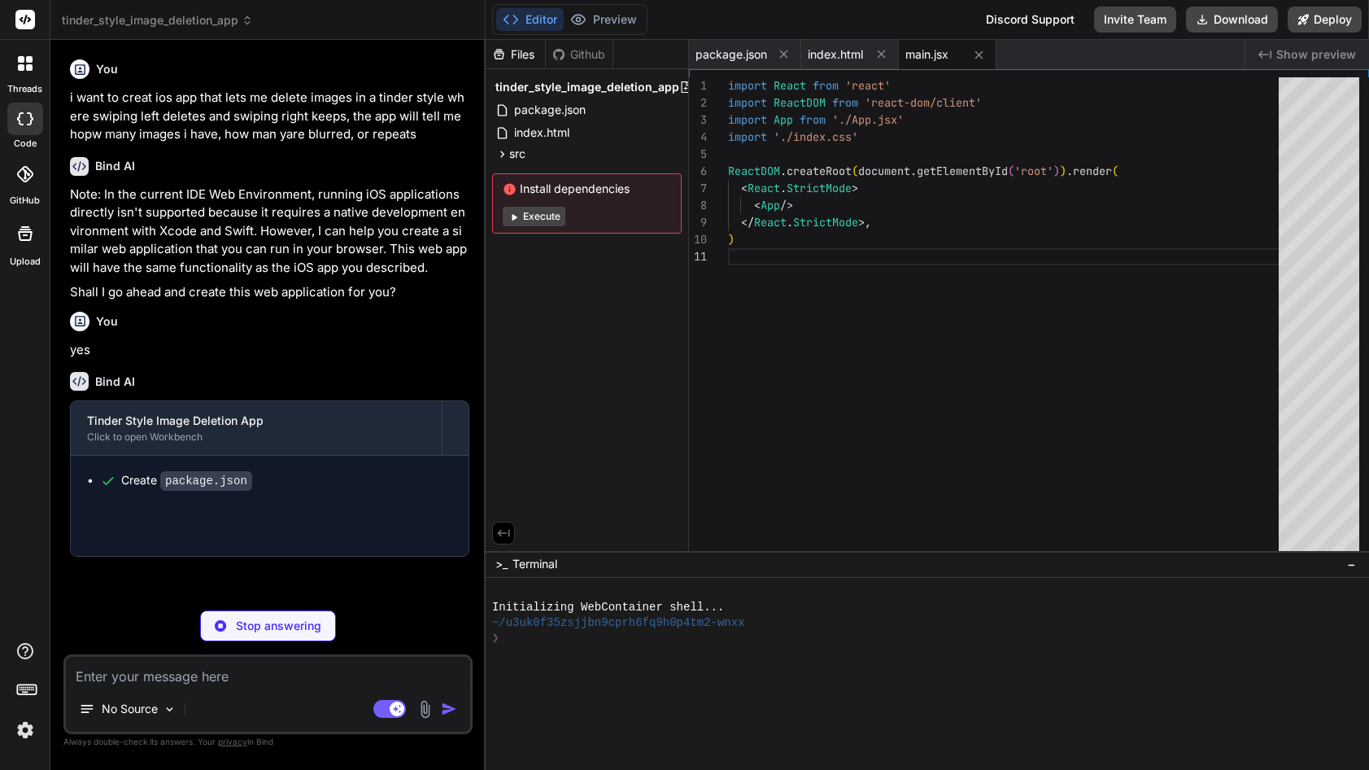
type textarea "x"
type textarea "align-items: center; justify-content: center; min-height: 100vh; }"
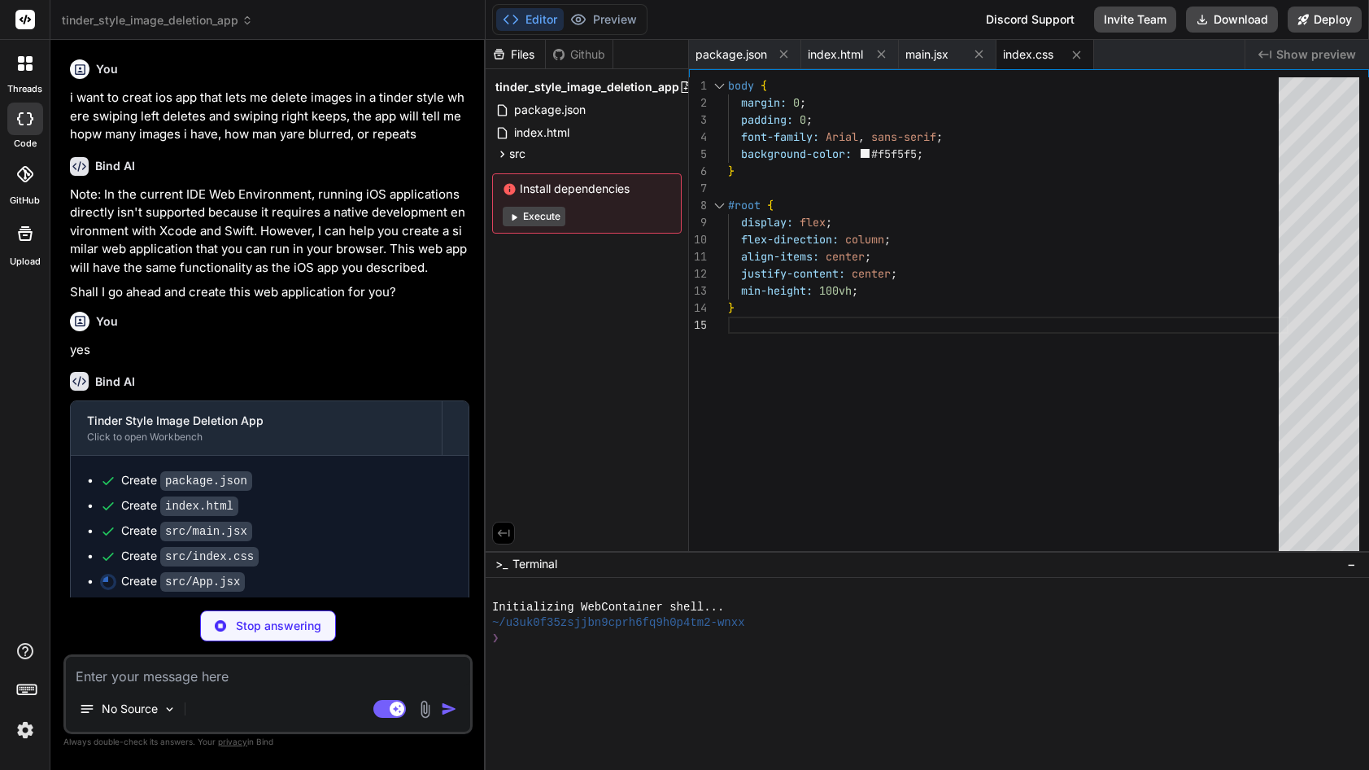
type textarea "x"
type textarea "}; export default App;"
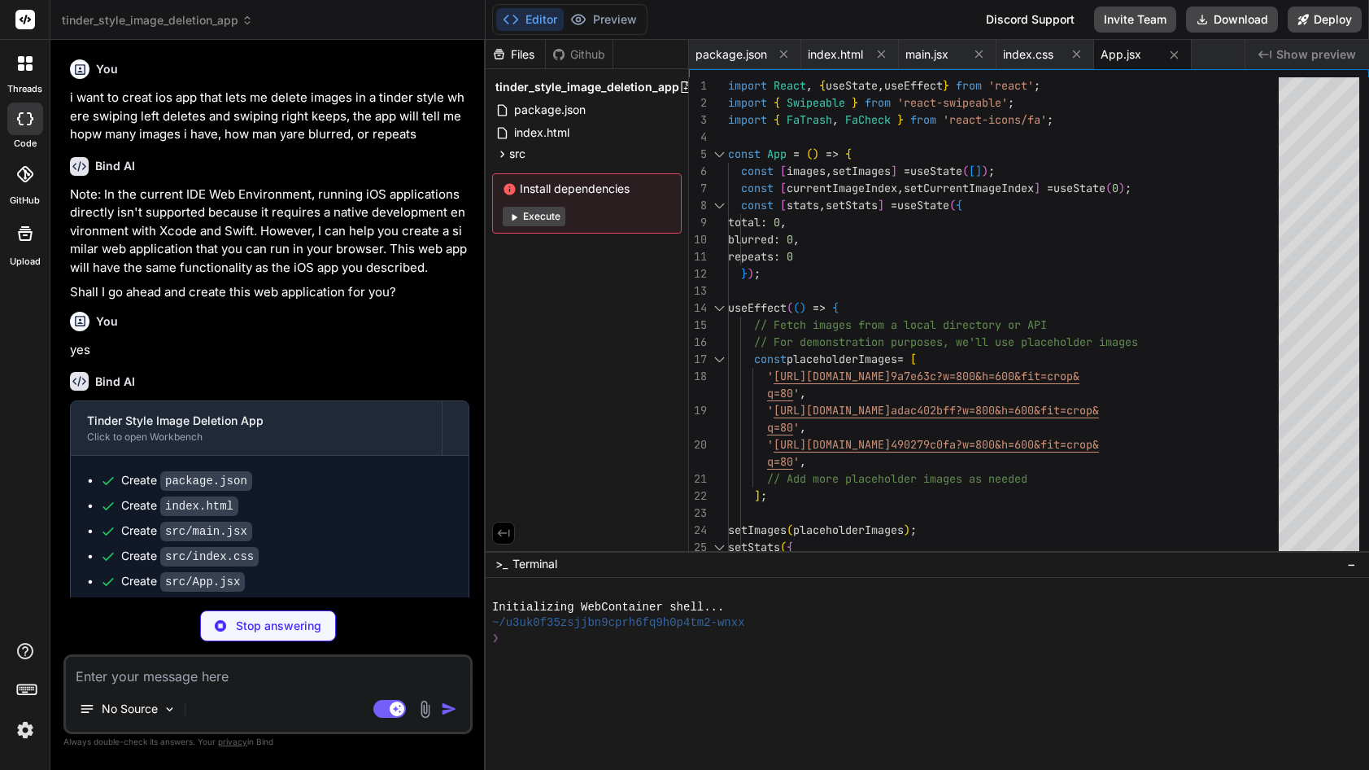
type textarea "x"
type textarea "} .swipe-left { background-color: rgba(255, 0, 0, 0.3); } .swipe-right { backgr…"
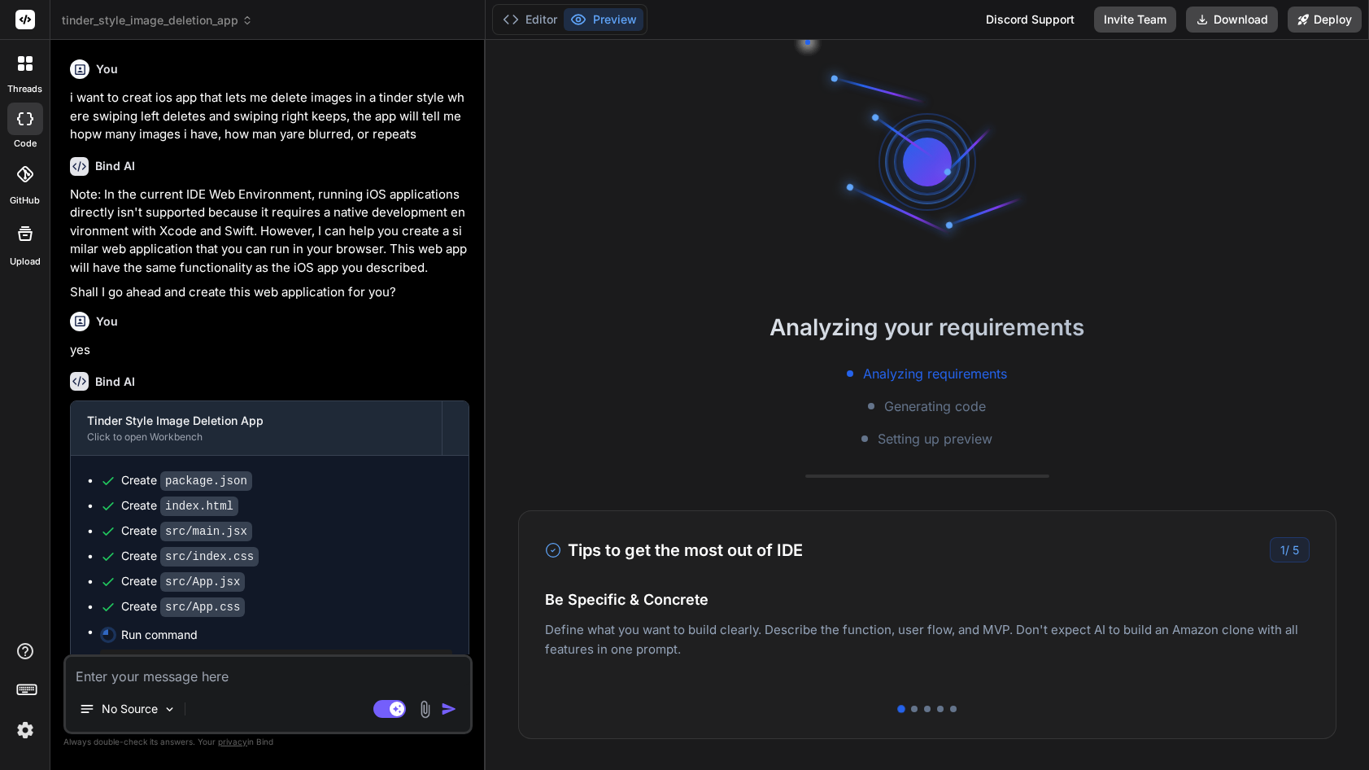
drag, startPoint x: 1218, startPoint y: 644, endPoint x: 814, endPoint y: 643, distance: 403.6
click at [814, 643] on p "Deploy your Next.js and React projects to Vercel. For Node.js backend, deploy t…" at bounding box center [927, 655] width 765 height 39
click at [911, 707] on div at bounding box center [914, 708] width 7 height 7
click at [924, 708] on div at bounding box center [927, 708] width 7 height 7
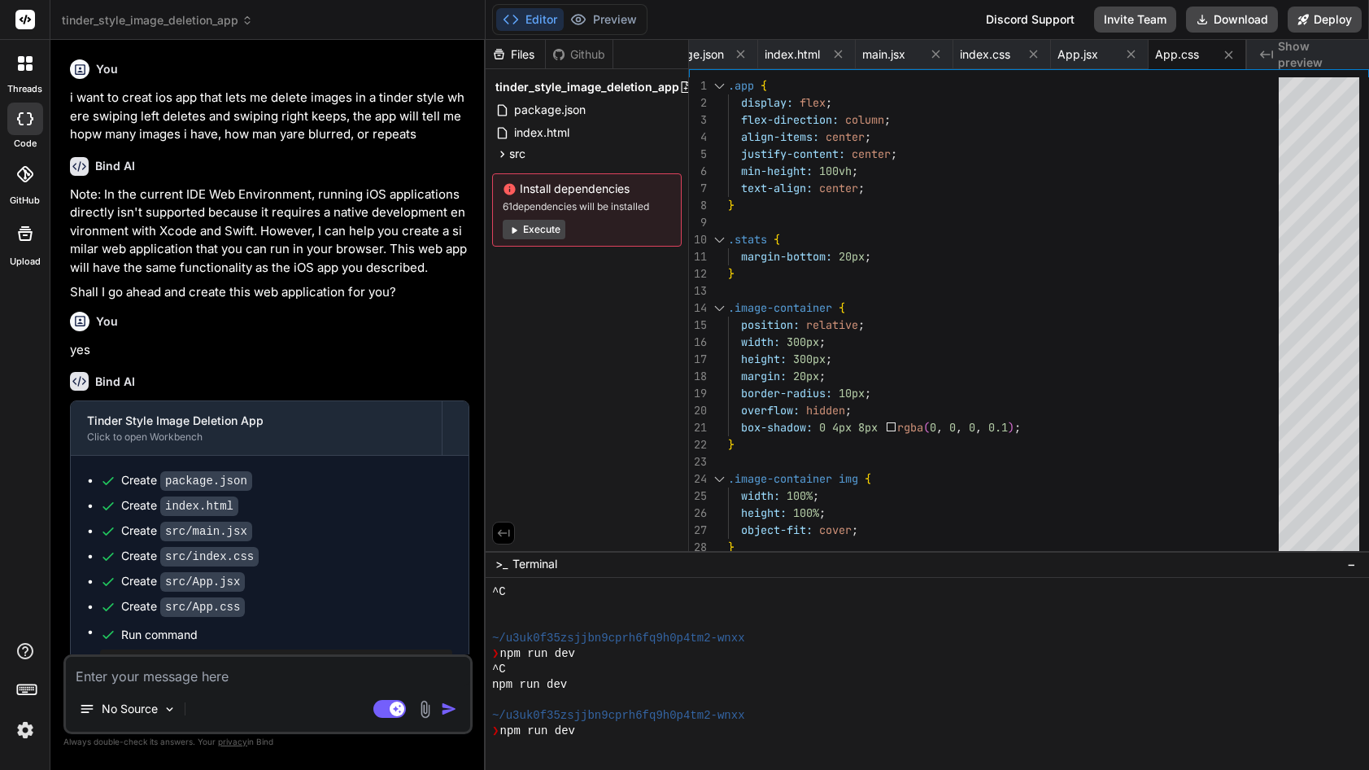
scroll to position [309, 0]
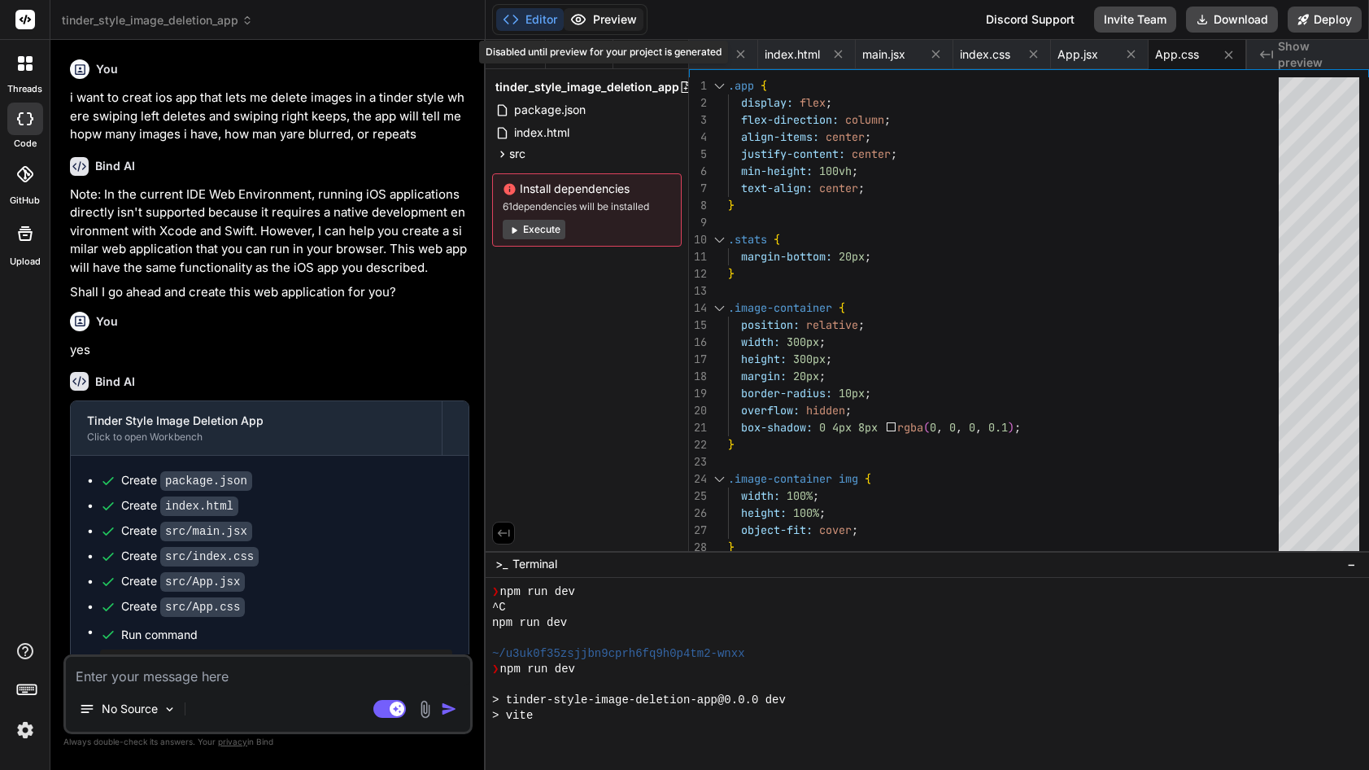
click at [613, 22] on button "Preview" at bounding box center [604, 19] width 80 height 23
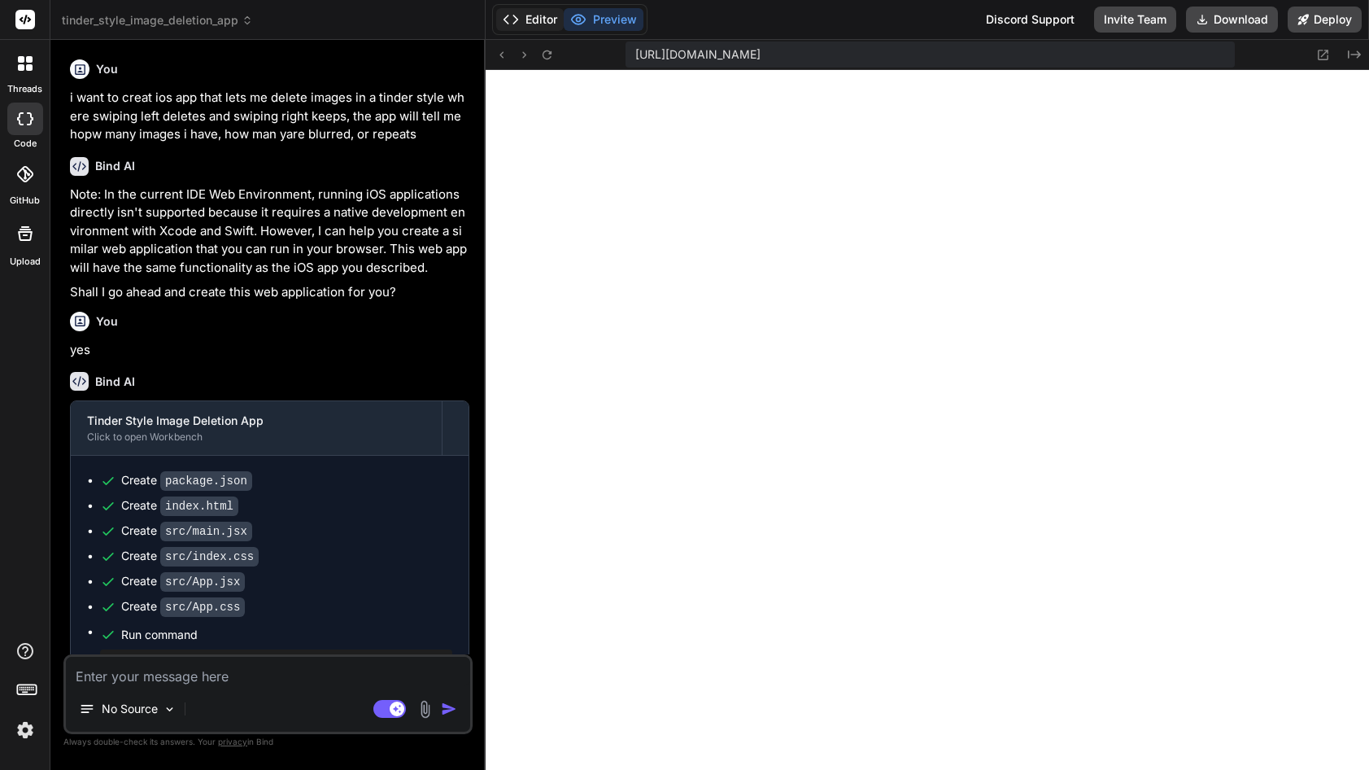
click at [546, 16] on button "Editor" at bounding box center [530, 19] width 68 height 23
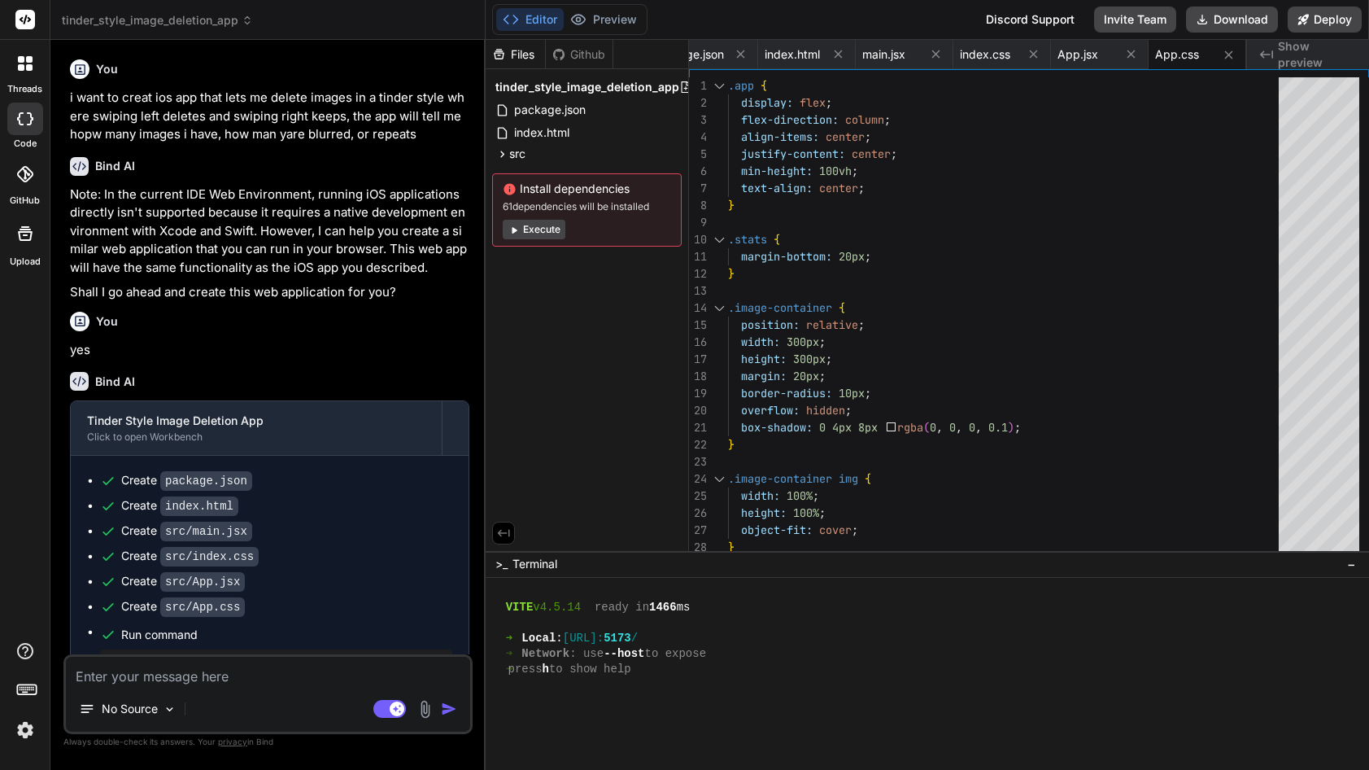
click at [548, 226] on button "Execute" at bounding box center [534, 230] width 63 height 20
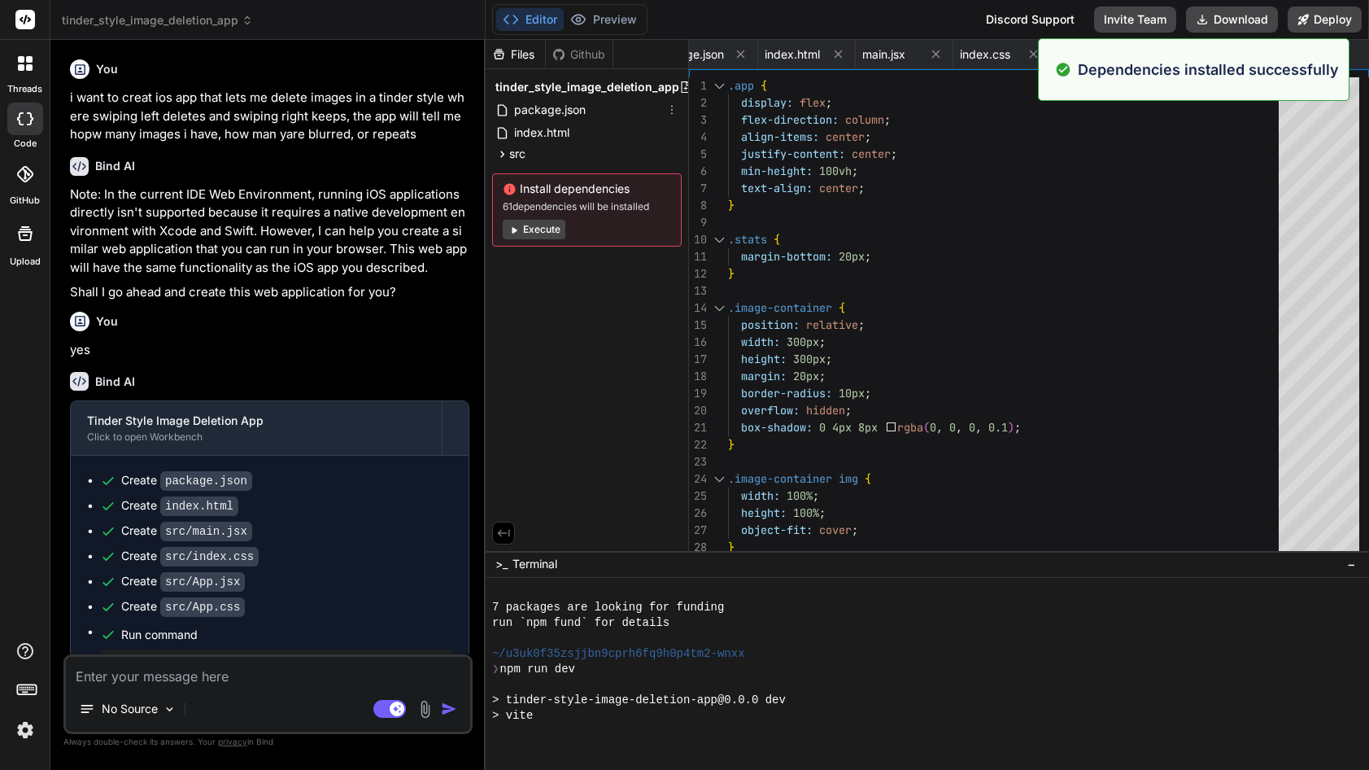
scroll to position [665, 0]
click at [630, 15] on button "Preview" at bounding box center [604, 19] width 80 height 23
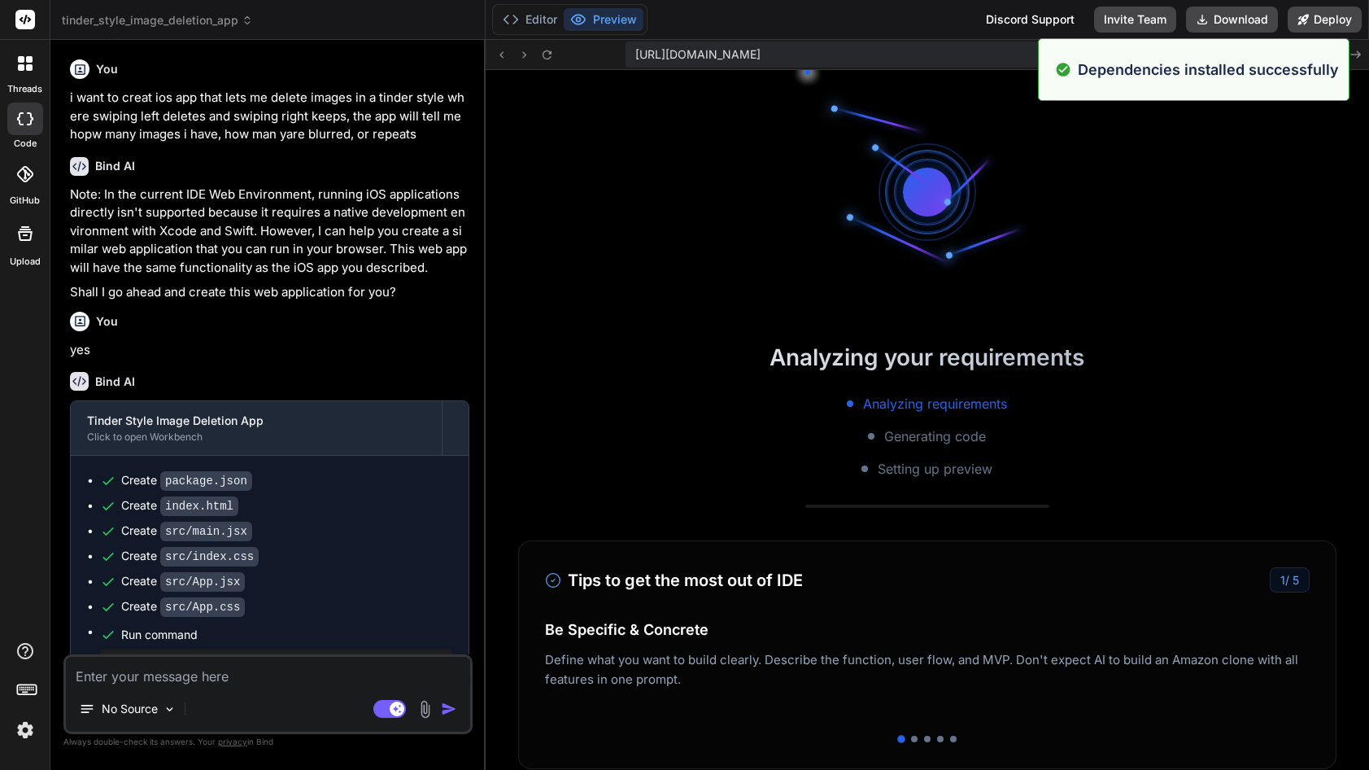
scroll to position [819, 0]
click at [622, 17] on button "Preview" at bounding box center [604, 19] width 80 height 23
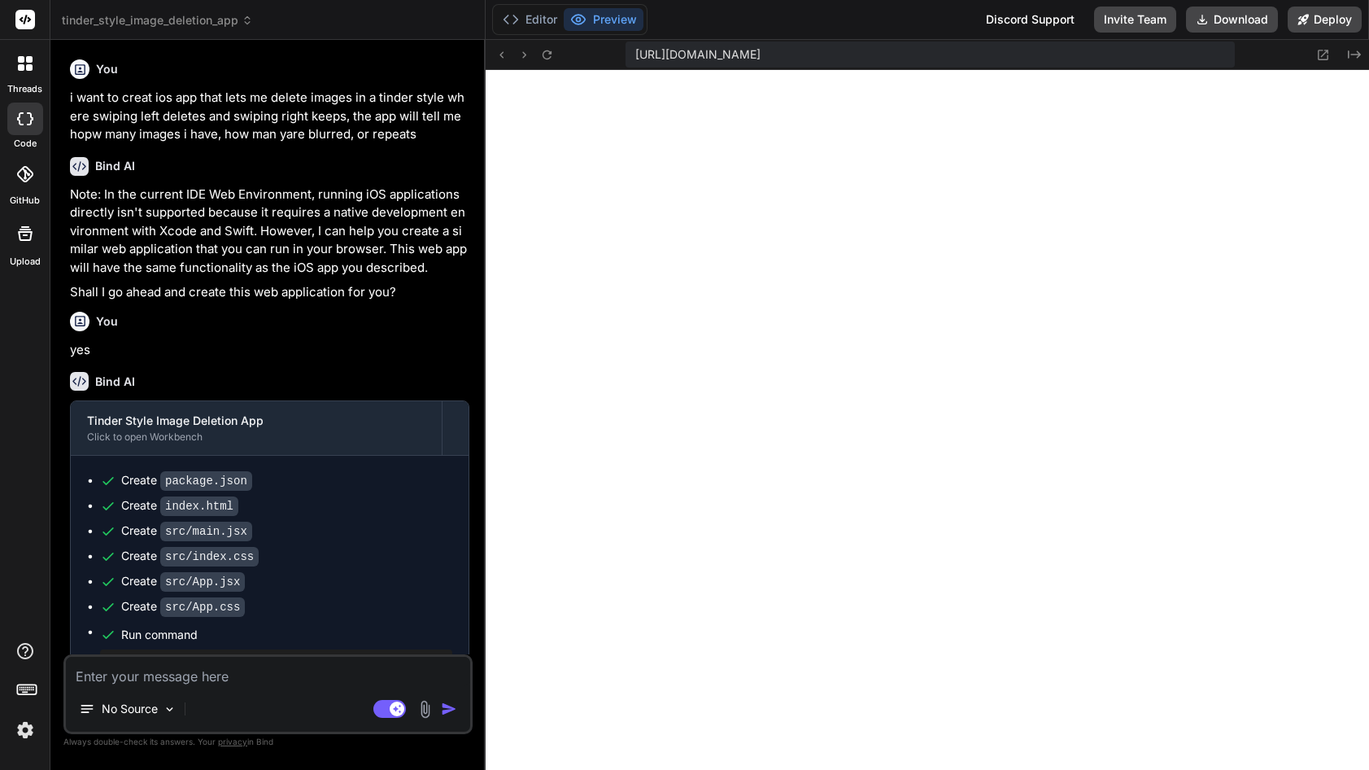
click at [1024, 12] on div "Discord Support" at bounding box center [1030, 20] width 108 height 26
click at [536, 12] on button "Editor" at bounding box center [530, 19] width 68 height 23
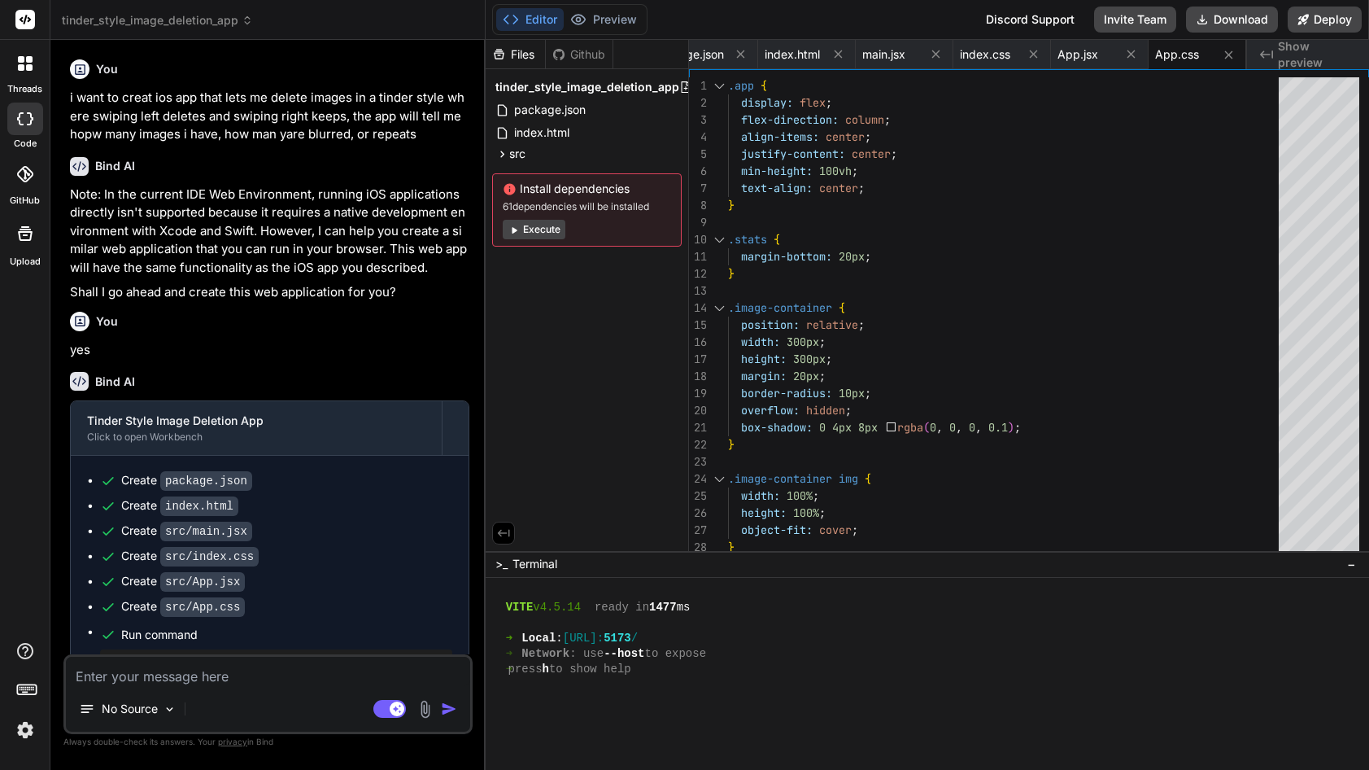
click at [176, 669] on textarea at bounding box center [268, 671] width 404 height 29
type textarea "x"
type textarea "t"
type textarea "x"
type textarea "th"
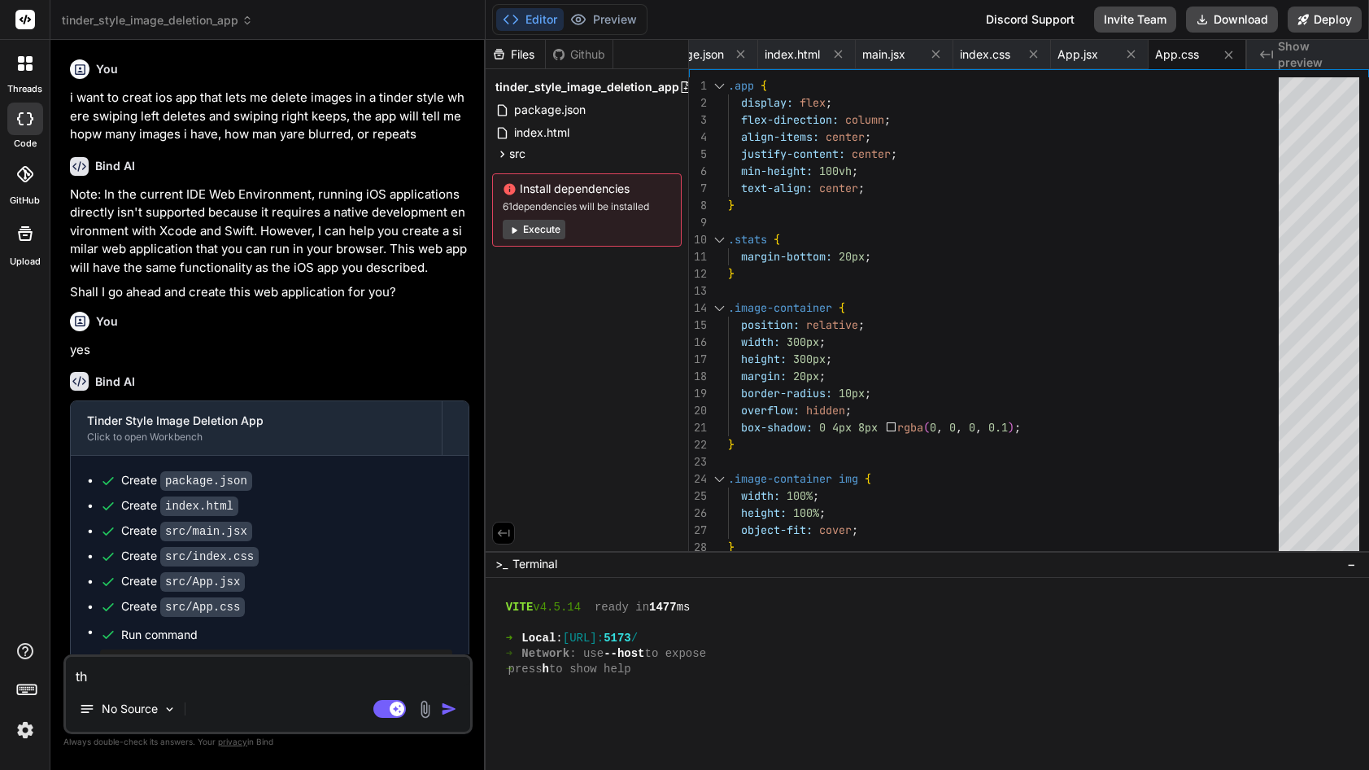
type textarea "x"
type textarea "tha"
type textarea "x"
type textarea "thas"
type textarea "x"
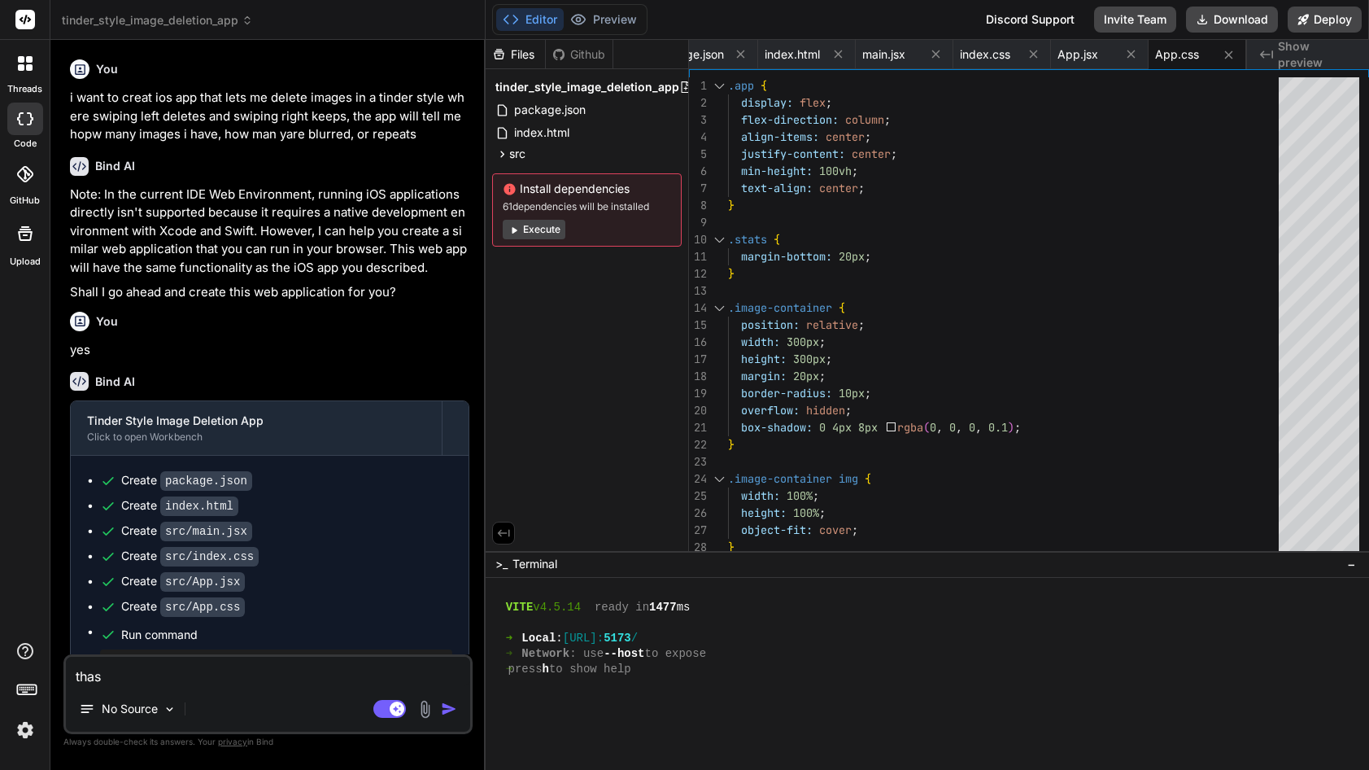
type textarea "thast"
type textarea "x"
type textarea "thast a"
type textarea "x"
type textarea "thast a"
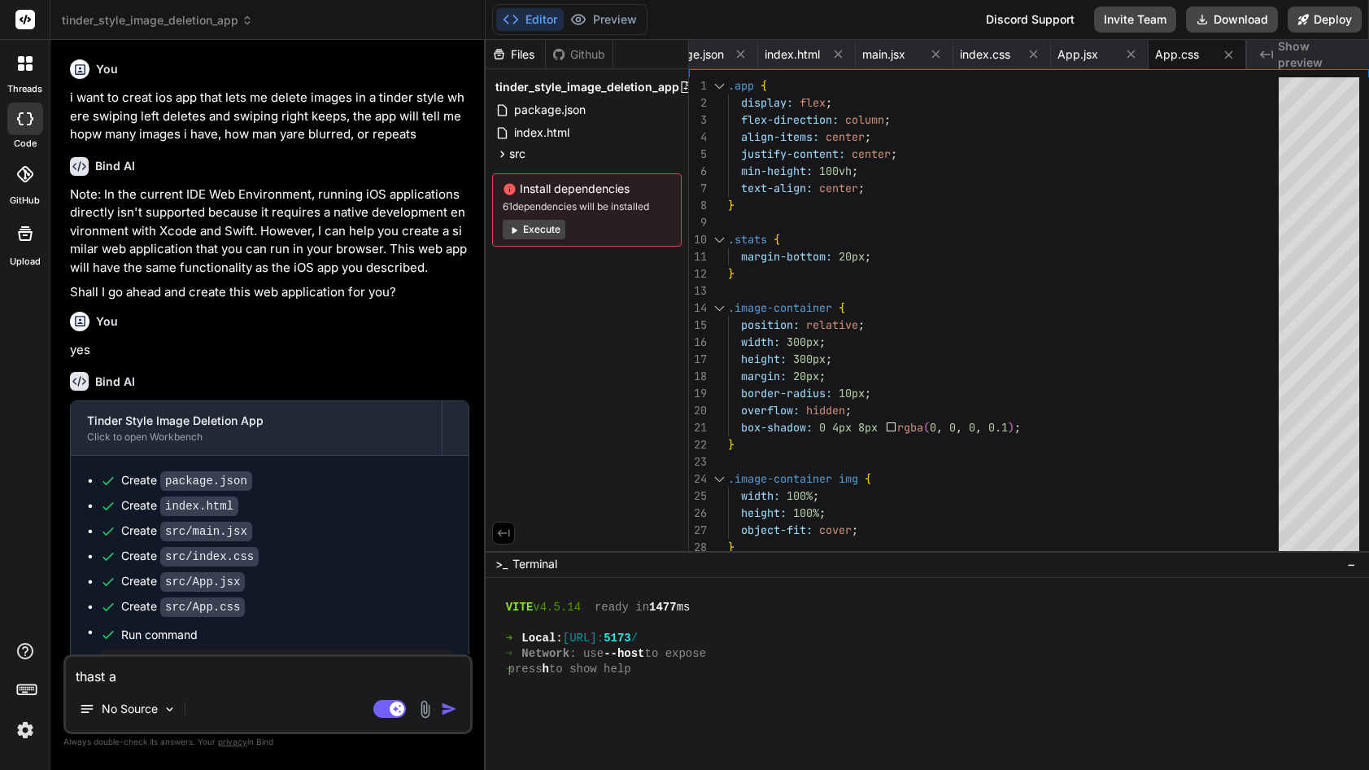
type textarea "x"
type textarea "thast a w"
type textarea "x"
type textarea "thast a wh"
type textarea "x"
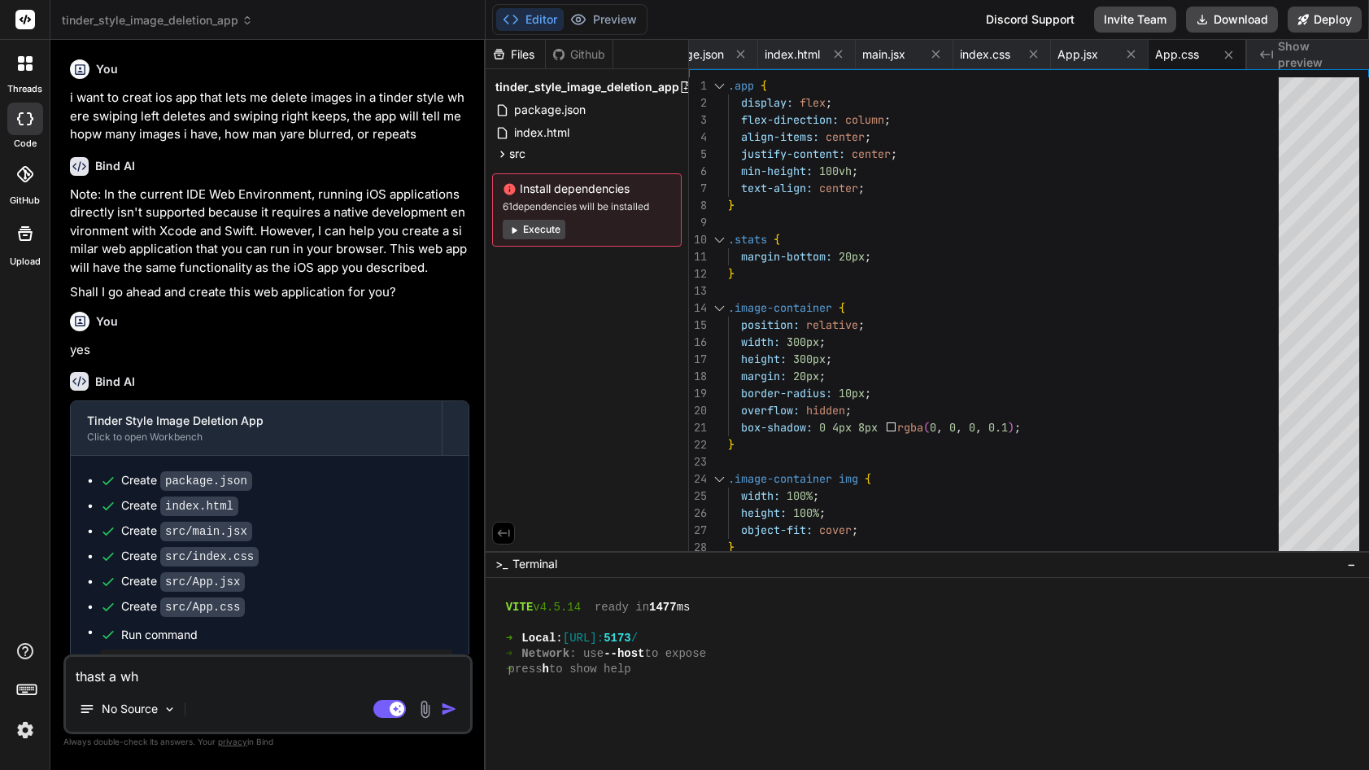
type textarea "thast a whi"
type textarea "x"
type textarea "thast a whit"
type textarea "x"
type textarea "thast a white"
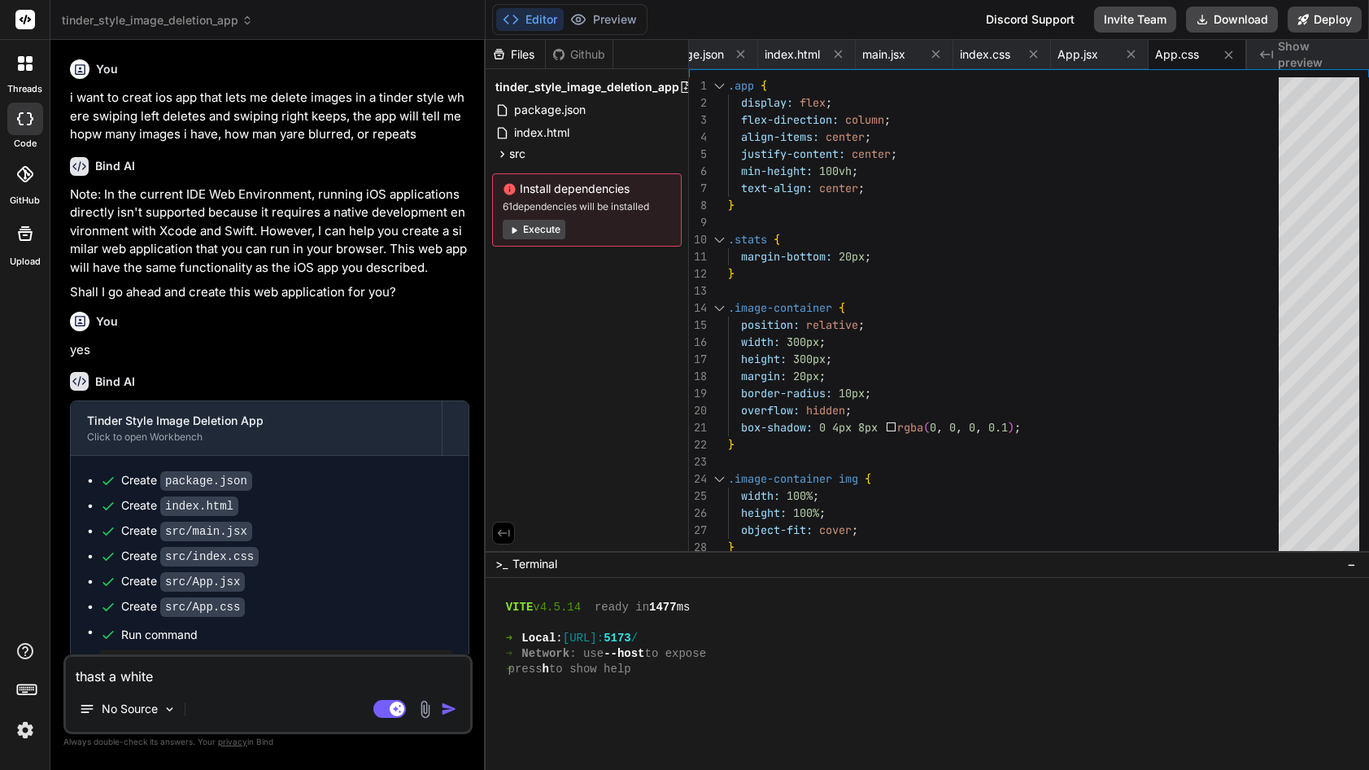
type textarea "x"
type textarea "thast a white"
type textarea "x"
type textarea "thast a white s"
type textarea "x"
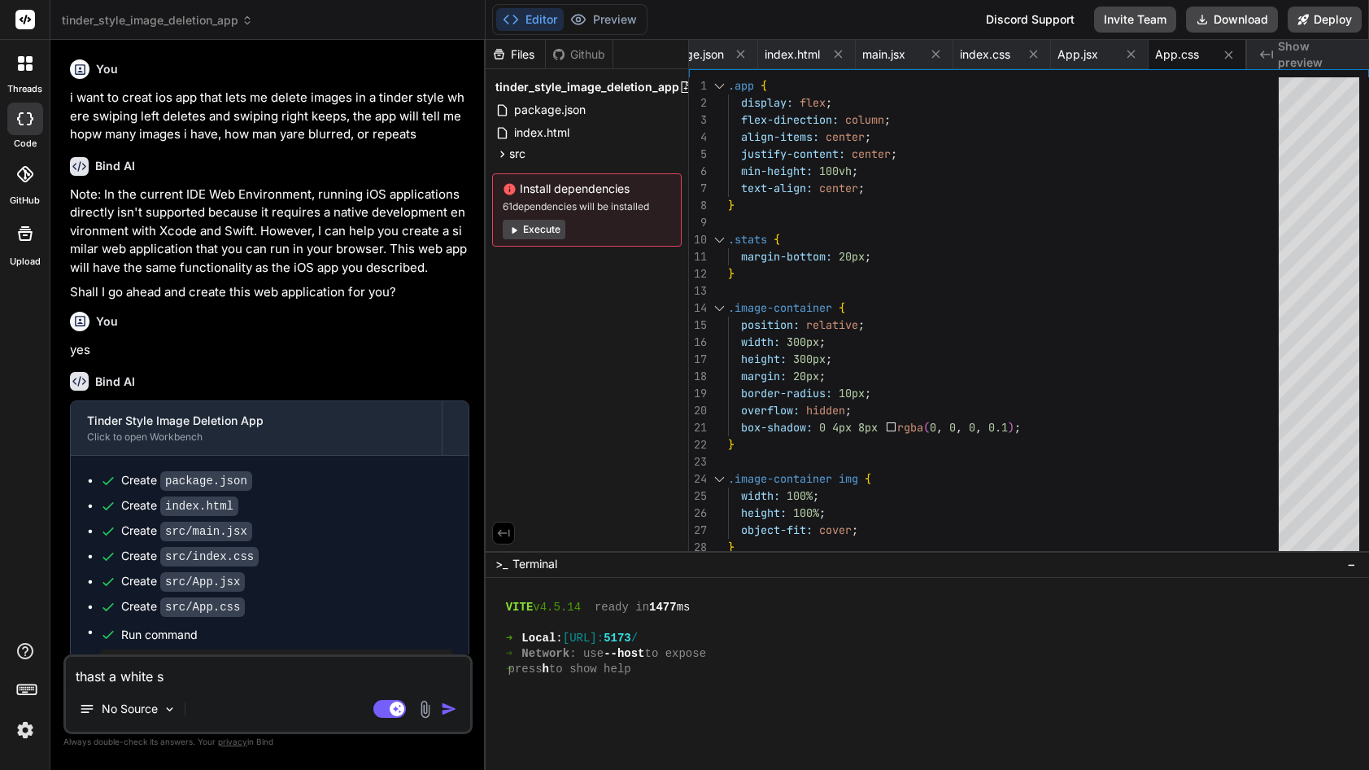
type textarea "thast a white sc"
type textarea "x"
type textarea "thast a white scr"
type textarea "x"
type textarea "thast a white scre"
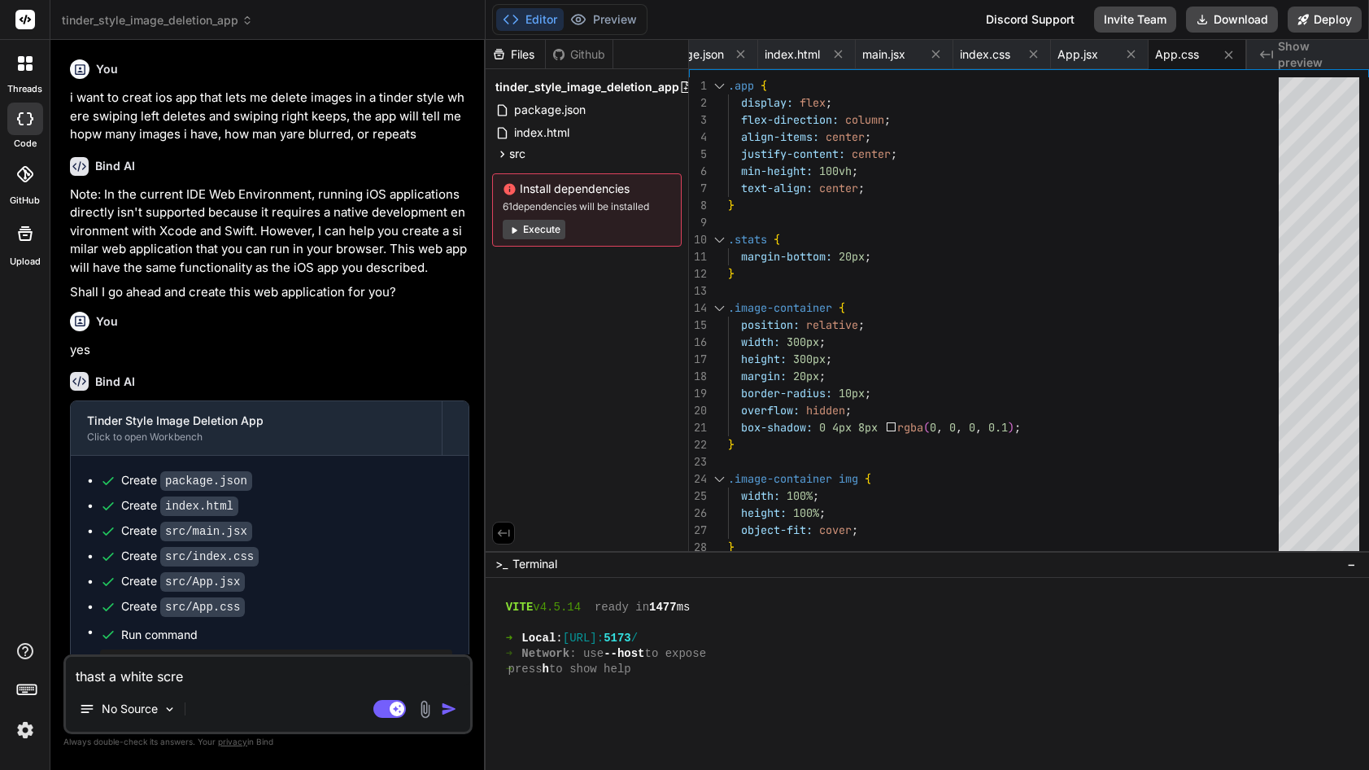
type textarea "x"
type textarea "thast a white scree"
type textarea "x"
type textarea "thast a white screen"
type textarea "x"
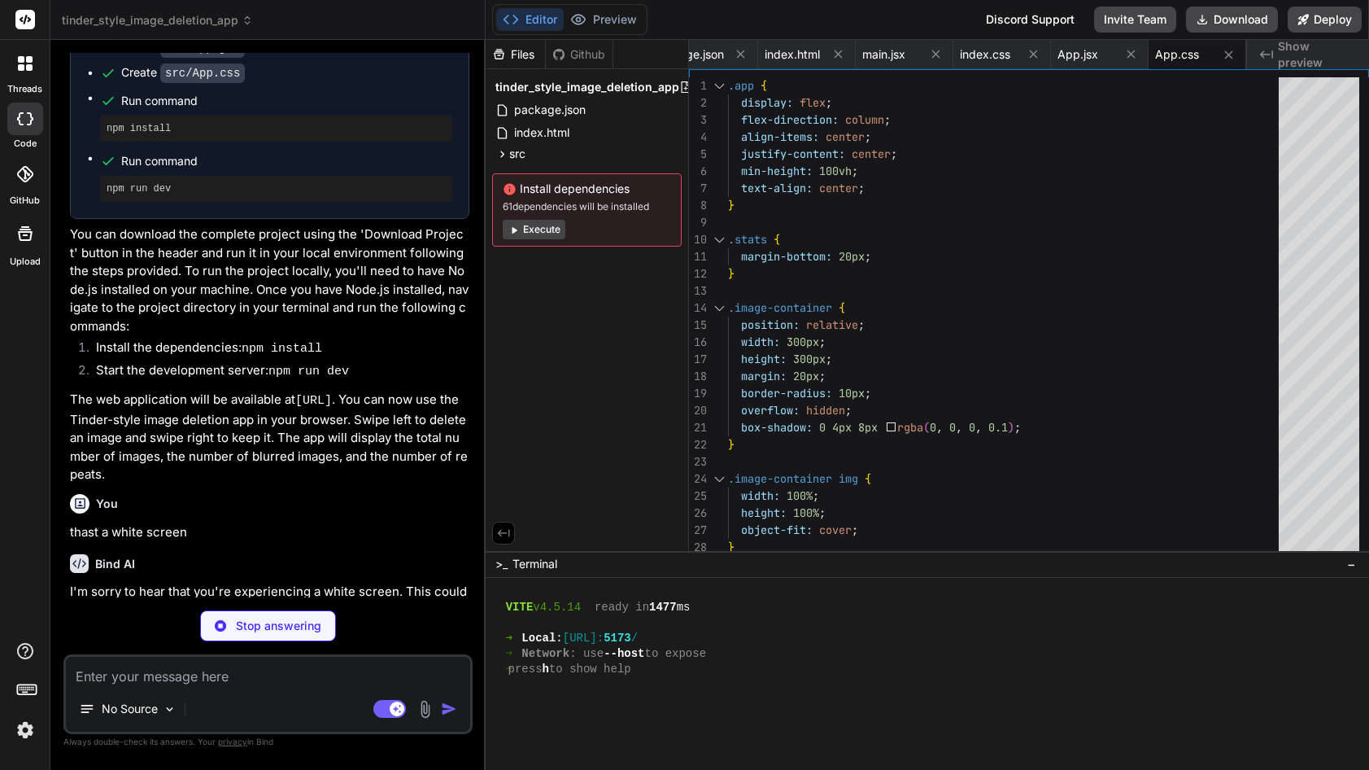
scroll to position [530, 0]
type textarea "x"
type textarea ""vite": "^4.2.0" } }"
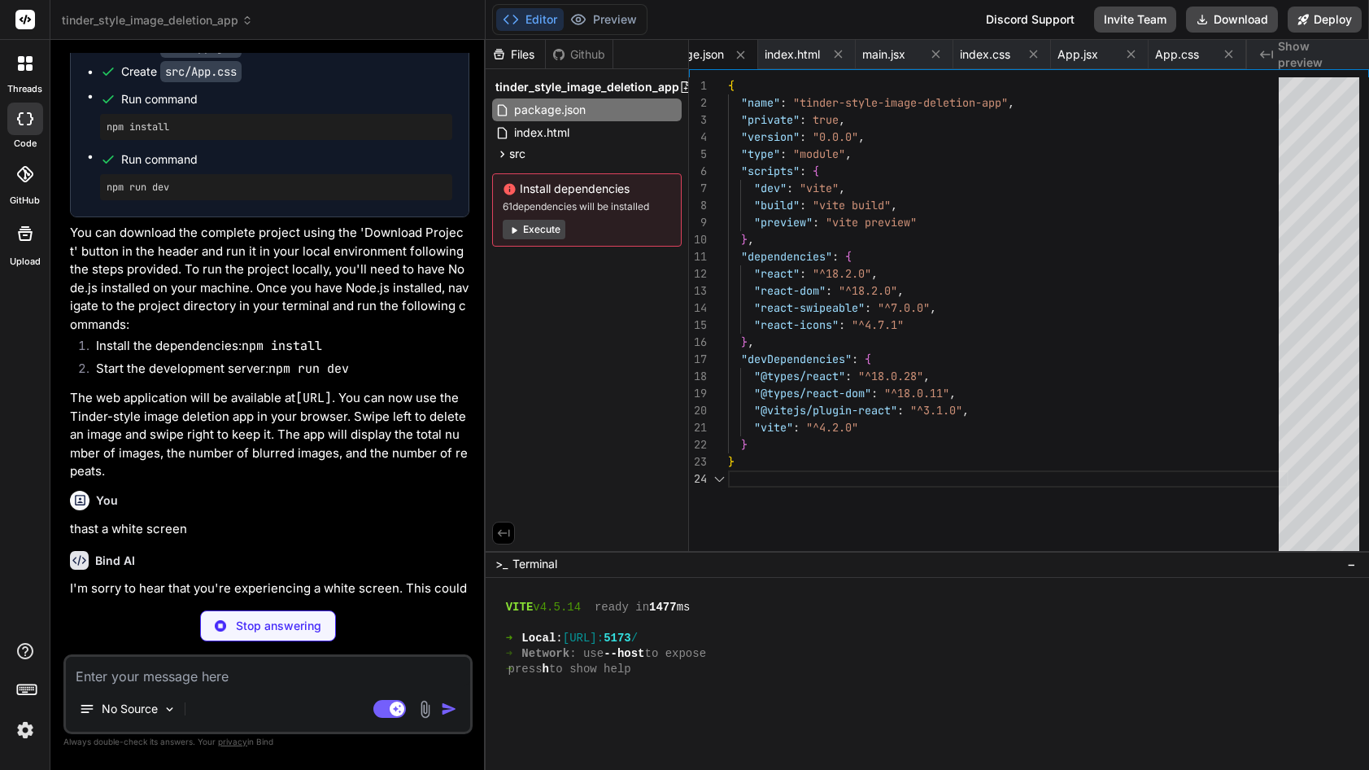
scroll to position [0, 0]
type textarea "x"
type textarea "</body> </html>"
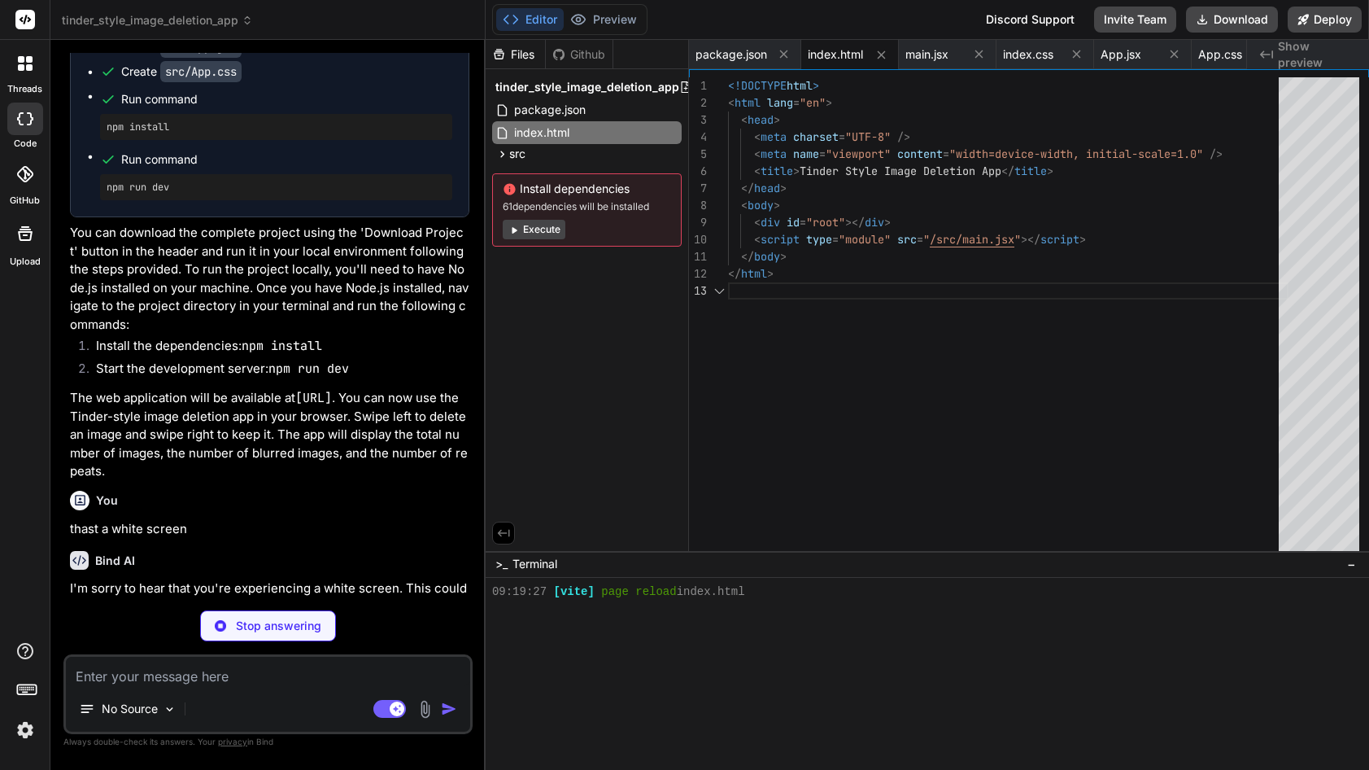
type textarea "x"
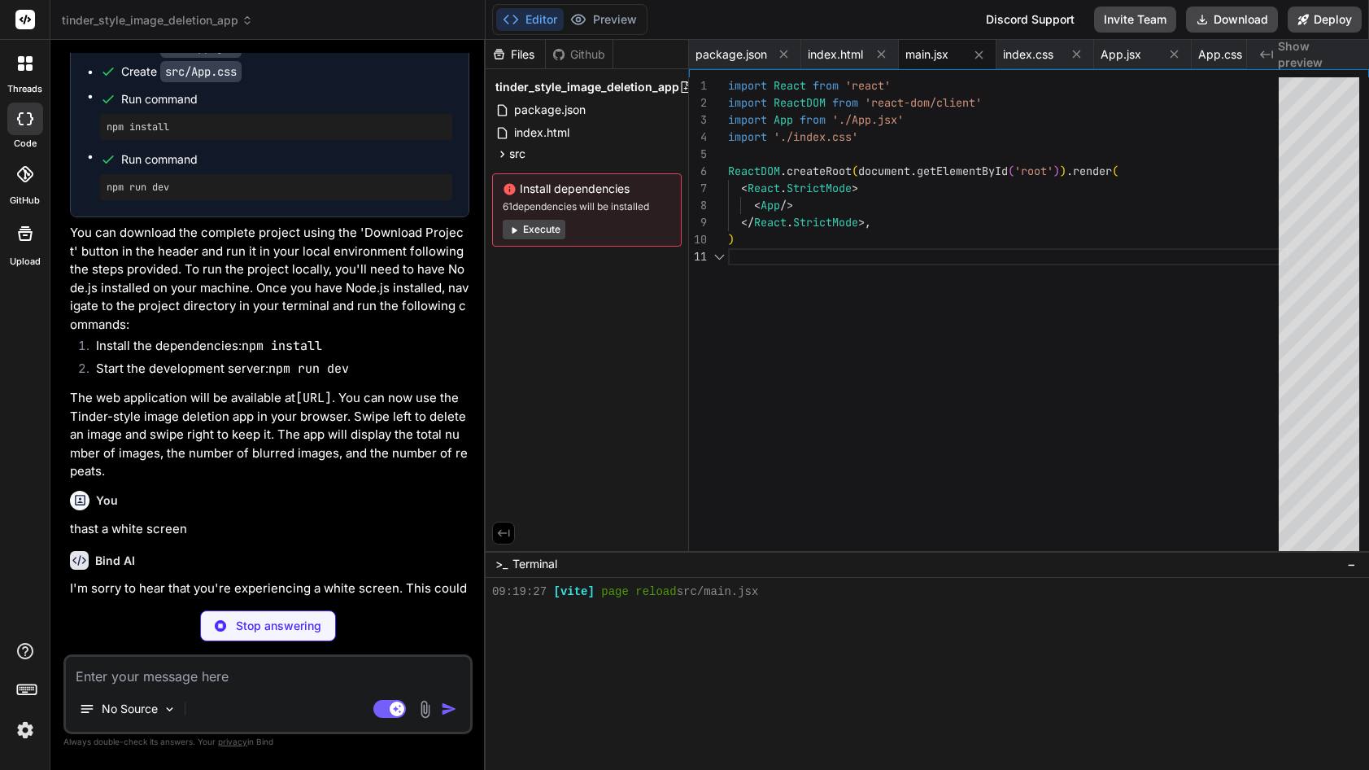
type textarea "x"
type textarea "align-items: center; justify-content: center; min-height: 100vh; }"
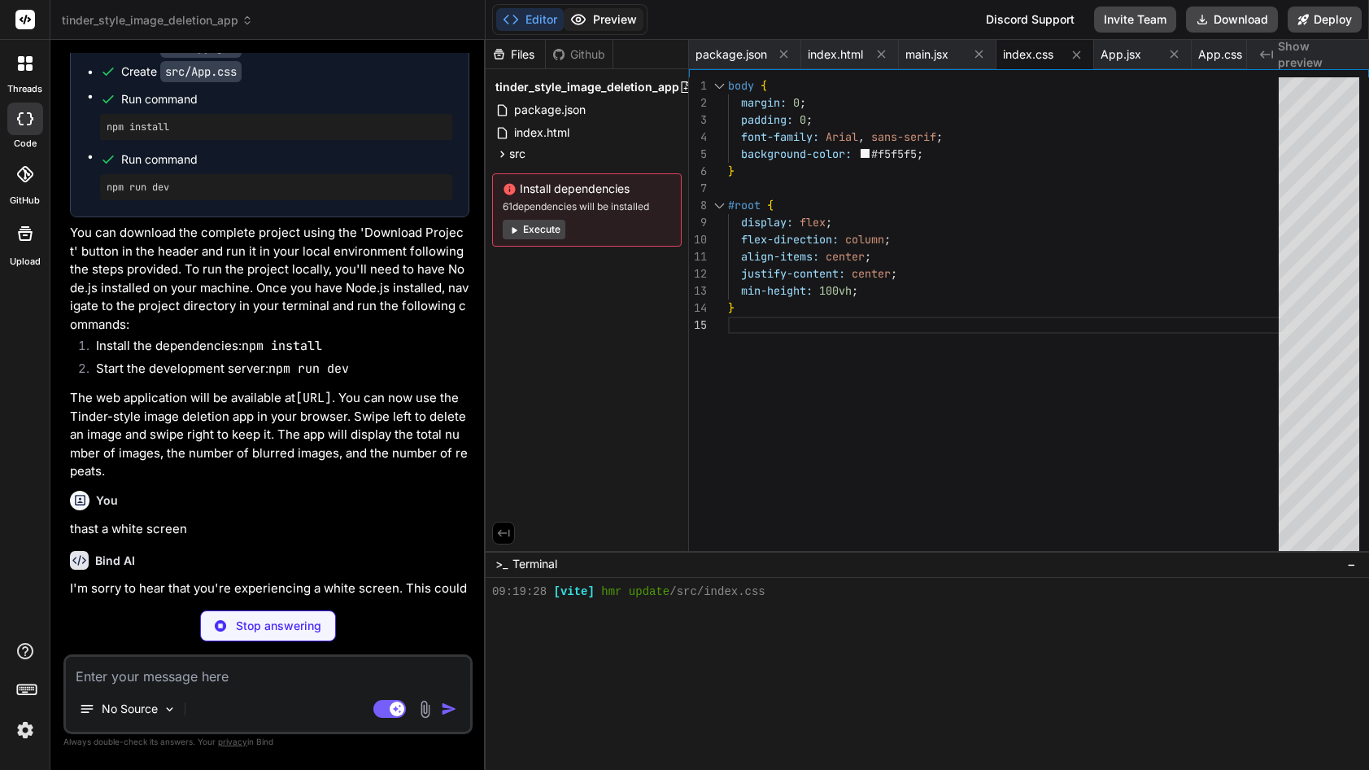
click at [610, 15] on button "Preview" at bounding box center [604, 19] width 80 height 23
type textarea "x"
type textarea "}; export default App;"
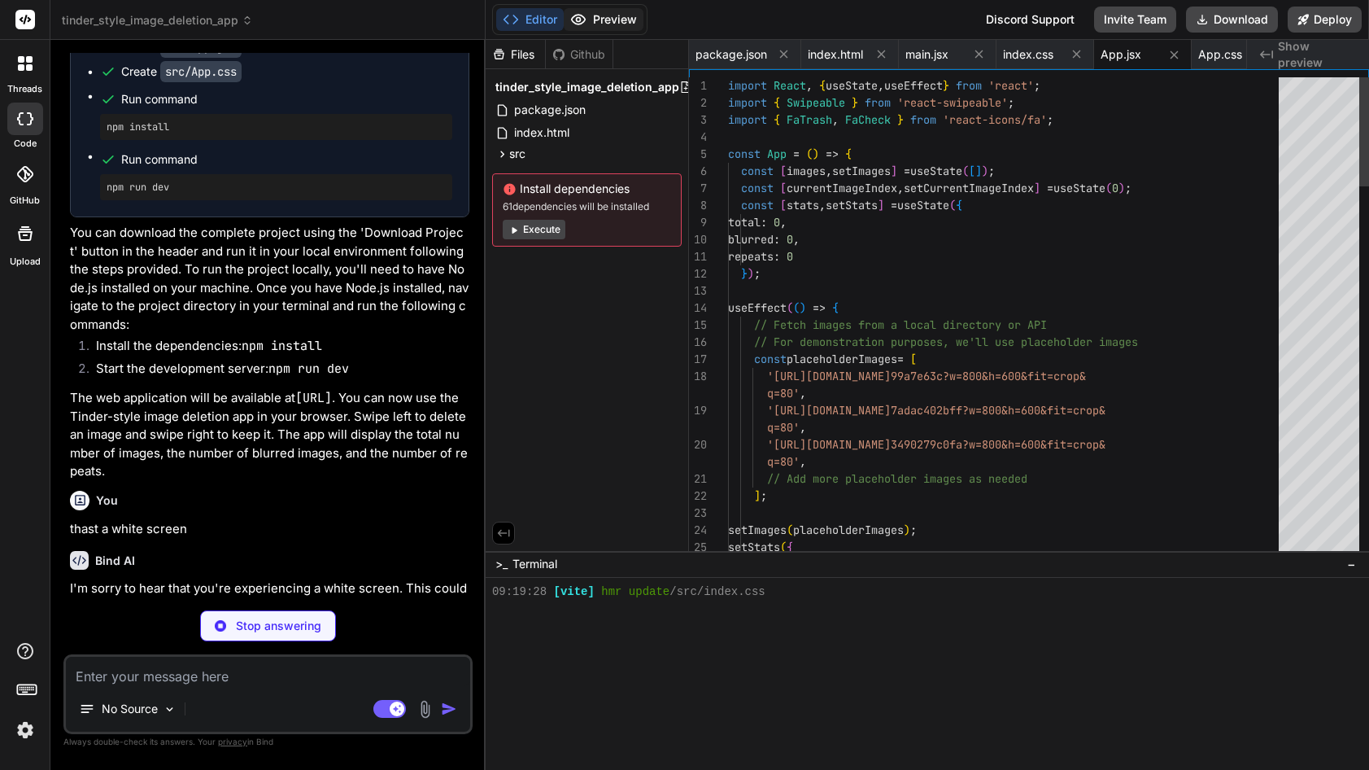
scroll to position [958, 0]
type textarea "x"
type textarea "} .swipe-left { background-color: rgba(255, 0, 0, 0.3); } .swipe-right { backgr…"
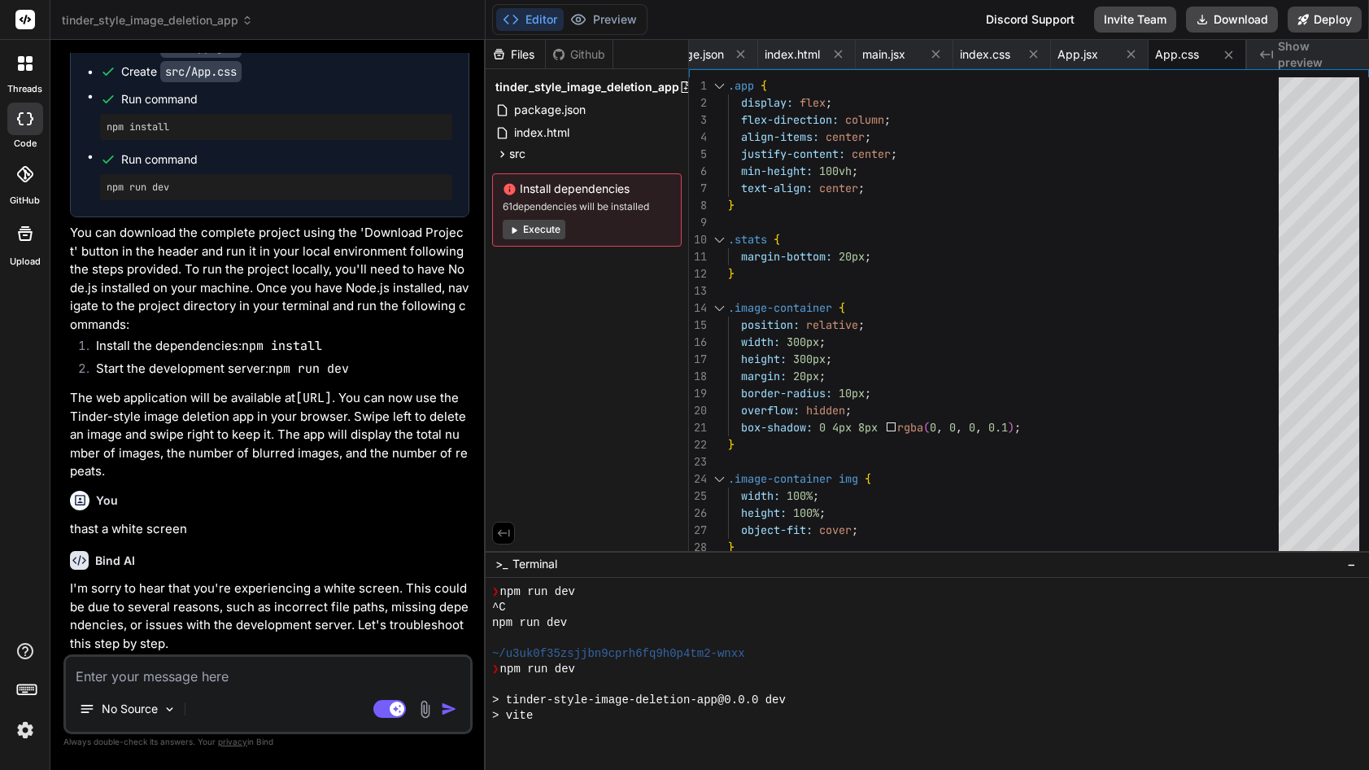
scroll to position [1376, 0]
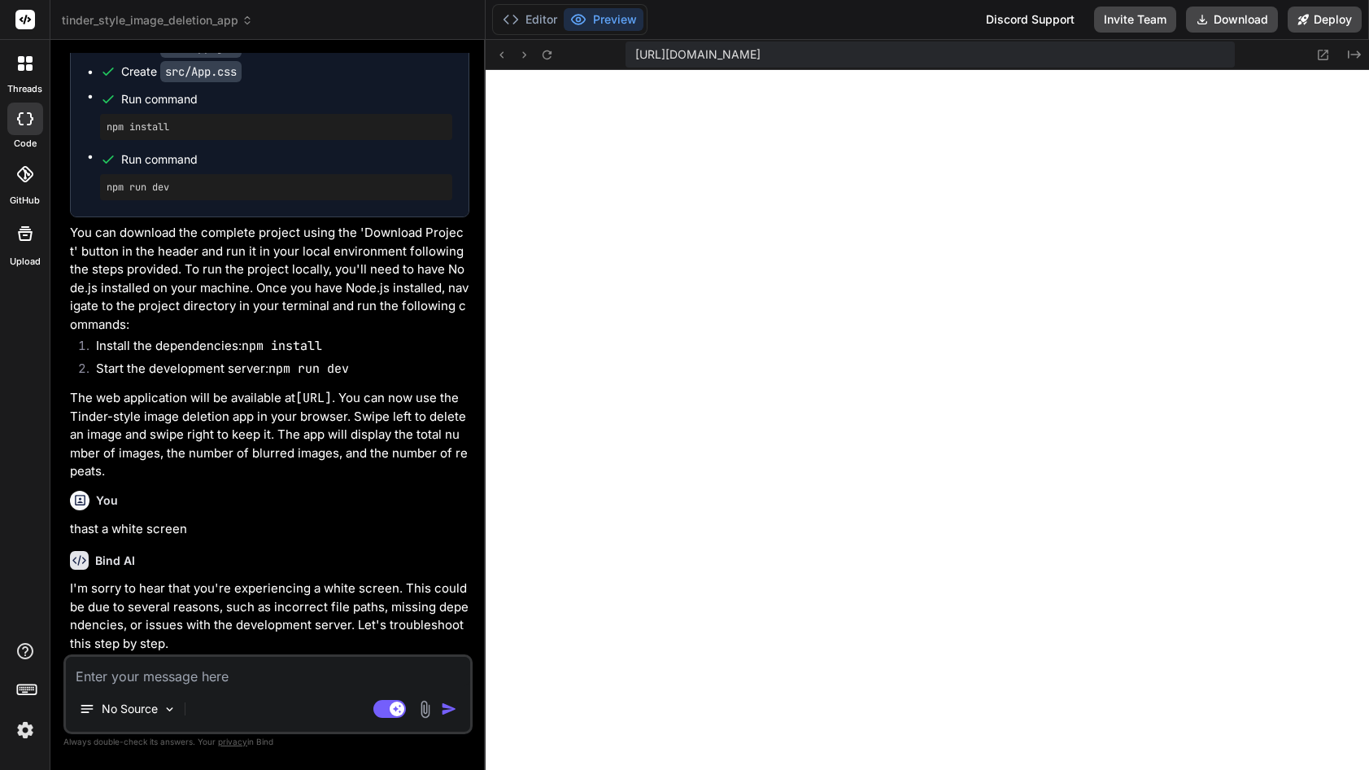
click at [278, 666] on textarea at bounding box center [268, 671] width 404 height 29
type textarea "x"
type textarea "e"
type textarea "x"
type textarea "em"
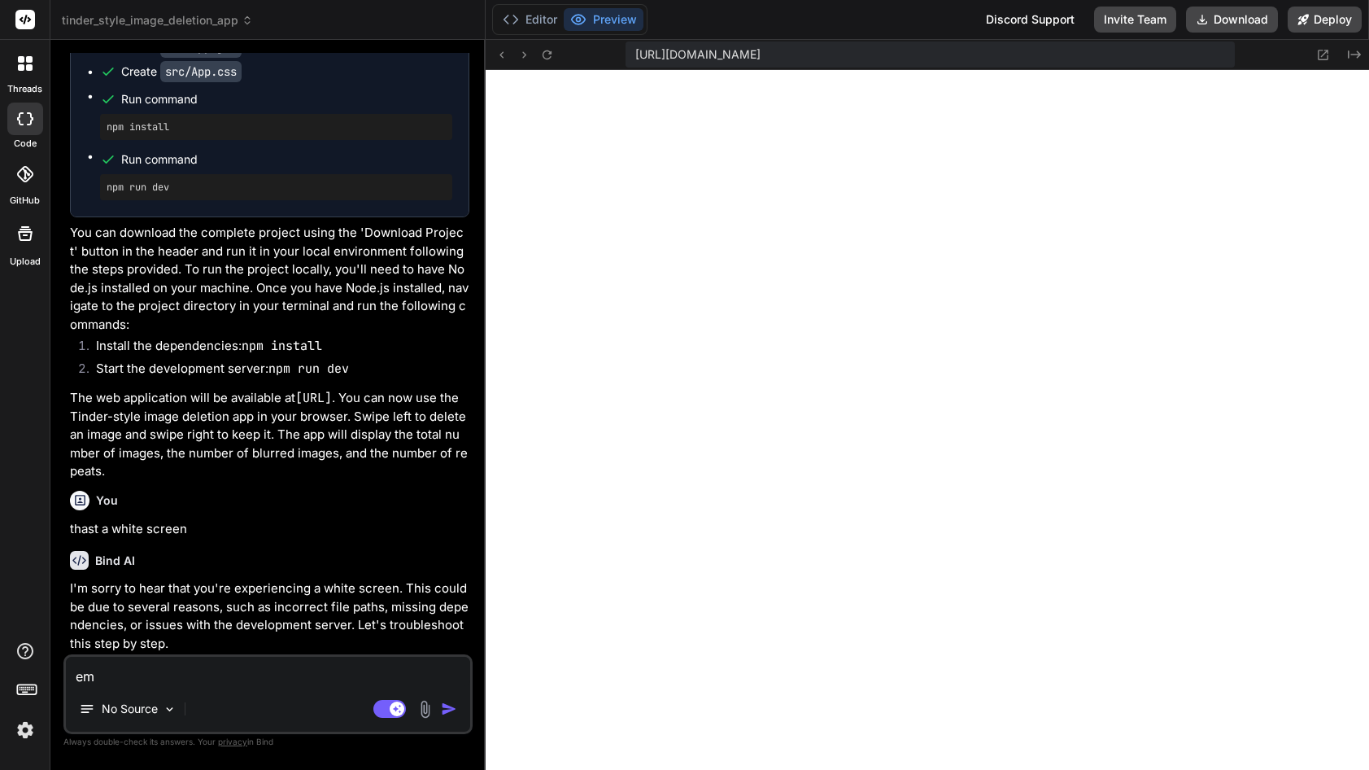
type textarea "x"
type textarea "emo"
type textarea "x"
type textarea "emop"
type textarea "x"
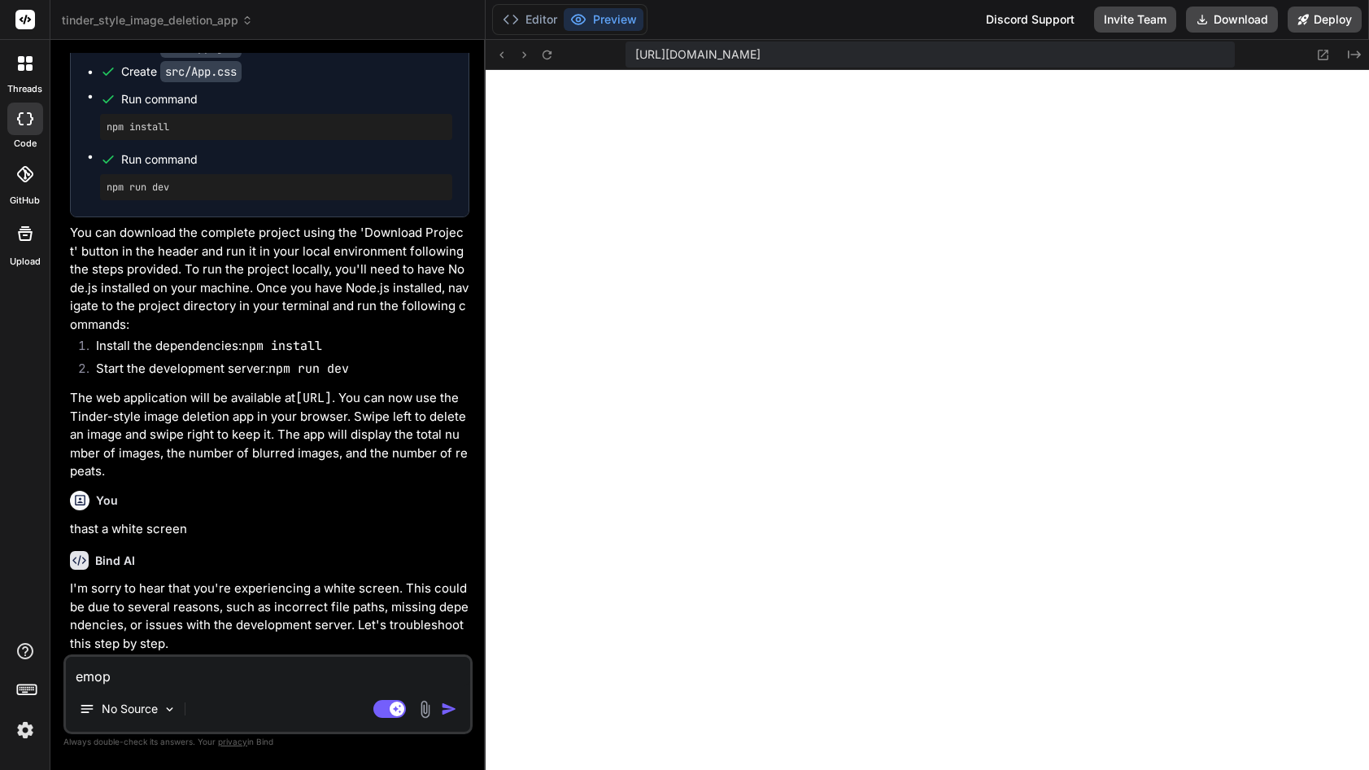
type textarea "emo"
type textarea "x"
type textarea "em"
type textarea "x"
type textarea "emp"
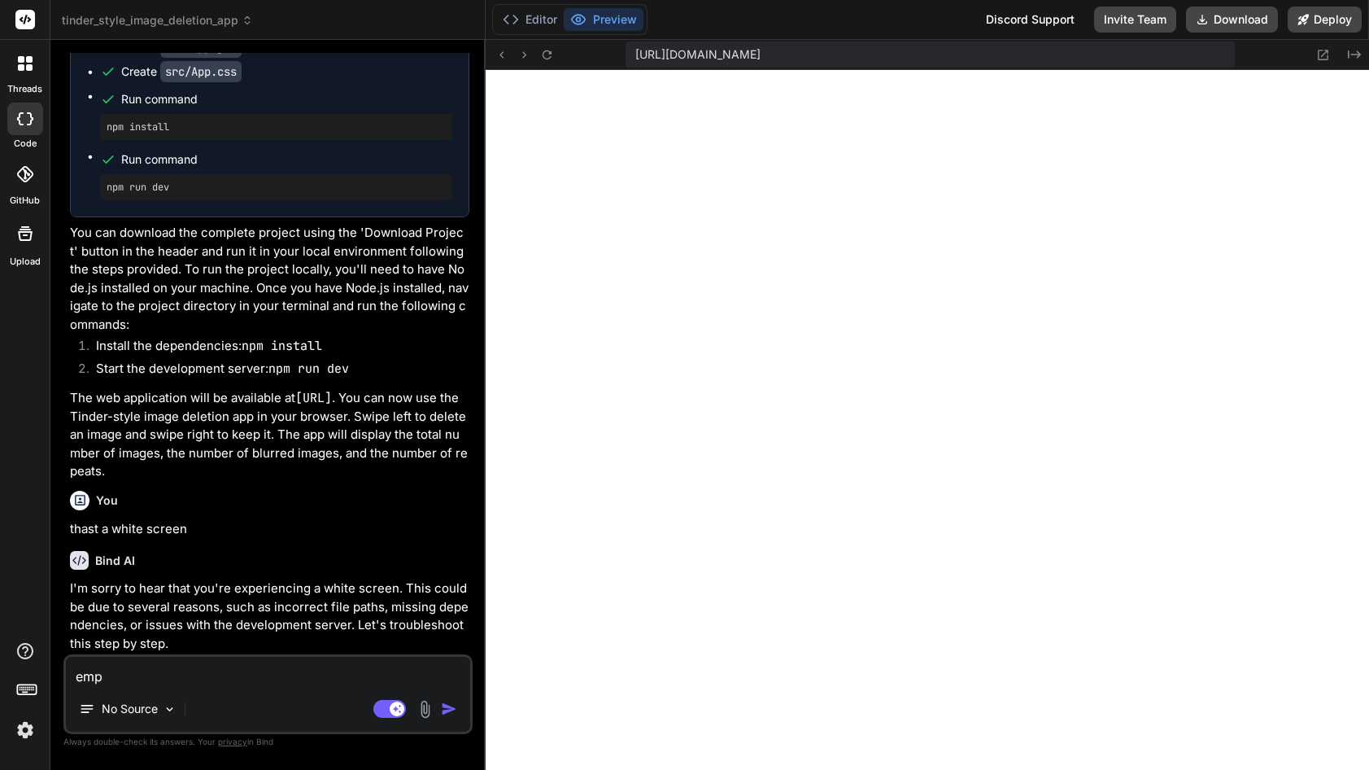
type textarea "x"
type textarea "empt"
type textarea "x"
type textarea "empty"
type textarea "x"
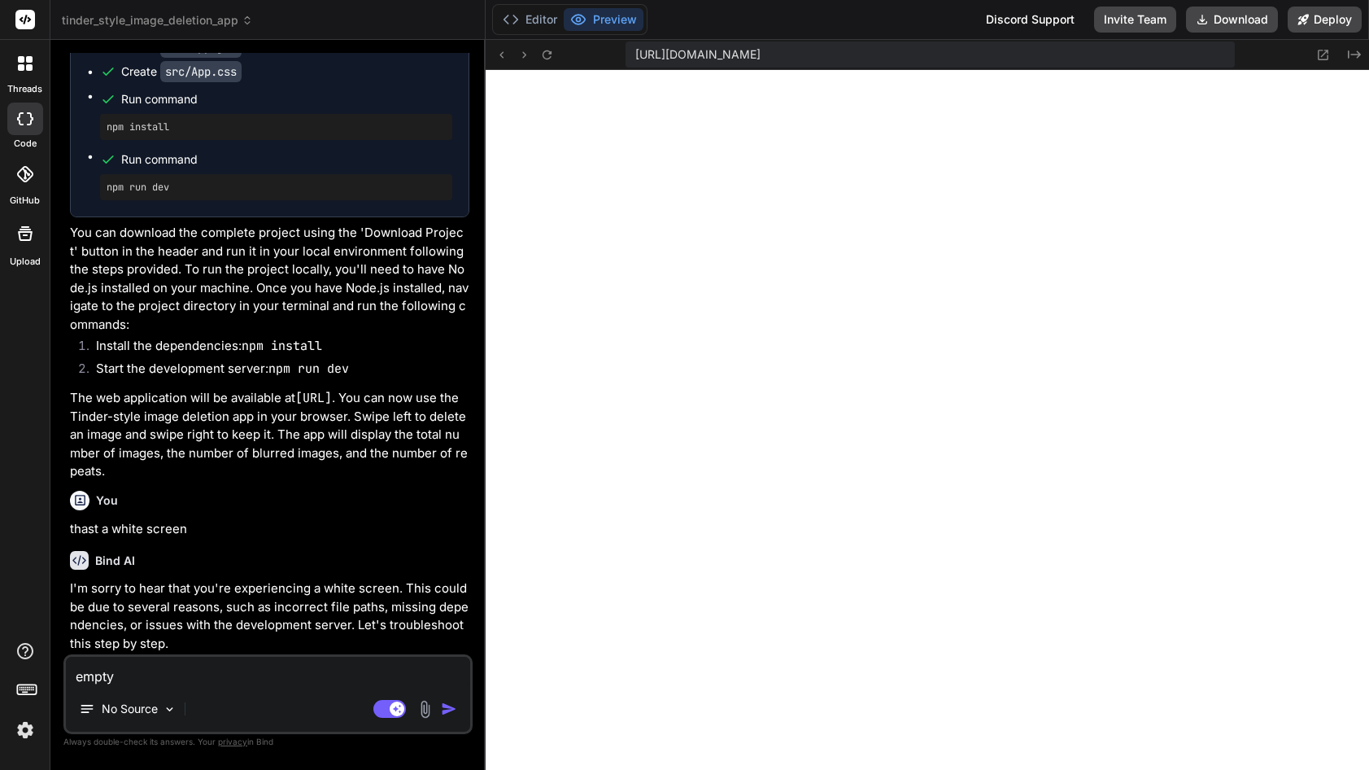
type textarea "empty"
type textarea "x"
type textarea "empty s"
type textarea "x"
type textarea "empty sc"
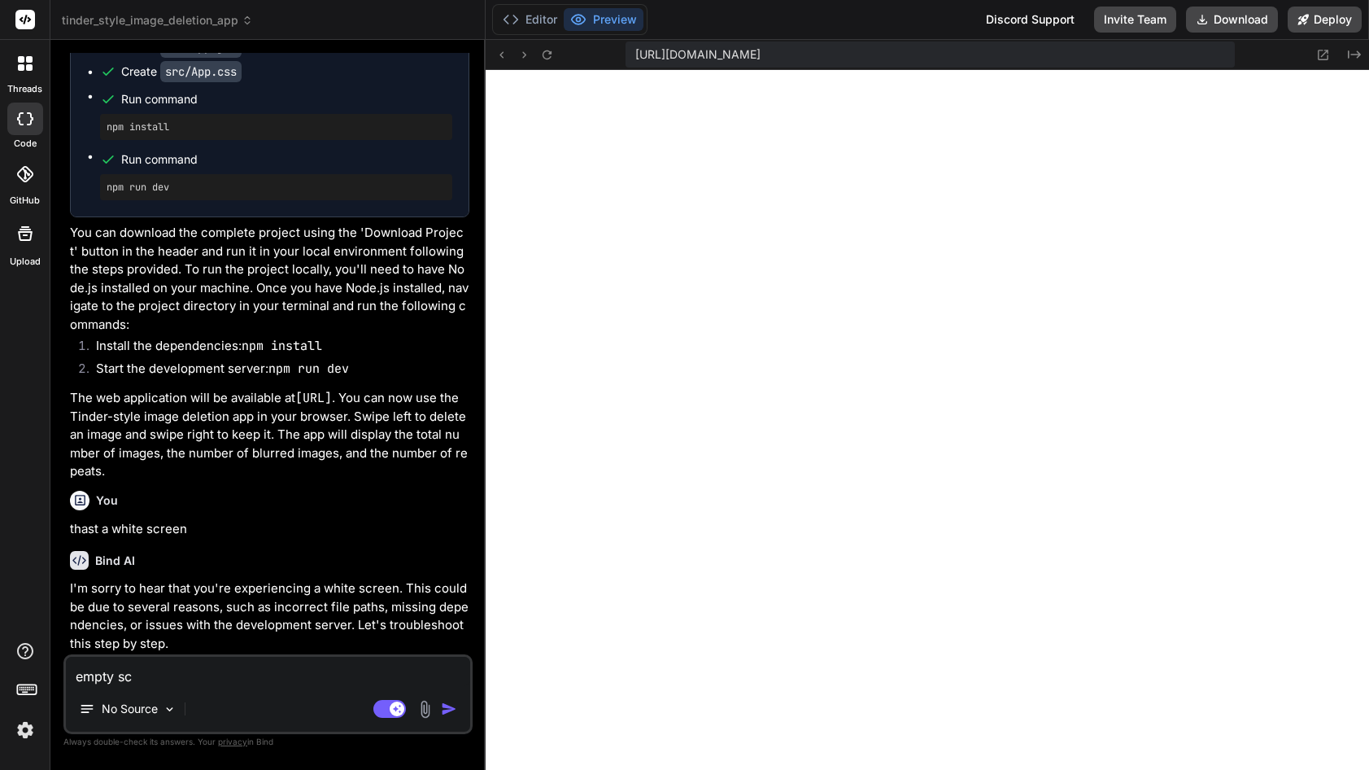
type textarea "x"
type textarea "empty scr"
type textarea "x"
type textarea "empty scre"
type textarea "x"
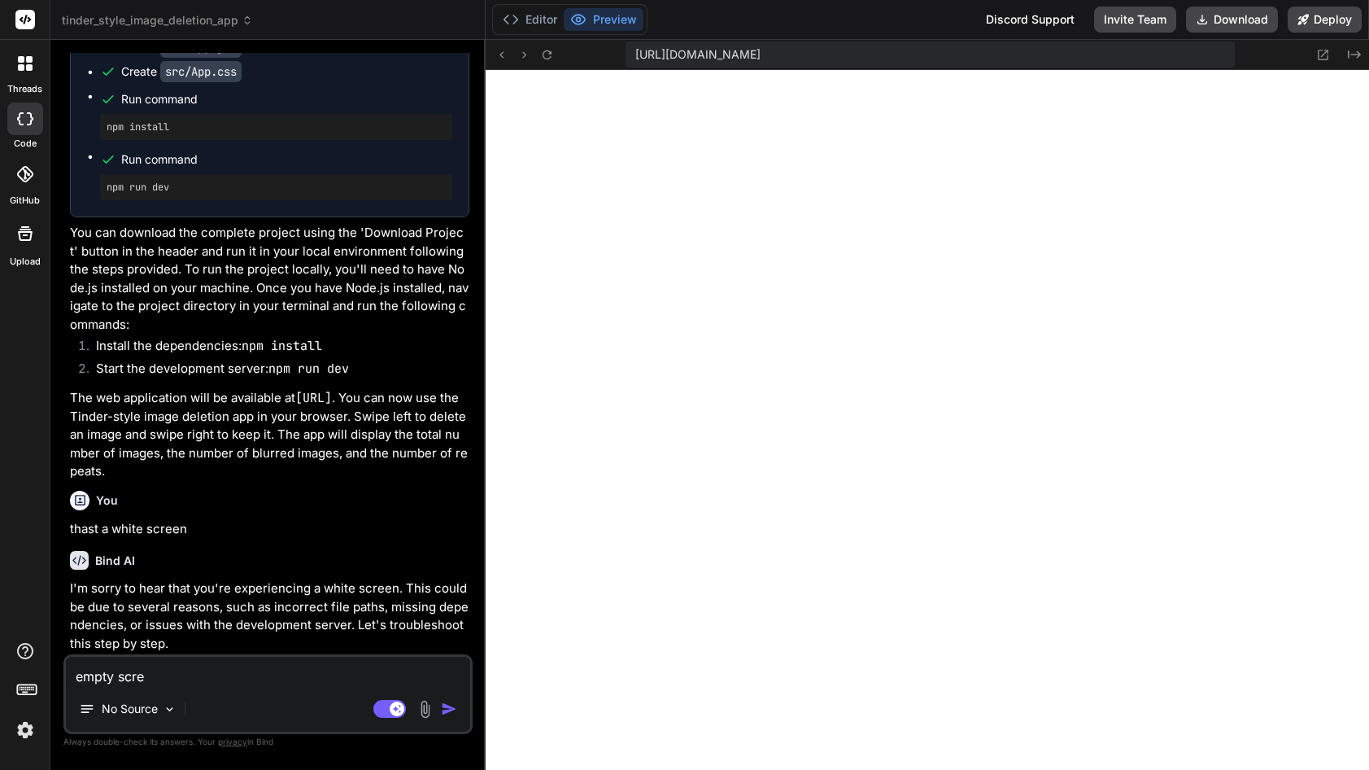
type textarea "empty scree"
type textarea "x"
type textarea "empty screen"
type textarea "x"
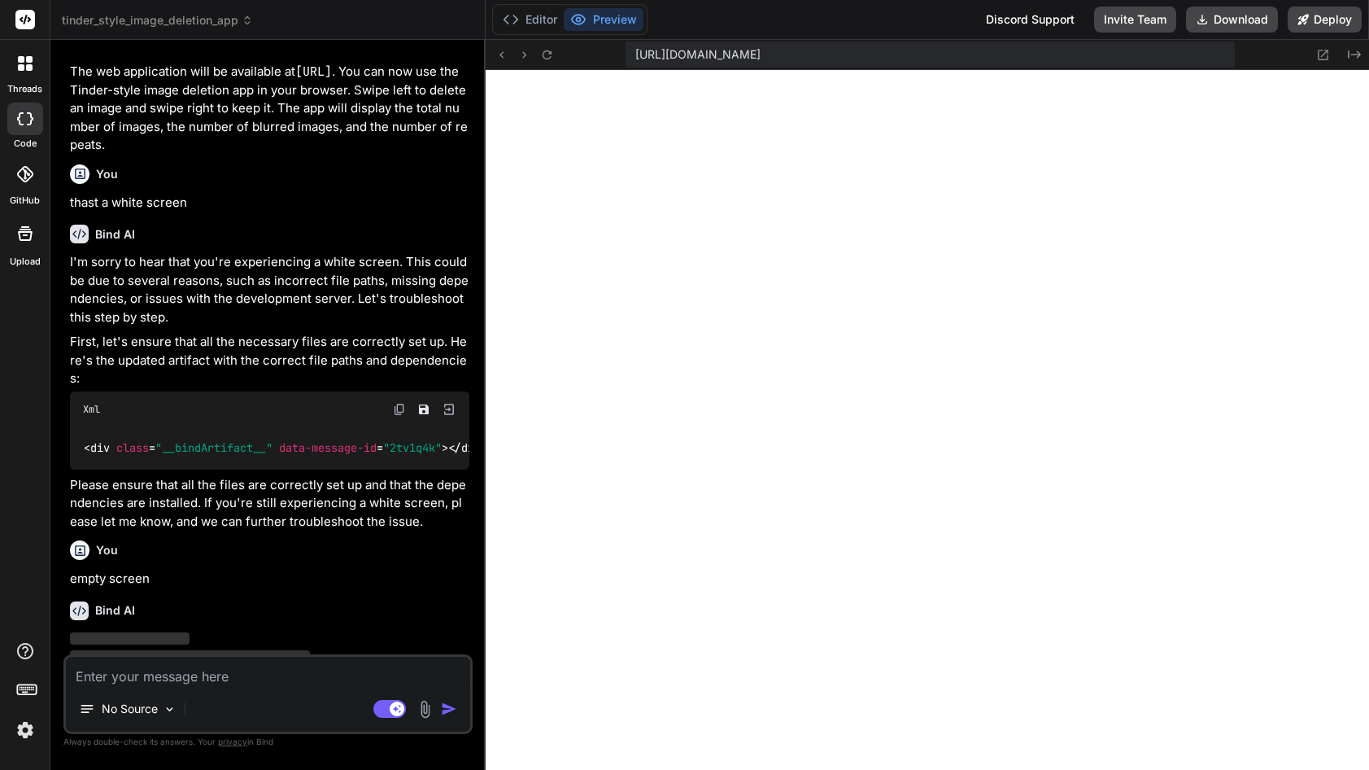
scroll to position [899, 0]
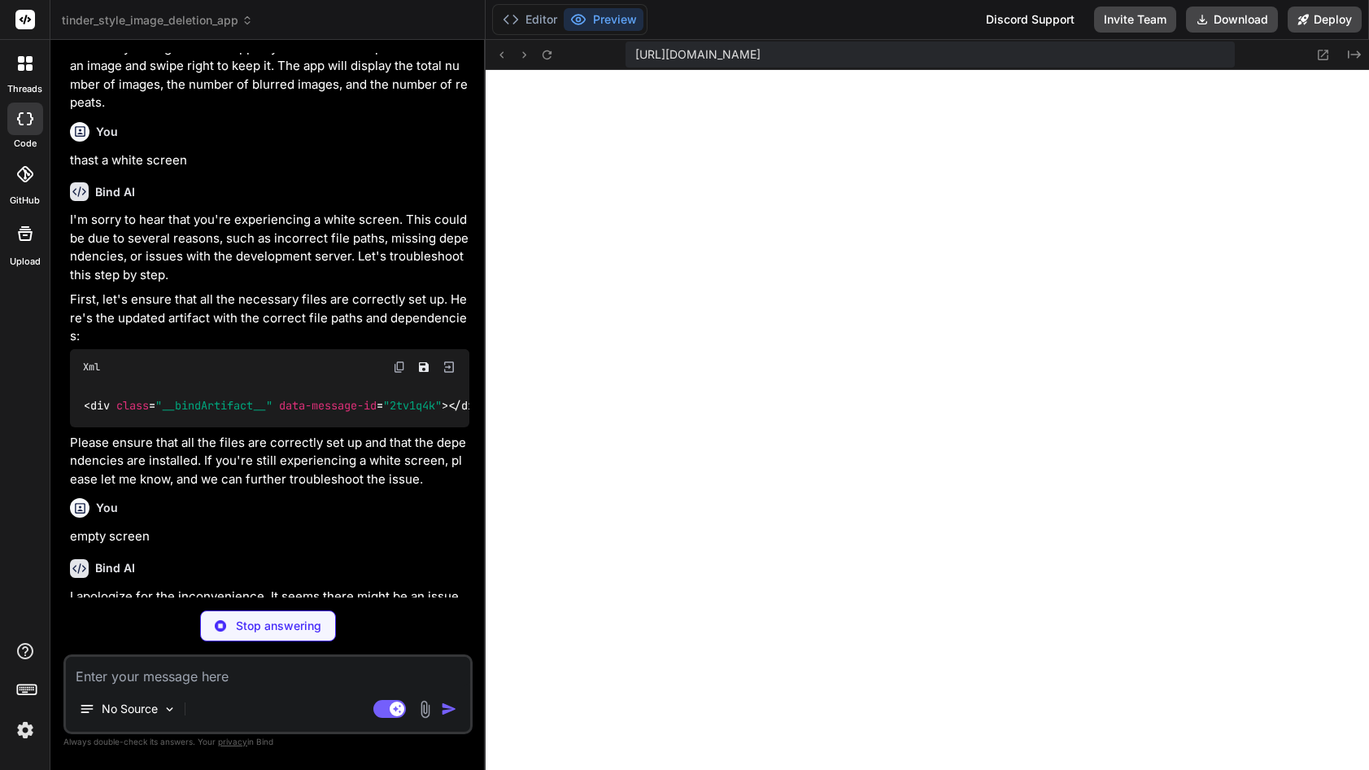
type textarea "x"
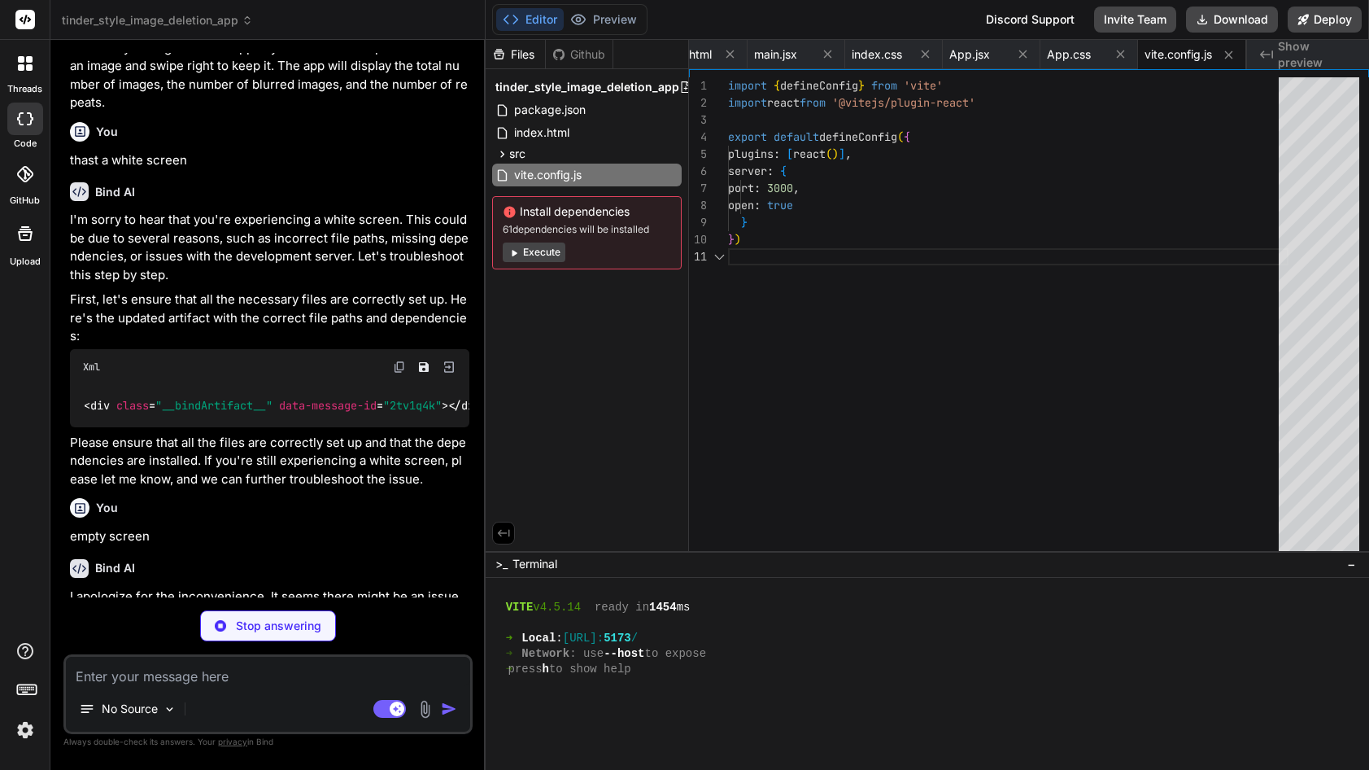
type textarea "x"
type textarea ""vite": "^4.2.0" } }"
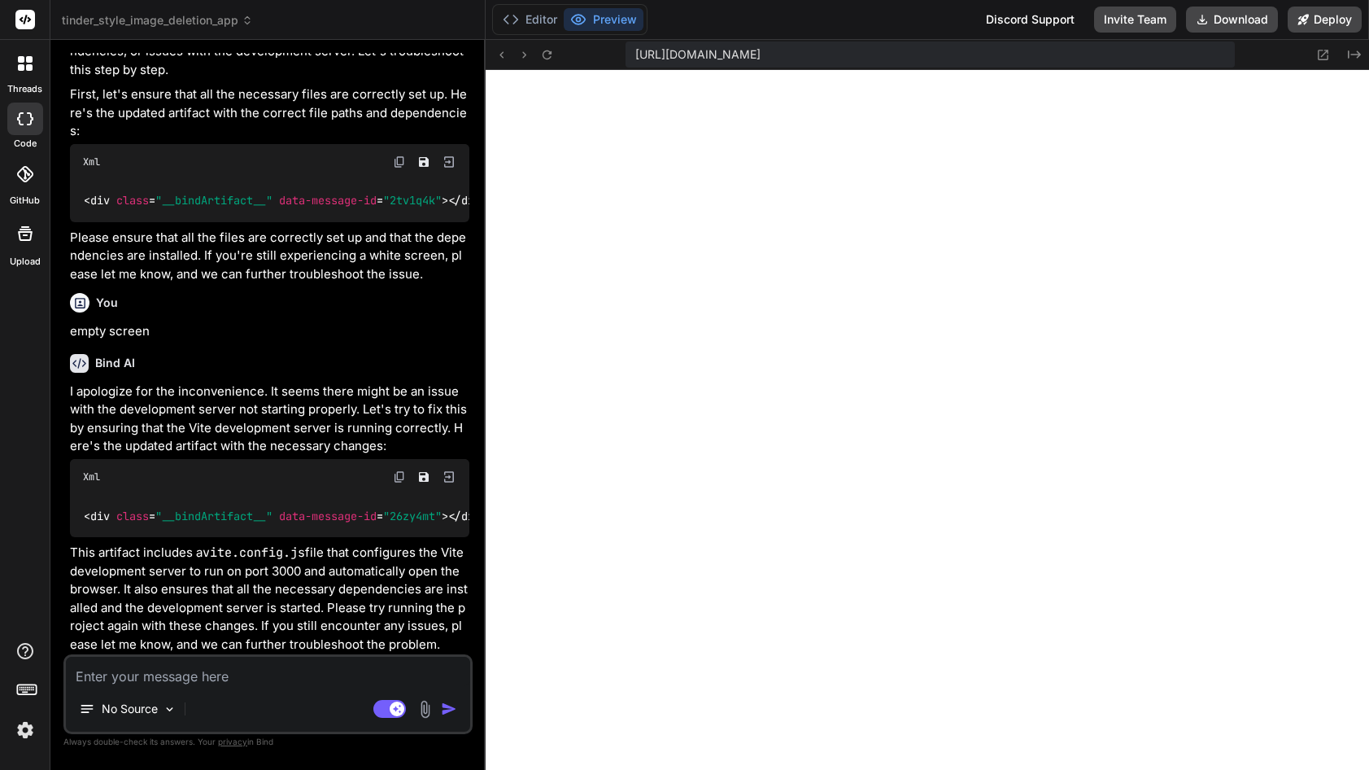
scroll to position [1113, 0]
click at [535, 13] on button "Editor" at bounding box center [530, 19] width 68 height 23
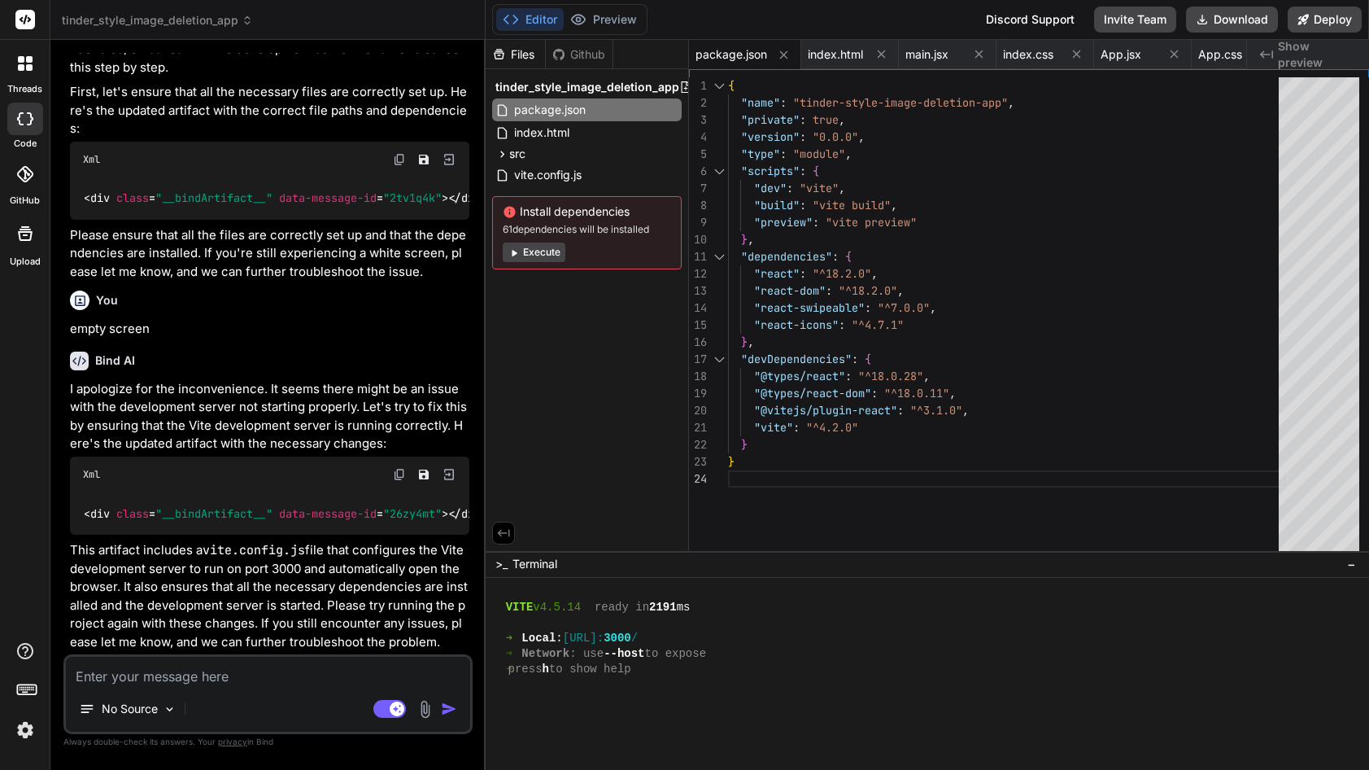
click at [255, 683] on textarea at bounding box center [268, 671] width 404 height 29
type textarea "x"
type textarea "s"
type textarea "x"
type textarea "si"
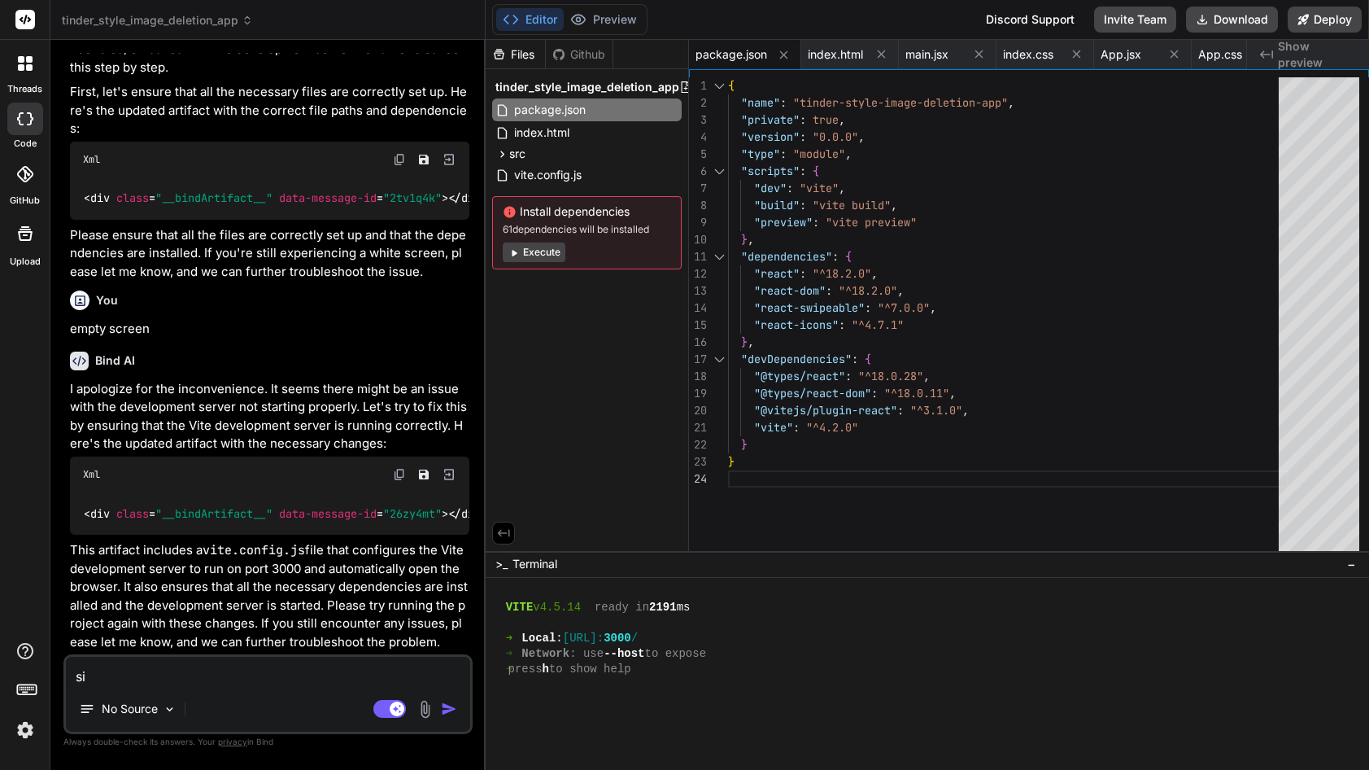
type textarea "x"
type textarea "sim"
type textarea "x"
type textarea "simp"
type textarea "x"
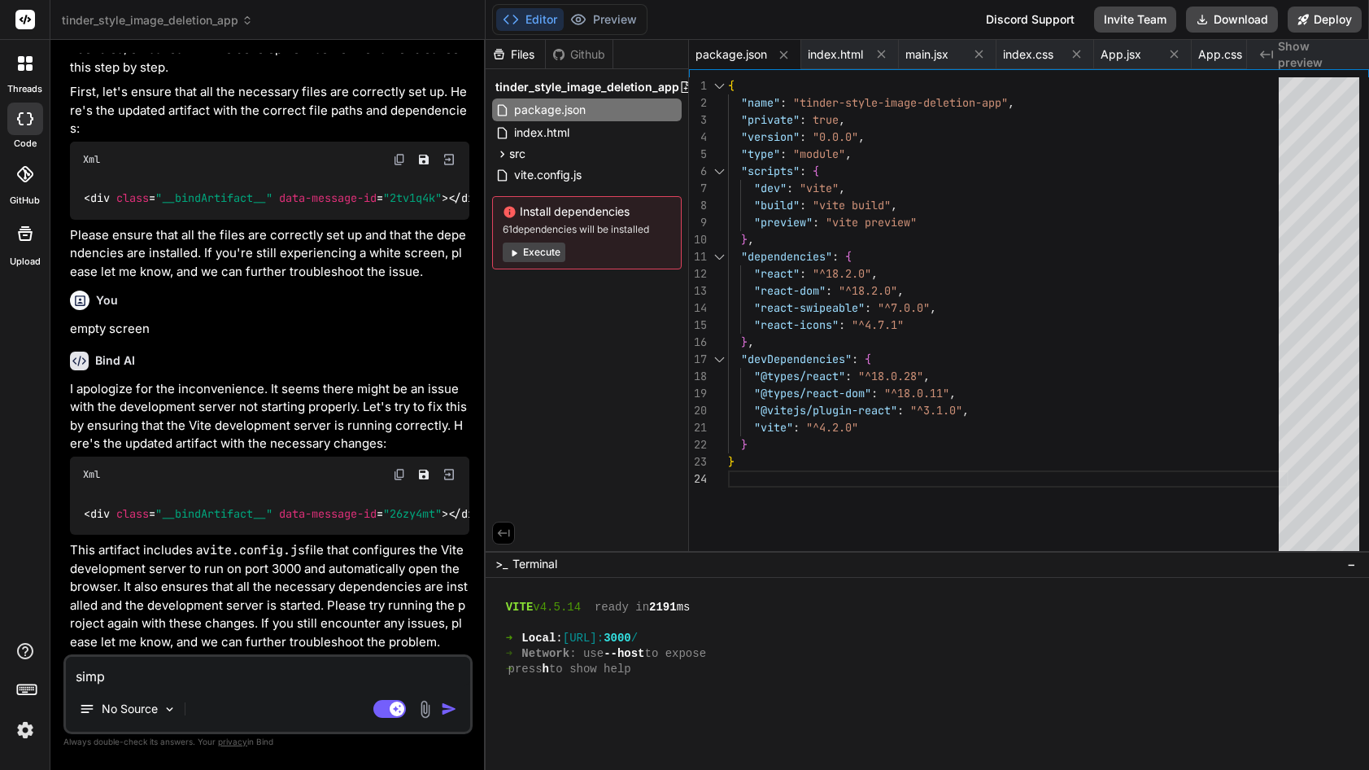
type textarea "simpl"
type textarea "x"
type textarea "simplu"
type textarea "x"
type textarea "simpluf"
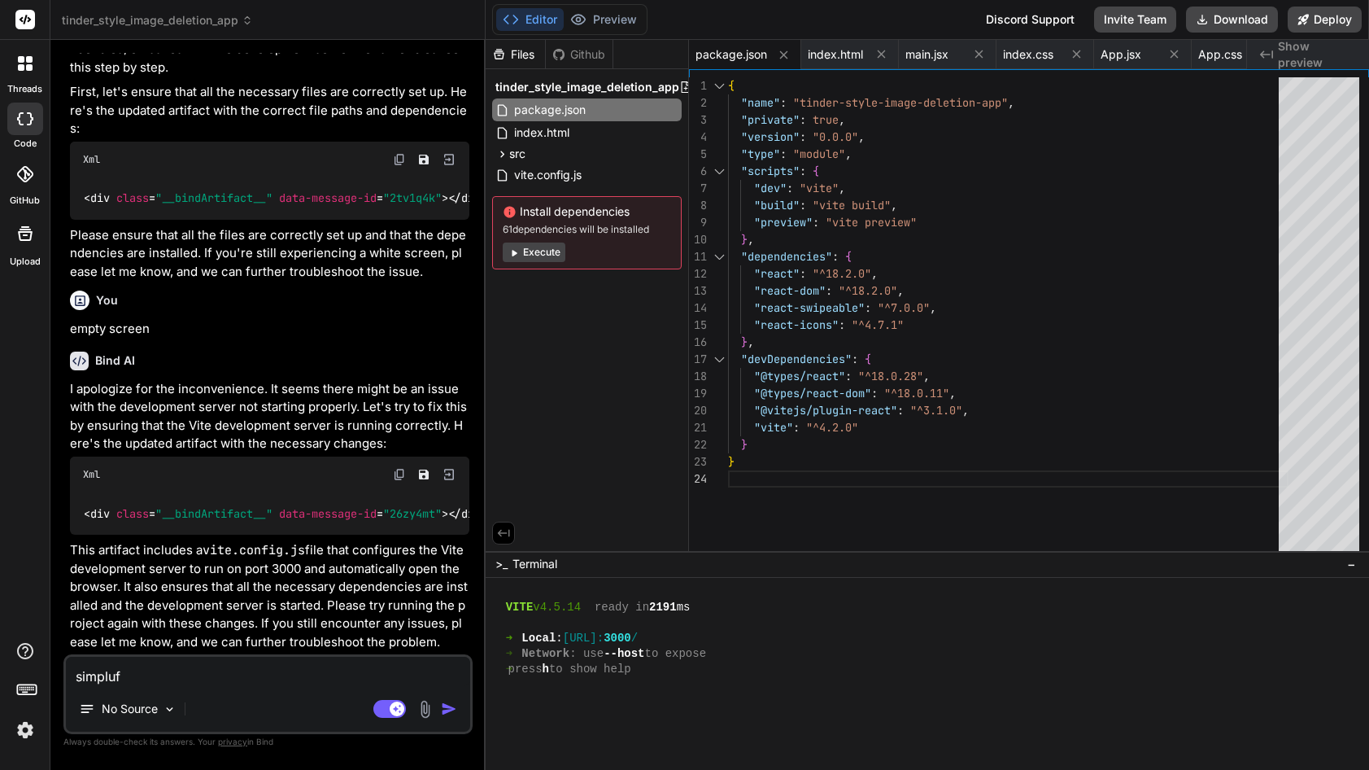
type textarea "x"
type textarea "simplufy"
type textarea "x"
type textarea "simpluf"
type textarea "x"
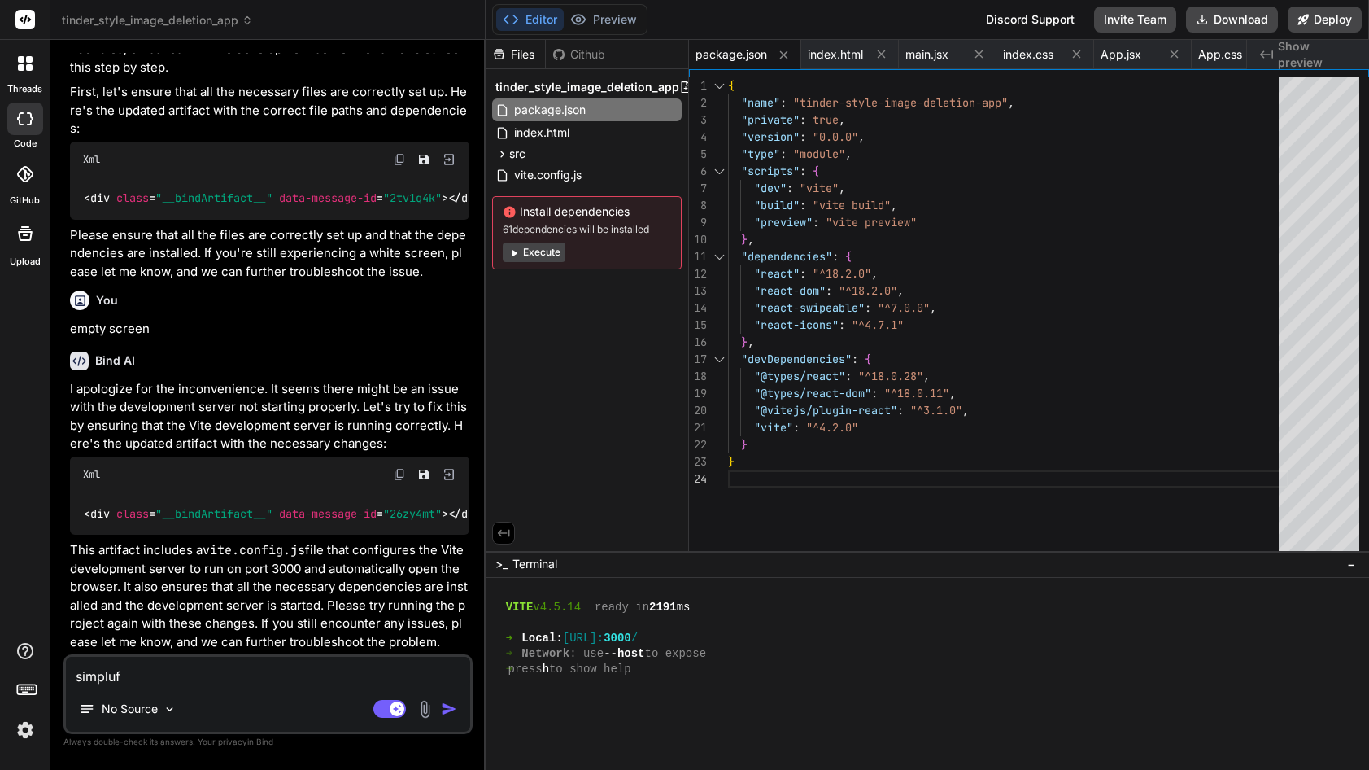
type textarea "simplu"
type textarea "x"
type textarea "simpl"
type textarea "x"
type textarea "simpli"
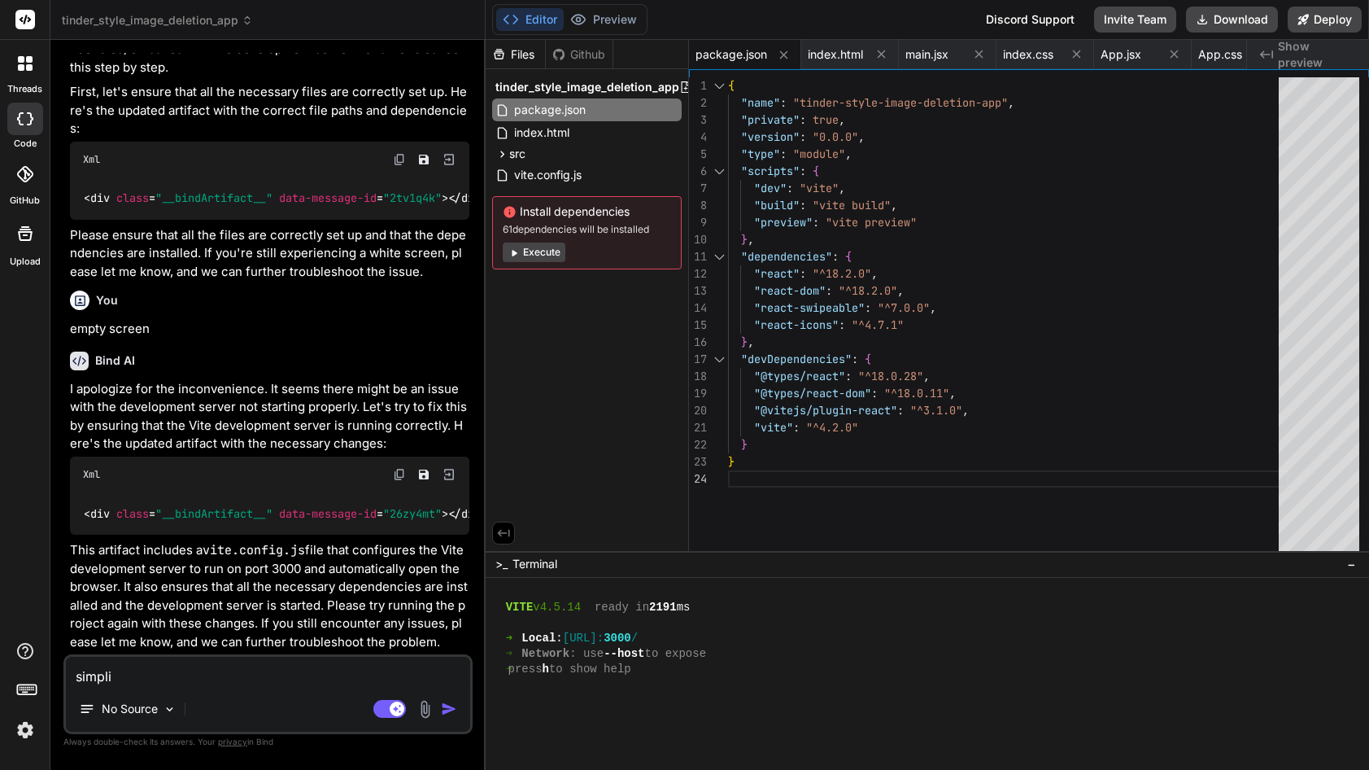
type textarea "x"
type textarea "simplif"
type textarea "x"
type textarea "simplify"
type textarea "x"
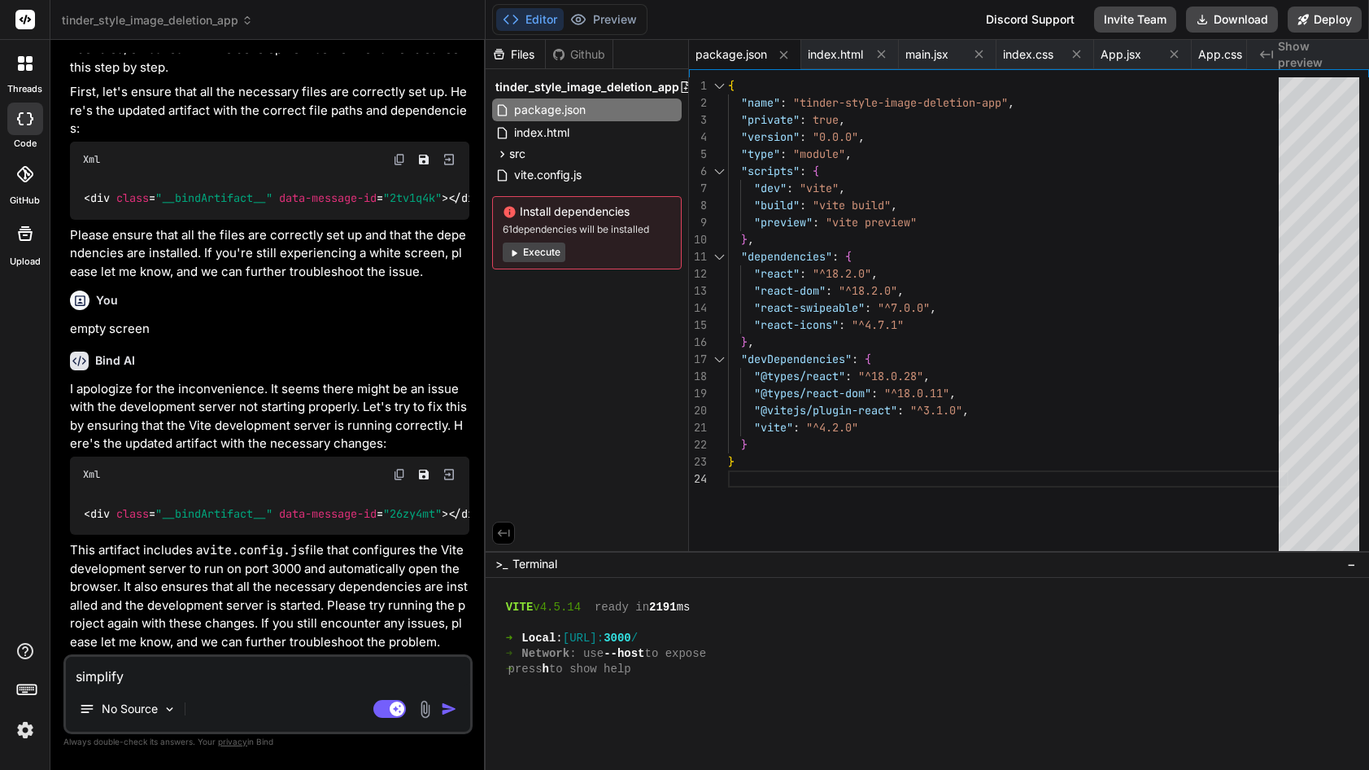
type textarea "simplify"
type textarea "x"
type textarea "simplify s"
type textarea "x"
type textarea "simplify so"
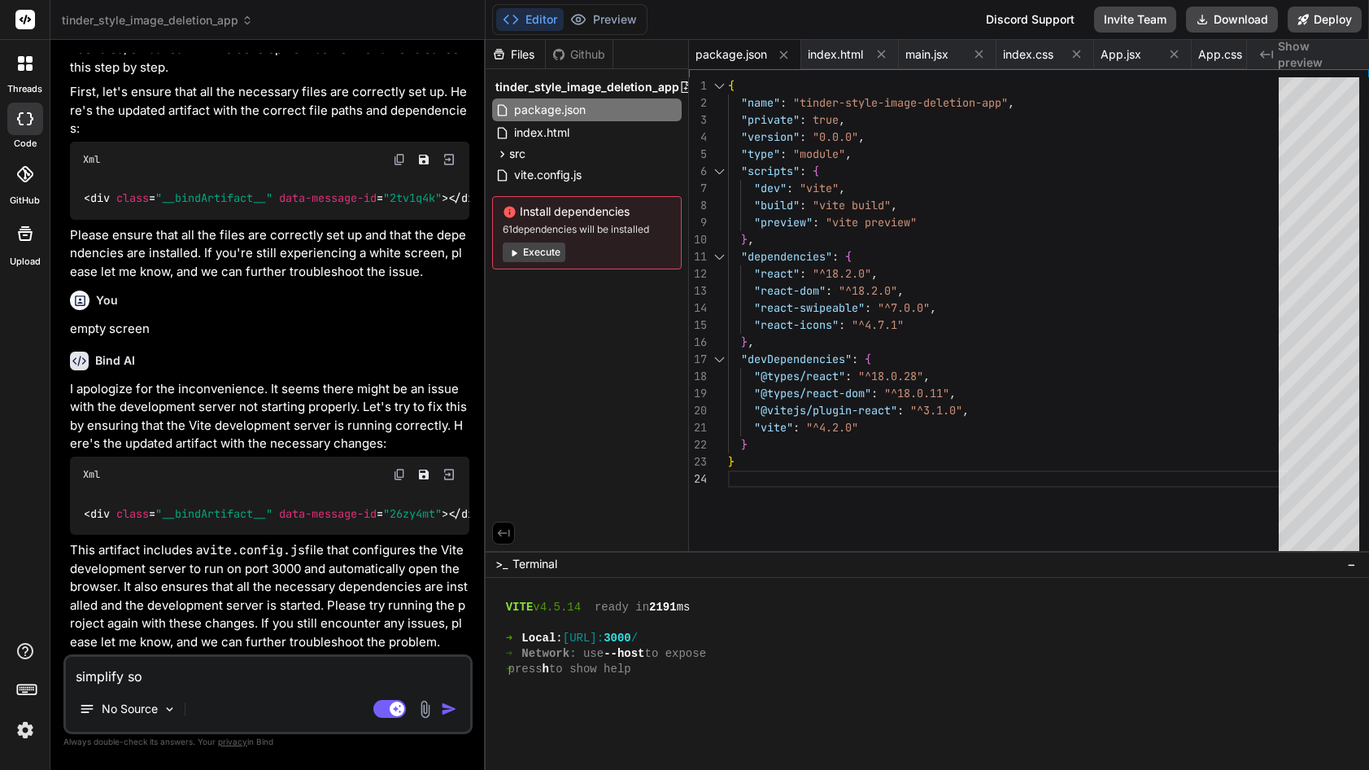
type textarea "x"
type textarea "simplify so"
type textarea "x"
type textarea "simplify so i"
type textarea "x"
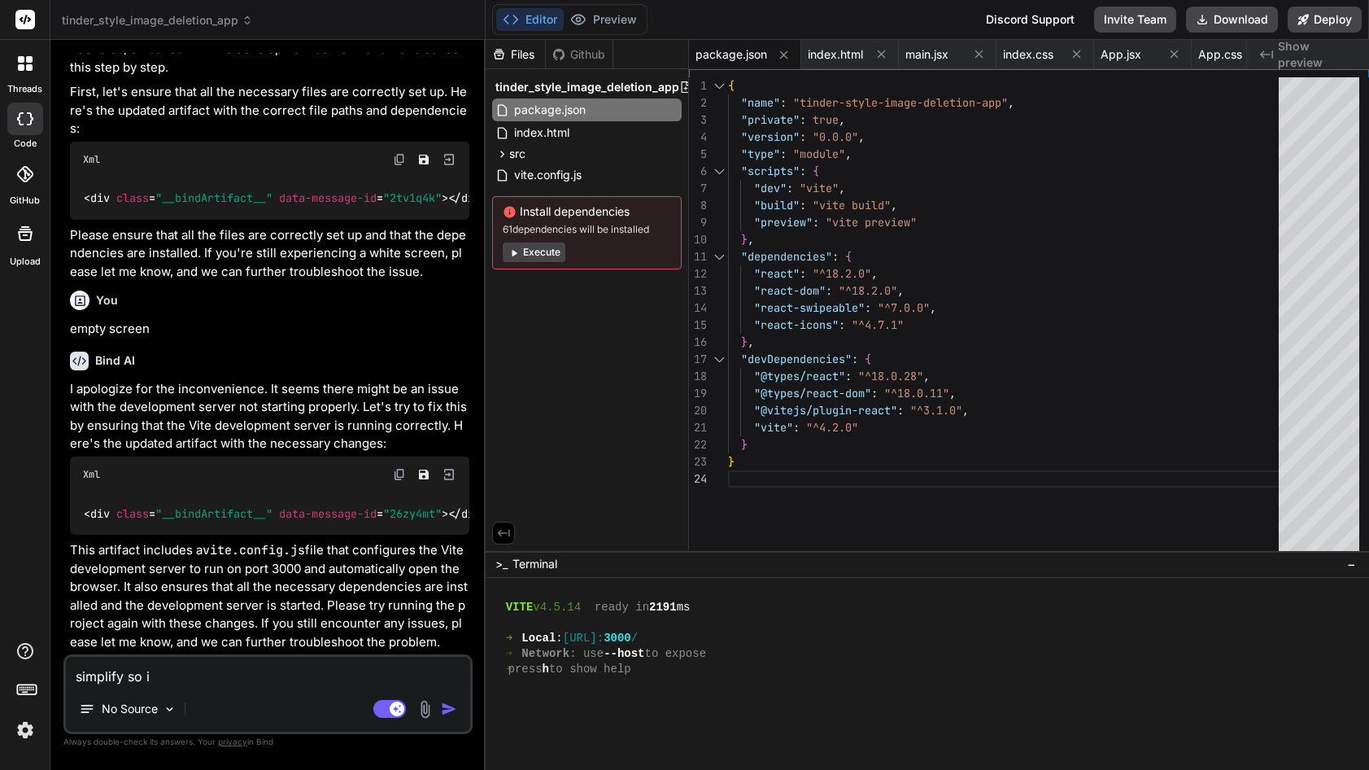
type textarea "simplify so i"
type textarea "x"
type textarea "simplify so i c"
type textarea "x"
type textarea "simplify so i ca"
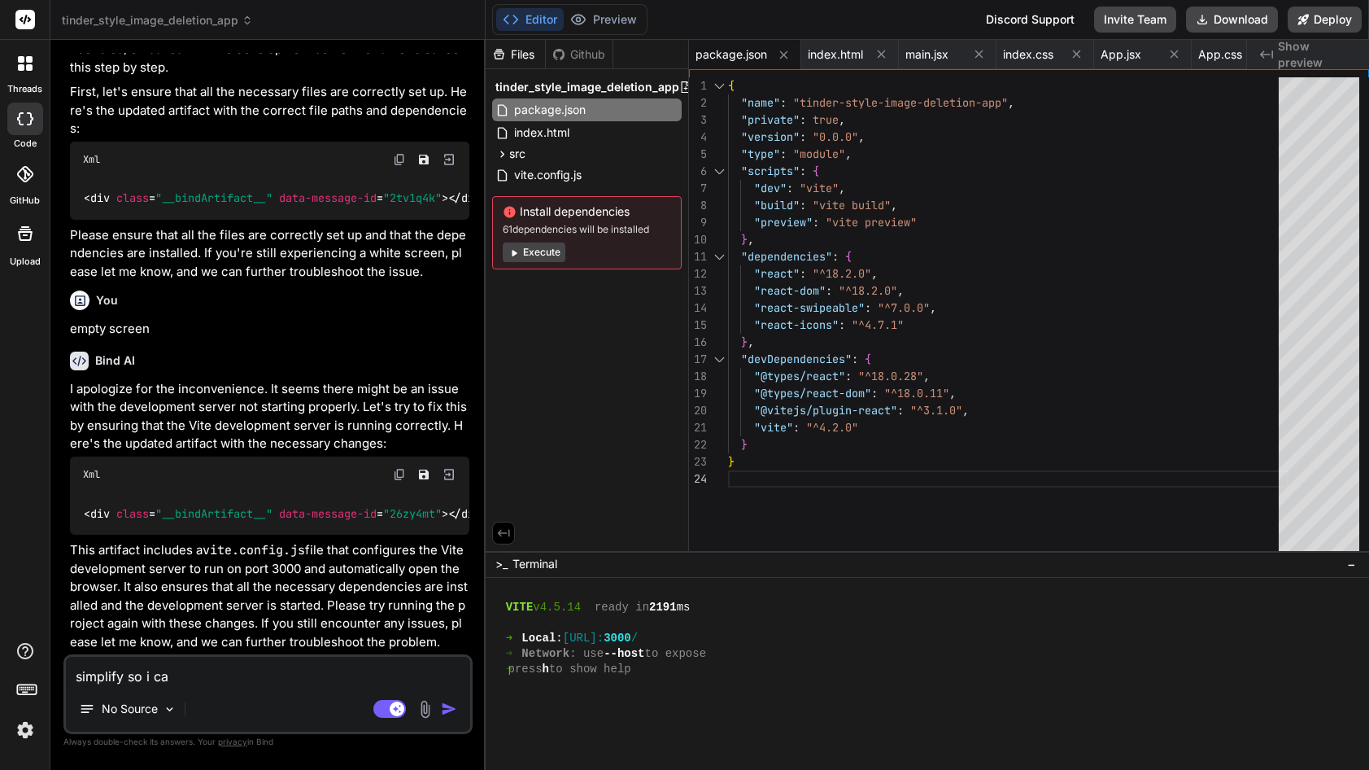
type textarea "x"
type textarea "simplify so i can"
type textarea "x"
type textarea "simplify so i can"
type textarea "x"
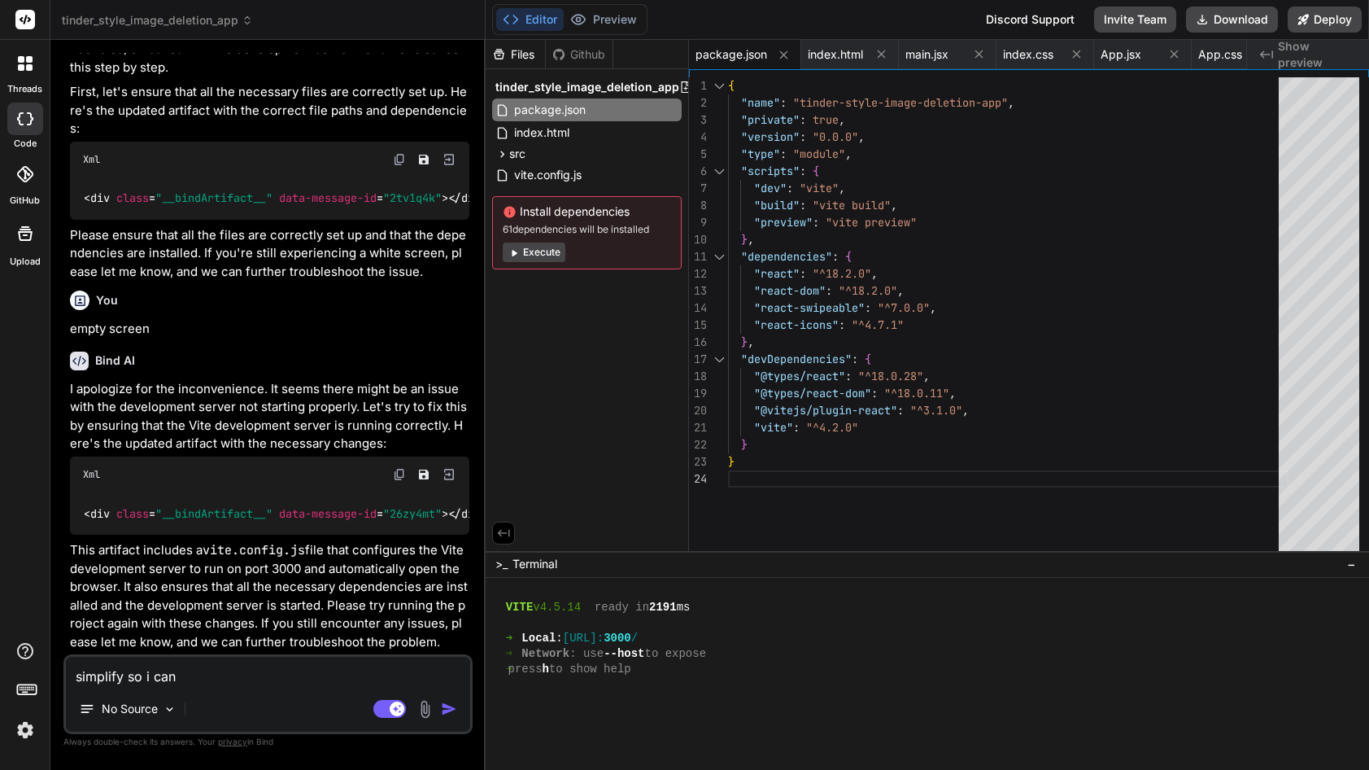
type textarea "simplify so i can s"
type textarea "x"
type textarea "simplify so i can se"
type textarea "x"
type textarea "simplify so i can see"
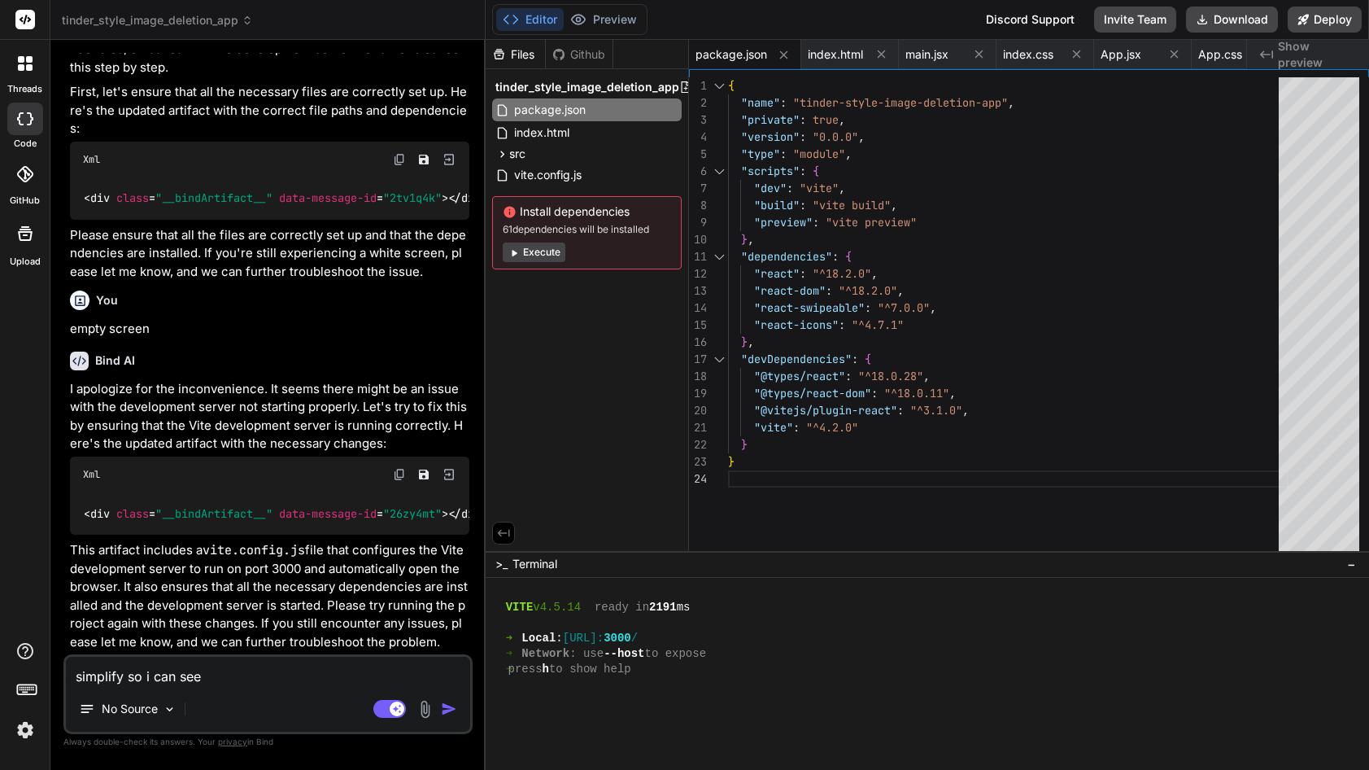
type textarea "x"
type textarea "simplify so i can see"
type textarea "x"
type textarea "simplify so i can see i"
type textarea "x"
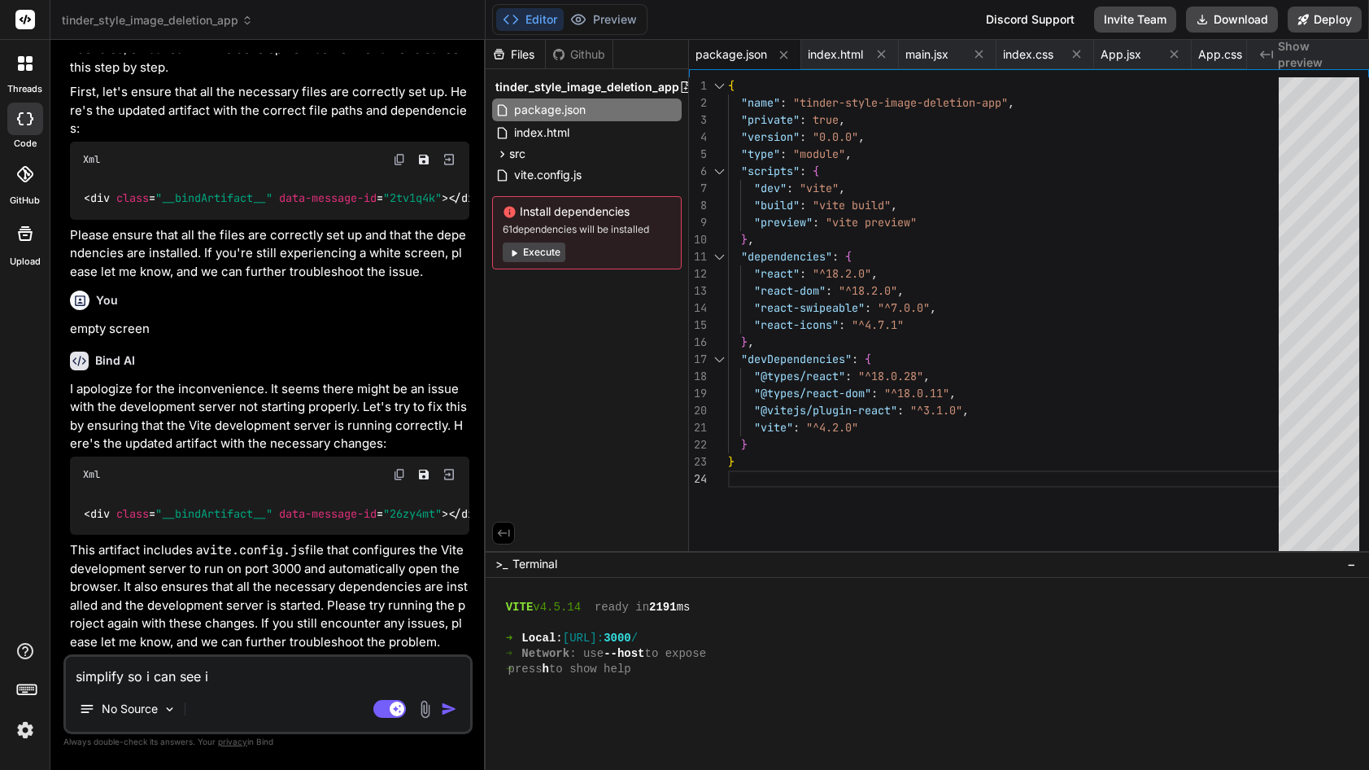
type textarea "simplify so i can see if"
type textarea "x"
type textarea "simplify so i can see if"
type textarea "x"
type textarea "simplify so i can see if t"
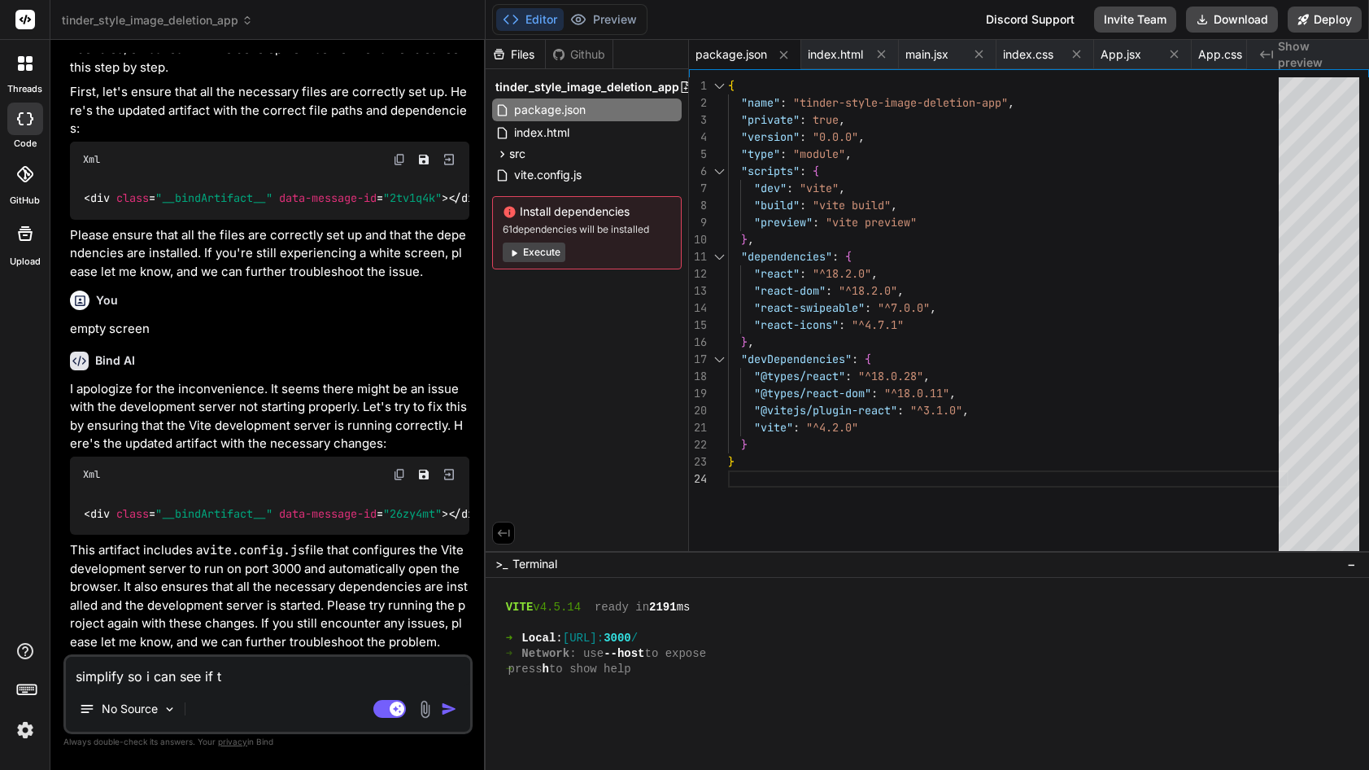
type textarea "x"
type textarea "simplify so i can see if th"
type textarea "x"
type textarea "simplify so i can see if thi"
type textarea "x"
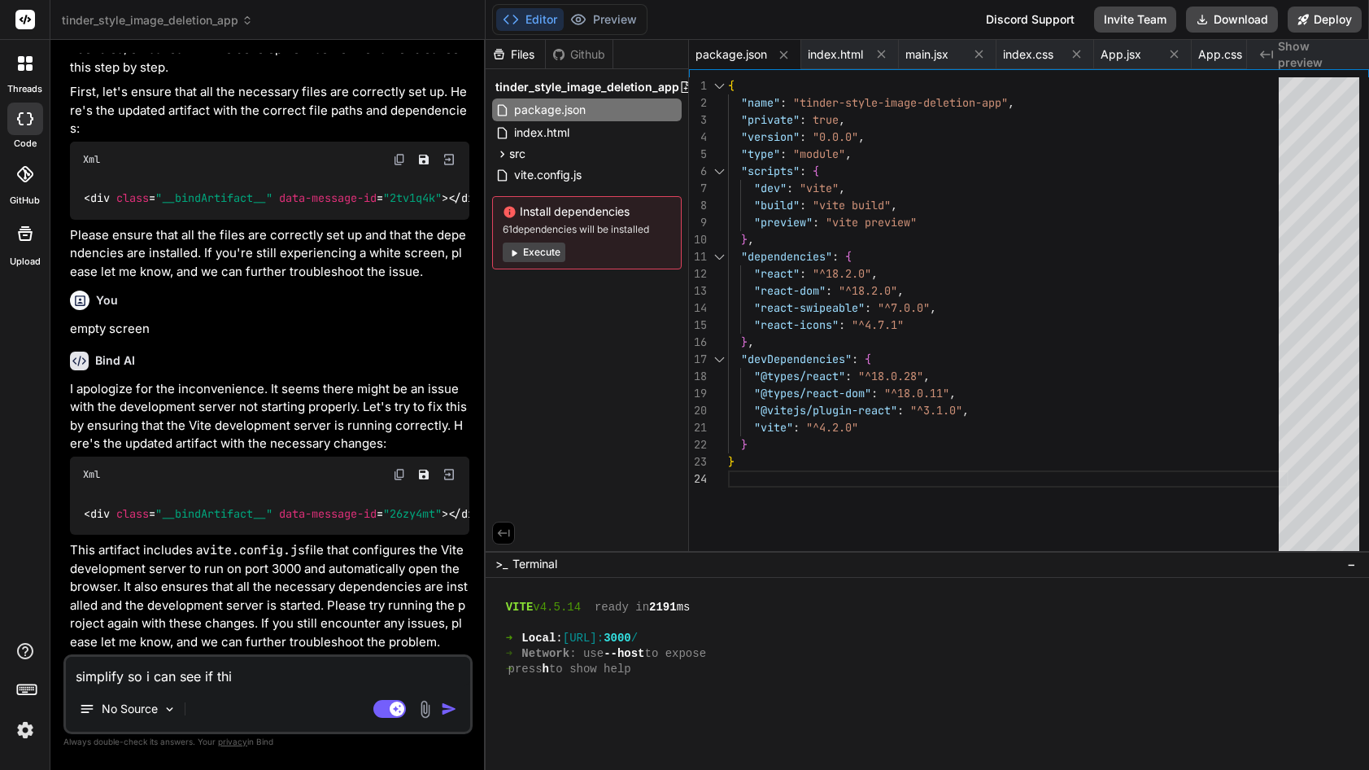
type textarea "simplify so i can see if this"
type textarea "x"
type textarea "simplify so i can see if this"
type textarea "x"
type textarea "simplify so i can see if this o"
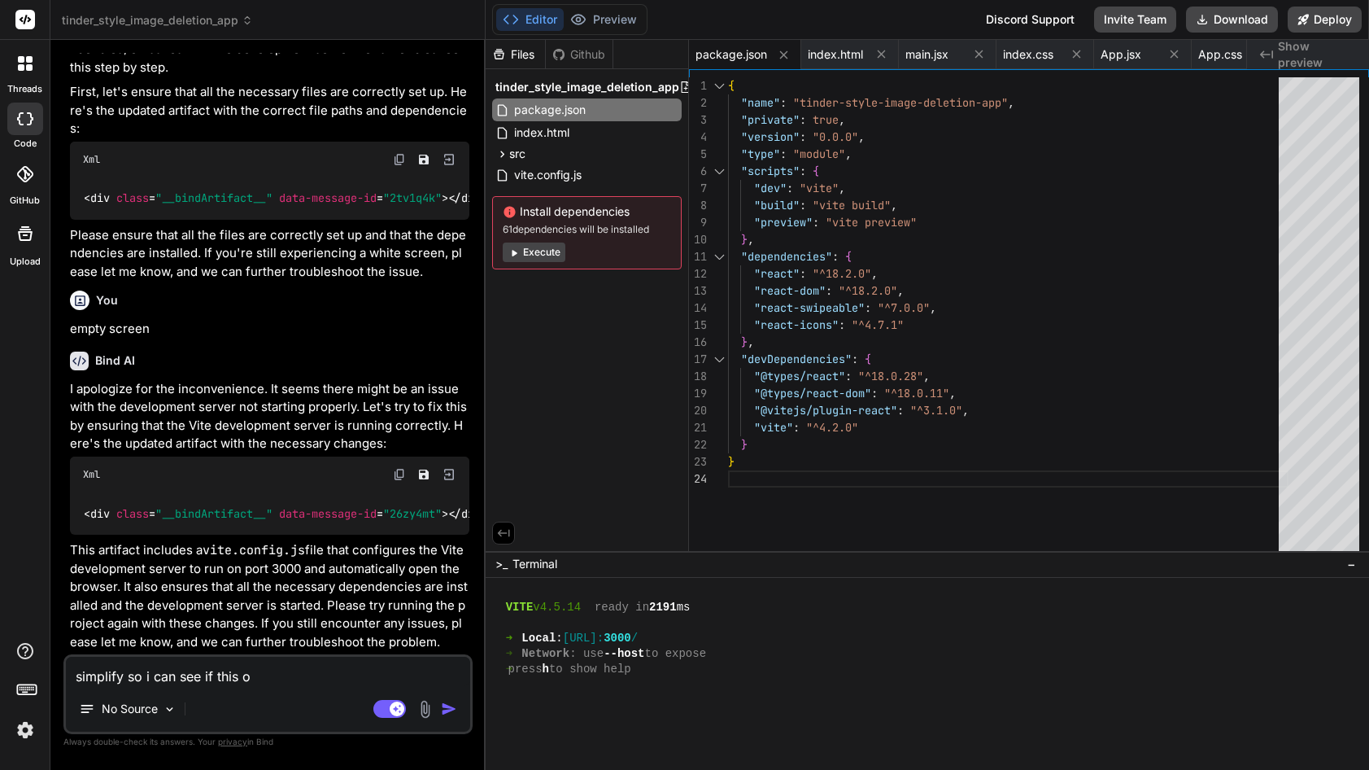
type textarea "x"
type textarea "simplify so i can see if this ow"
type textarea "x"
type textarea "simplify so i can see if this owrk"
type textarea "x"
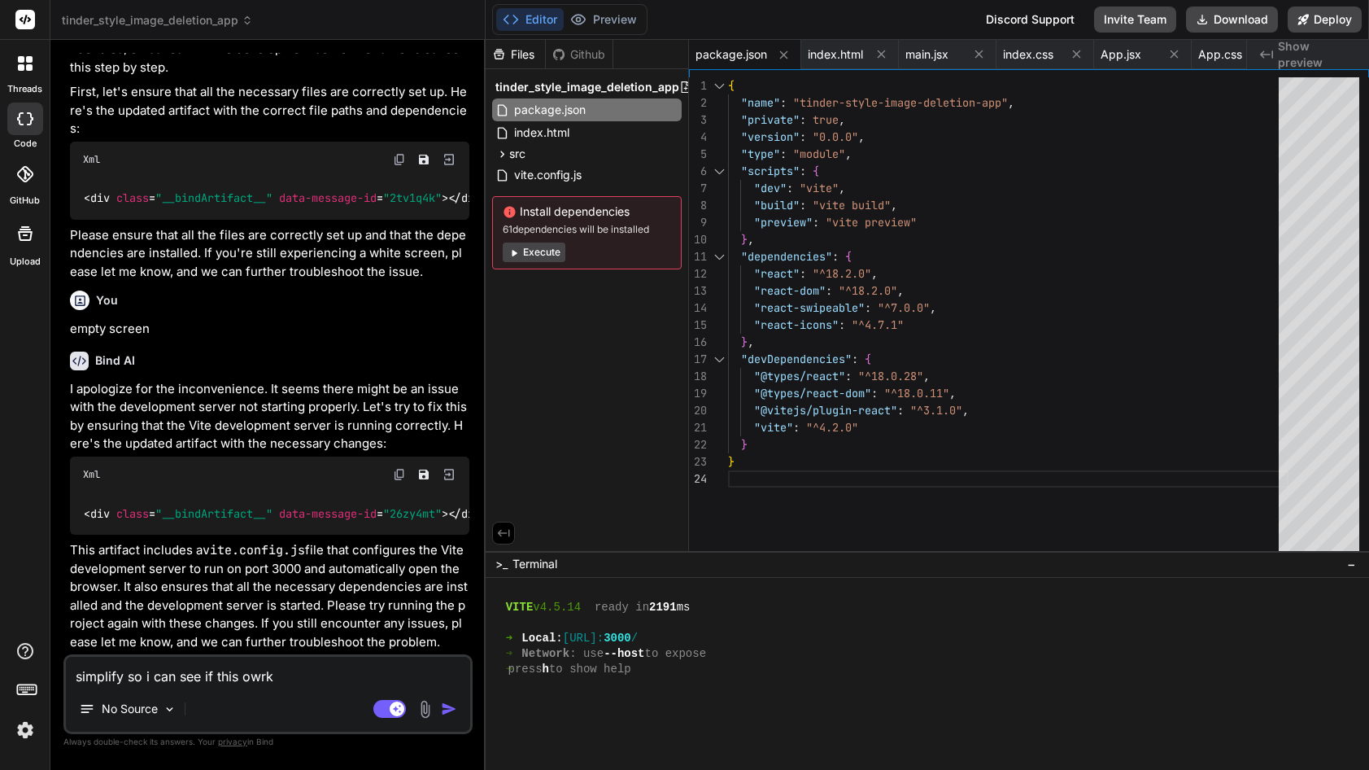
type textarea "simplify so i can see if this owrkj"
type textarea "x"
type textarea "simplify so i can see if this owrk"
type textarea "x"
type textarea "simplify so i can see if this owr"
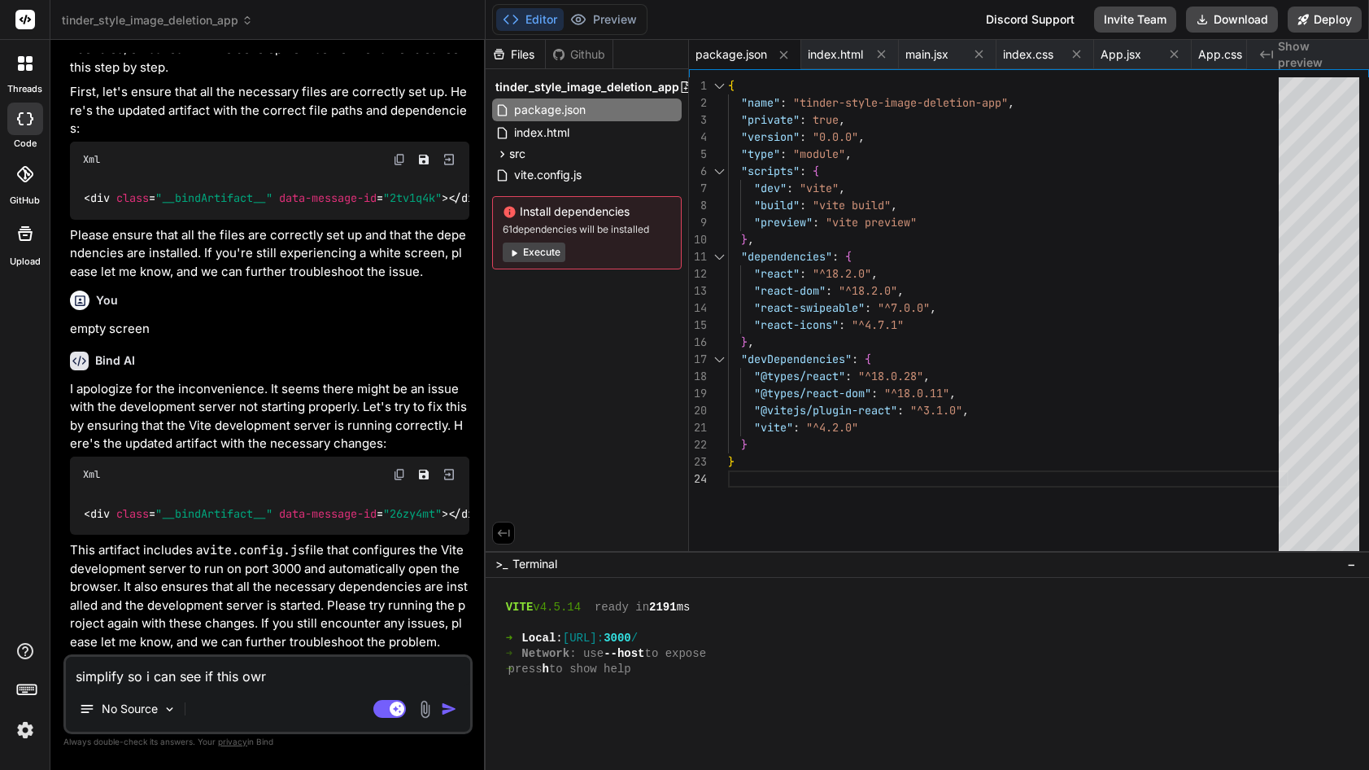
type textarea "x"
type textarea "simplify so i can see if this ow"
type textarea "x"
type textarea "simplify so i can see if this o"
type textarea "x"
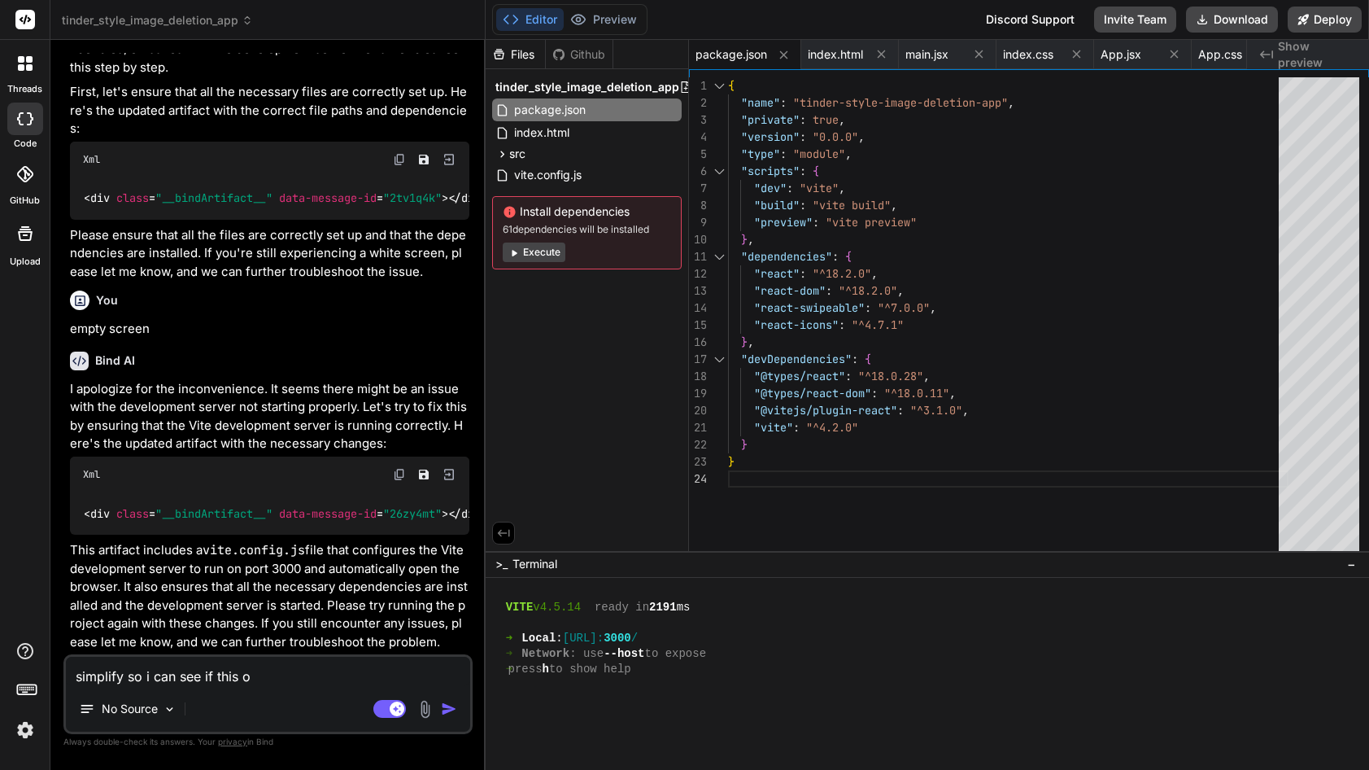
type textarea "simplify so i can see if this"
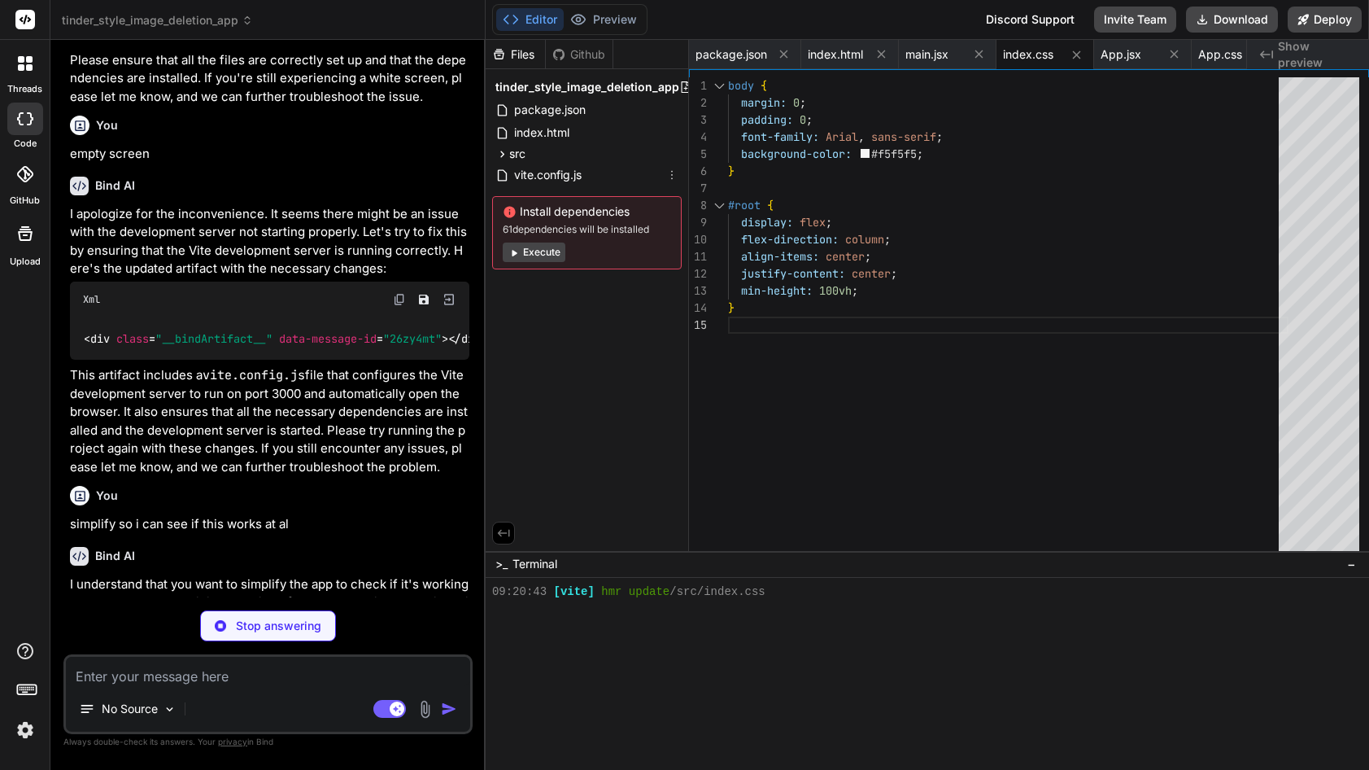
scroll to position [2025, 0]
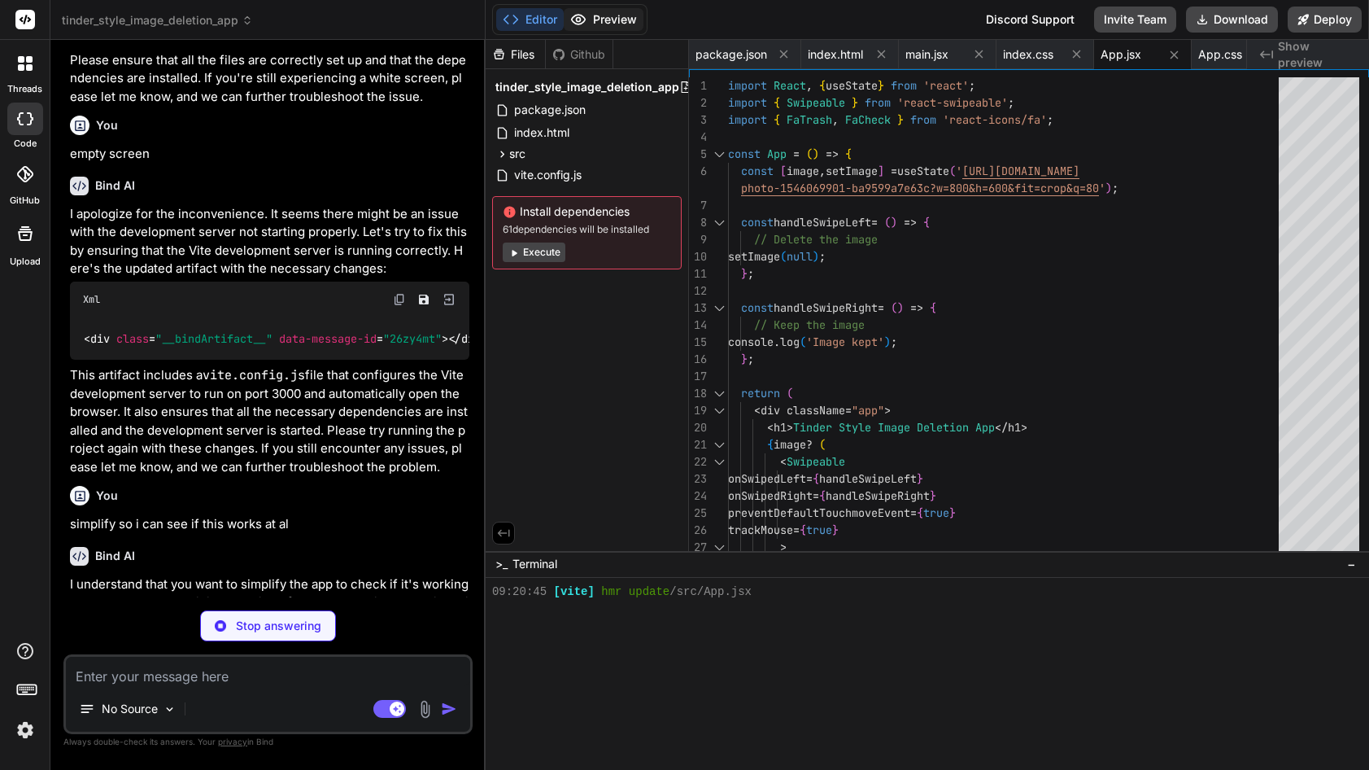
click at [622, 15] on button "Preview" at bounding box center [604, 19] width 80 height 23
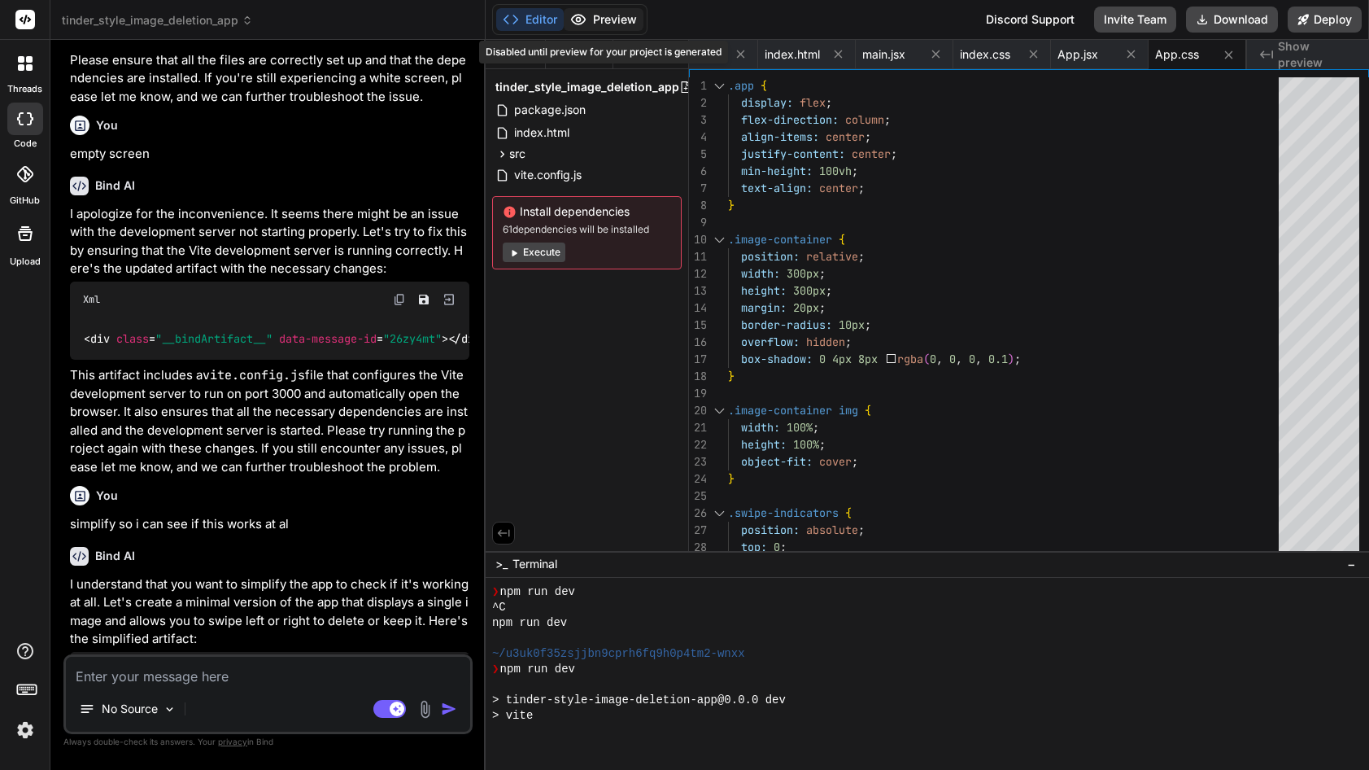
scroll to position [2458, 0]
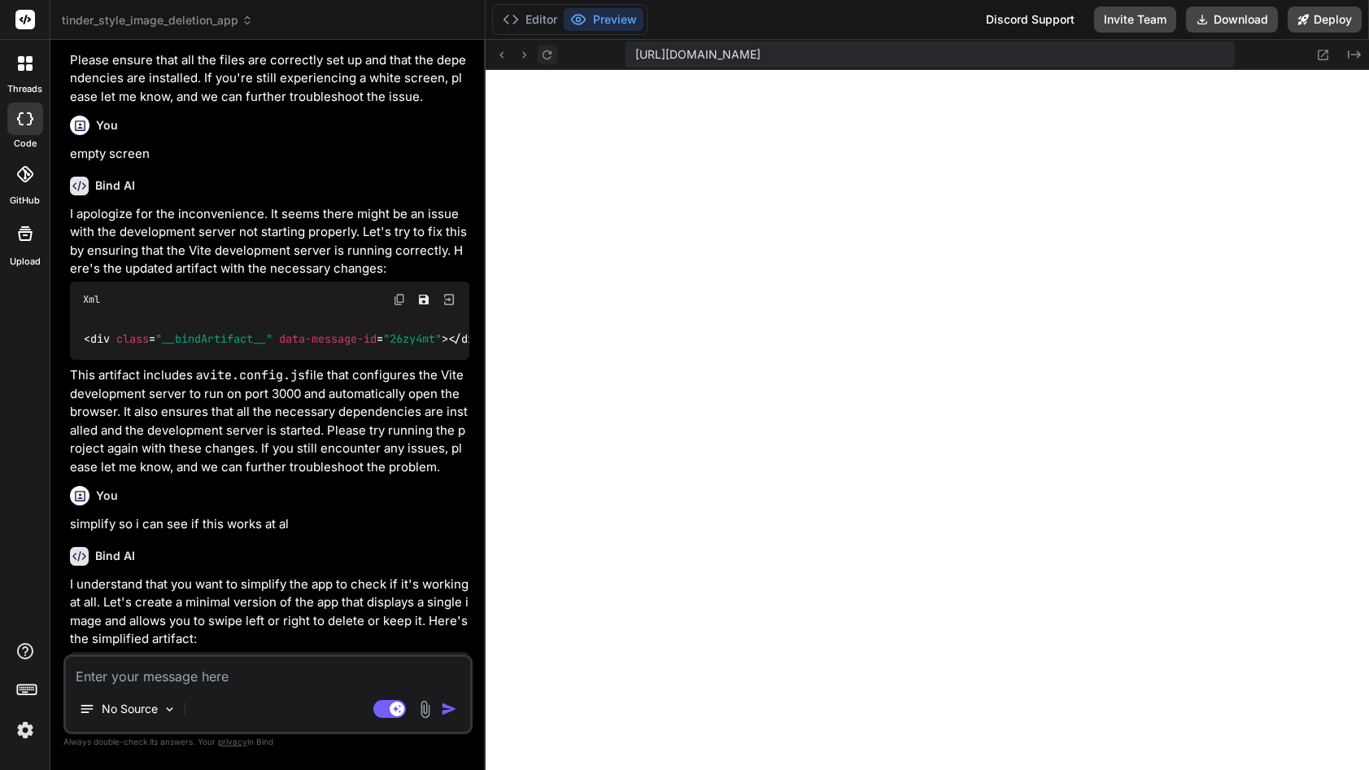
click at [553, 50] on icon at bounding box center [547, 55] width 14 height 14
click at [553, 54] on icon at bounding box center [547, 55] width 14 height 14
click at [193, 673] on textarea at bounding box center [268, 671] width 404 height 29
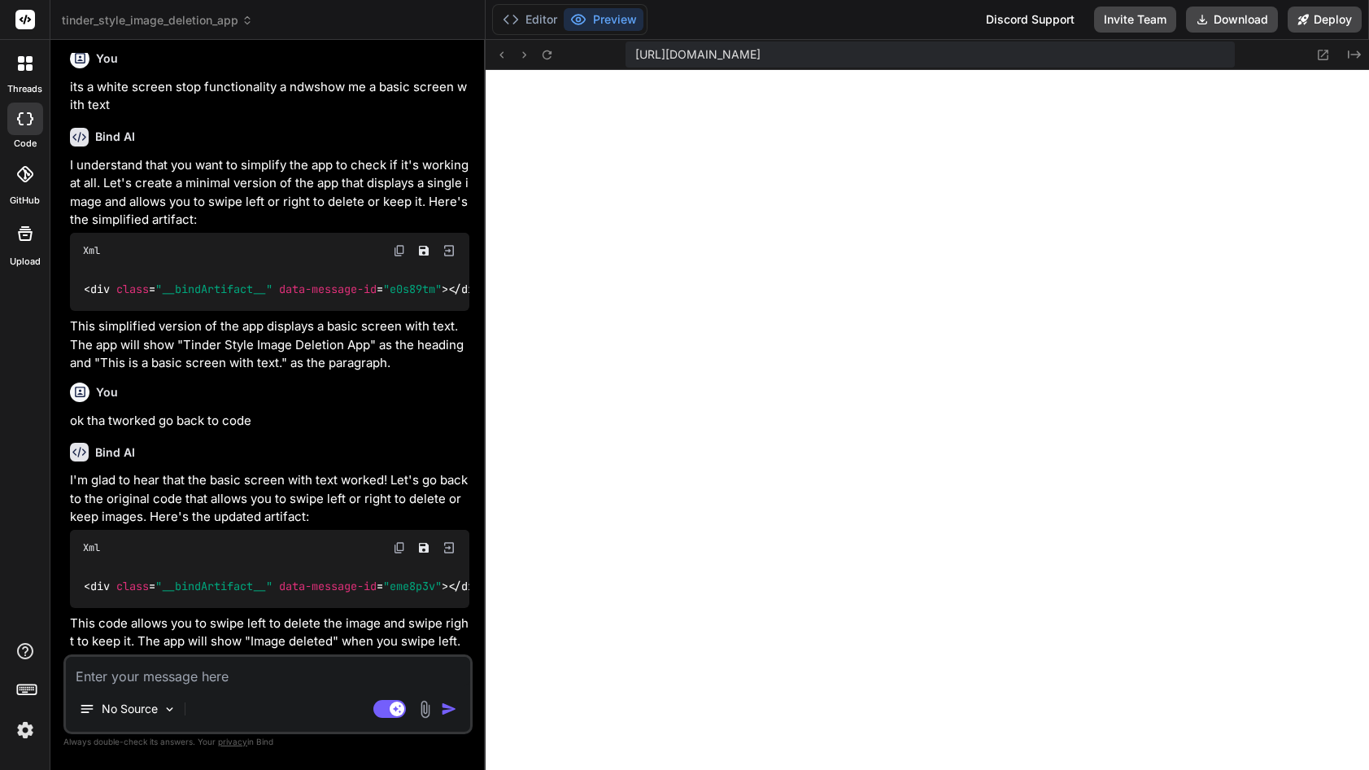
scroll to position [2076, 0]
click at [529, 23] on button "Editor" at bounding box center [530, 19] width 68 height 23
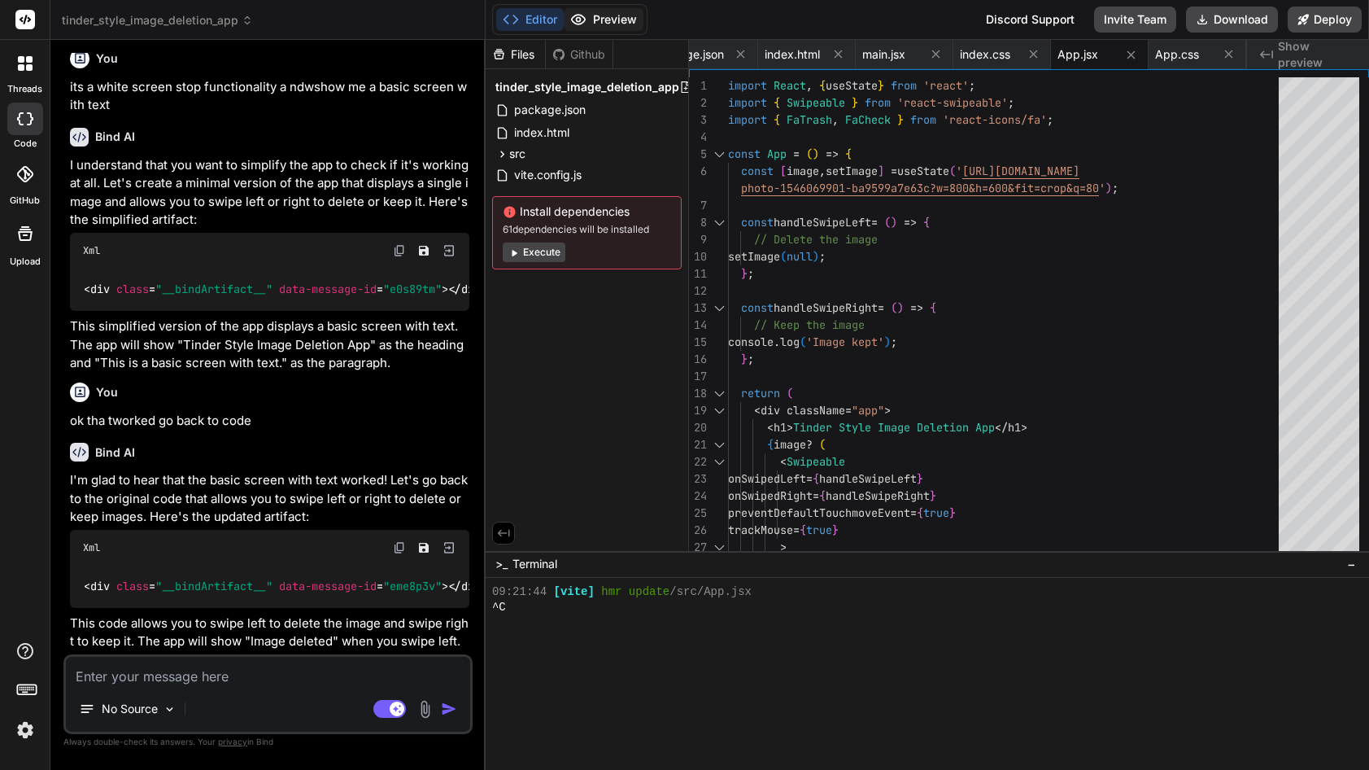
click at [626, 19] on button "Preview" at bounding box center [604, 19] width 80 height 23
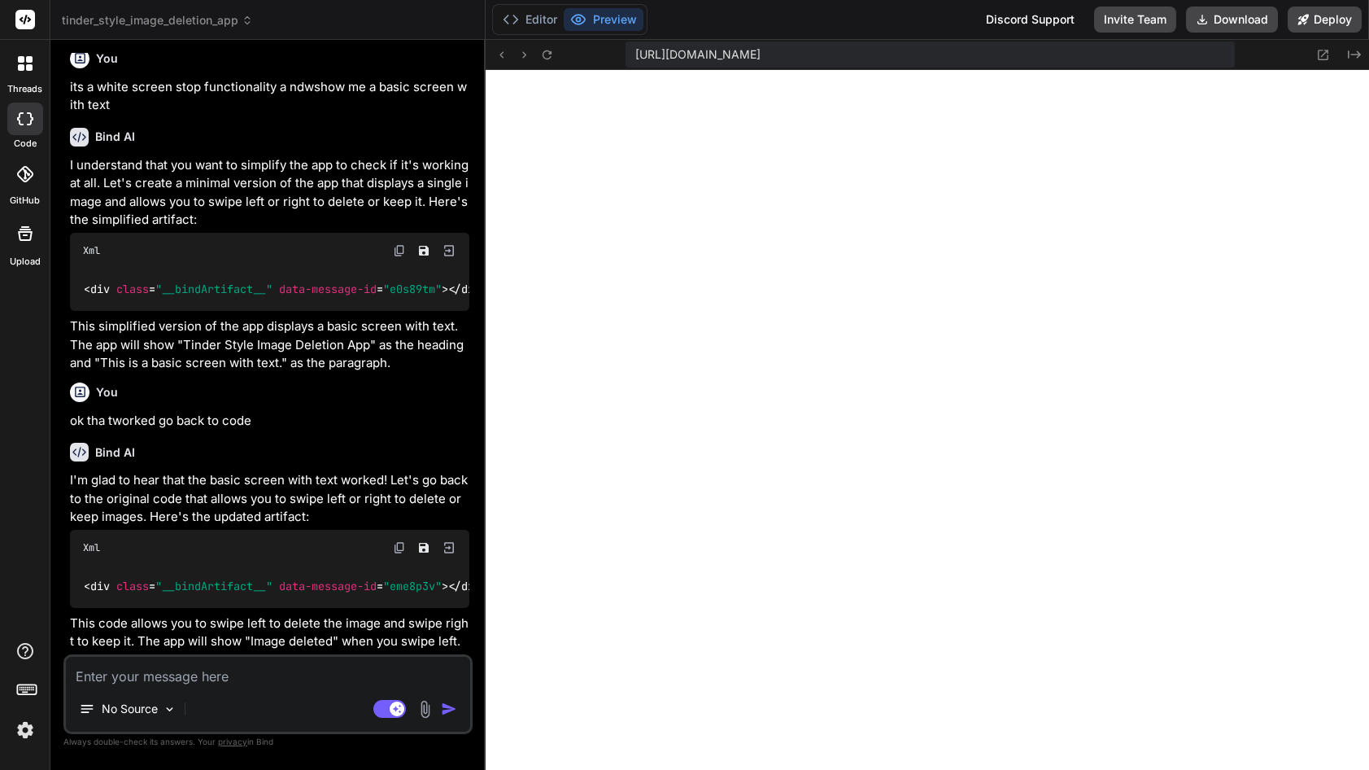
click at [241, 681] on textarea at bounding box center [268, 671] width 404 height 29
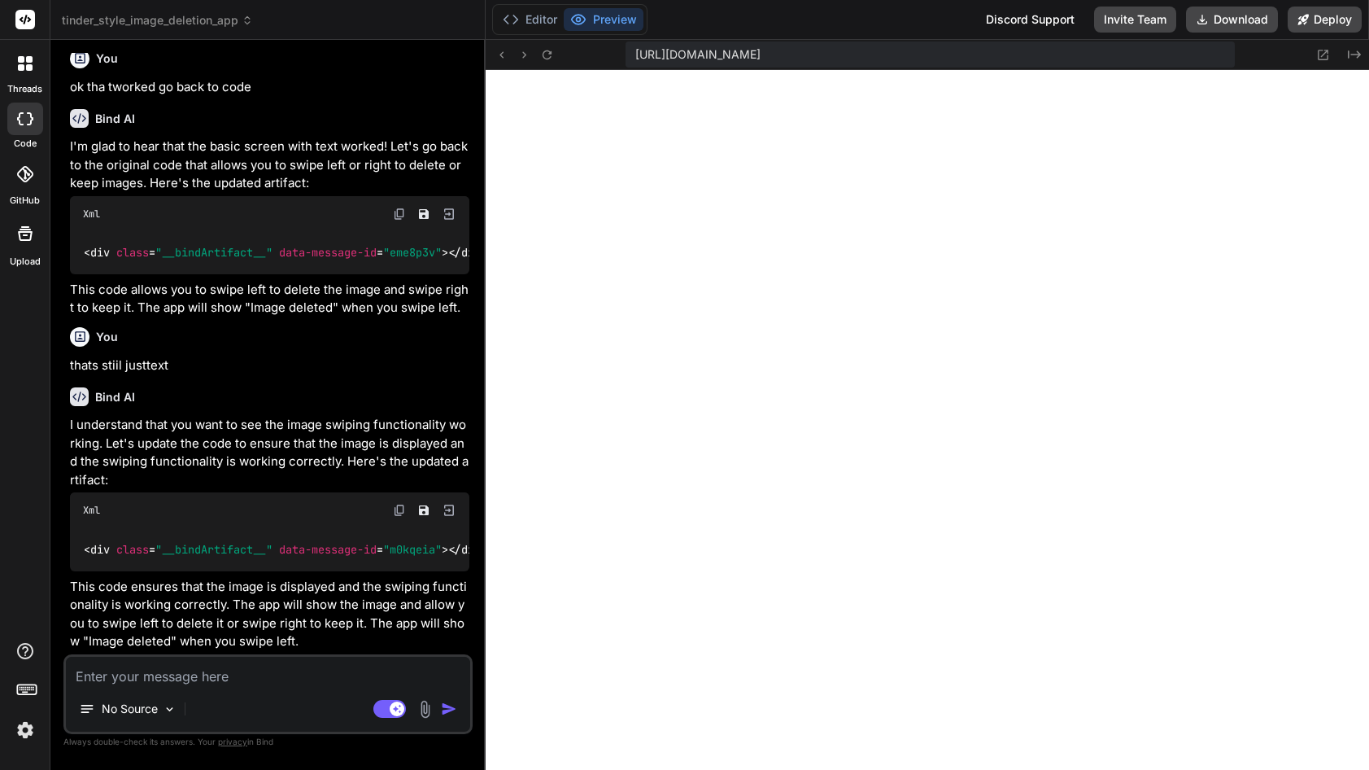
scroll to position [2422, 0]
click at [222, 676] on textarea at bounding box center [268, 671] width 404 height 29
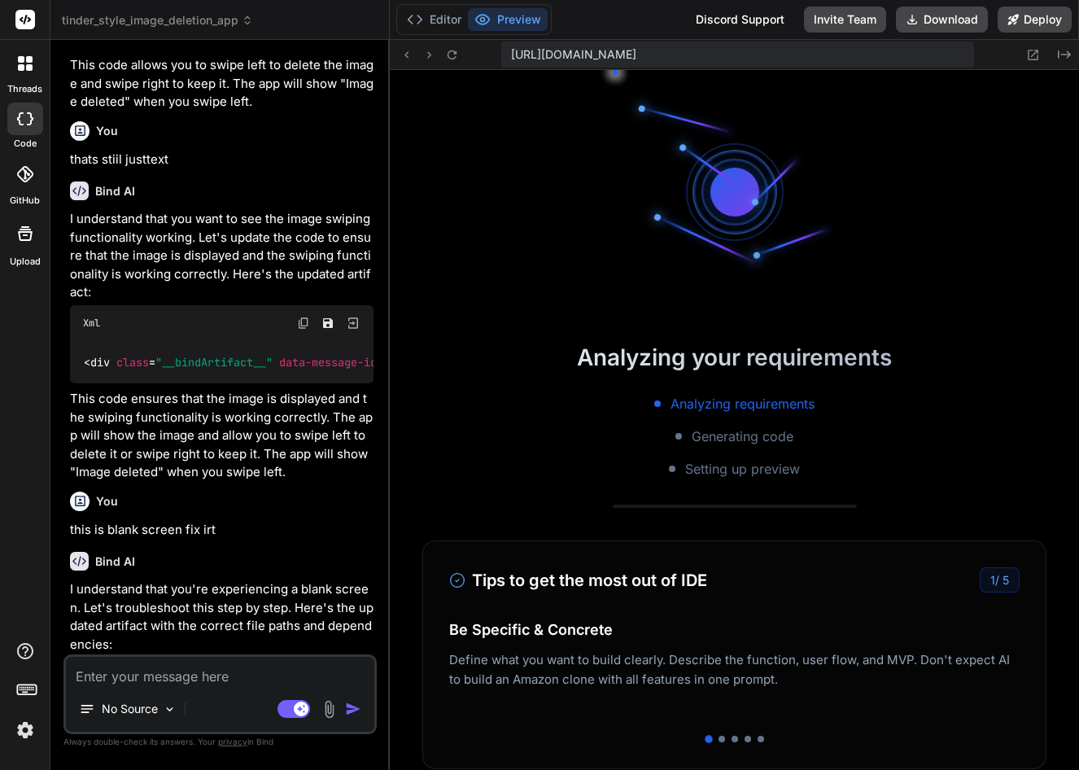
scroll to position [3586, 0]
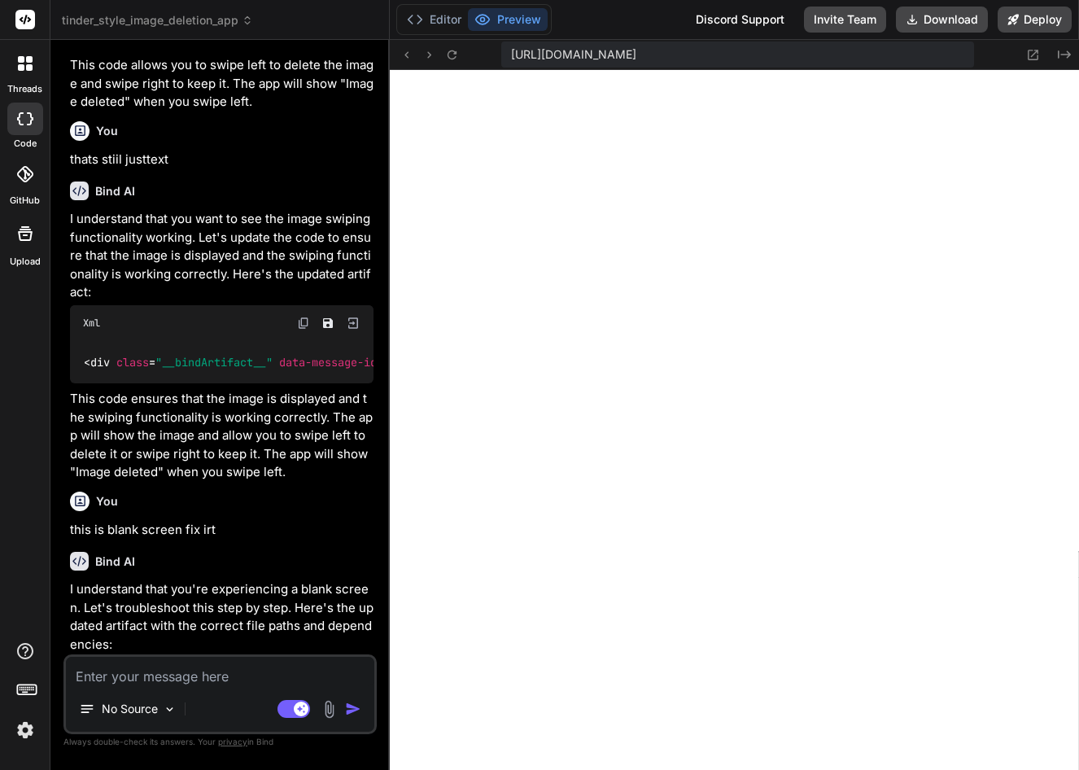
paste textarea "cdn.amplitude.com/libs/analytics-browser-2.6.2-min.js.gz:1 Failed to load resou…"
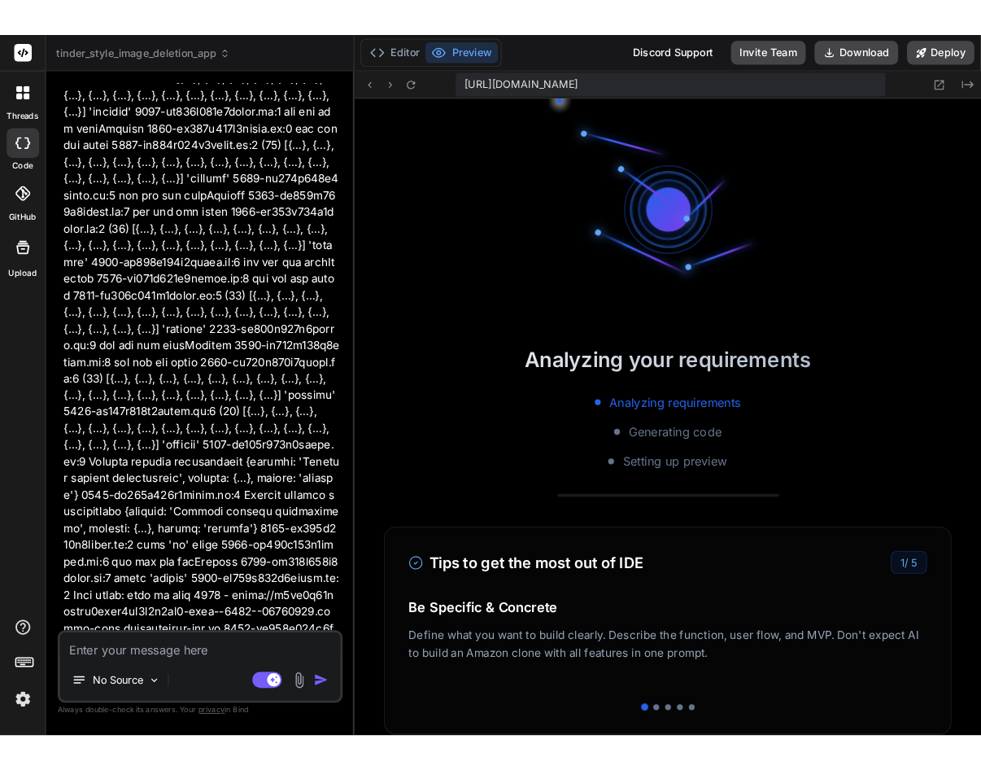
scroll to position [3834, 0]
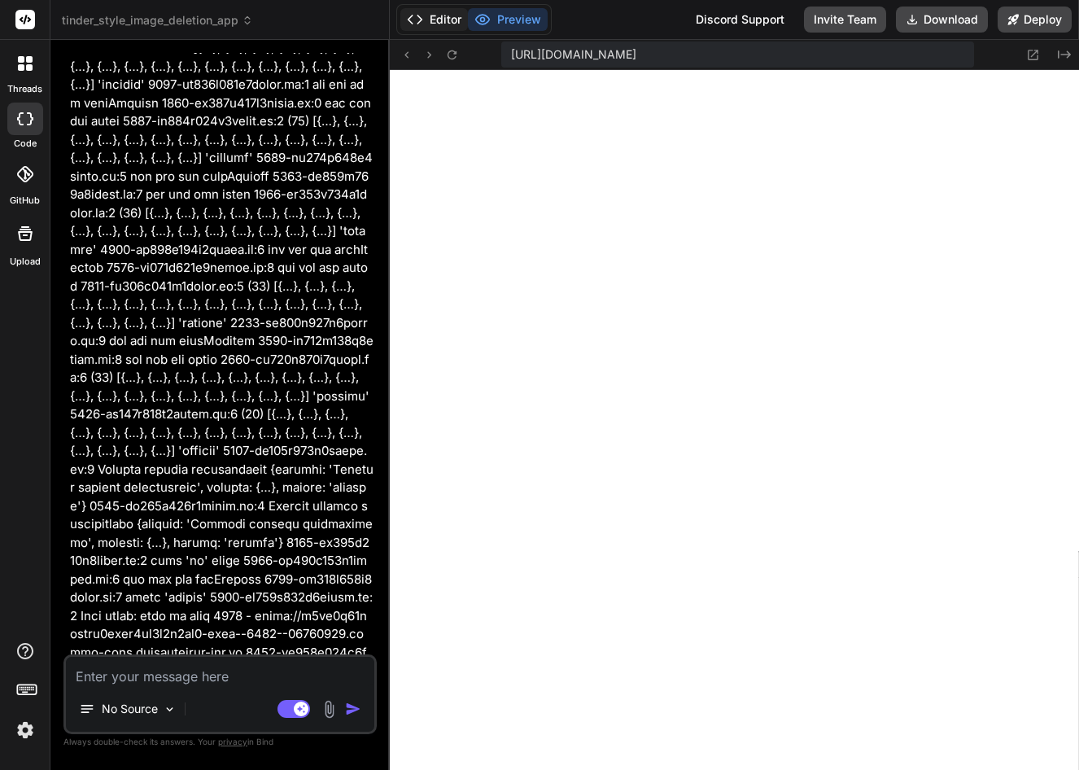
click at [447, 21] on button "Editor" at bounding box center [434, 19] width 68 height 23
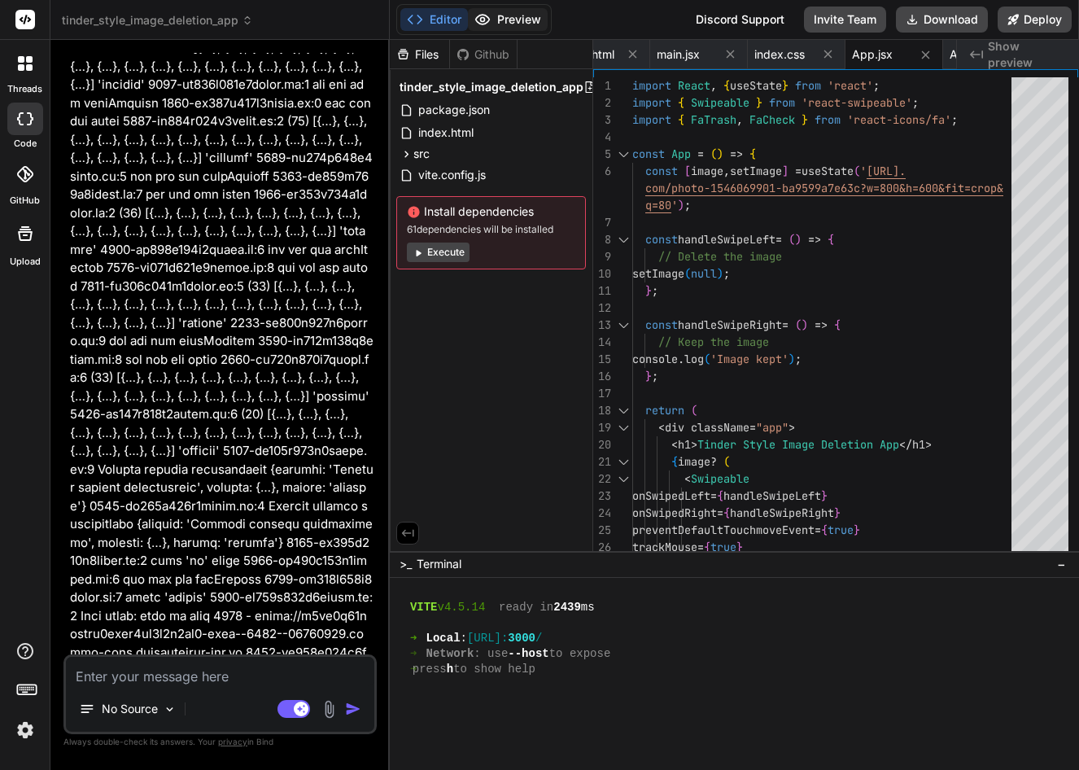
click at [505, 21] on button "Preview" at bounding box center [508, 19] width 80 height 23
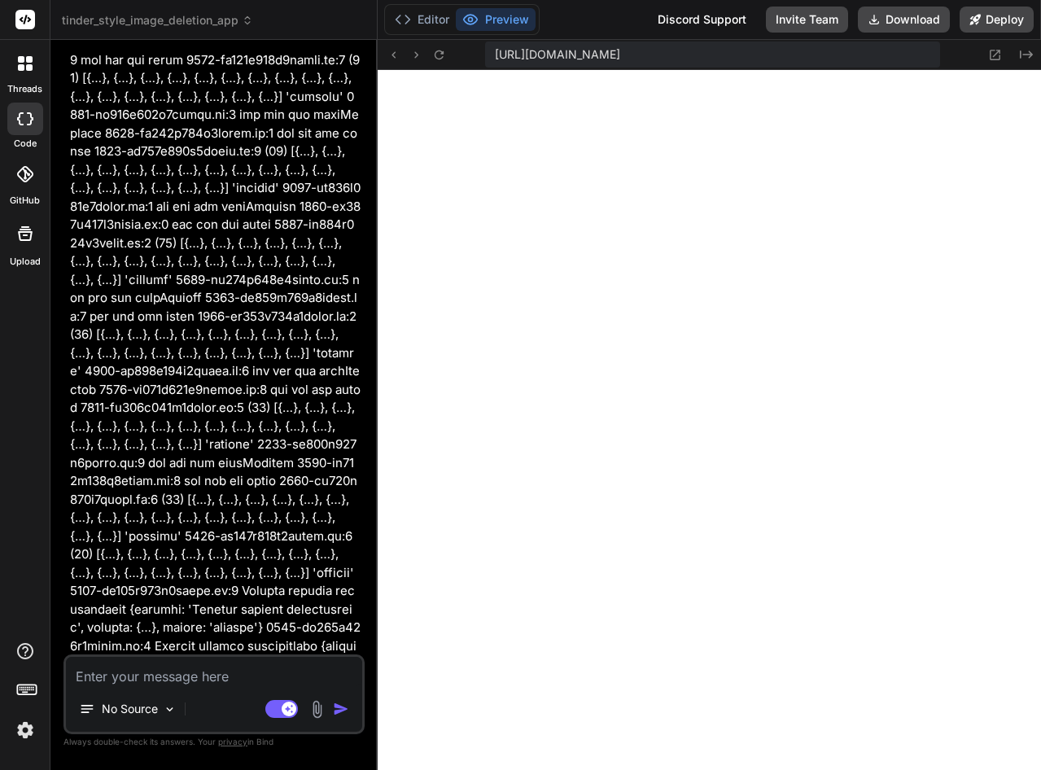
scroll to position [17338, 0]
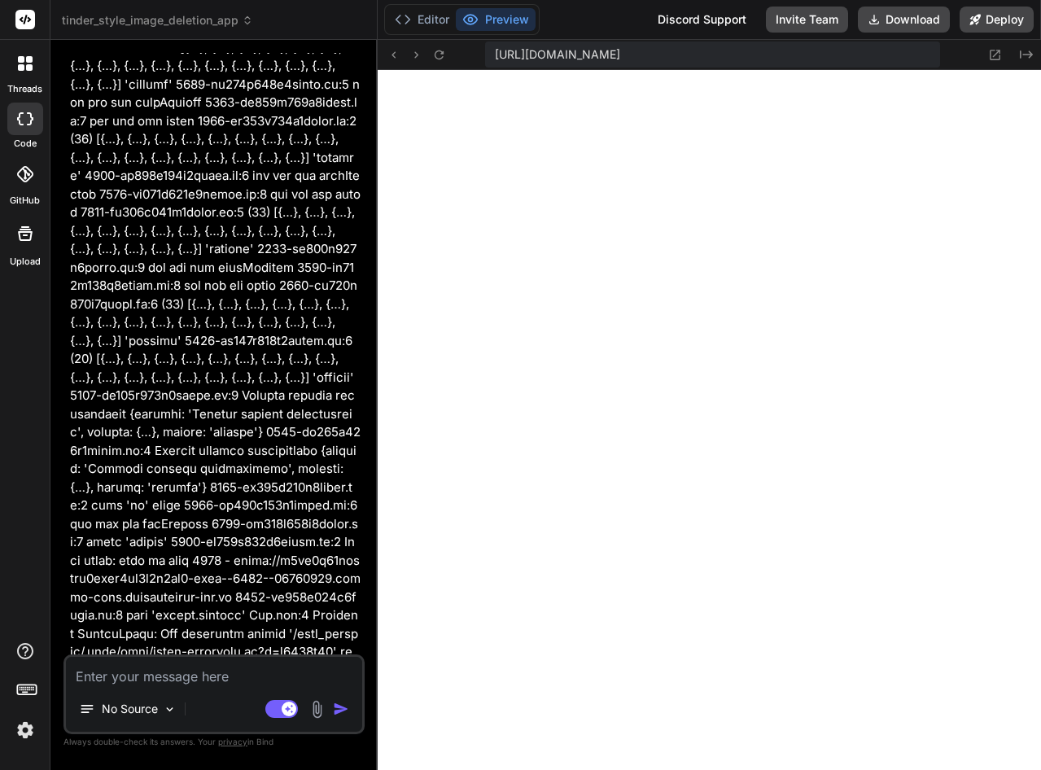
click at [203, 677] on textarea at bounding box center [214, 671] width 296 height 29
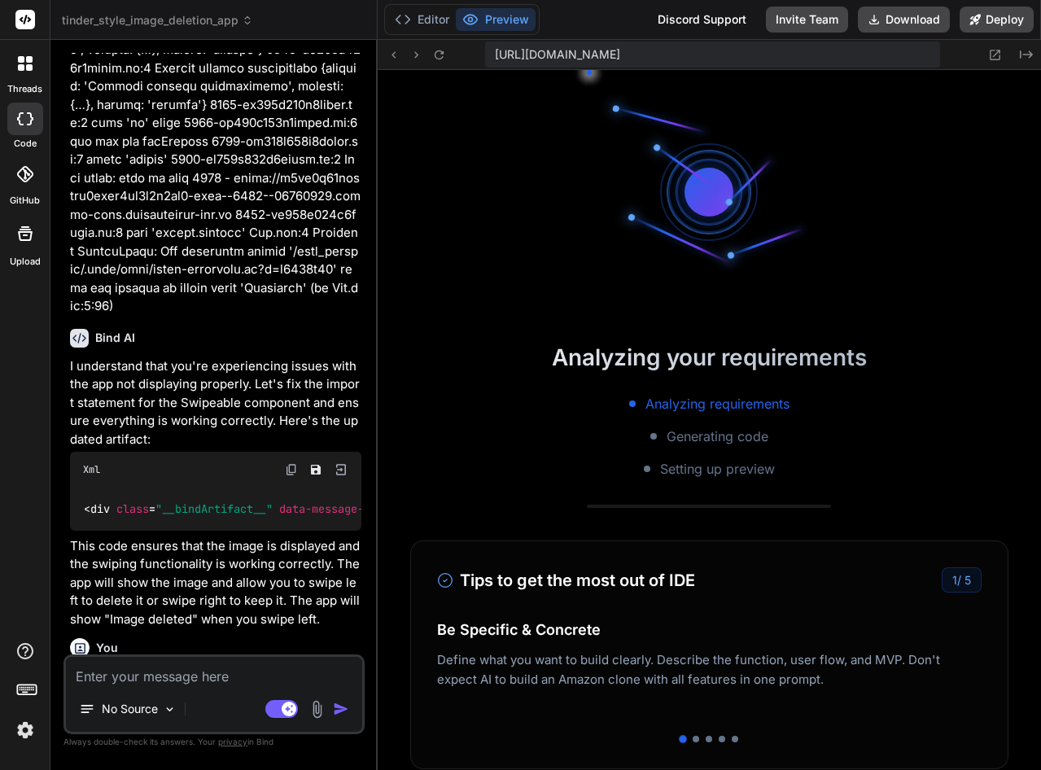
scroll to position [4112, 0]
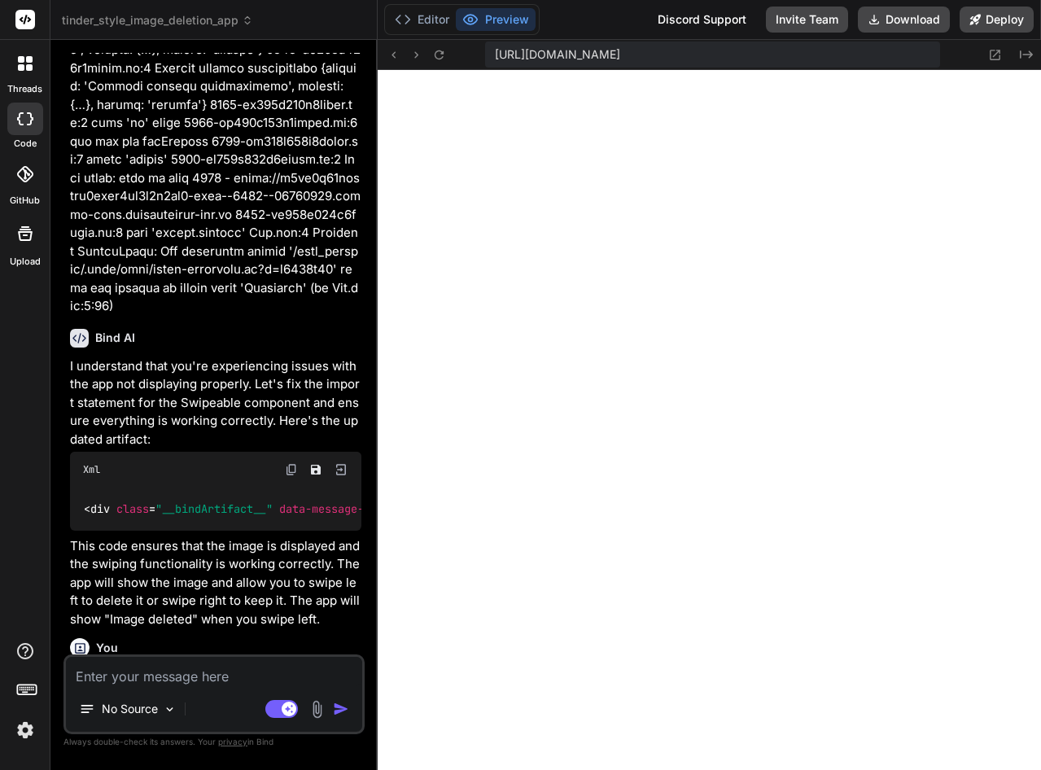
click at [173, 674] on textarea at bounding box center [214, 671] width 296 height 29
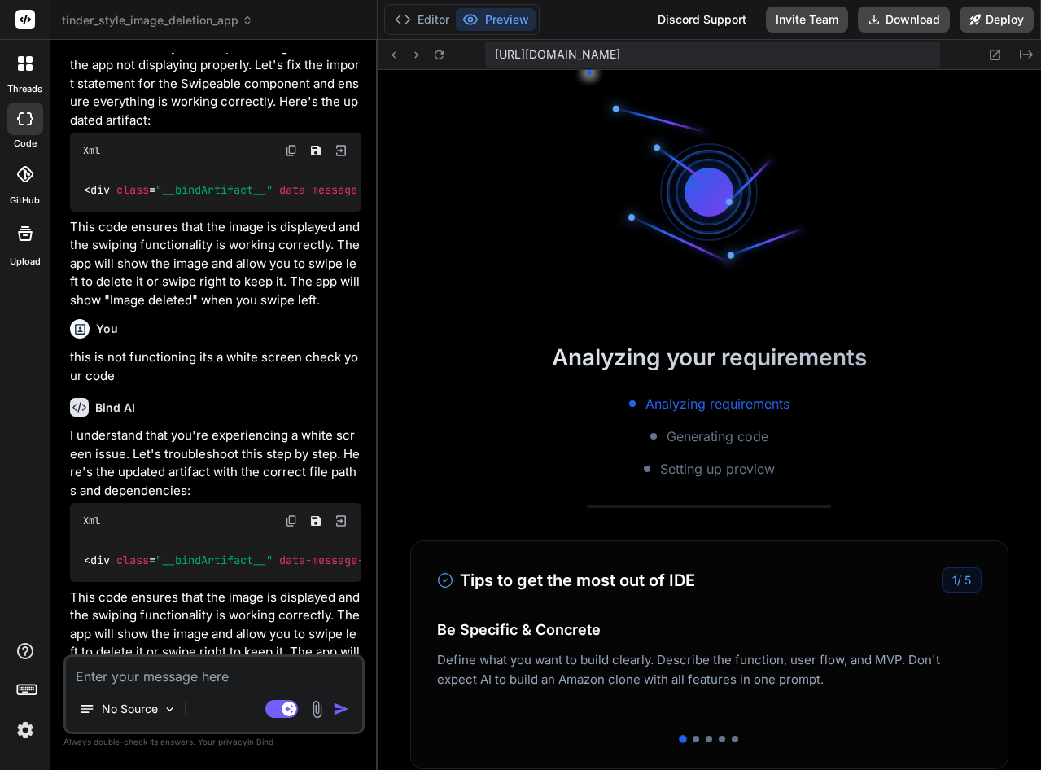
scroll to position [4715, 0]
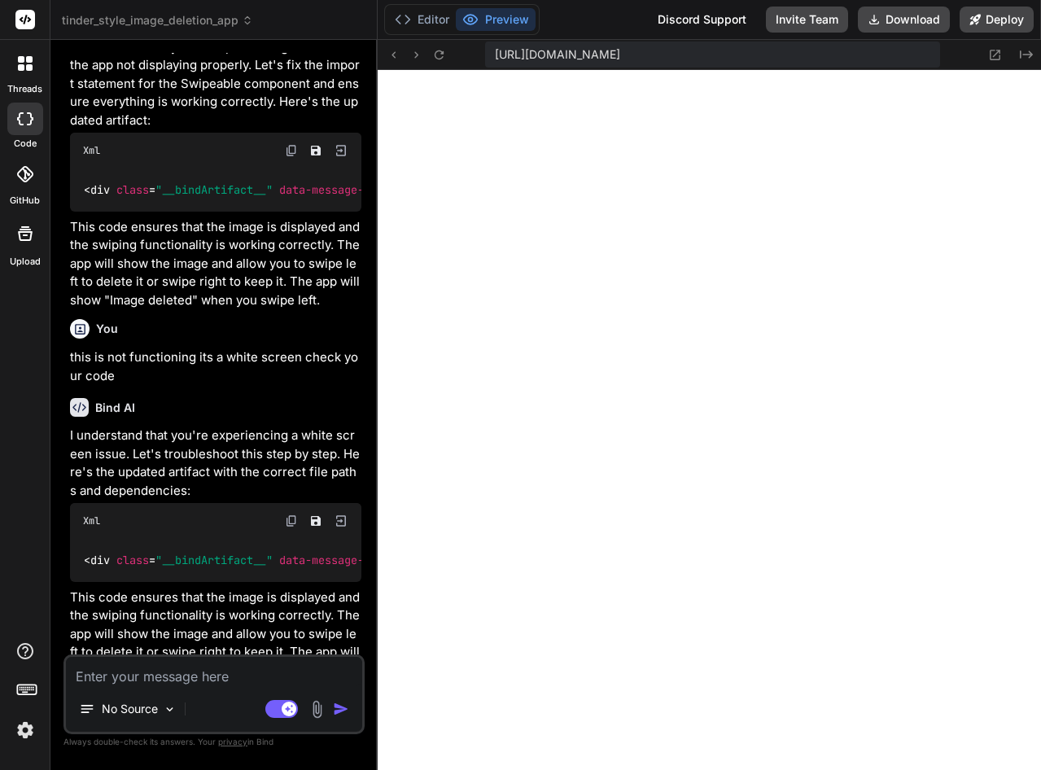
paste textarea "7134-bc671e832d5efcfd.js:1 false 'action.payload' 7134-bc671e832d5efcfd.js:1 tr…"
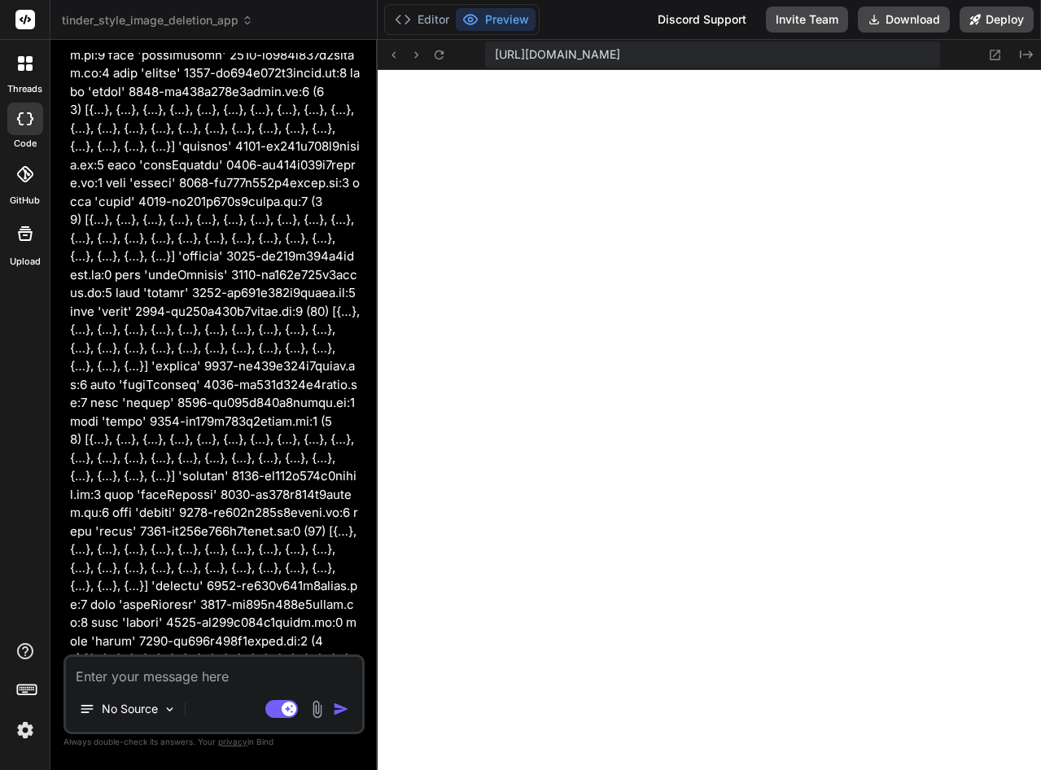
scroll to position [153006, 0]
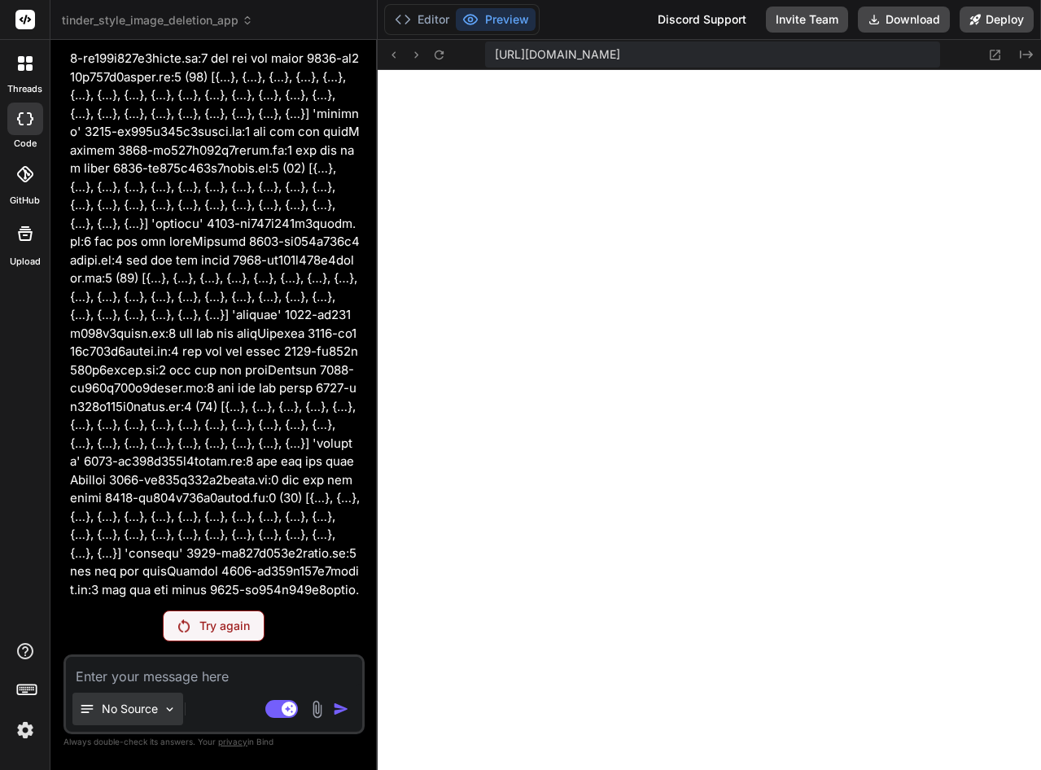
click at [155, 708] on p "No Source" at bounding box center [130, 709] width 56 height 16
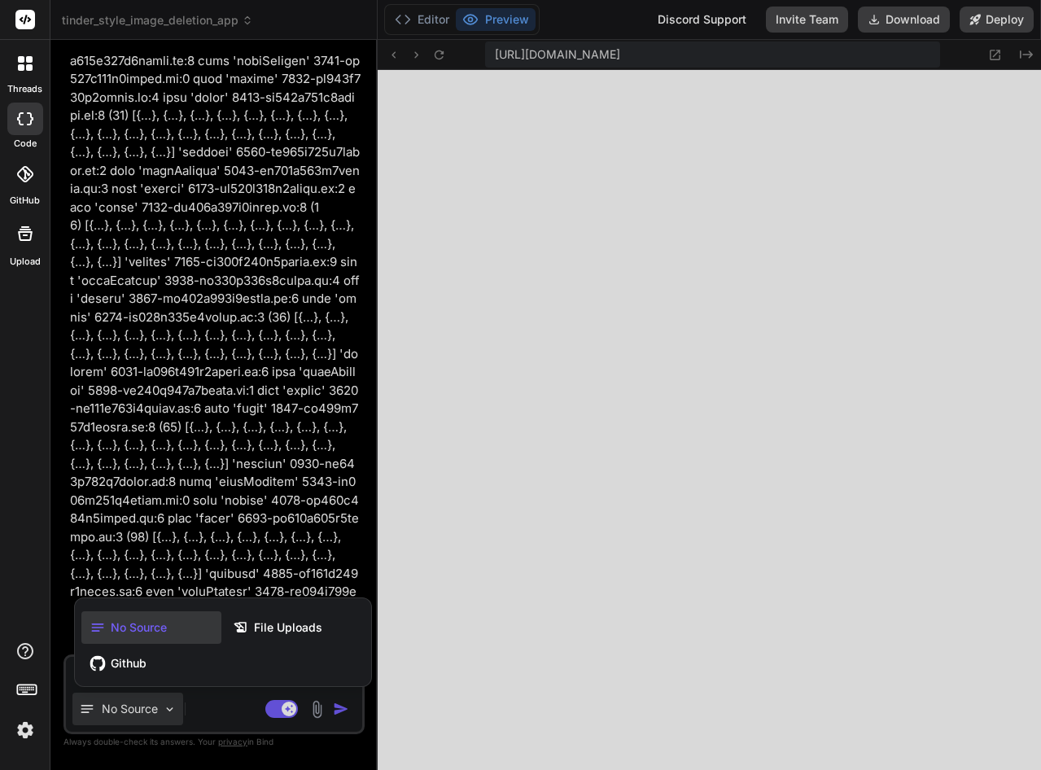
scroll to position [18685, 0]
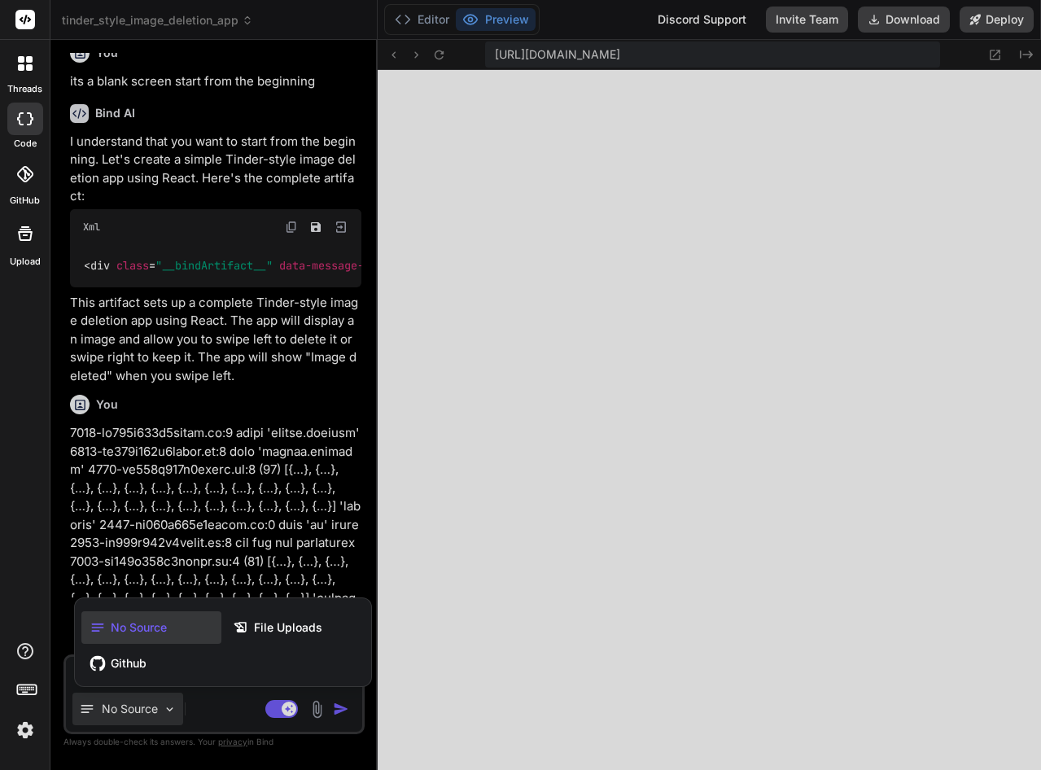
click at [155, 708] on div at bounding box center [520, 385] width 1041 height 770
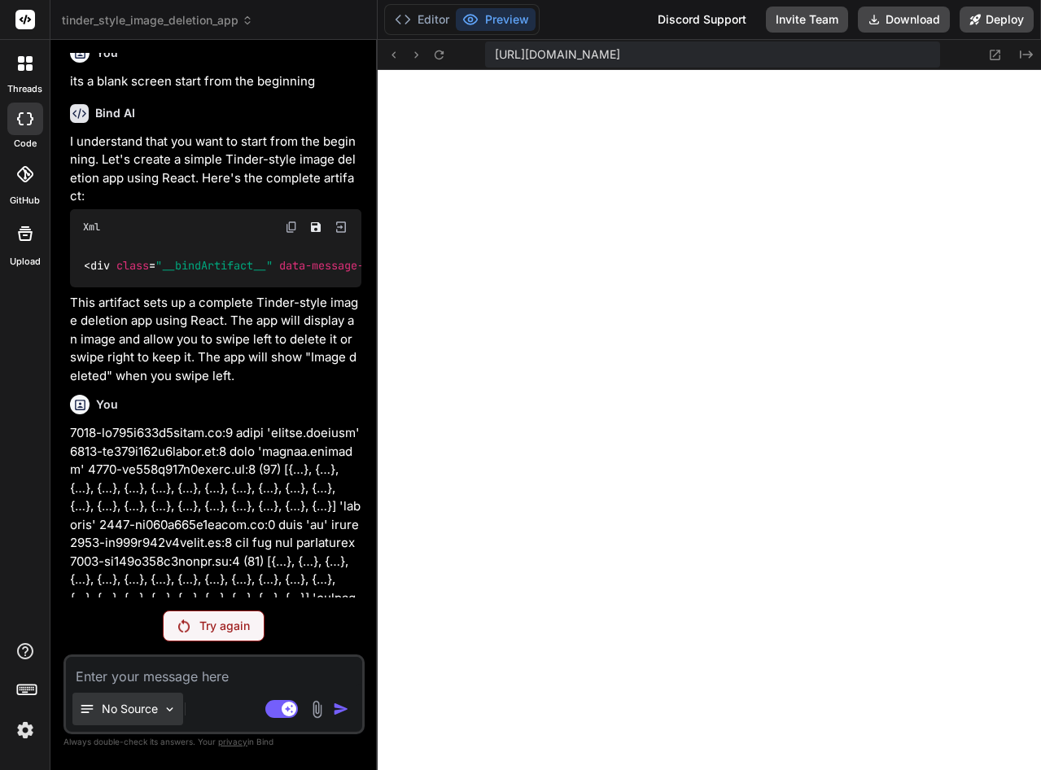
click at [155, 708] on p "No Source" at bounding box center [130, 709] width 56 height 16
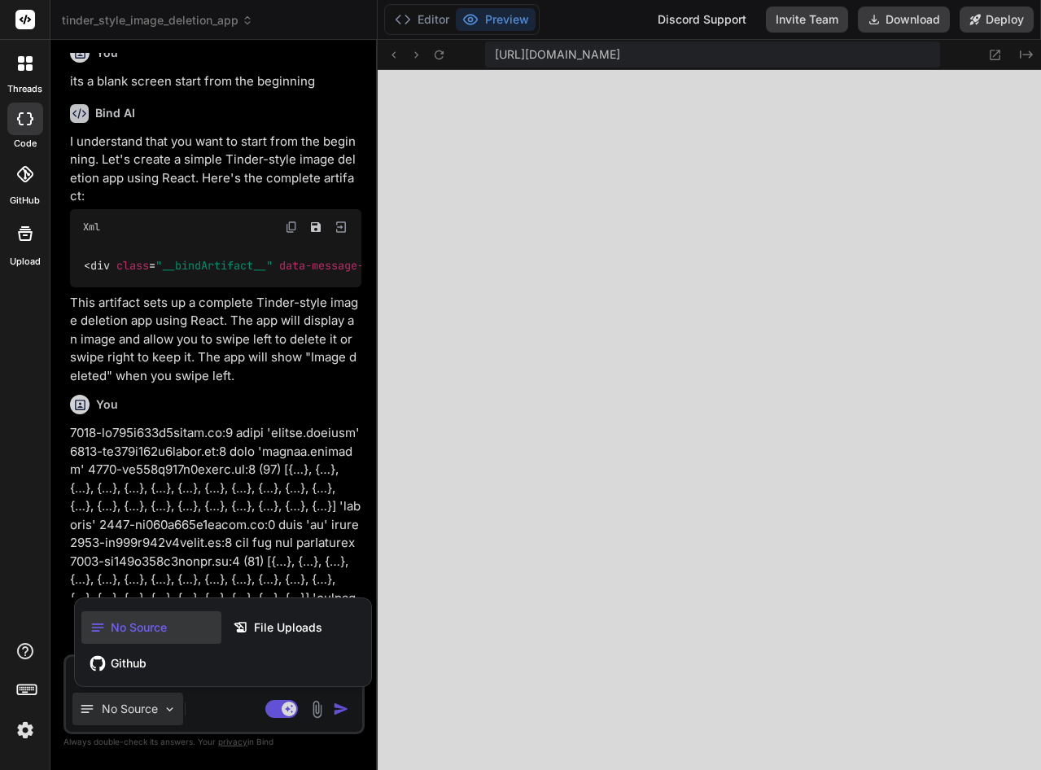
click at [225, 692] on div at bounding box center [520, 385] width 1041 height 770
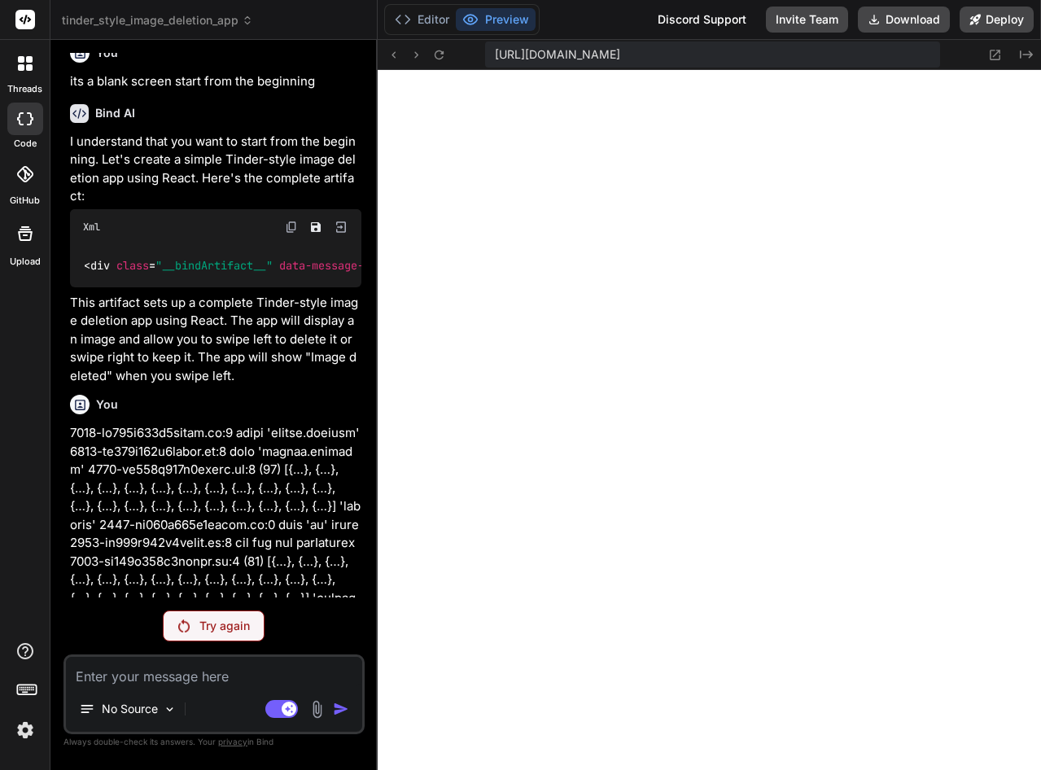
click at [166, 676] on textarea at bounding box center [214, 671] width 296 height 29
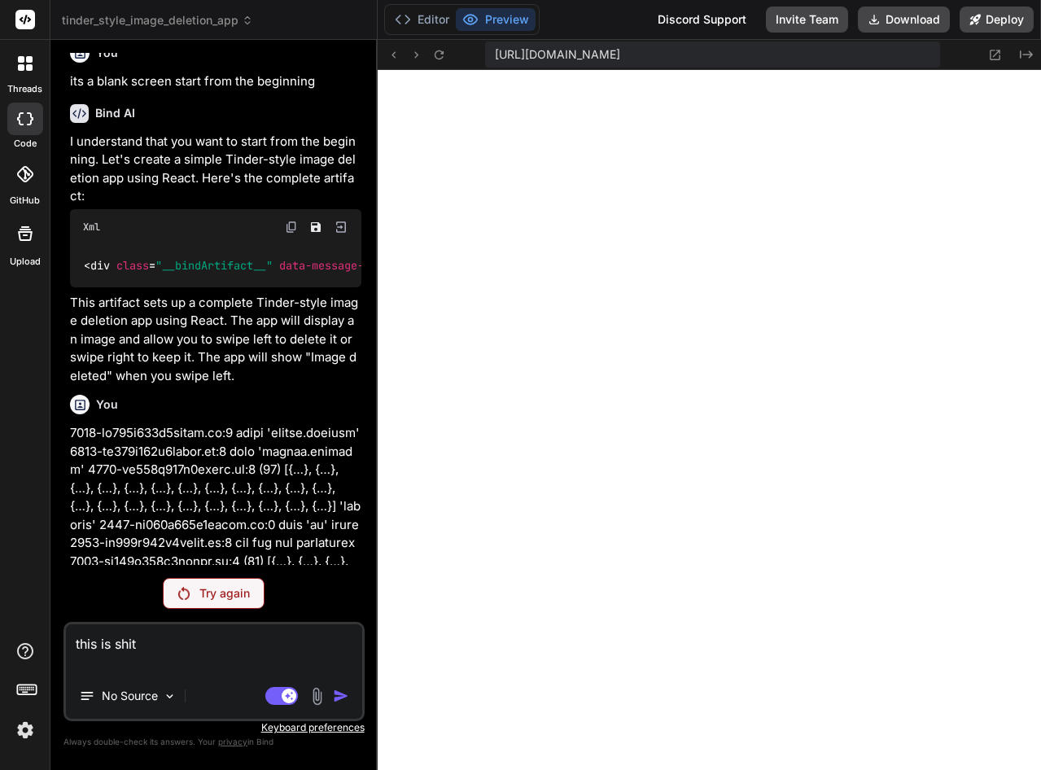
click at [229, 605] on div "Try again" at bounding box center [214, 593] width 102 height 31
click at [225, 600] on p "Try again" at bounding box center [224, 593] width 50 height 16
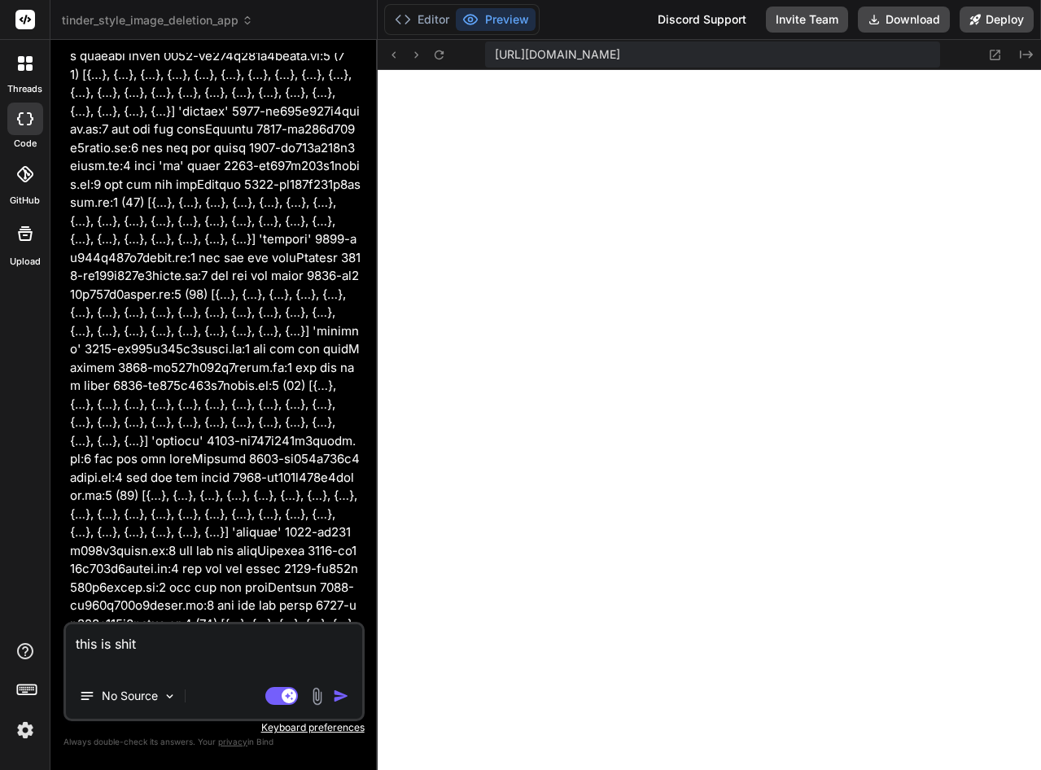
scroll to position [153038, 0]
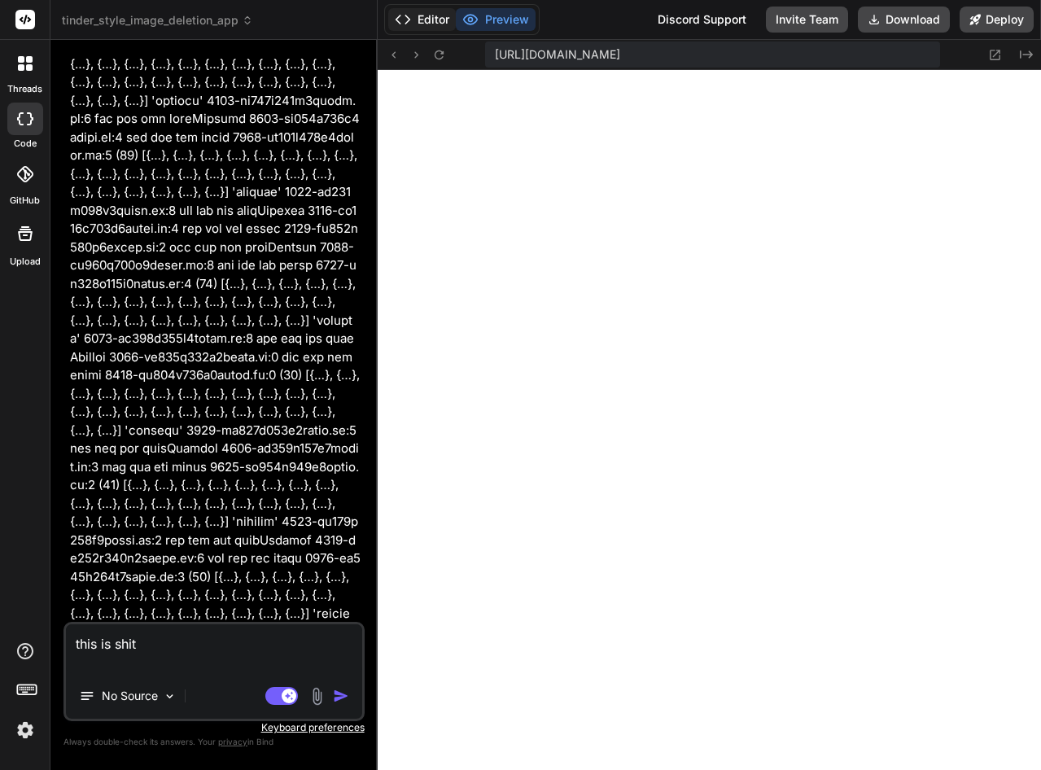
click at [432, 18] on button "Editor" at bounding box center [422, 19] width 68 height 23
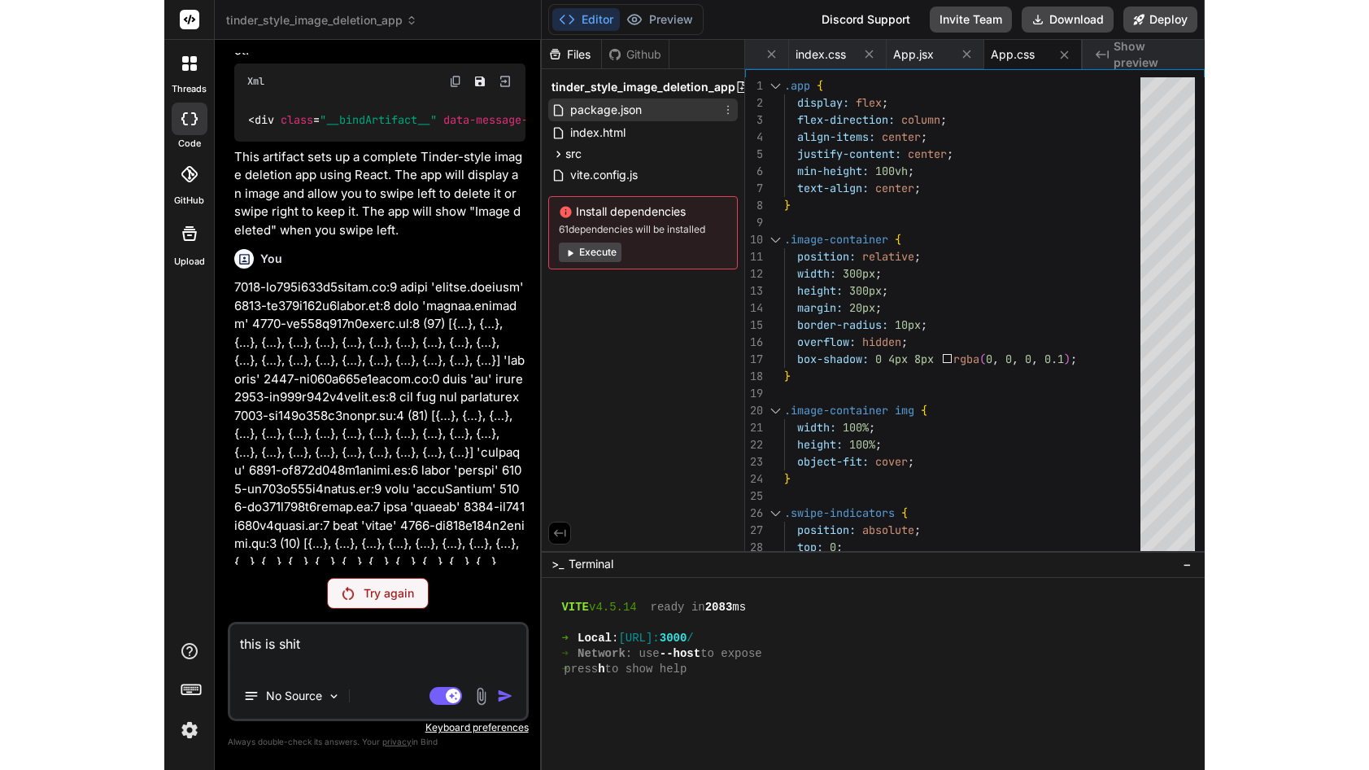
scroll to position [18685, 0]
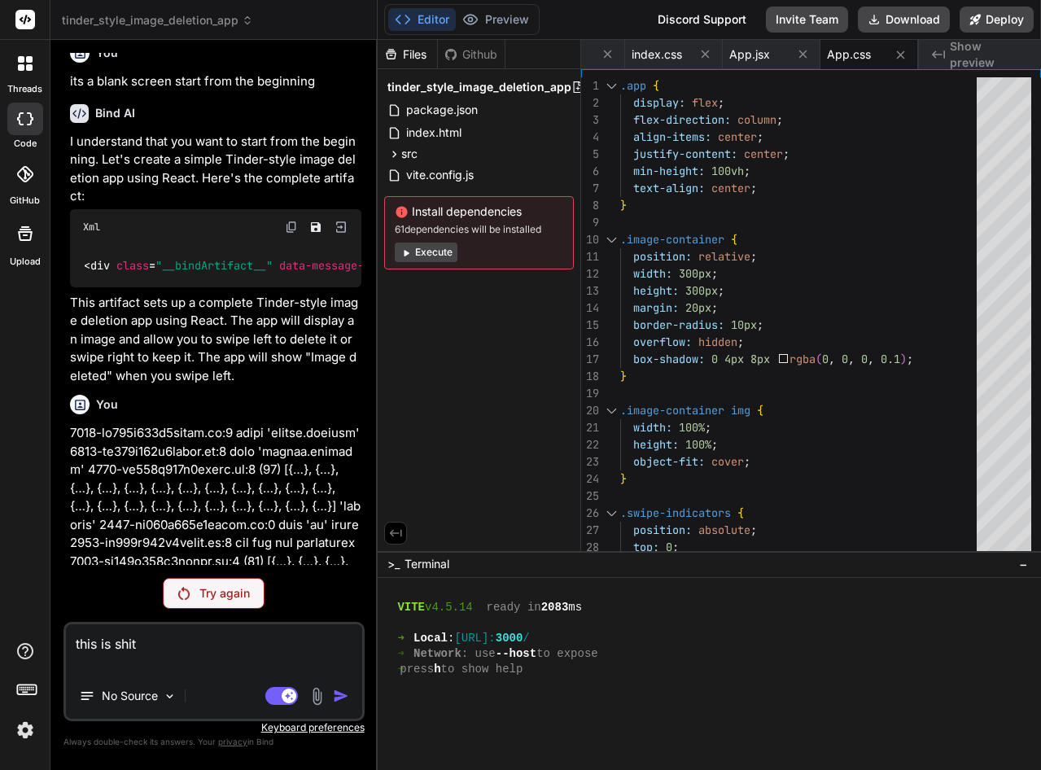
click at [989, 56] on span "Show preview" at bounding box center [988, 54] width 78 height 33
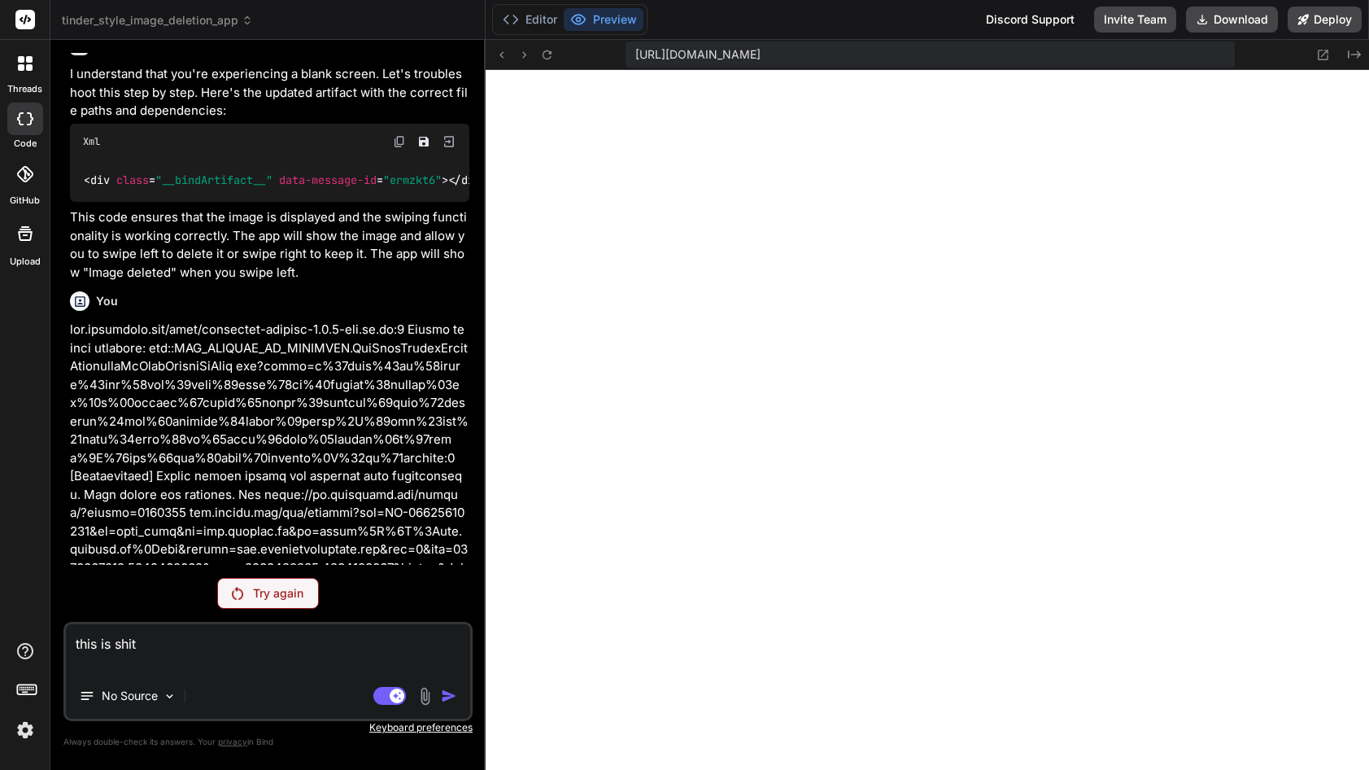
scroll to position [2860, 0]
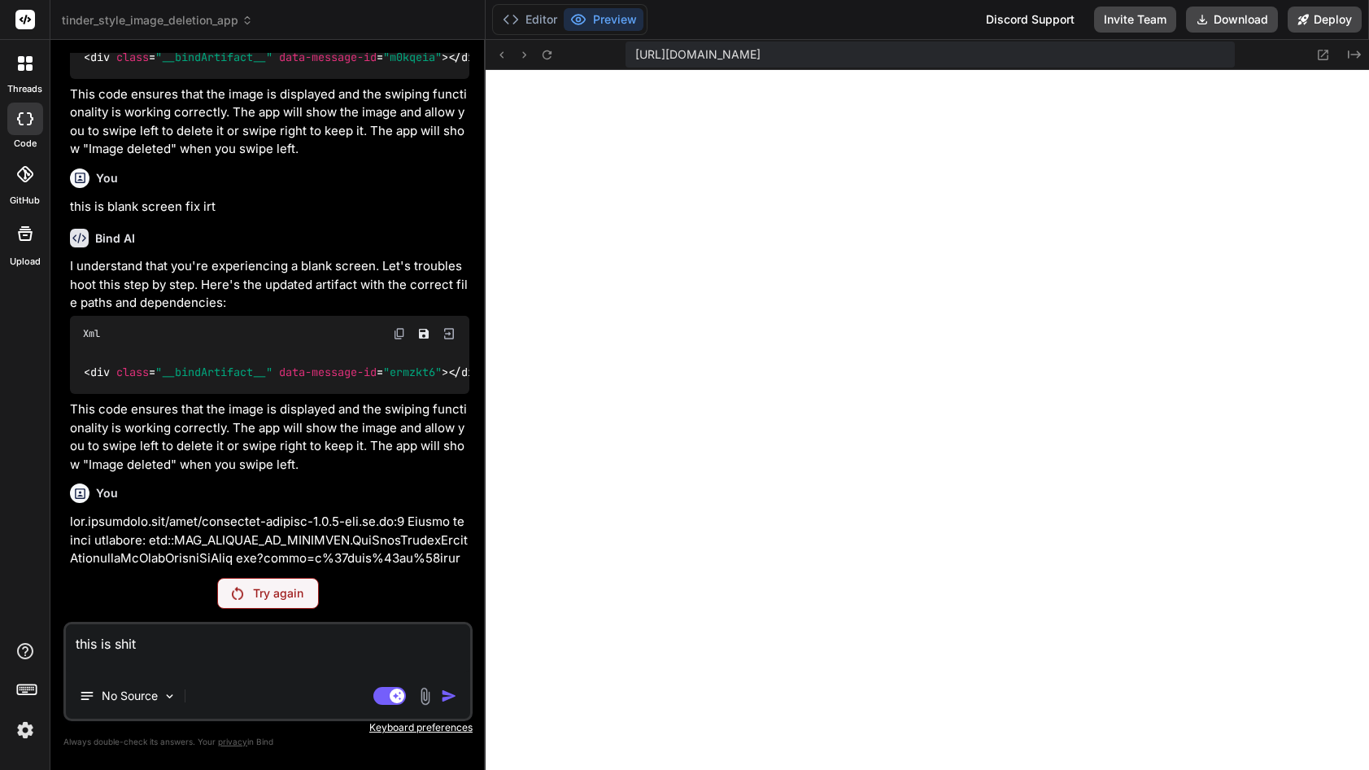
click at [22, 18] on icon at bounding box center [26, 20] width 12 height 10
click at [26, 65] on icon at bounding box center [29, 67] width 7 height 7
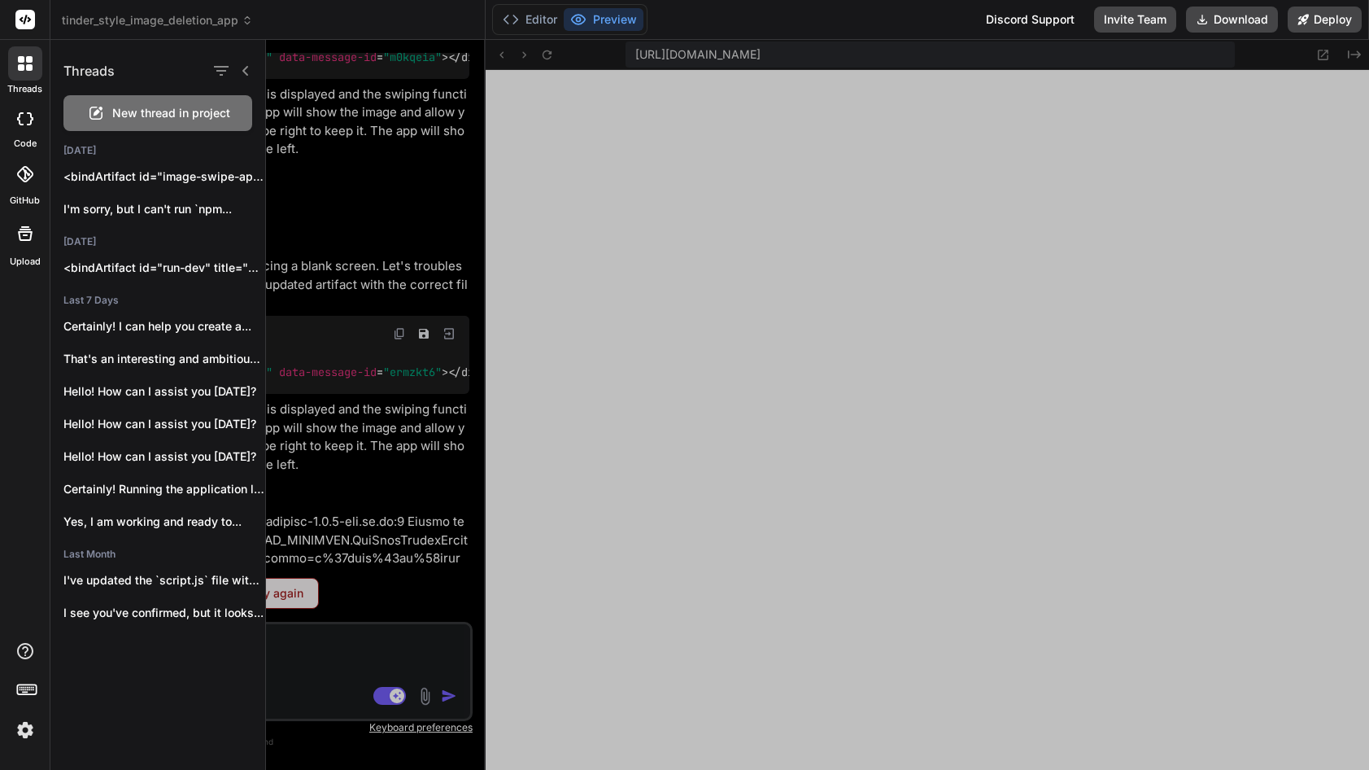
click at [144, 747] on div "Threads New thread in project Today <bindArtifact id="image-swipe-app" title="I…" at bounding box center [158, 405] width 216 height 730
click at [26, 732] on img at bounding box center [25, 730] width 28 height 28
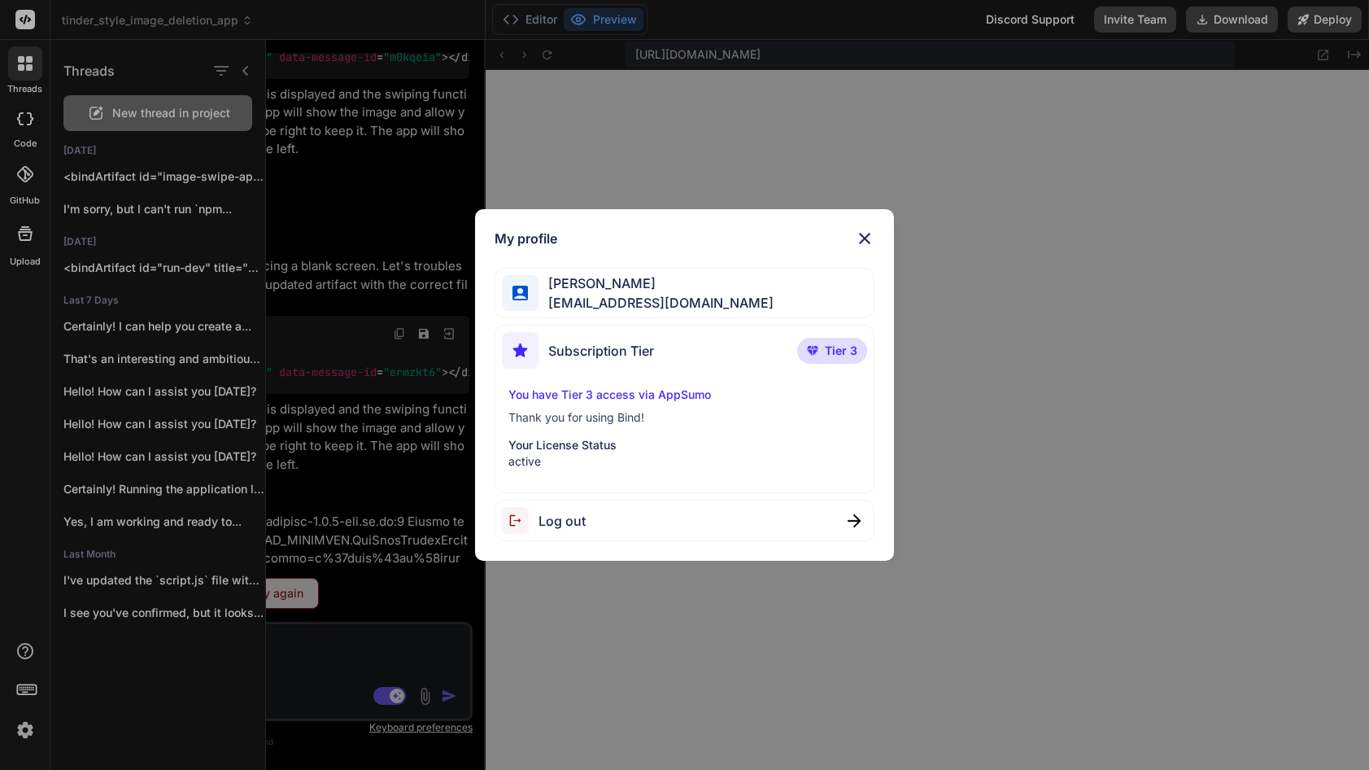
click at [872, 244] on img at bounding box center [865, 239] width 20 height 20
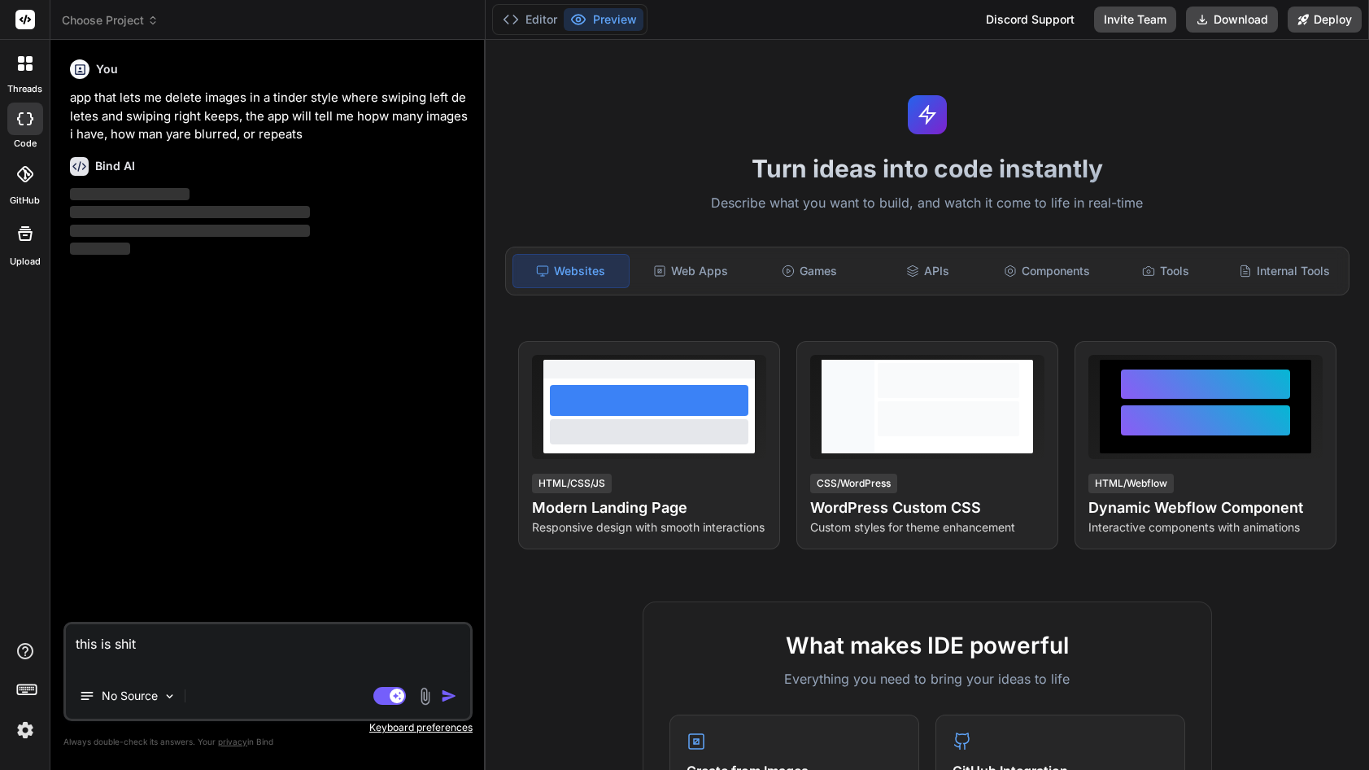
click at [118, 16] on span "Choose Project" at bounding box center [110, 20] width 97 height 16
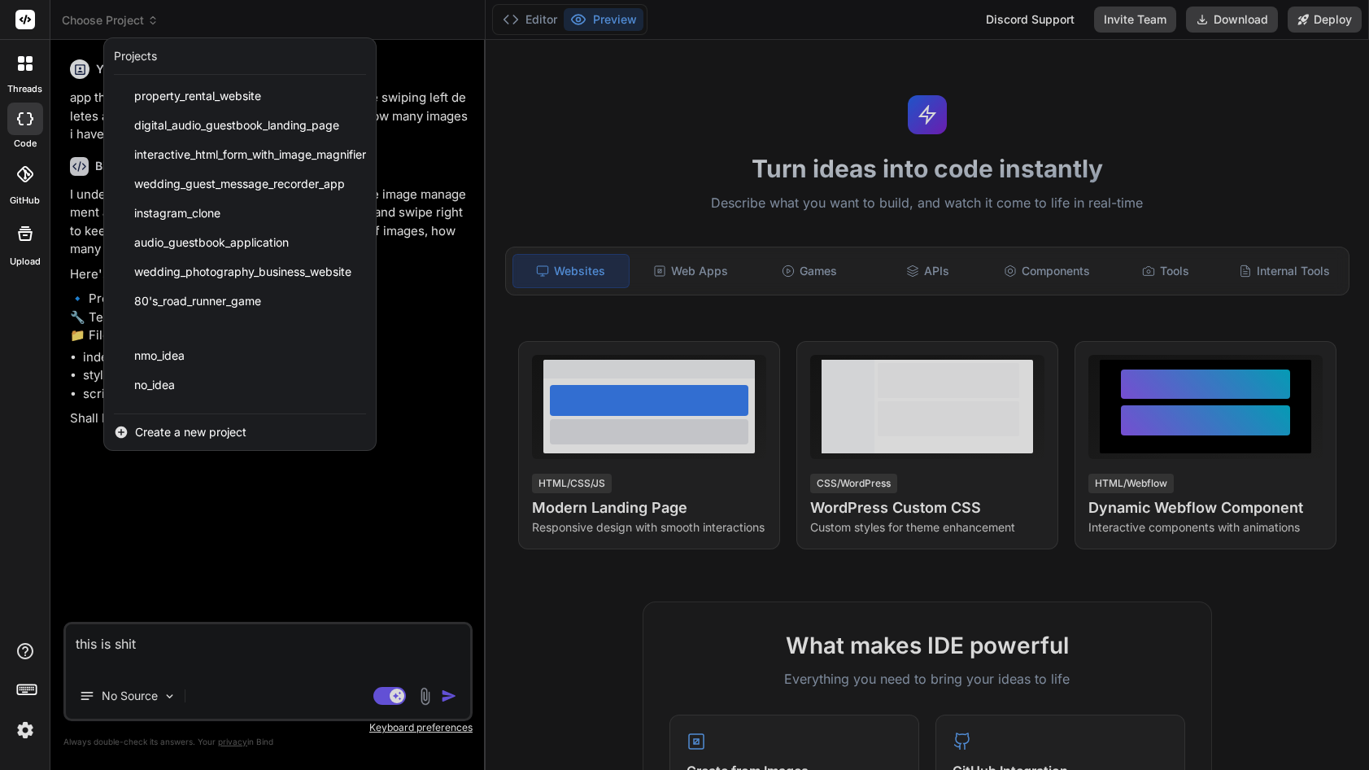
click at [116, 502] on div at bounding box center [684, 385] width 1369 height 770
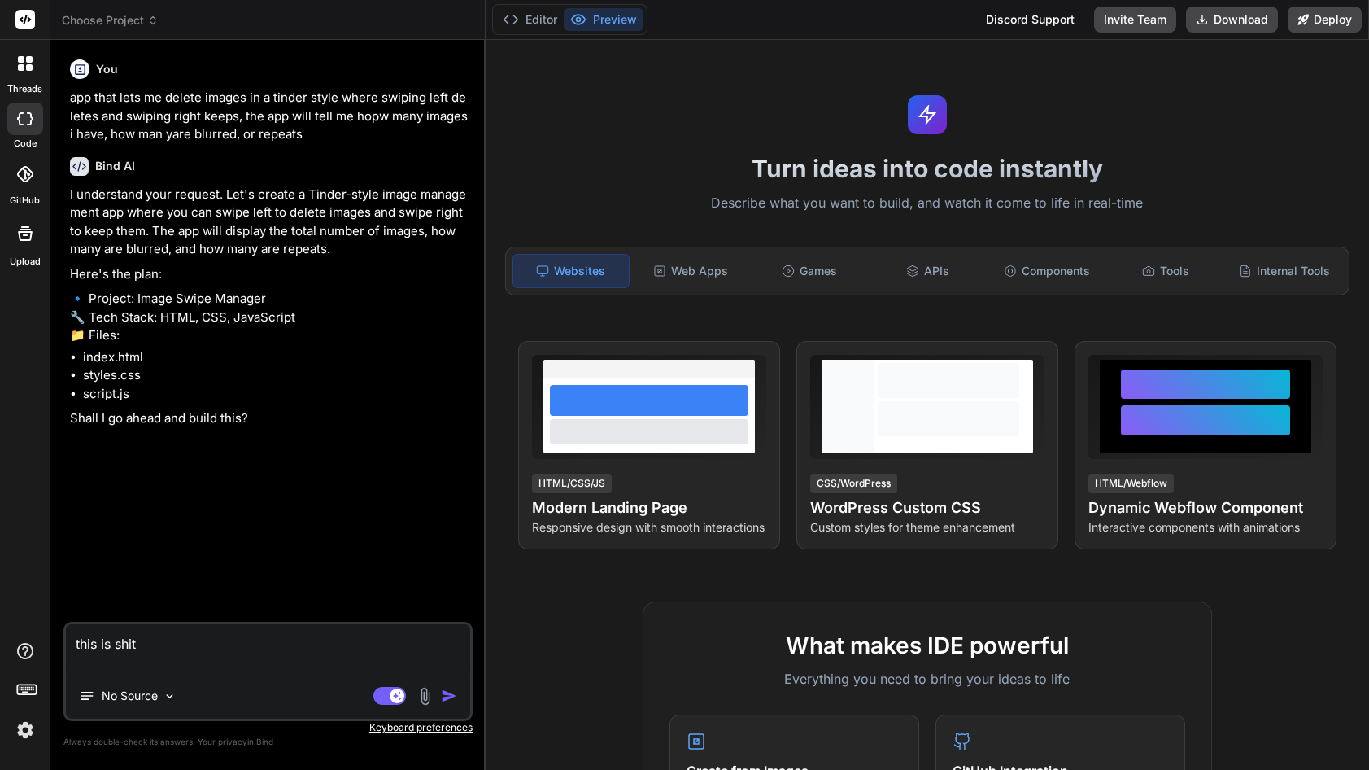
click at [124, 627] on textarea "this is shit" at bounding box center [268, 648] width 404 height 49
click at [124, 636] on textarea "this is shit" at bounding box center [268, 648] width 404 height 49
type textarea "x"
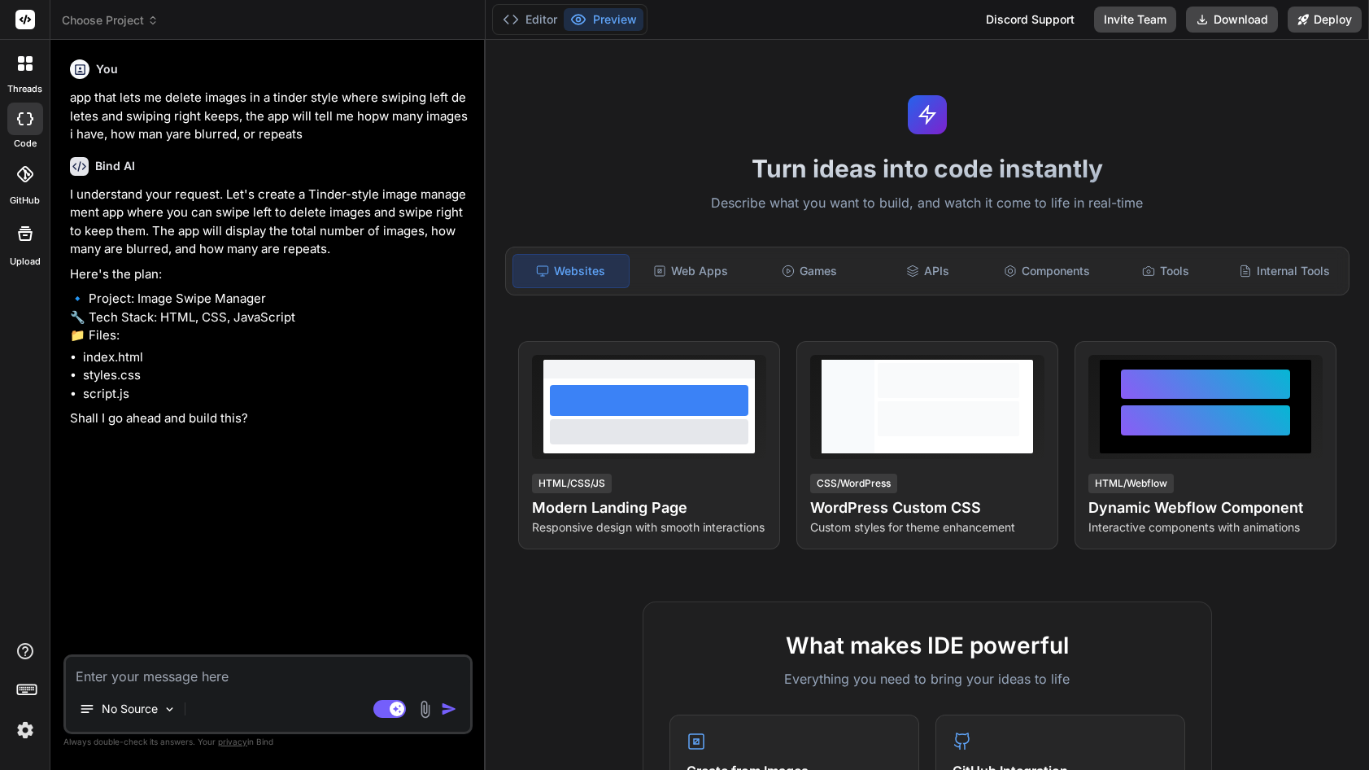
type textarea "x"
type textarea "y"
type textarea "x"
type textarea "ye"
type textarea "x"
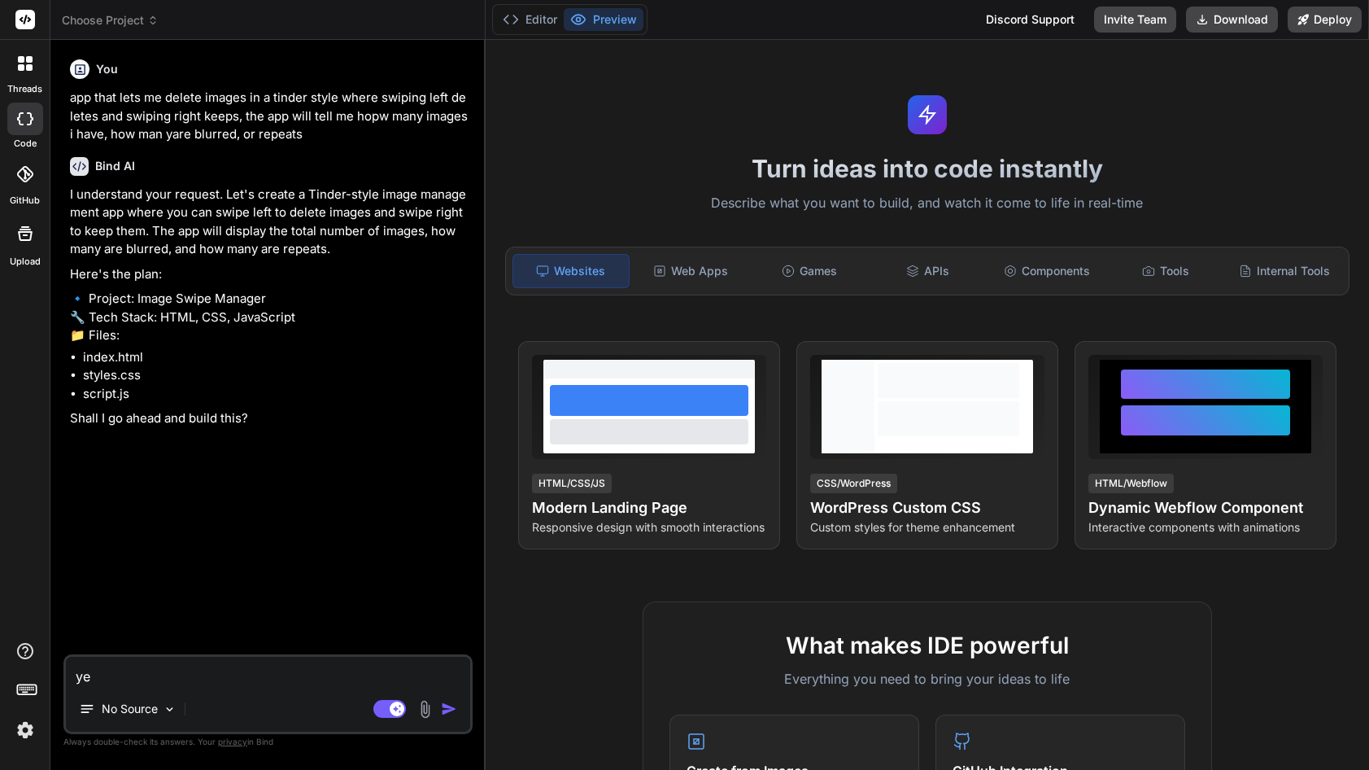
type textarea "yes"
type textarea "x"
type textarea "yes"
type textarea "x"
type textarea "yes l"
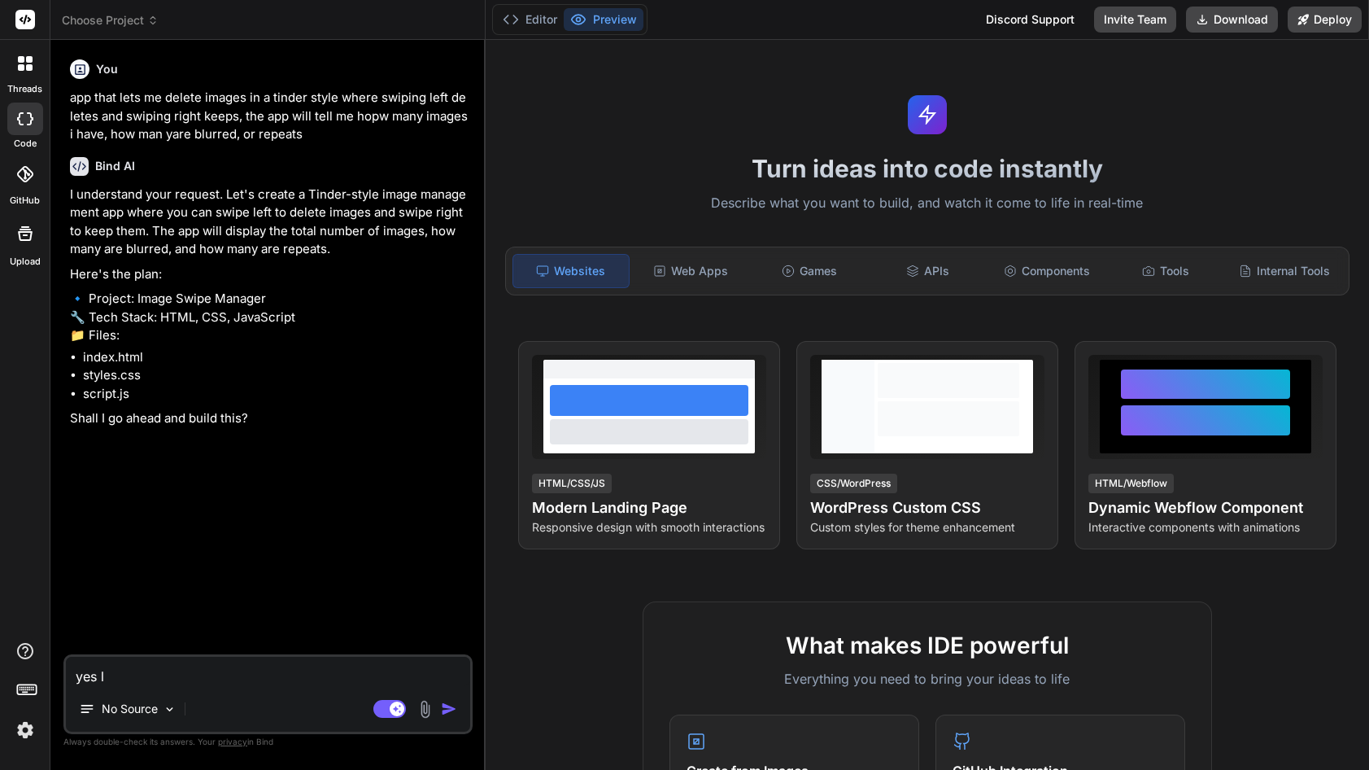
type textarea "x"
type textarea "yes la"
type textarea "x"
type textarea "yes las"
type textarea "x"
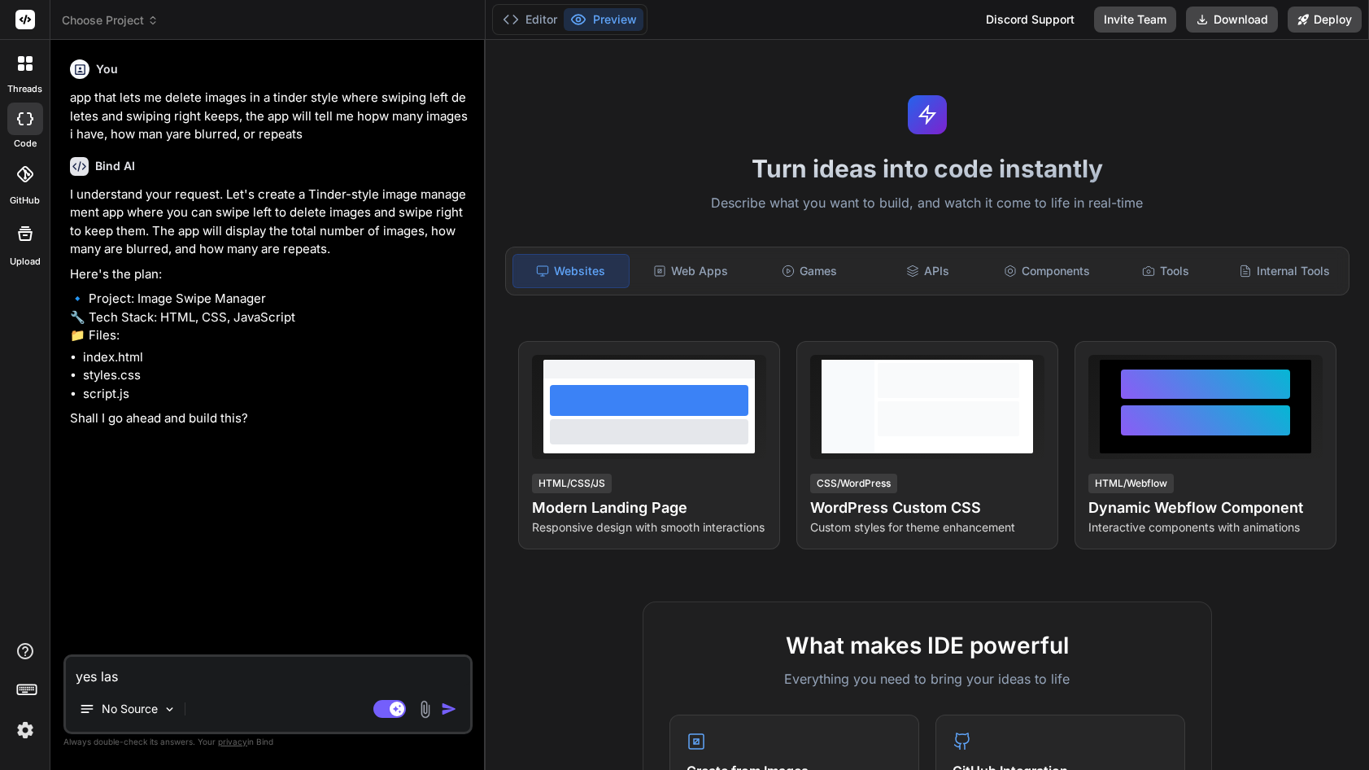
type textarea "yes last"
type textarea "x"
type textarea "yes last"
type textarea "x"
type textarea "yes last t"
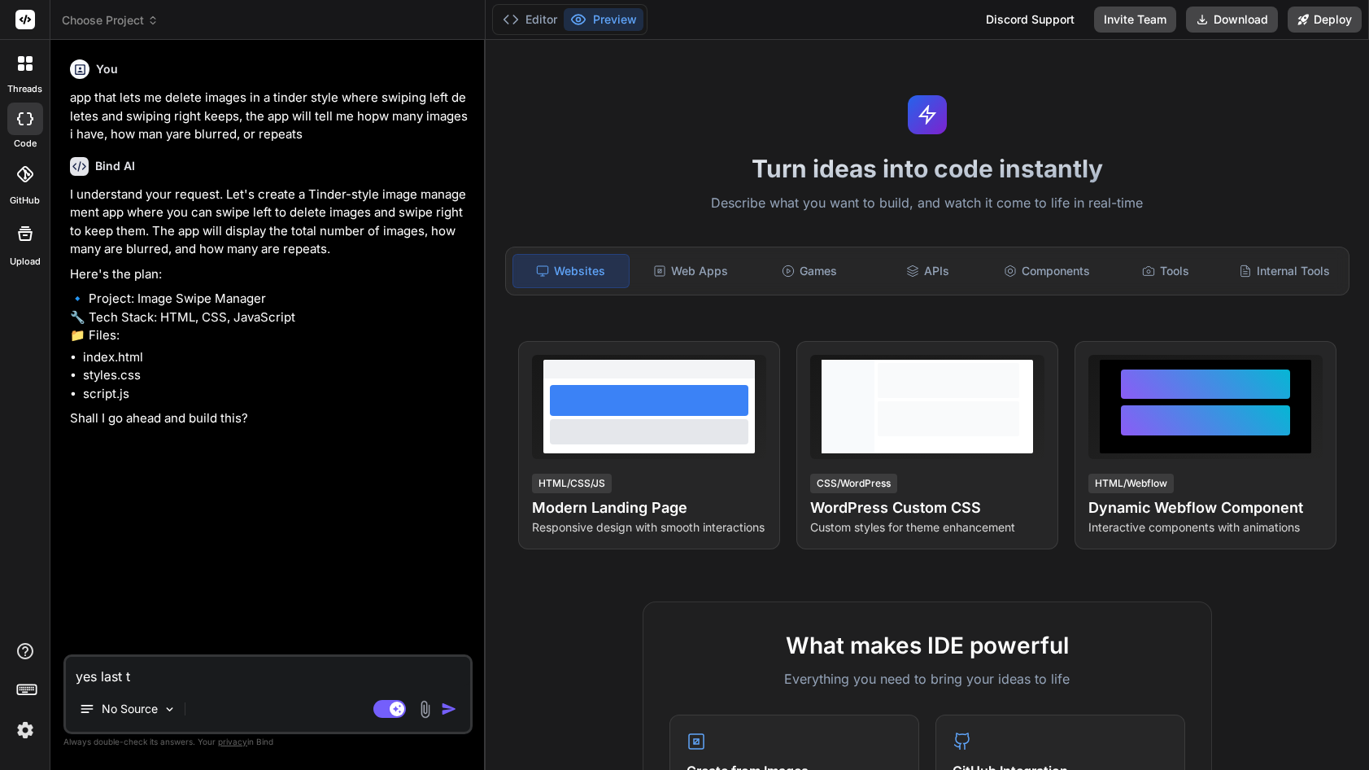
type textarea "x"
type textarea "yes last ti"
type textarea "x"
type textarea "yes last [PERSON_NAME]"
type textarea "x"
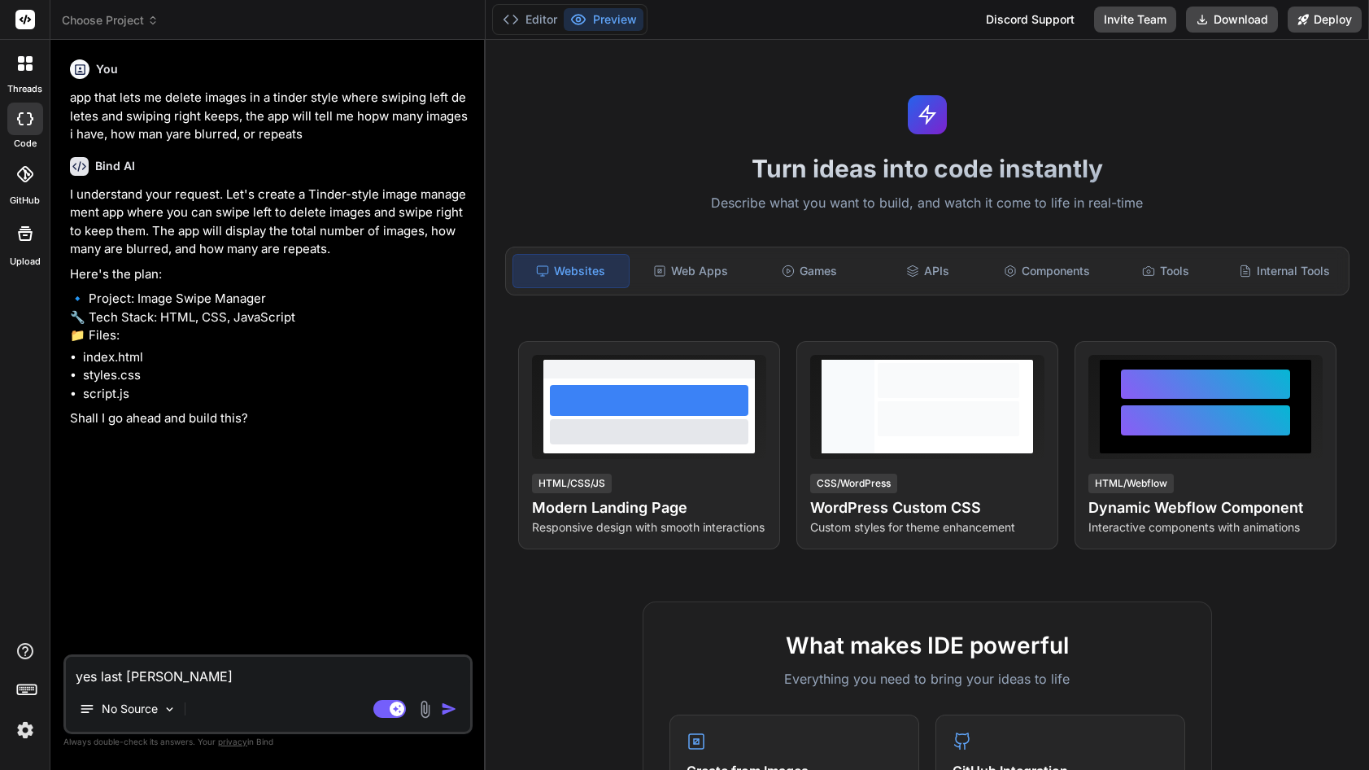
type textarea "yes last time"
type textarea "x"
type textarea "yes last time"
type textarea "x"
type textarea "yes last time y"
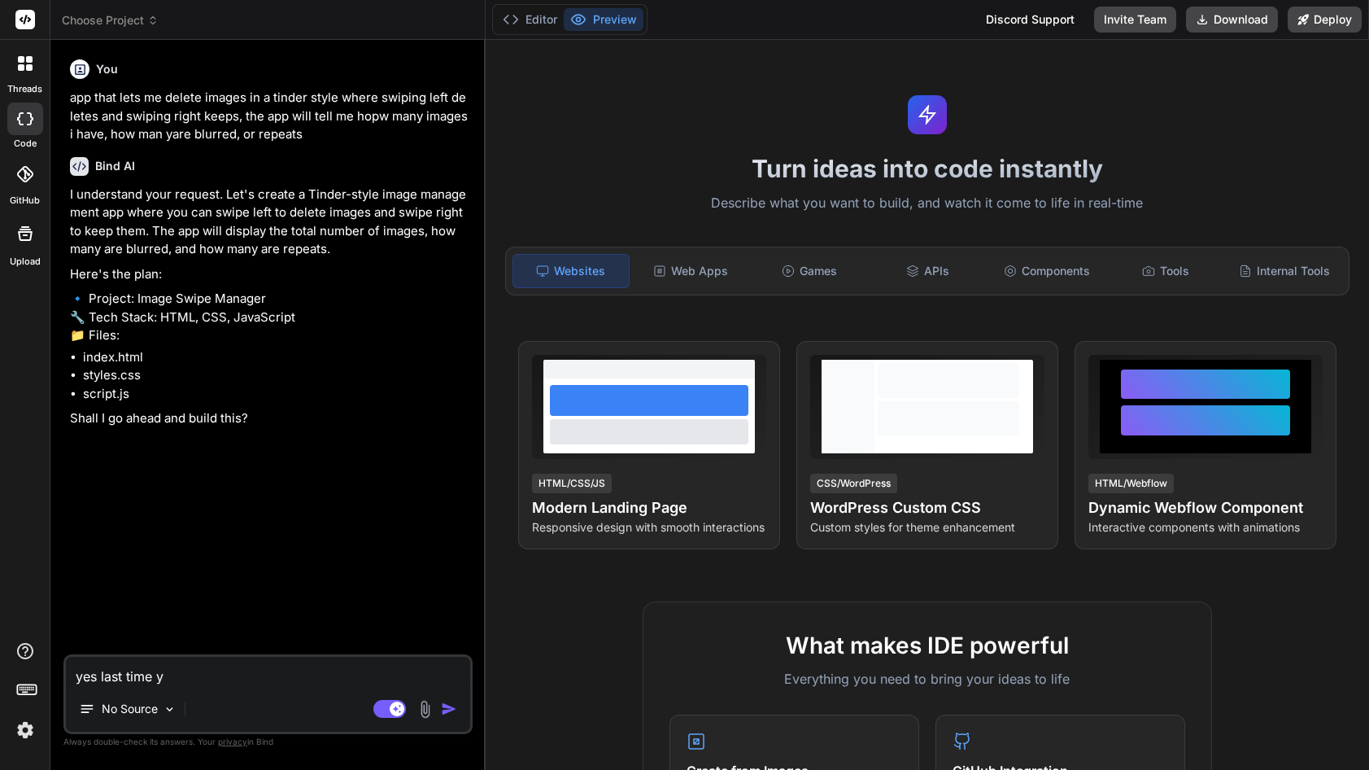
type textarea "x"
type textarea "yes last time yo"
type textarea "x"
type textarea "yes last time you"
type textarea "x"
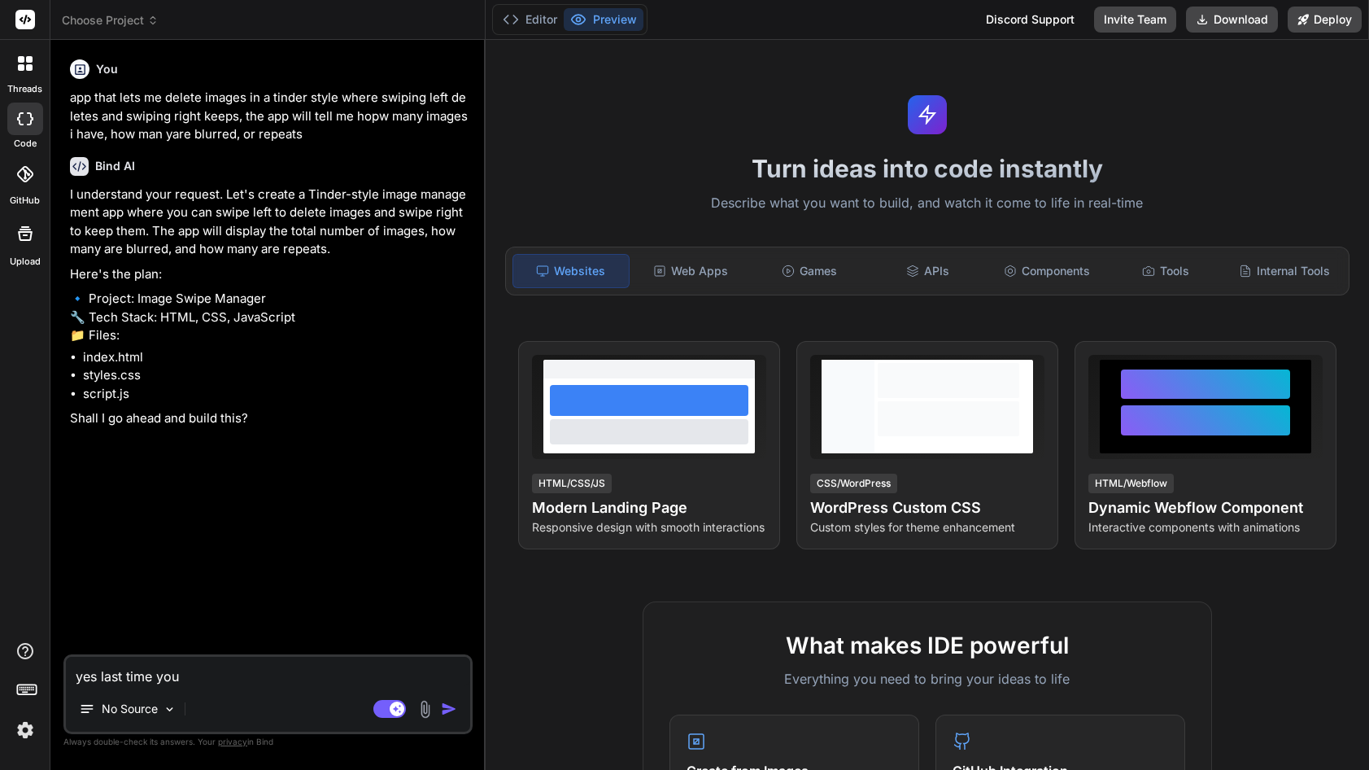
type textarea "yes last time you"
type textarea "x"
type textarea "yes last time you h"
type textarea "x"
type textarea "yes last time you ha"
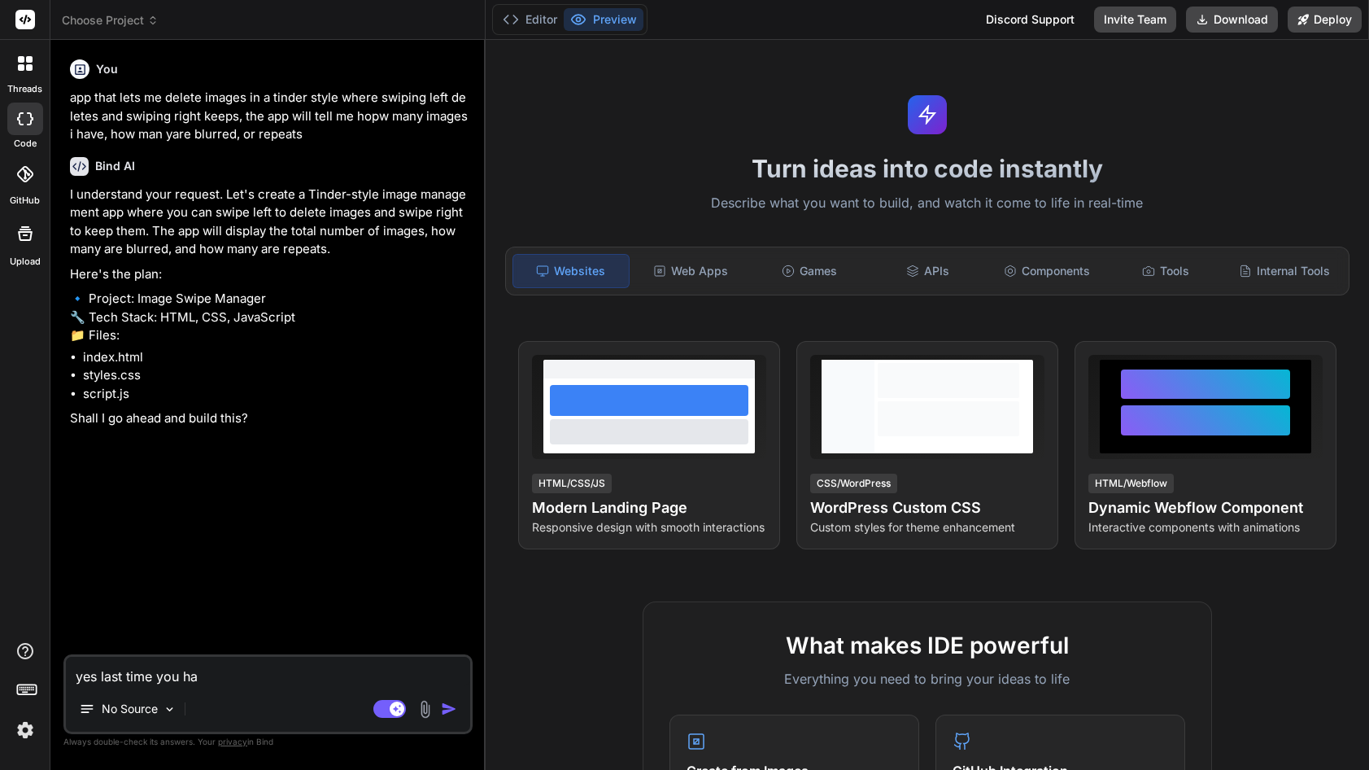
type textarea "x"
type textarea "yes last time you had"
type textarea "x"
type textarea "yes last time you hada"
type textarea "x"
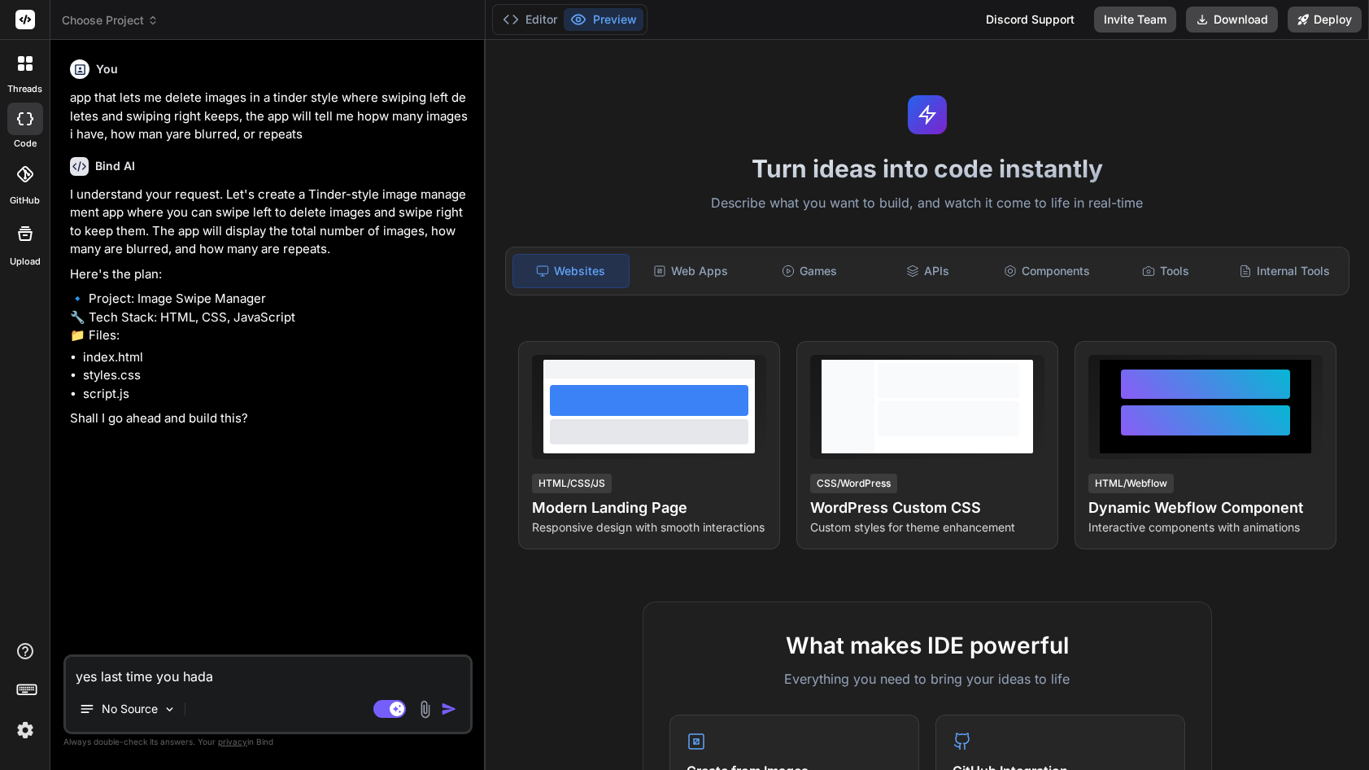
type textarea "yes last time you hada"
type textarea "x"
type textarea "yes last time you [DEMOGRAPHIC_DATA][PERSON_NAME]"
type textarea "x"
type textarea "yes last time you [DEMOGRAPHIC_DATA][PERSON_NAME]"
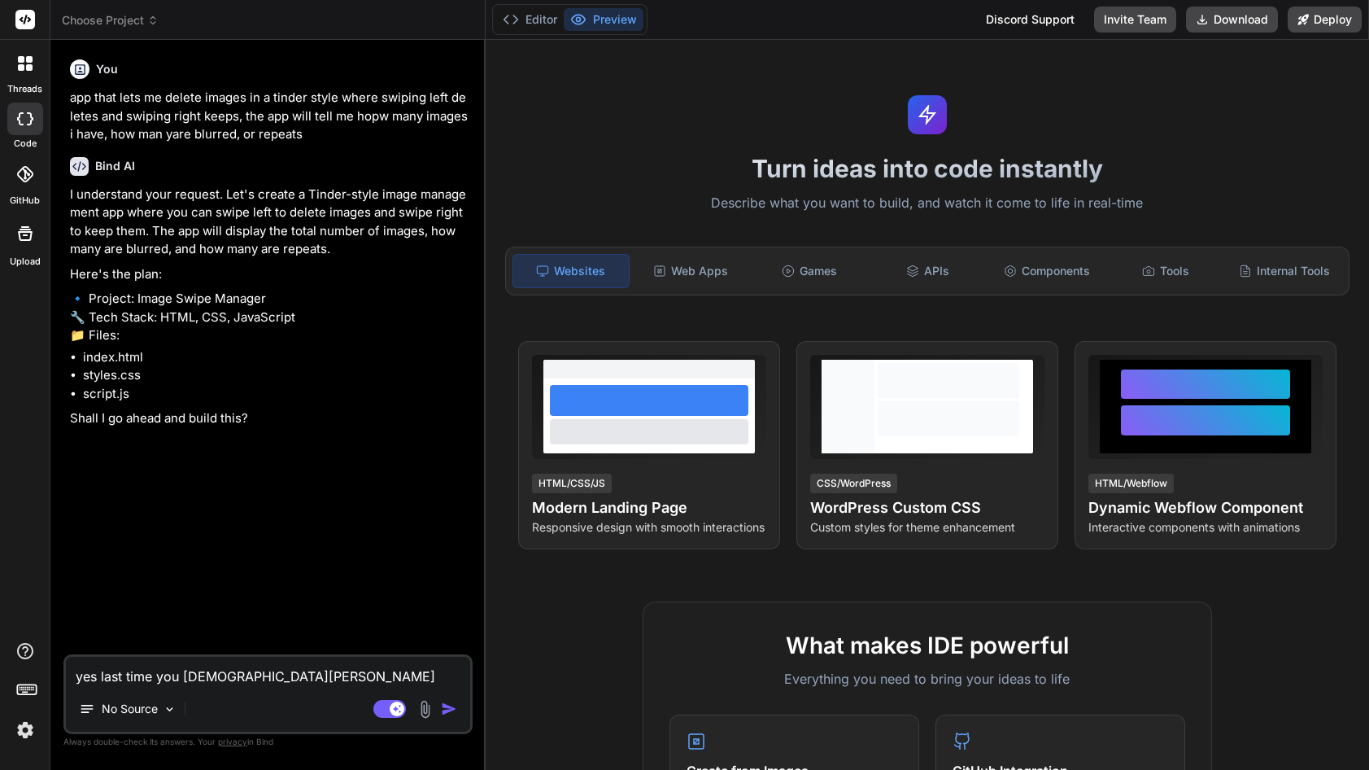
type textarea "x"
type textarea "yes last time you [DEMOGRAPHIC_DATA][PERSON_NAME]"
type textarea "x"
type textarea "yes last time you [DEMOGRAPHIC_DATA][PERSON_NAME]"
type textarea "x"
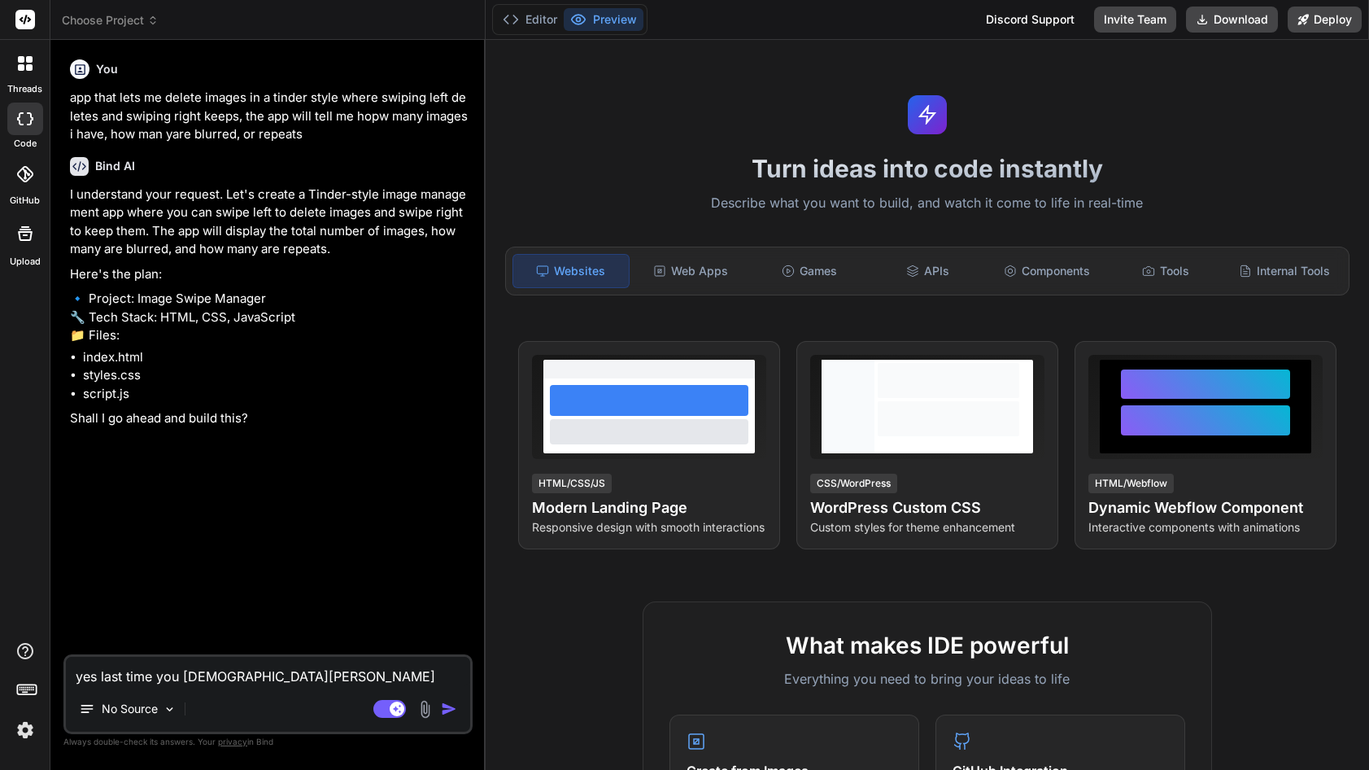
type textarea "yes last time you [PERSON_NAME]"
type textarea "x"
type textarea "yes last time you [PERSON_NAME]"
type textarea "x"
type textarea "yes last time you [PERSON_NAME]"
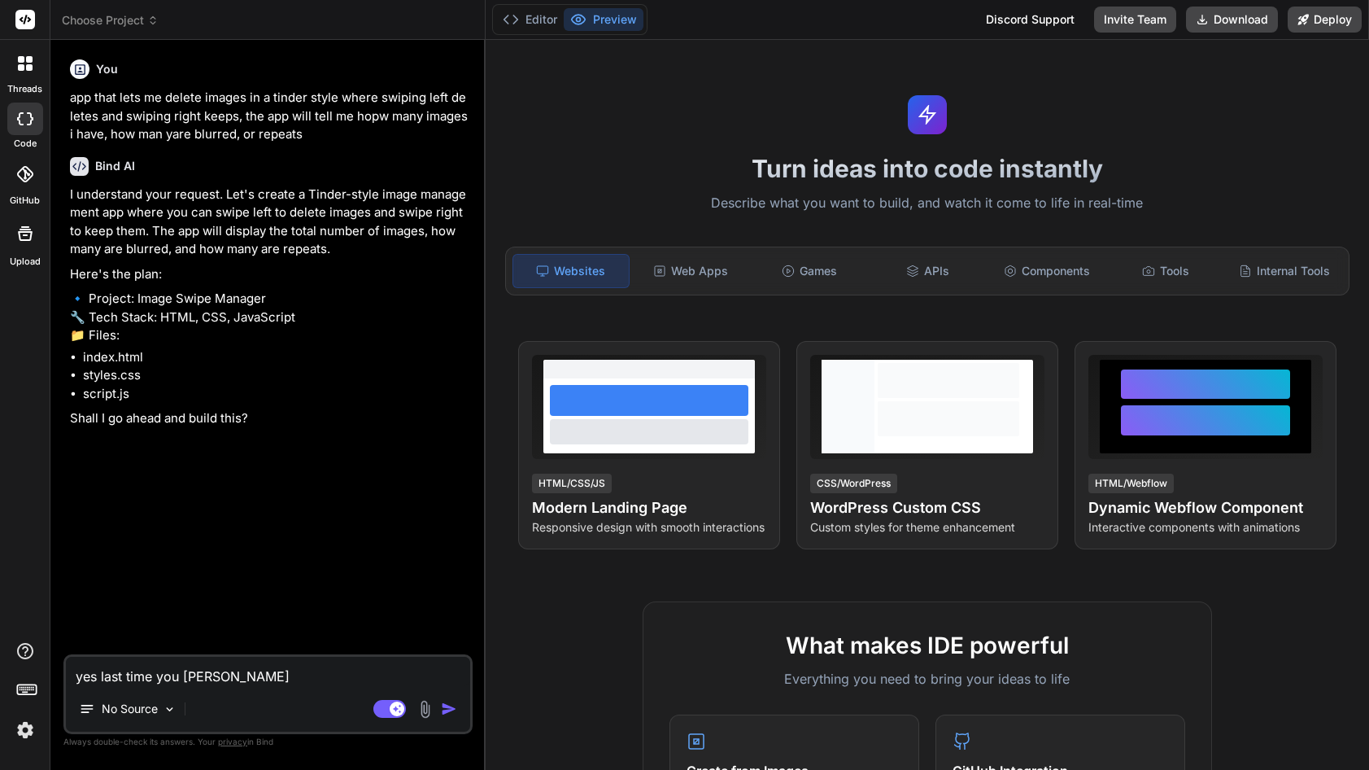
type textarea "x"
type textarea "yes last time you hada whitescr"
type textarea "x"
type textarea "yes last time you [PERSON_NAME]"
type textarea "x"
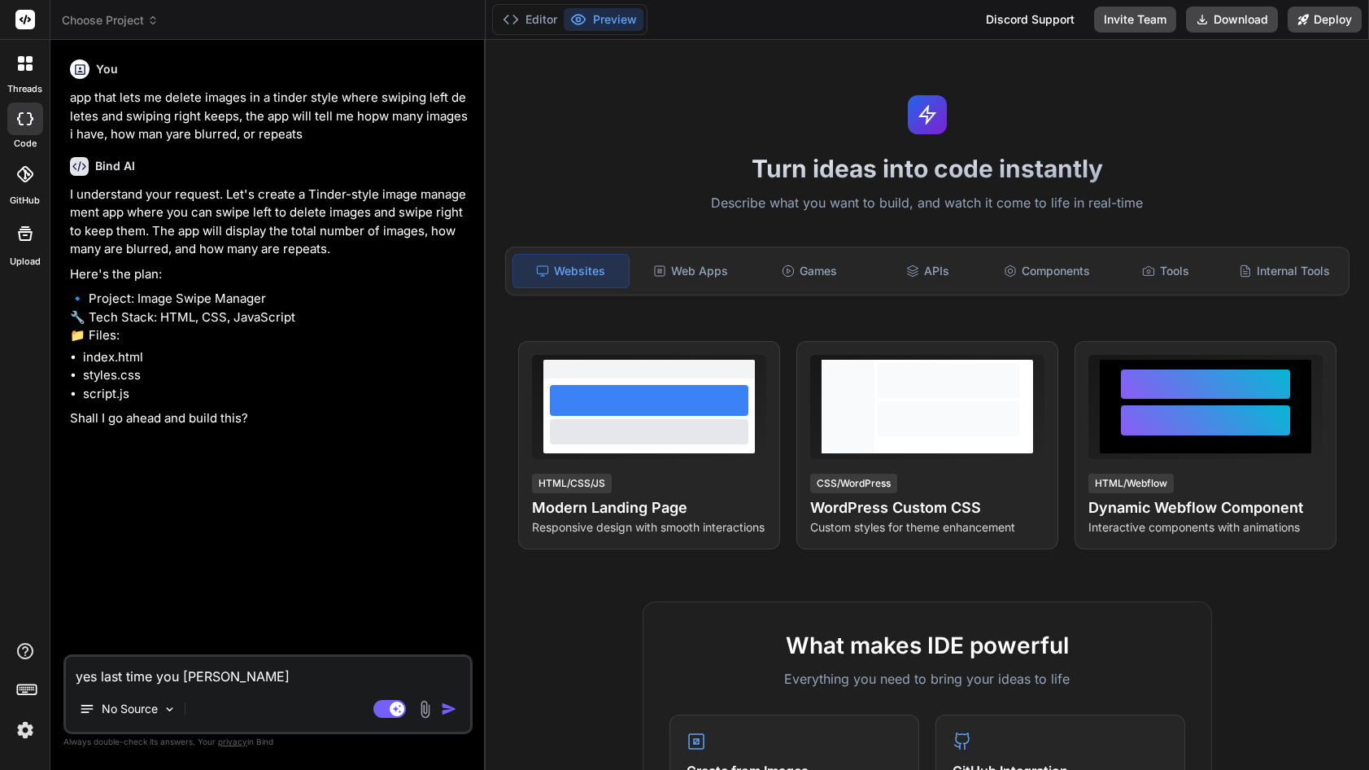
type textarea "yes last time you hada [PERSON_NAME]"
type textarea "x"
type textarea "yes last time you hada whitescreen"
type textarea "x"
type textarea "yes last time you hada whitescreen"
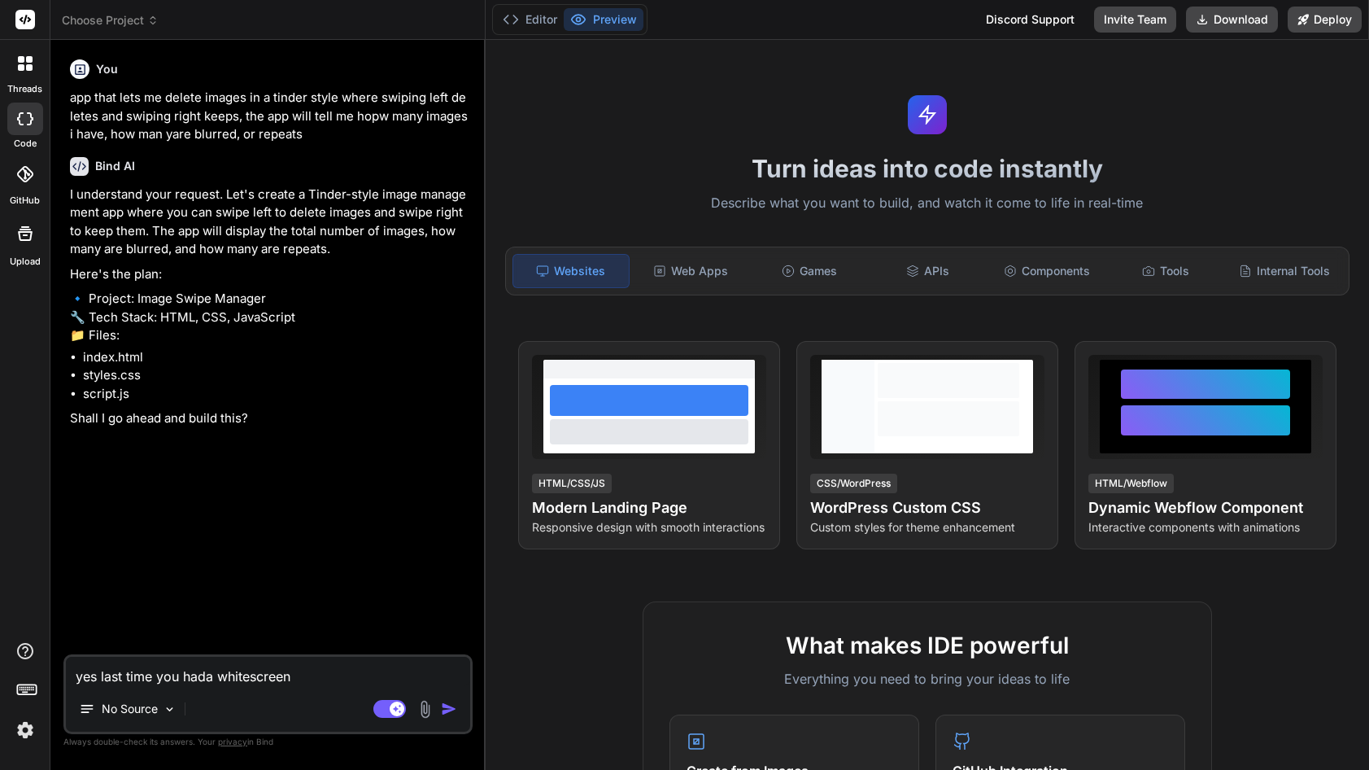
type textarea "x"
type textarea "yes last time you hada [PERSON_NAME] s"
type textarea "x"
type textarea "yes last time you hada whitescreen so"
type textarea "x"
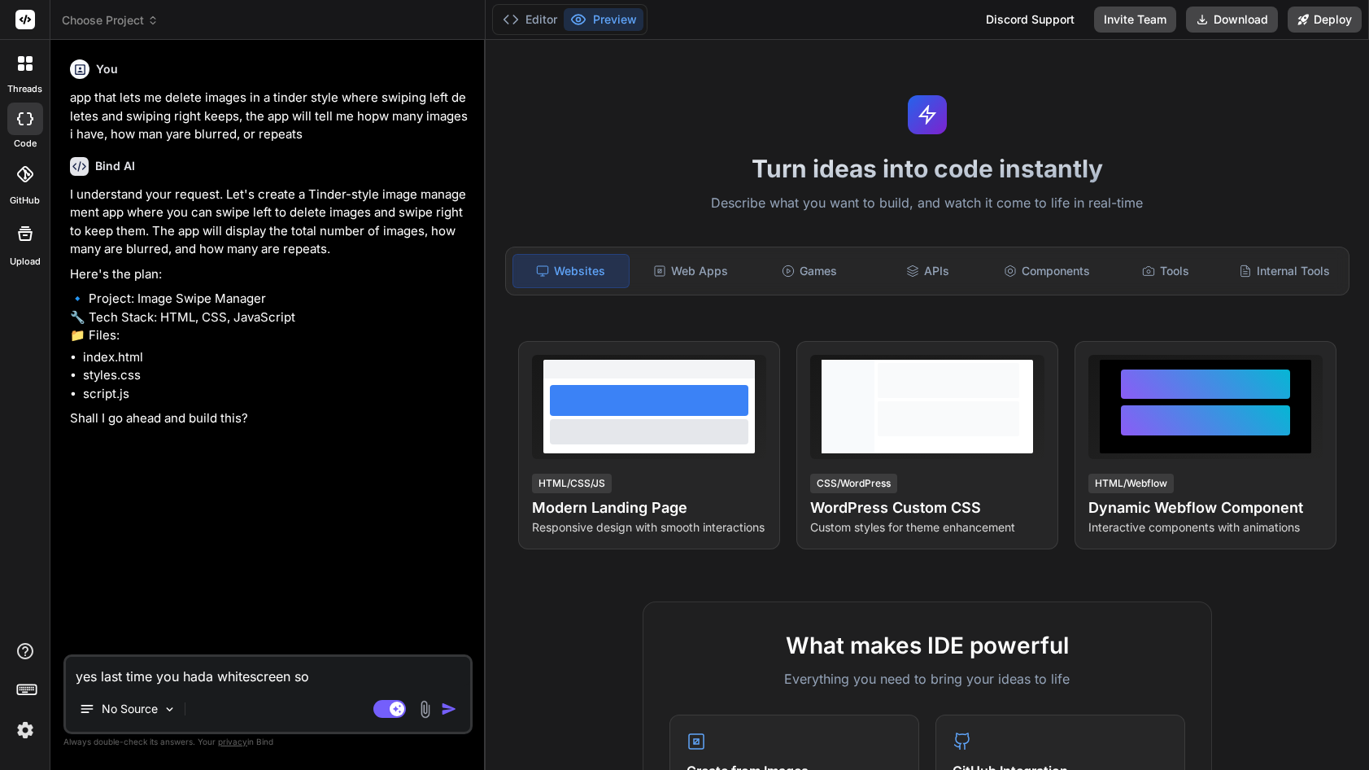
type textarea "yes last time you hada whitescreen so"
type textarea "x"
type textarea "yes last time you hada whitescreen so m"
type textarea "x"
type textarea "yes last time you hada whitescreen so ma"
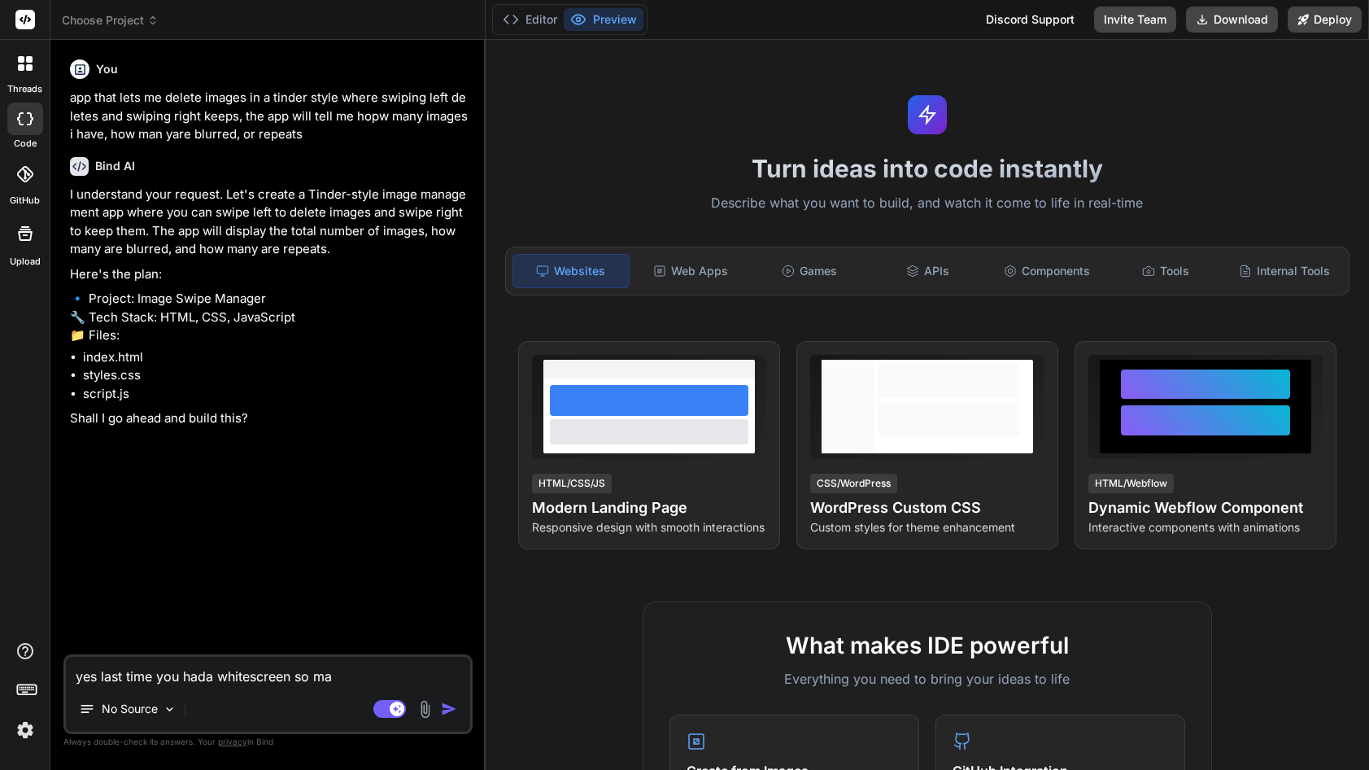
type textarea "x"
type textarea "yes last time you hada whitescreen so mak"
type textarea "x"
type textarea "yes last time you hada whitescreen so make"
type textarea "x"
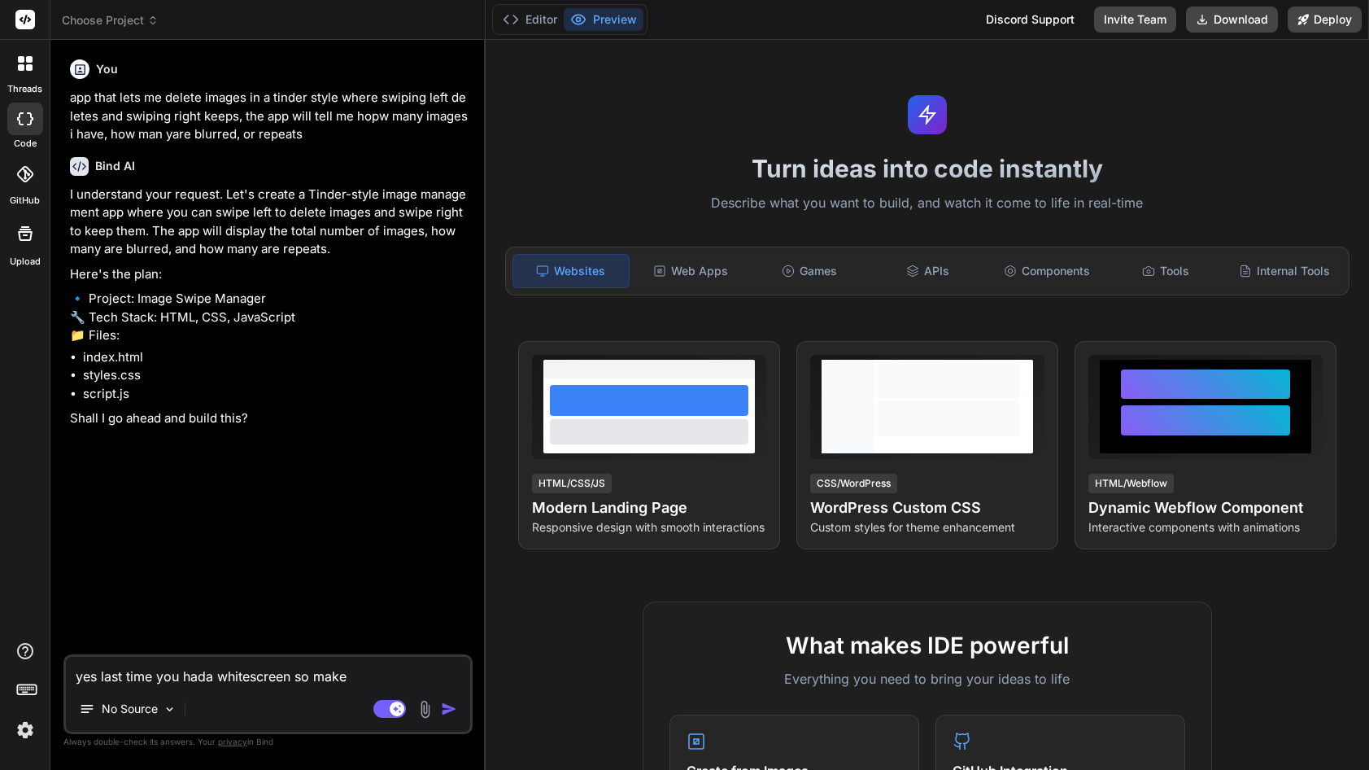
type textarea "yes last time you hada whitescreen so make"
type textarea "x"
type textarea "yes last time you hada whitescreen so make s"
type textarea "x"
type textarea "yes last time you hada whitescreen so make si"
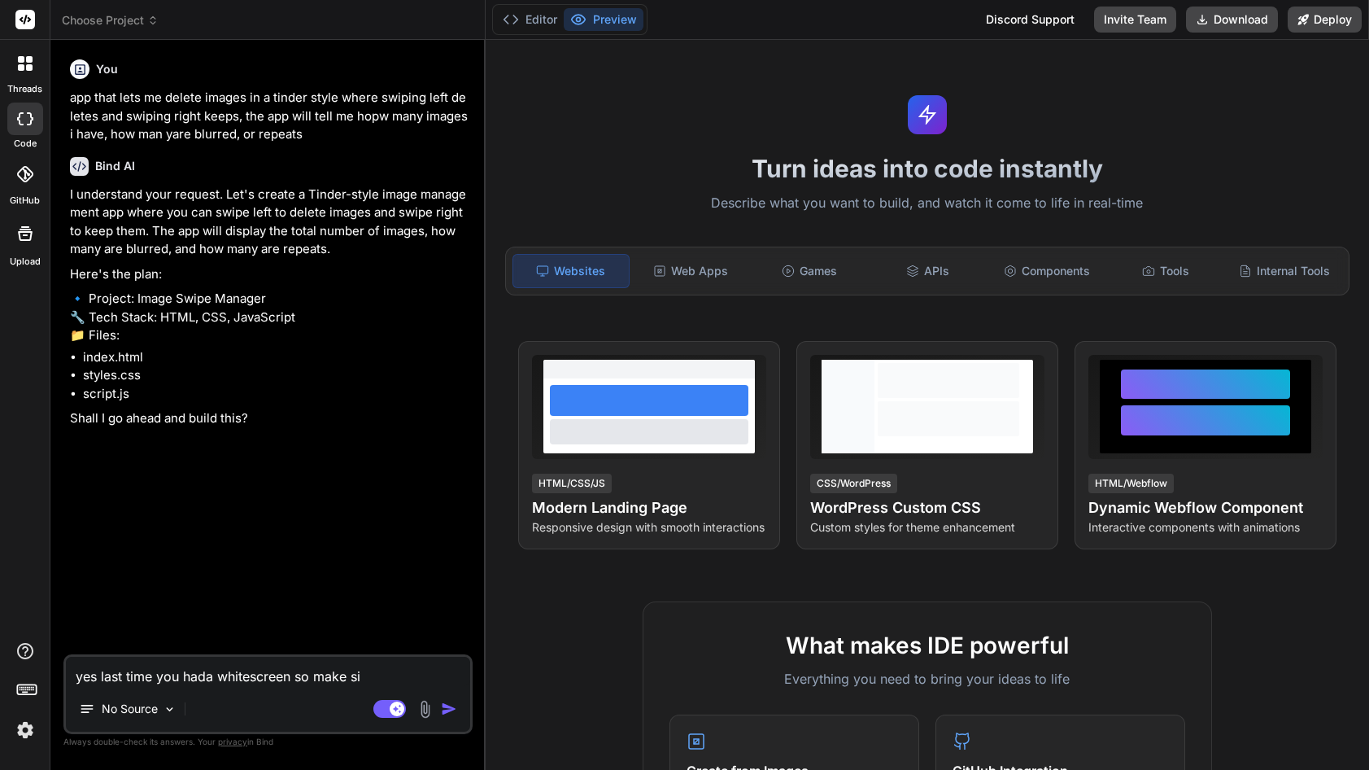
type textarea "x"
type textarea "yes last time you hada whitescreen so make s"
type textarea "x"
type textarea "yes last time you hada whitescreen so make su"
type textarea "x"
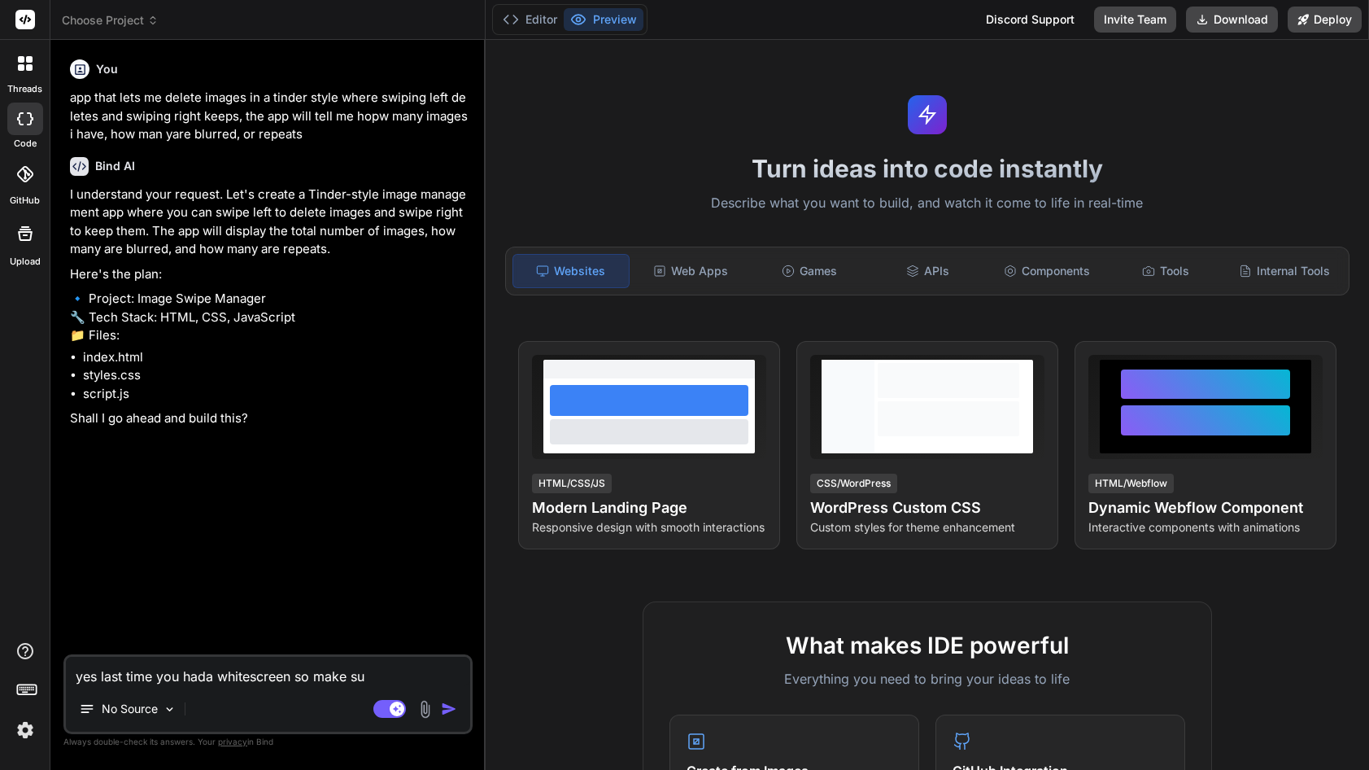
type textarea "yes last time you hada whitescreen so make sur"
type textarea "x"
type textarea "yes last time you hada whitescreen so make sure"
type textarea "x"
type textarea "yes last time you hada whitescreen so make sure"
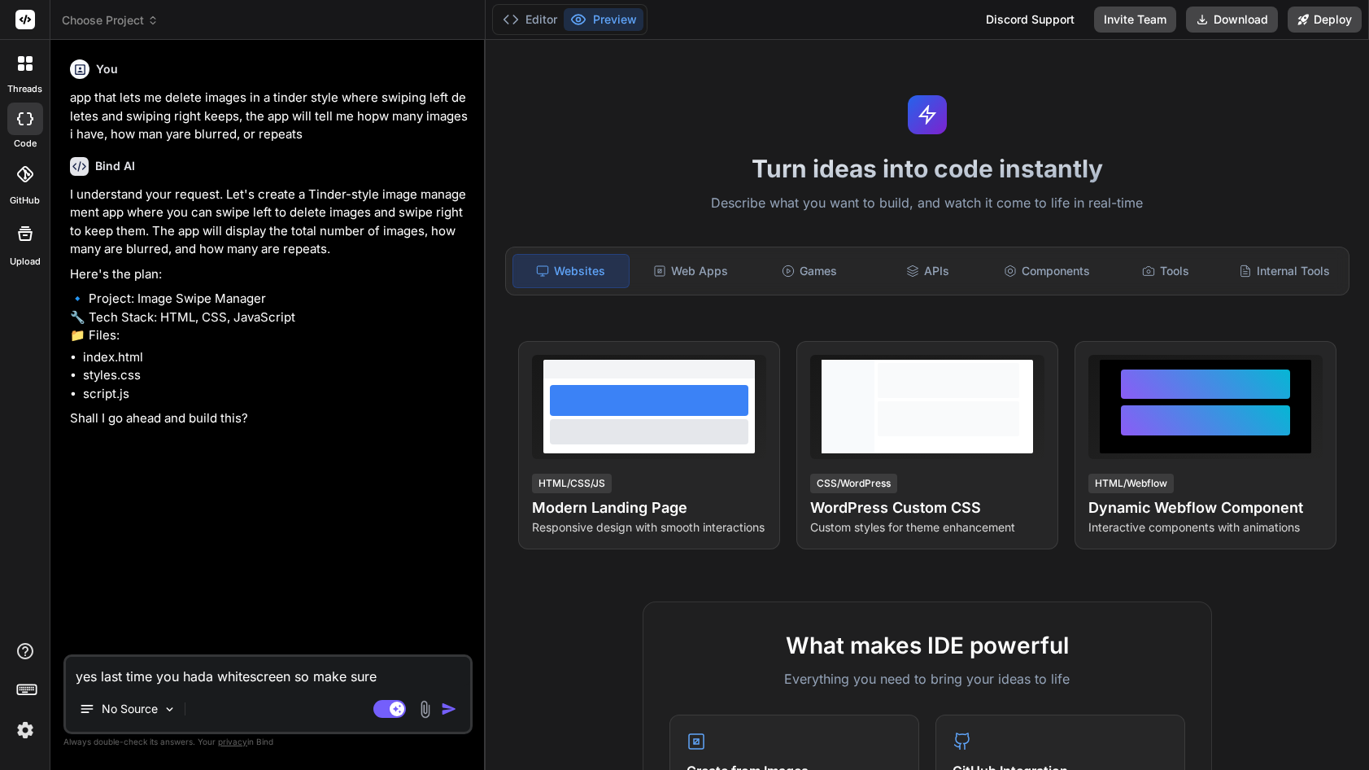
type textarea "x"
type textarea "yes last time you hada whitescreen so make sure t"
type textarea "x"
type textarea "yes last time you hada whitescreen so make sure th"
type textarea "x"
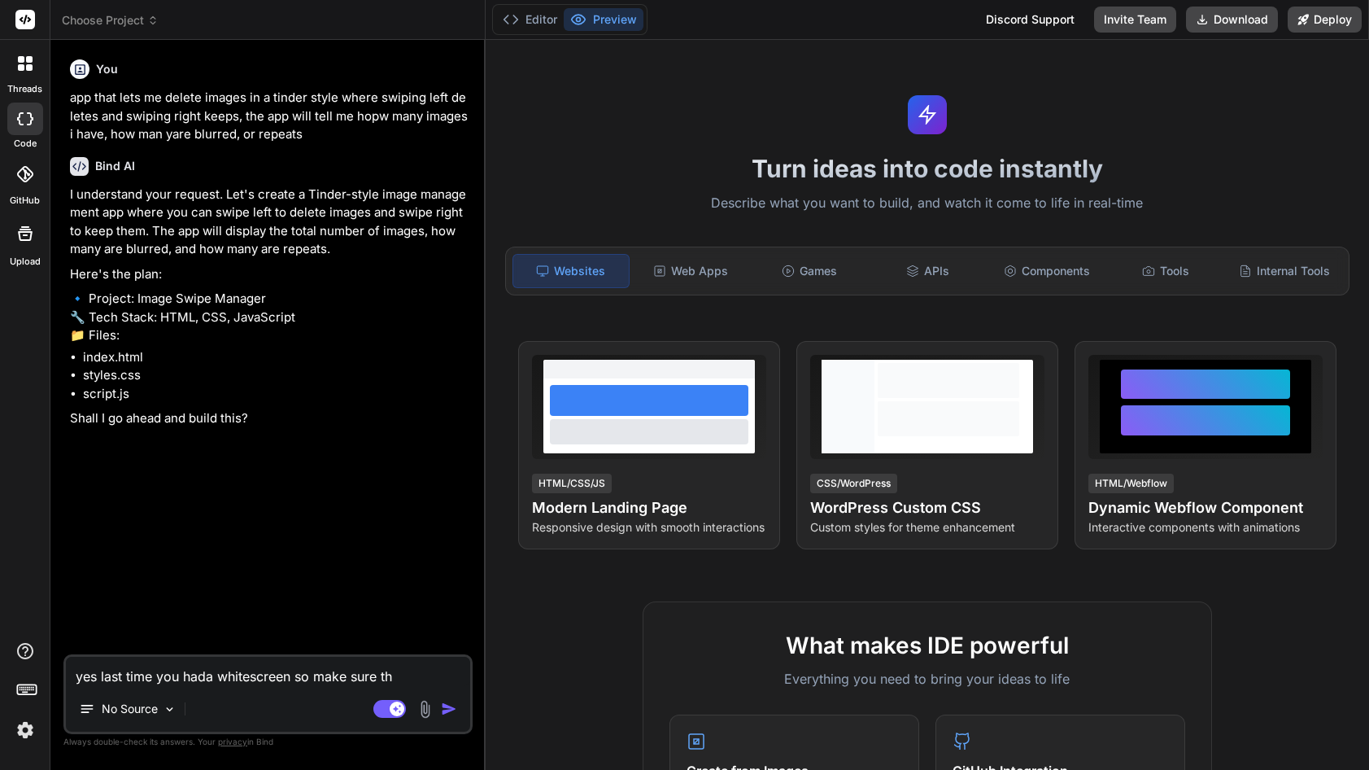
type textarea "yes last time you hada whitescreen so make sure the"
type textarea "x"
type textarea "yes last time you hada whitescreen so make sure ther"
type textarea "x"
type textarea "yes last time you hada whitescreen so make sure there"
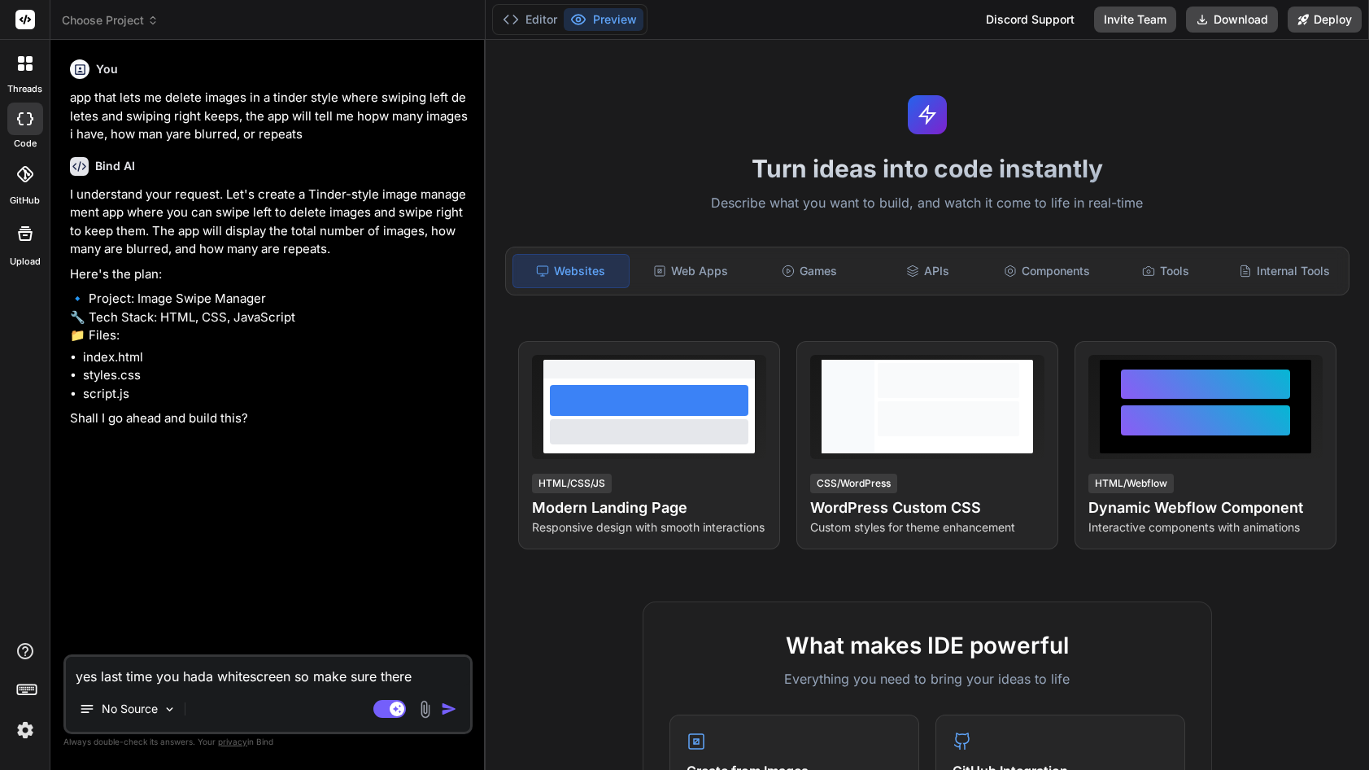
type textarea "x"
type textarea "yes last time you hada whitescreen so make sure there"
type textarea "x"
type textarea "yes last time you hada whitescreen so make sure there i"
type textarea "x"
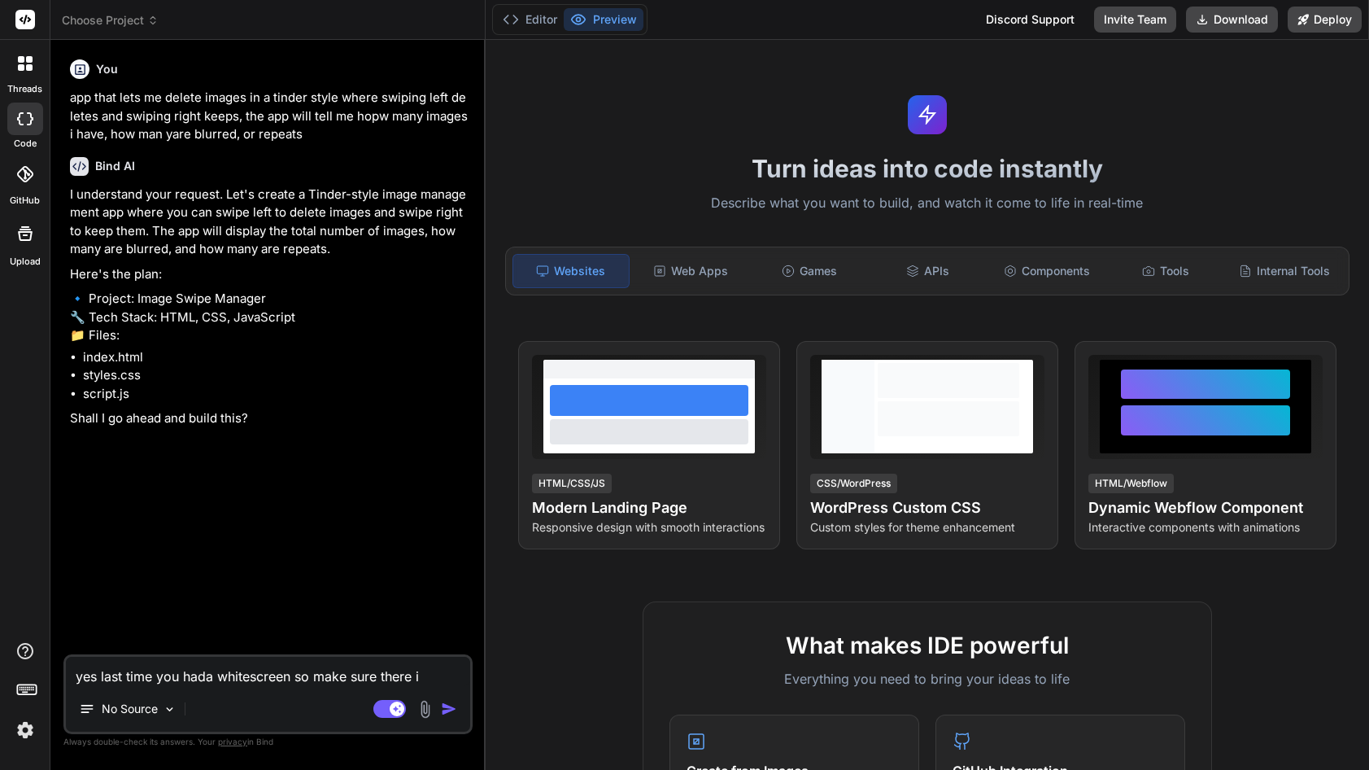
type textarea "yes last time you hada whitescreen so make sure there is"
type textarea "x"
type textarea "yes last time you hada whitescreen so make sure there is"
type textarea "x"
type textarea "yes last time you [DEMOGRAPHIC_DATA] whitescreen so make sure there is d"
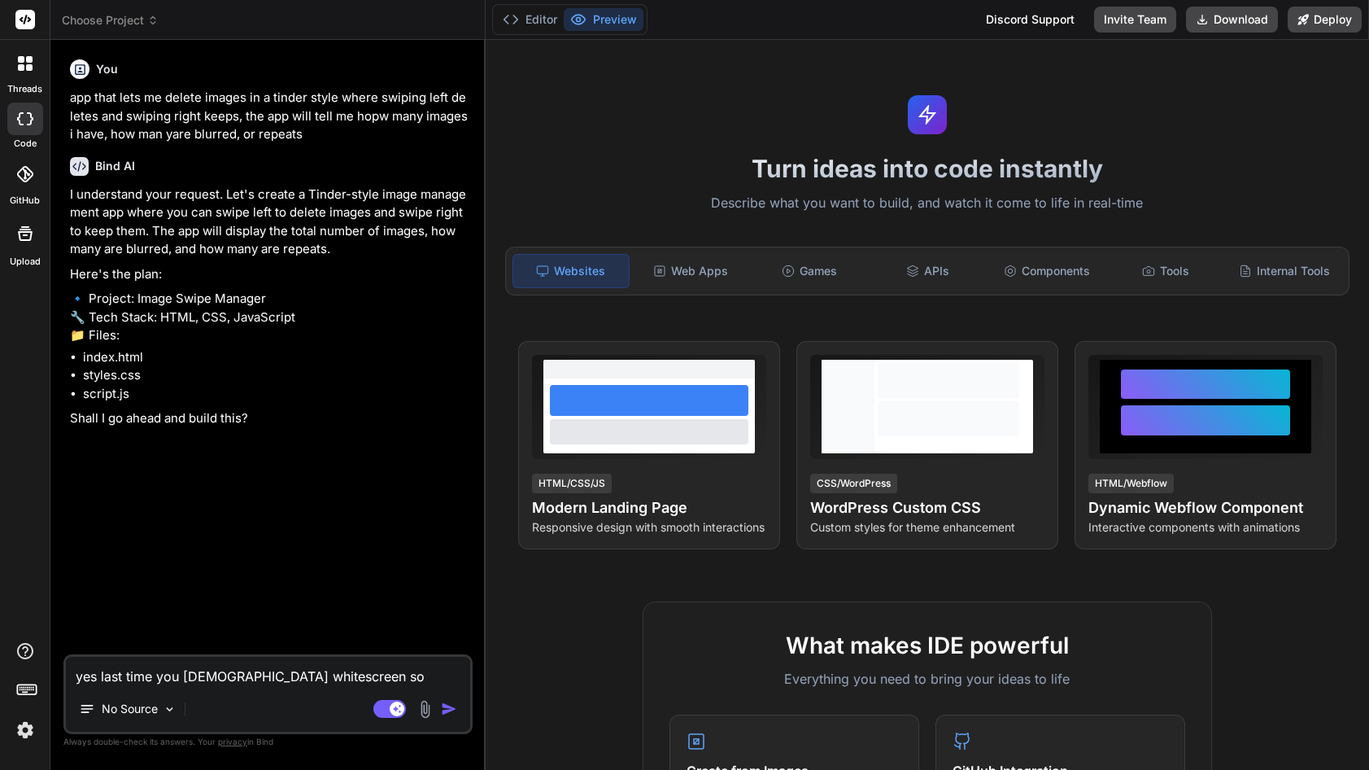
type textarea "x"
type textarea "yes last time you hada whitescreen so make sure there is de"
type textarea "x"
type textarea "yes last time you hada whitescreen so make sure there is deb"
type textarea "x"
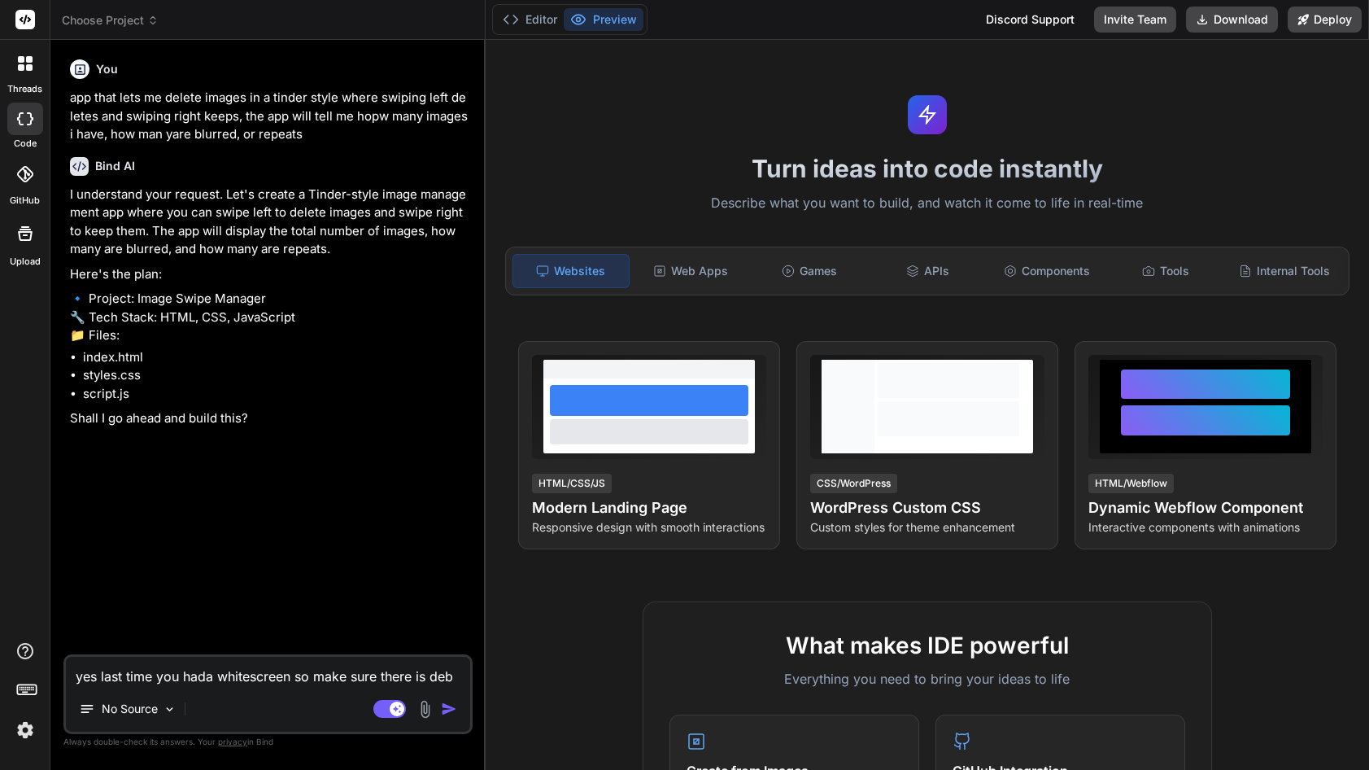
type textarea "yes last time you hada whitescreen so make sure there is debu"
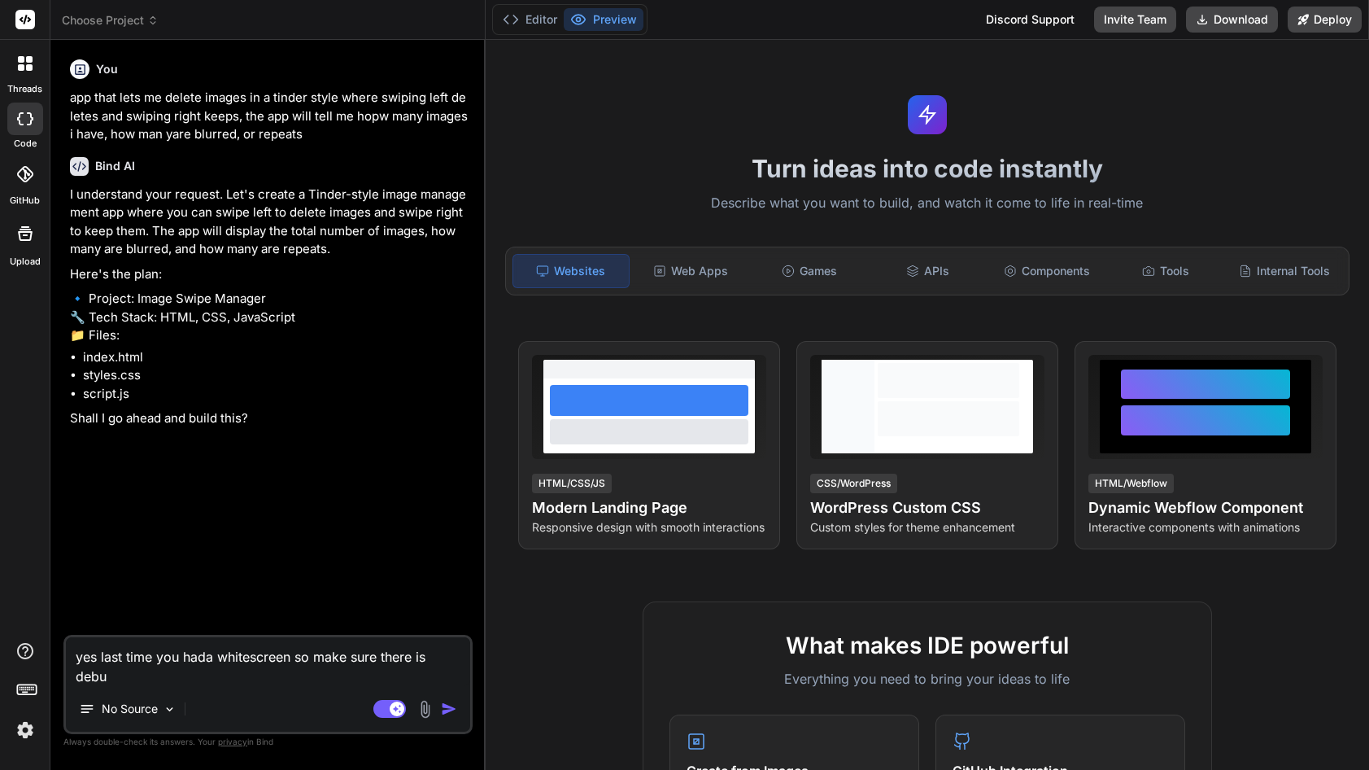
type textarea "x"
type textarea "yes last time you hada whitescreen so make sure there is debug"
type textarea "x"
type textarea "yes last time you hada whitescreen so make sure there is debugg"
type textarea "x"
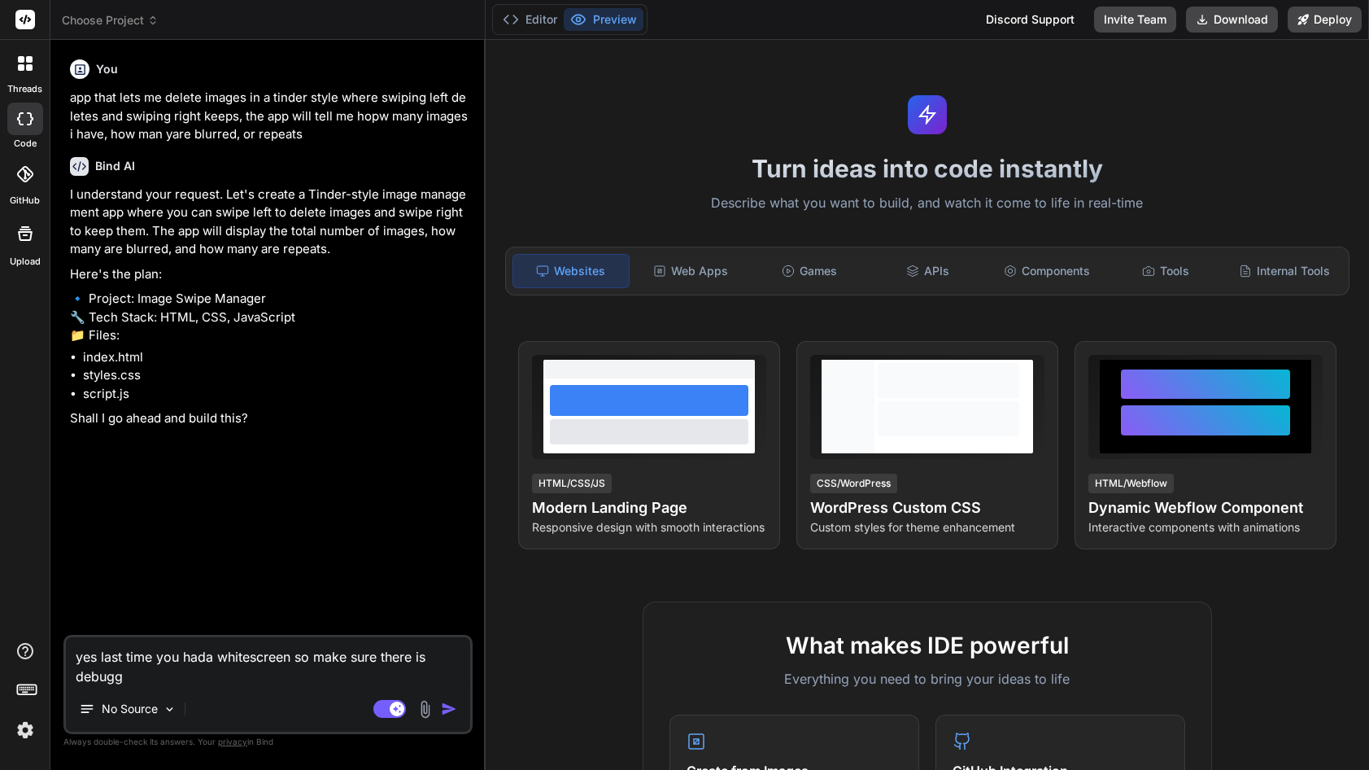
type textarea "yes last time you hada whitescreen so make sure there is debuggi"
type textarea "x"
type textarea "yes last time you hada whitescreen so make sure there is debuggin"
type textarea "x"
type textarea "yes last time you hada whitescreen so make sure there is debugging"
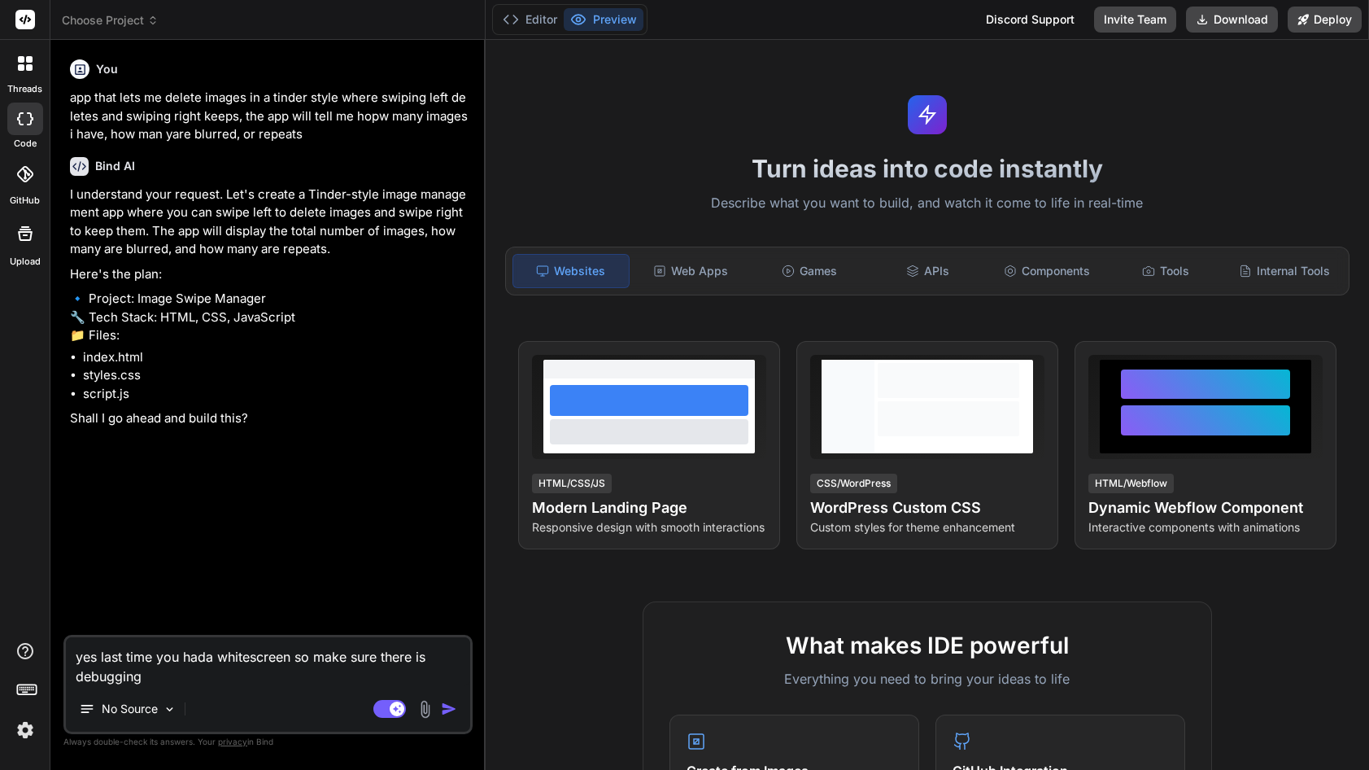
type textarea "x"
type textarea "yes last time you hada whitescreen so make sure there is debugging"
type textarea "x"
type textarea "yes last time you hada whitescreen so make sure there is debugging a"
type textarea "x"
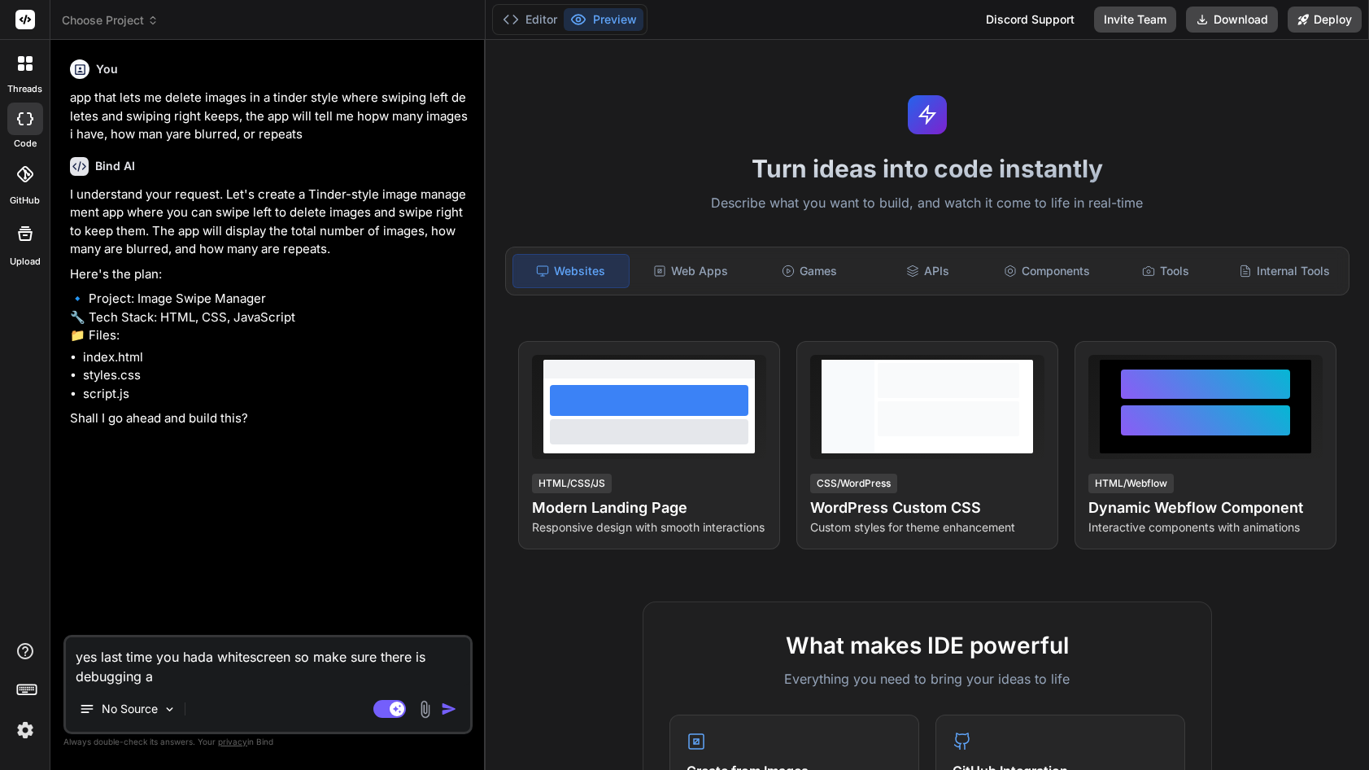
type textarea "yes last time you hada whitescreen so make sure there is debugging ap"
type textarea "x"
type textarea "yes last time you hada whitescreen so make sure there is debugging app"
type textarea "x"
type textarea "yes last time you hada whitescreen so make sure there is debugging appl"
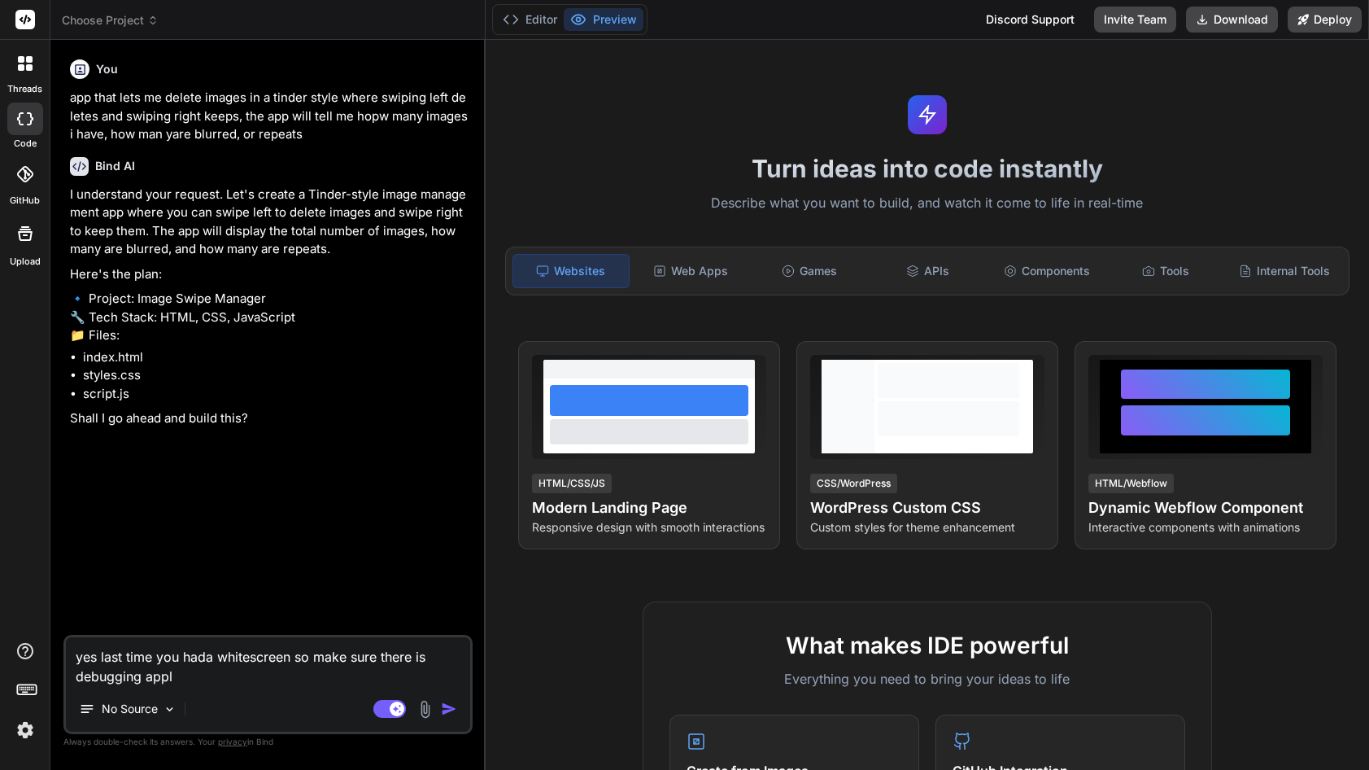
type textarea "x"
type textarea "yes last time you hada whitescreen so make sure there is debugging appli"
type textarea "x"
type textarea "yes last time you hada whitescreen so make sure there is debugging applie"
type textarea "x"
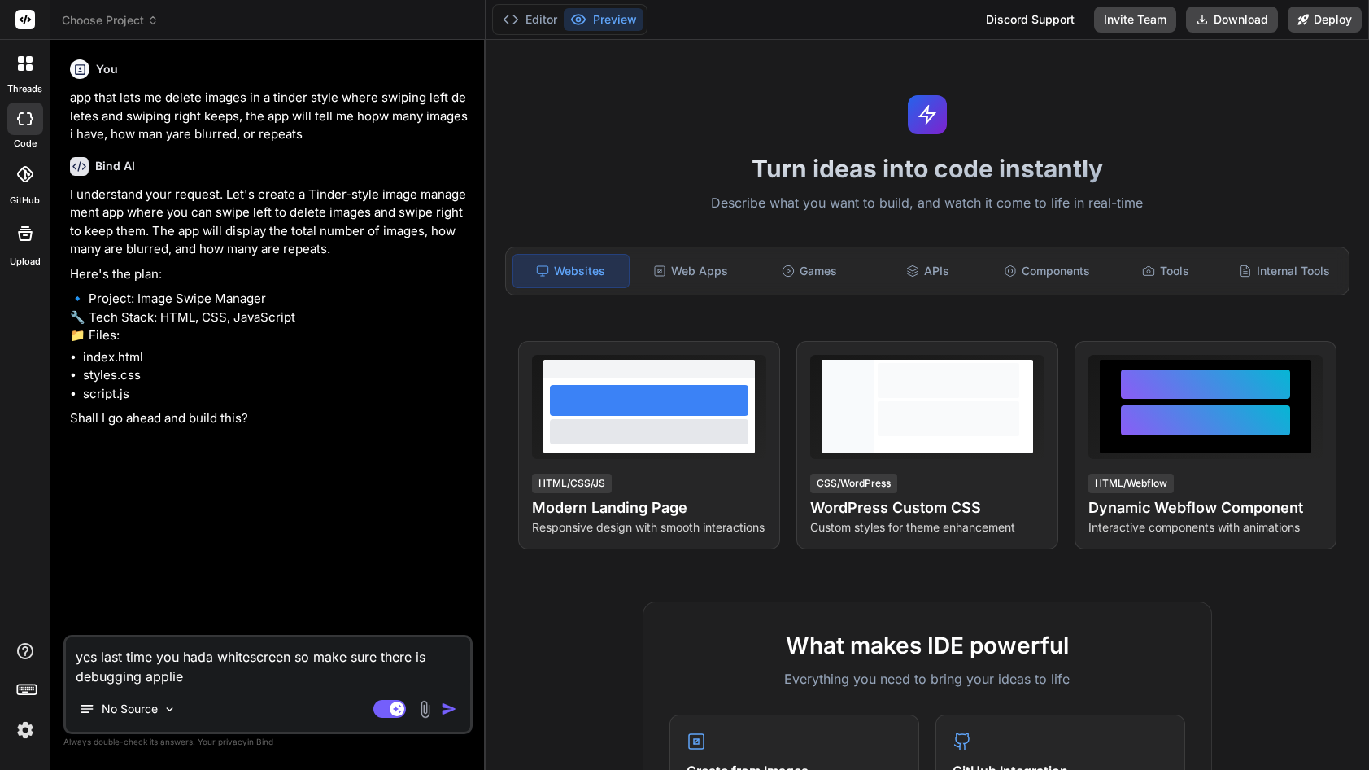
type textarea "yes last time you hada whitescreen so make sure there is debugging applied"
type textarea "x"
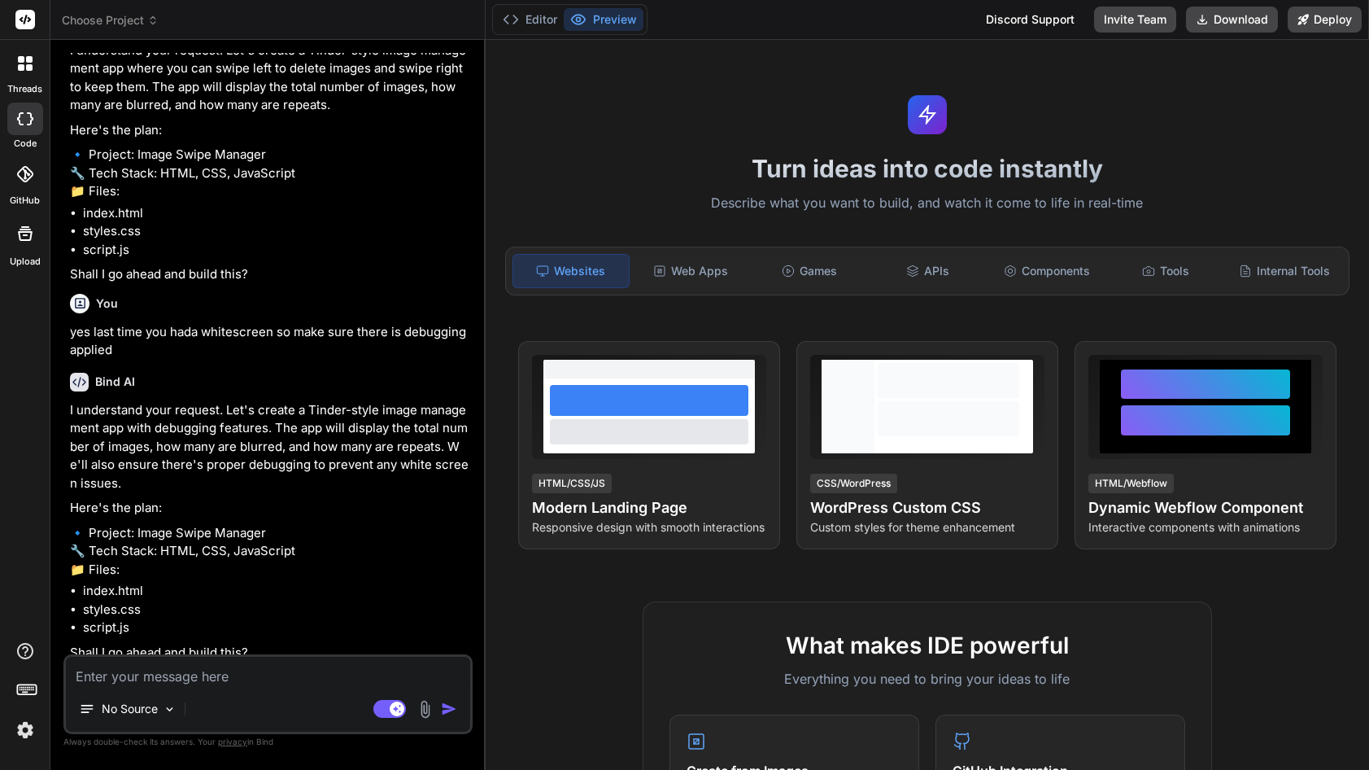
scroll to position [155, 0]
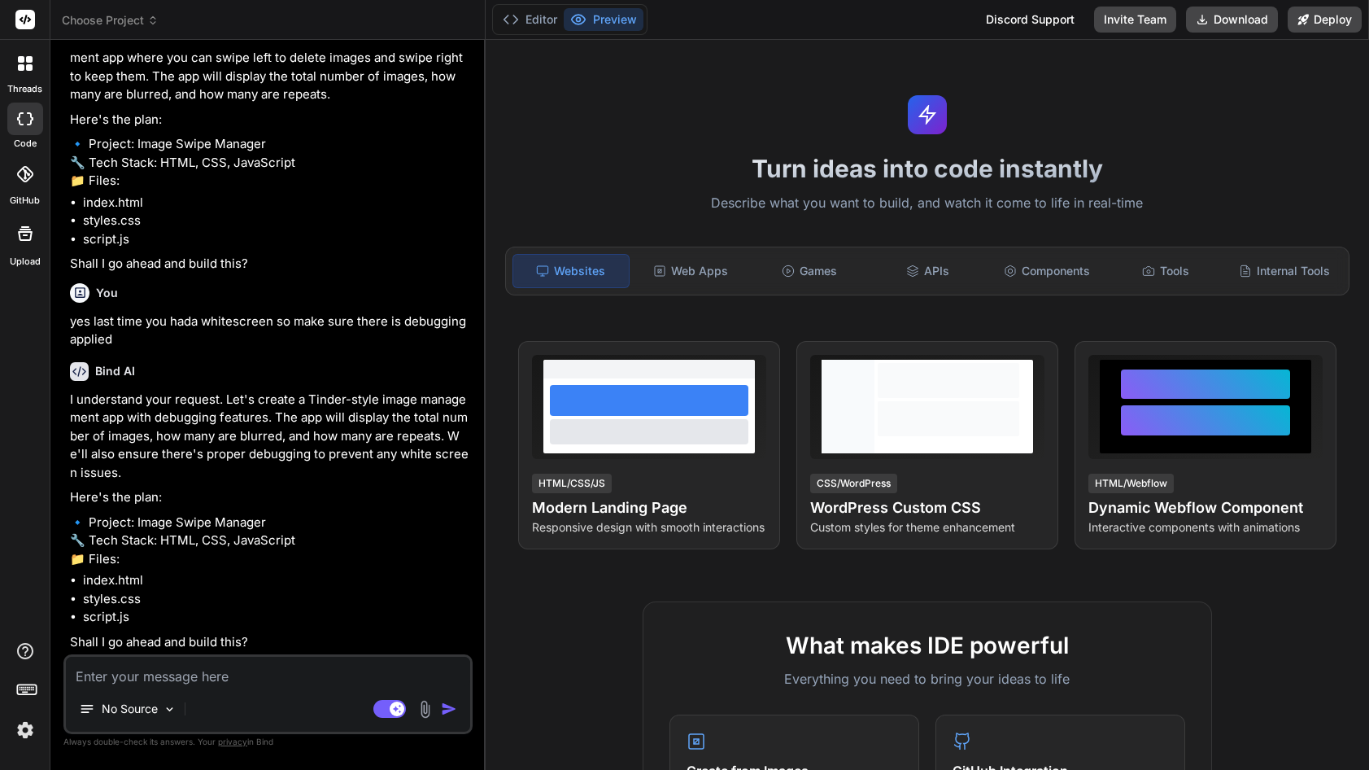
type textarea "x"
type textarea "y"
type textarea "x"
type textarea "ye"
type textarea "x"
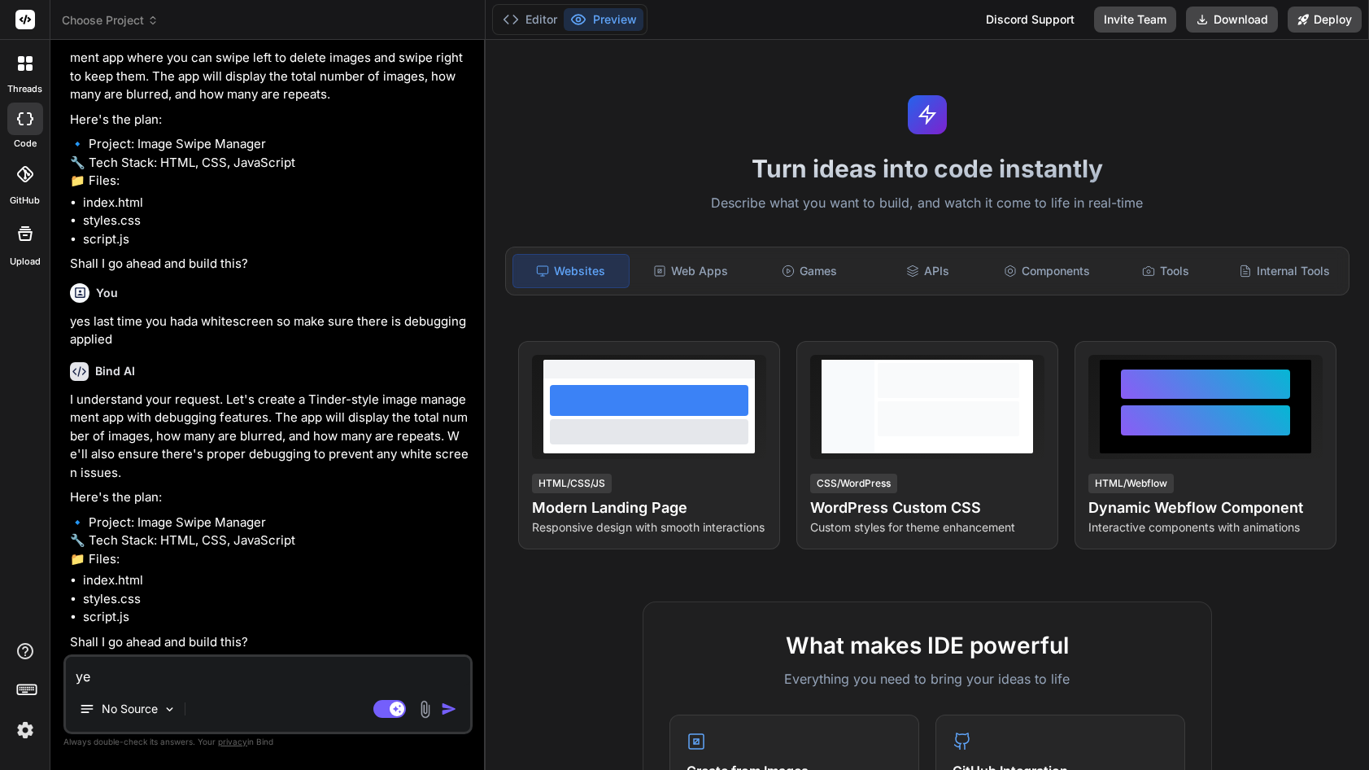
type textarea "yes"
type textarea "x"
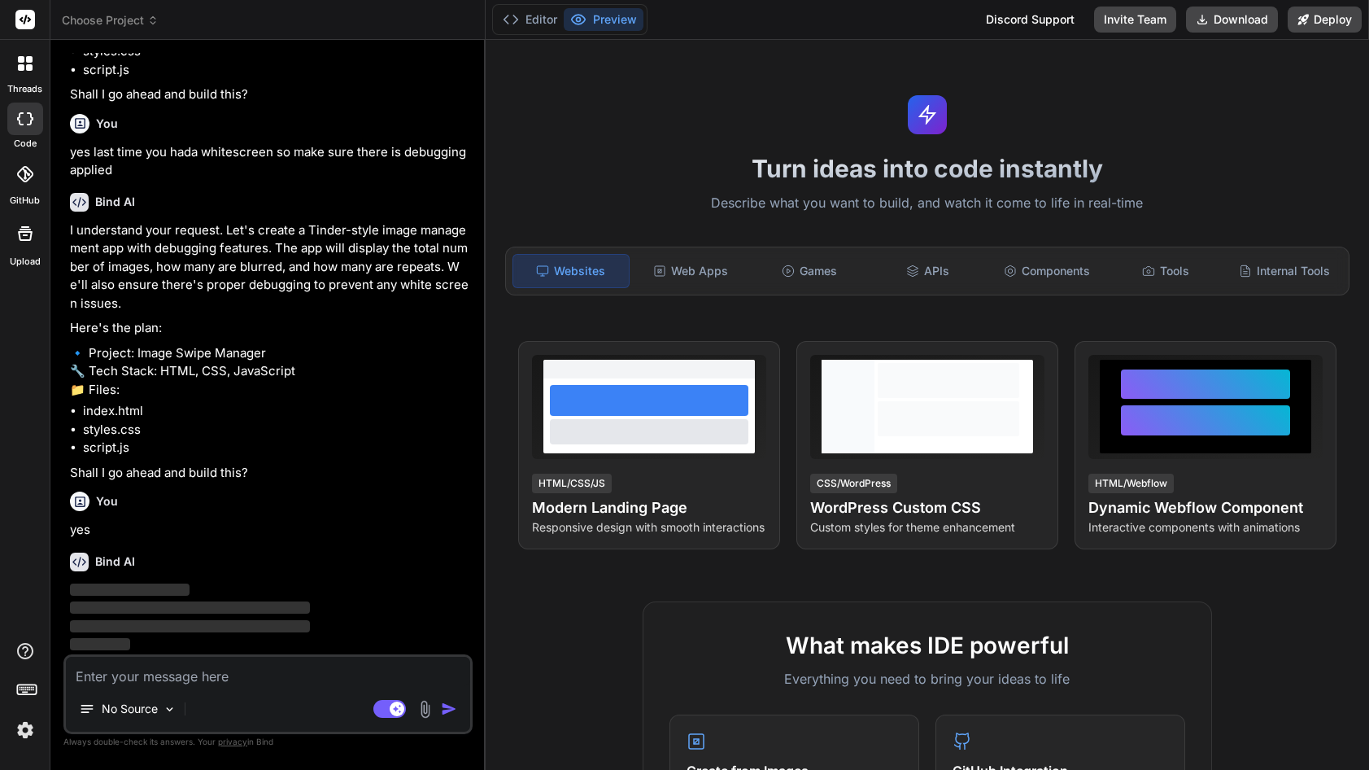
scroll to position [324, 0]
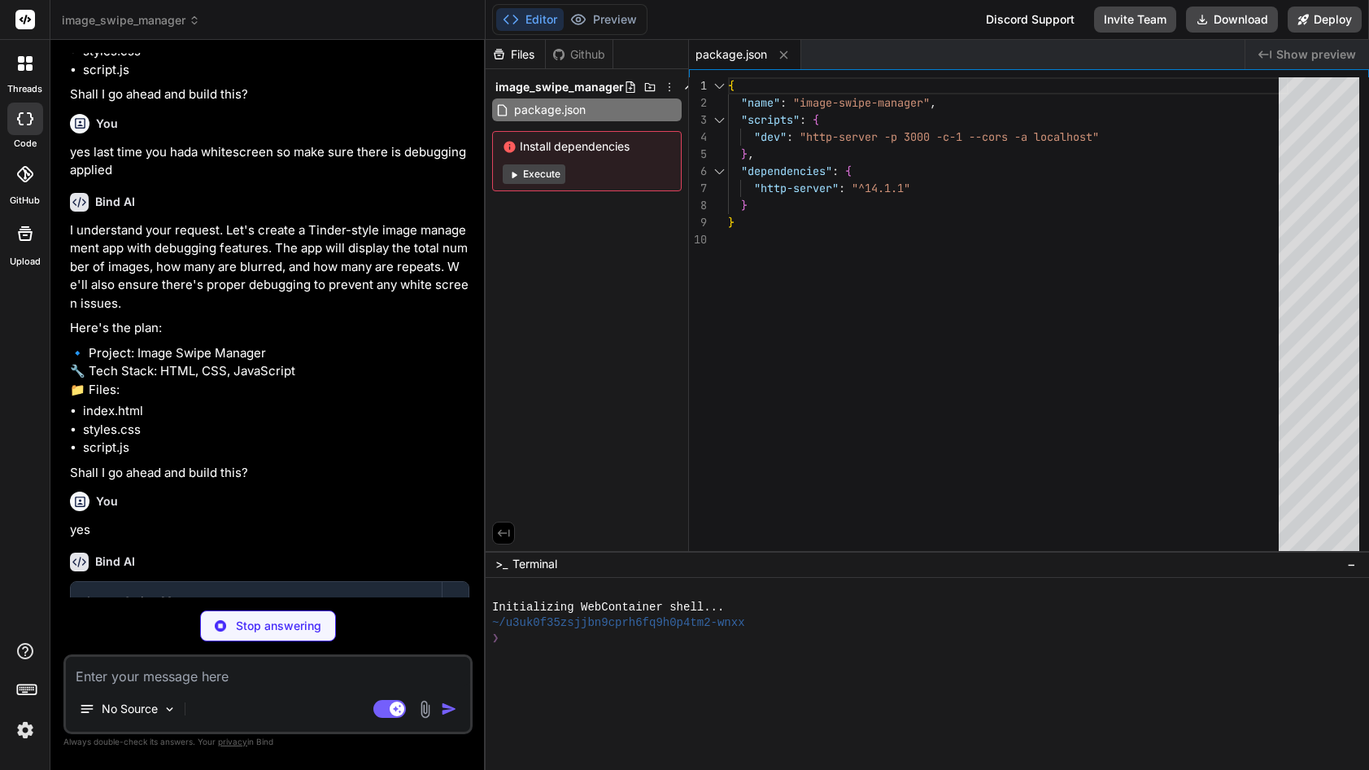
type textarea "x"
type textarea "<button id="right-button">Keep</button> </div> </div> <script src="script.js"><…"
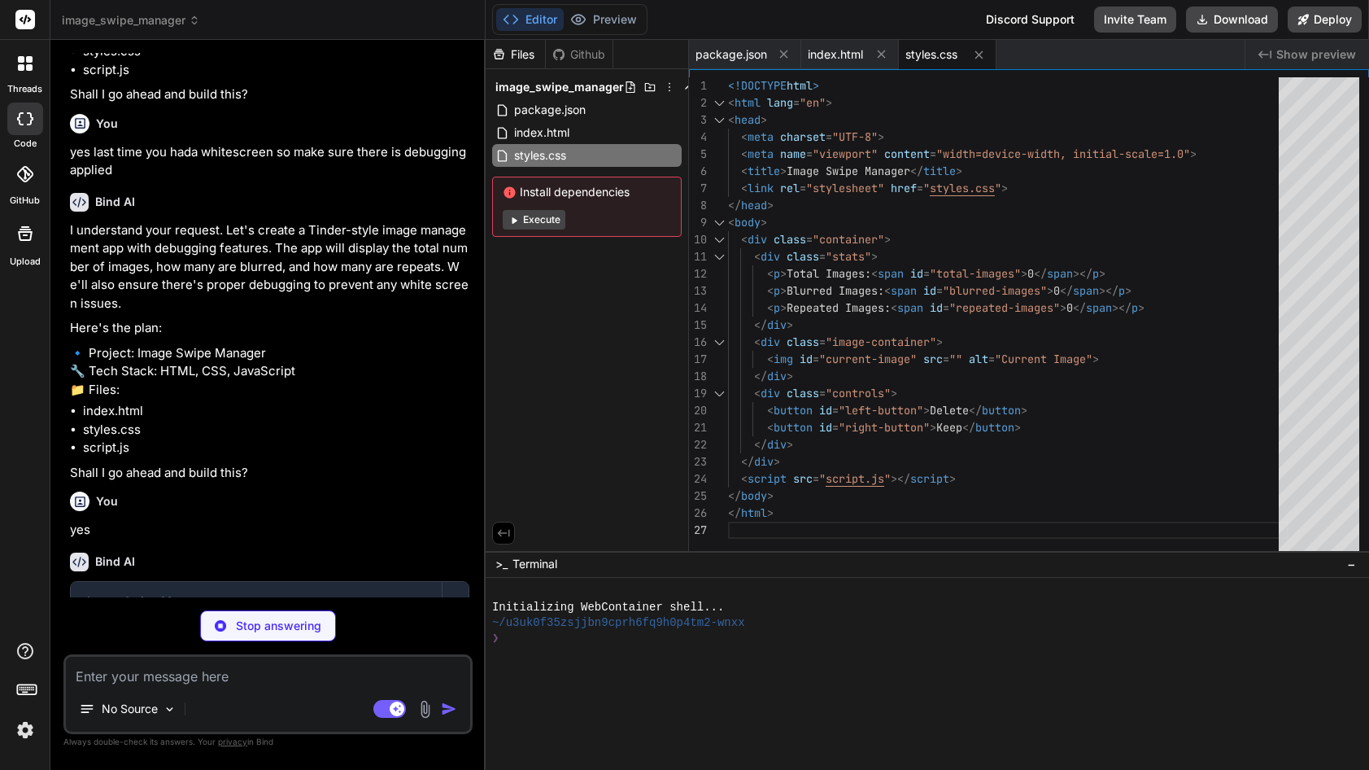
type textarea "x"
type textarea "#left-button { background-color: #ff4444; color: white; } #right-button { backg…"
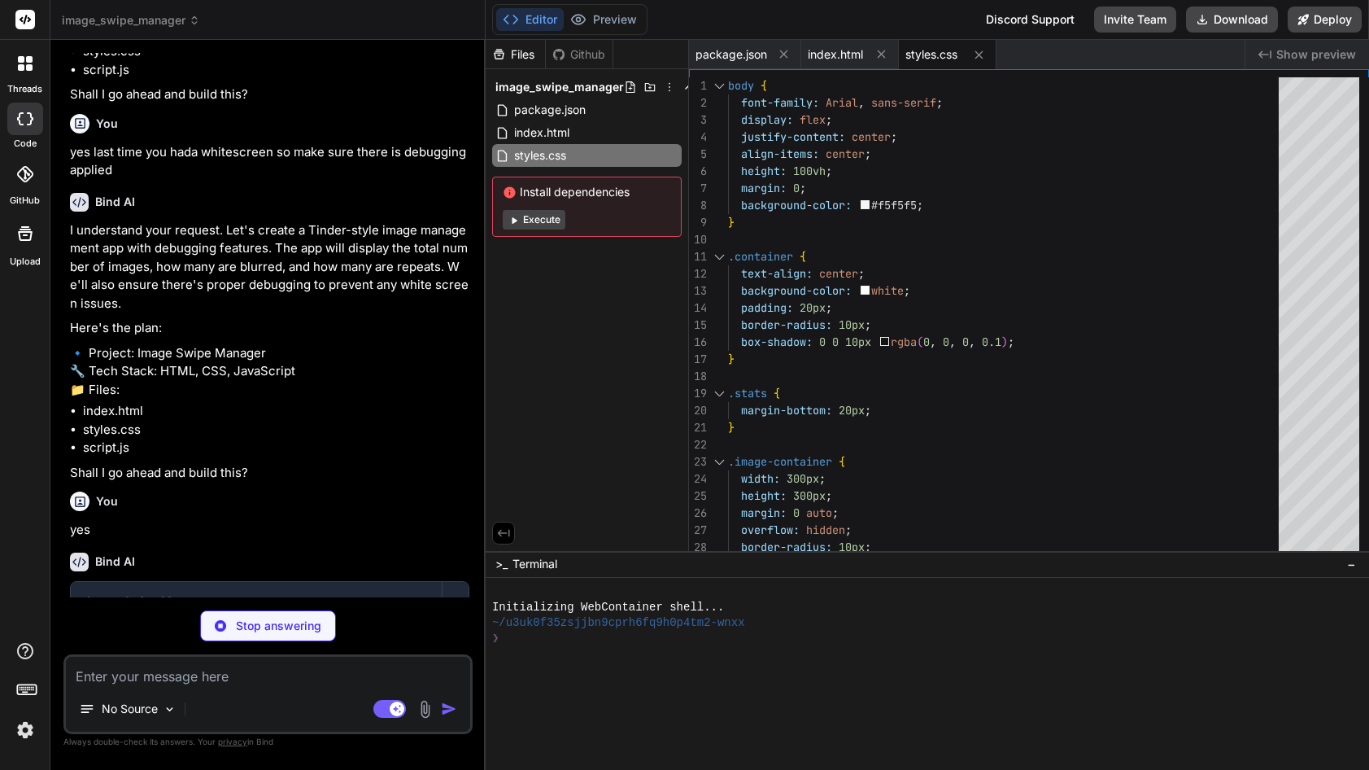
type textarea "x"
type textarea "updateStats(); loadImage(currentIndex); // Debugging: Log initial state console…"
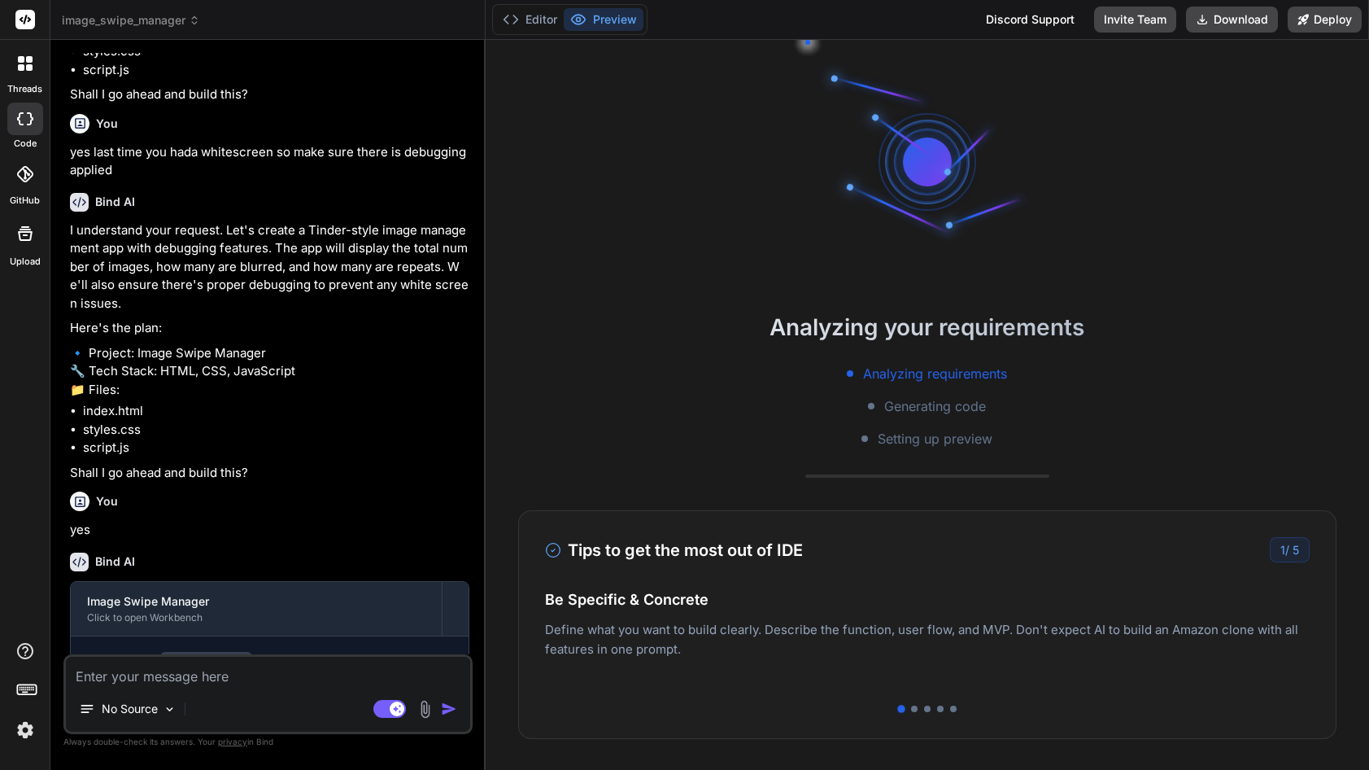
scroll to position [77, 0]
type textarea "x"
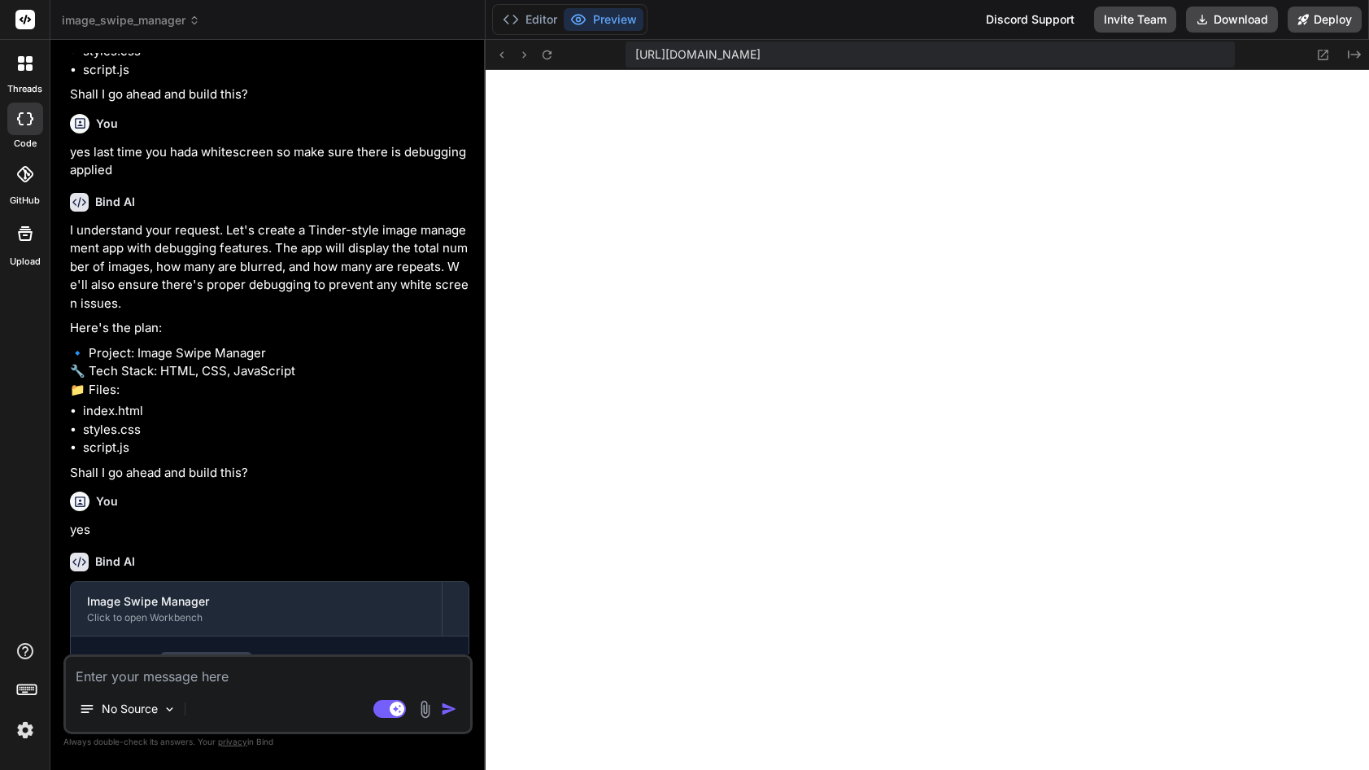
scroll to position [665, 0]
click at [28, 72] on div at bounding box center [25, 63] width 34 height 34
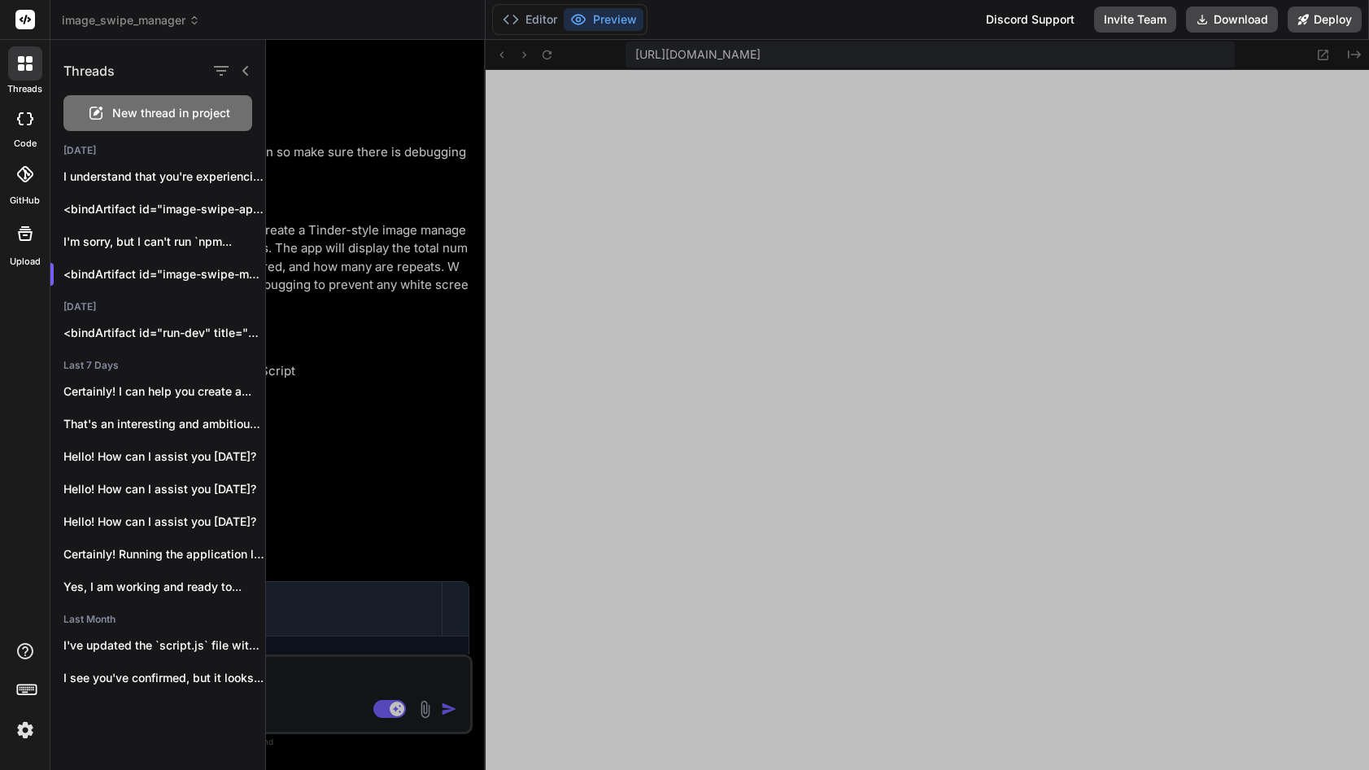
click at [30, 62] on icon at bounding box center [29, 59] width 7 height 7
